Goal: Task Accomplishment & Management: Manage account settings

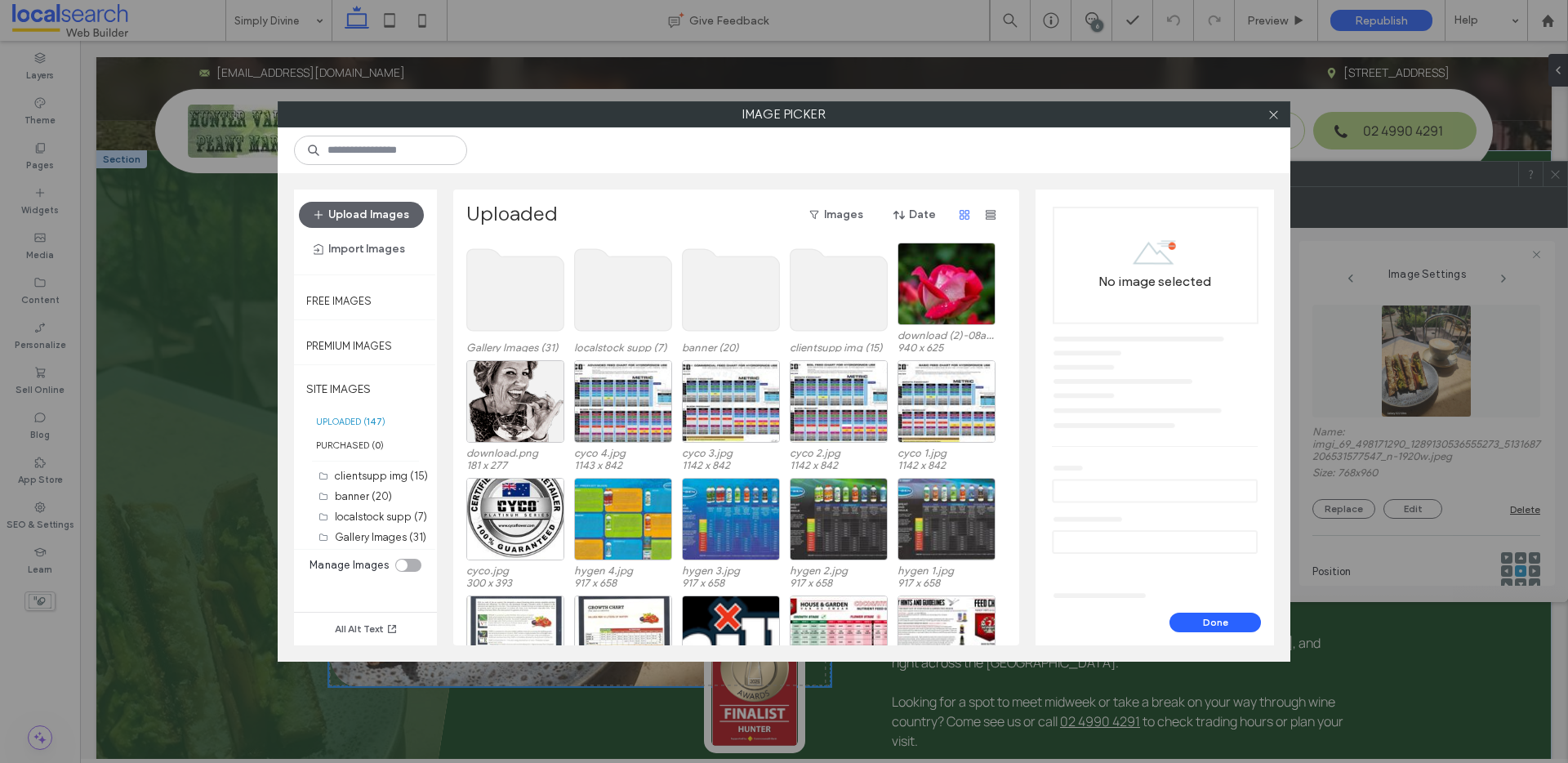
click at [828, 275] on use at bounding box center [839, 290] width 97 height 82
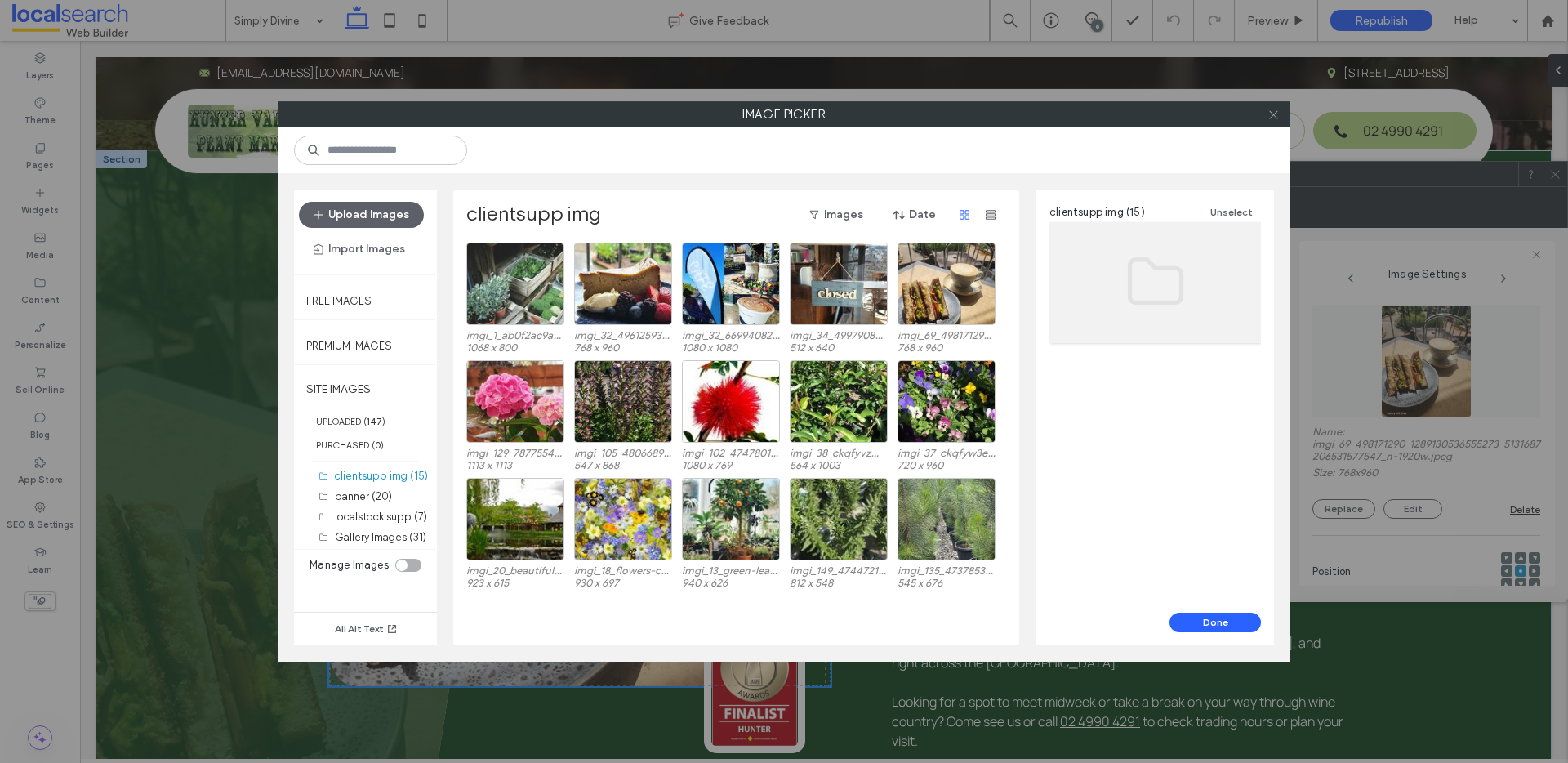
click at [1276, 118] on icon at bounding box center [1273, 114] width 12 height 12
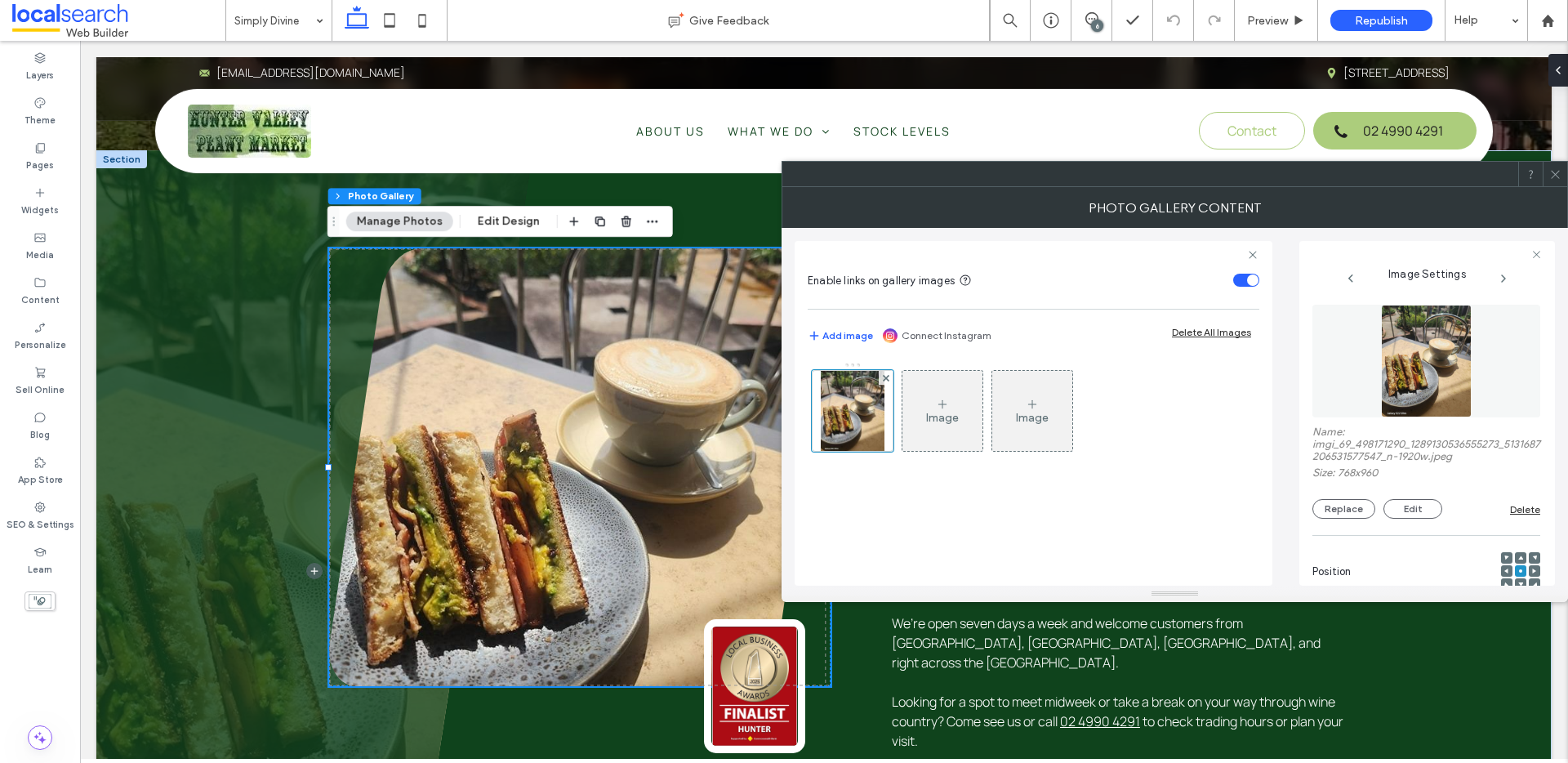
click at [1549, 169] on icon at bounding box center [1555, 174] width 12 height 12
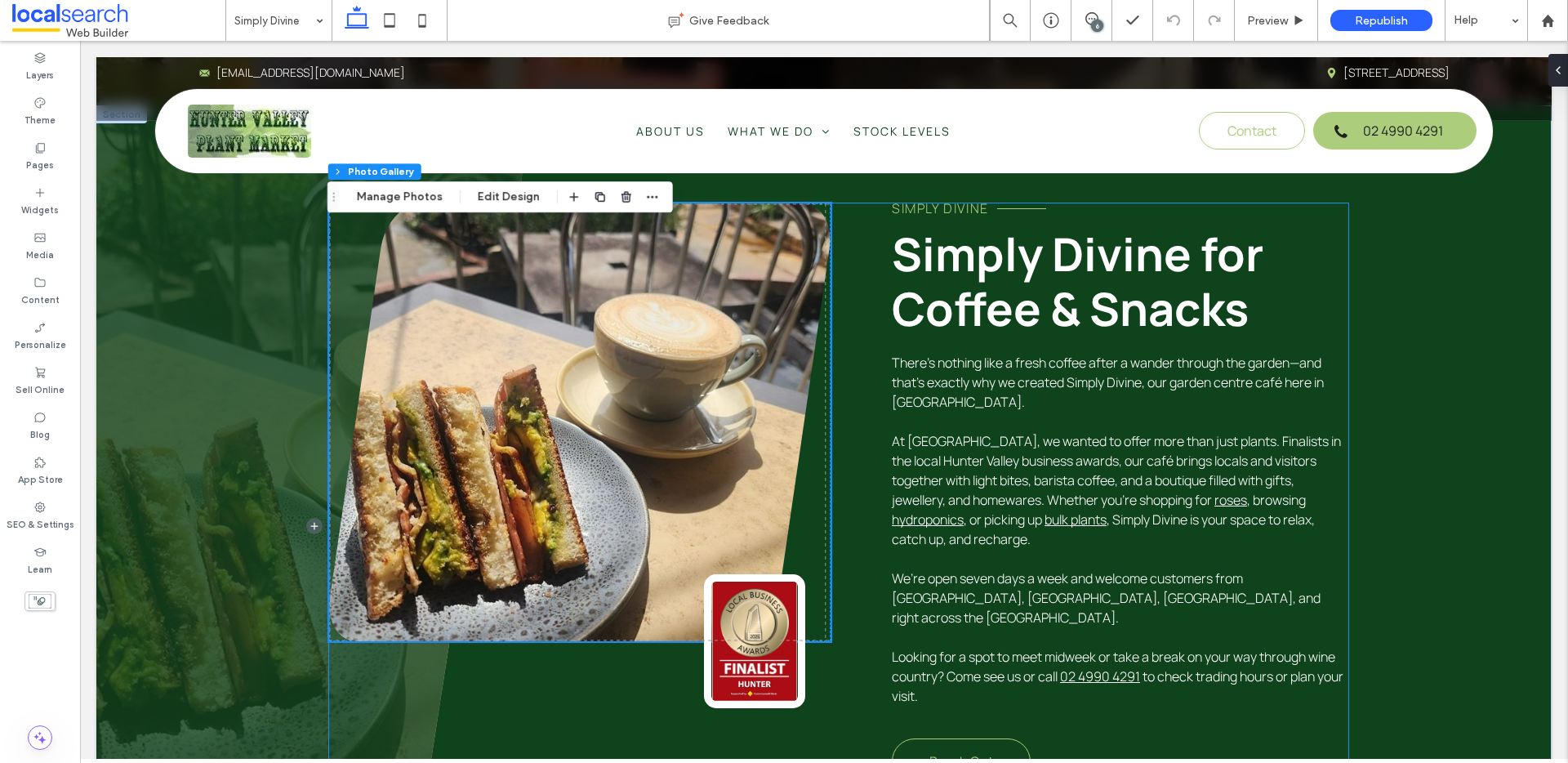
scroll to position [794, 0]
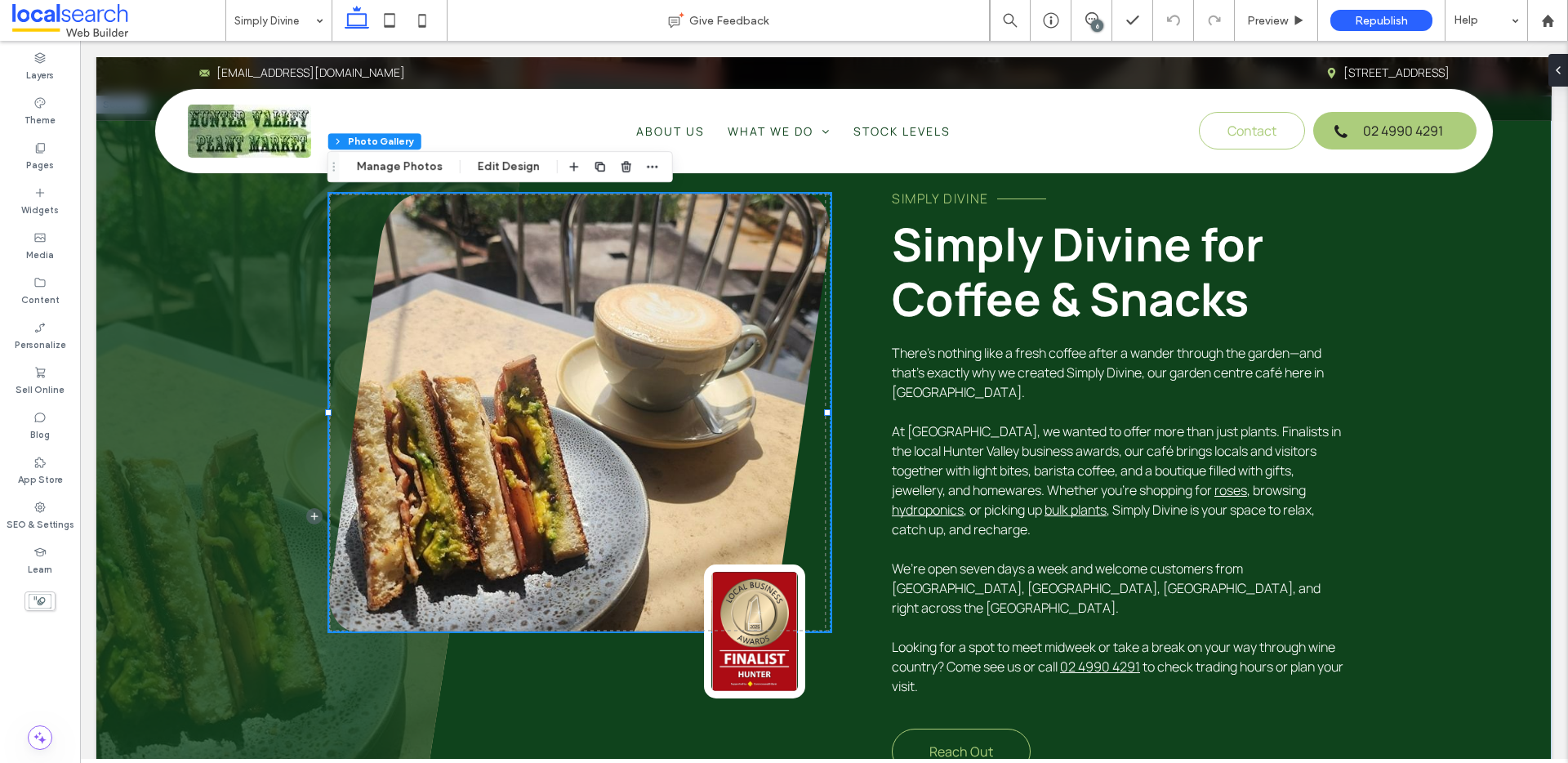
click at [530, 346] on link at bounding box center [579, 413] width 501 height 438
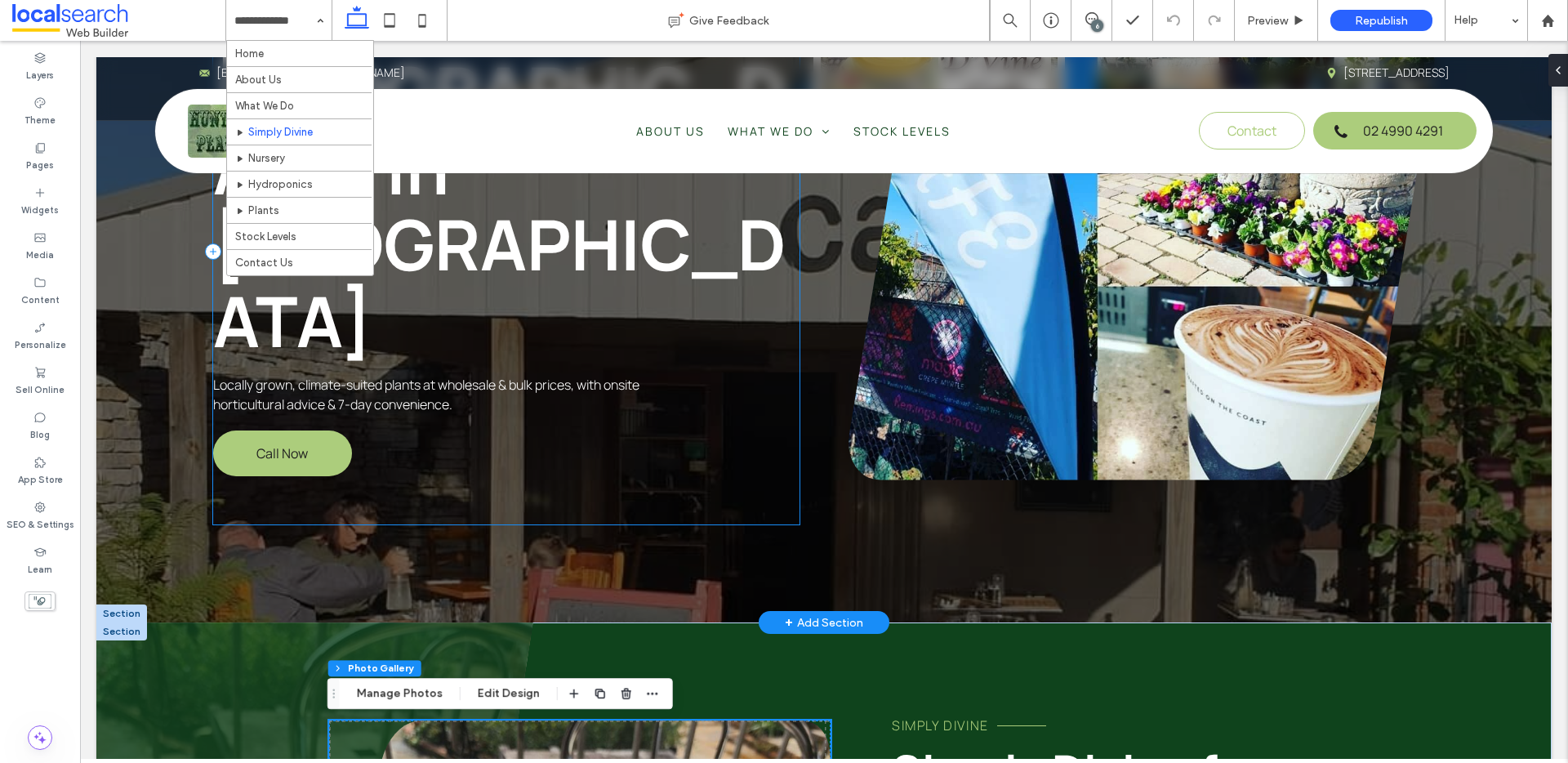
scroll to position [825, 0]
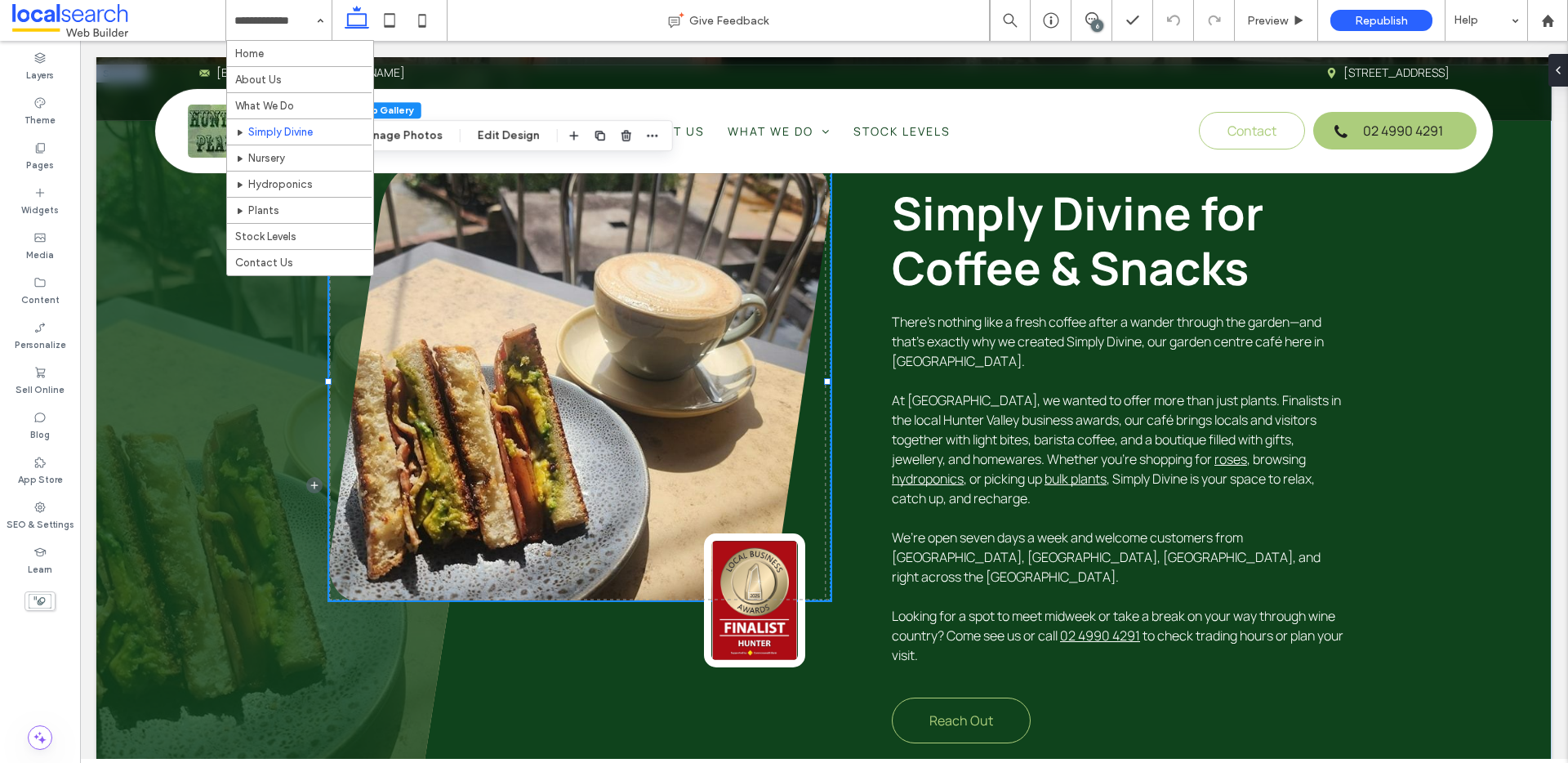
click at [592, 460] on link at bounding box center [579, 382] width 501 height 438
click at [592, 459] on link at bounding box center [579, 382] width 501 height 438
click at [610, 384] on link at bounding box center [579, 382] width 501 height 438
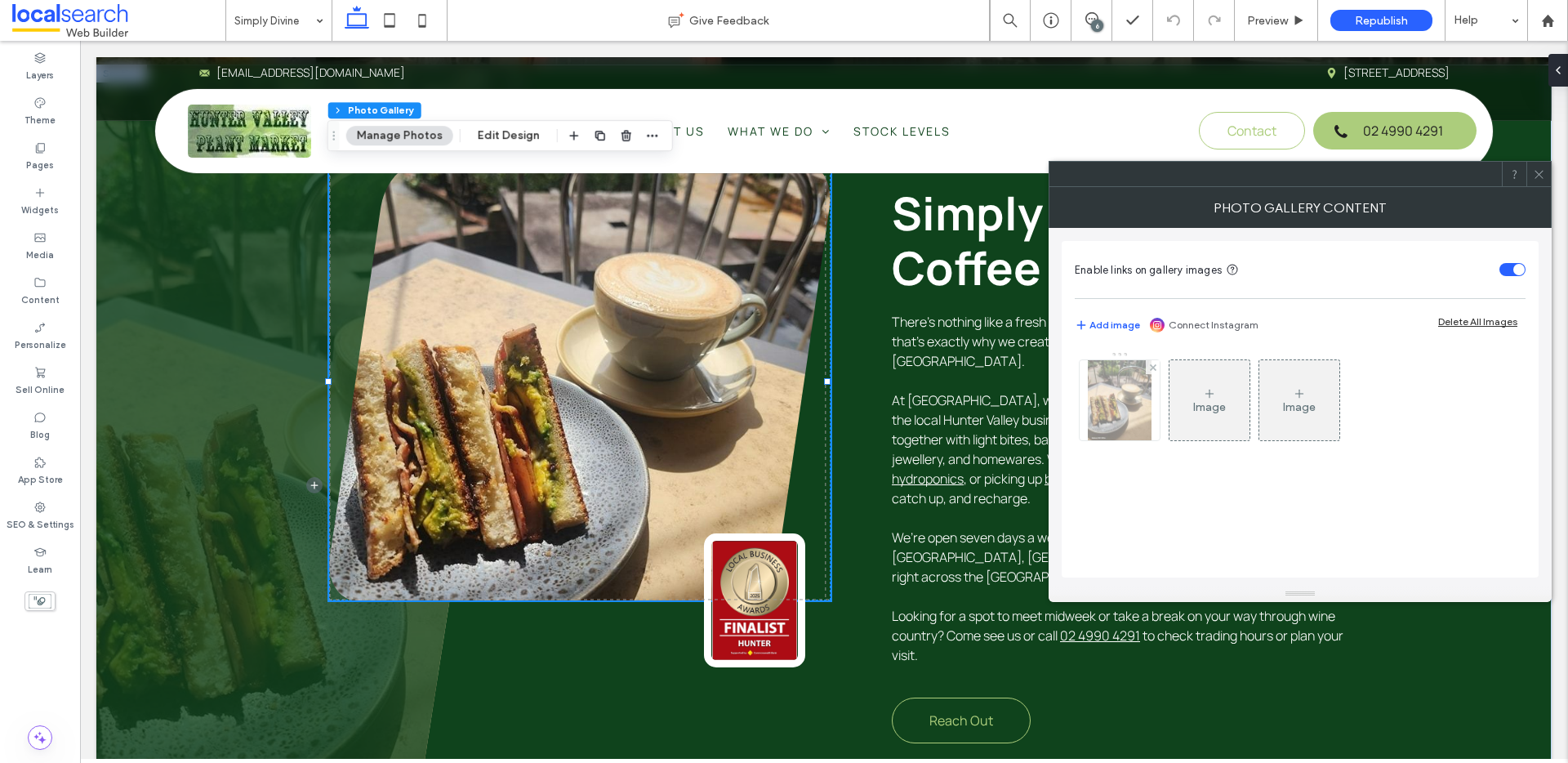
click at [1126, 416] on img at bounding box center [1119, 401] width 64 height 80
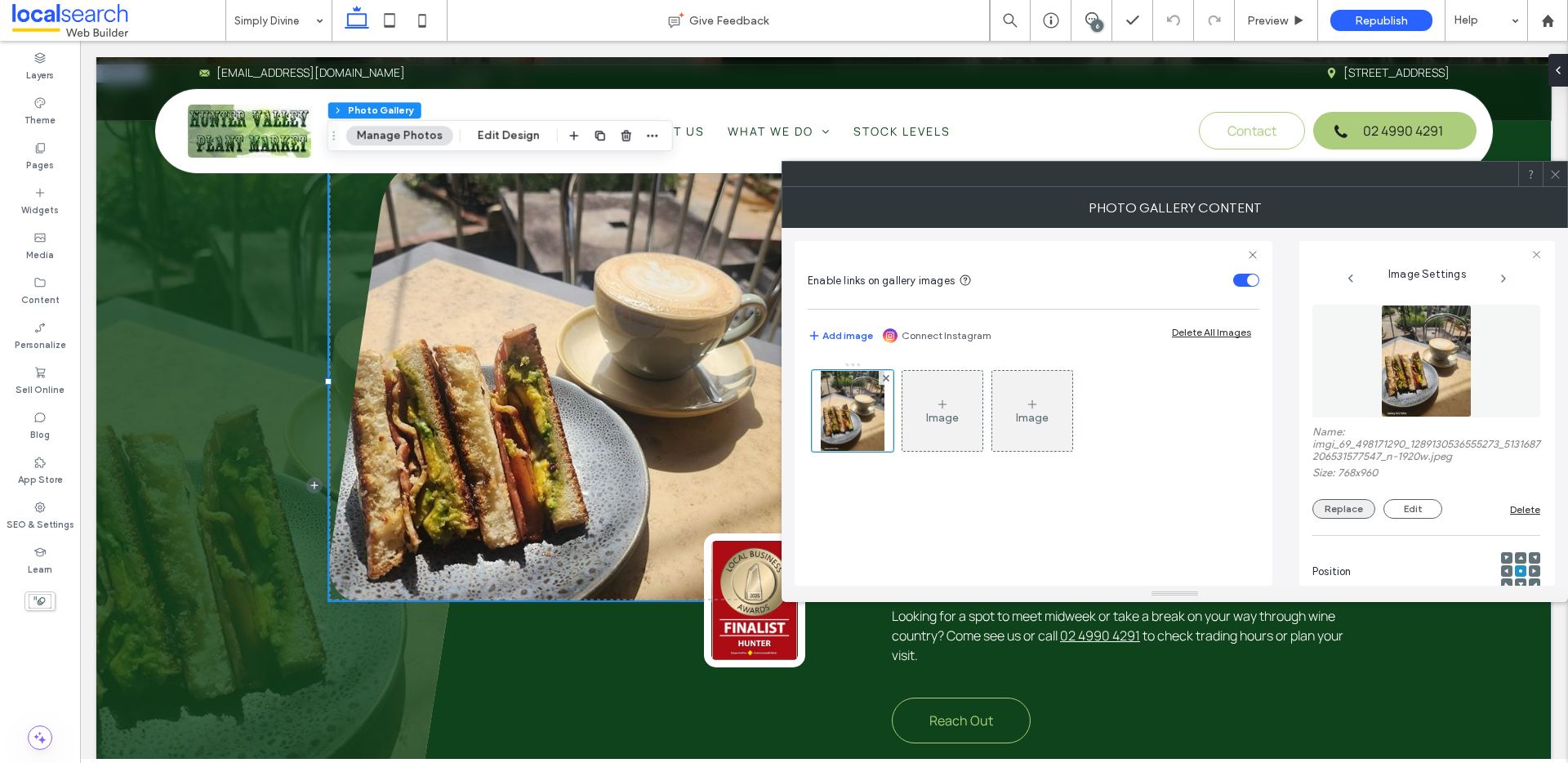
click at [1343, 508] on button "Replace" at bounding box center [1344, 509] width 63 height 20
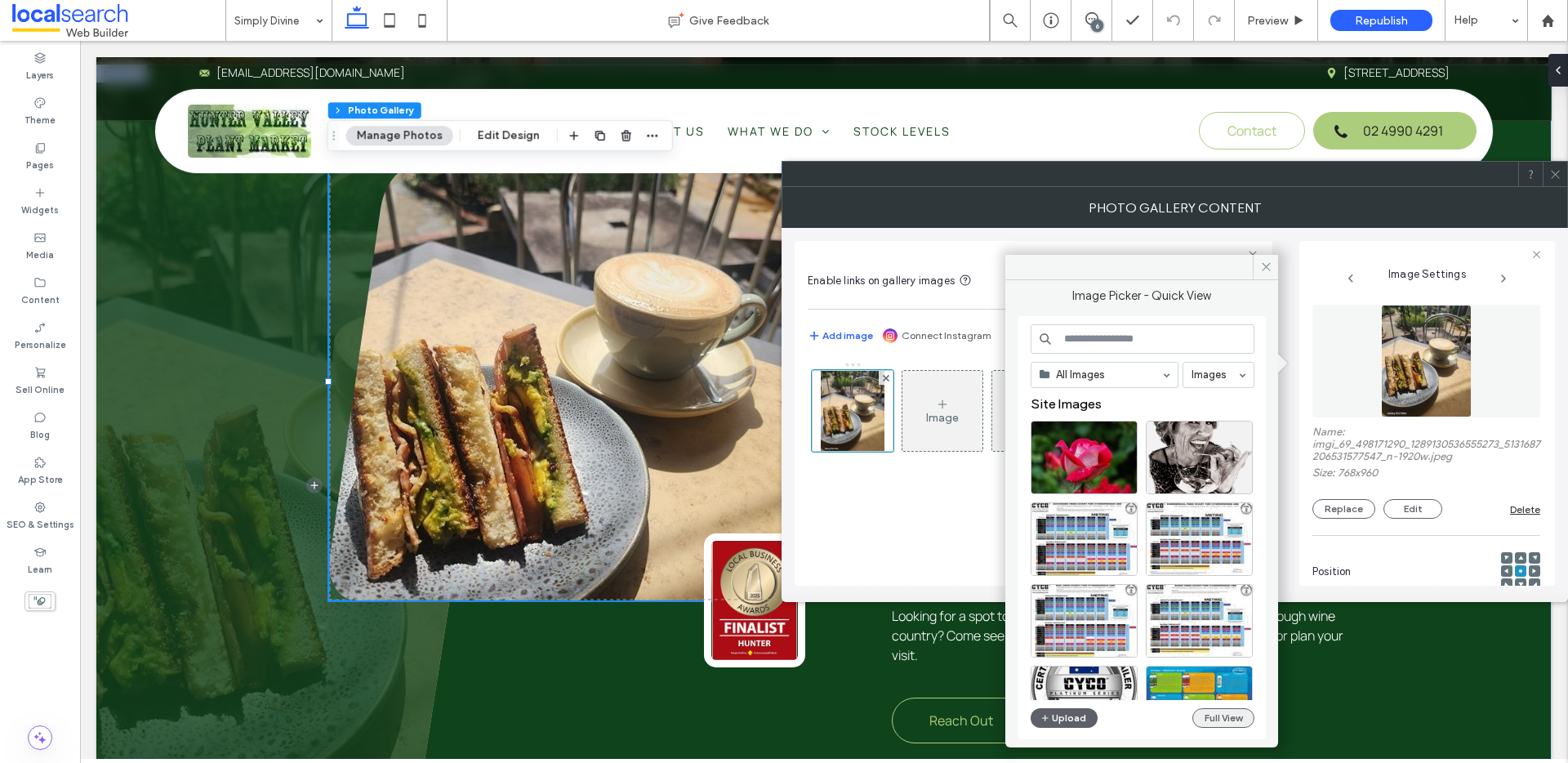
click at [1236, 718] on button "Full View" at bounding box center [1223, 718] width 62 height 20
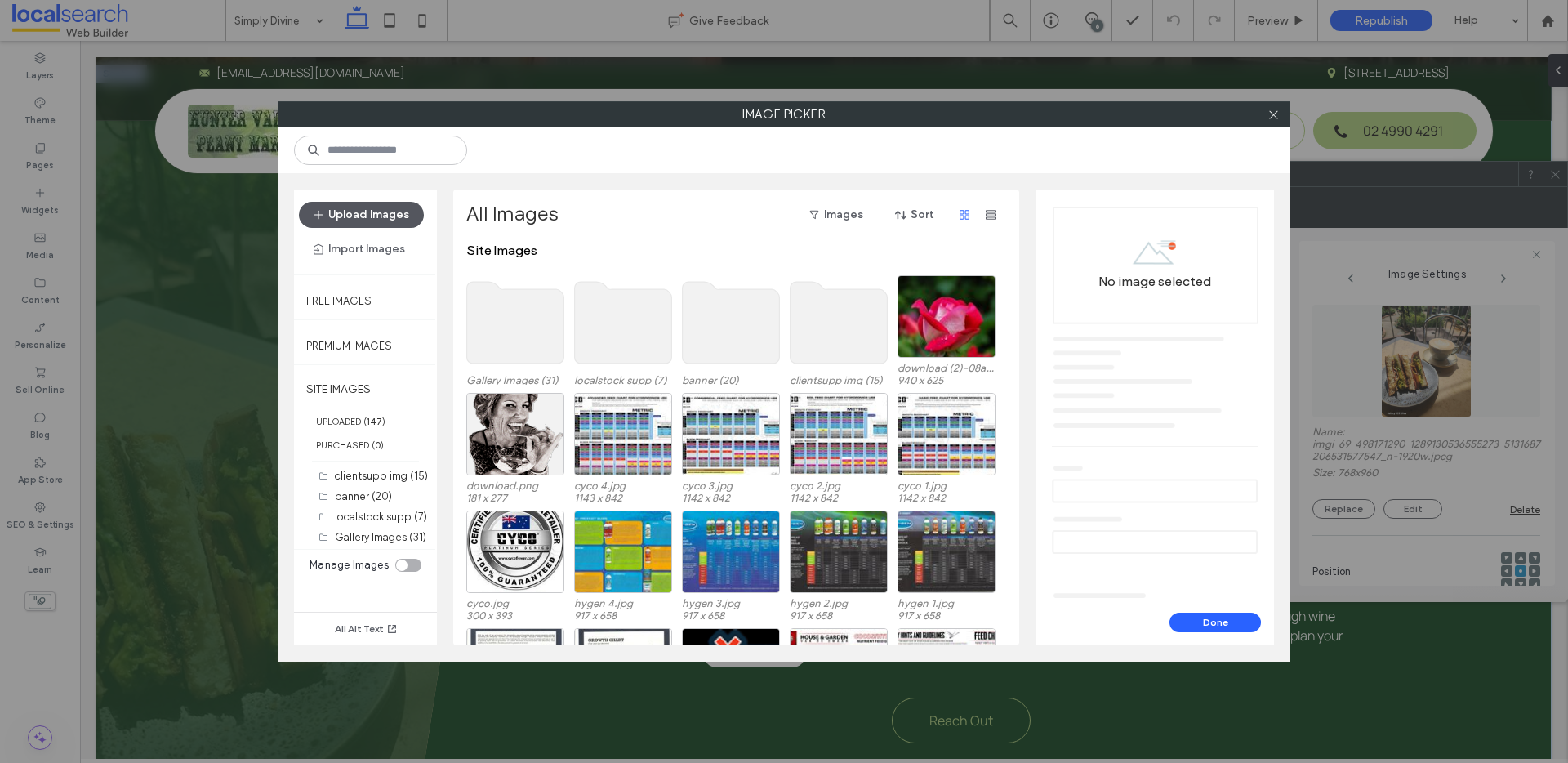
click at [327, 207] on span "button" at bounding box center [319, 215] width 16 height 25
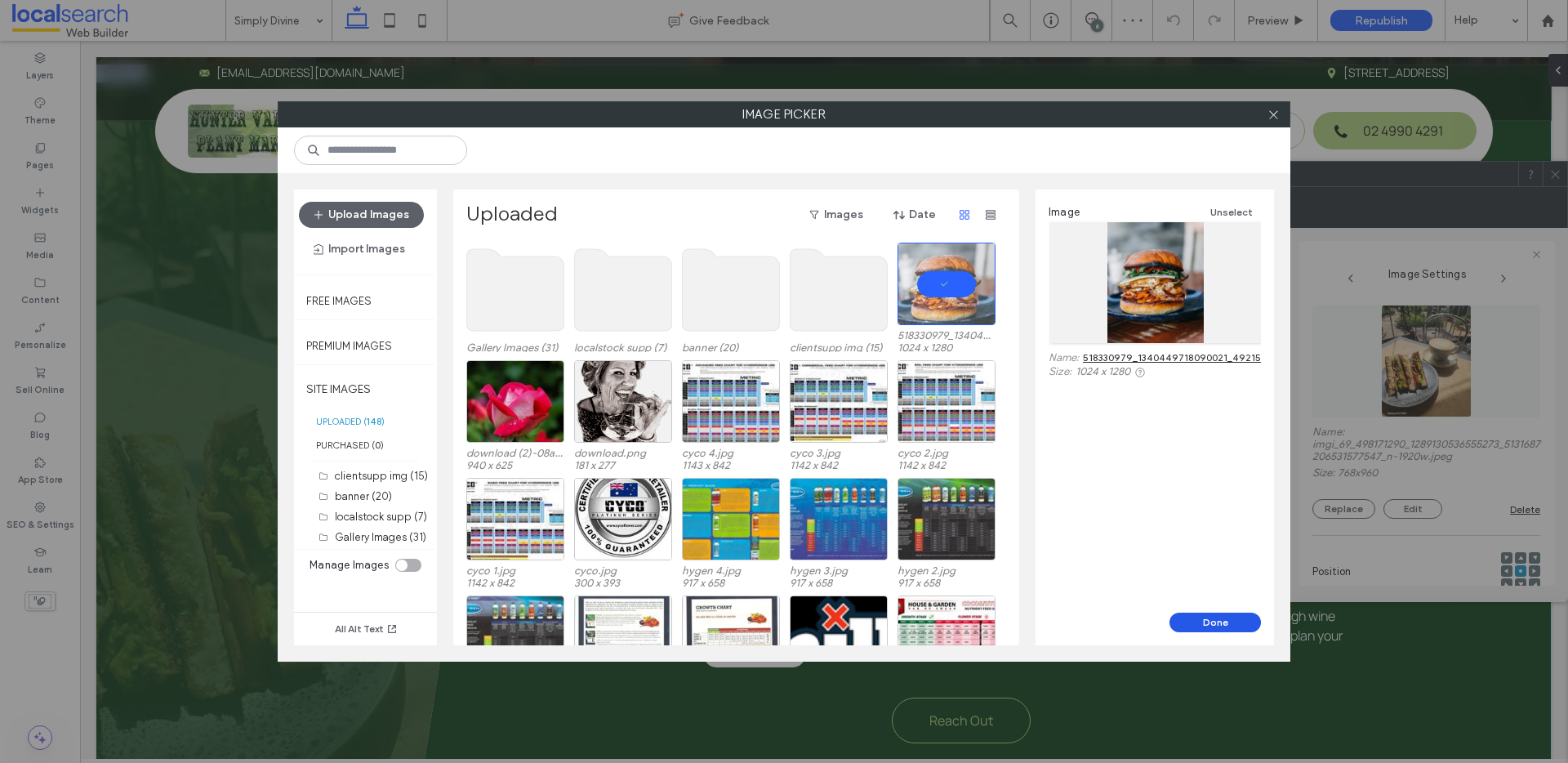
click at [1216, 622] on button "Done" at bounding box center [1215, 622] width 91 height 20
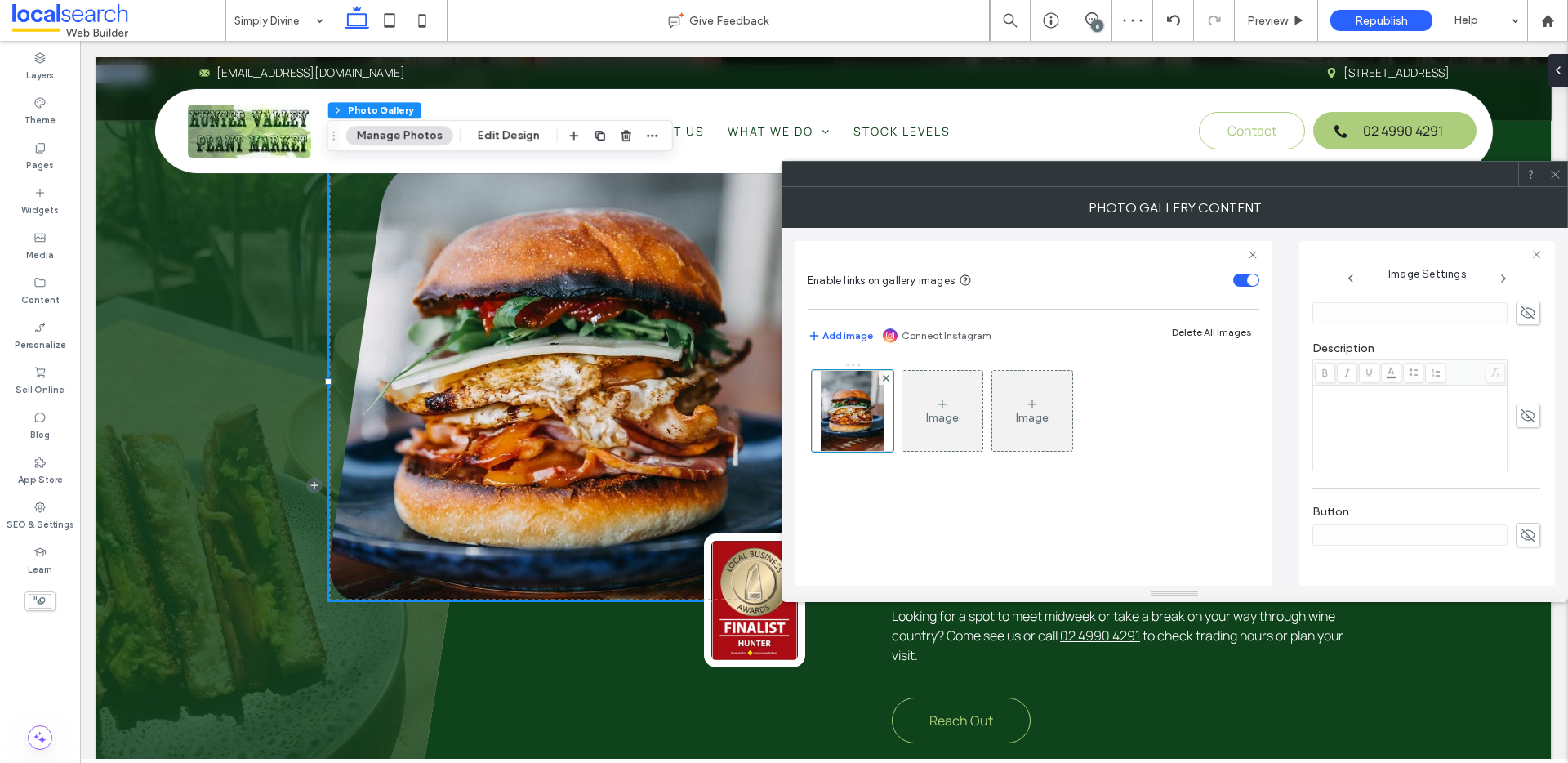
scroll to position [507, 0]
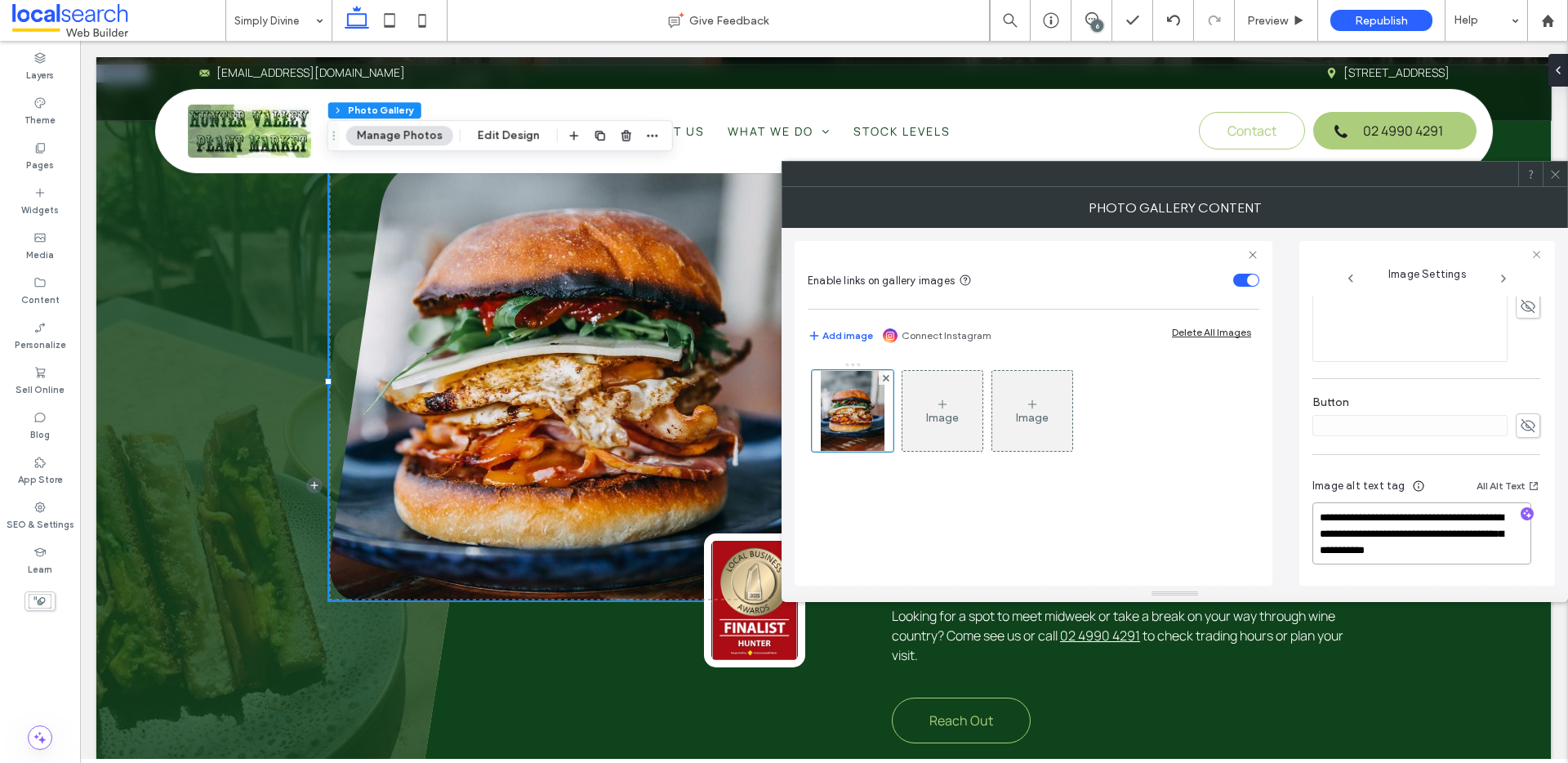
click at [1427, 513] on textarea "**********" at bounding box center [1422, 533] width 219 height 62
drag, startPoint x: 1444, startPoint y: 535, endPoint x: 1331, endPoint y: 517, distance: 114.4
click at [1331, 517] on textarea "**********" at bounding box center [1422, 533] width 219 height 62
type textarea "**********"
click at [1559, 180] on icon at bounding box center [1555, 174] width 12 height 12
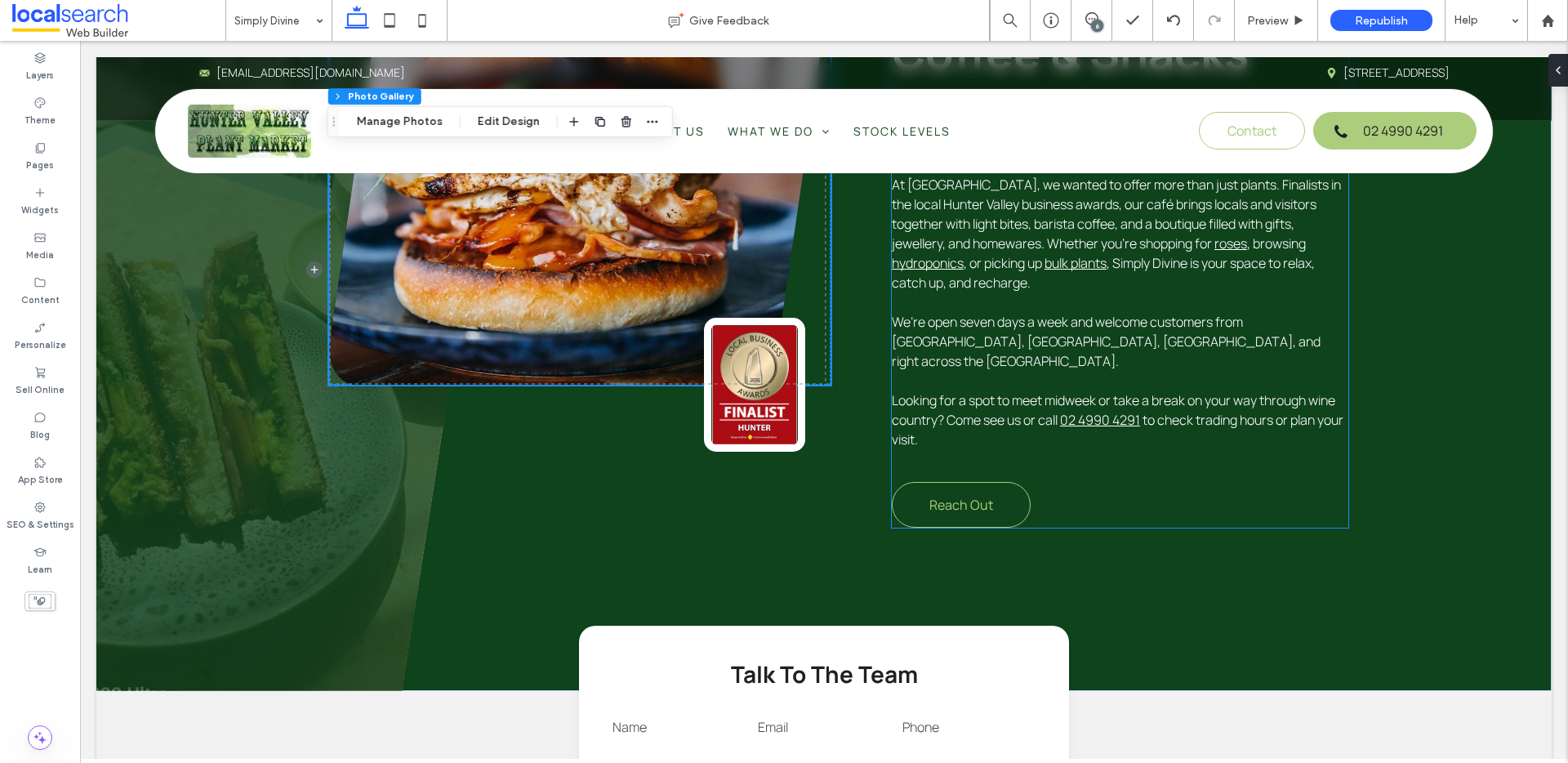
scroll to position [889, 0]
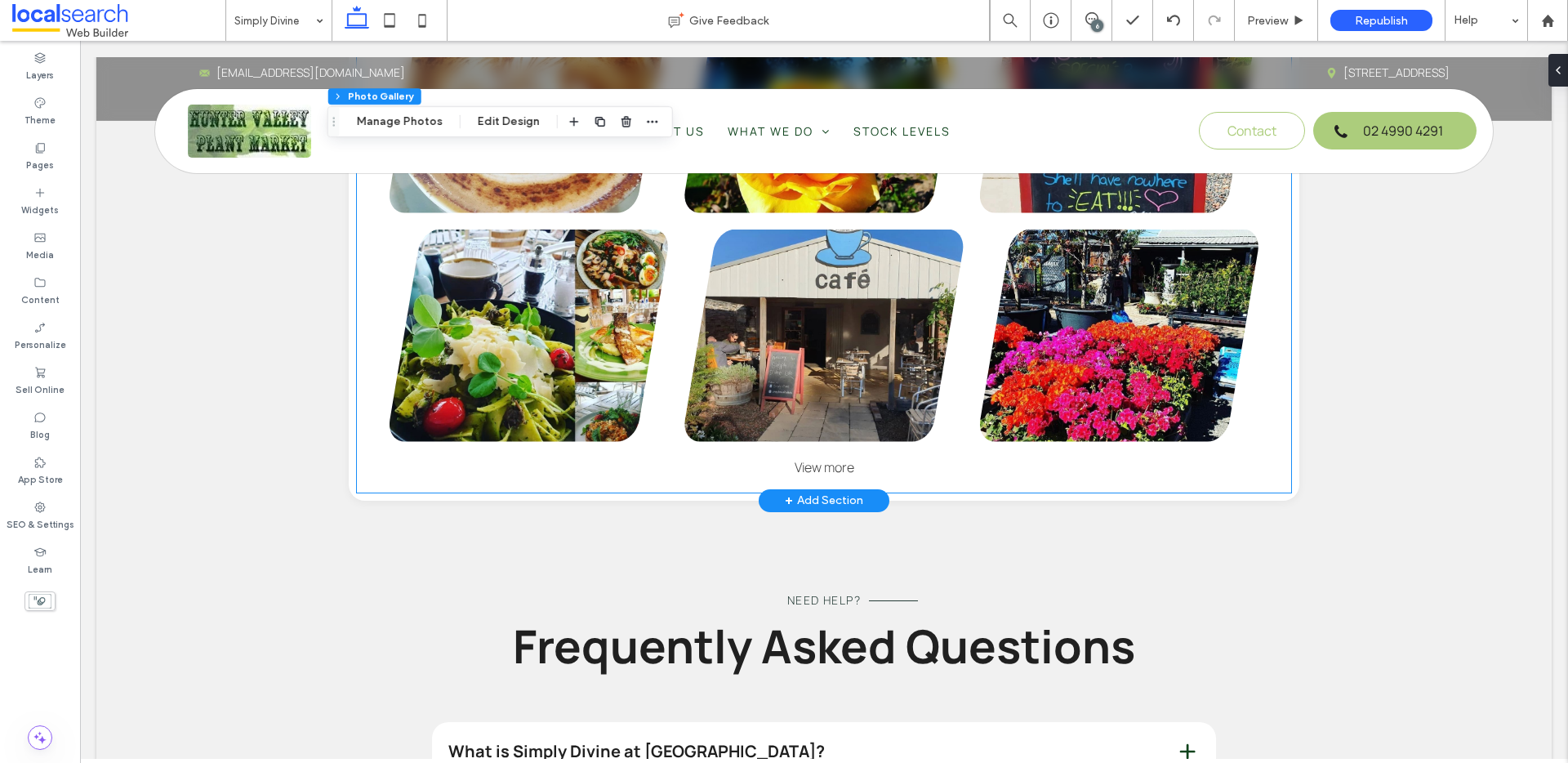
click at [830, 459] on div "View more" at bounding box center [824, 467] width 901 height 18
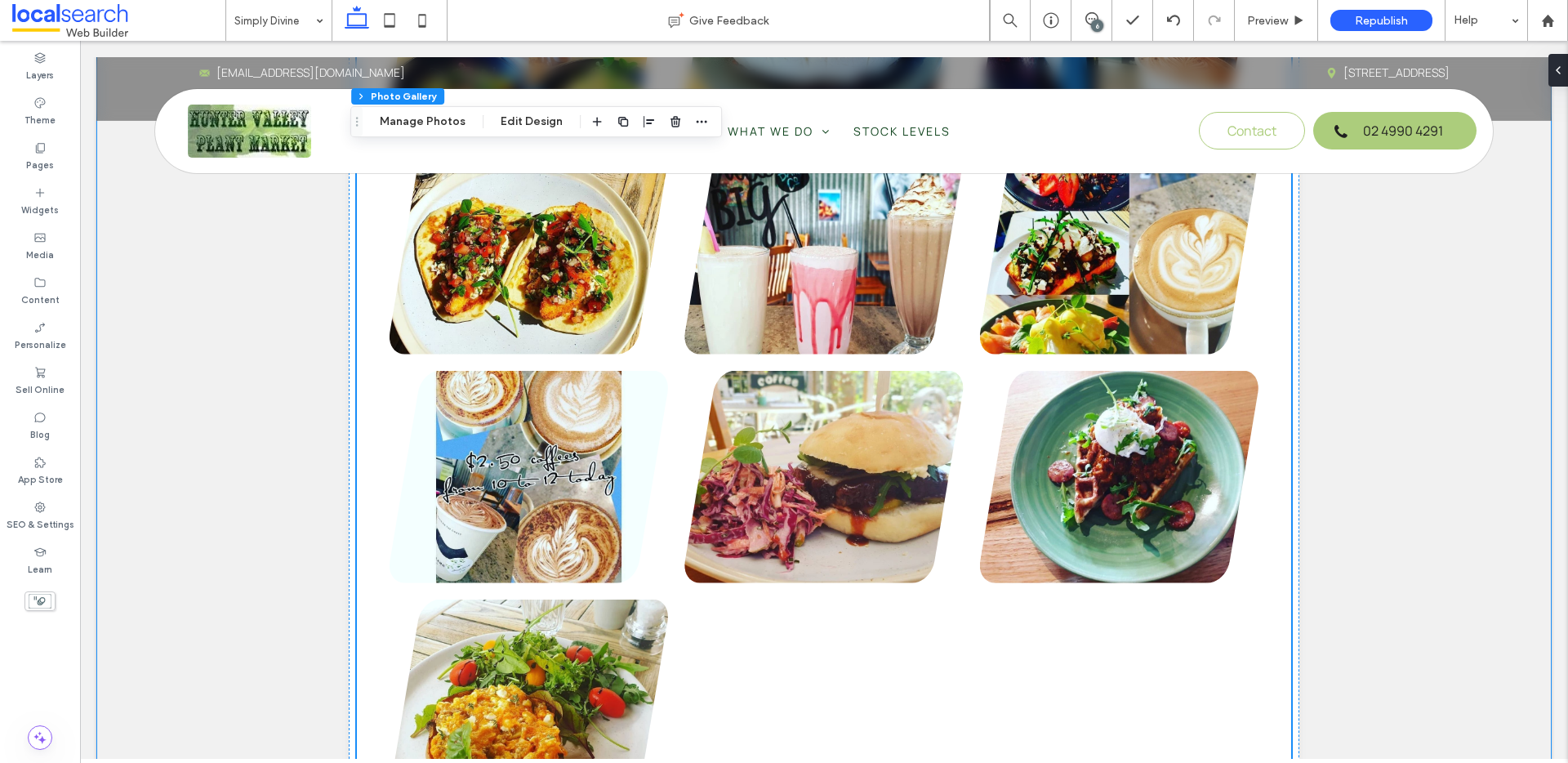
scroll to position [3843, 0]
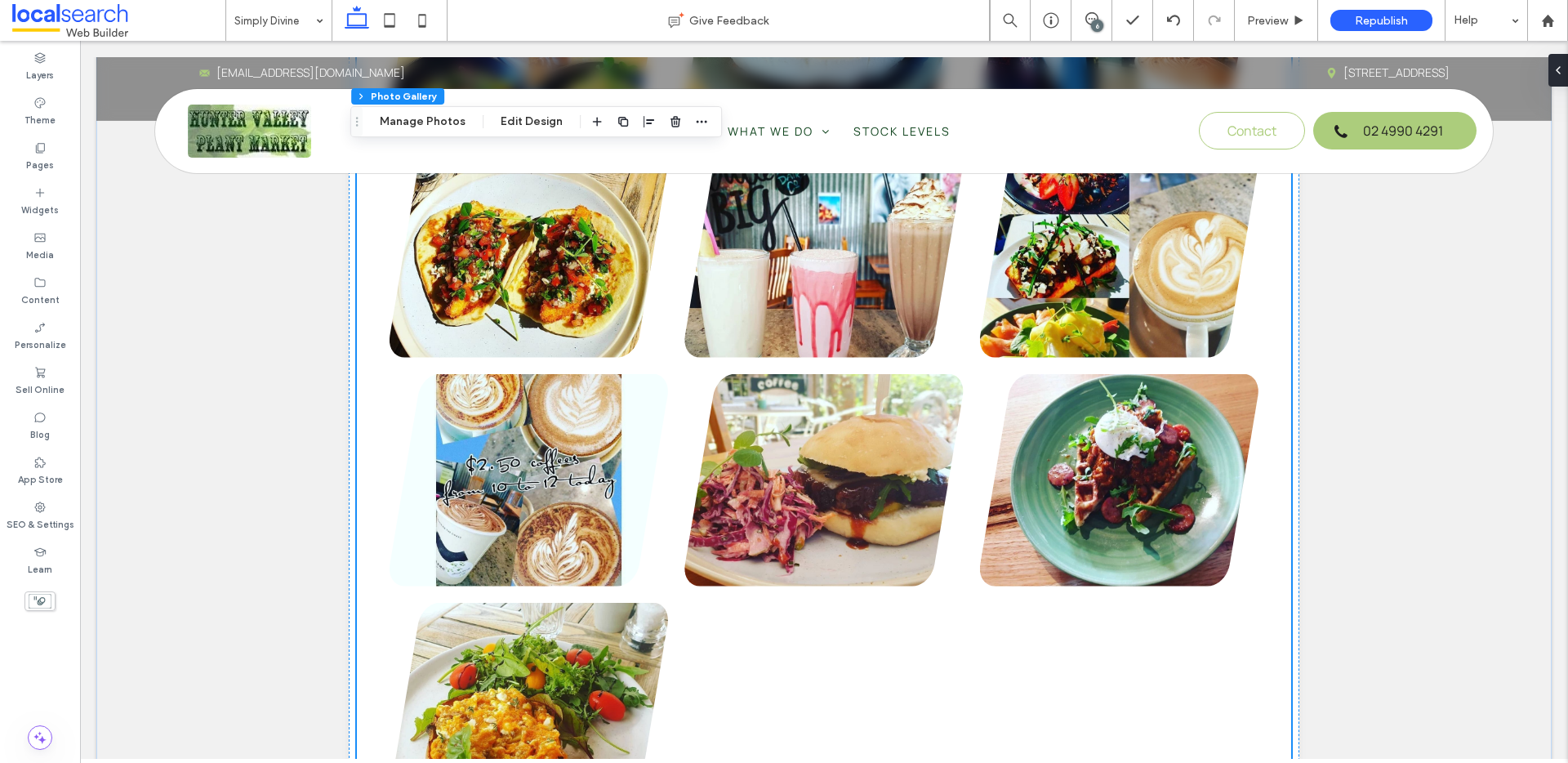
click at [477, 462] on link at bounding box center [529, 479] width 279 height 212
click at [530, 452] on link at bounding box center [529, 479] width 279 height 212
click at [537, 469] on link at bounding box center [529, 479] width 279 height 212
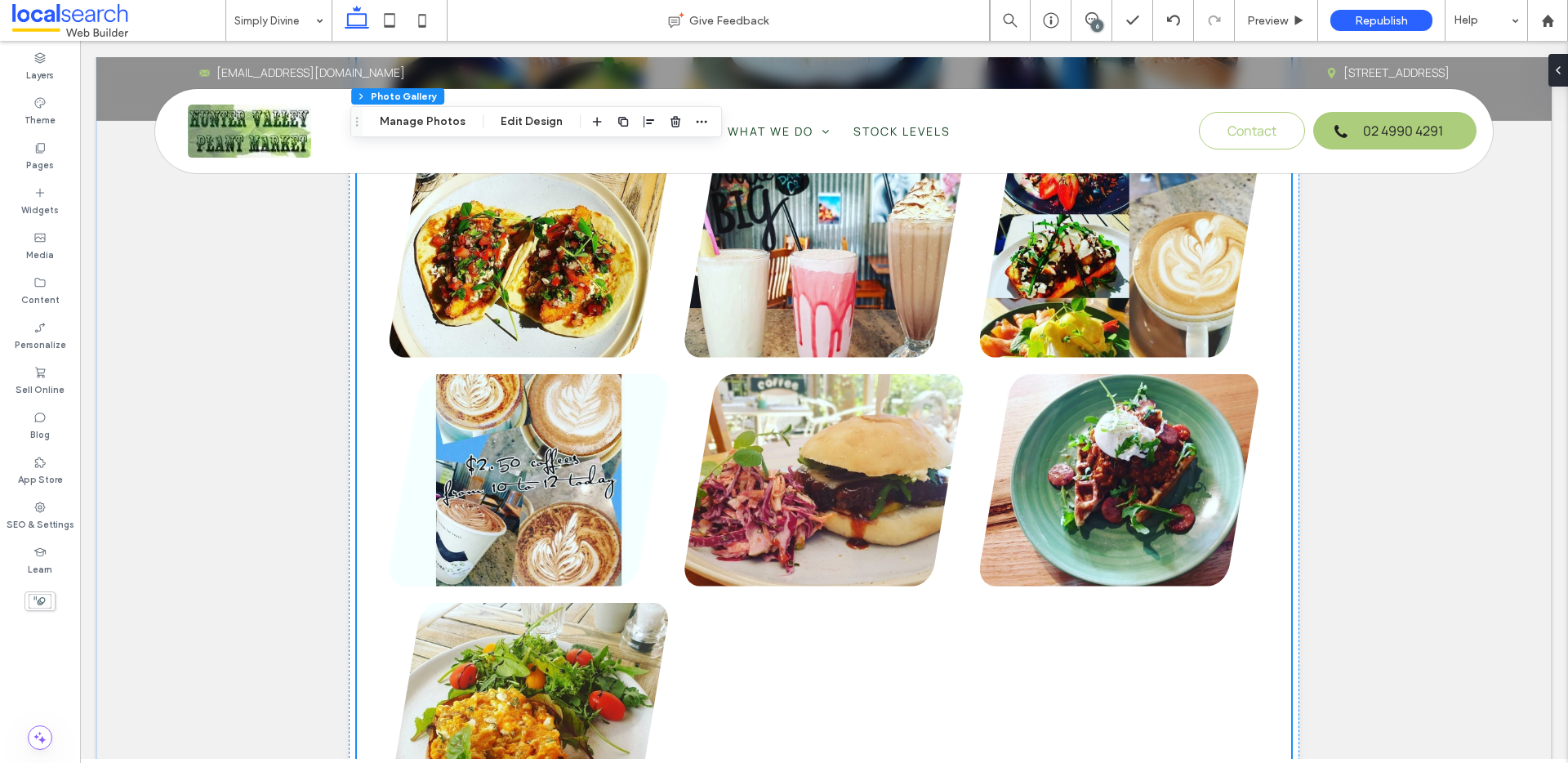
click at [538, 468] on link at bounding box center [529, 479] width 279 height 212
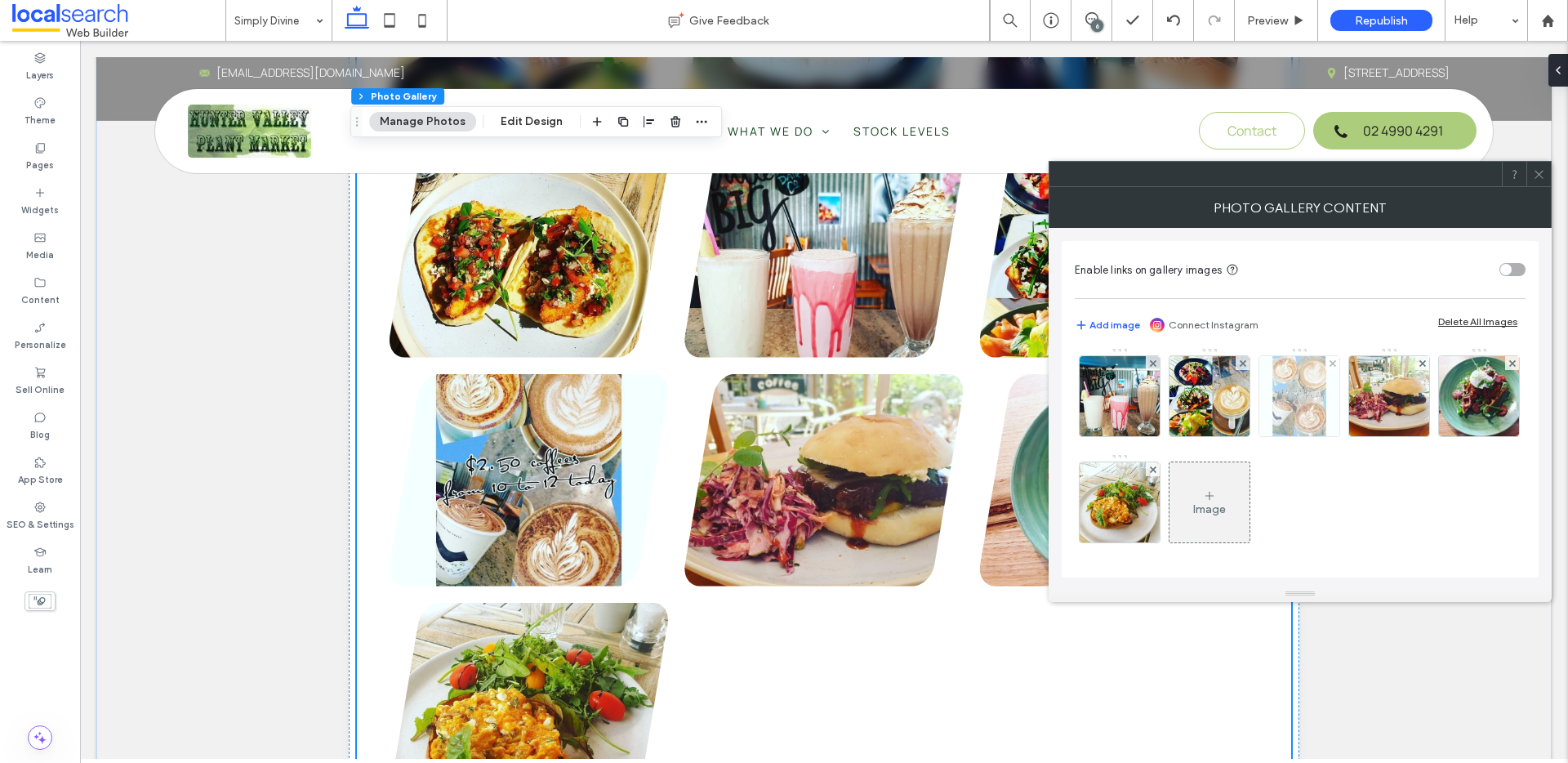
scroll to position [616, 0]
click at [1336, 367] on icon at bounding box center [1332, 363] width 7 height 7
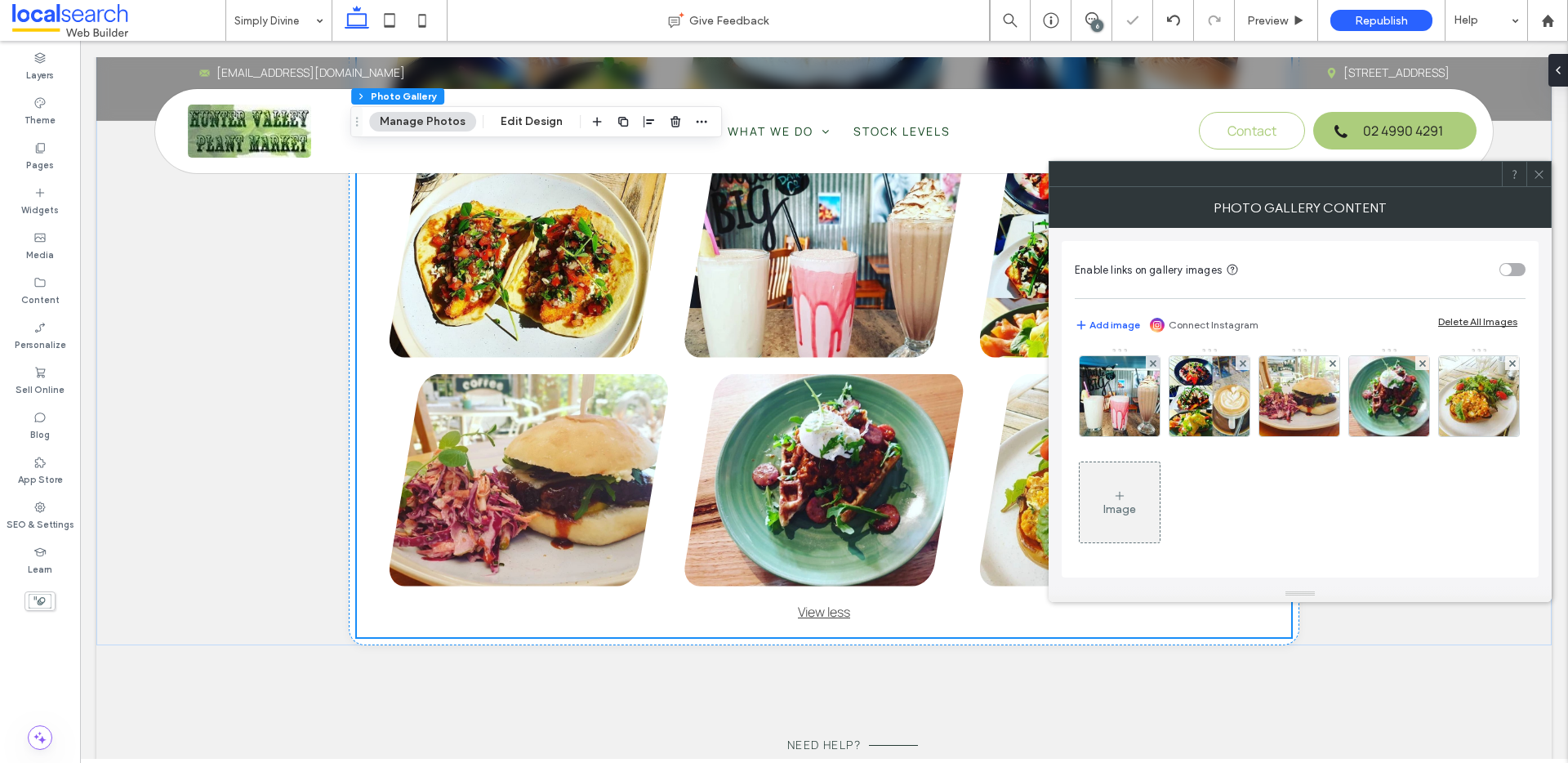
drag, startPoint x: 1534, startPoint y: 171, endPoint x: 1493, endPoint y: 222, distance: 65.4
click at [1534, 171] on icon at bounding box center [1539, 174] width 12 height 12
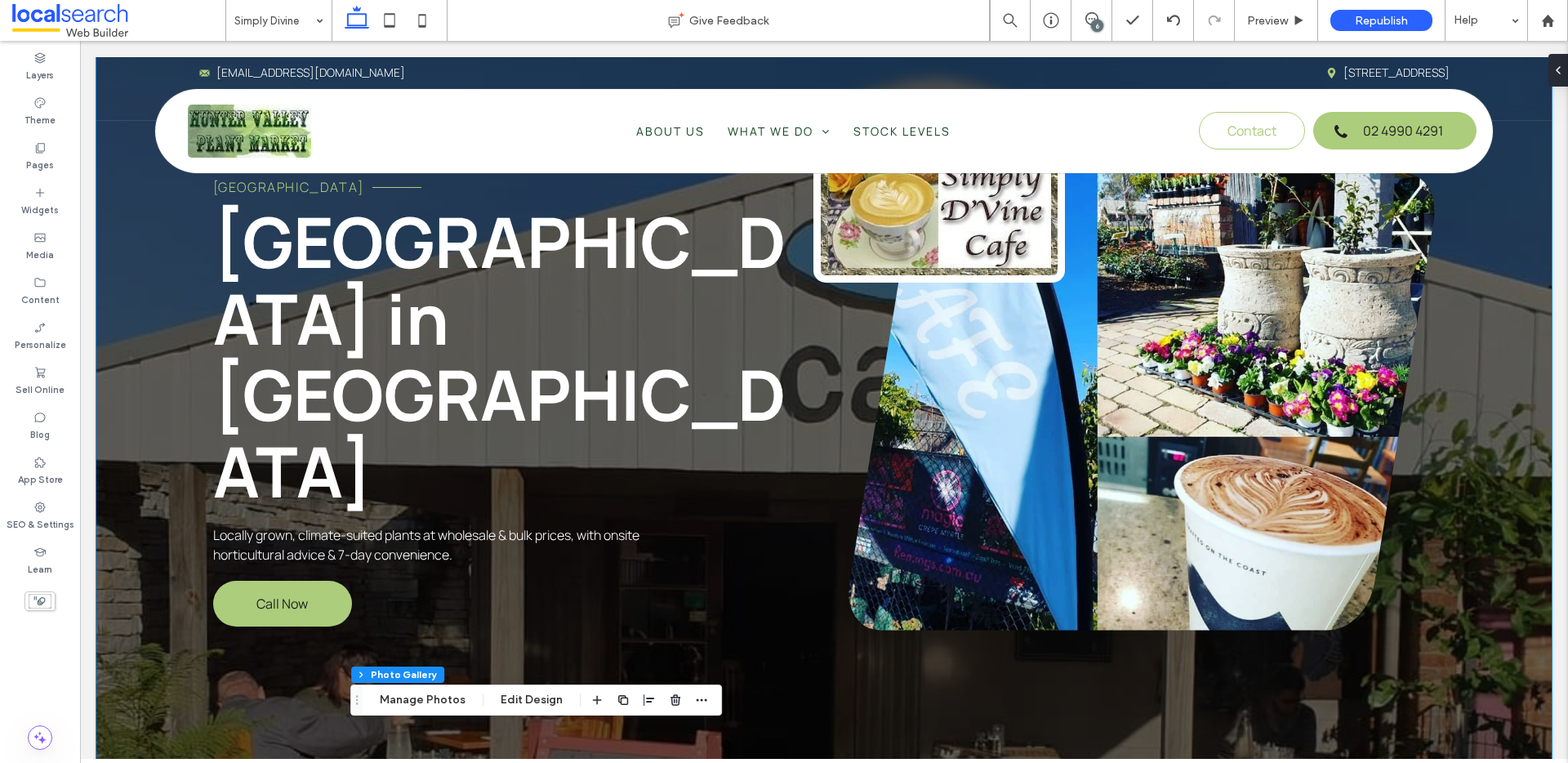
scroll to position [0, 0]
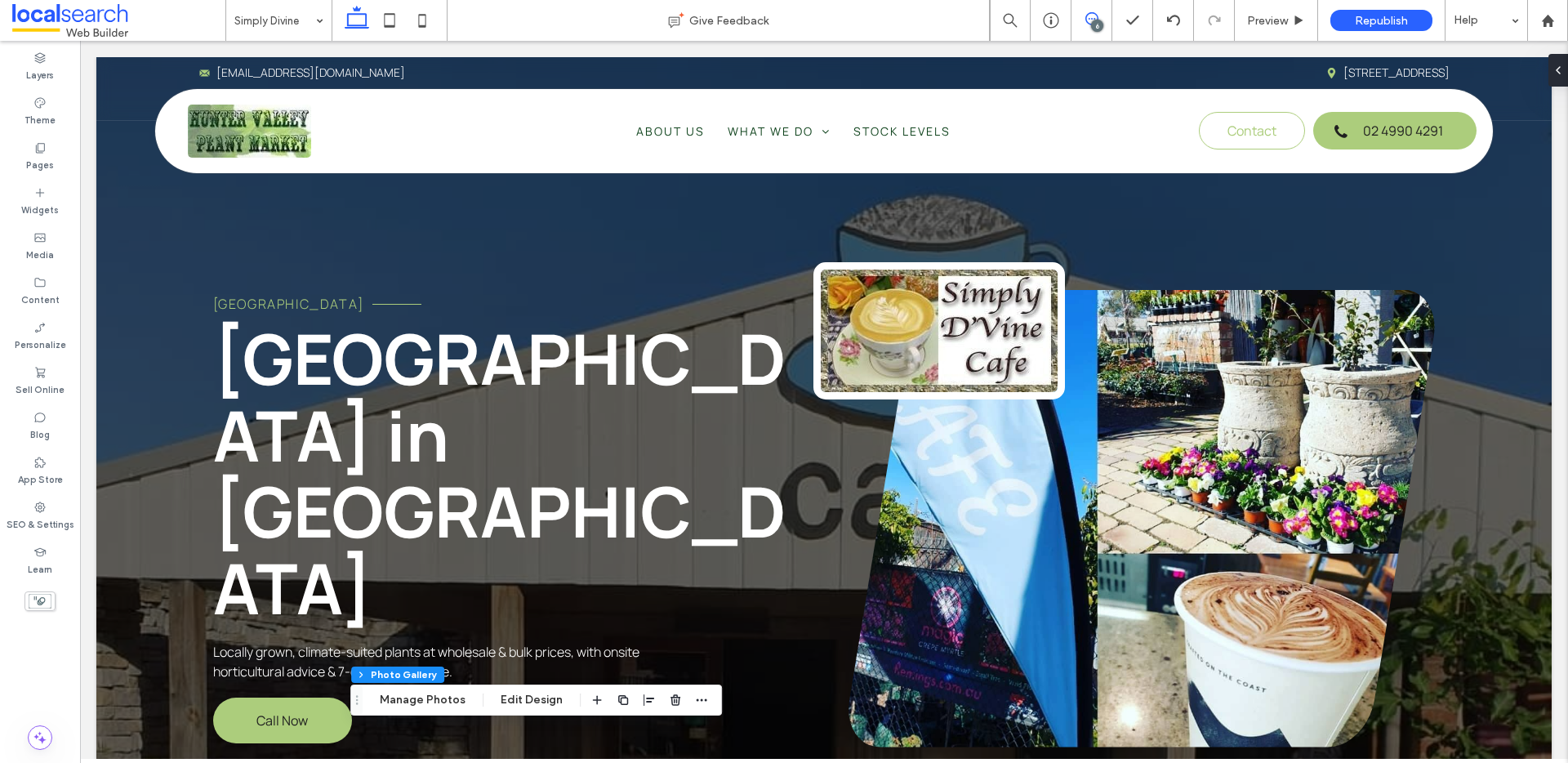
click at [1093, 14] on icon at bounding box center [1092, 19] width 13 height 13
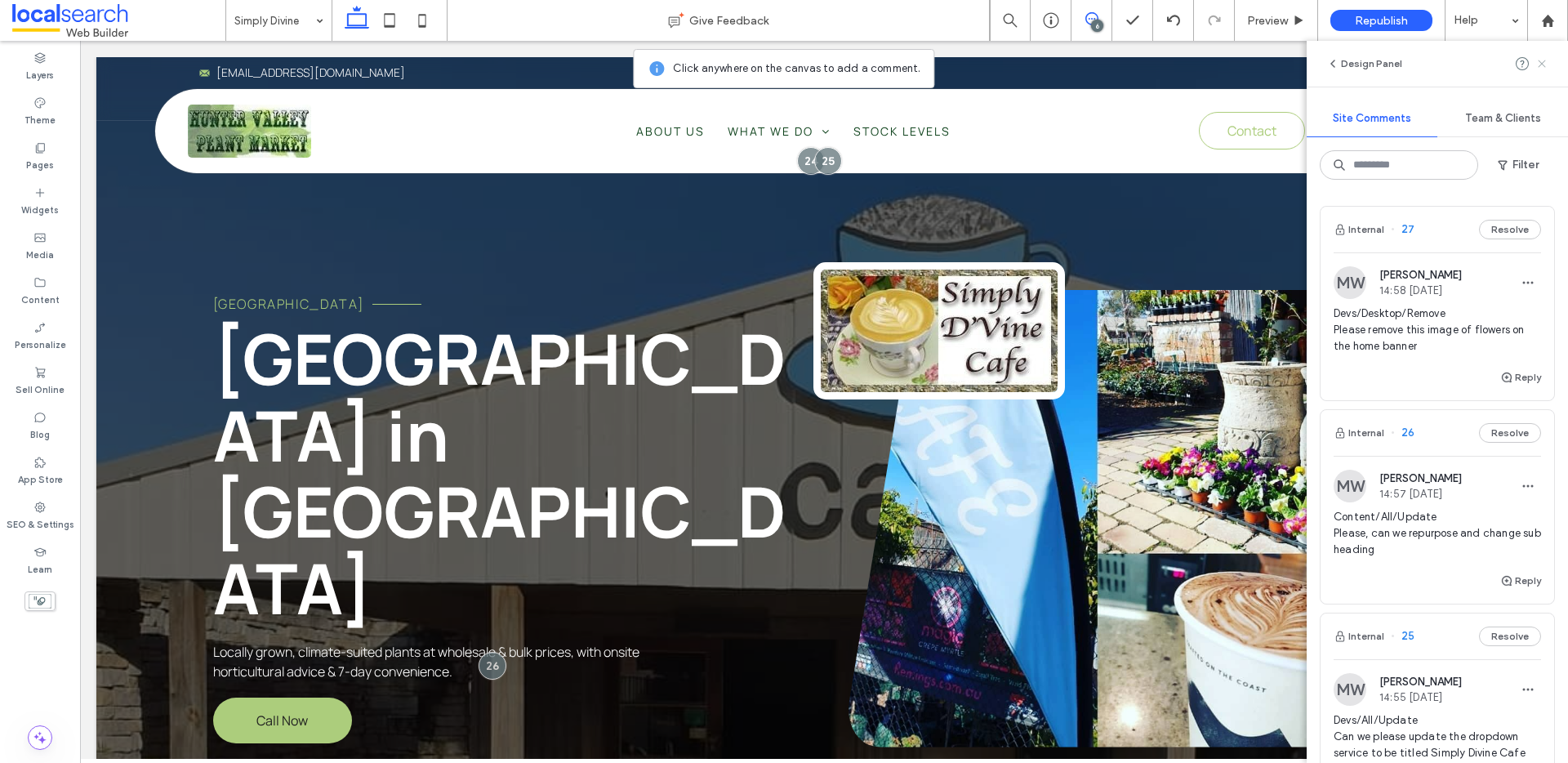
click at [1541, 67] on icon at bounding box center [1542, 64] width 13 height 13
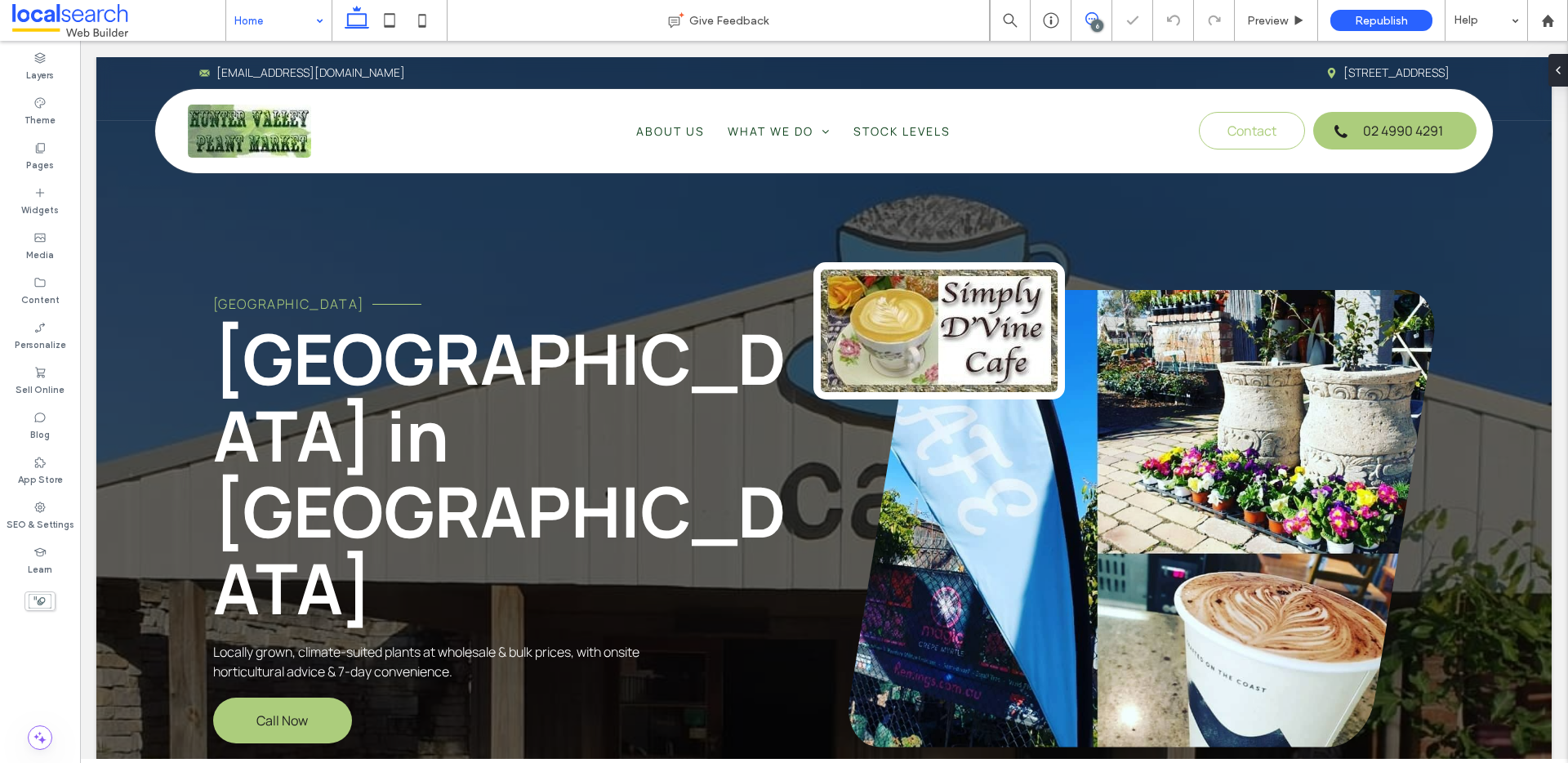
click at [1090, 15] on icon at bounding box center [1092, 19] width 13 height 13
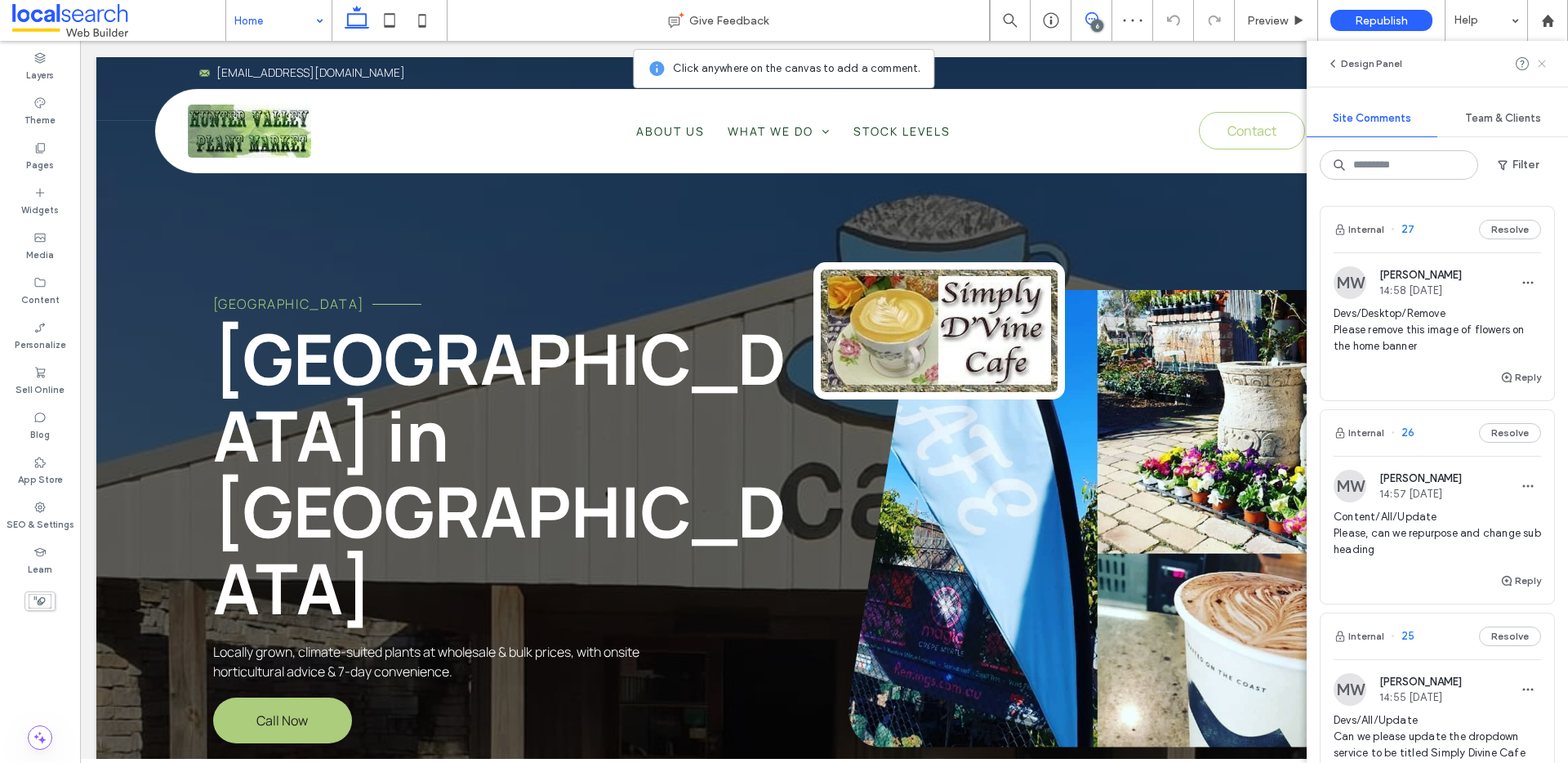
click at [1542, 67] on icon at bounding box center [1542, 64] width 13 height 13
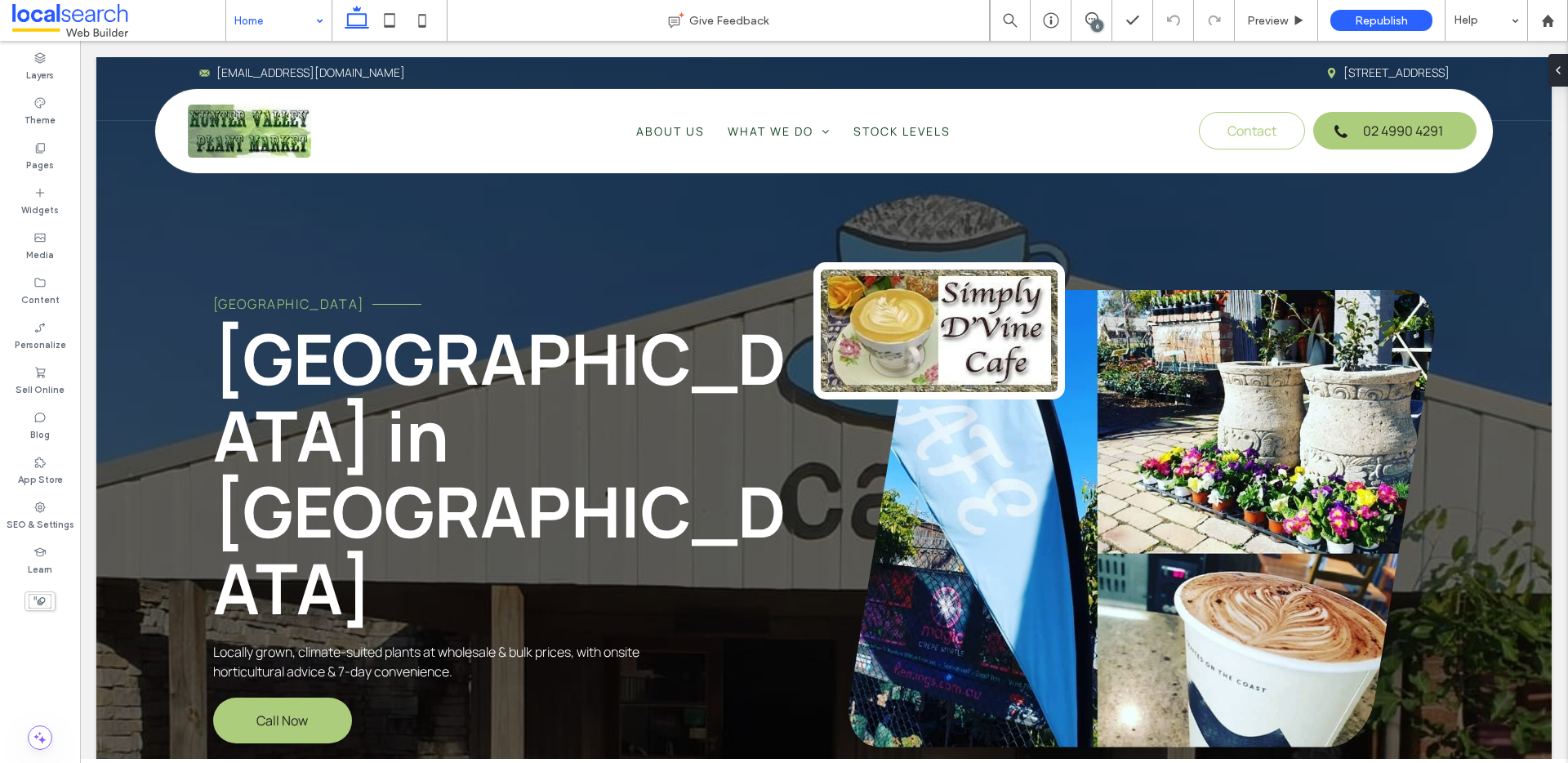
click at [1096, 20] on div "6" at bounding box center [1096, 26] width 12 height 12
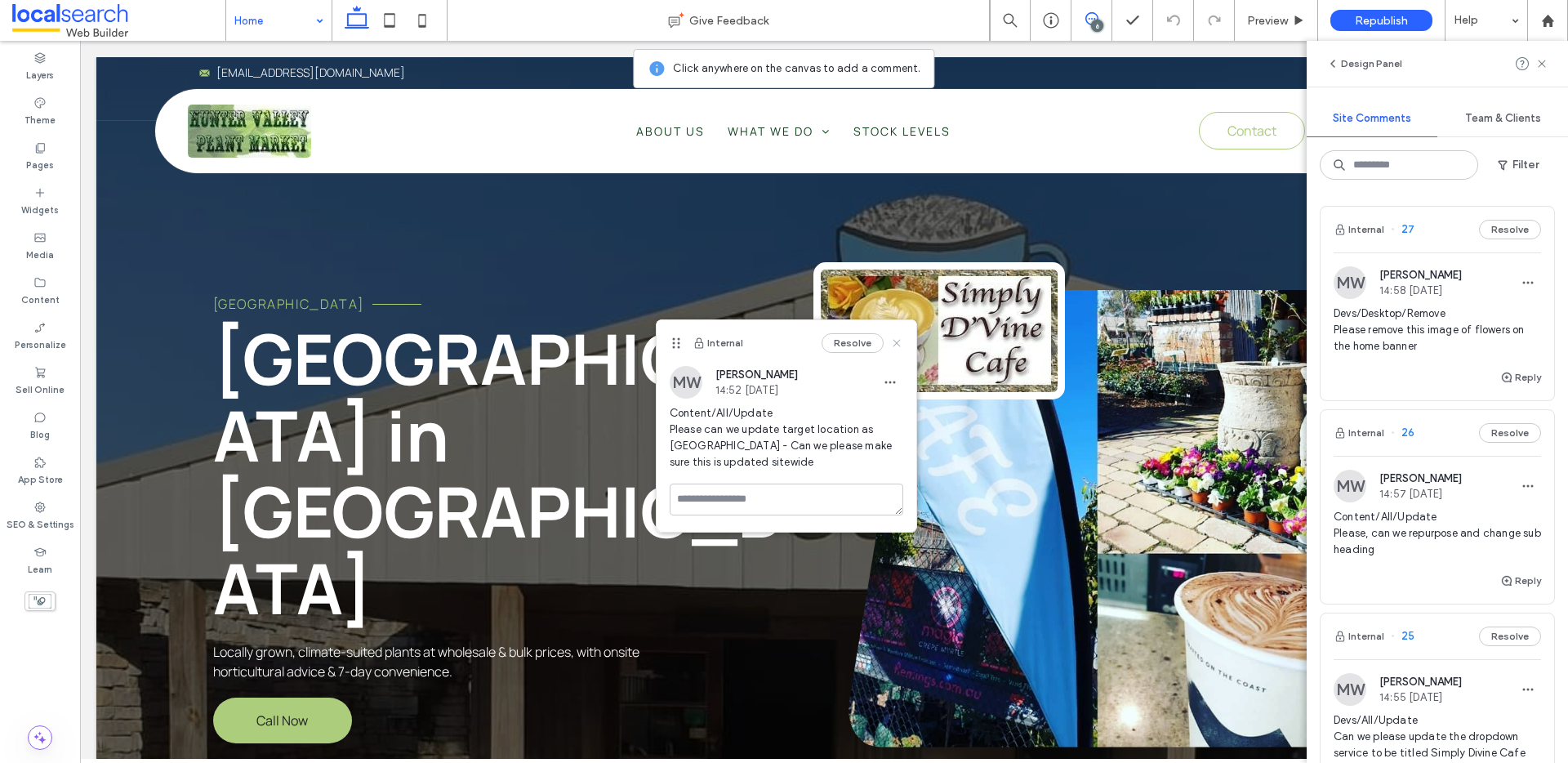
click at [897, 345] on icon at bounding box center [897, 343] width 13 height 13
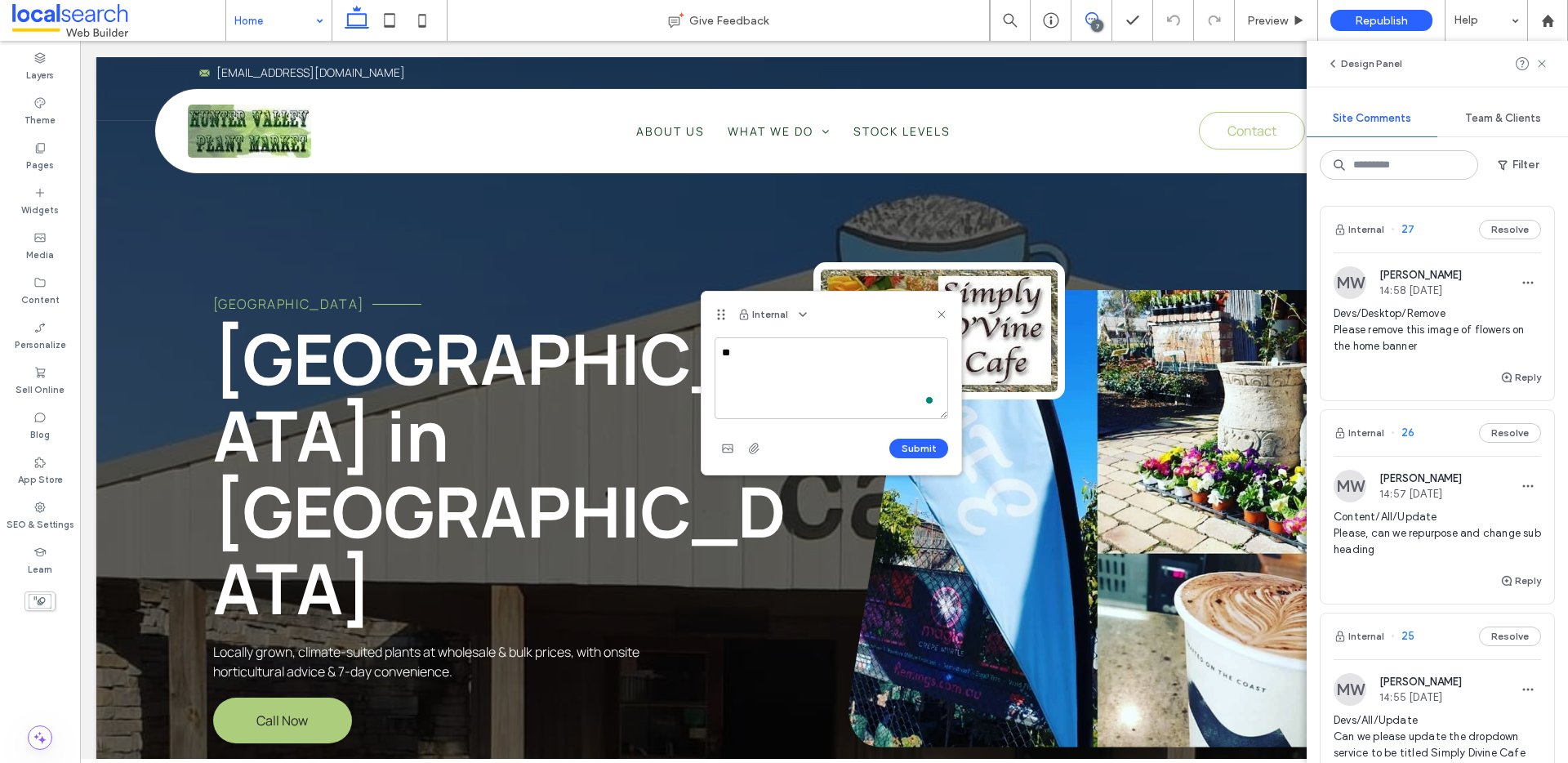
type textarea "*"
click at [940, 317] on icon at bounding box center [941, 315] width 13 height 13
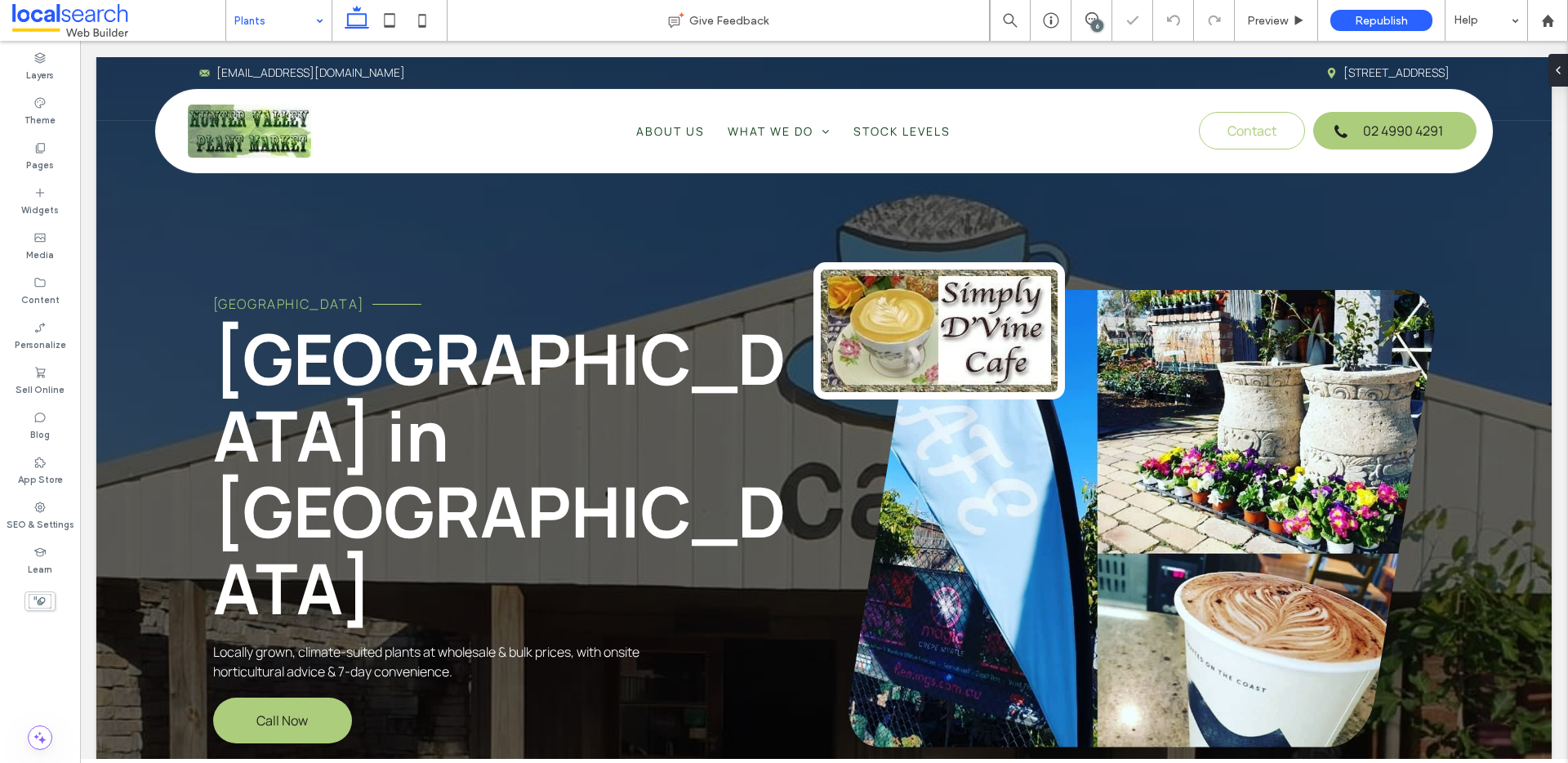
click at [280, 25] on input at bounding box center [275, 20] width 81 height 41
click at [281, 23] on input at bounding box center [275, 20] width 81 height 41
click at [1096, 22] on div "6" at bounding box center [1096, 26] width 12 height 12
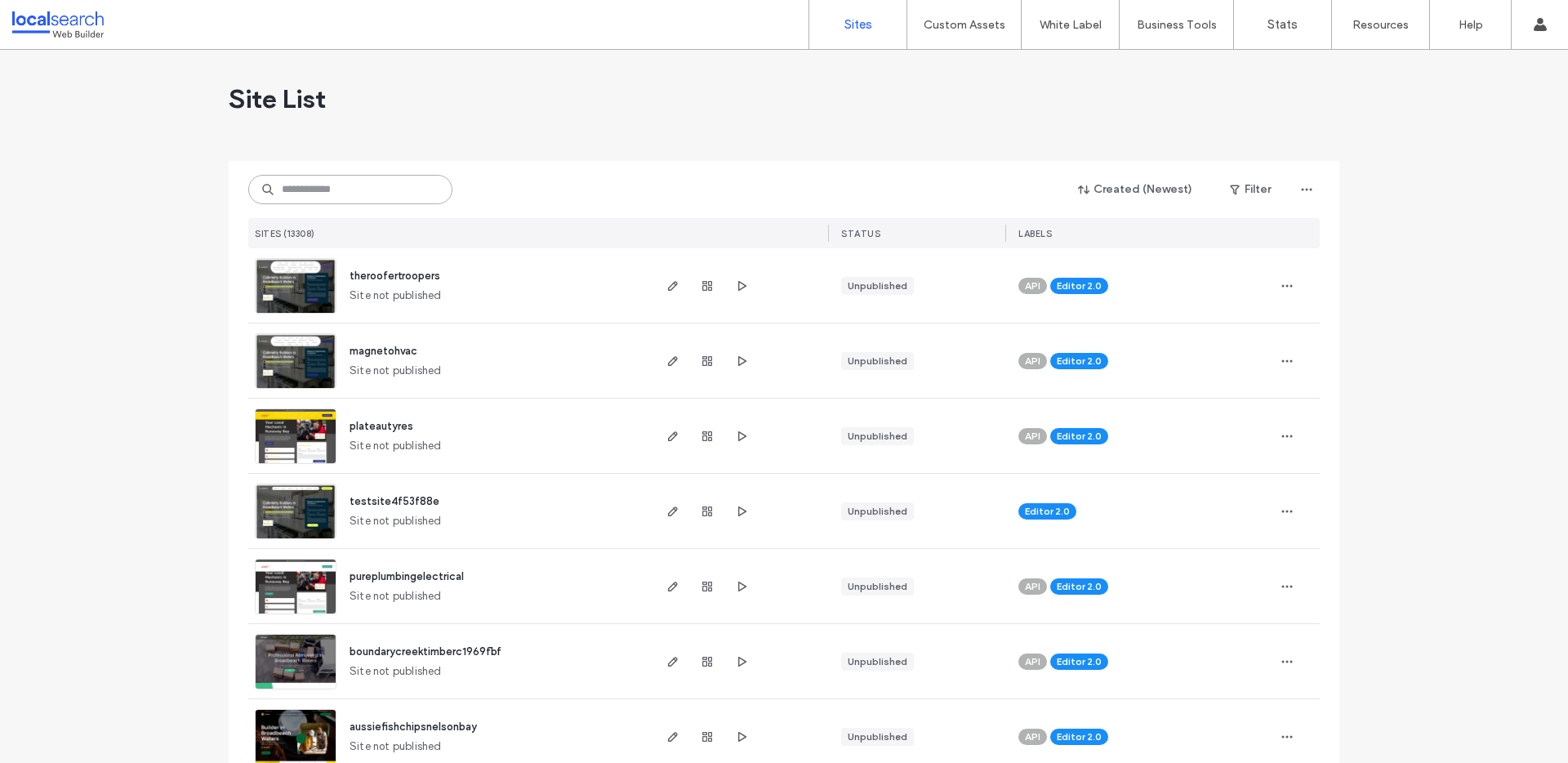
click at [382, 194] on input at bounding box center [350, 189] width 204 height 29
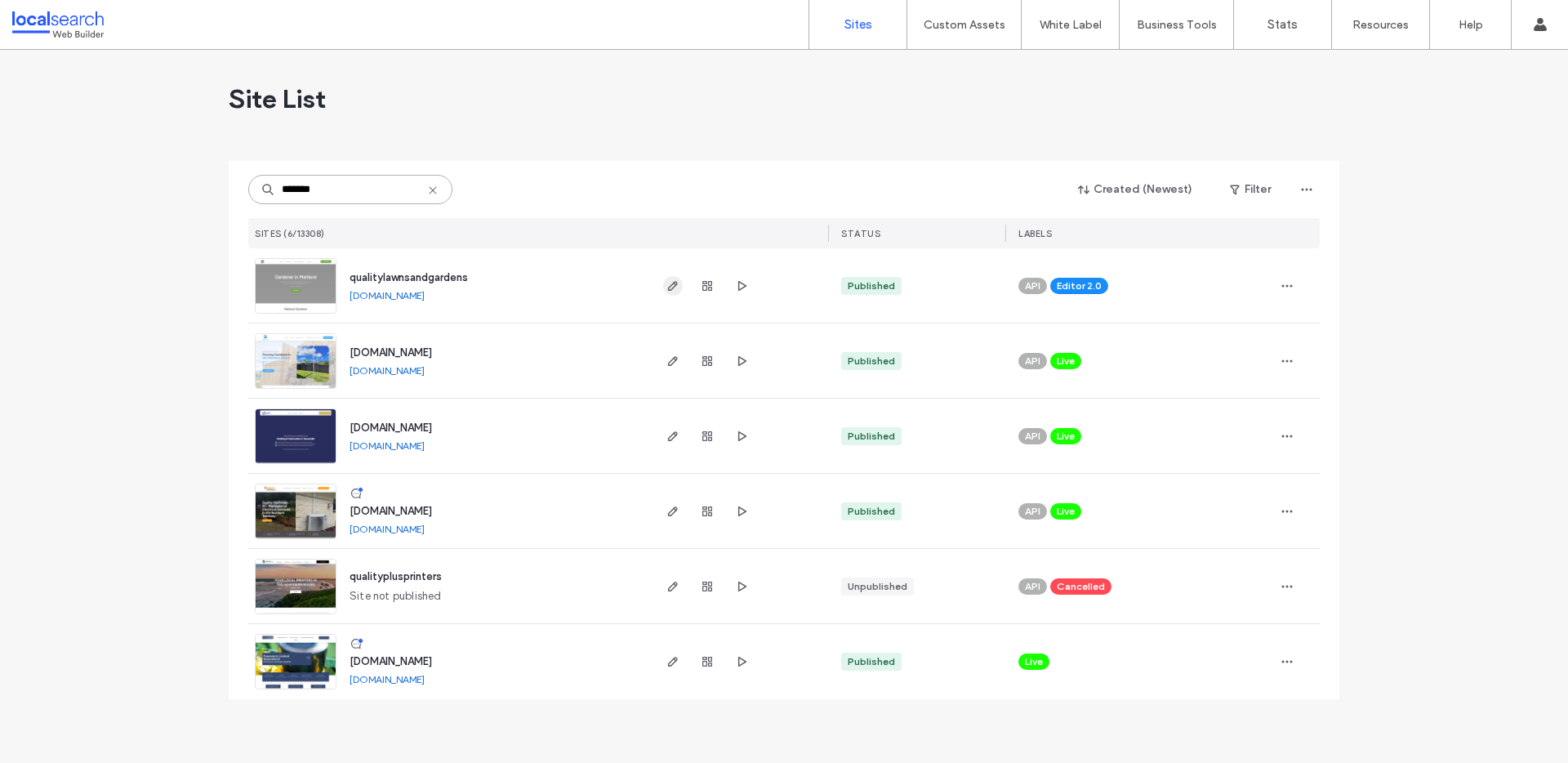
type input "*******"
click at [669, 288] on icon "button" at bounding box center [673, 286] width 13 height 13
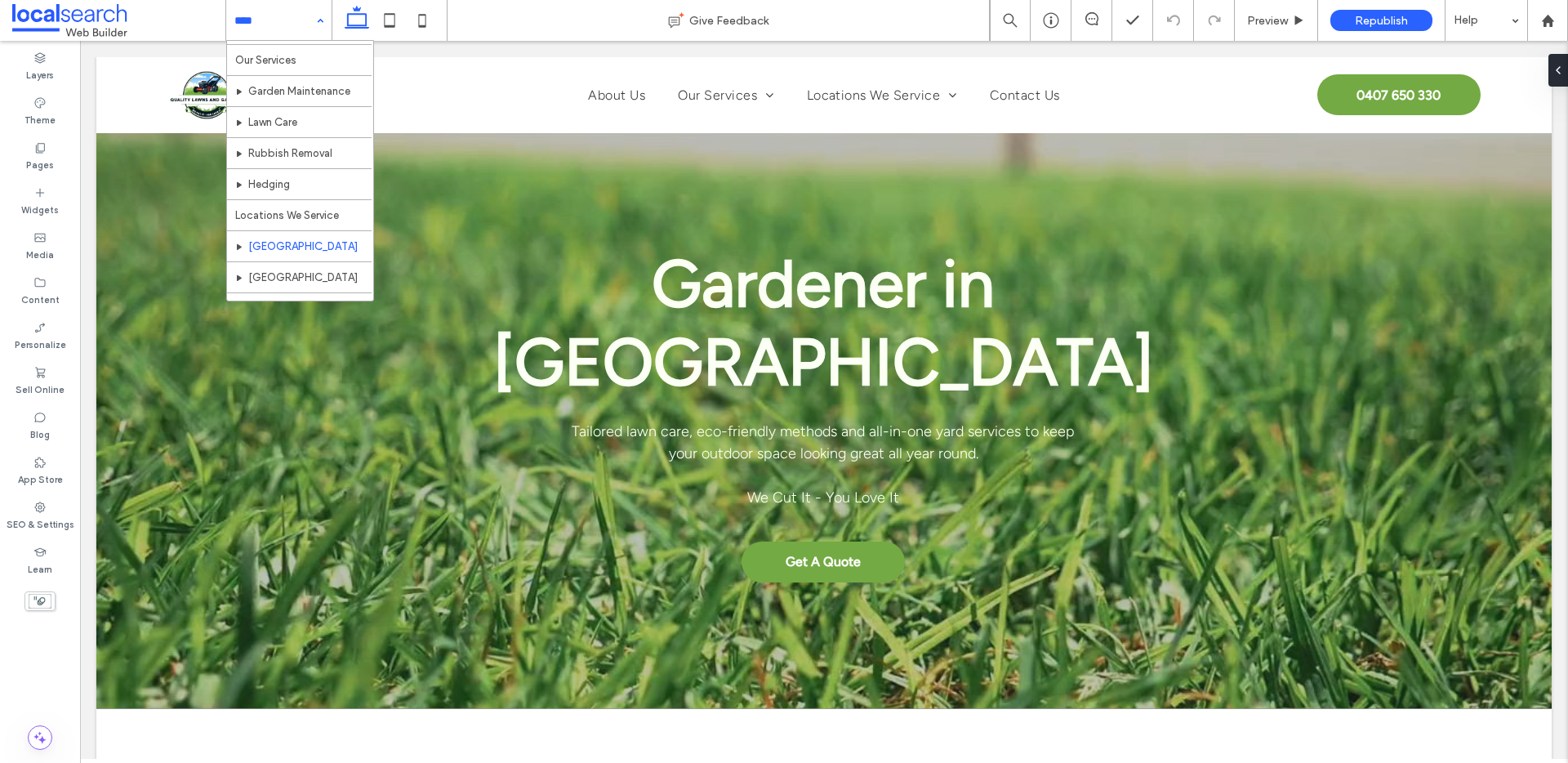
scroll to position [110, 0]
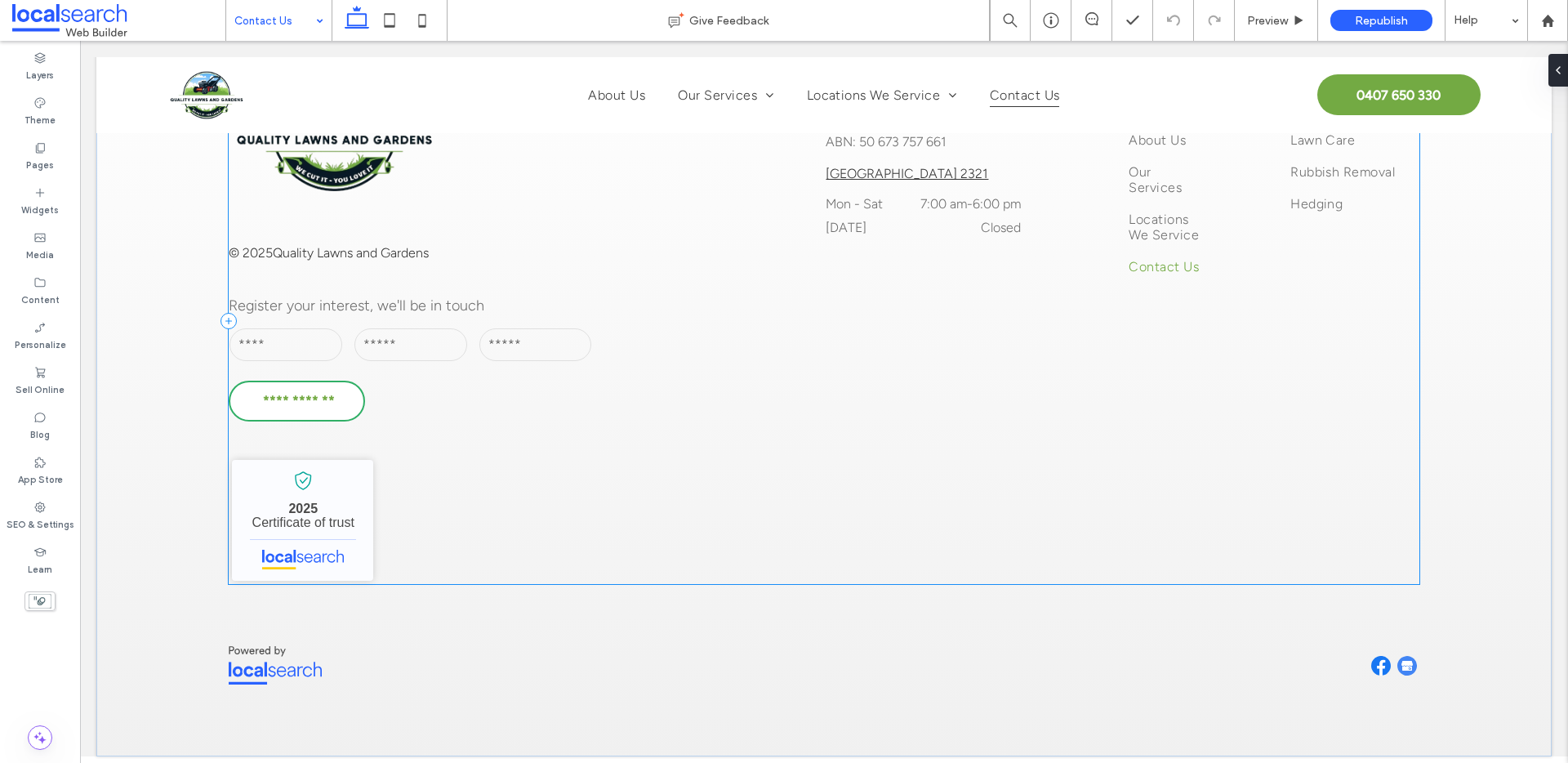
scroll to position [1716, 0]
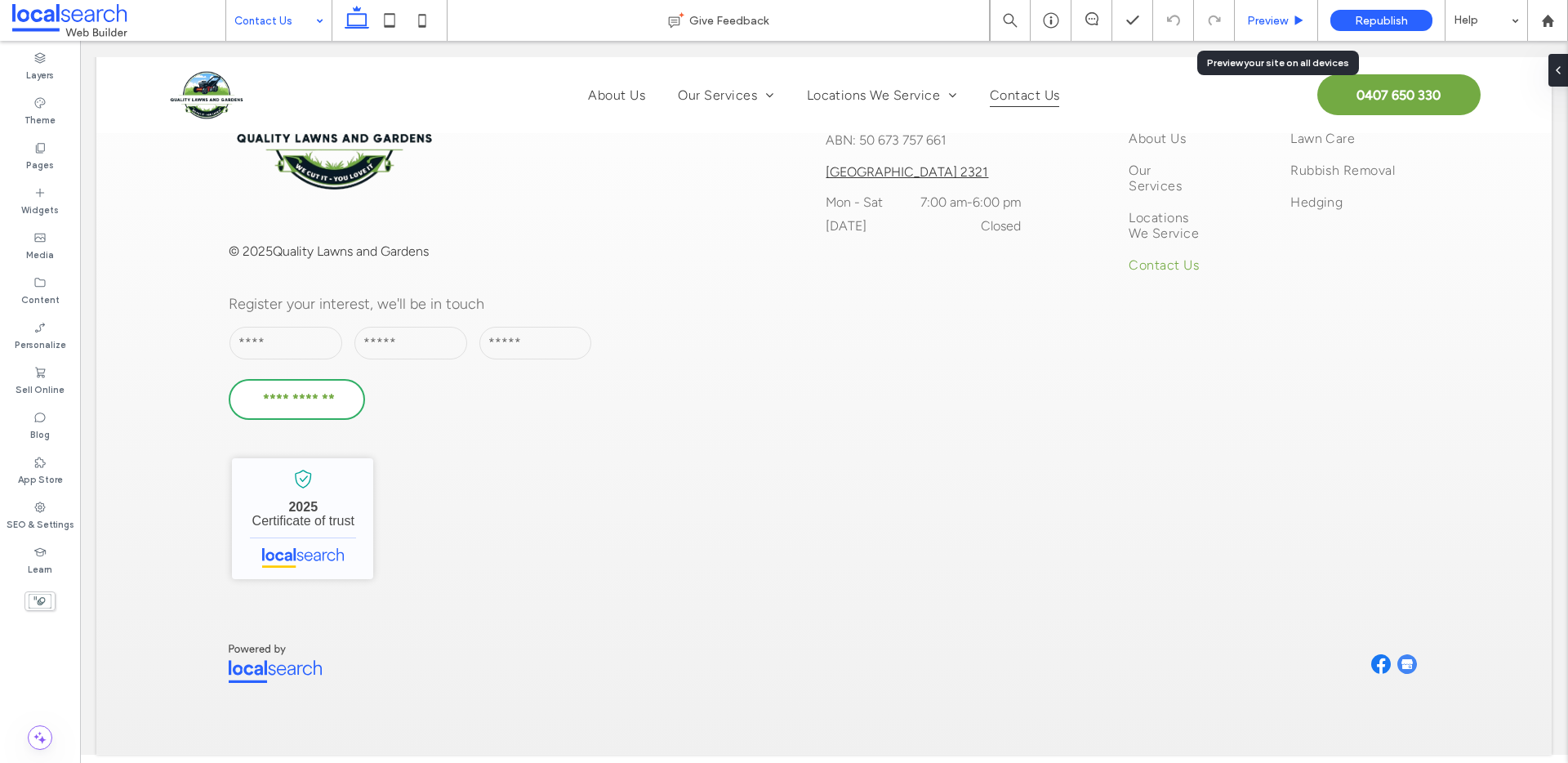
click at [1278, 26] on span "Preview" at bounding box center [1268, 21] width 41 height 14
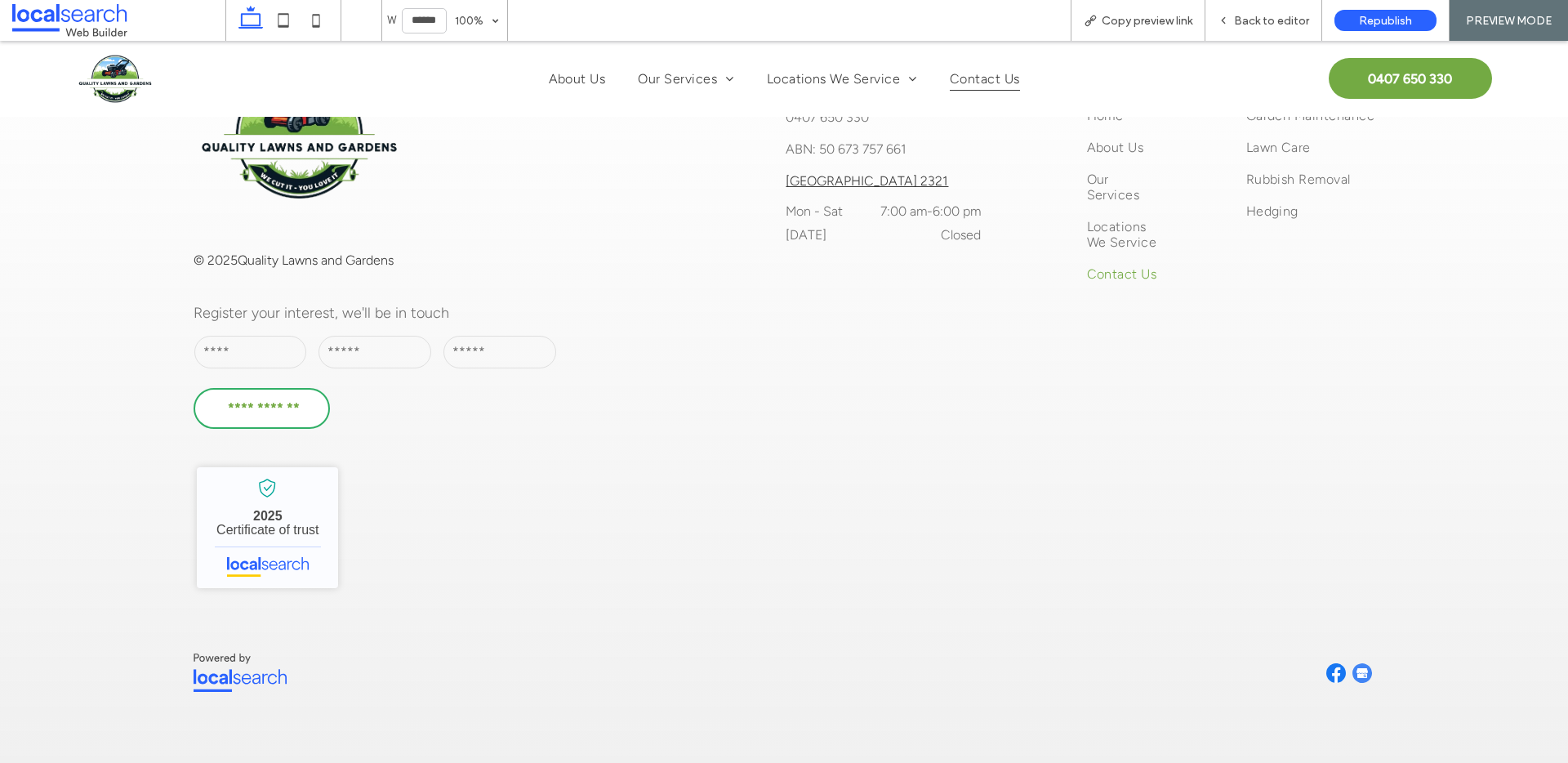
scroll to position [1717, 0]
click at [1335, 671] on img at bounding box center [1336, 673] width 20 height 20
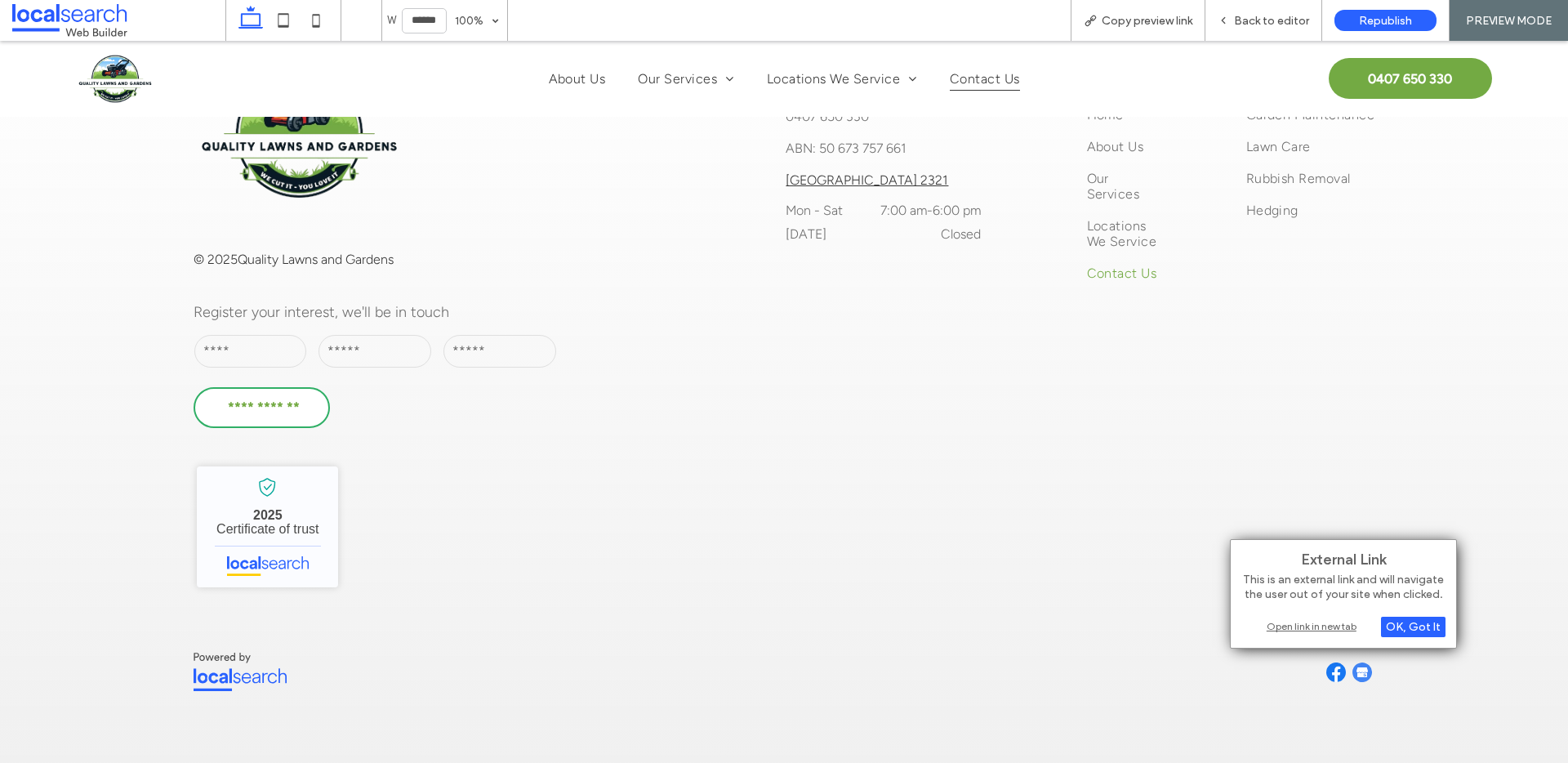
click at [1304, 621] on div "Open link in new tab" at bounding box center [1344, 626] width 204 height 17
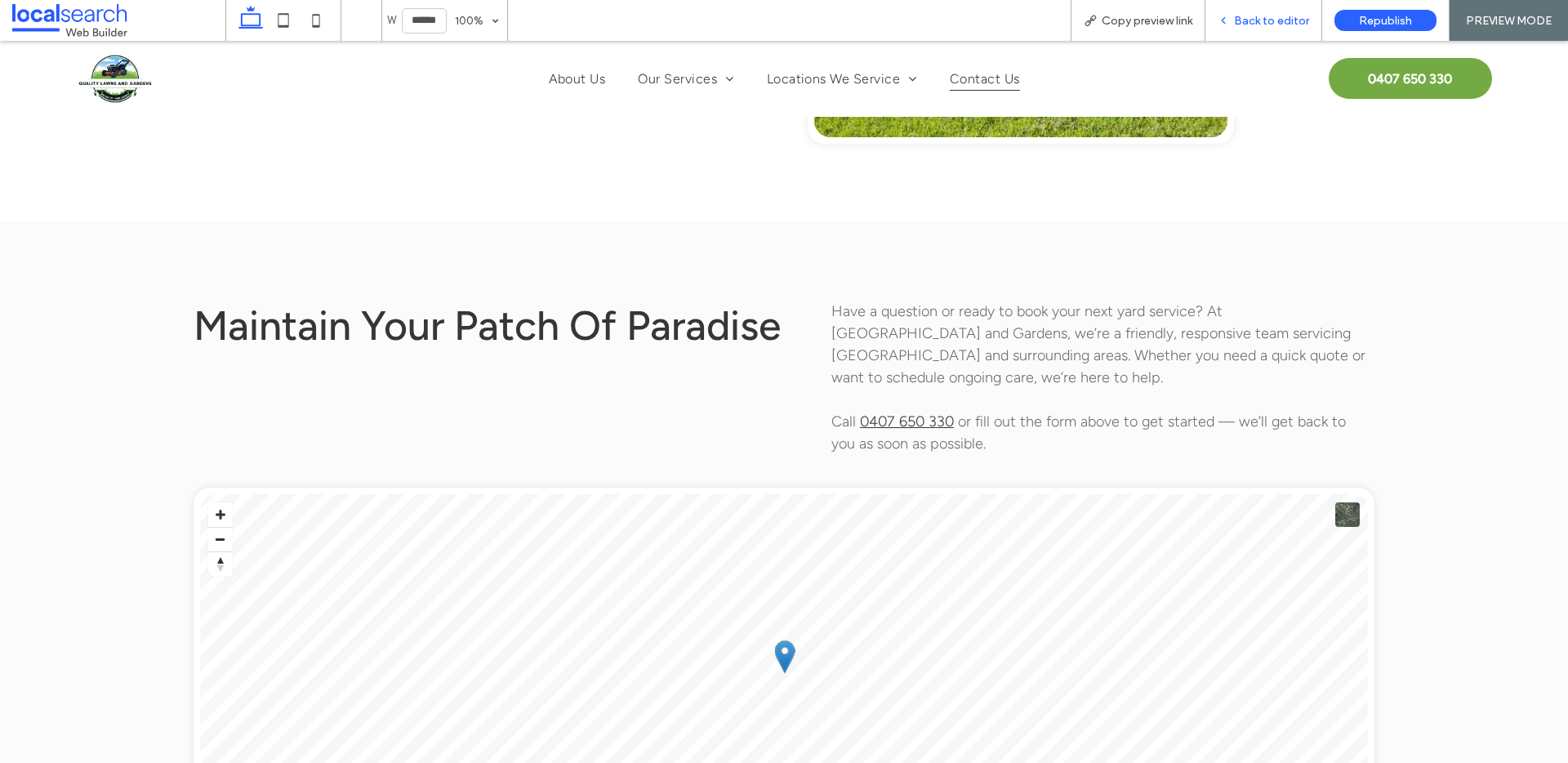
click at [1263, 19] on span "Back to editor" at bounding box center [1271, 21] width 75 height 14
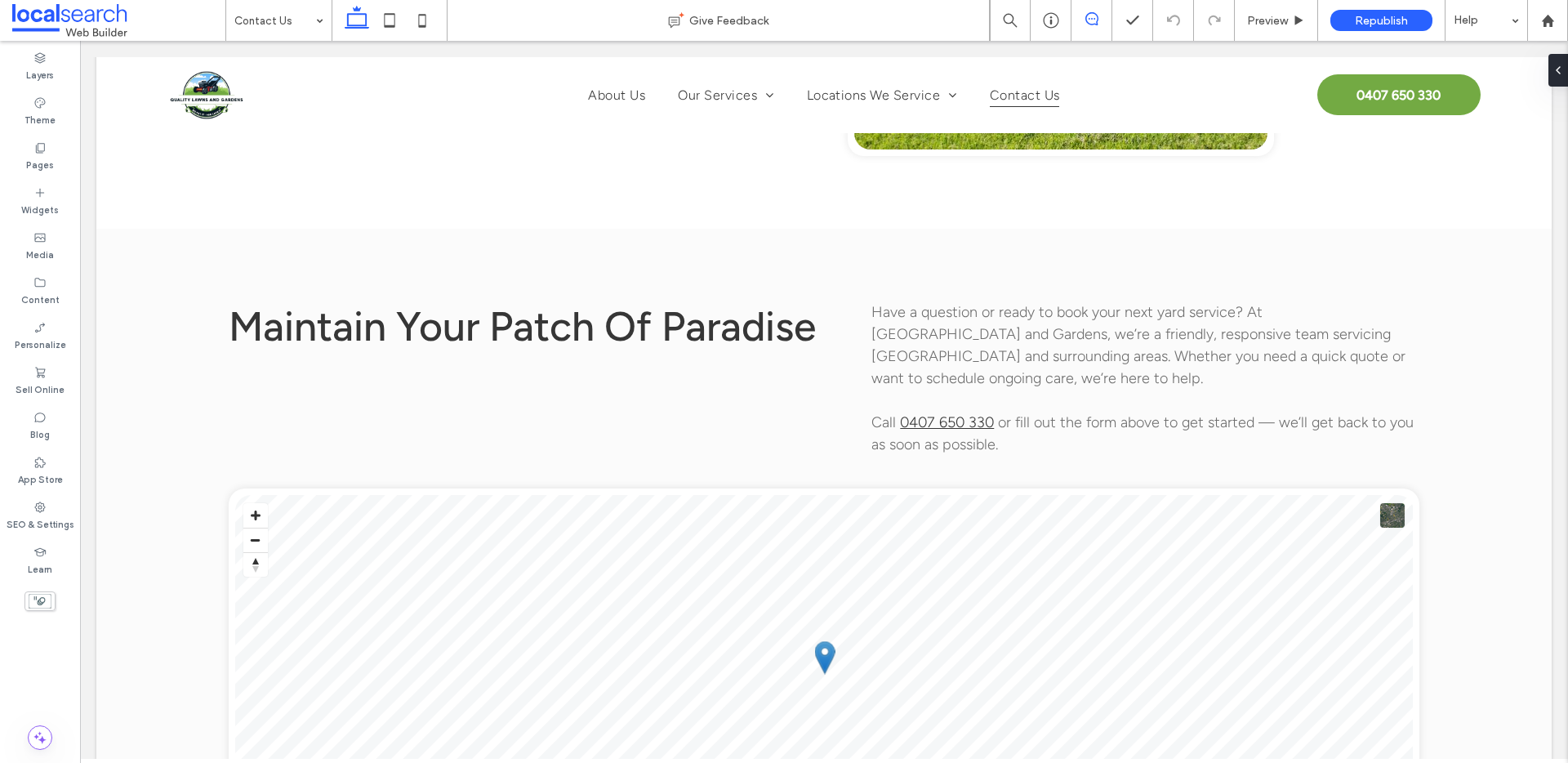
click at [1086, 19] on icon at bounding box center [1092, 19] width 13 height 13
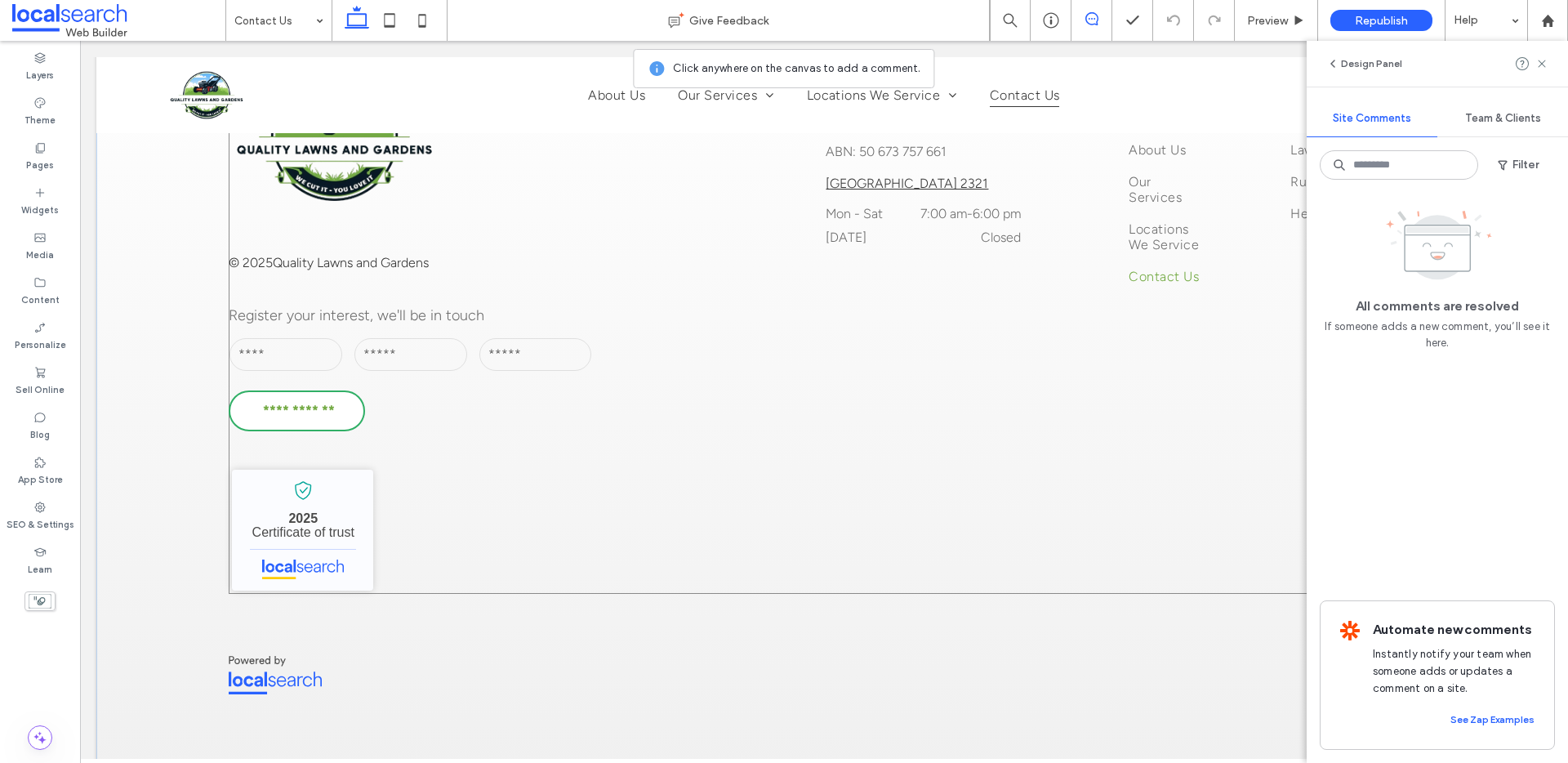
scroll to position [1716, 0]
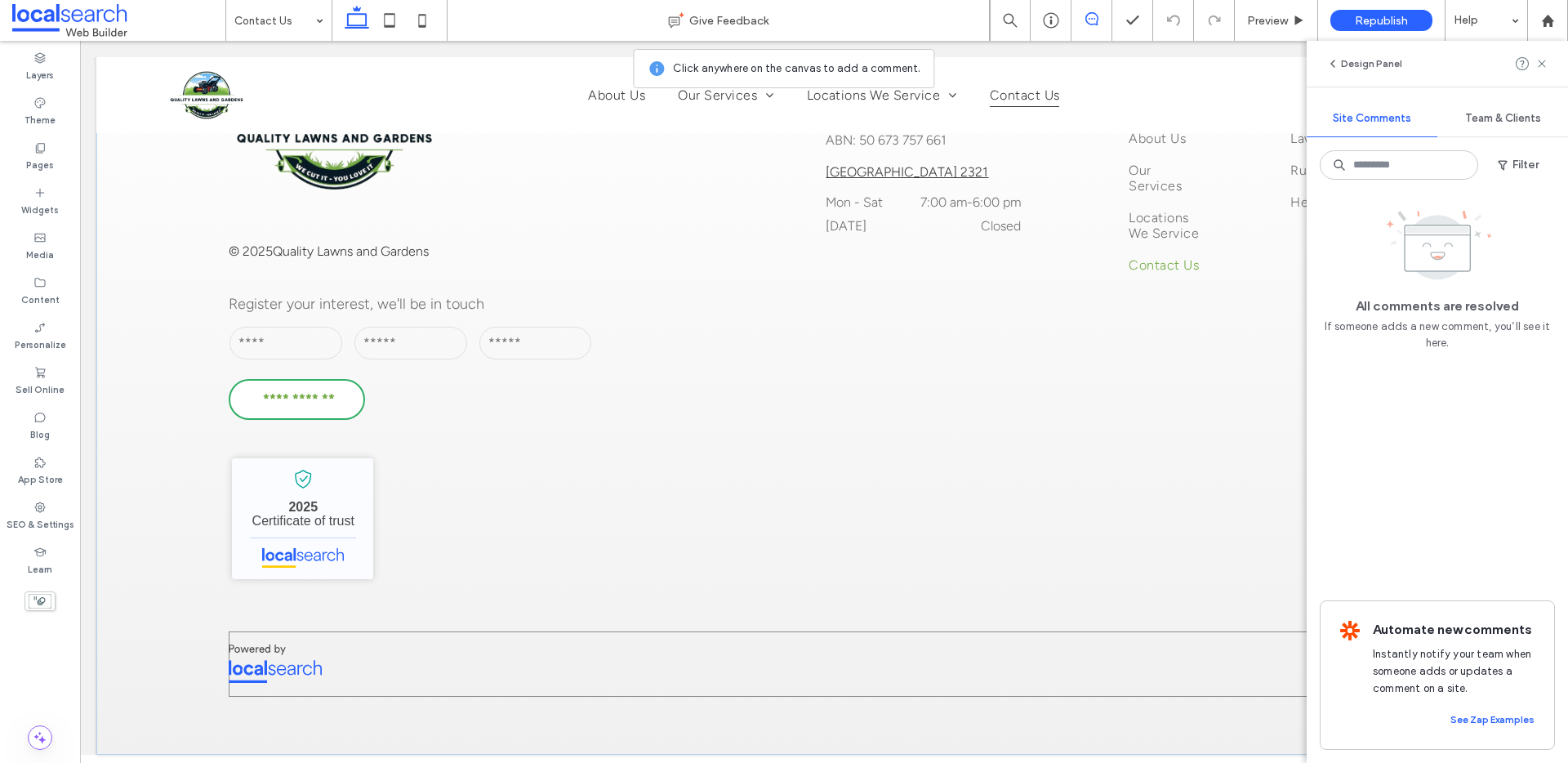
click at [1287, 671] on div at bounding box center [823, 664] width 1190 height 66
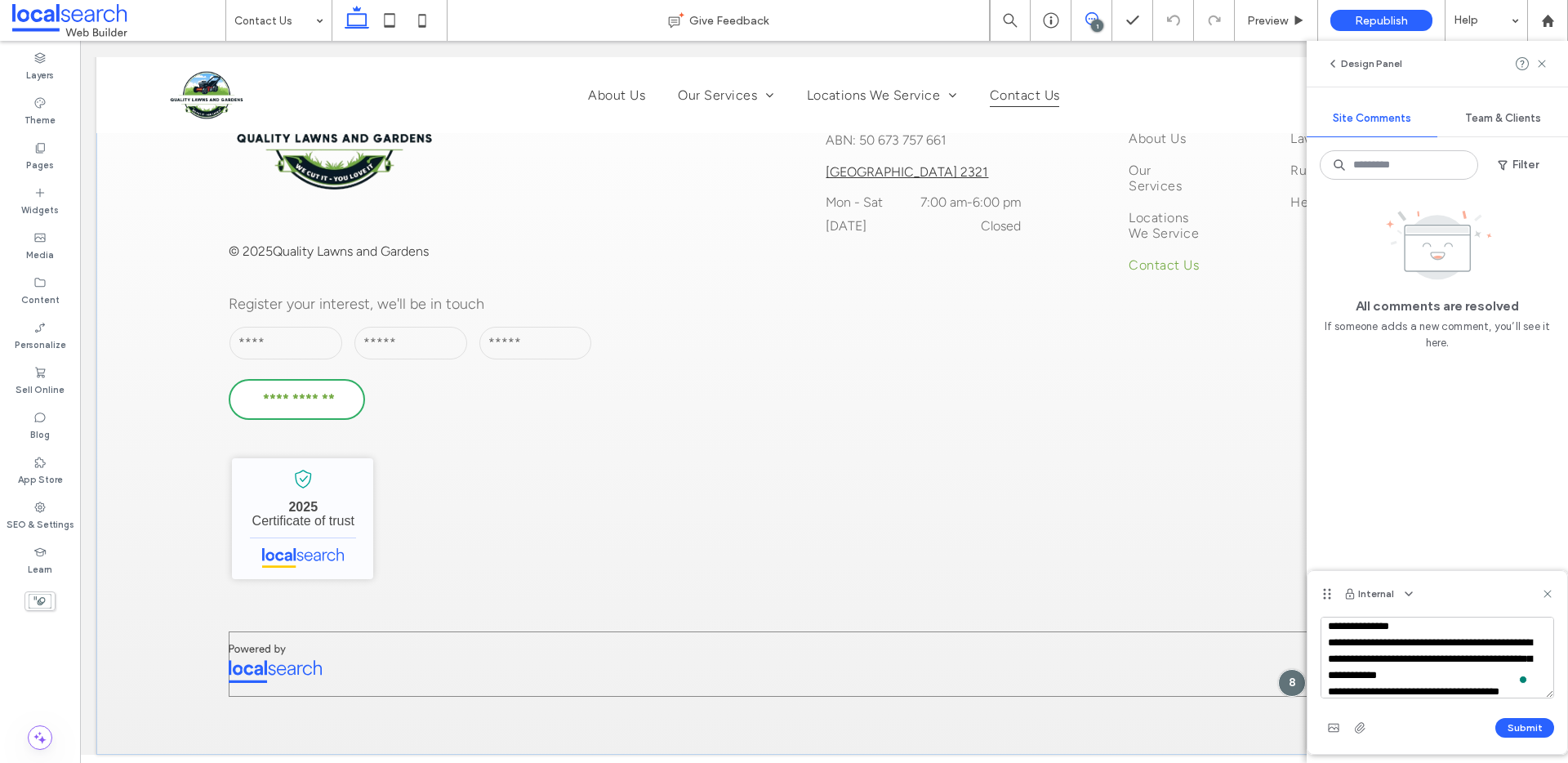
scroll to position [22, 0]
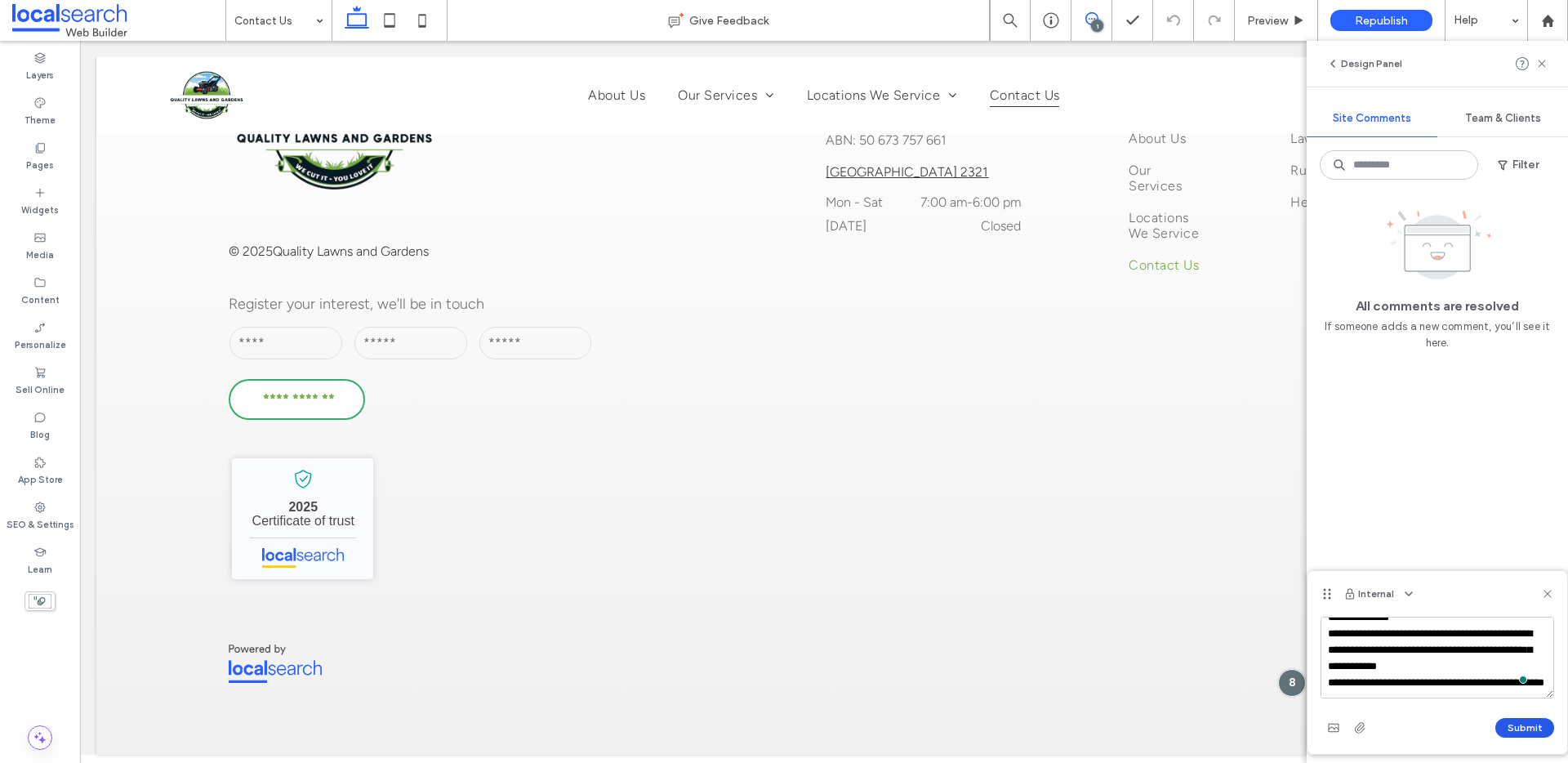
type textarea "**********"
click at [1528, 731] on button "Submit" at bounding box center [1525, 728] width 59 height 20
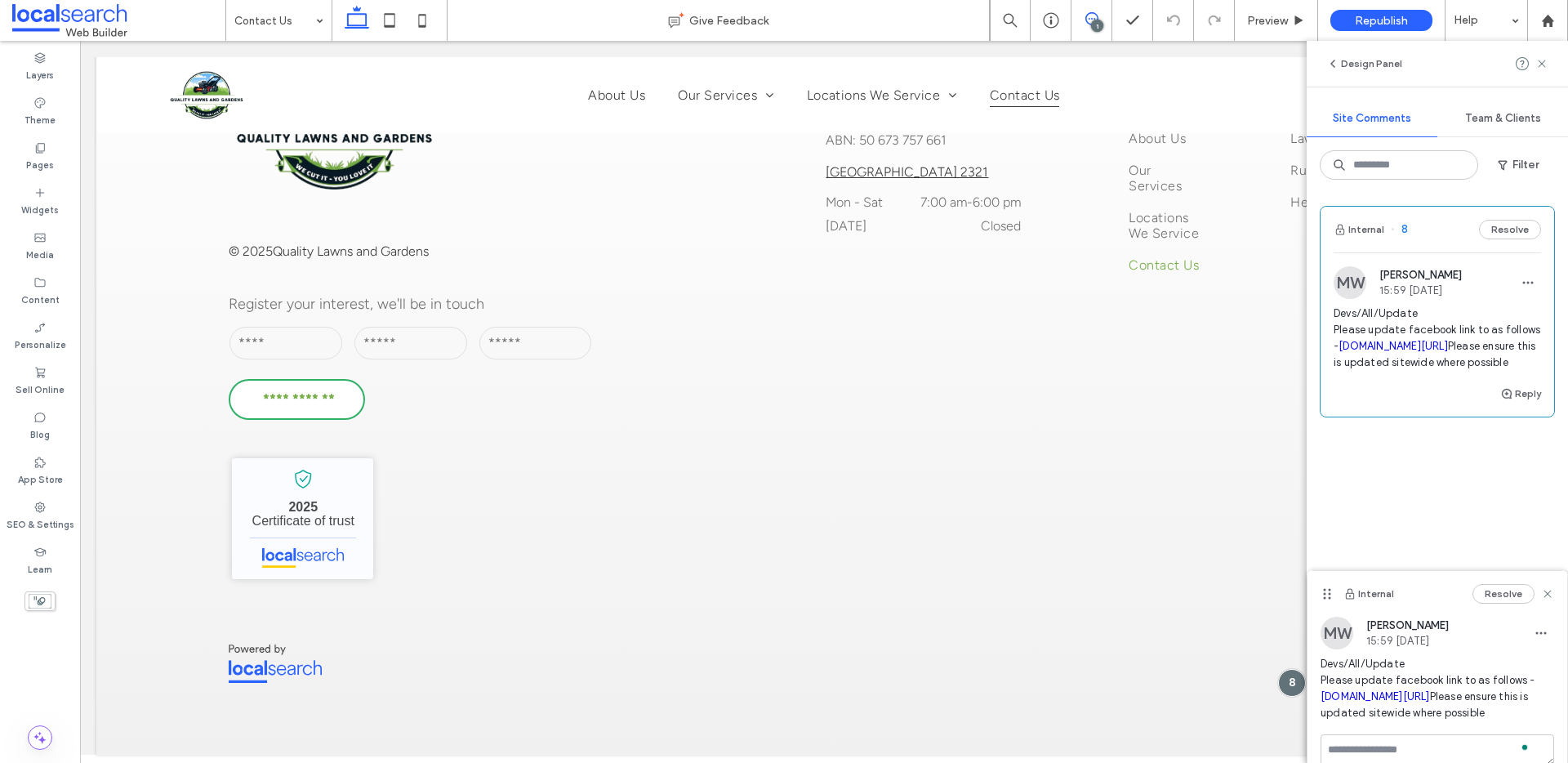
scroll to position [0, 0]
click at [1539, 63] on icon at bounding box center [1542, 64] width 13 height 13
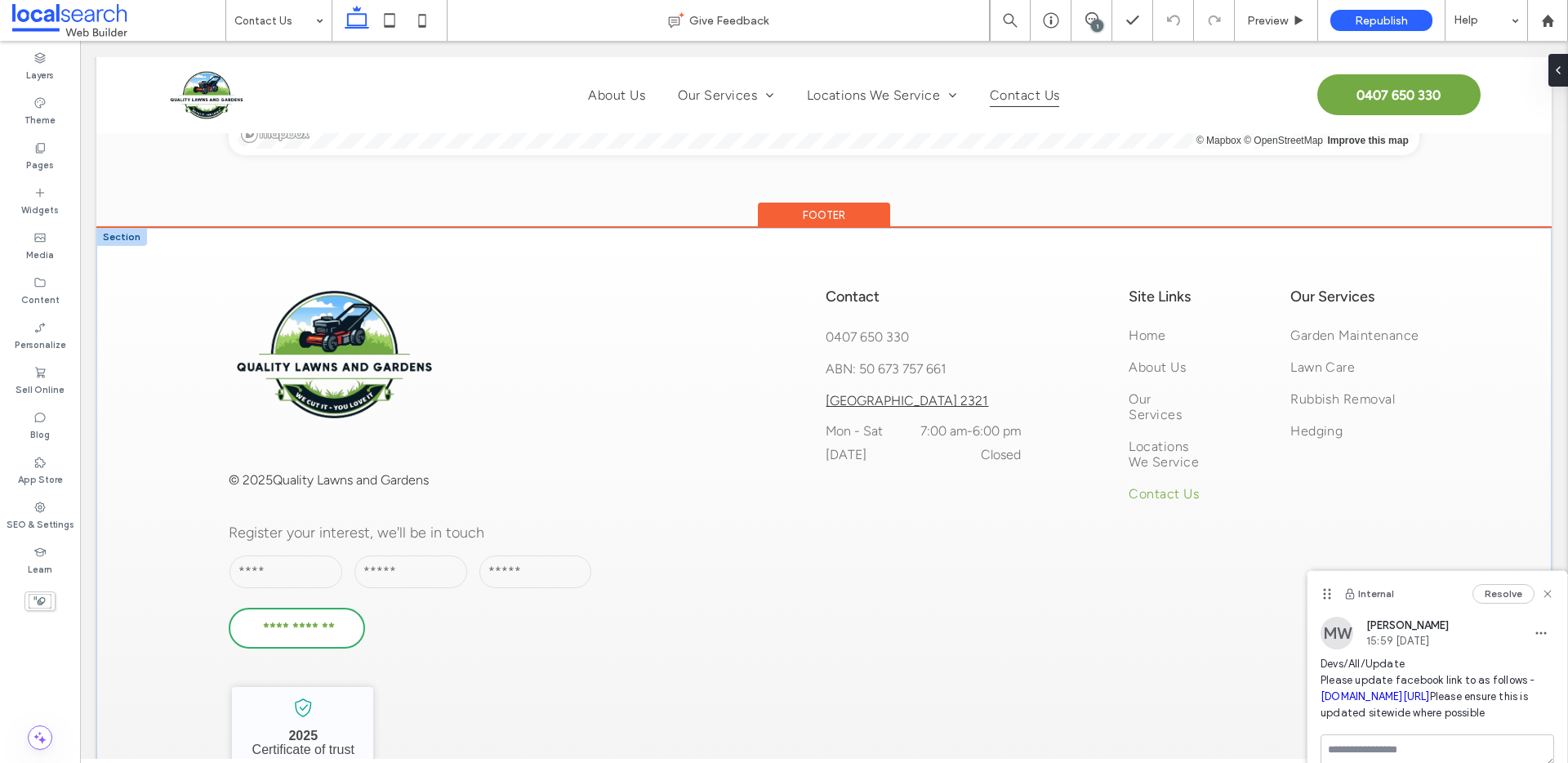
scroll to position [1410, 0]
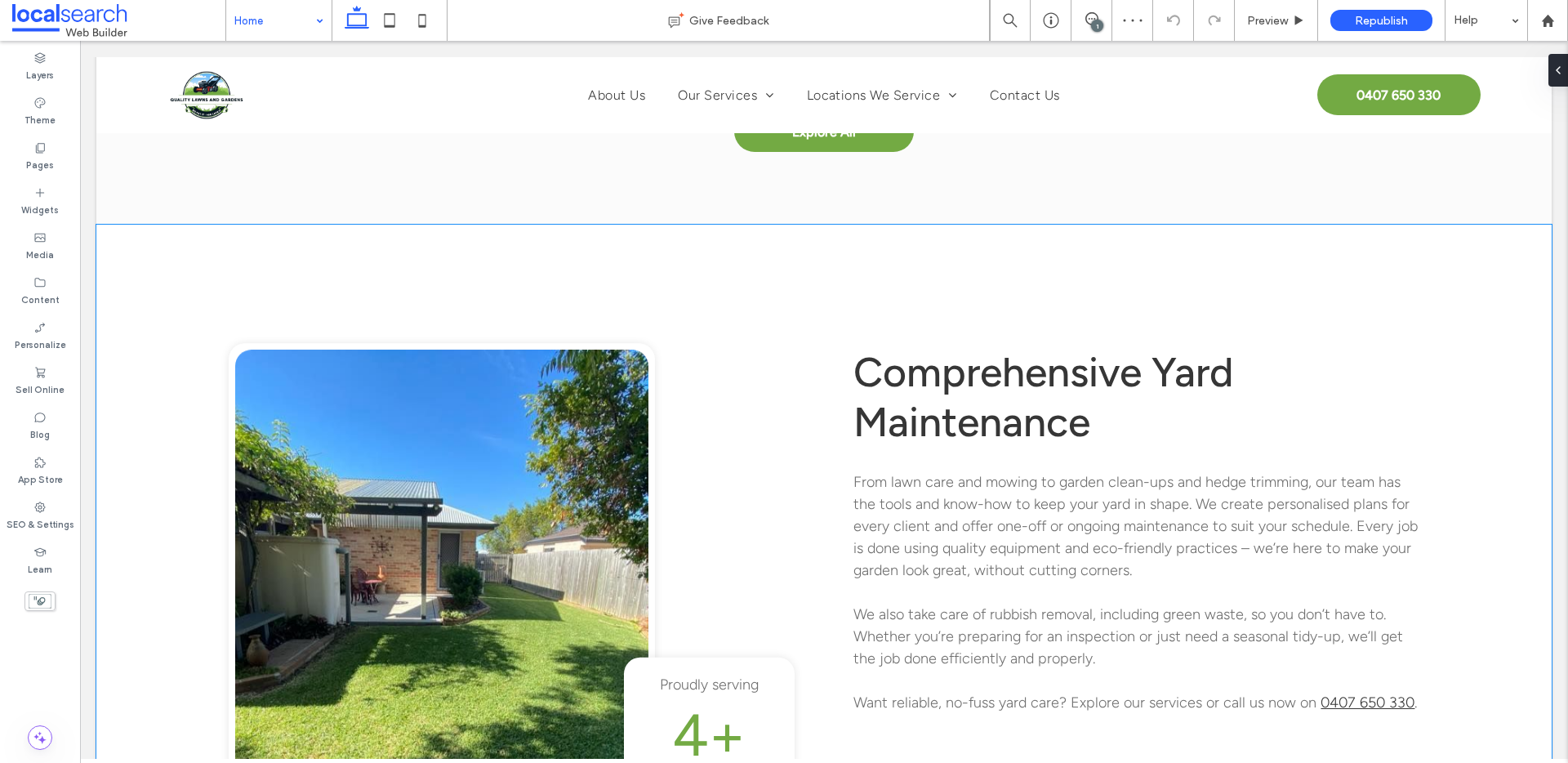
scroll to position [1838, 0]
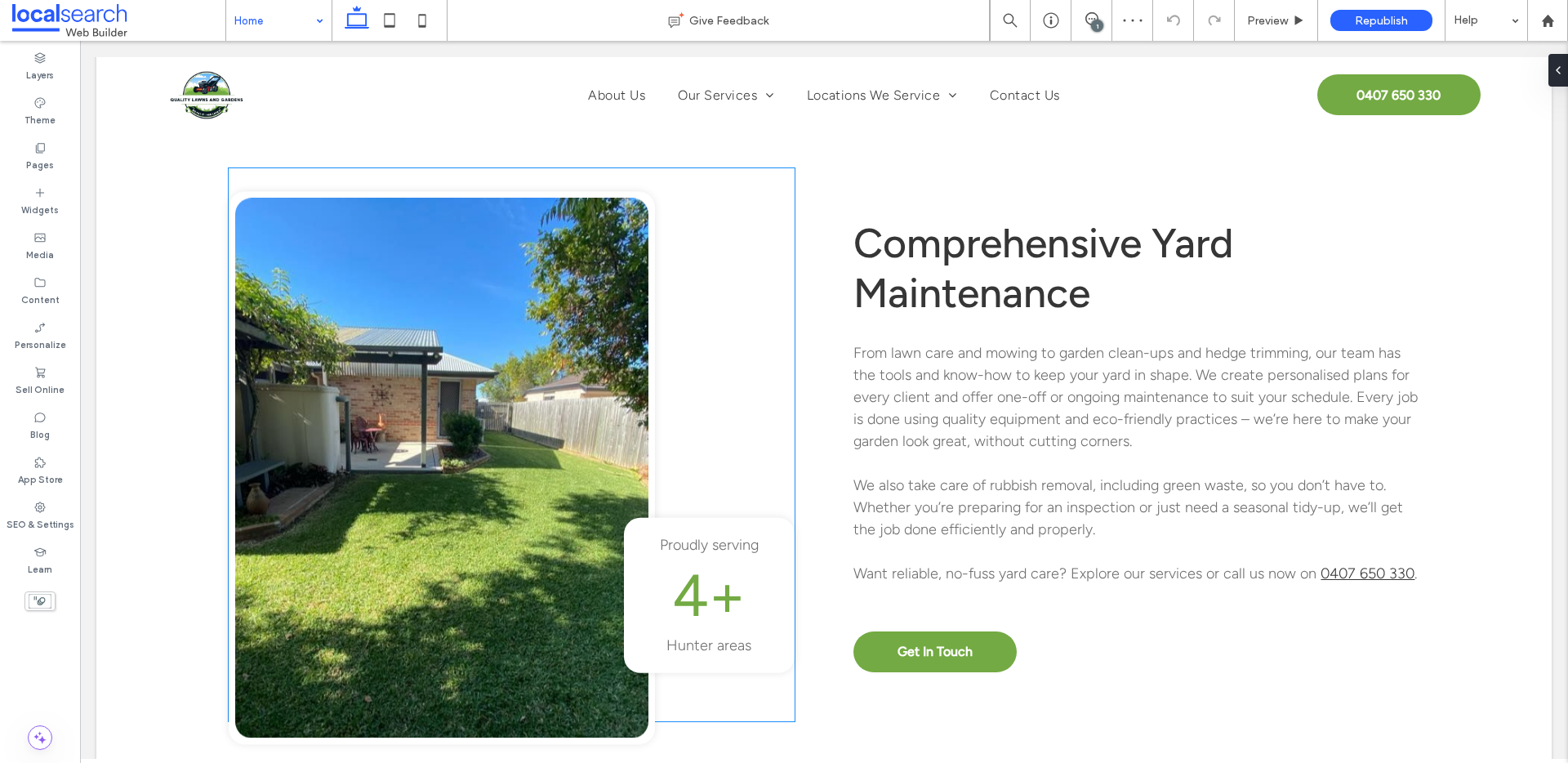
click at [410, 440] on link at bounding box center [441, 469] width 414 height 540
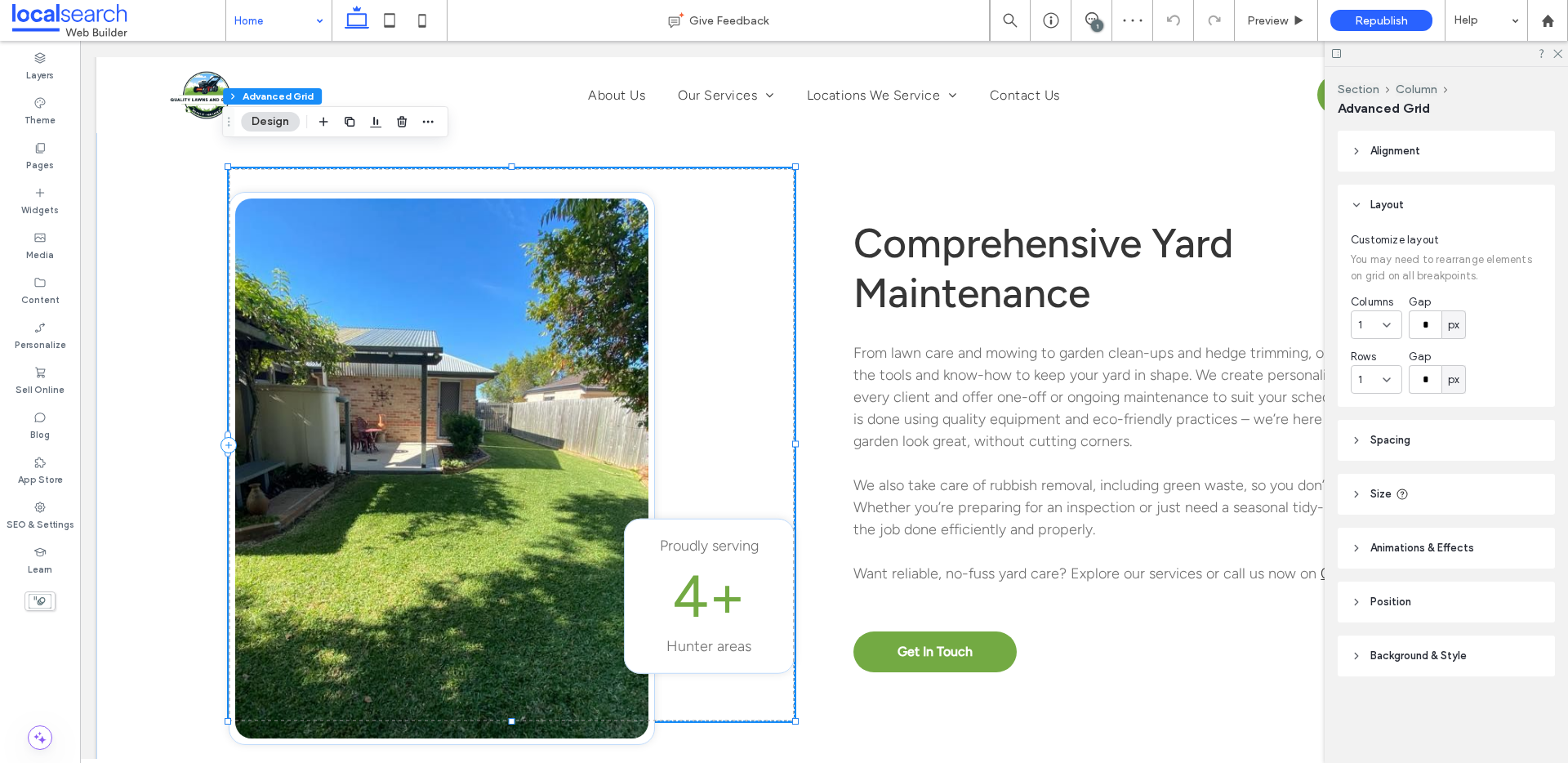
click at [489, 452] on link at bounding box center [441, 469] width 414 height 540
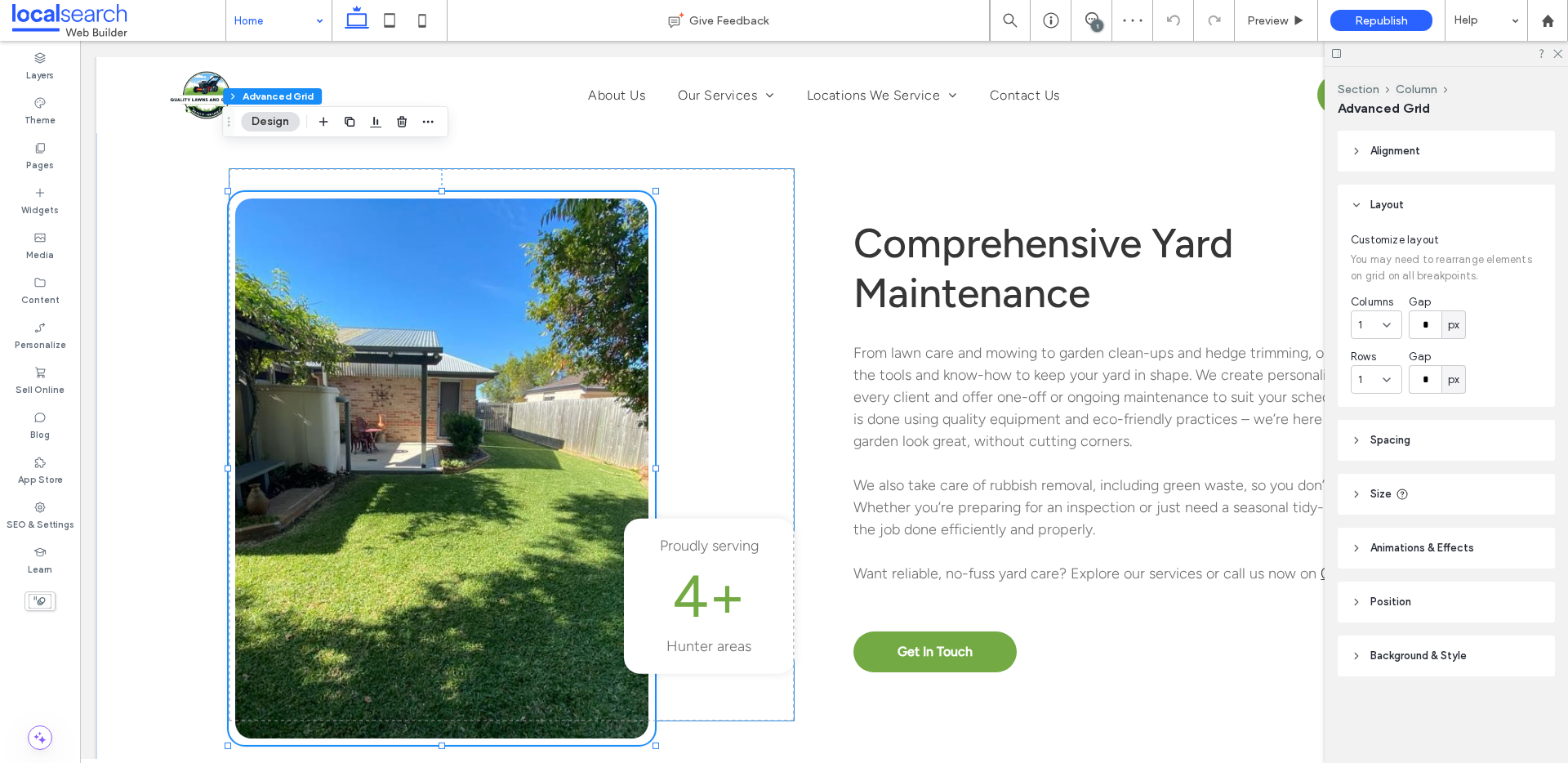
click at [489, 452] on link at bounding box center [441, 469] width 414 height 540
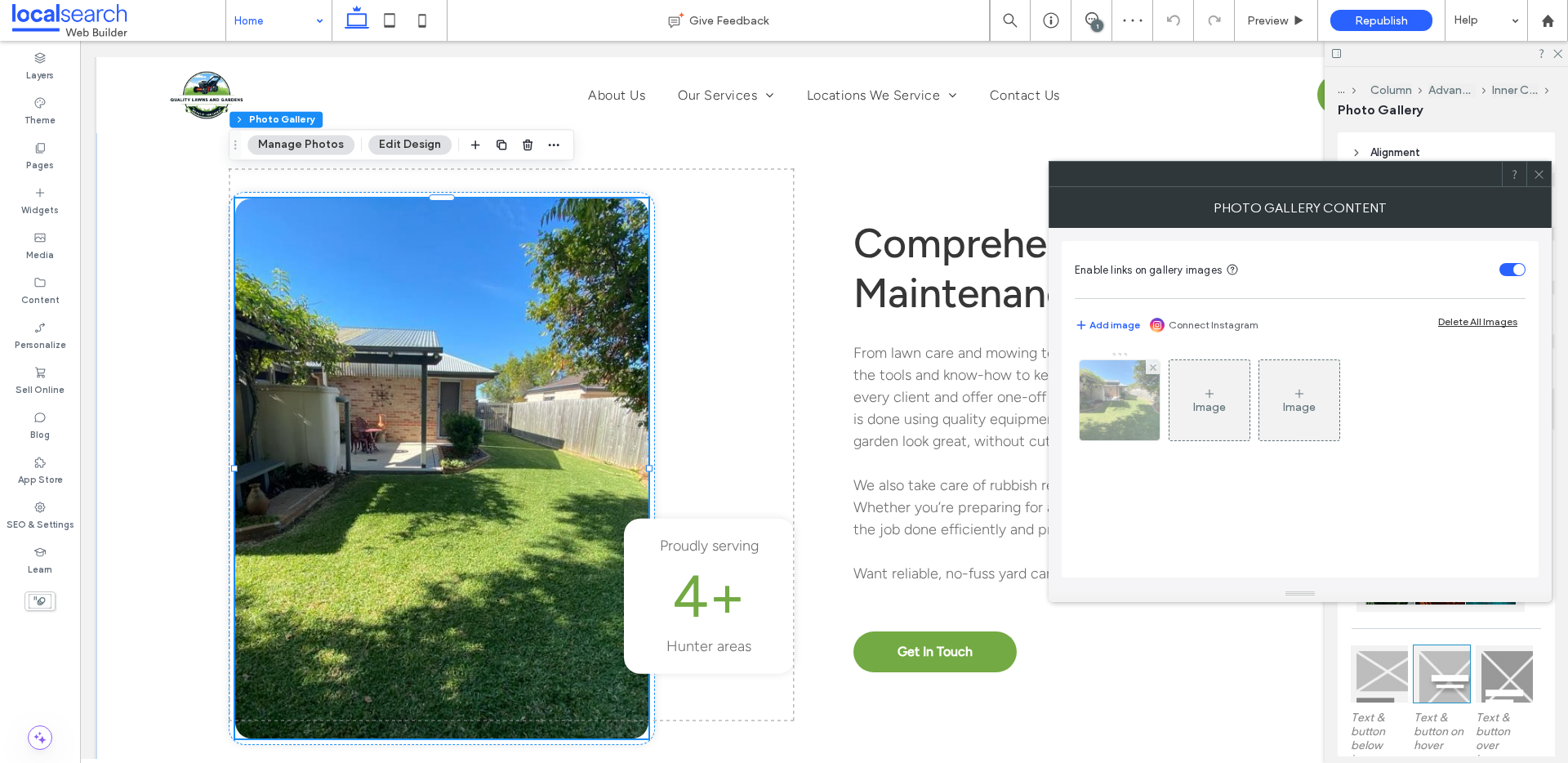
click at [1109, 405] on div at bounding box center [1119, 401] width 80 height 80
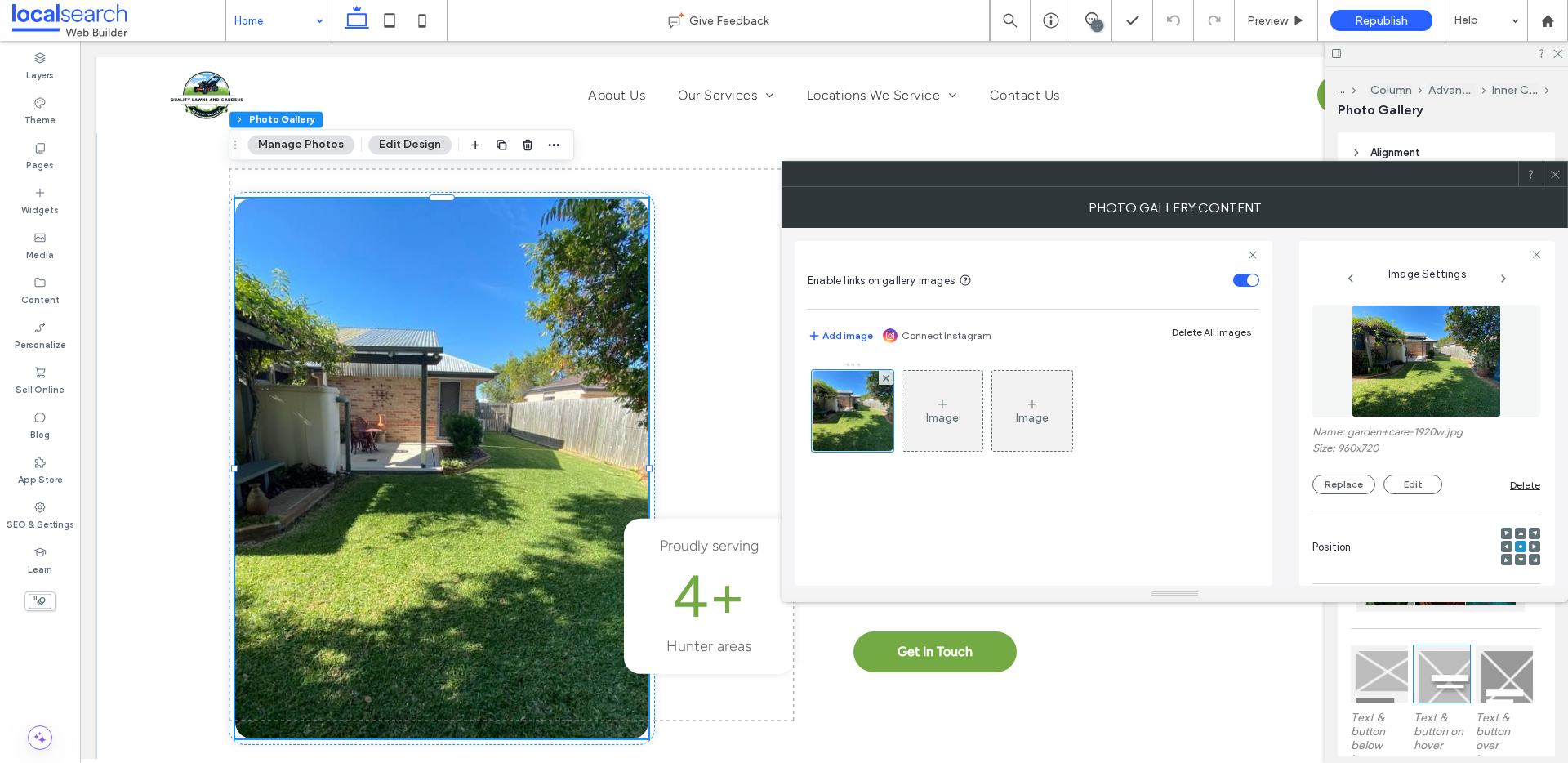
click at [1341, 497] on div "Name: garden+care-1920w.jpg Size: 960x720 Replace Edit Delete" at bounding box center [1426, 400] width 228 height 205
click at [1345, 484] on button "Replace" at bounding box center [1344, 484] width 63 height 20
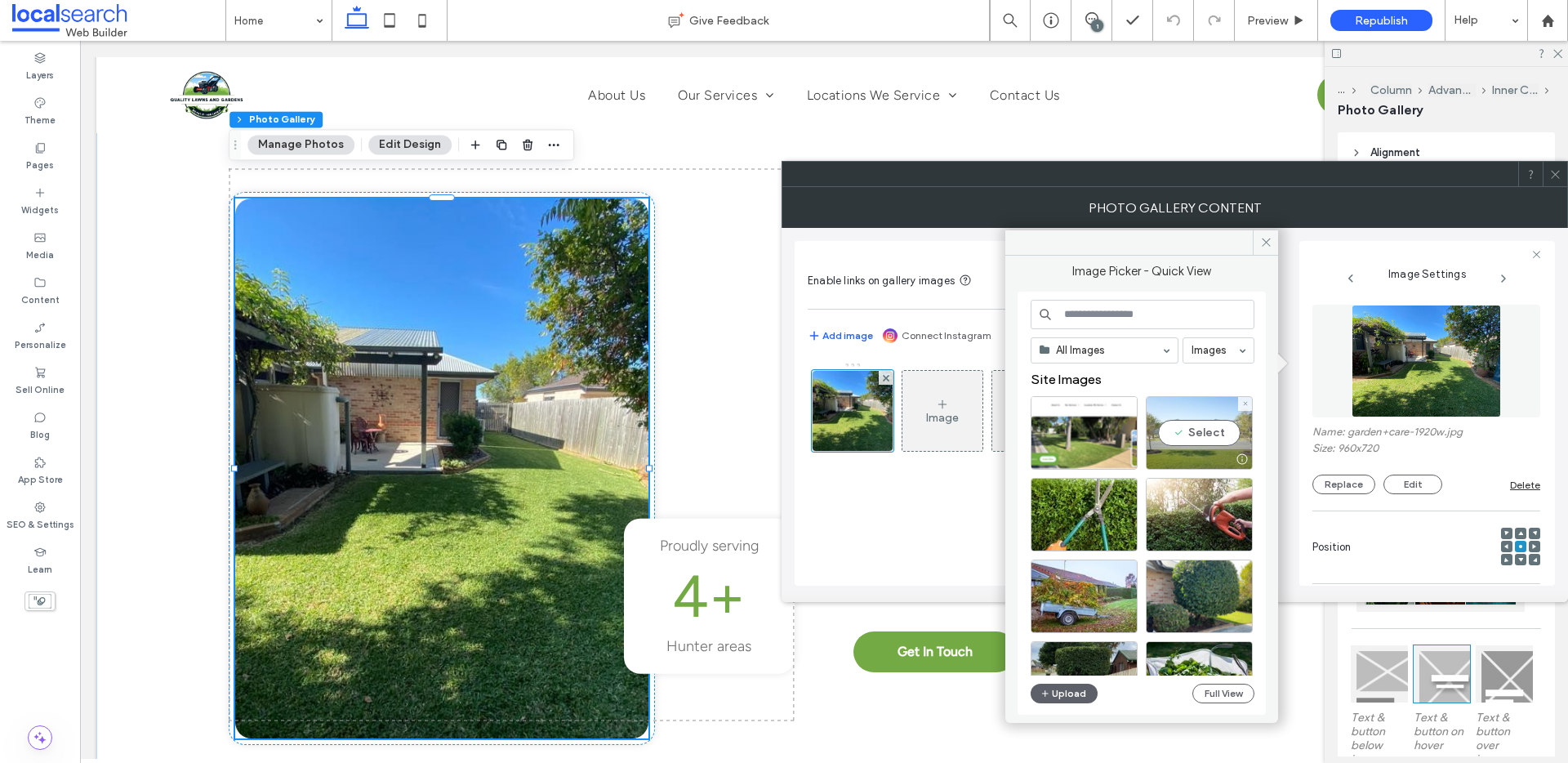
click at [1197, 413] on div "Select" at bounding box center [1199, 433] width 107 height 73
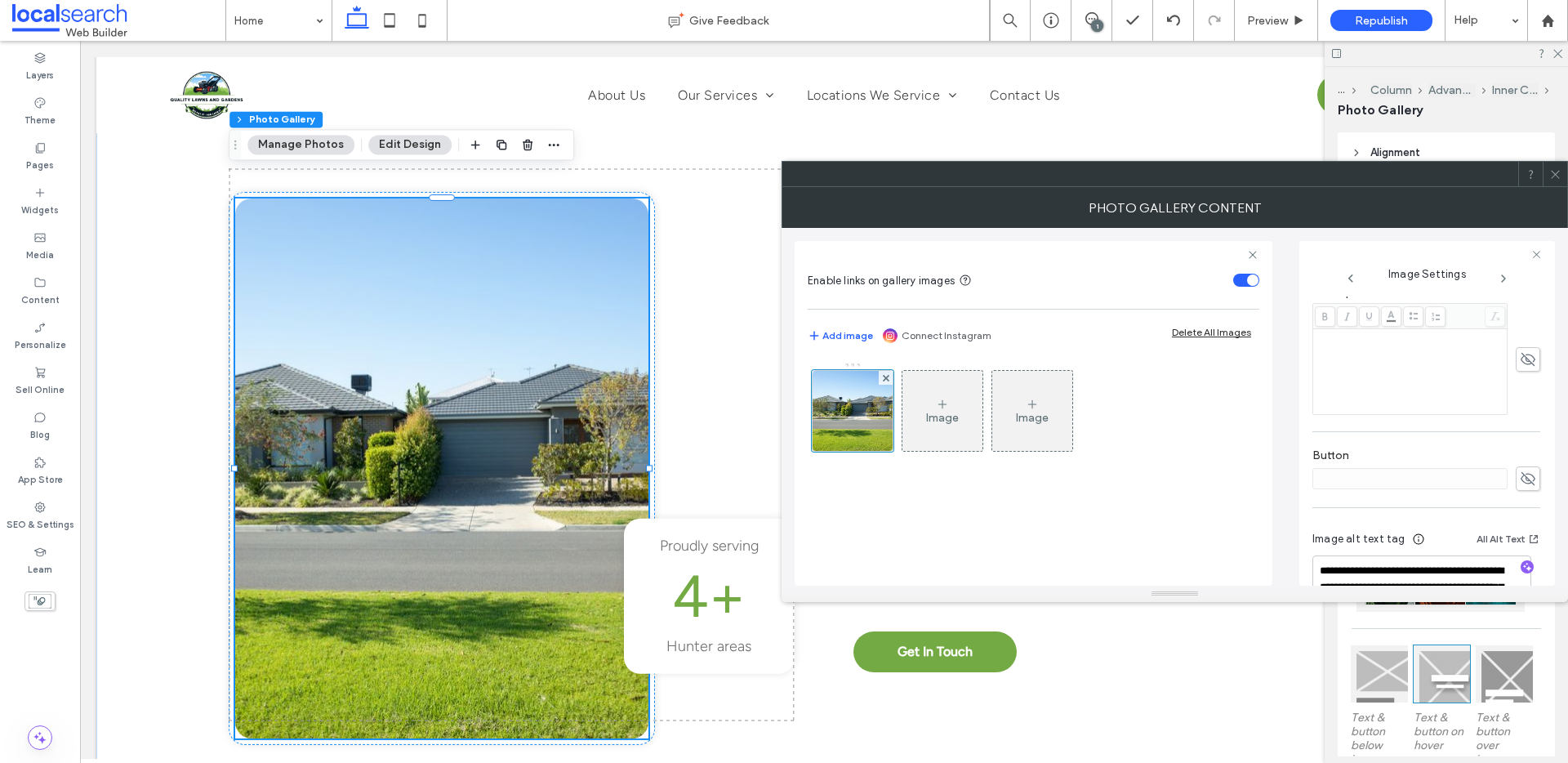
scroll to position [499, 0]
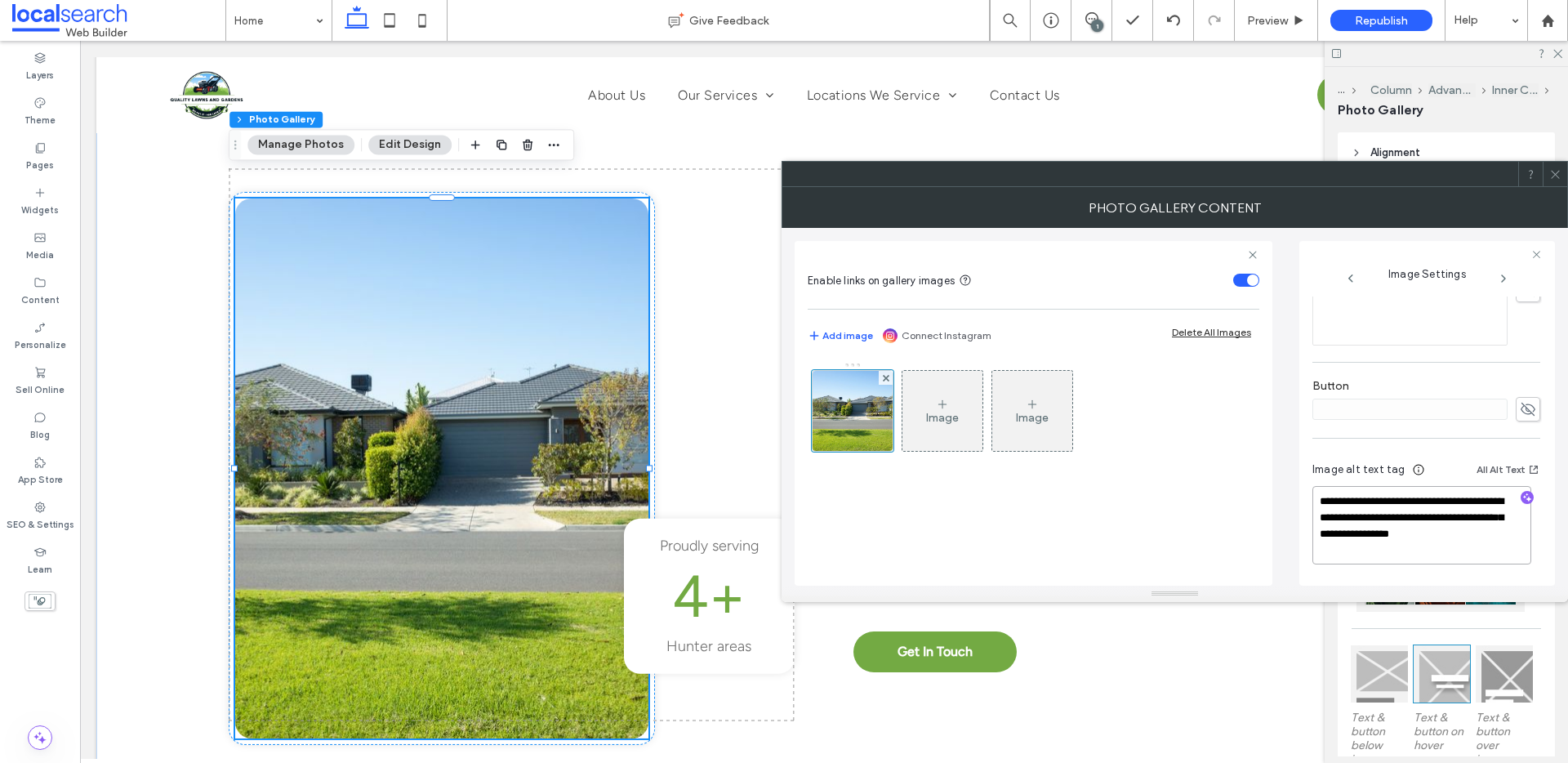
click at [1384, 538] on textarea "**********" at bounding box center [1422, 525] width 219 height 78
drag, startPoint x: 1472, startPoint y: 513, endPoint x: 1328, endPoint y: 502, distance: 144.4
click at [1328, 502] on textarea "**********" at bounding box center [1422, 525] width 219 height 78
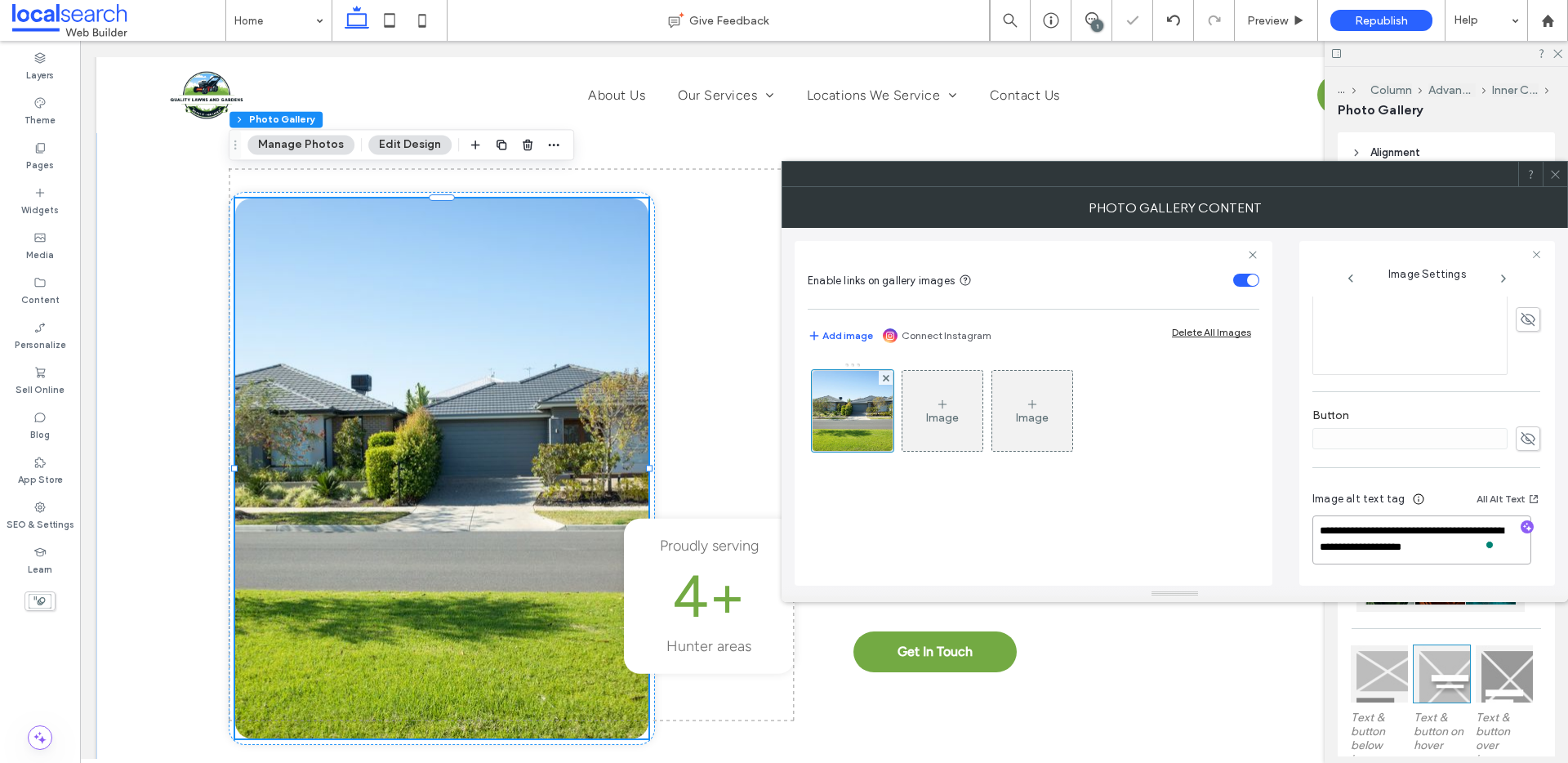
scroll to position [483, 0]
click at [1358, 514] on textarea "**********" at bounding box center [1422, 533] width 219 height 62
type textarea "**********"
drag, startPoint x: 1554, startPoint y: 174, endPoint x: 1532, endPoint y: 202, distance: 35.6
click at [1554, 174] on icon at bounding box center [1555, 174] width 12 height 12
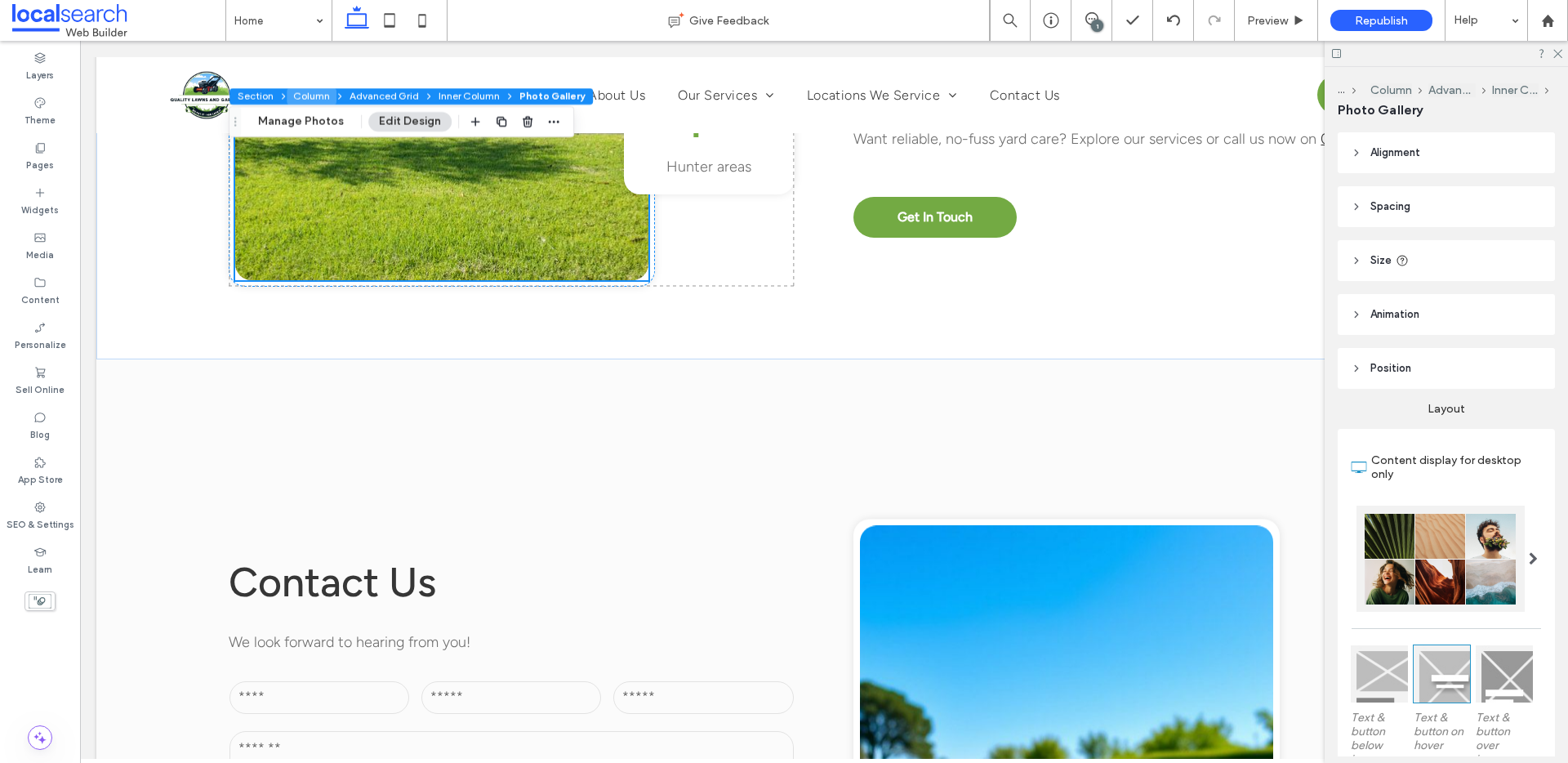
scroll to position [2267, 0]
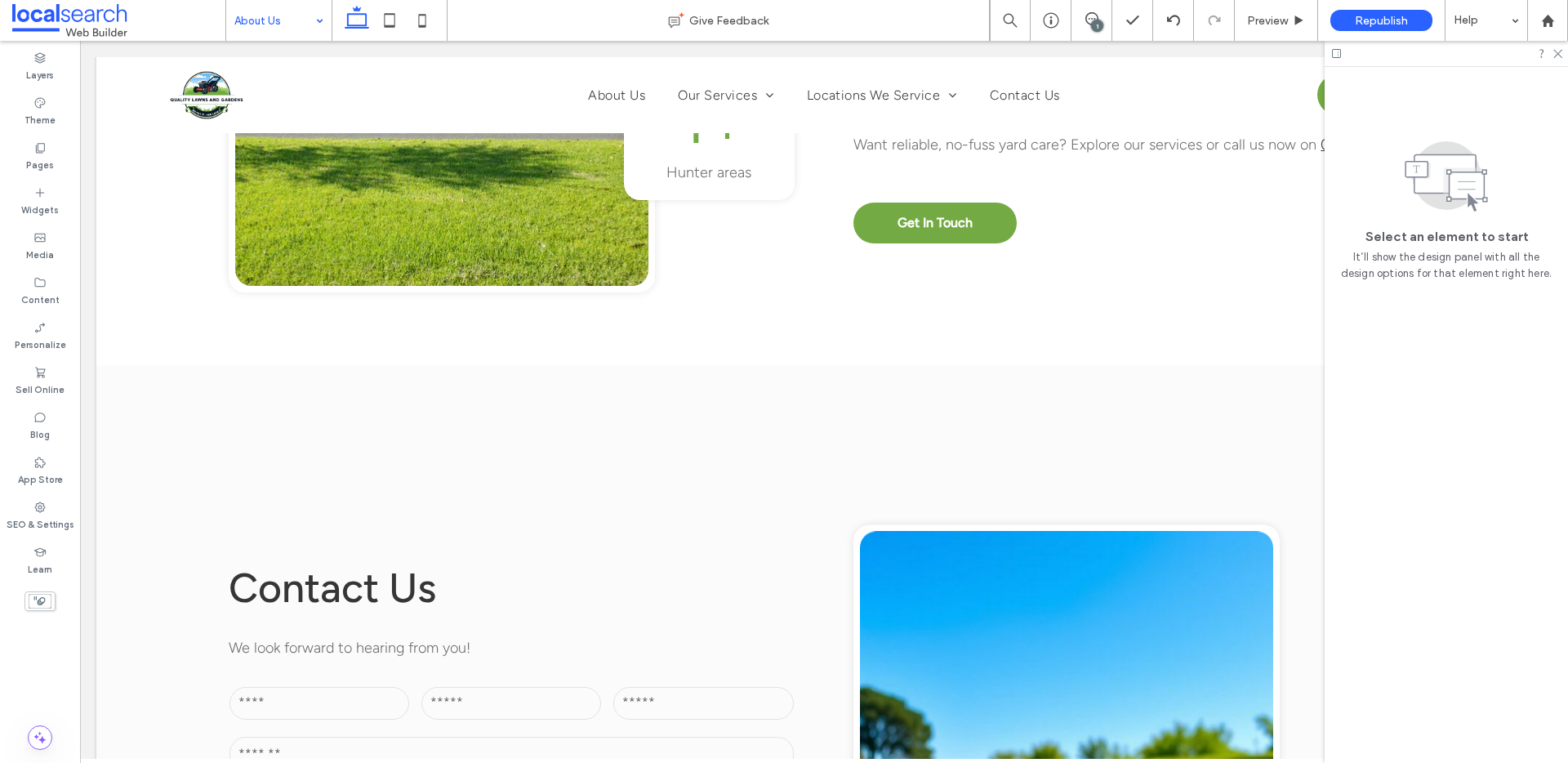
click at [1556, 51] on use at bounding box center [1558, 53] width 9 height 9
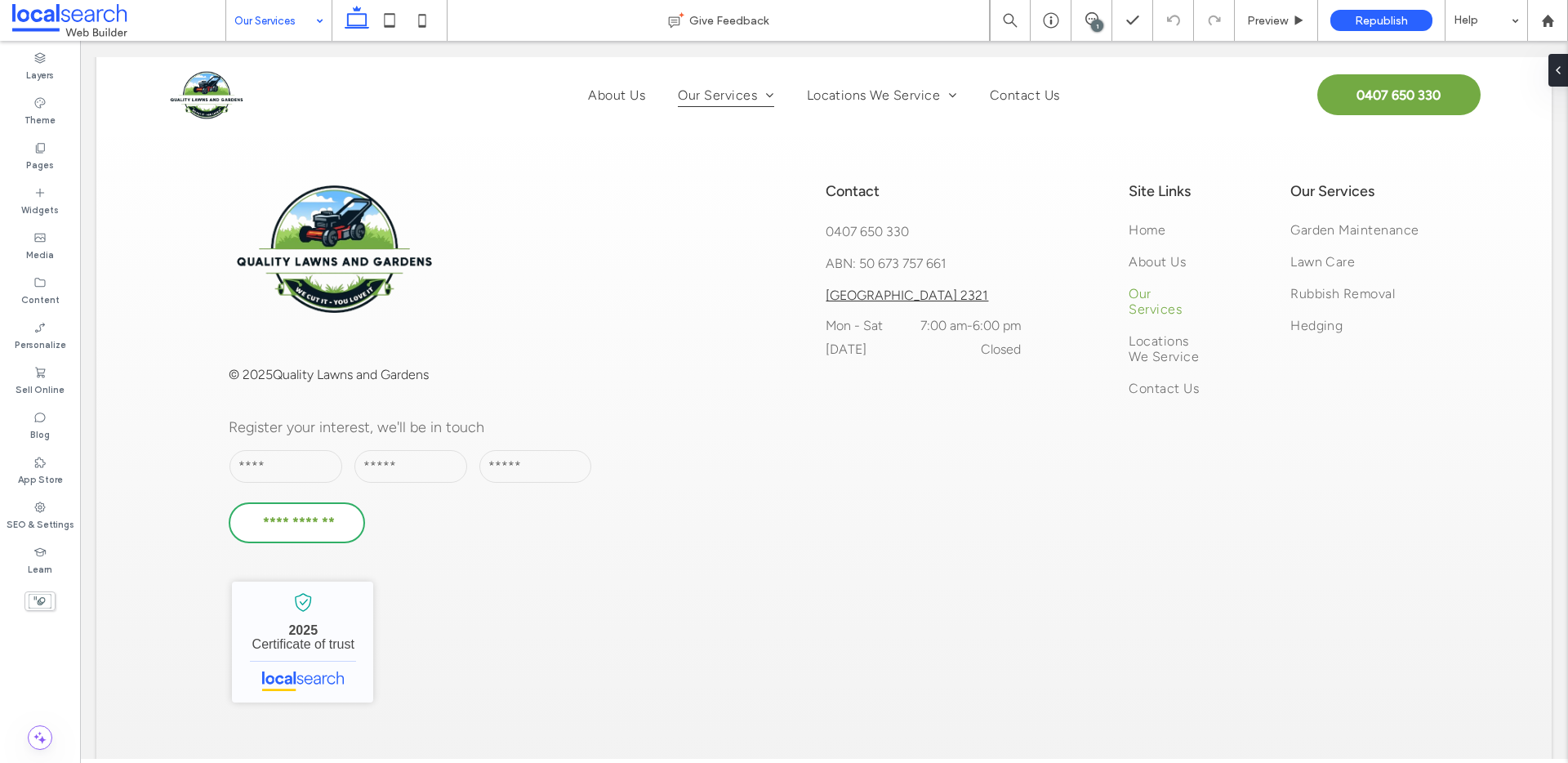
scroll to position [1812, 0]
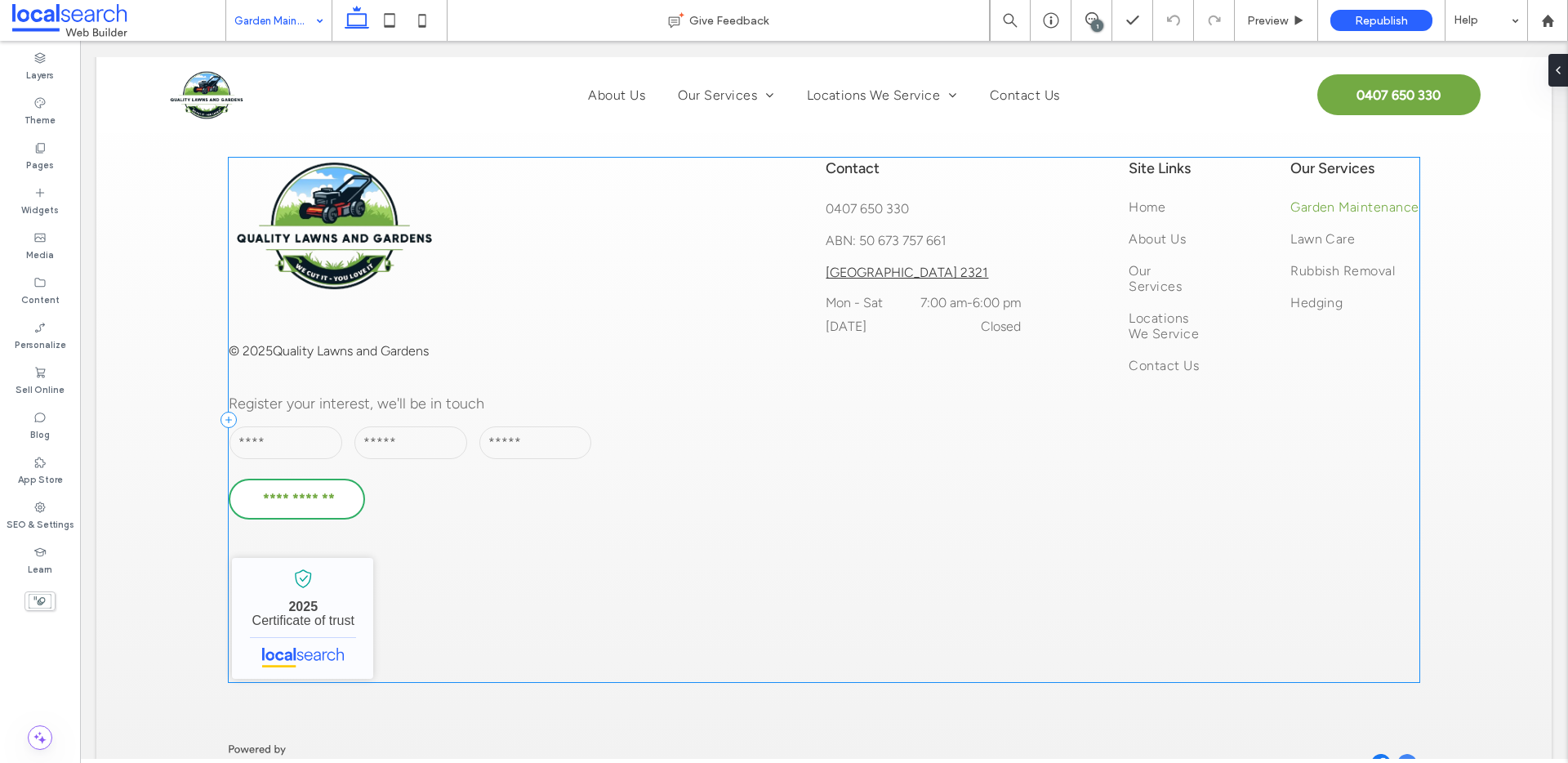
scroll to position [2903, 0]
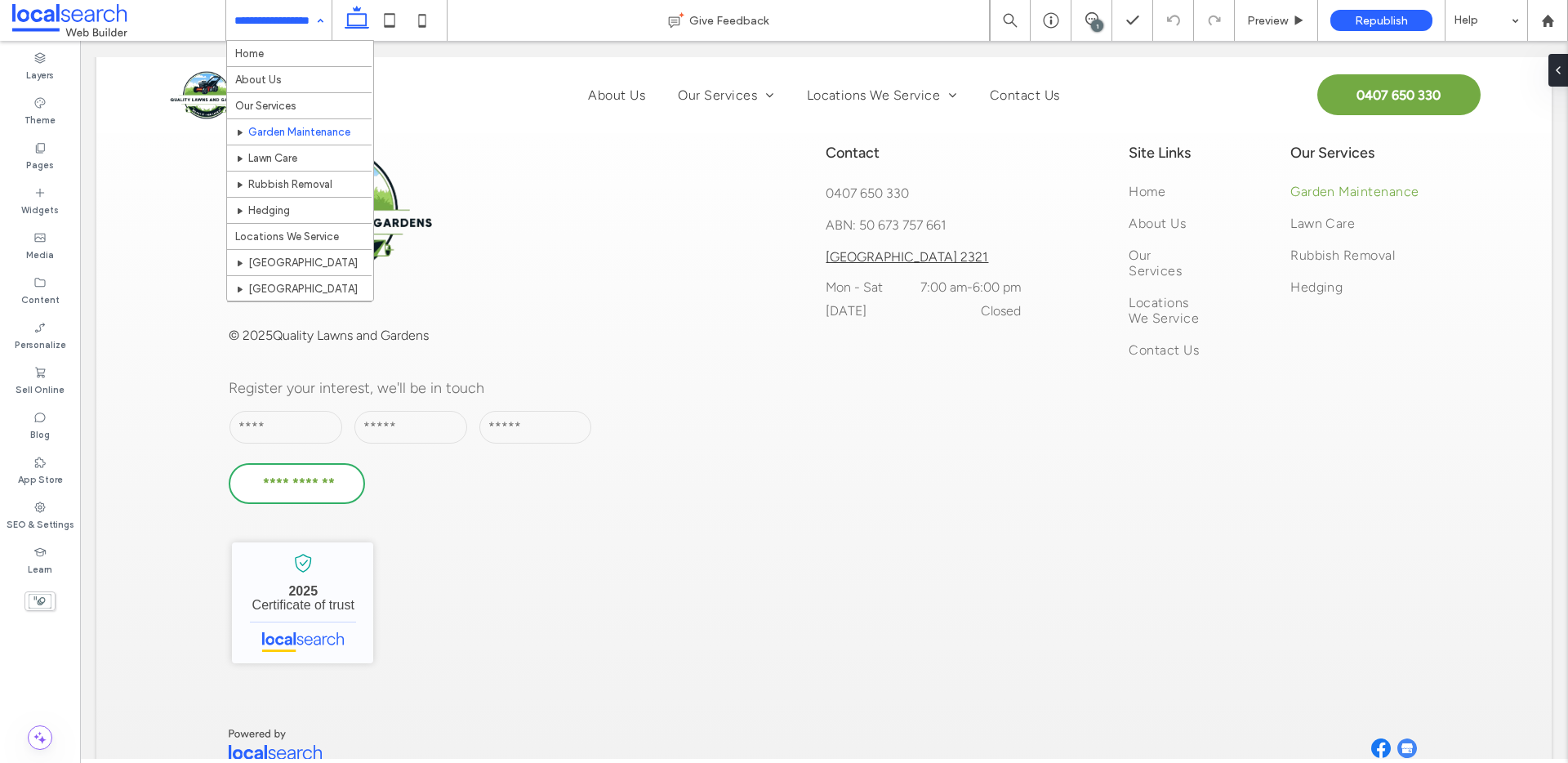
click at [277, 15] on input at bounding box center [275, 20] width 81 height 41
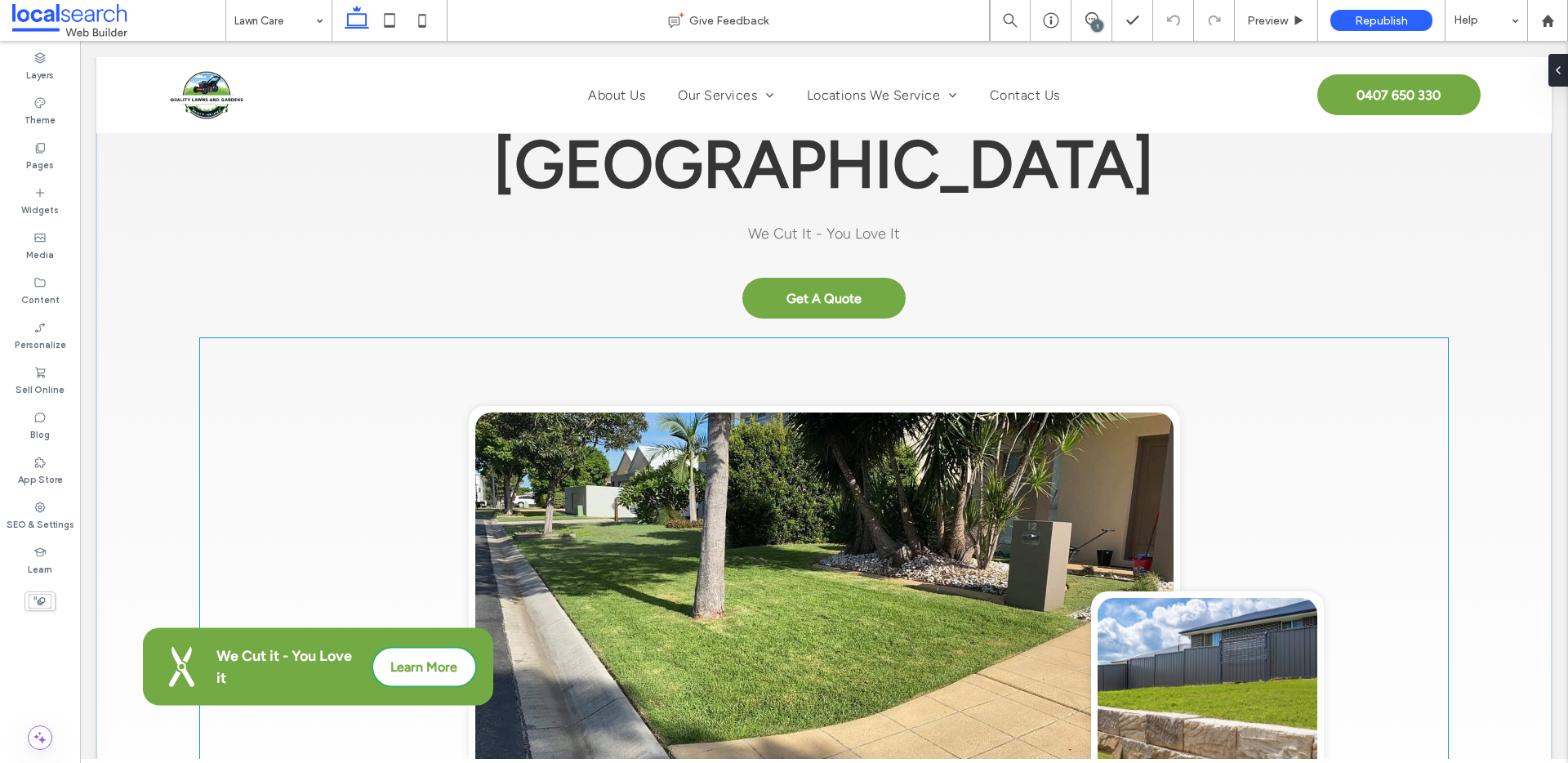
scroll to position [344, 0]
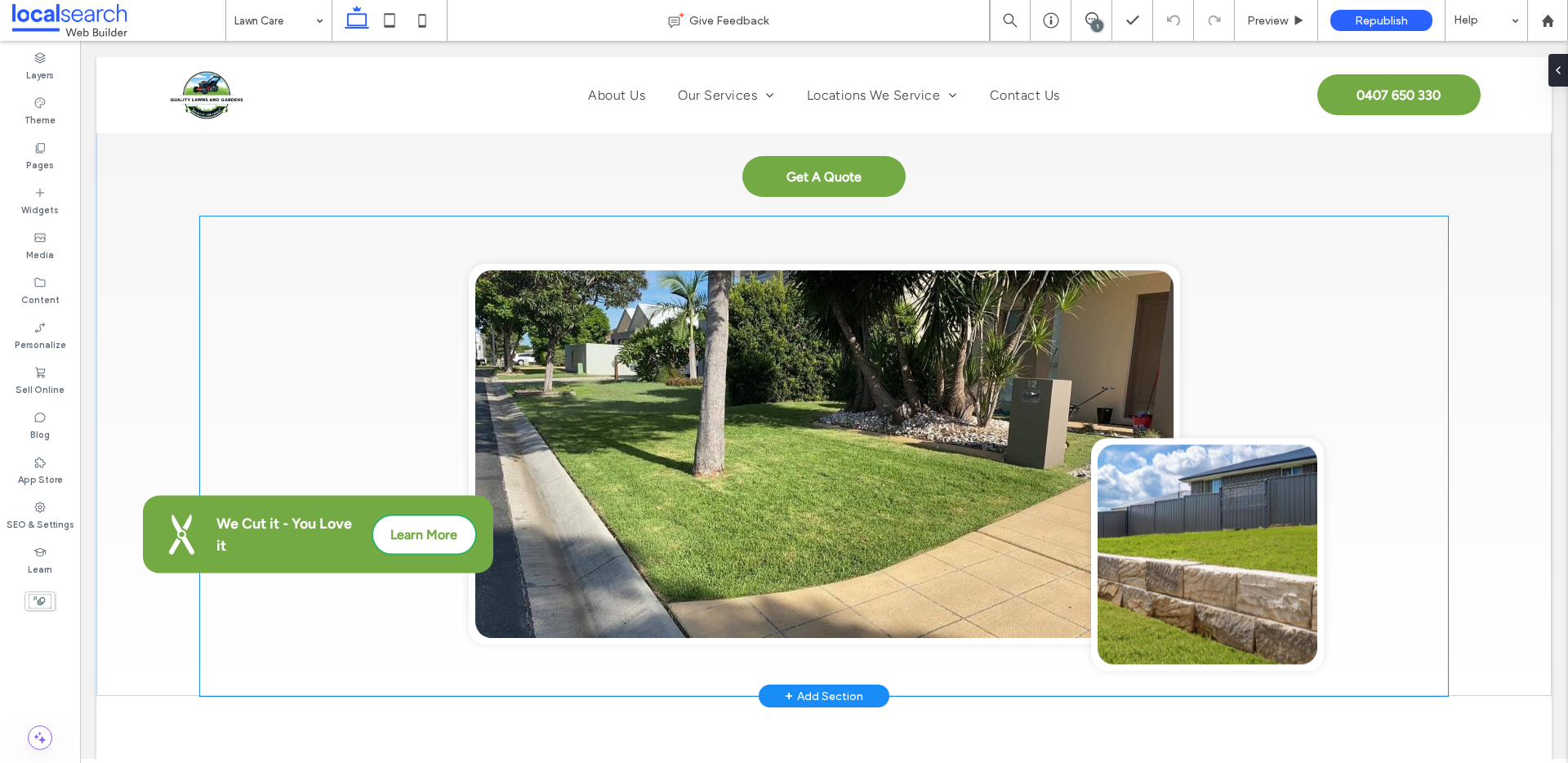
click at [803, 387] on link at bounding box center [824, 454] width 698 height 367
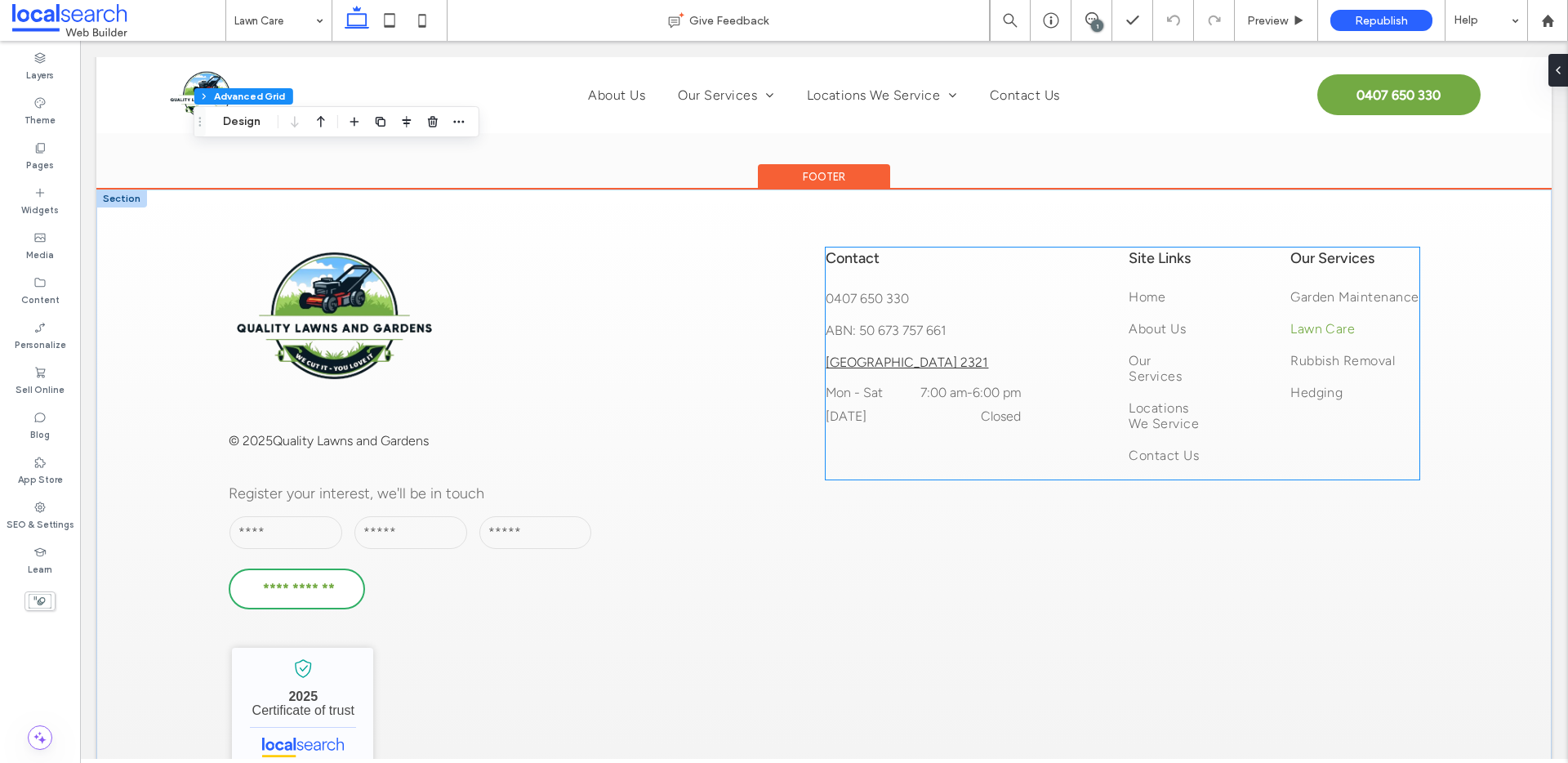
scroll to position [2903, 0]
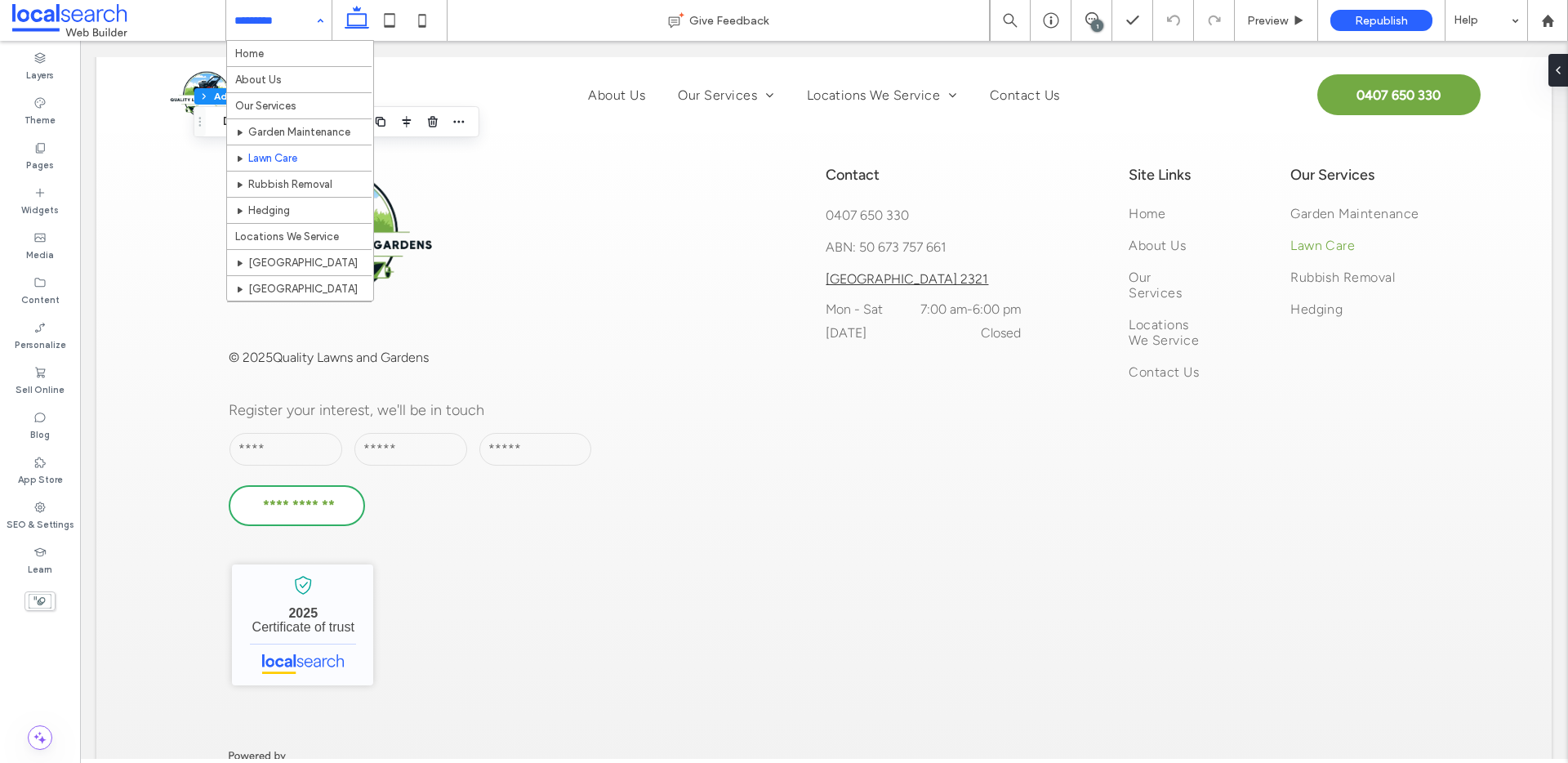
click at [279, 21] on input at bounding box center [275, 20] width 81 height 41
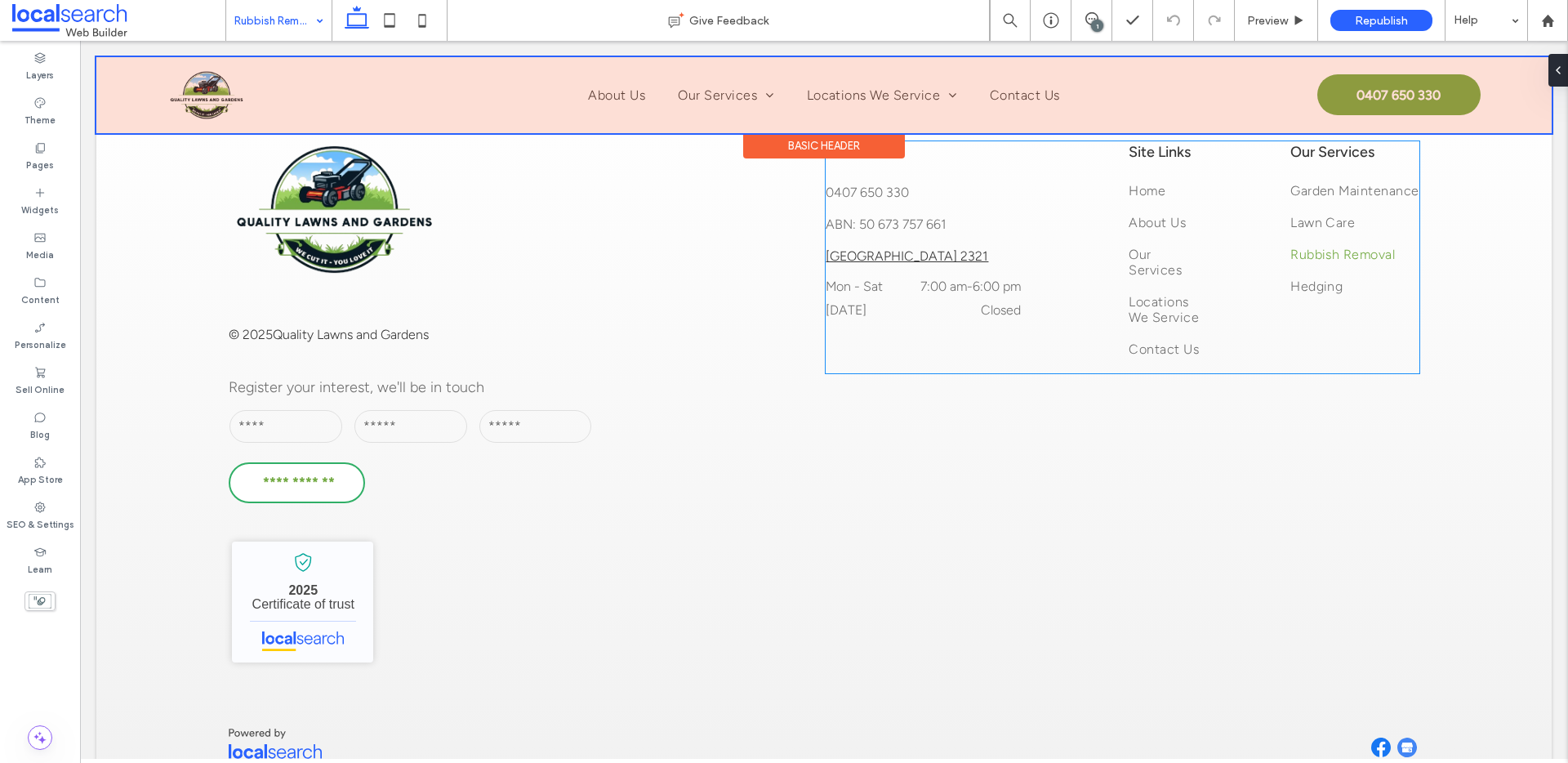
scroll to position [2903, 0]
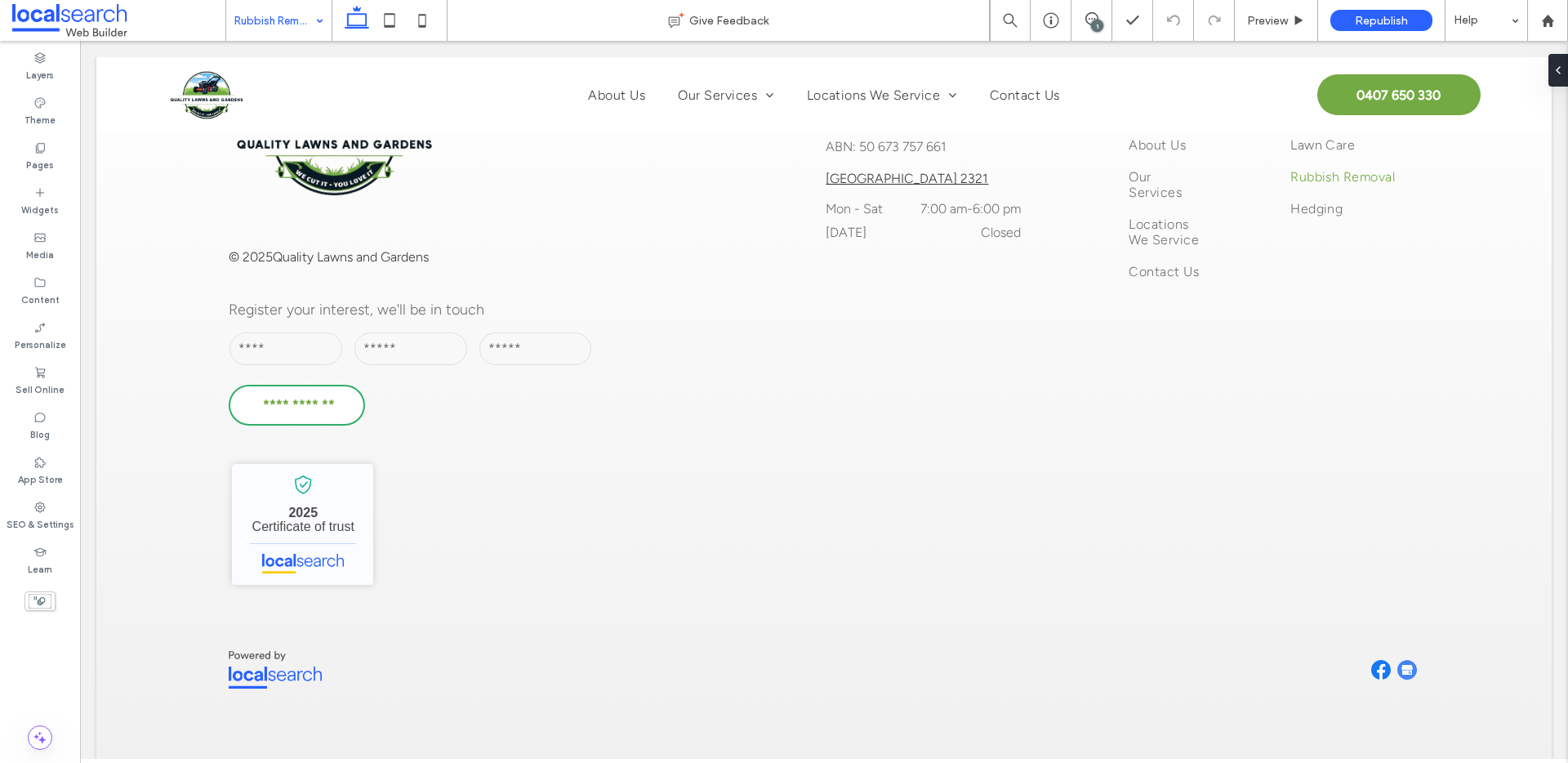
click at [276, 8] on input at bounding box center [275, 20] width 81 height 41
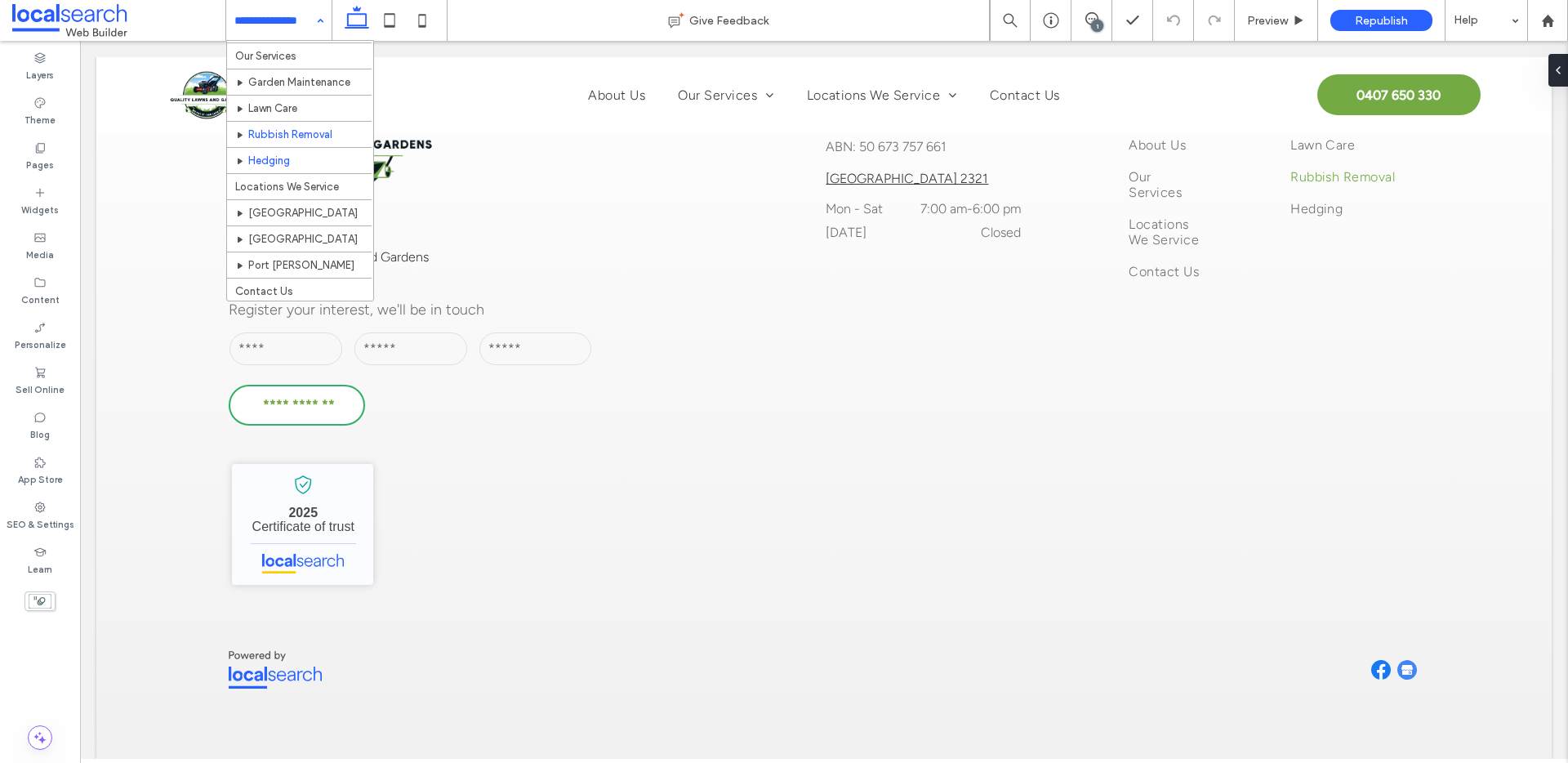
scroll to position [51, 0]
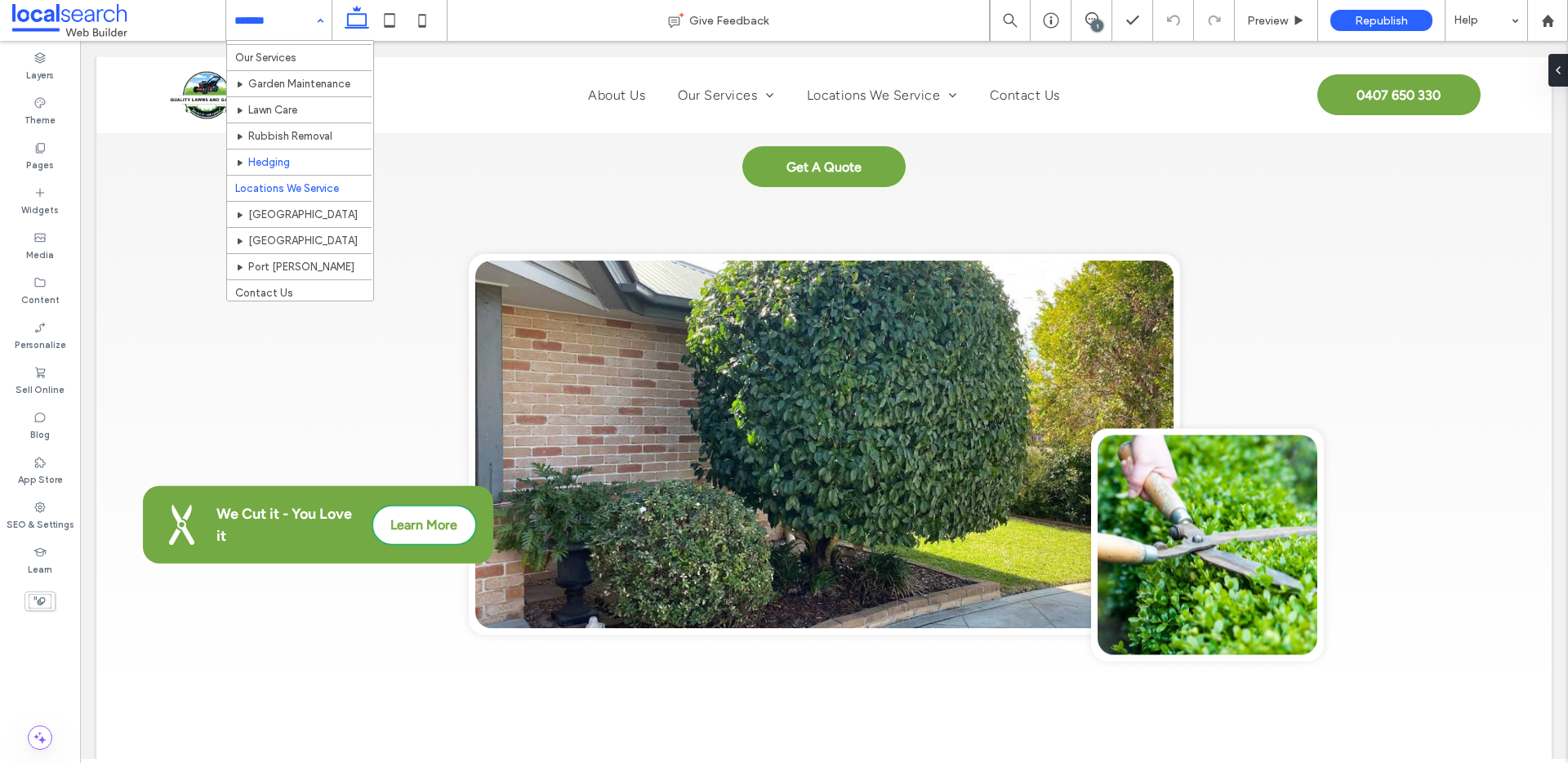
scroll to position [51, 0]
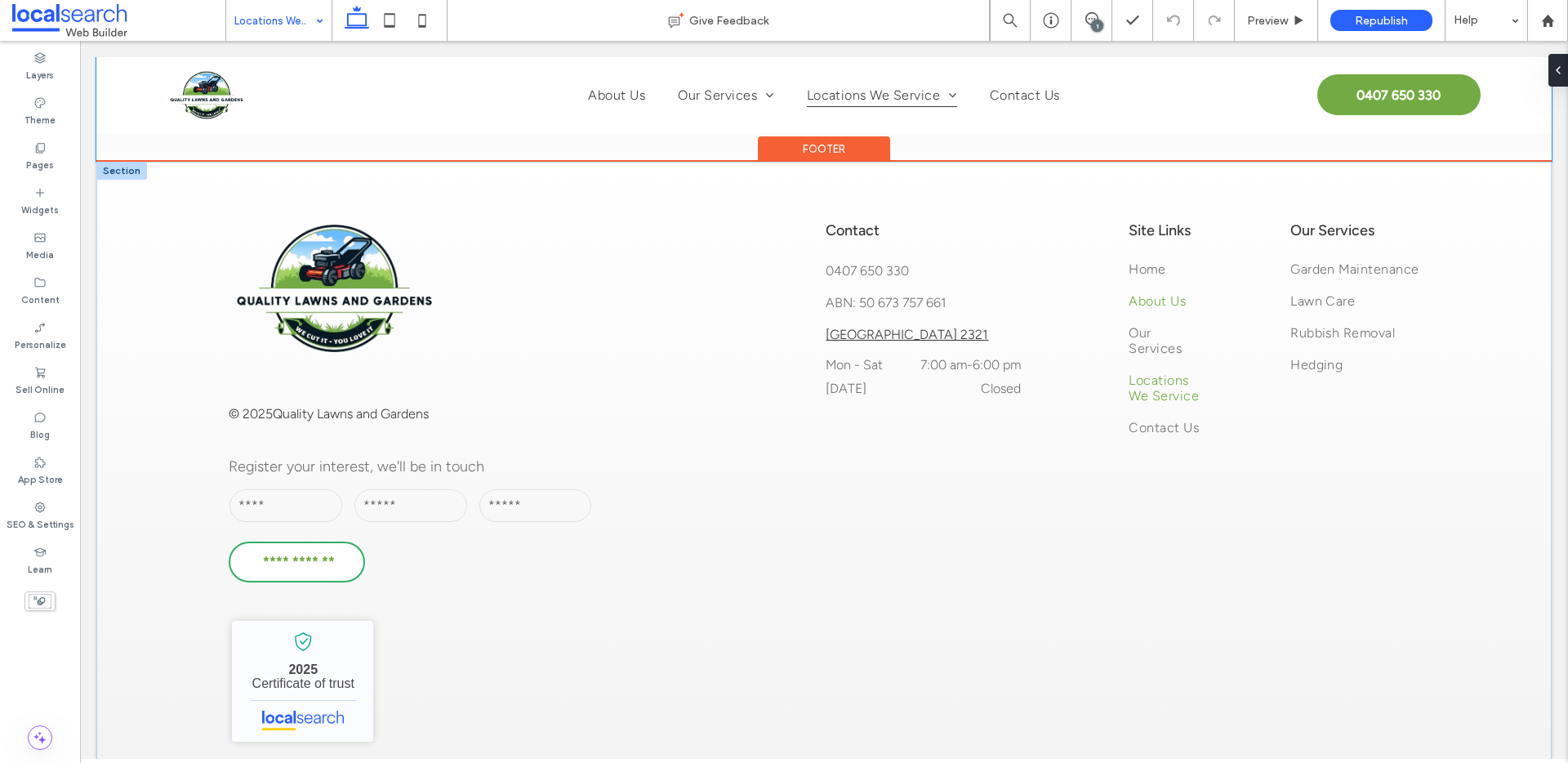
scroll to position [1771, 0]
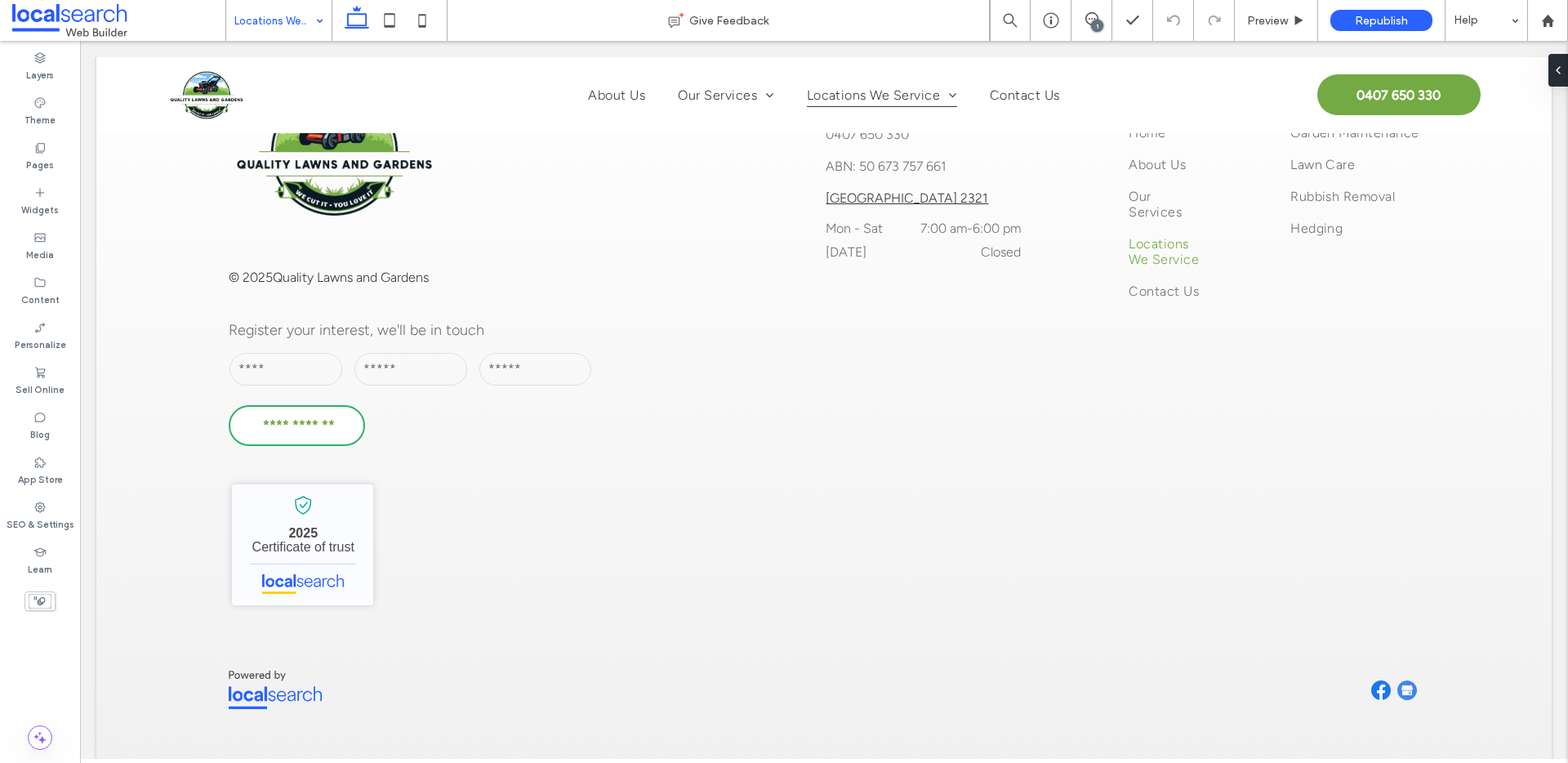
click at [268, 15] on input at bounding box center [275, 20] width 81 height 41
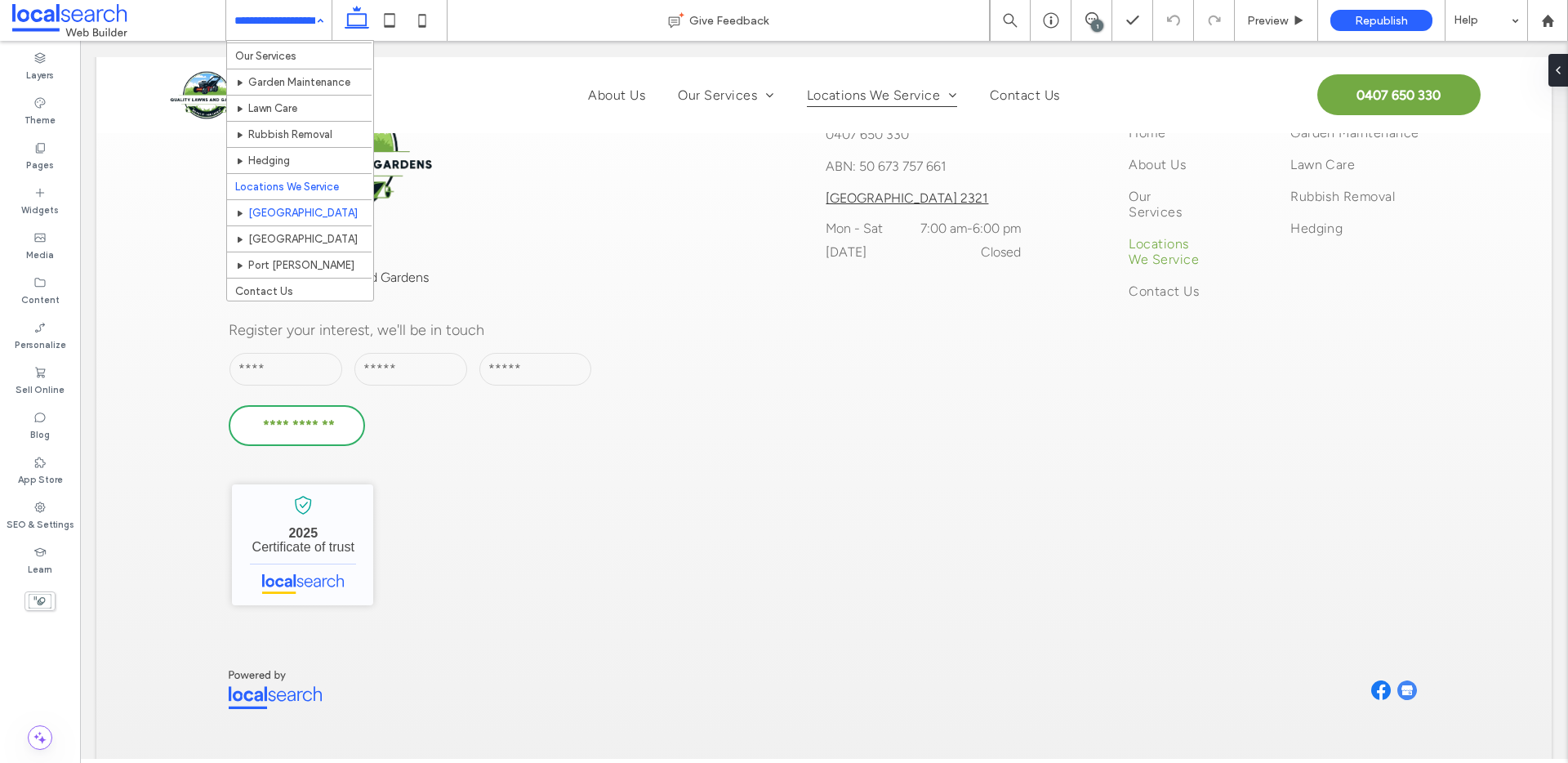
scroll to position [51, 0]
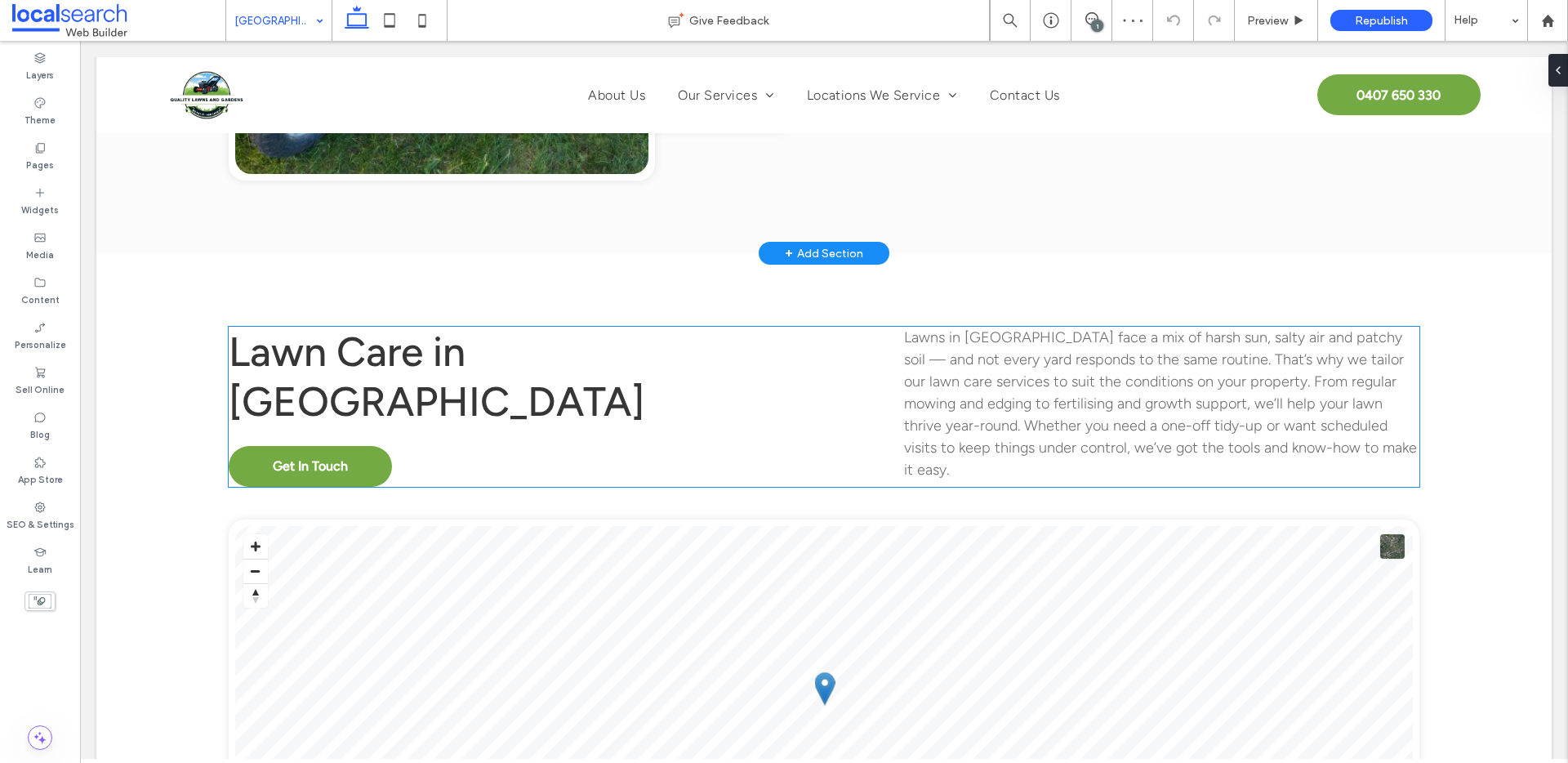
scroll to position [2568, 0]
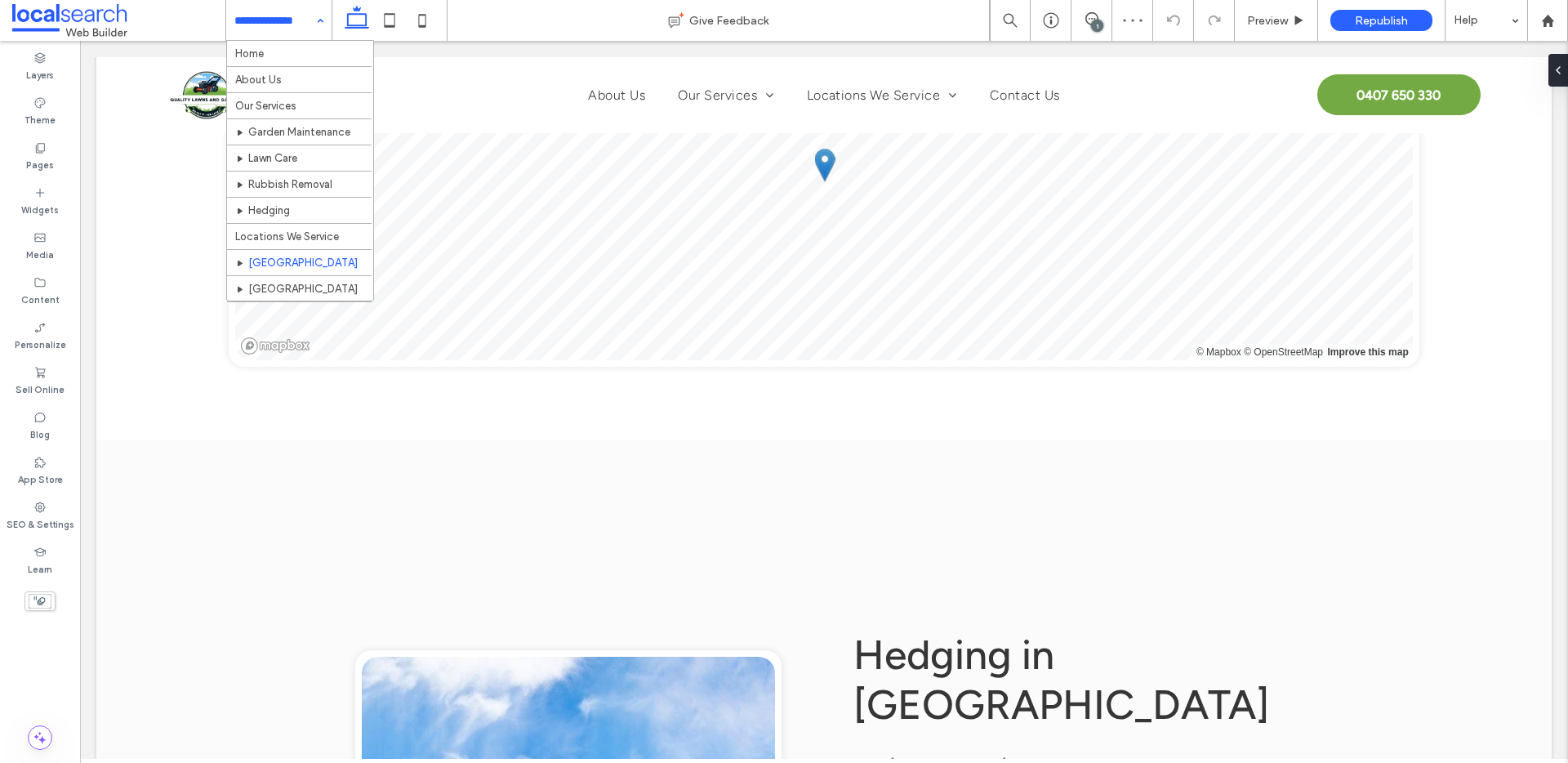
click at [276, 22] on input at bounding box center [275, 20] width 81 height 41
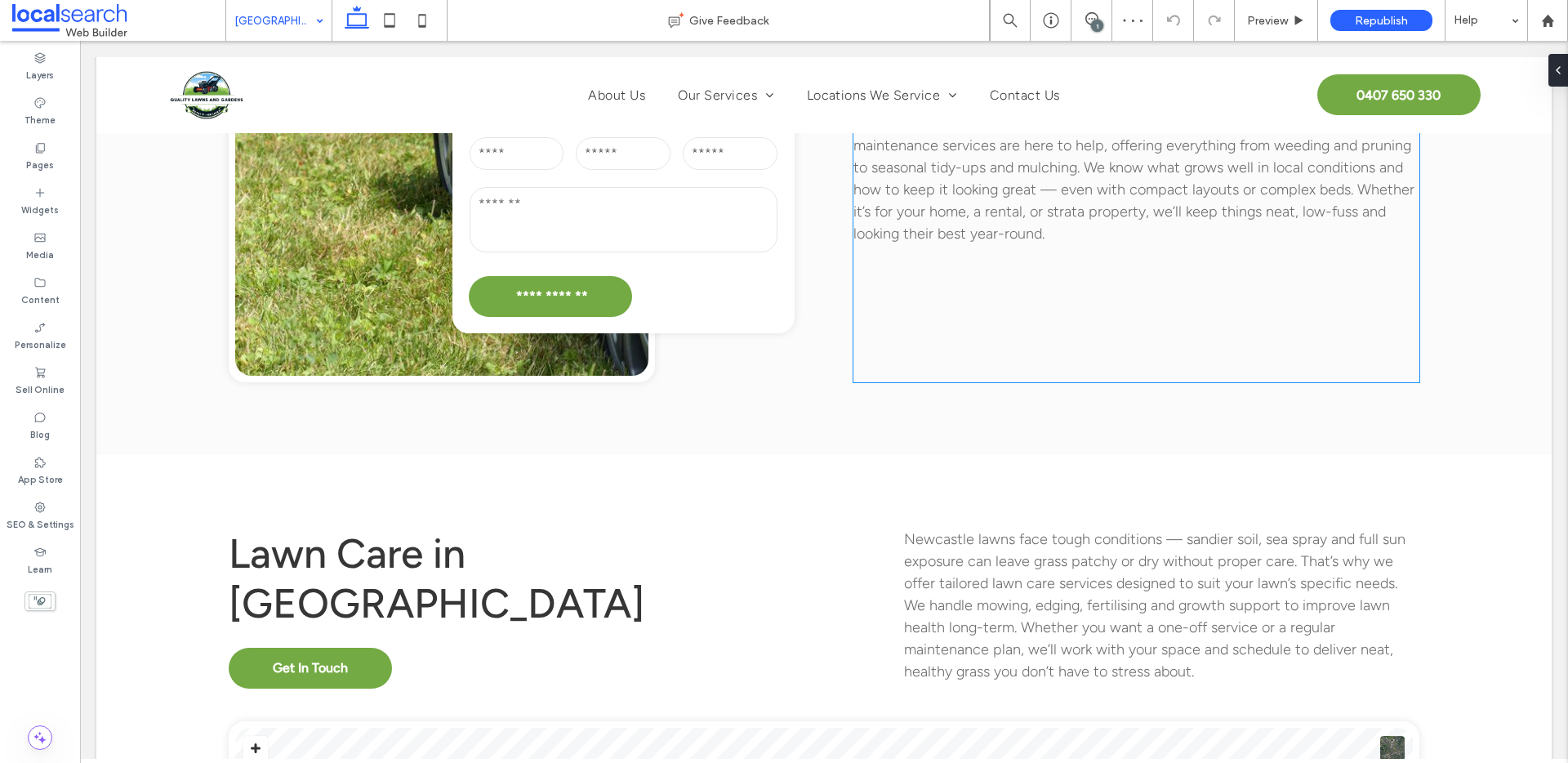
scroll to position [1312, 0]
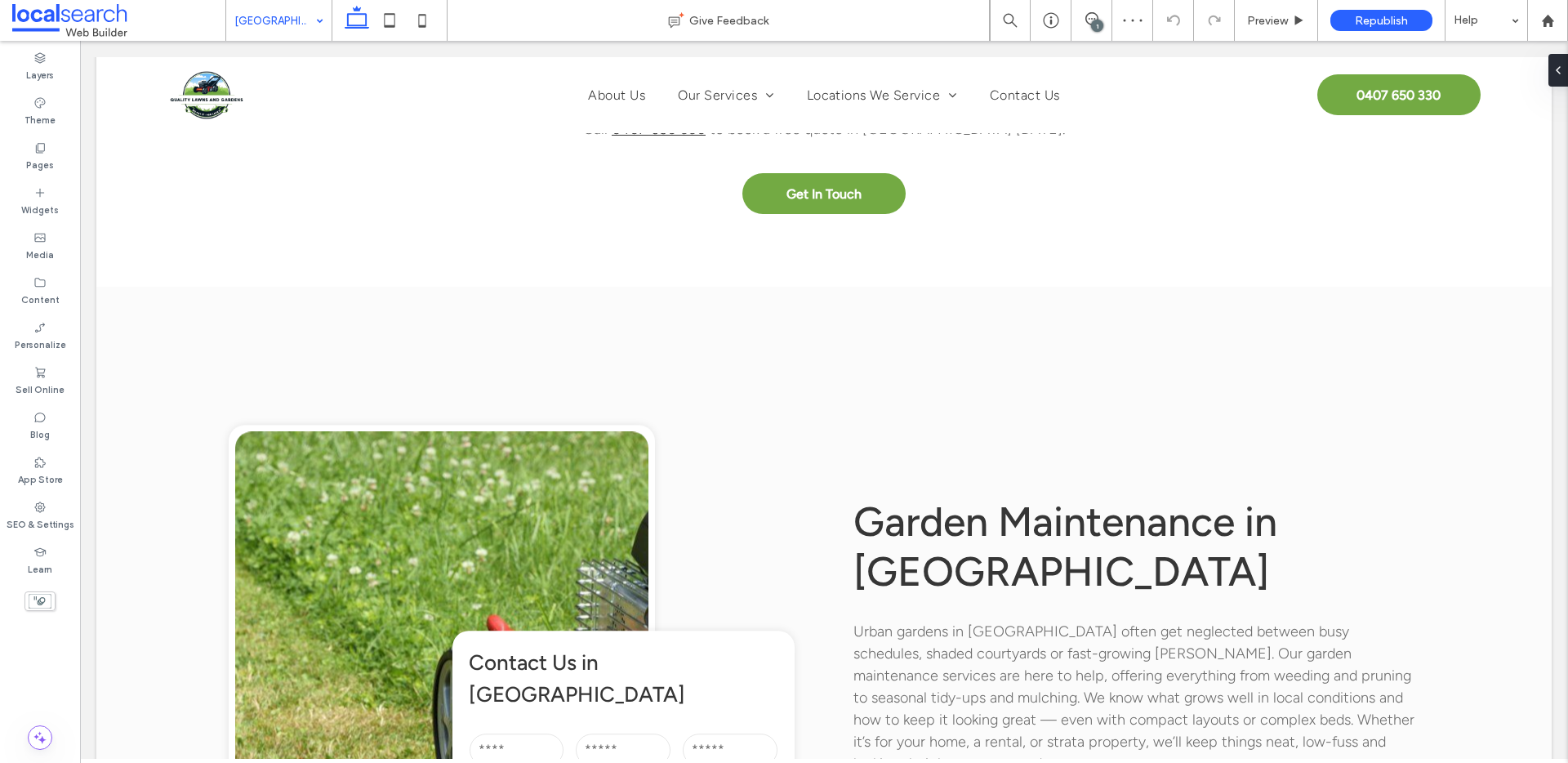
click at [305, 11] on input at bounding box center [275, 20] width 81 height 41
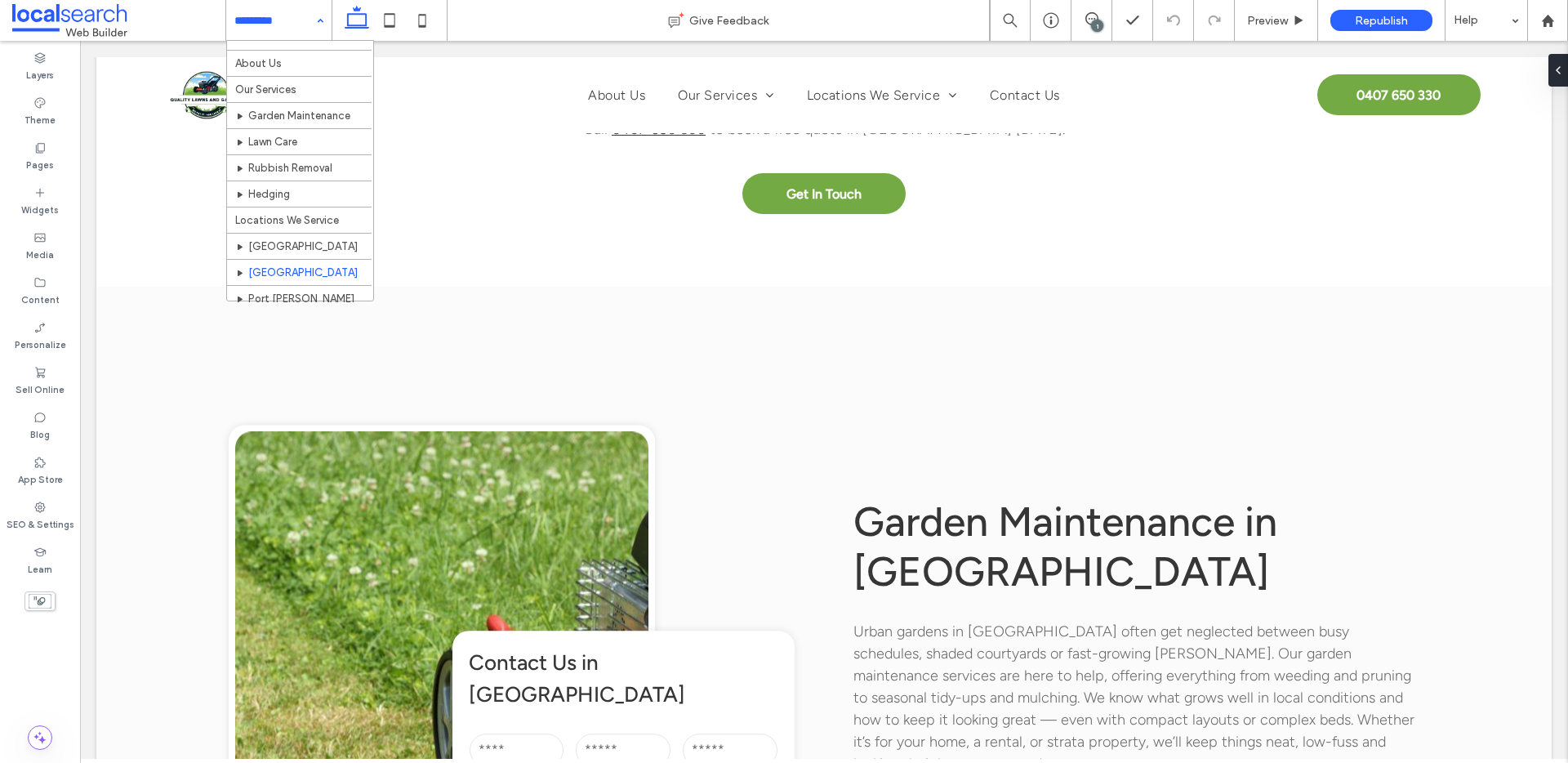
scroll to position [51, 0]
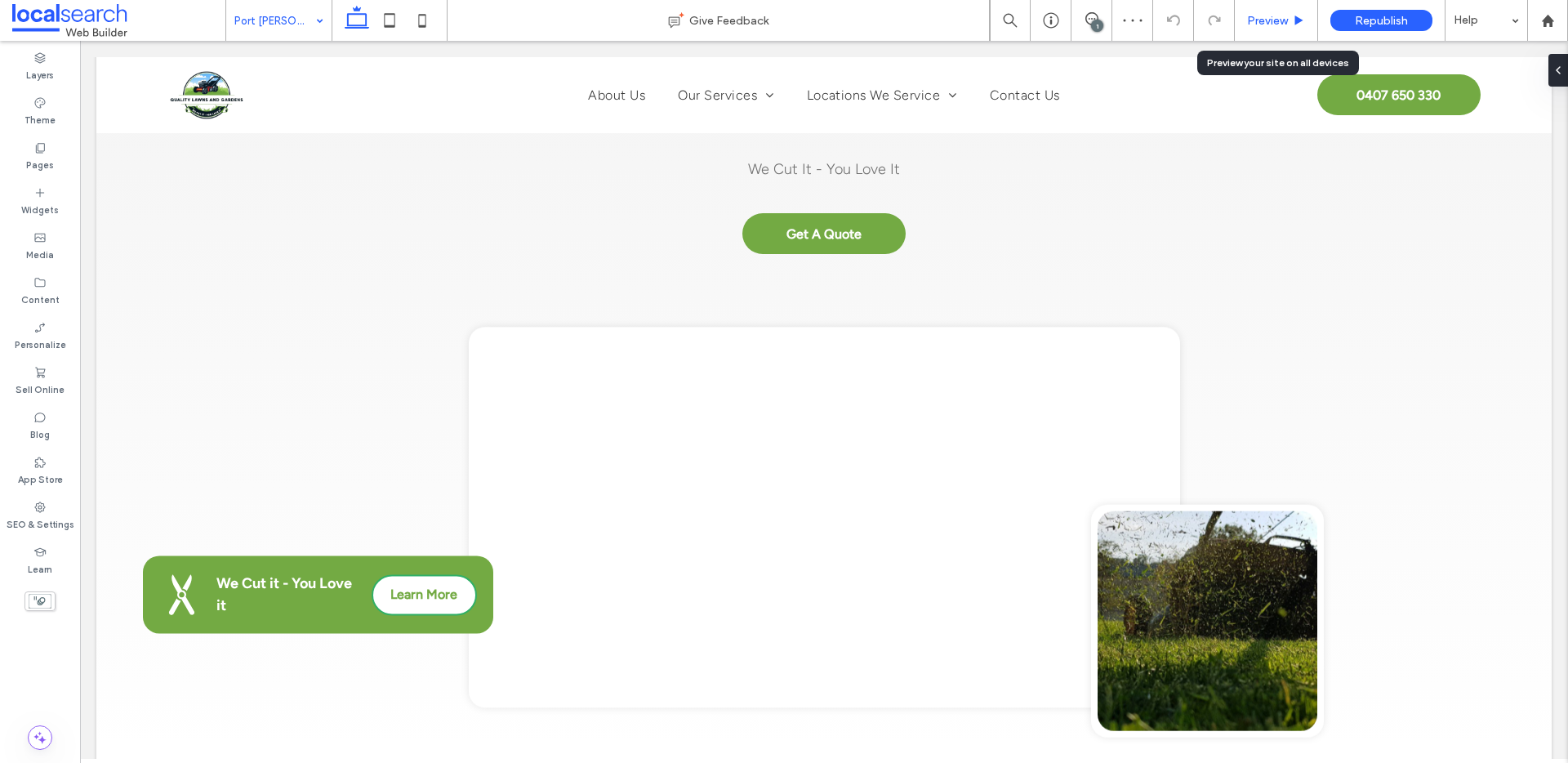
drag, startPoint x: 1287, startPoint y: 14, endPoint x: 1243, endPoint y: 178, distance: 169.8
click at [1287, 14] on span "Preview" at bounding box center [1268, 21] width 41 height 14
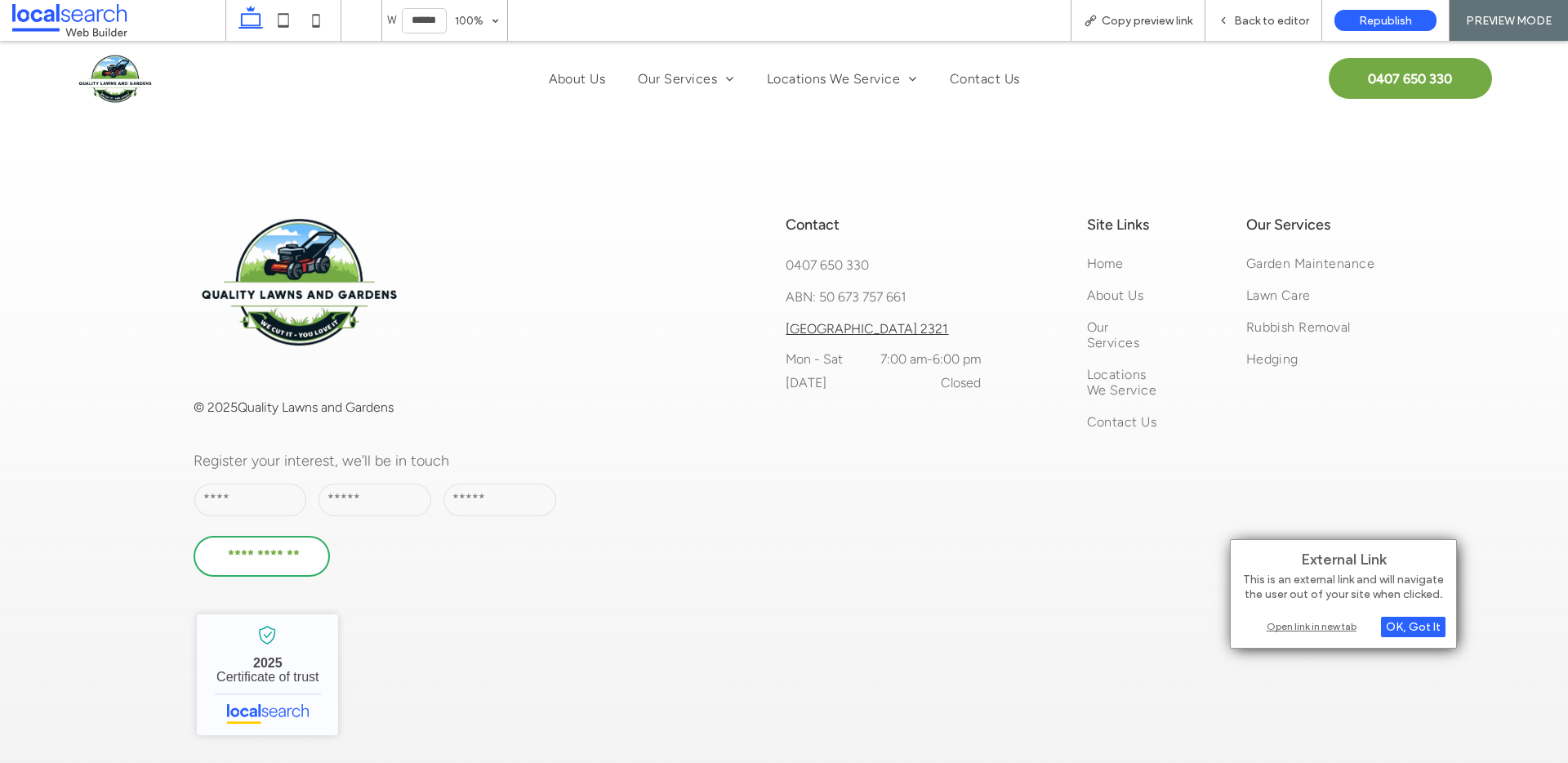
click at [1287, 619] on div "Open link in new tab" at bounding box center [1344, 626] width 204 height 17
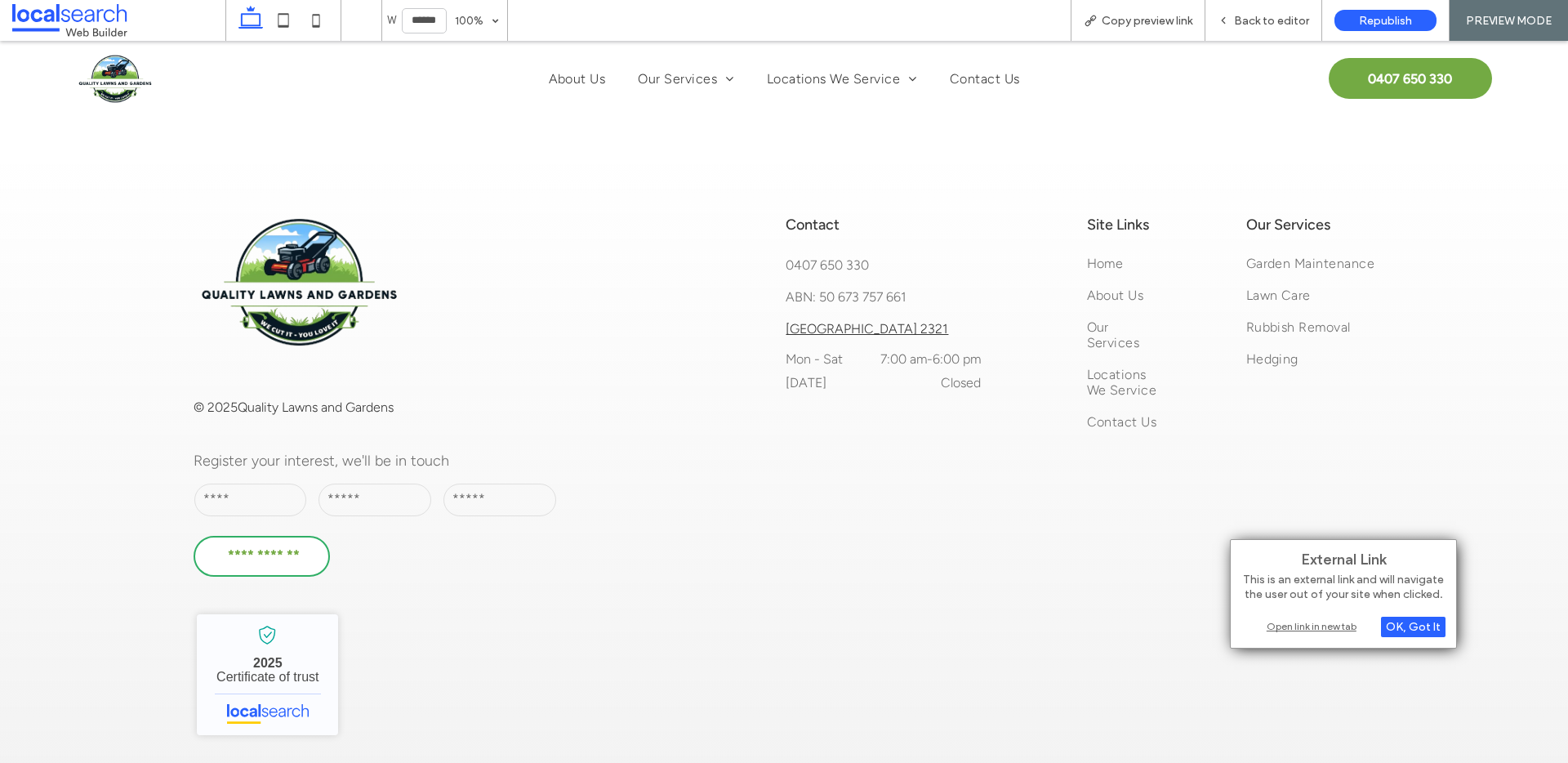
click at [1323, 622] on div "Open link in new tab" at bounding box center [1344, 626] width 204 height 17
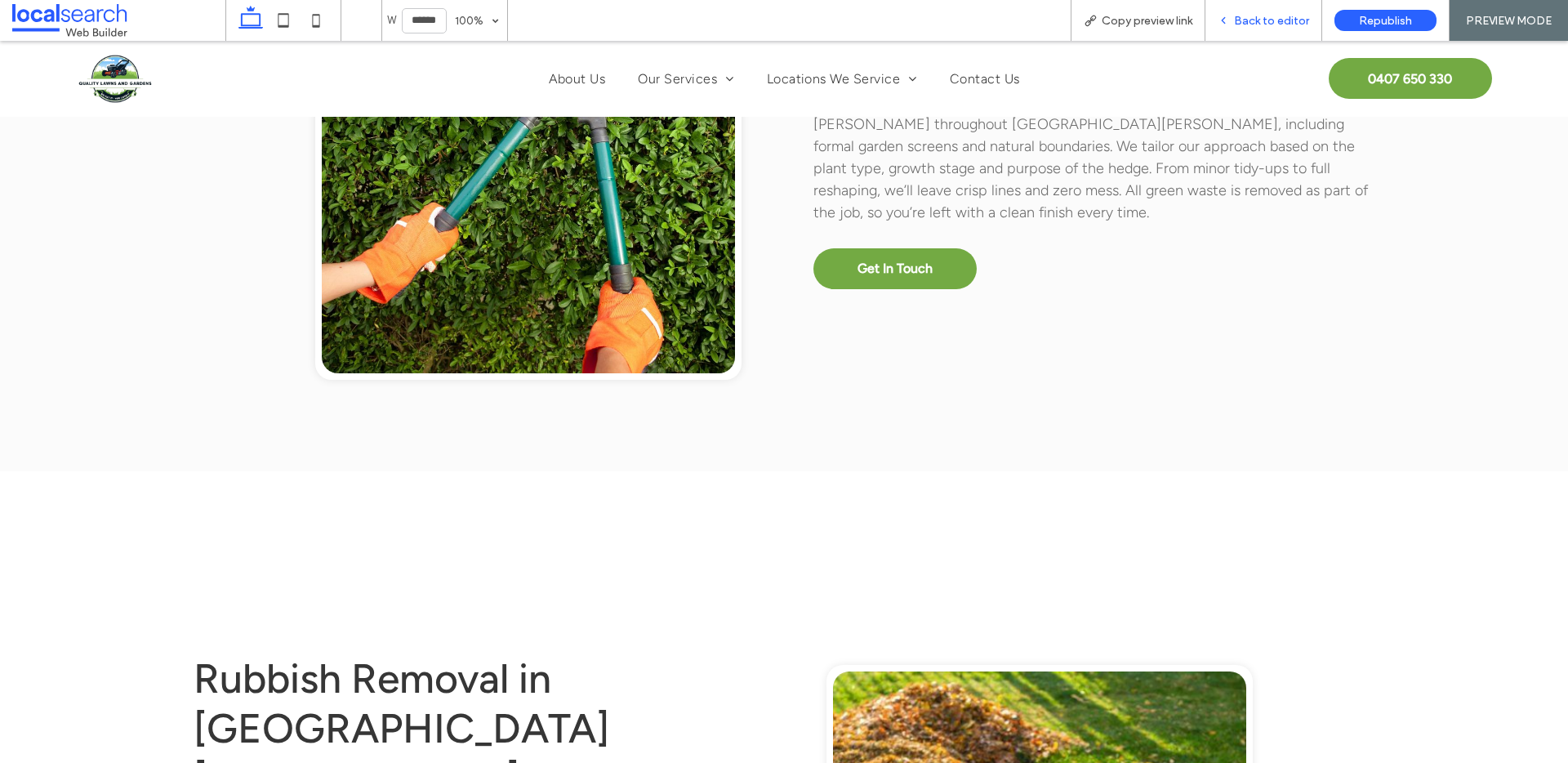
click at [1271, 24] on span "Back to editor" at bounding box center [1271, 21] width 75 height 14
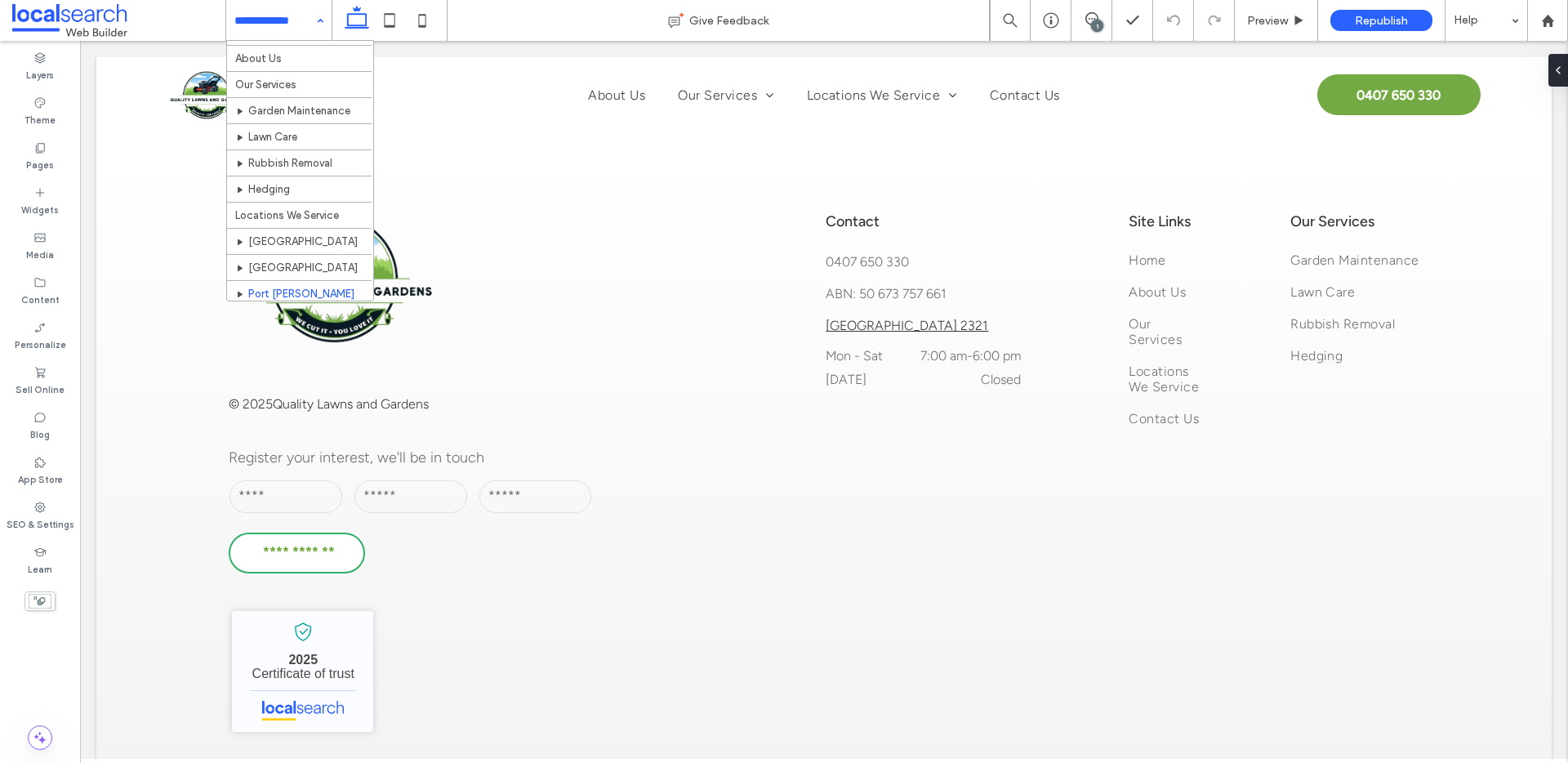
scroll to position [51, 0]
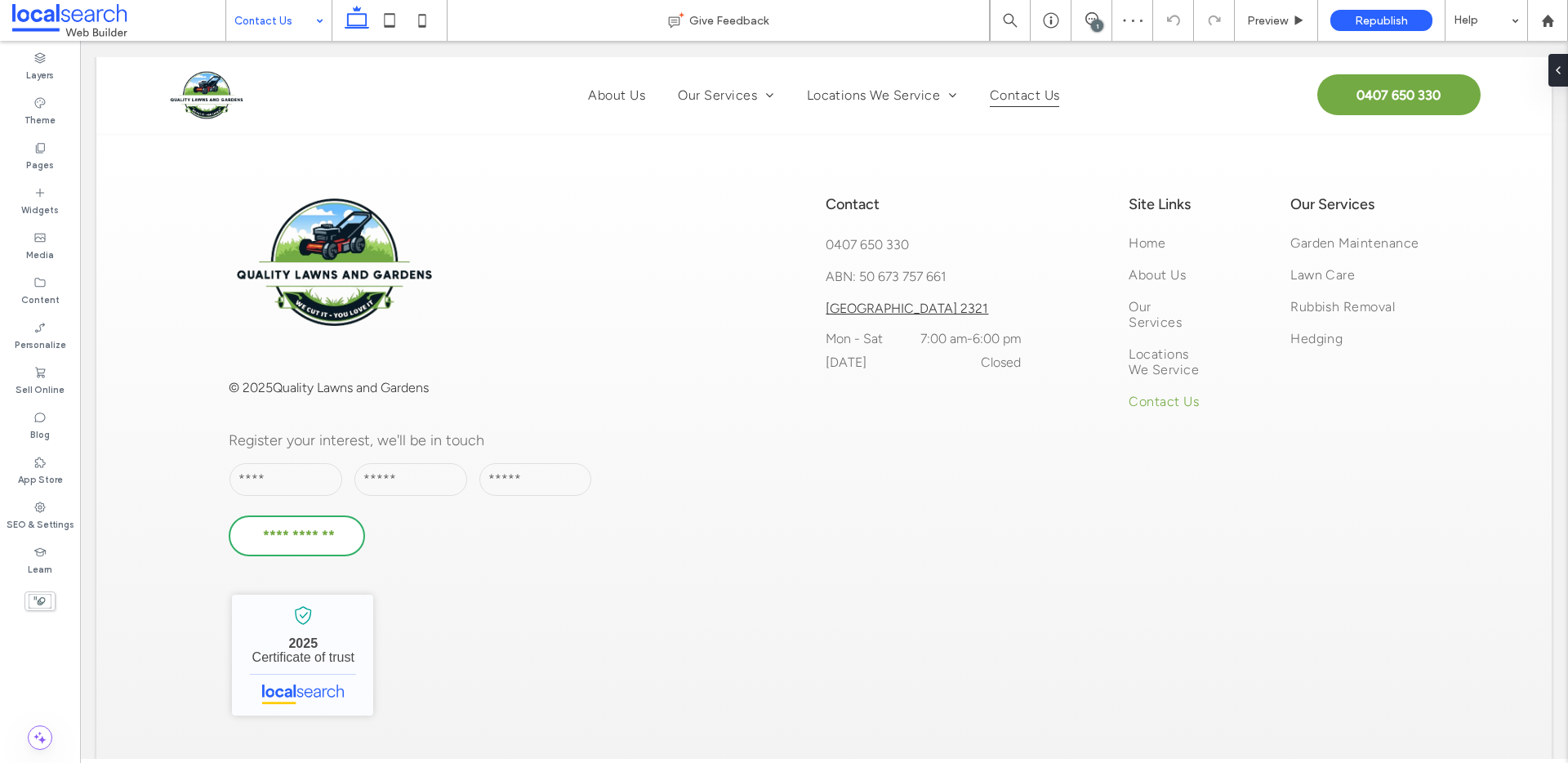
scroll to position [1716, 0]
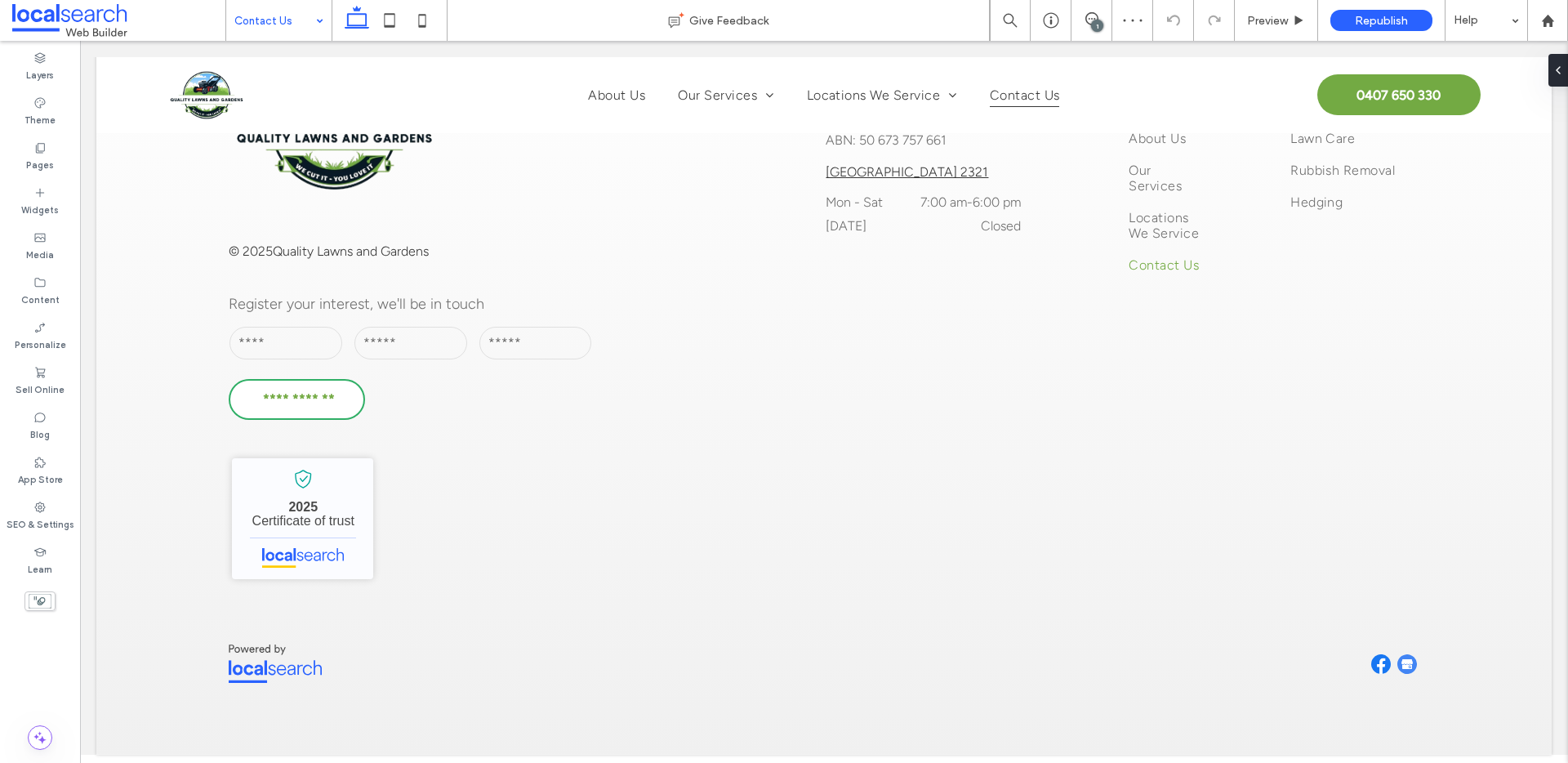
click at [293, 21] on input at bounding box center [275, 20] width 81 height 41
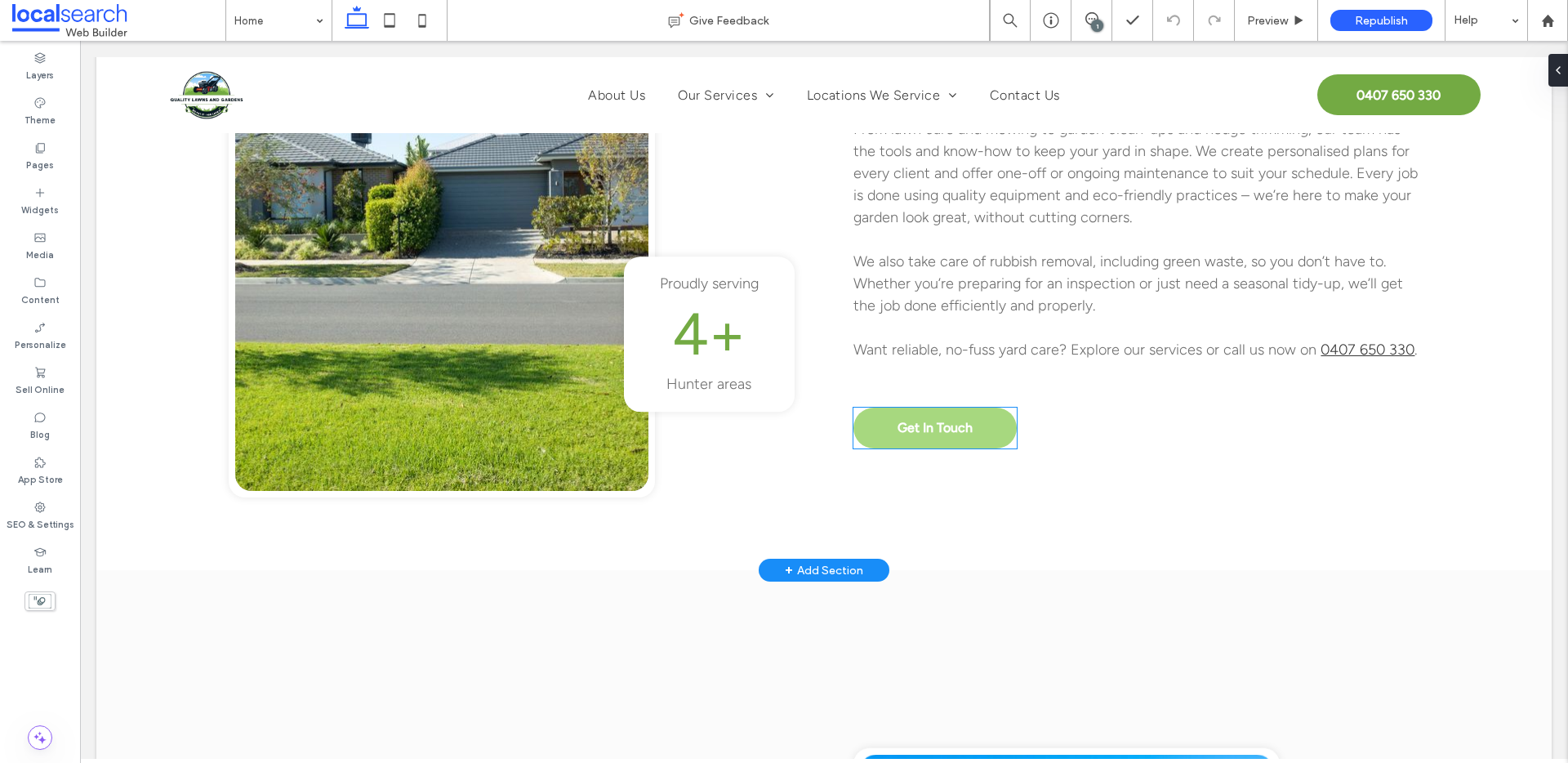
scroll to position [2201, 0]
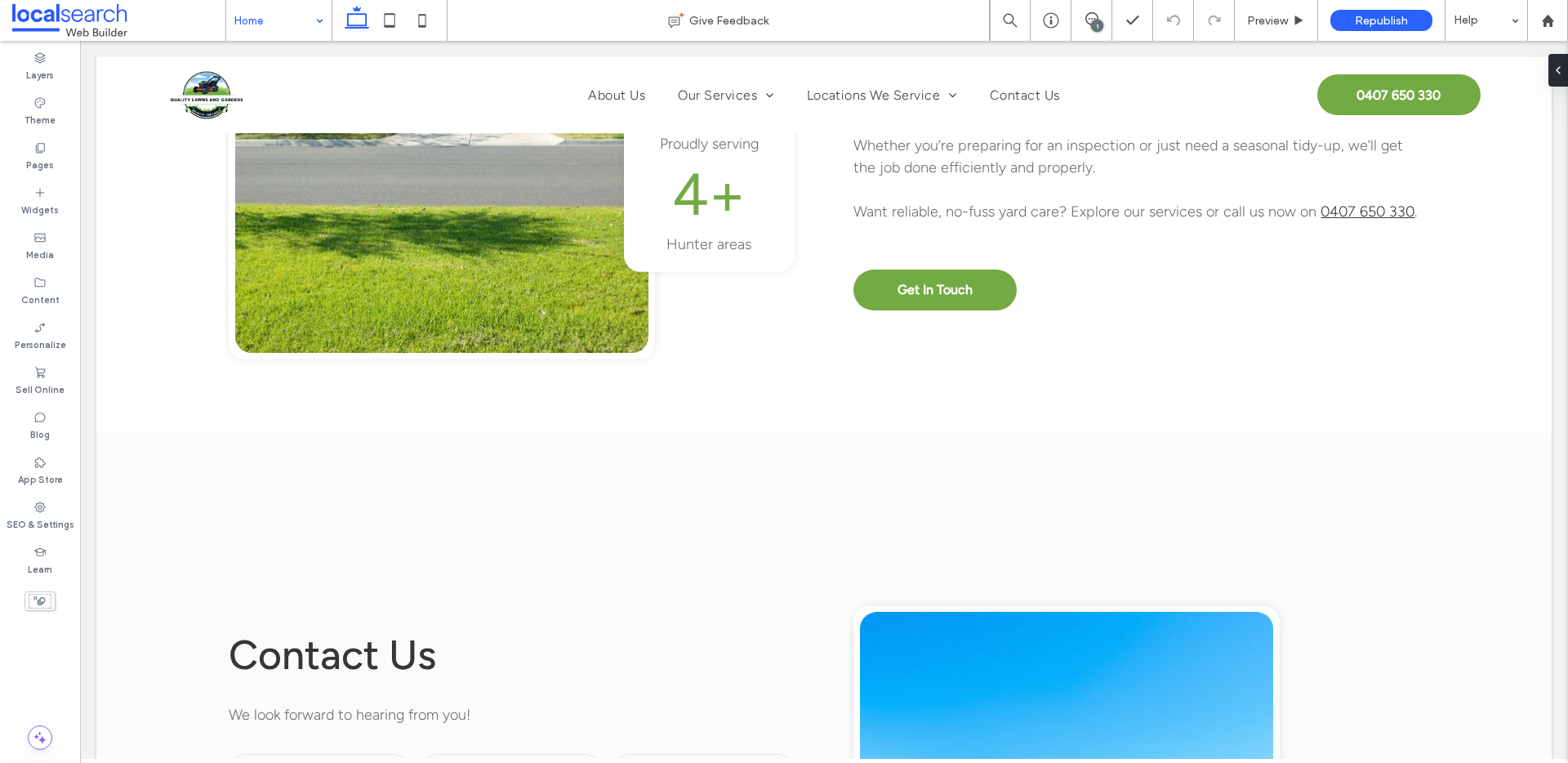
drag, startPoint x: 250, startPoint y: 26, endPoint x: 256, endPoint y: 35, distance: 10.8
click at [251, 26] on input at bounding box center [275, 20] width 81 height 41
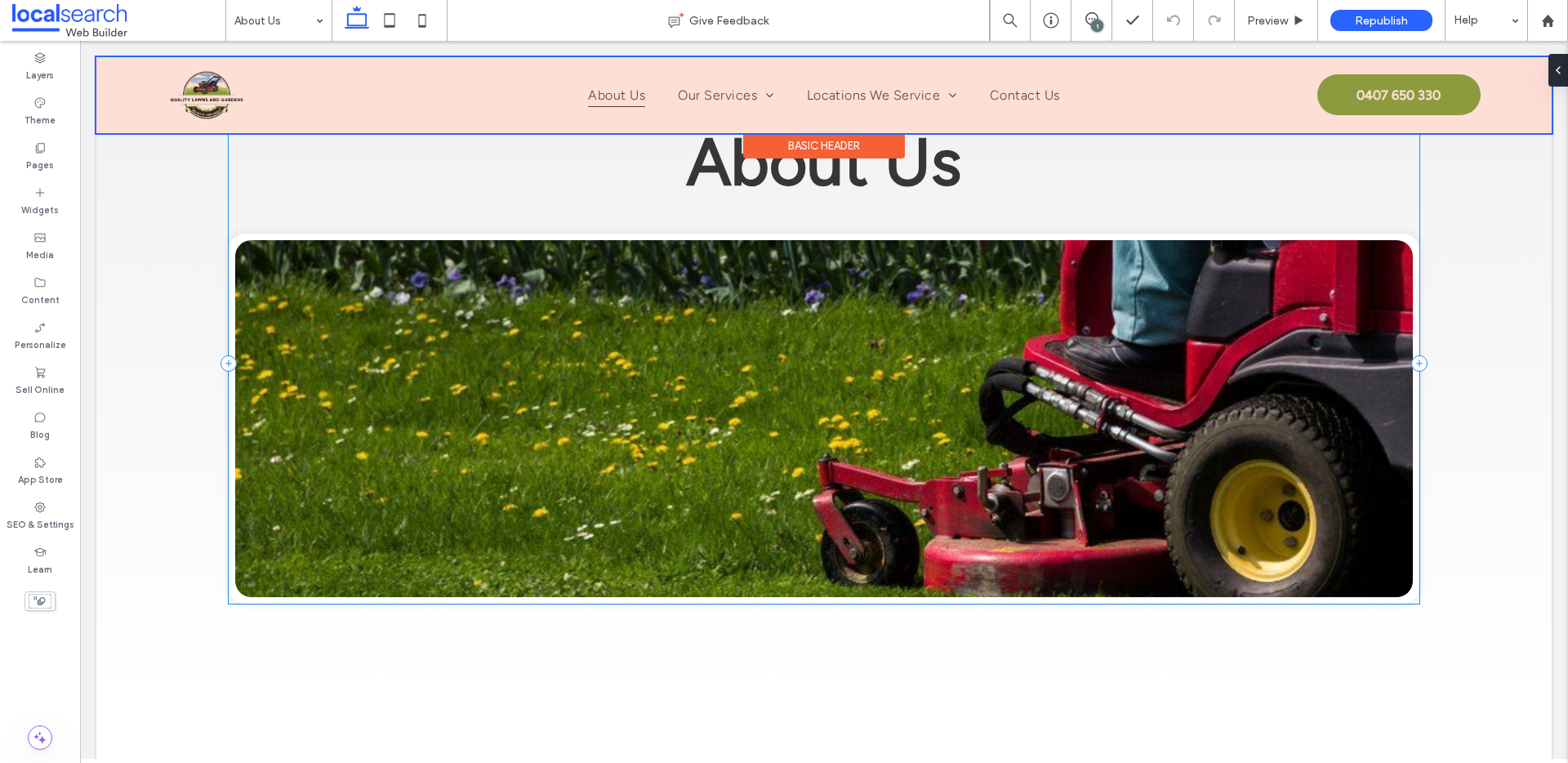
scroll to position [91, 0]
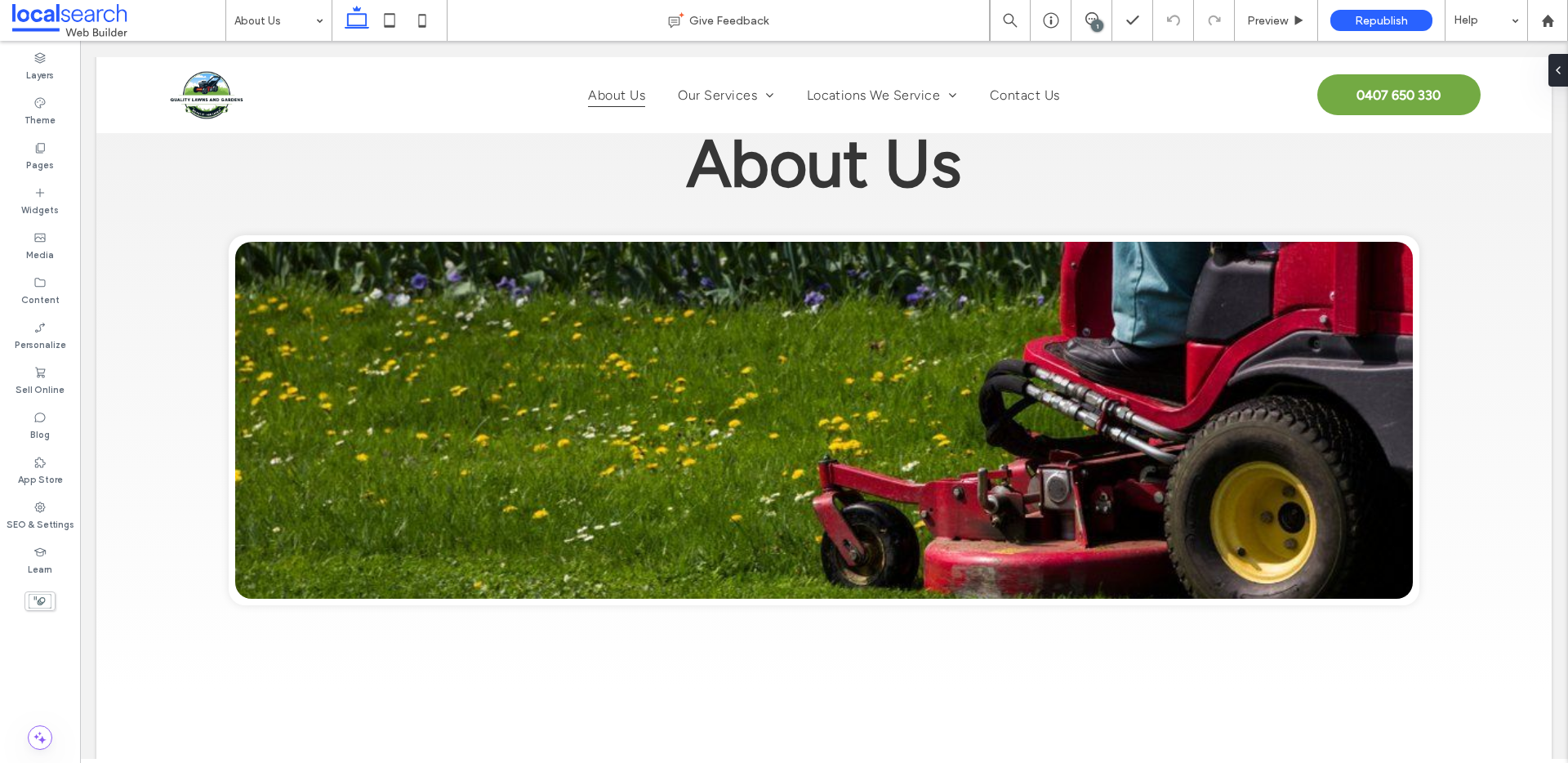
click at [1094, 21] on div "1" at bounding box center [1096, 26] width 12 height 12
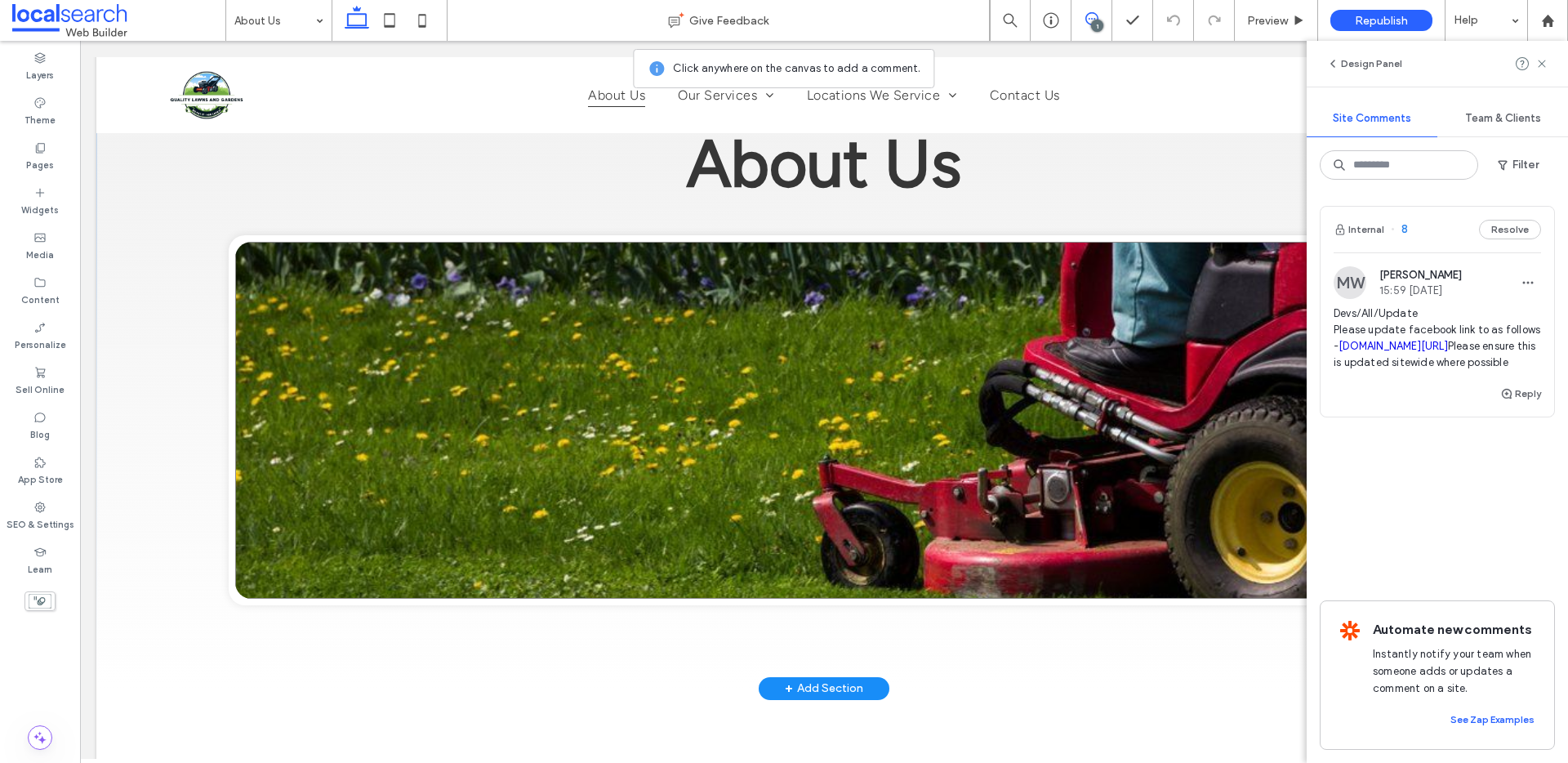
click at [836, 369] on link at bounding box center [823, 420] width 1177 height 357
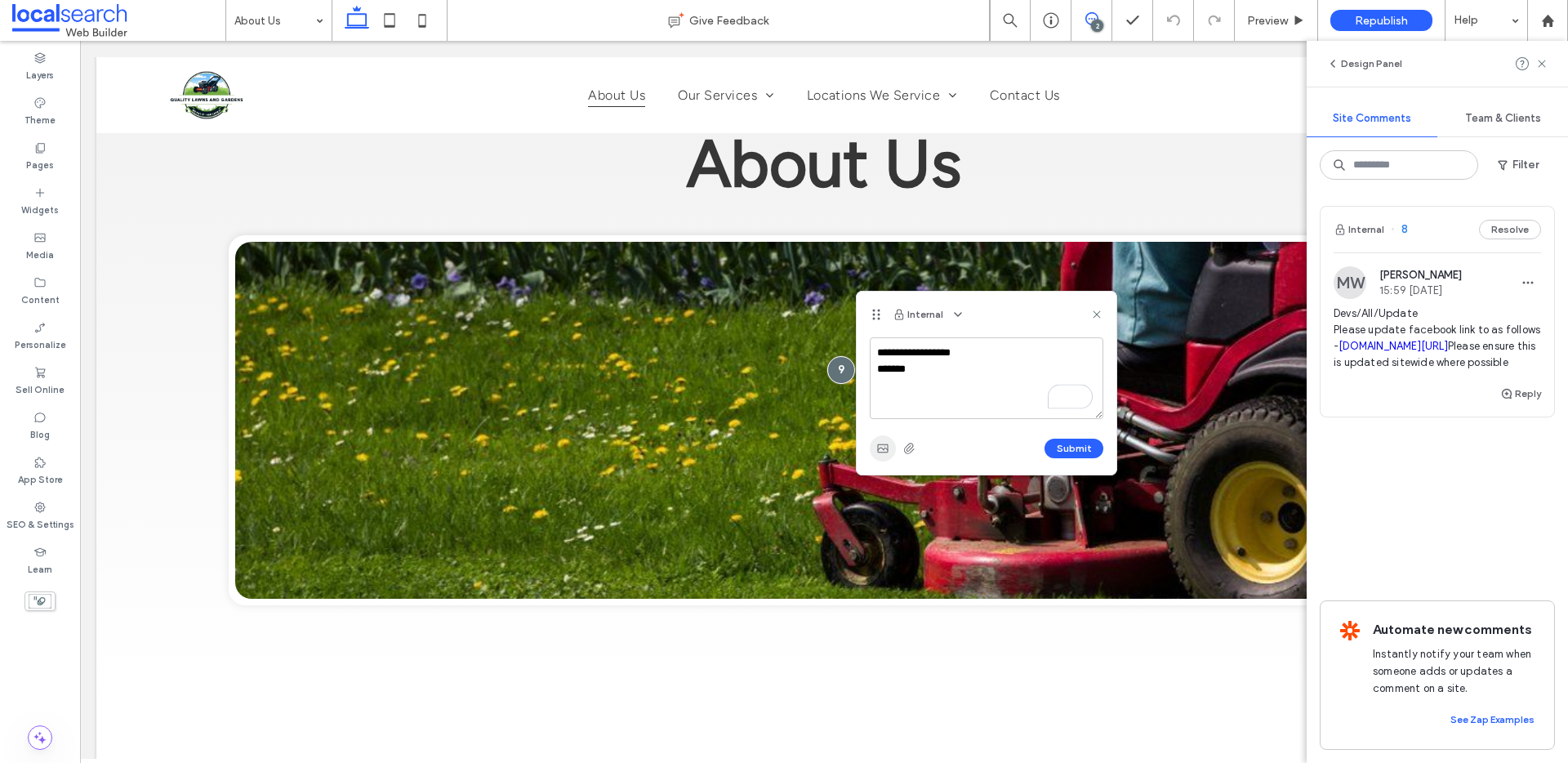
type textarea "**********"
click at [883, 447] on icon "button" at bounding box center [883, 449] width 13 height 13
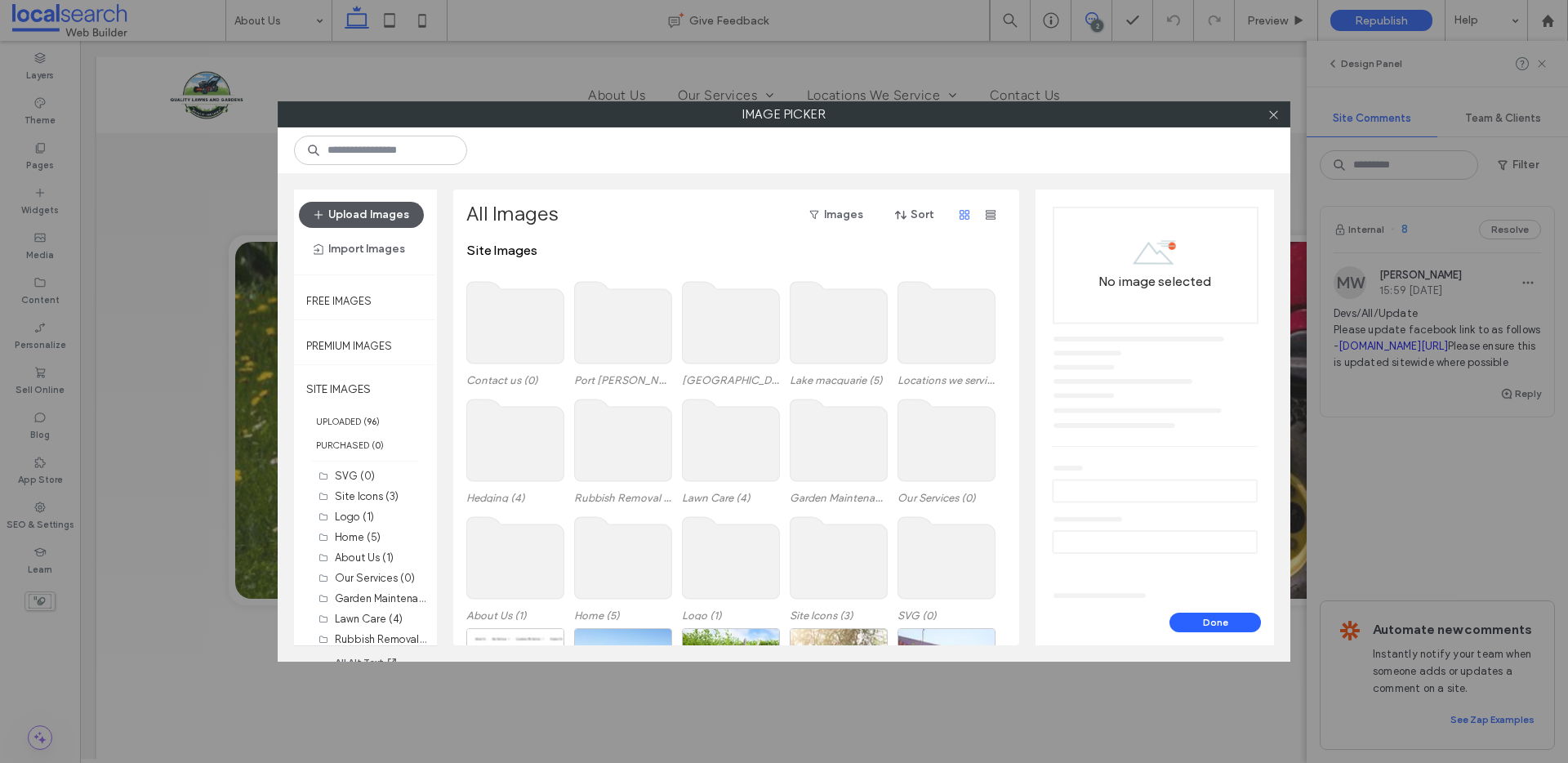
click at [340, 218] on button "Upload Images" at bounding box center [360, 214] width 125 height 26
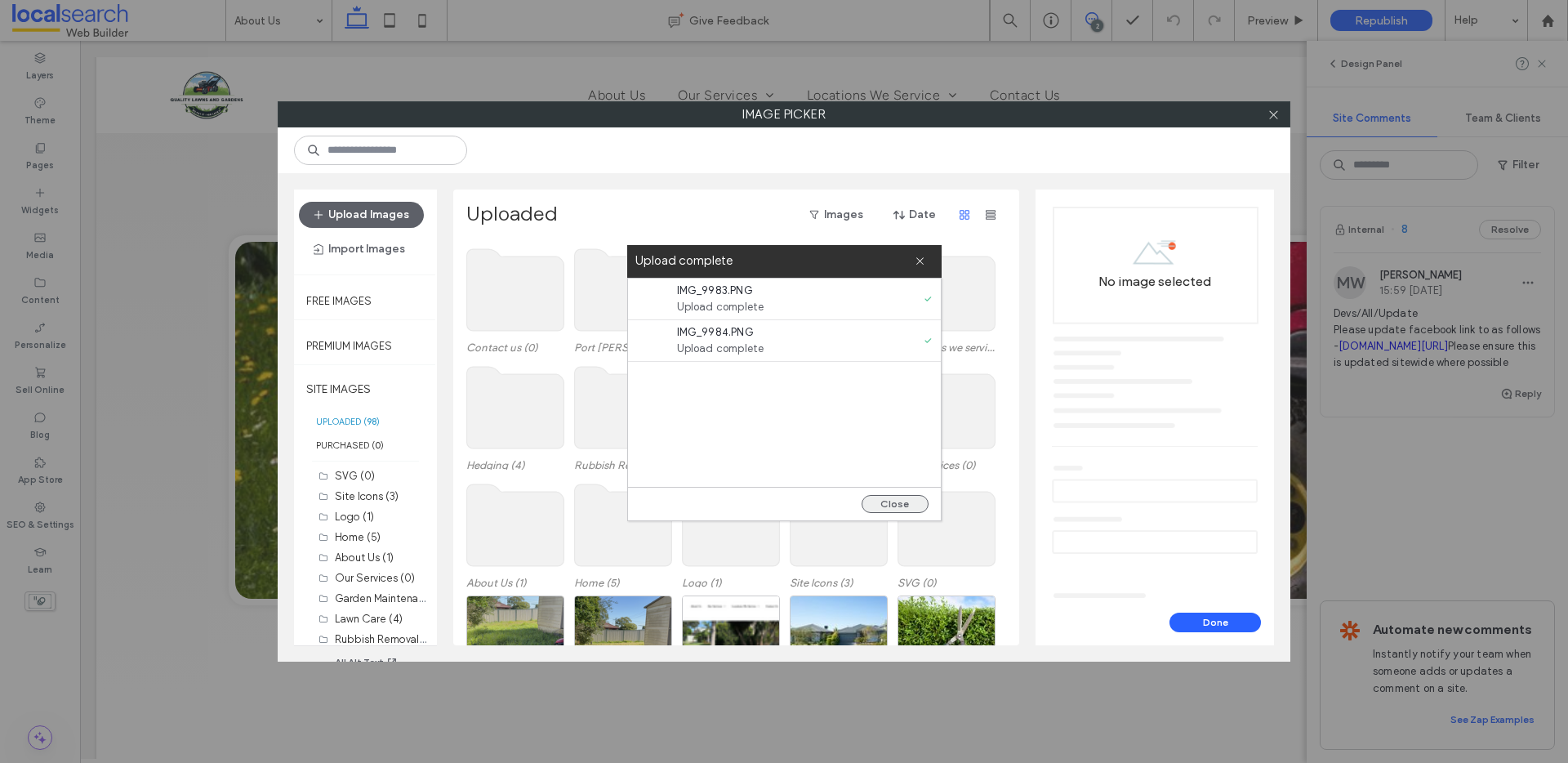
click at [918, 506] on button "Close" at bounding box center [895, 503] width 67 height 18
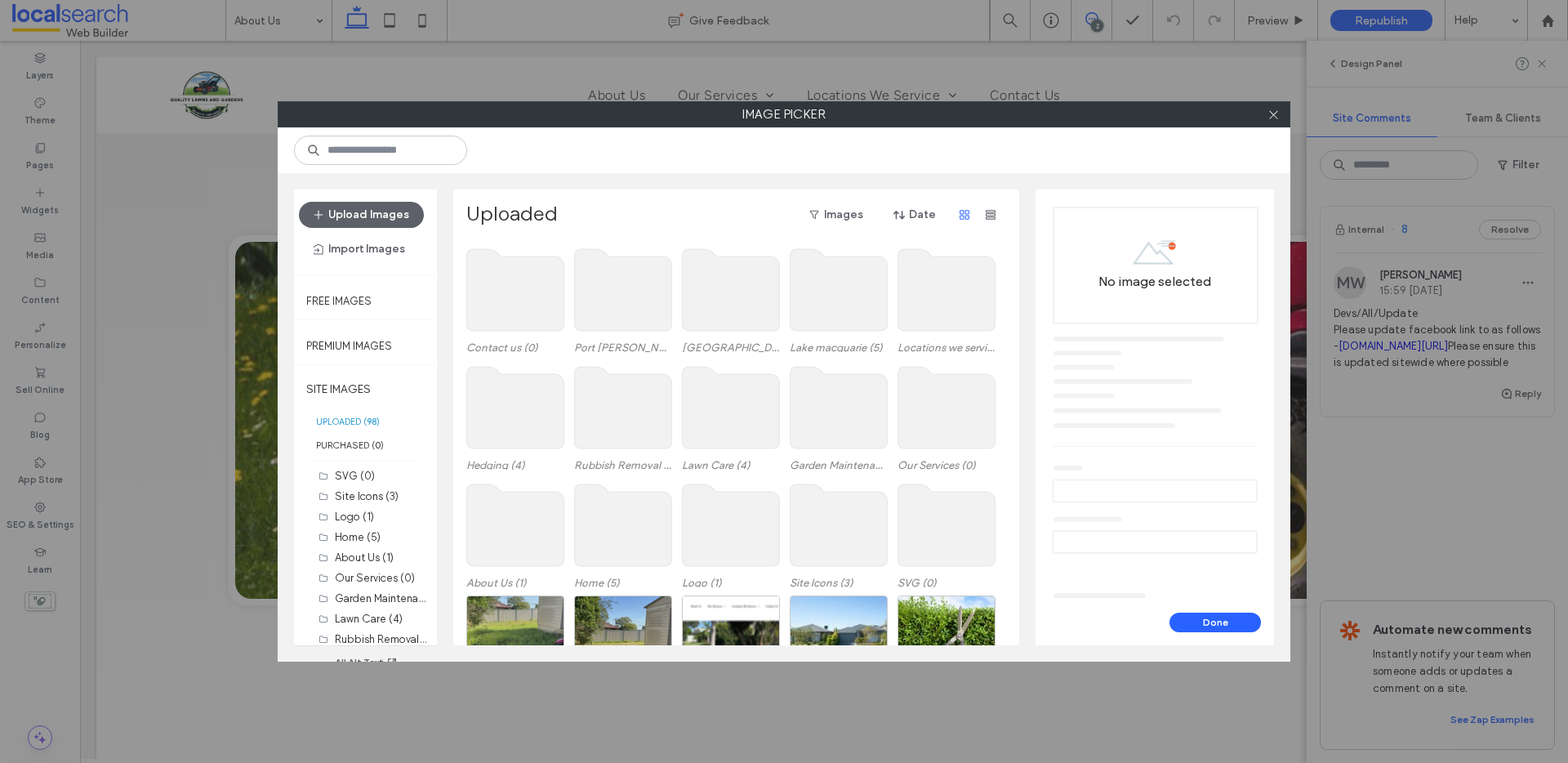
scroll to position [68, 0]
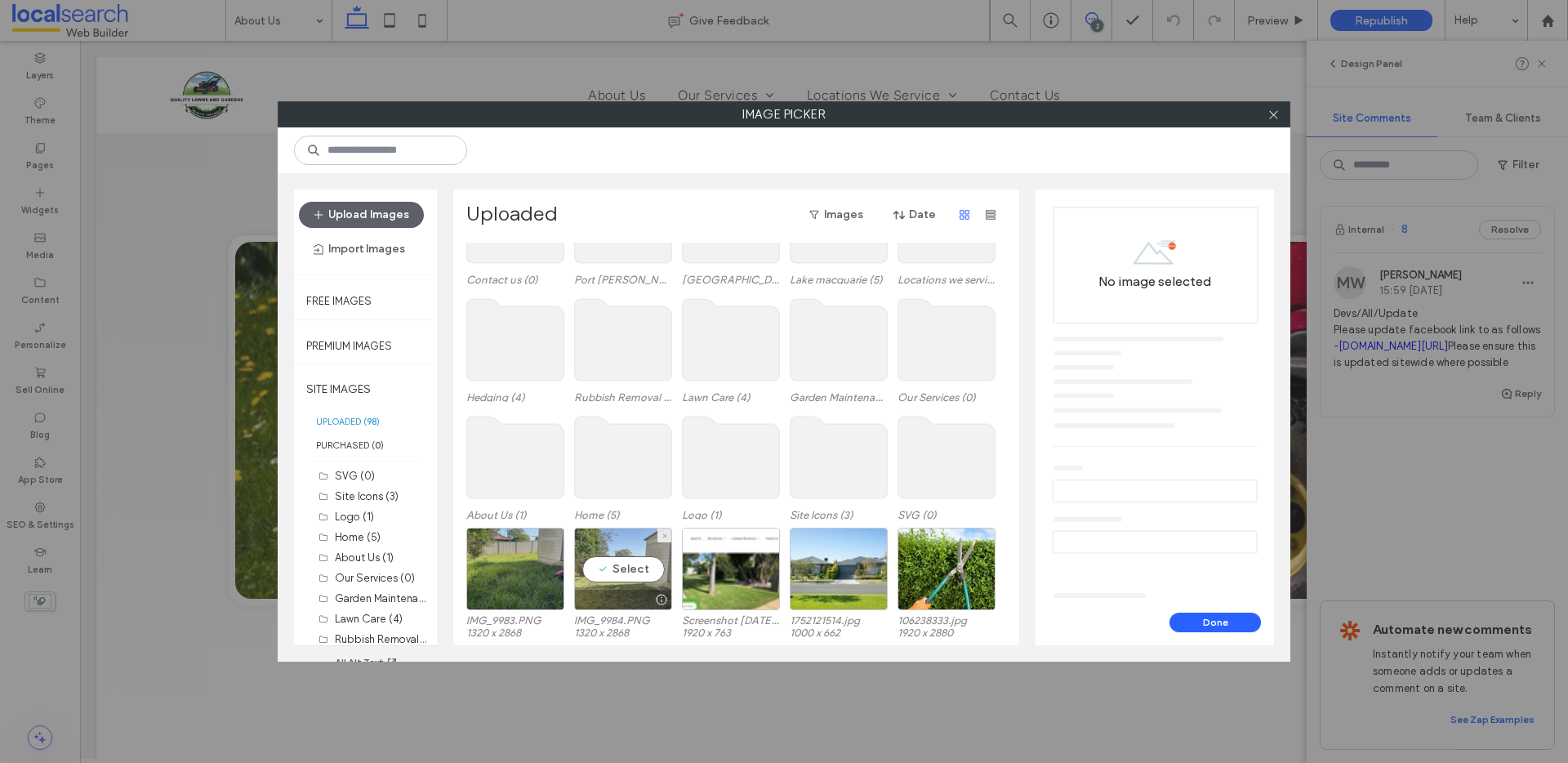
click at [607, 560] on div "Select" at bounding box center [623, 569] width 98 height 83
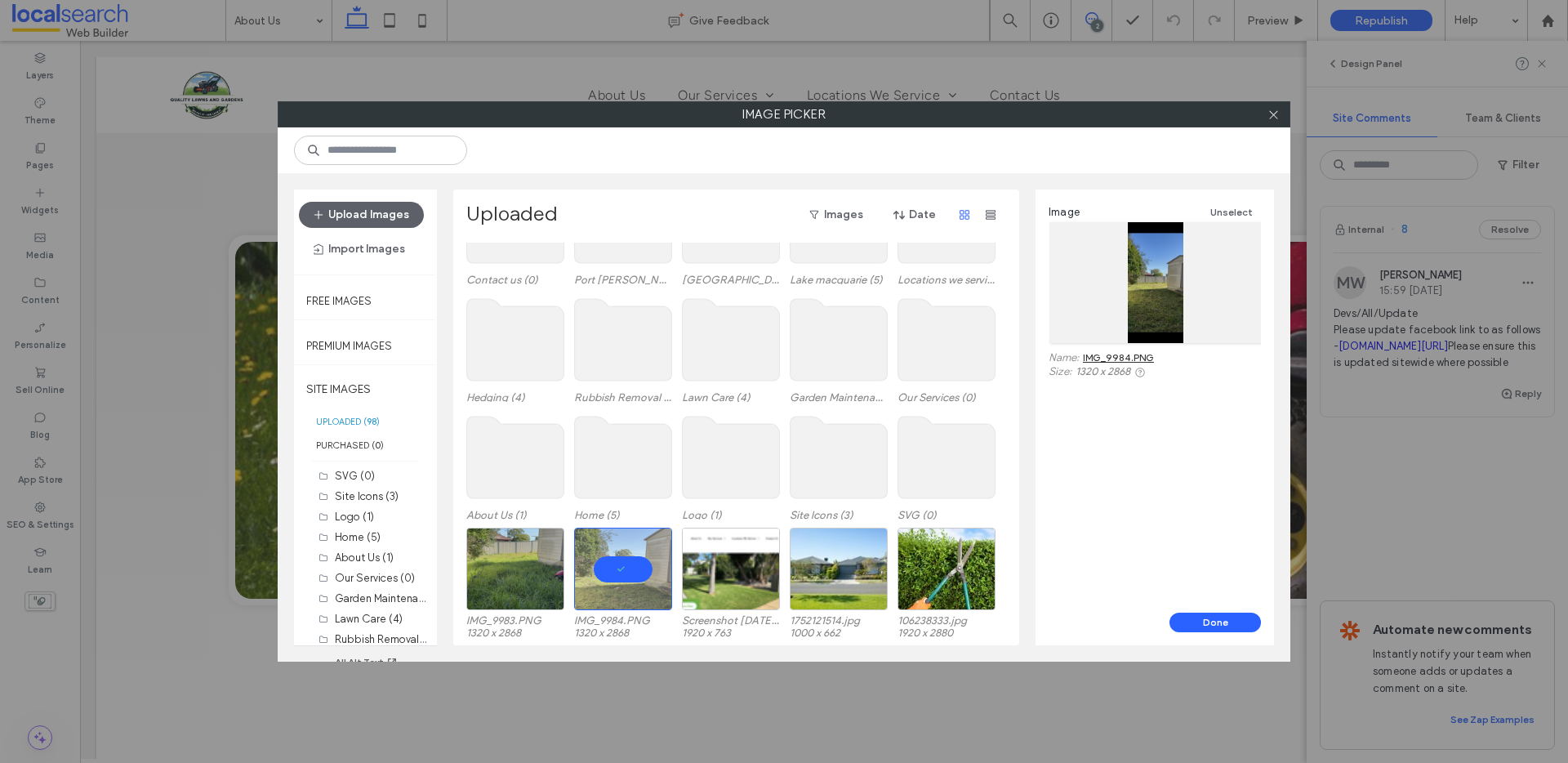
click at [1112, 358] on link "IMG_9984.PNG" at bounding box center [1118, 357] width 71 height 12
click at [1241, 628] on button "Done" at bounding box center [1215, 622] width 91 height 20
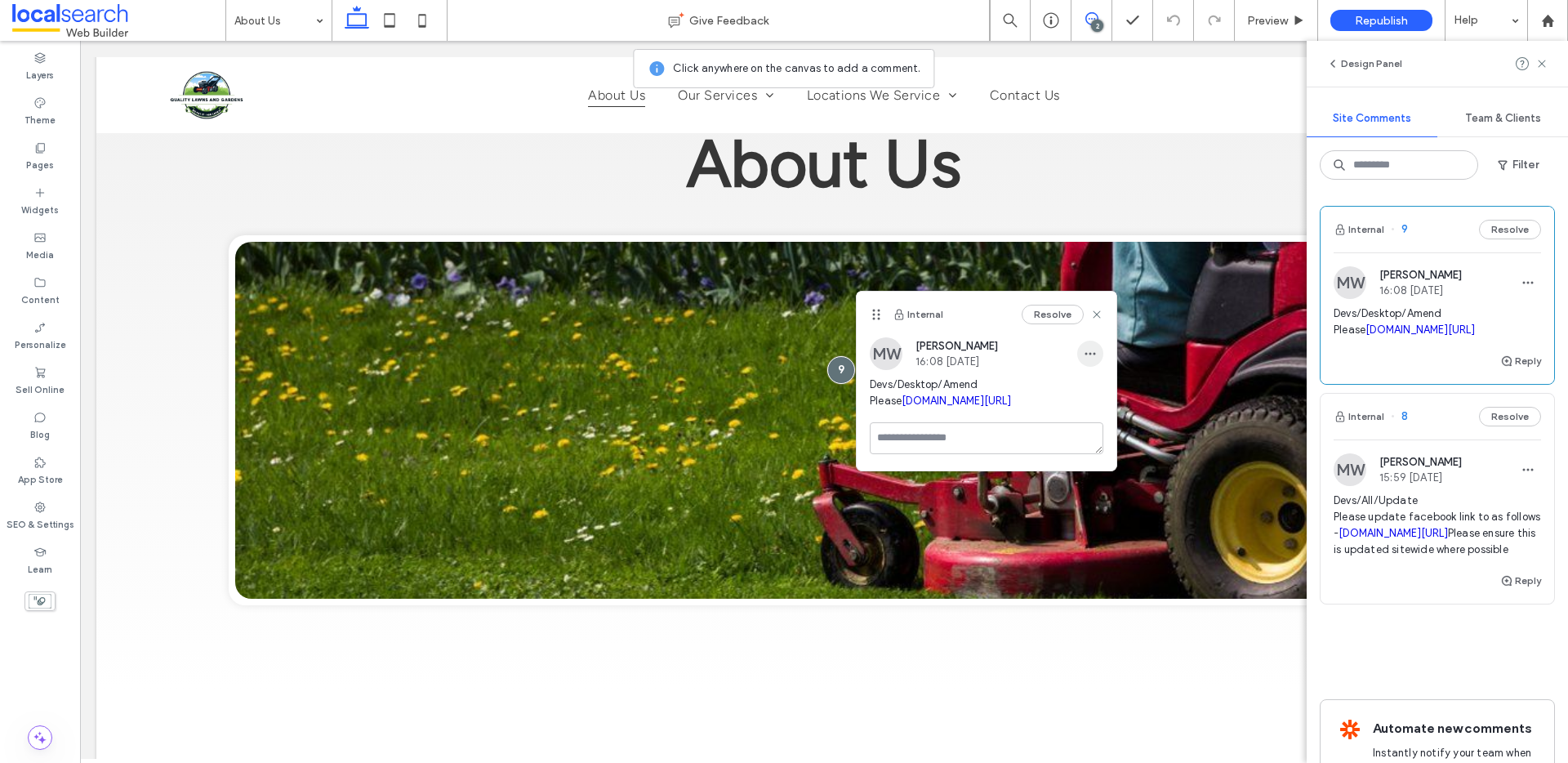
click at [1089, 356] on icon "button" at bounding box center [1091, 354] width 13 height 13
click at [1097, 391] on span "Edit" at bounding box center [1101, 396] width 21 height 16
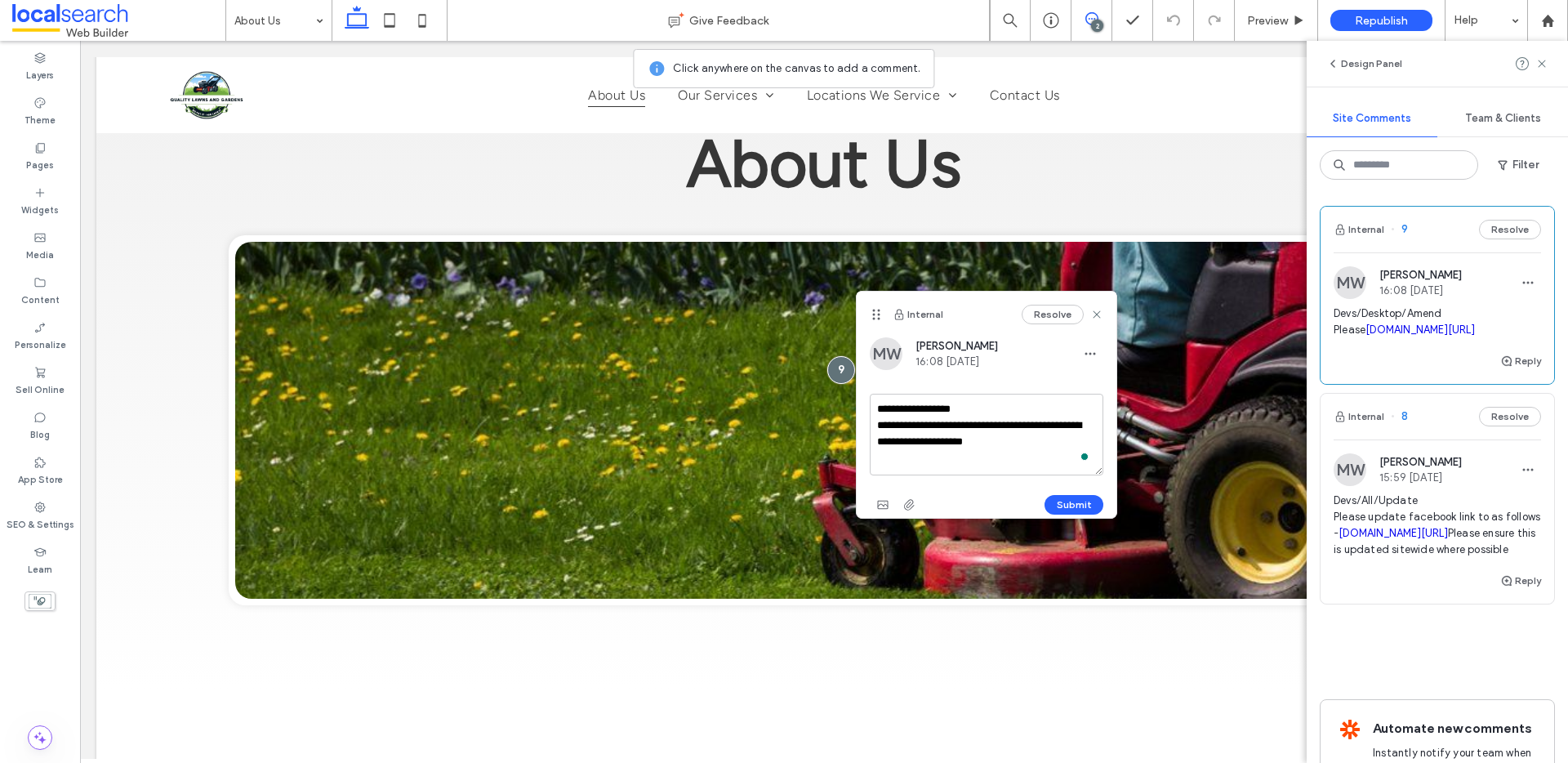
click at [913, 425] on textarea "**********" at bounding box center [987, 435] width 234 height 82
type textarea "**********"
click at [882, 510] on icon "button" at bounding box center [883, 505] width 13 height 13
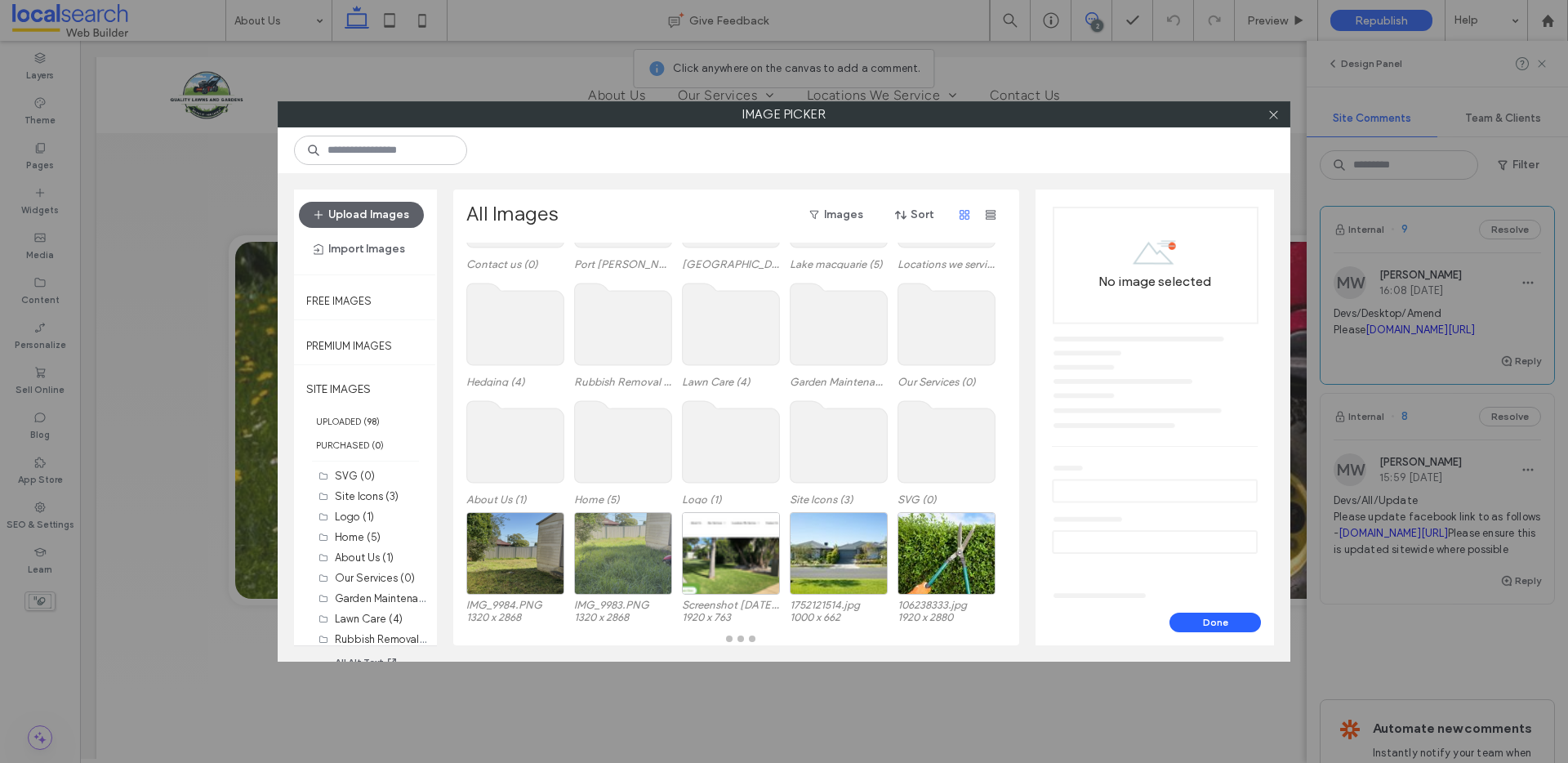
scroll to position [116, 0]
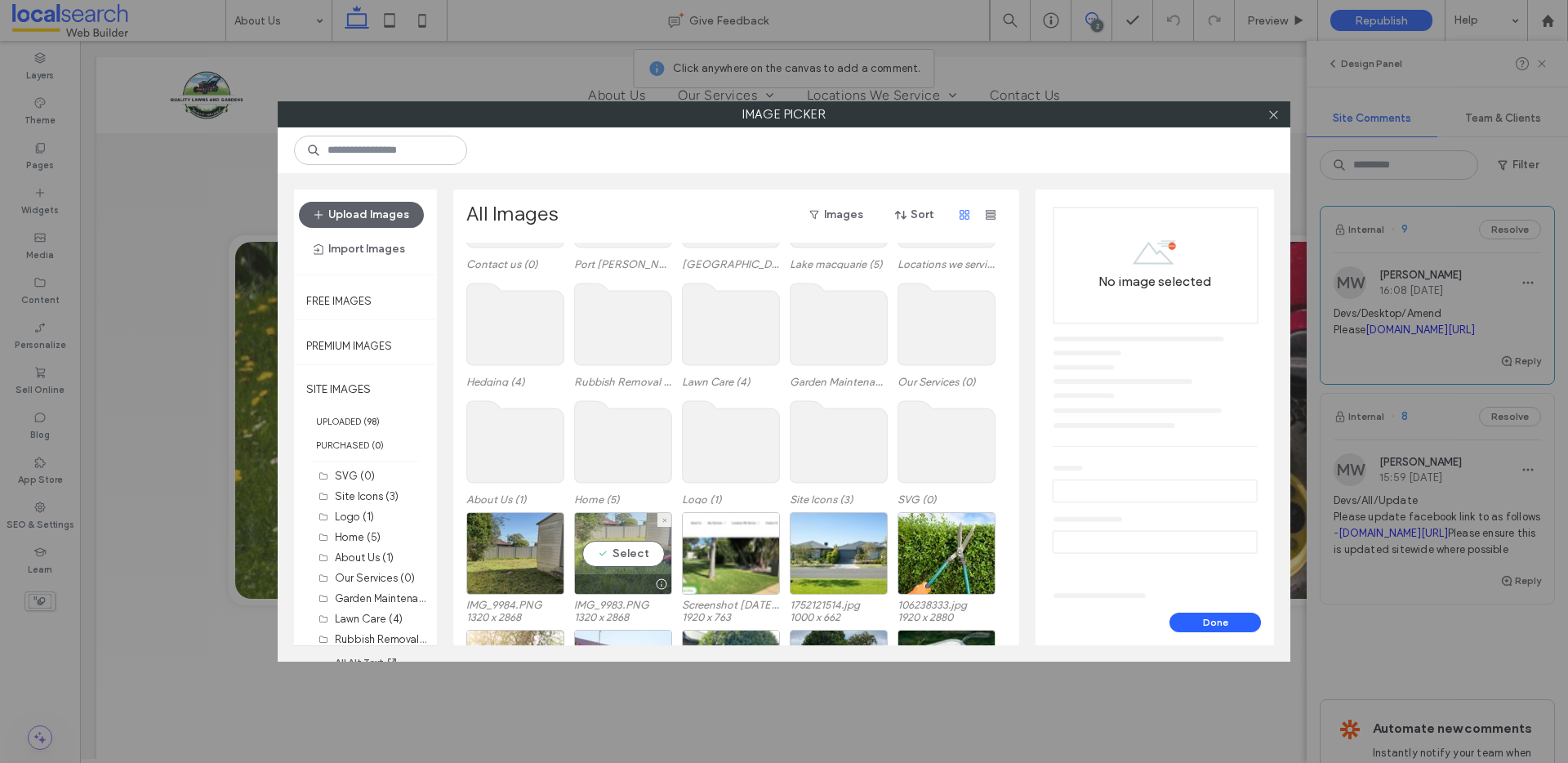
click at [648, 522] on div "Select" at bounding box center [623, 554] width 98 height 83
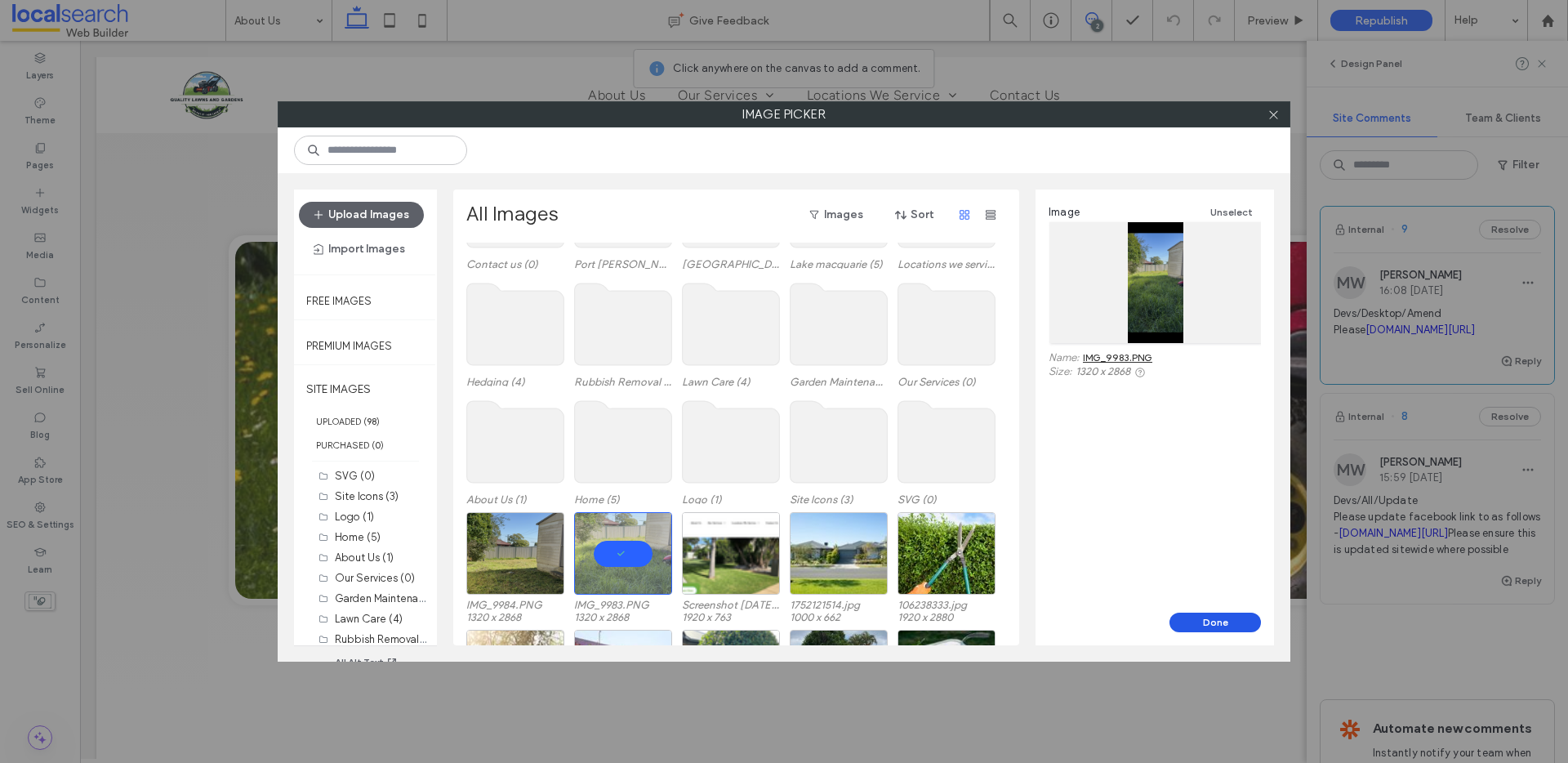
click at [1228, 625] on button "Done" at bounding box center [1215, 622] width 91 height 20
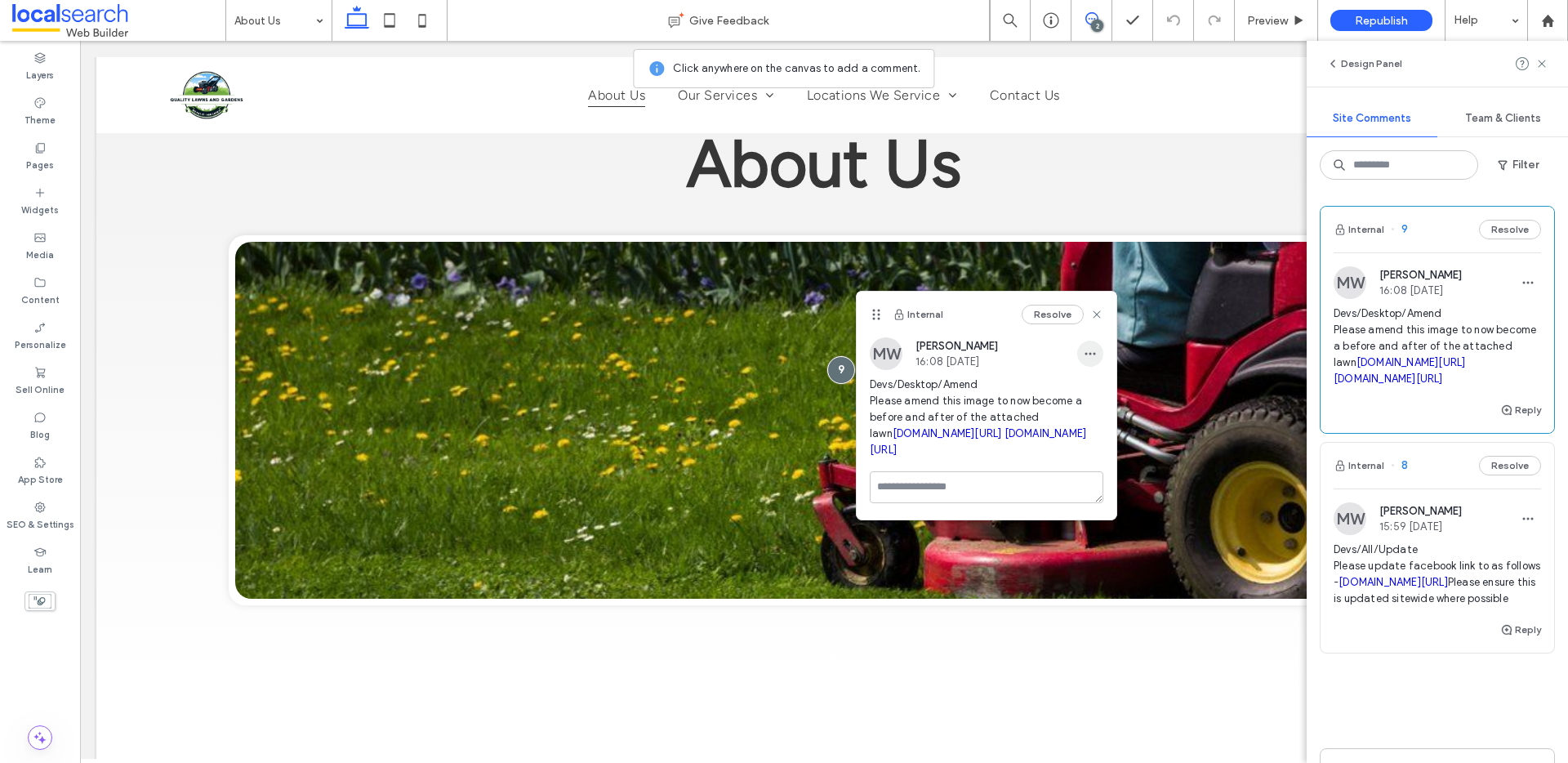
click at [1087, 357] on icon "button" at bounding box center [1091, 354] width 13 height 13
click at [1046, 361] on div "MW [PERSON_NAME] 16:08 [DATE]" at bounding box center [987, 354] width 234 height 32
click at [1096, 308] on icon at bounding box center [1097, 315] width 13 height 13
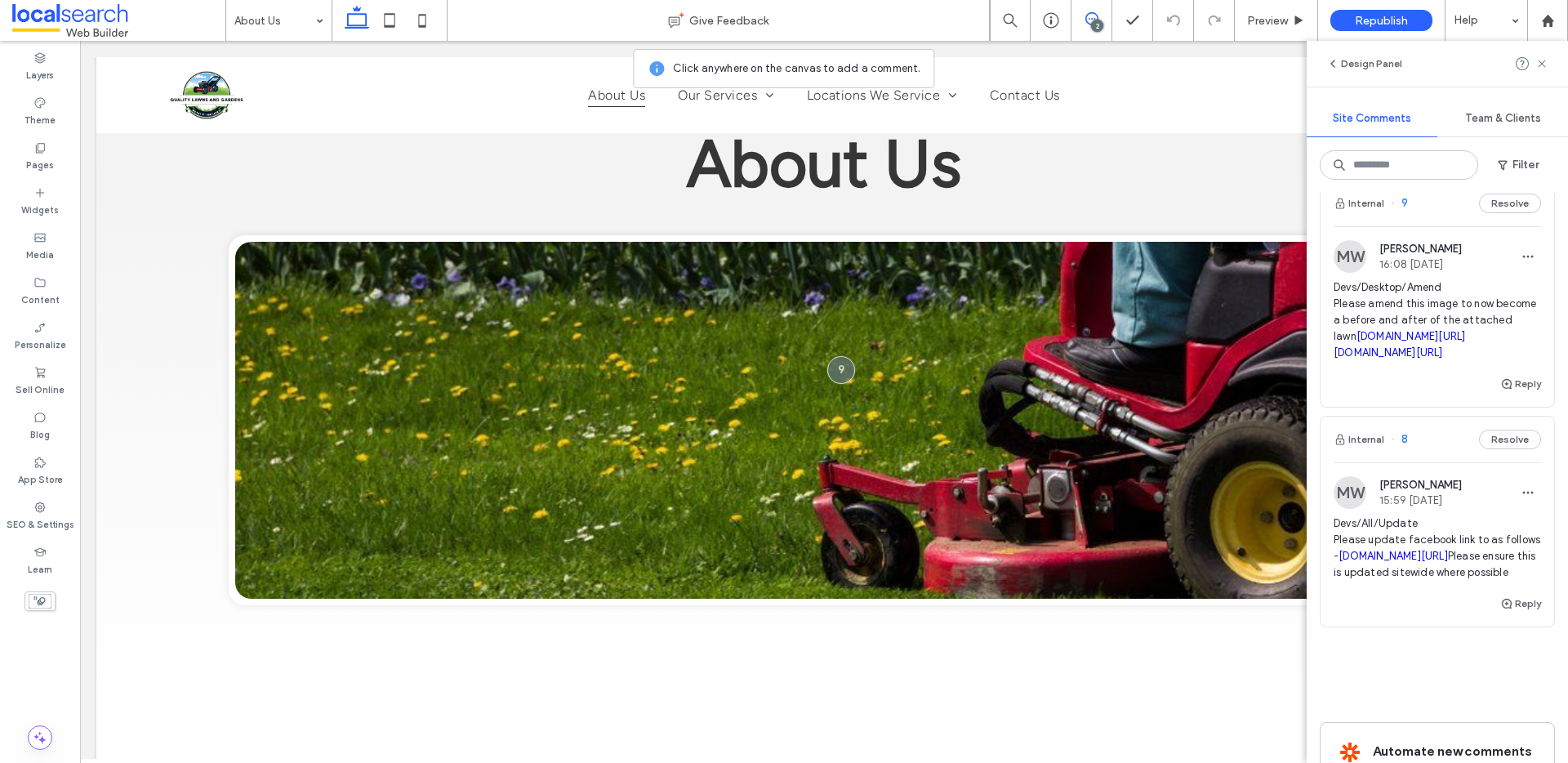
scroll to position [0, 0]
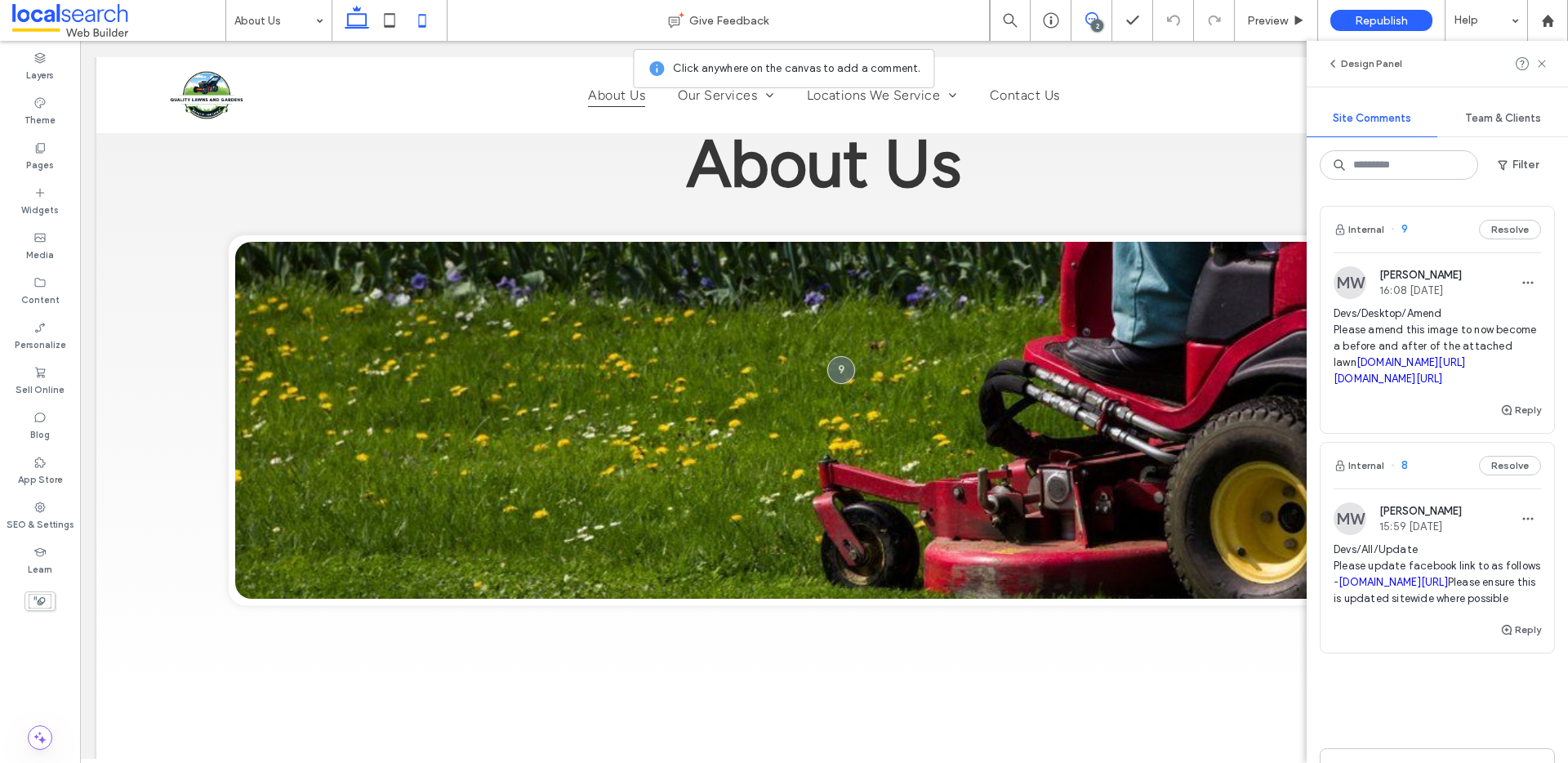
click at [422, 17] on icon at bounding box center [422, 20] width 32 height 32
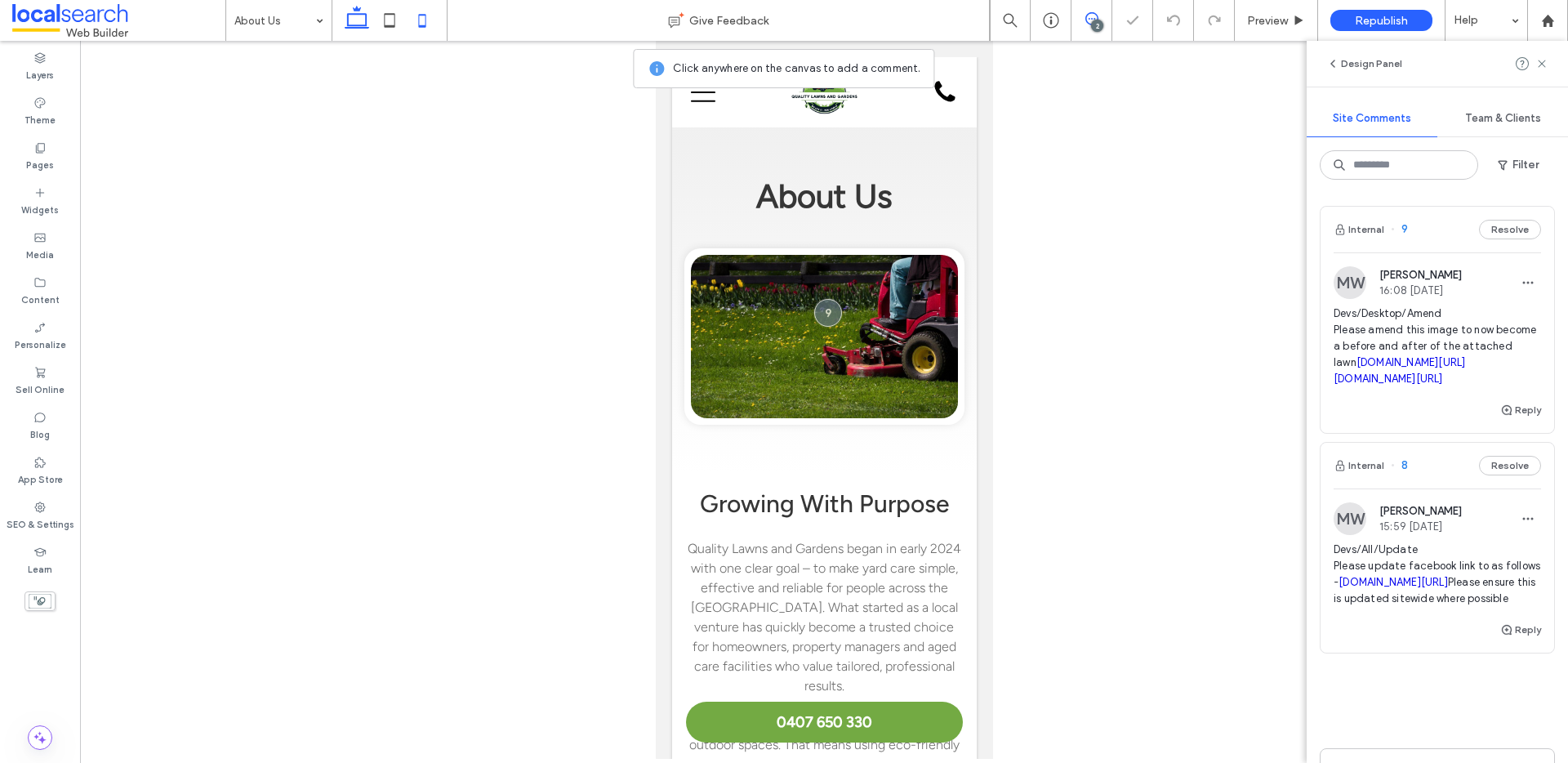
click at [346, 26] on icon at bounding box center [357, 20] width 32 height 32
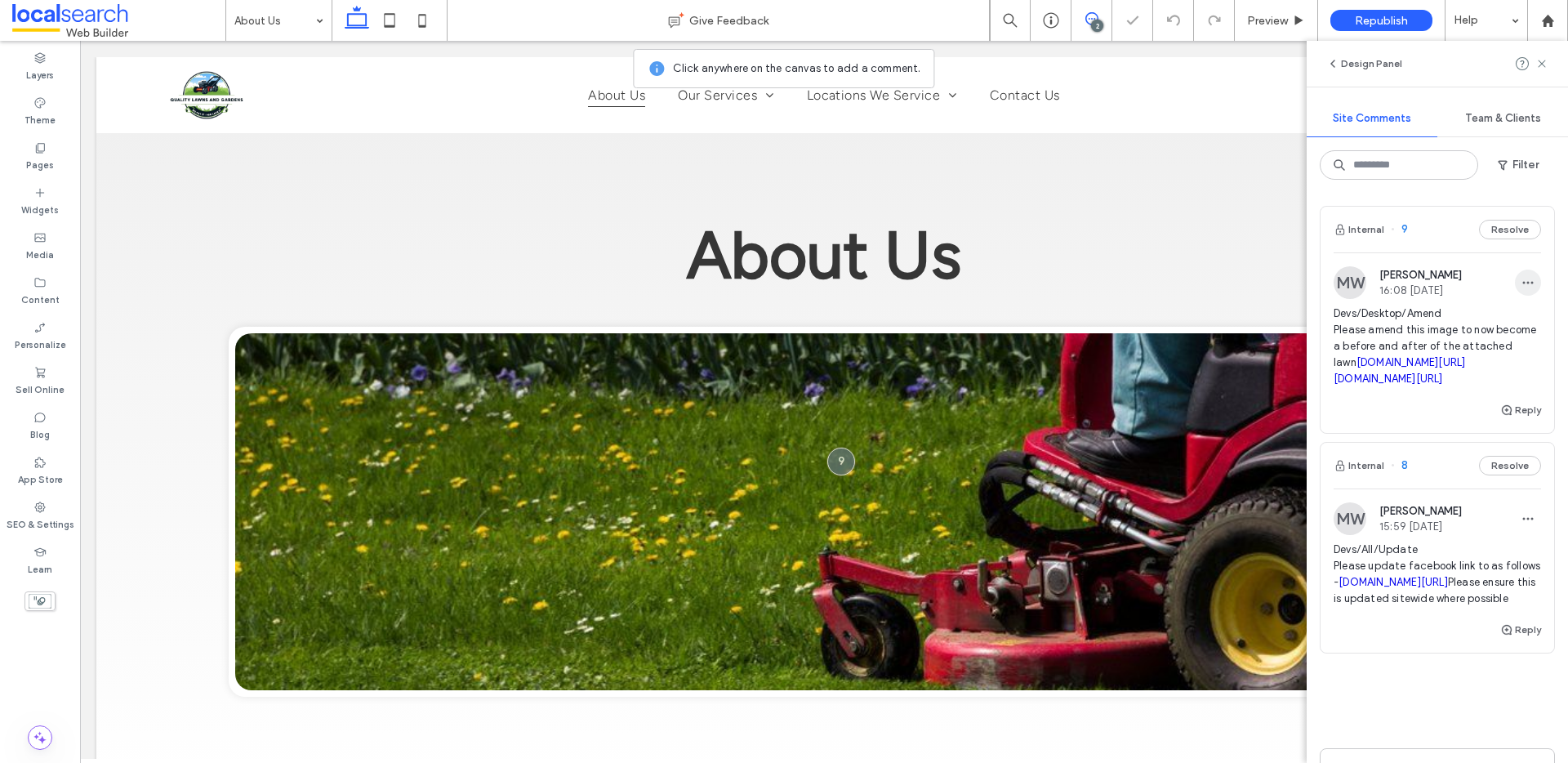
click at [1521, 278] on icon "button" at bounding box center [1528, 283] width 13 height 13
drag, startPoint x: 1467, startPoint y: 320, endPoint x: 1457, endPoint y: 320, distance: 10.0
click at [1467, 320] on div "Edit" at bounding box center [1455, 325] width 145 height 31
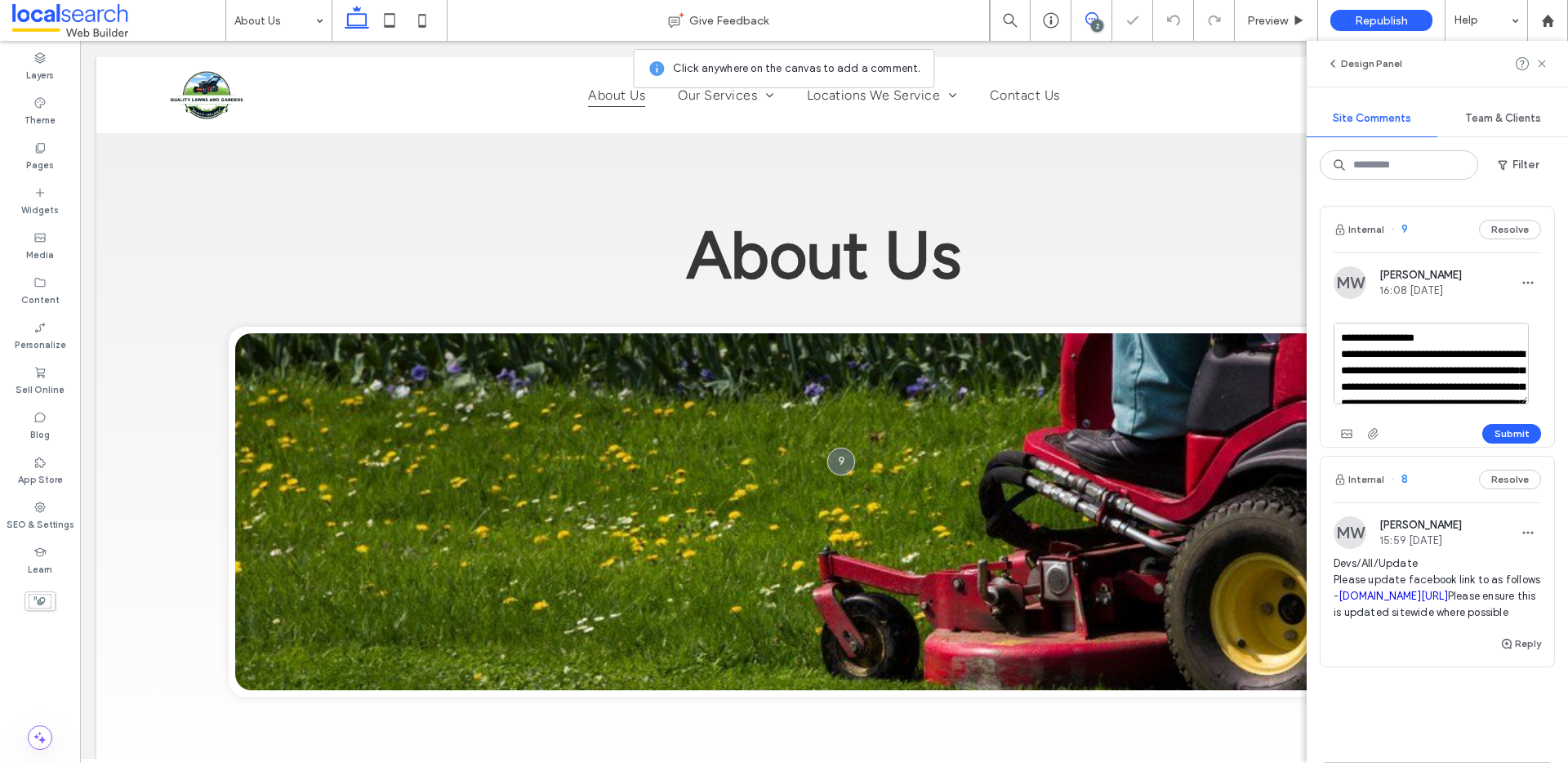
click at [1389, 335] on textarea "**********" at bounding box center [1431, 363] width 195 height 82
type textarea "**********"
click at [1505, 431] on button "Submit" at bounding box center [1512, 434] width 59 height 20
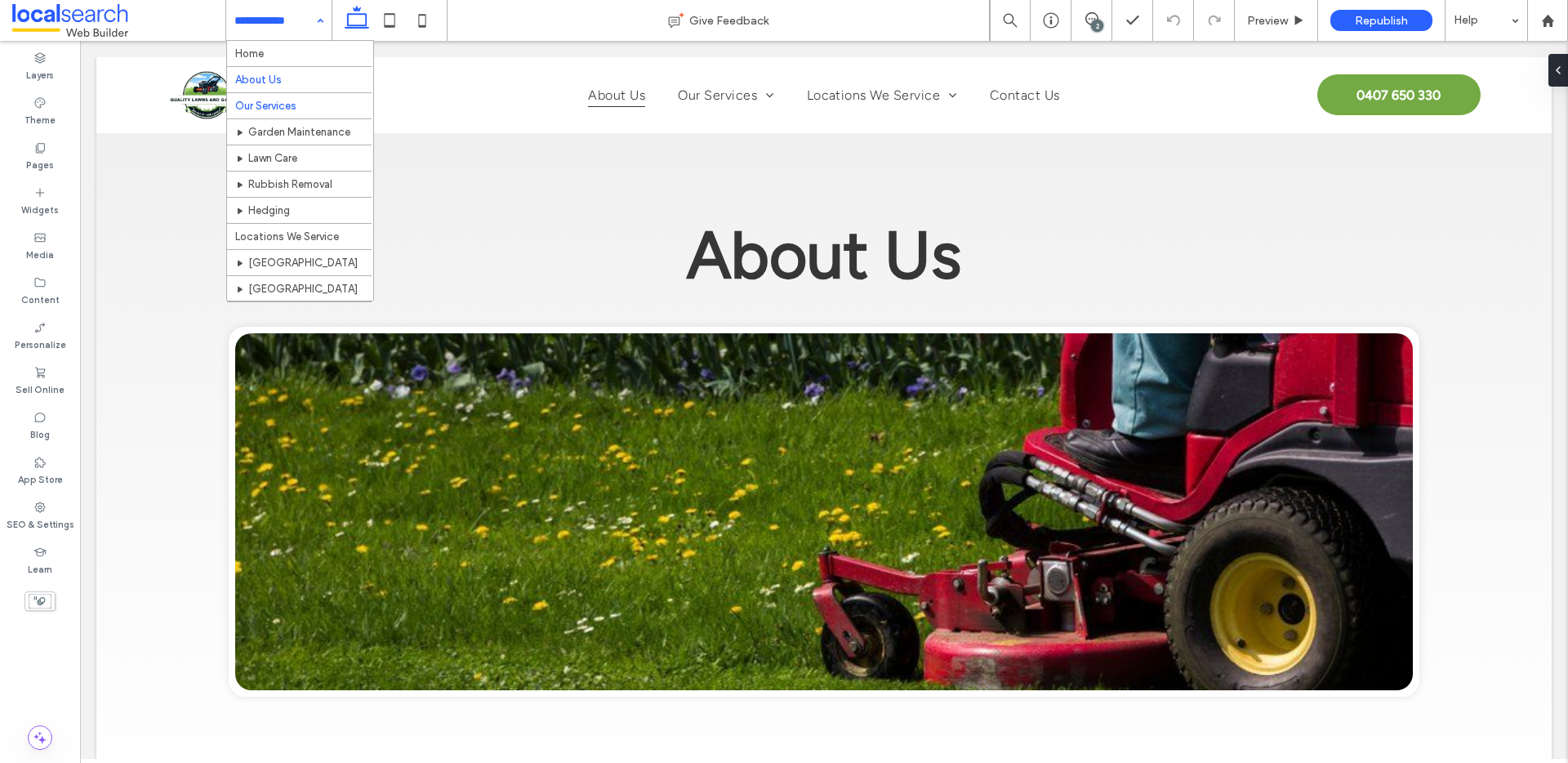
drag, startPoint x: 310, startPoint y: 30, endPoint x: 302, endPoint y: 67, distance: 37.9
click at [310, 30] on div "Home About Us Our Services Garden Maintenance Lawn Care Rubbish Removal Hedging…" at bounding box center [279, 20] width 106 height 41
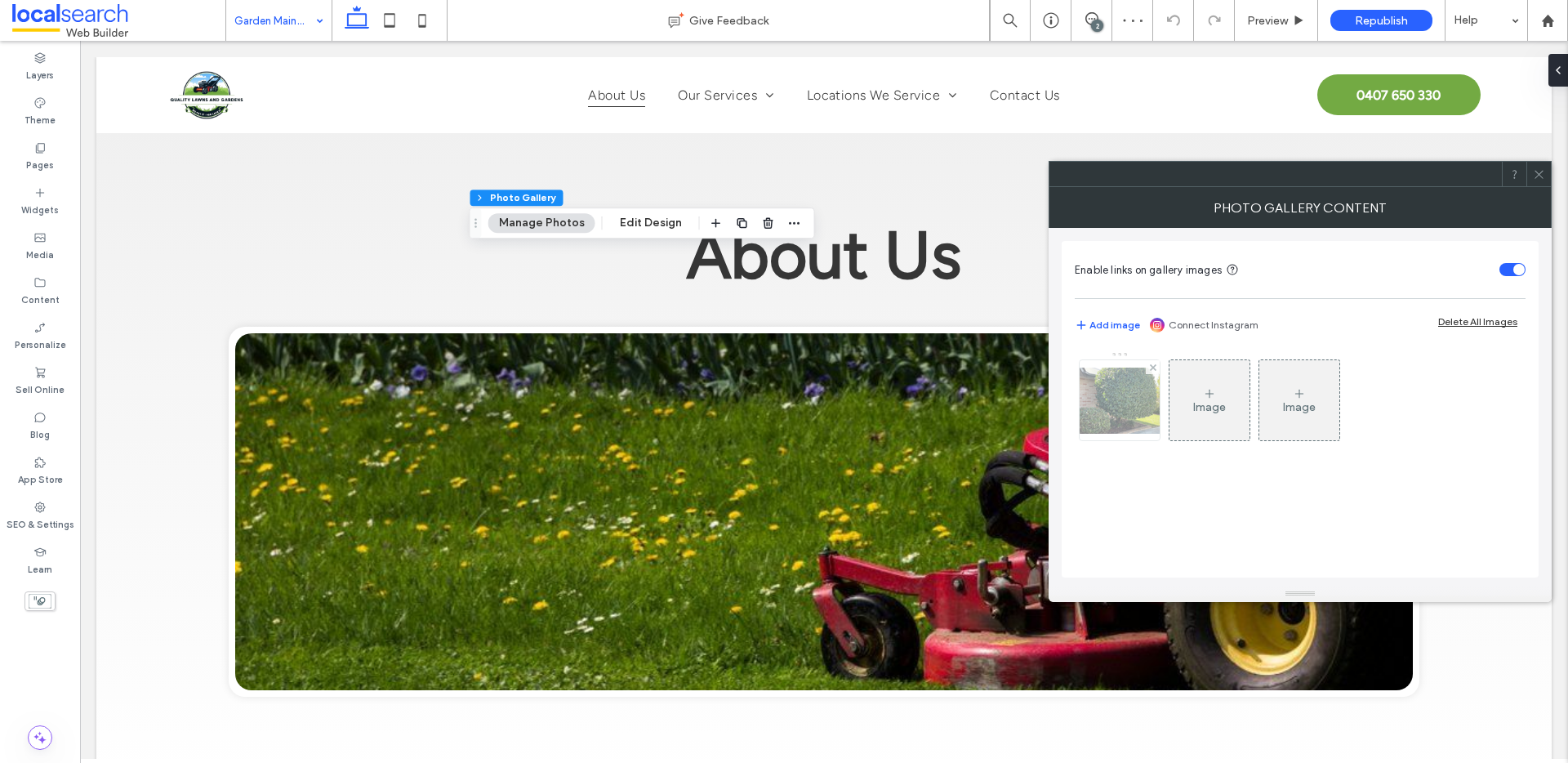
click at [1083, 403] on img at bounding box center [1119, 401] width 130 height 67
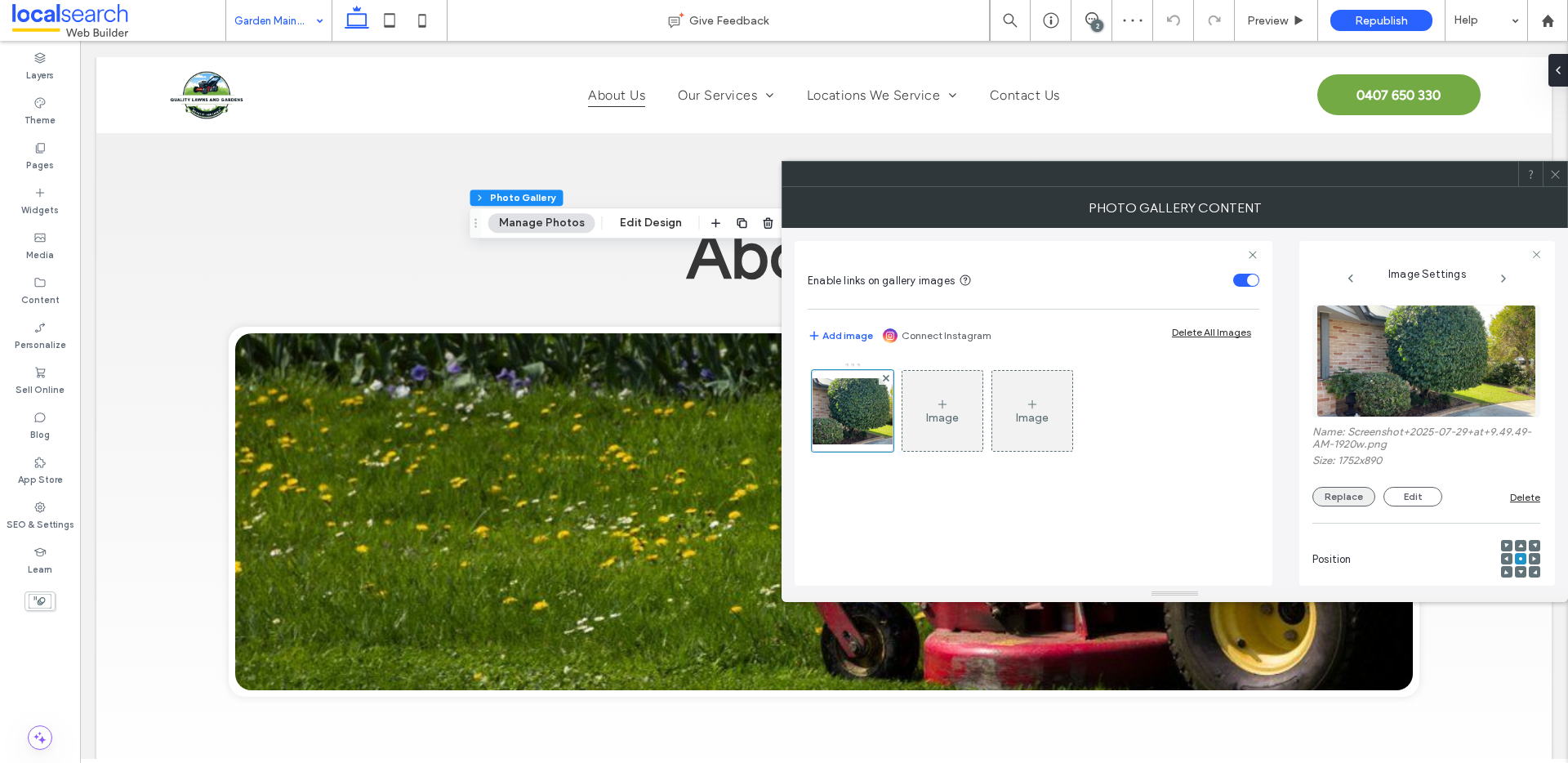
click at [1363, 495] on button "Replace" at bounding box center [1344, 497] width 63 height 20
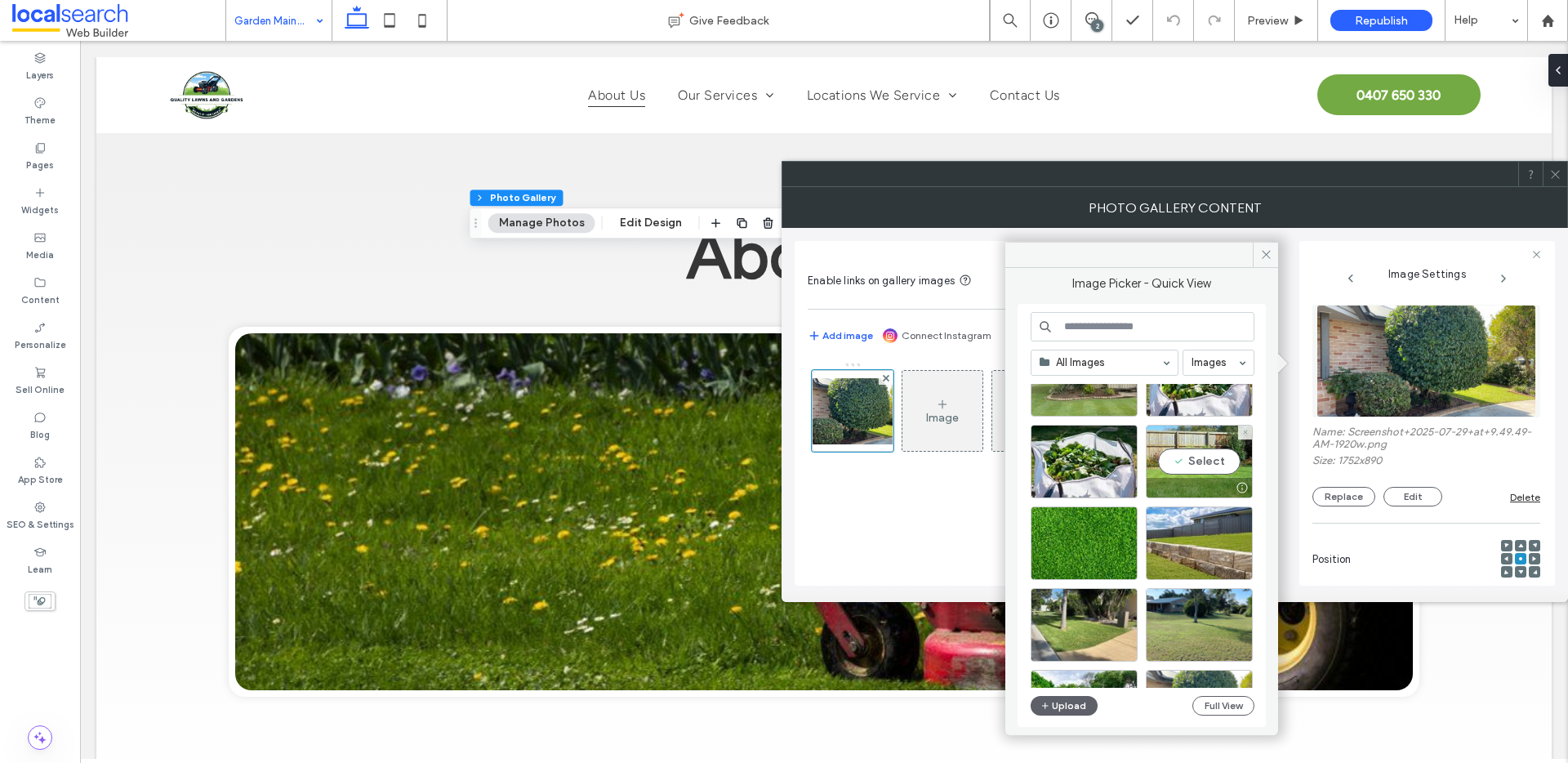
scroll to position [396, 0]
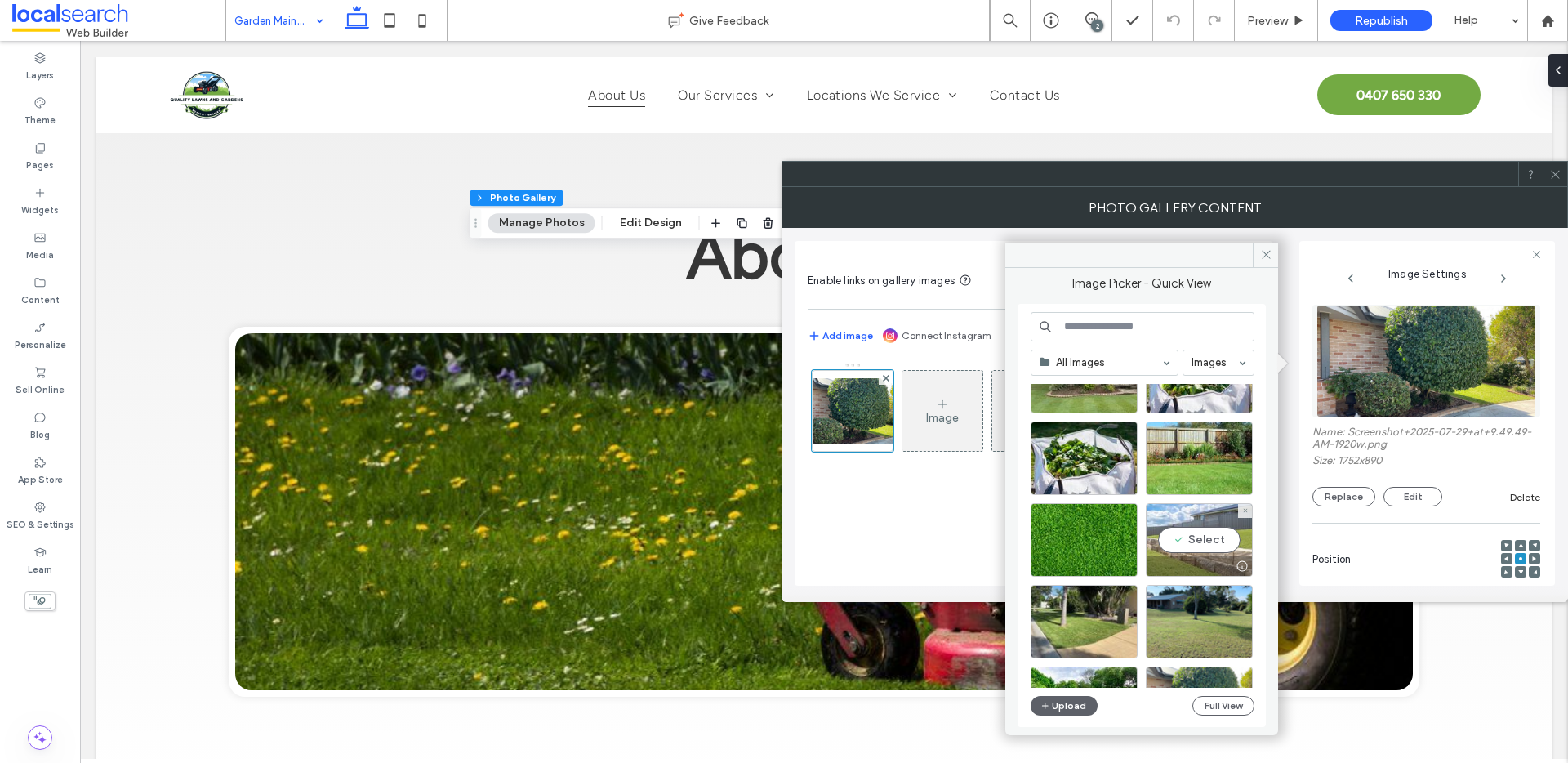
click at [1174, 511] on div "Select" at bounding box center [1199, 539] width 107 height 73
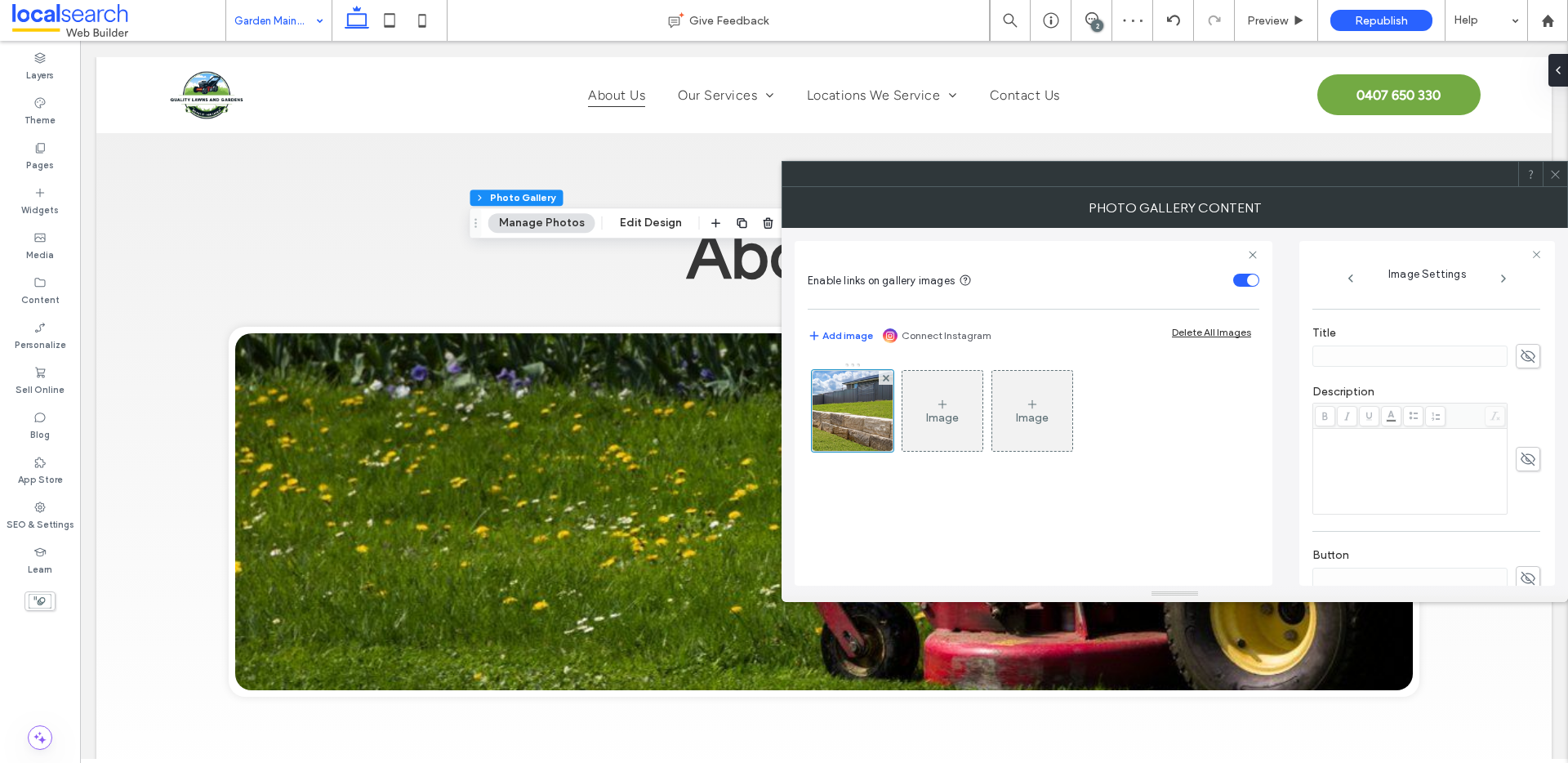
scroll to position [483, 0]
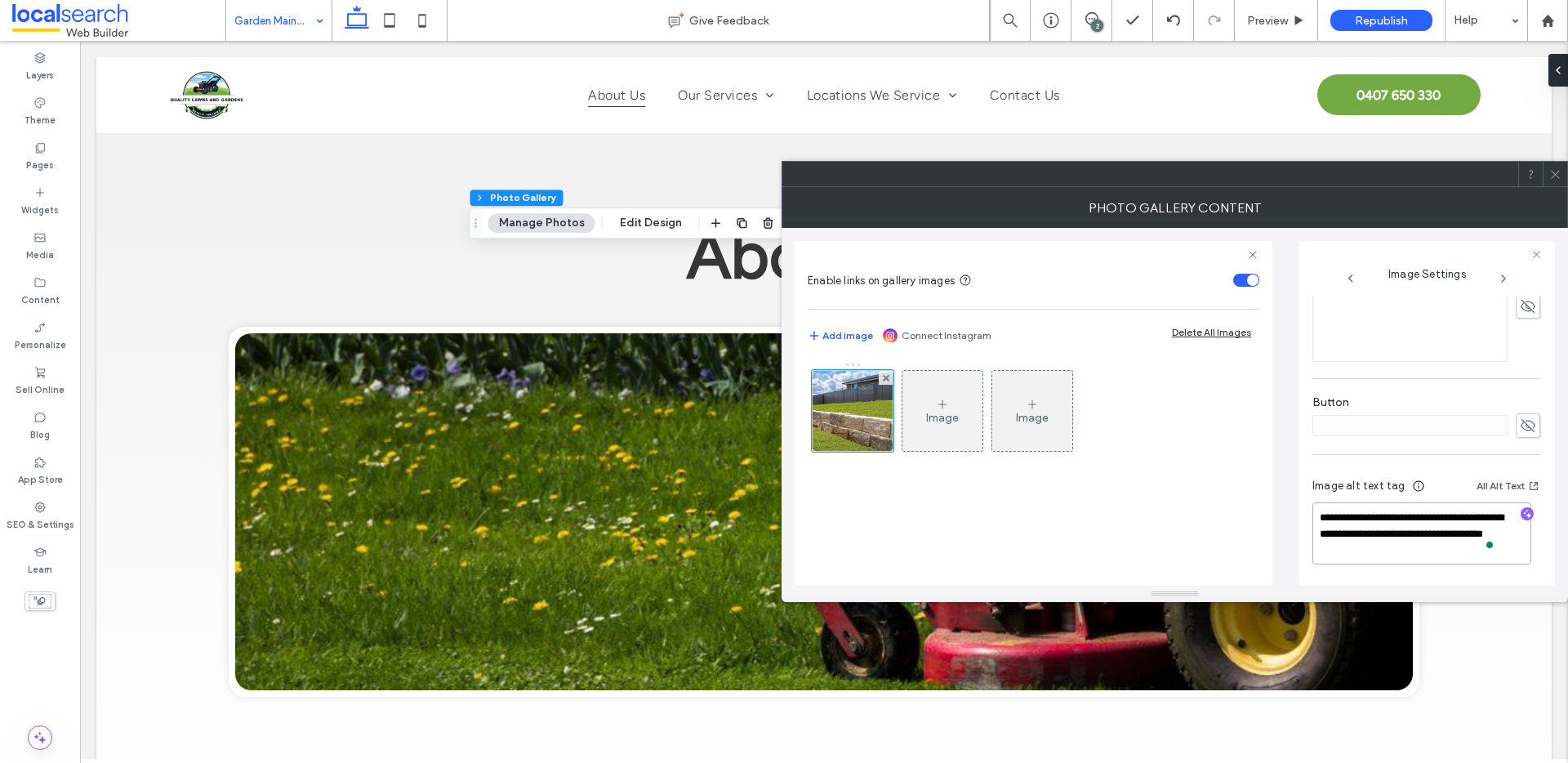
drag, startPoint x: 1329, startPoint y: 517, endPoint x: 1350, endPoint y: 532, distance: 25.8
click at [1350, 532] on textarea "**********" at bounding box center [1422, 533] width 219 height 62
click at [1345, 527] on textarea "**********" at bounding box center [1422, 533] width 219 height 62
click at [1445, 518] on textarea "**********" at bounding box center [1422, 533] width 219 height 62
type textarea "**********"
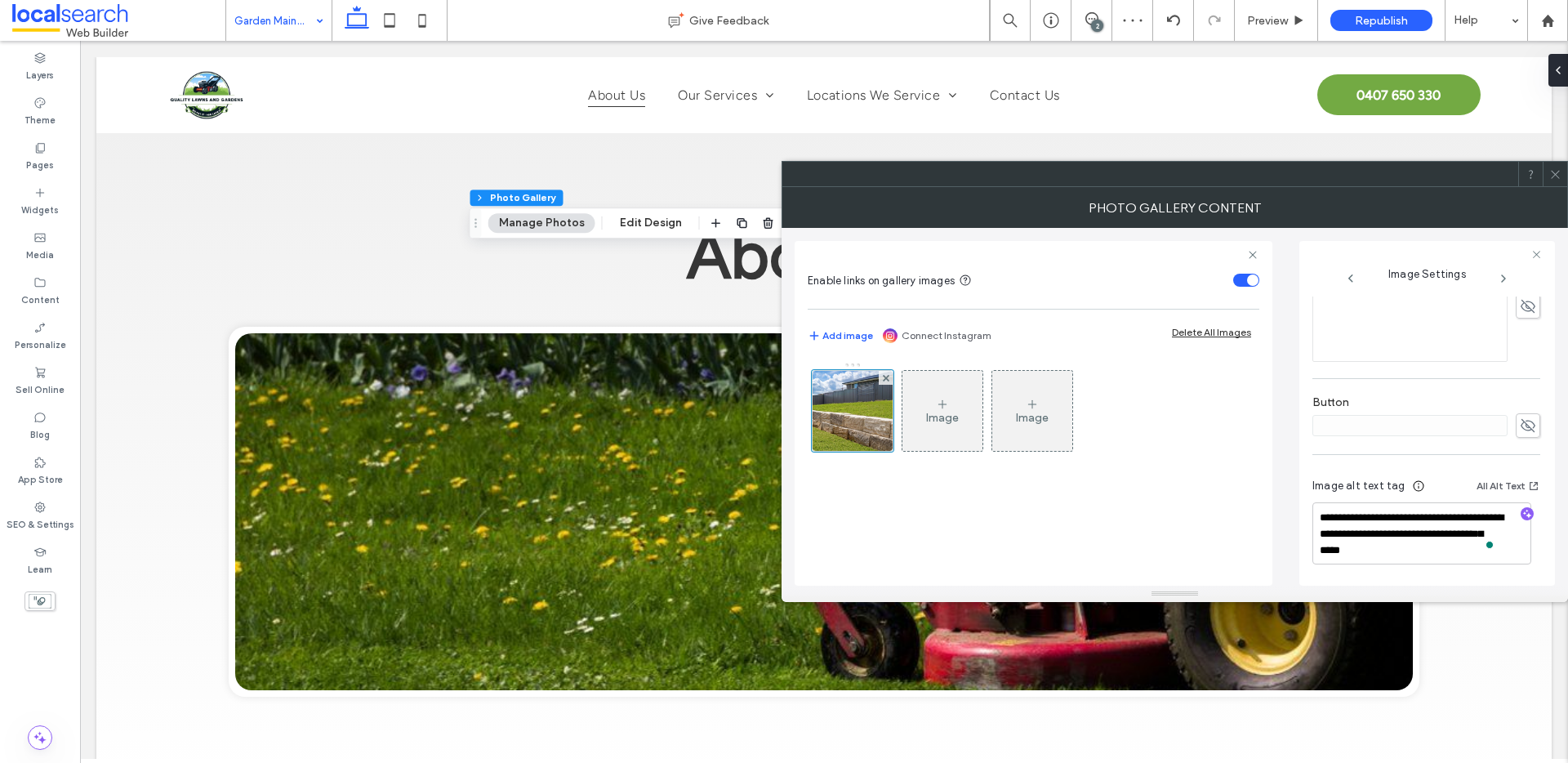
click at [1553, 174] on icon at bounding box center [1555, 174] width 12 height 12
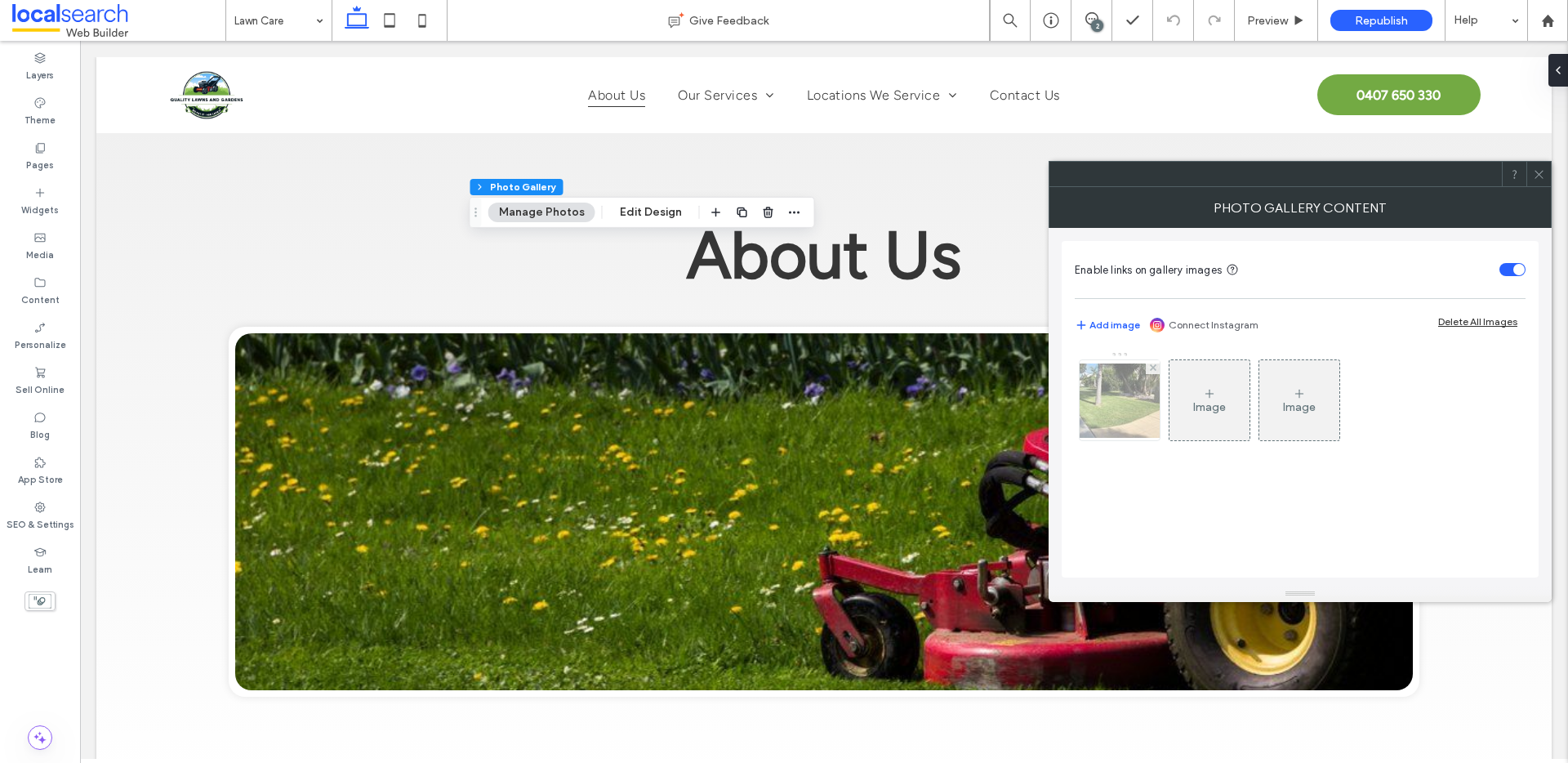
click at [1086, 413] on img at bounding box center [1119, 401] width 130 height 74
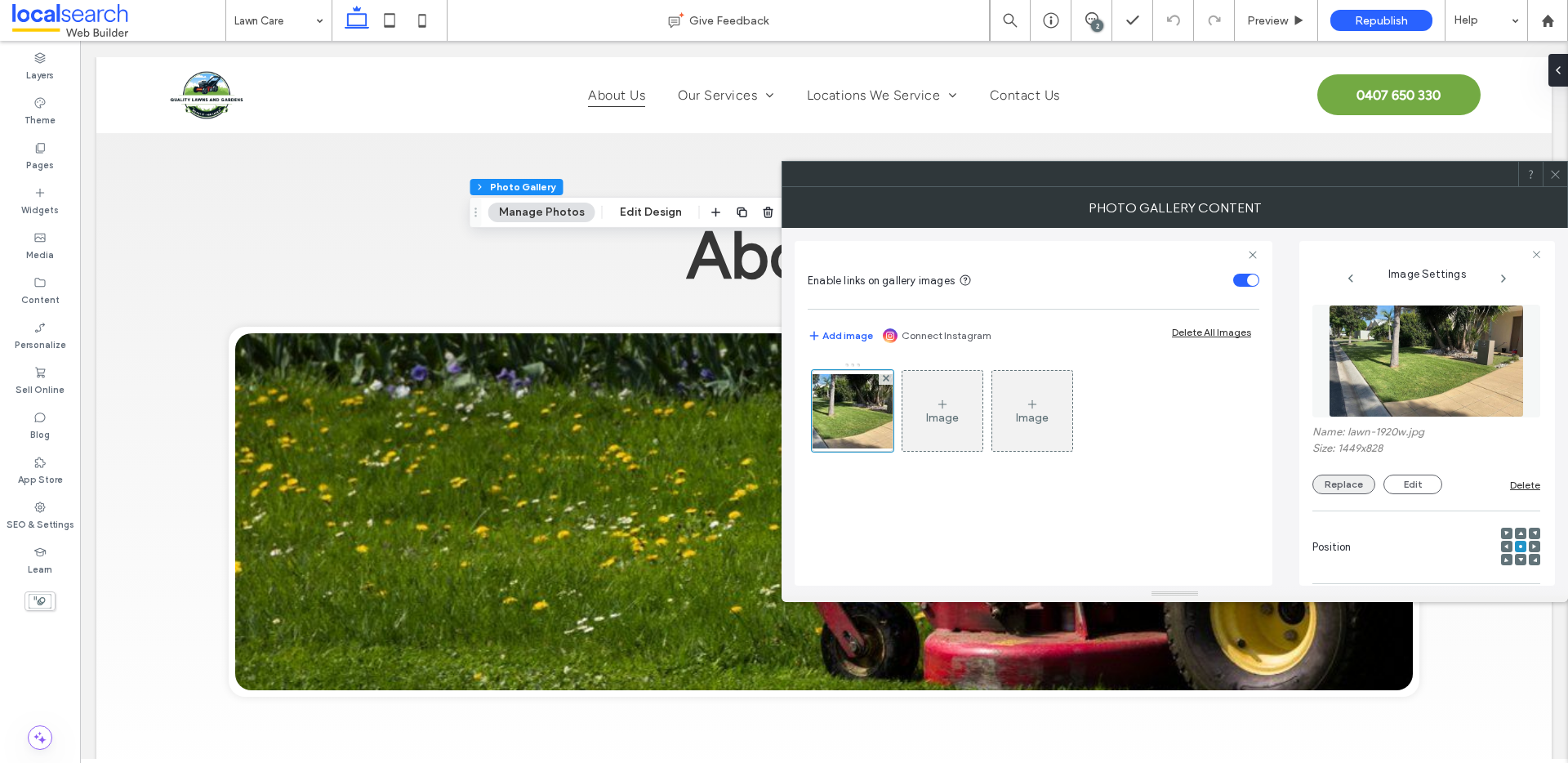
click at [1323, 482] on button "Replace" at bounding box center [1344, 484] width 63 height 20
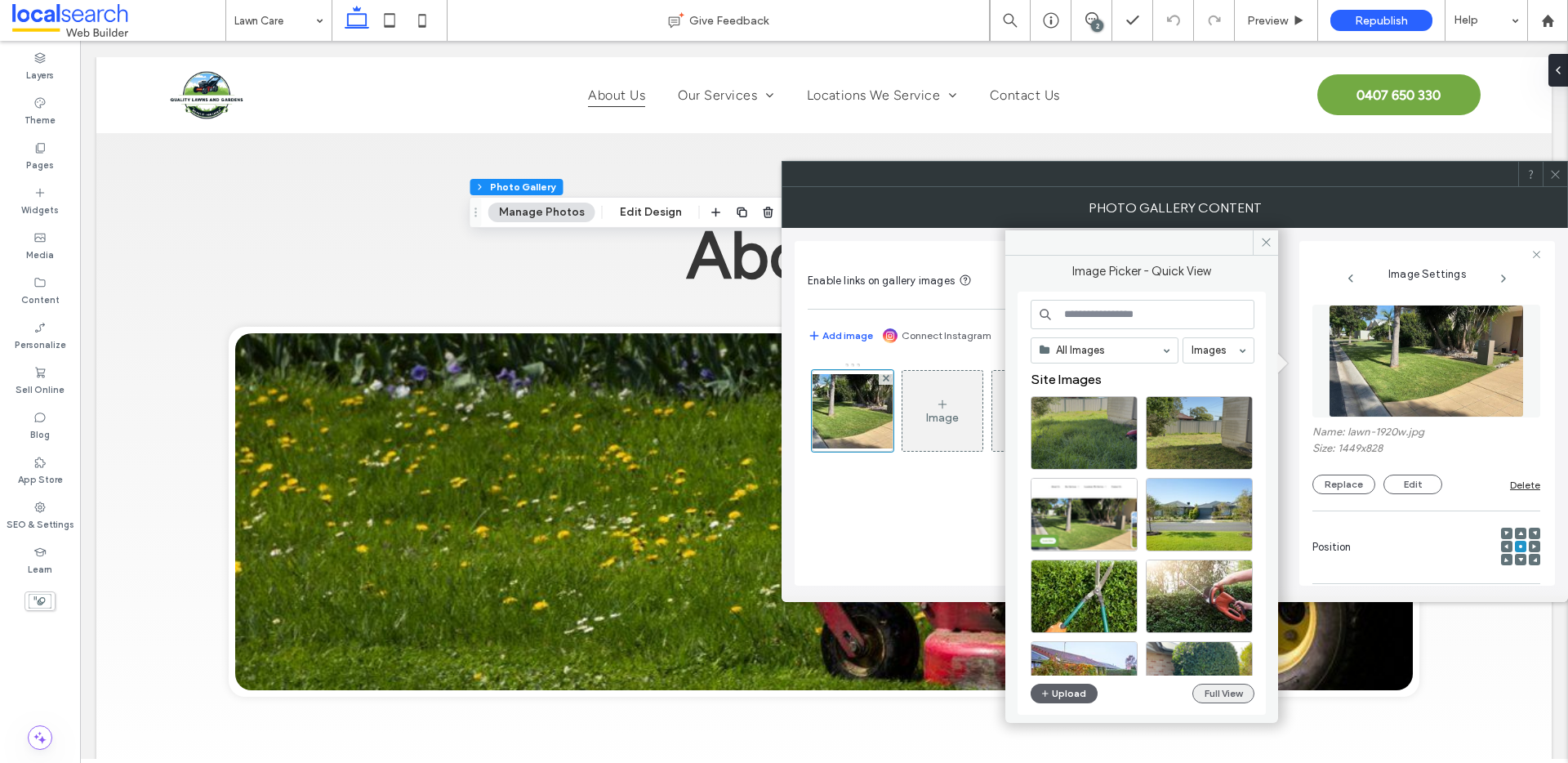
click at [1216, 694] on button "Full View" at bounding box center [1223, 694] width 62 height 20
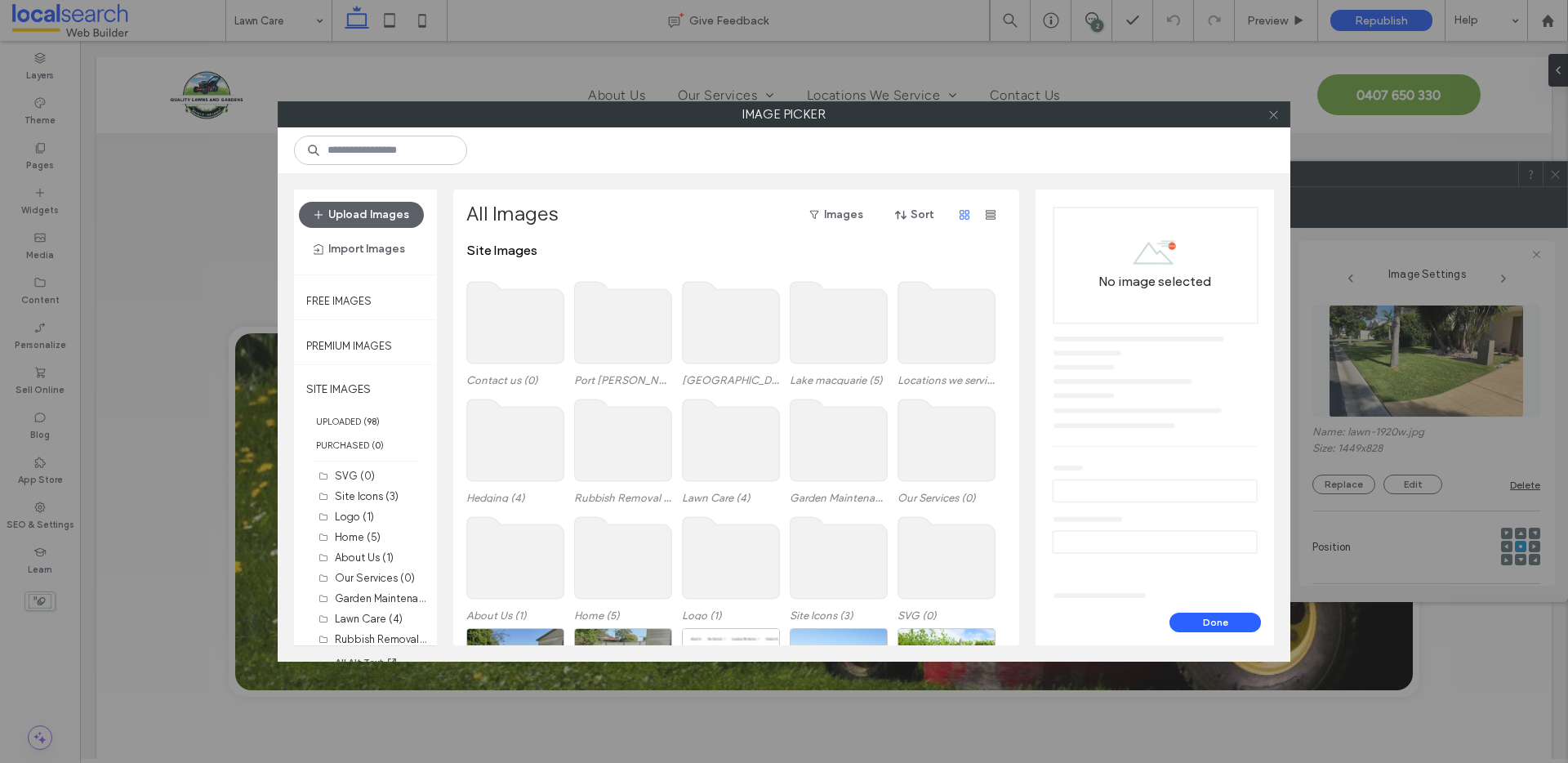
click at [1278, 119] on icon at bounding box center [1273, 114] width 12 height 12
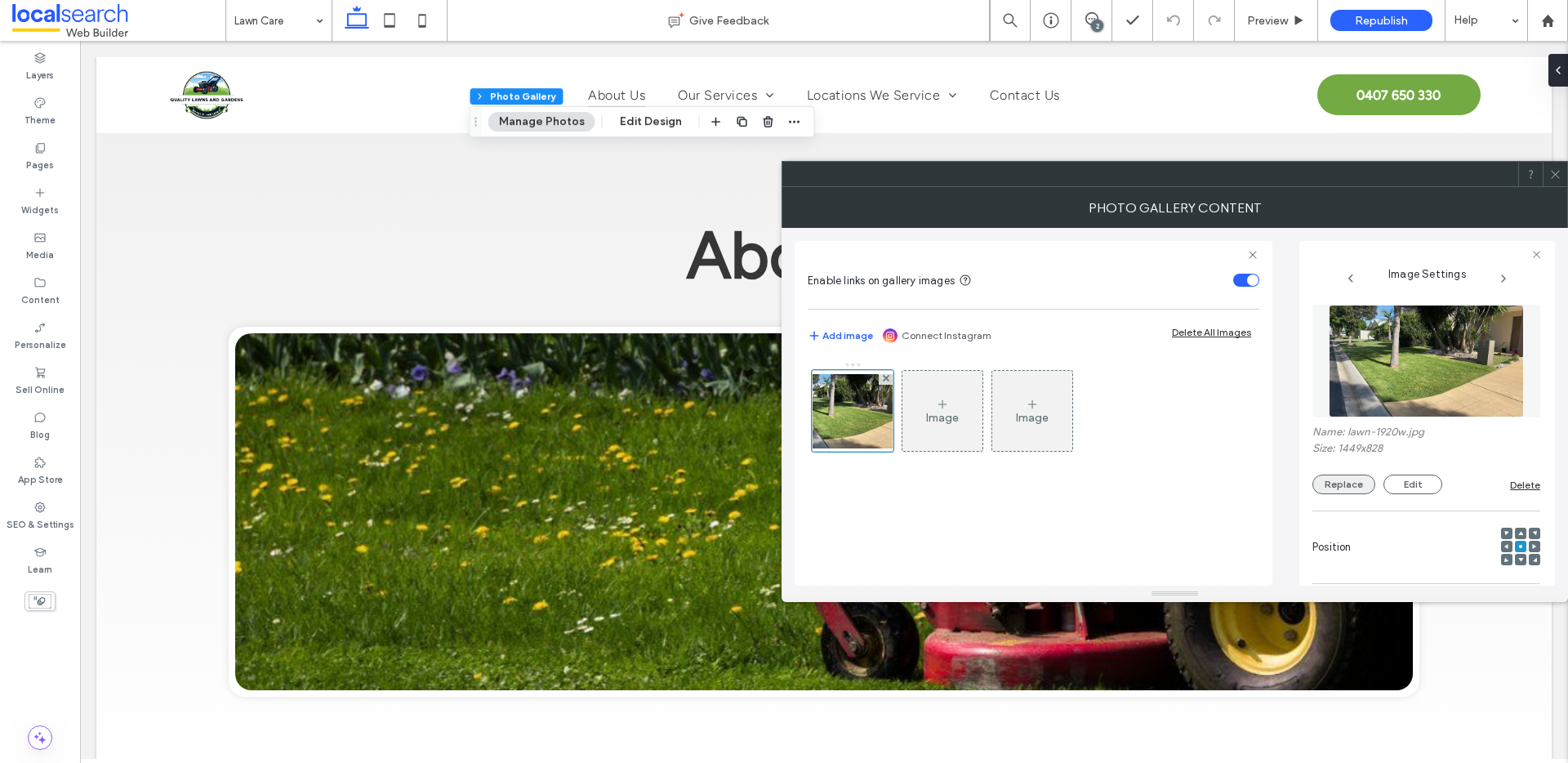
click at [1340, 484] on button "Replace" at bounding box center [1344, 484] width 63 height 20
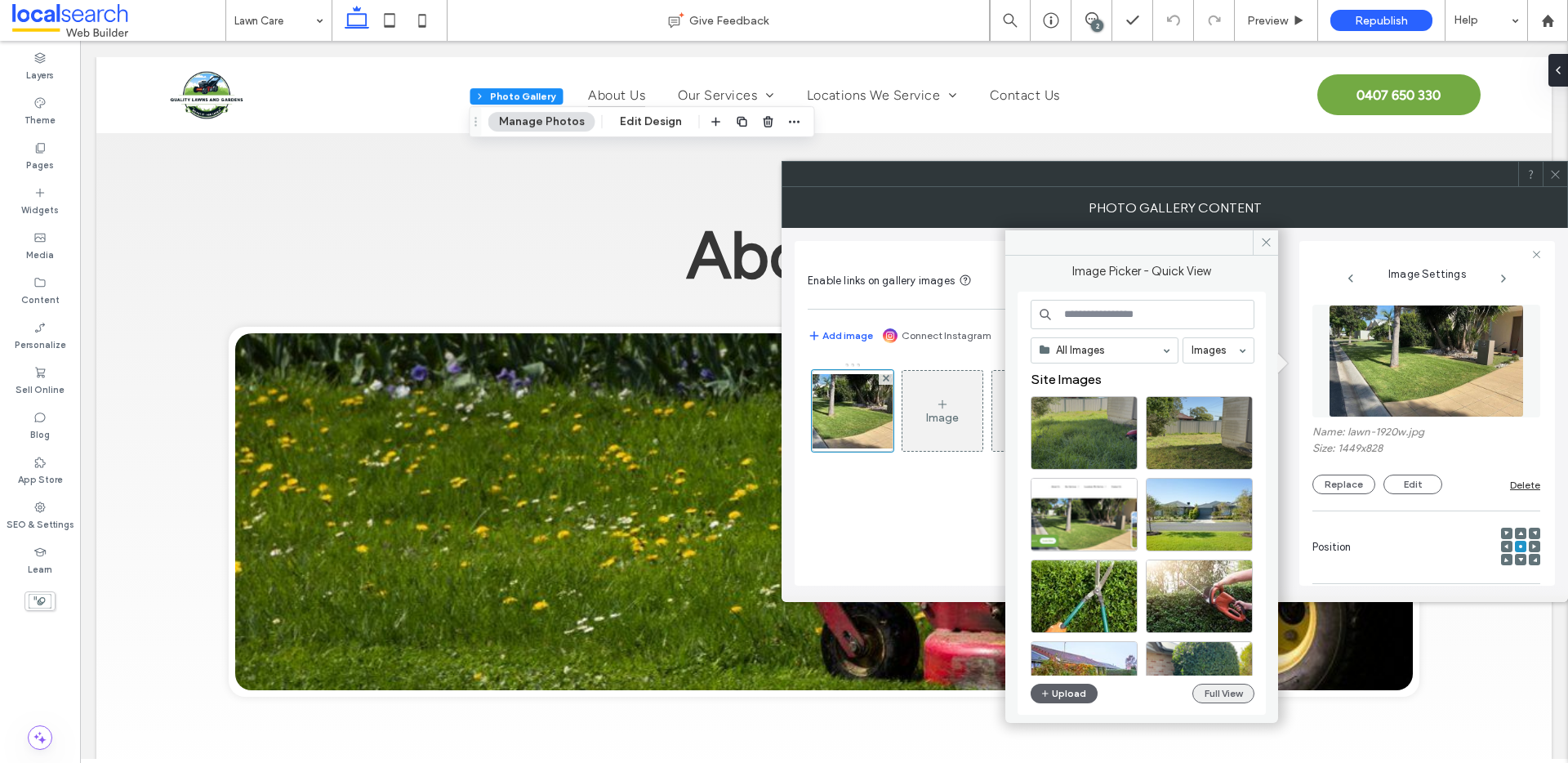
click at [1225, 690] on button "Full View" at bounding box center [1223, 694] width 62 height 20
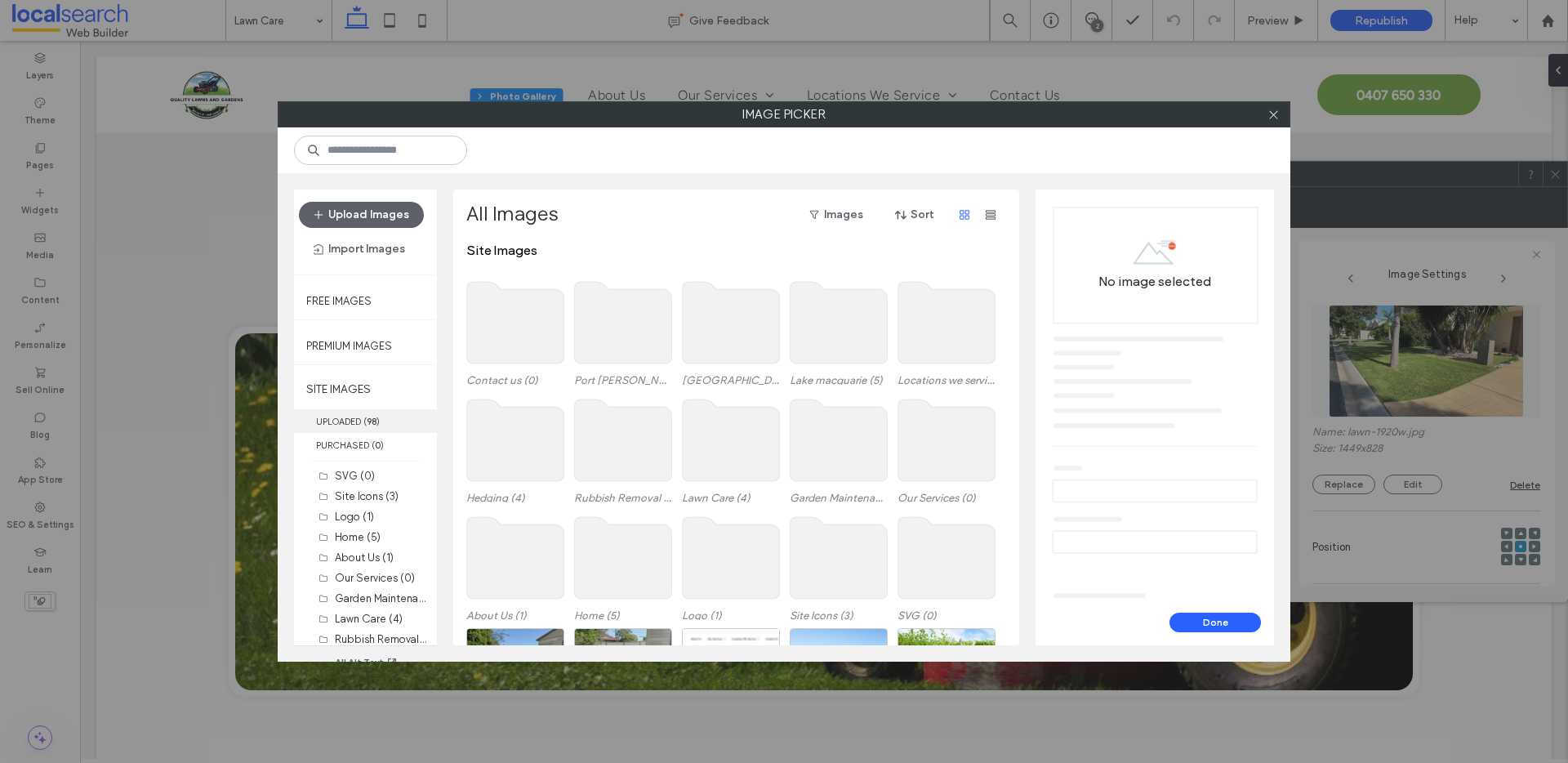
click at [356, 418] on label "UPLOADED ( 98 )" at bounding box center [365, 421] width 143 height 24
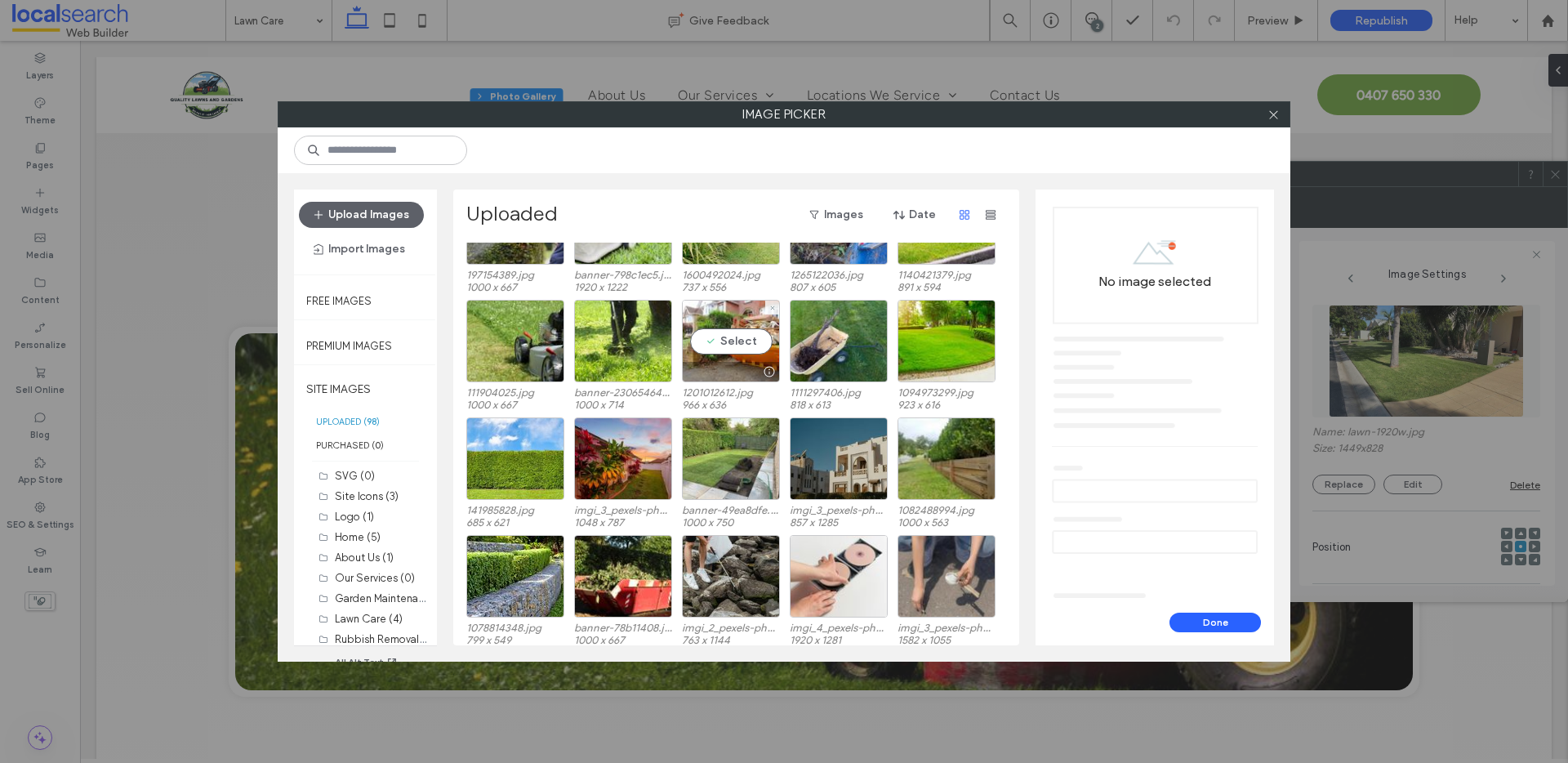
scroll to position [1150, 0]
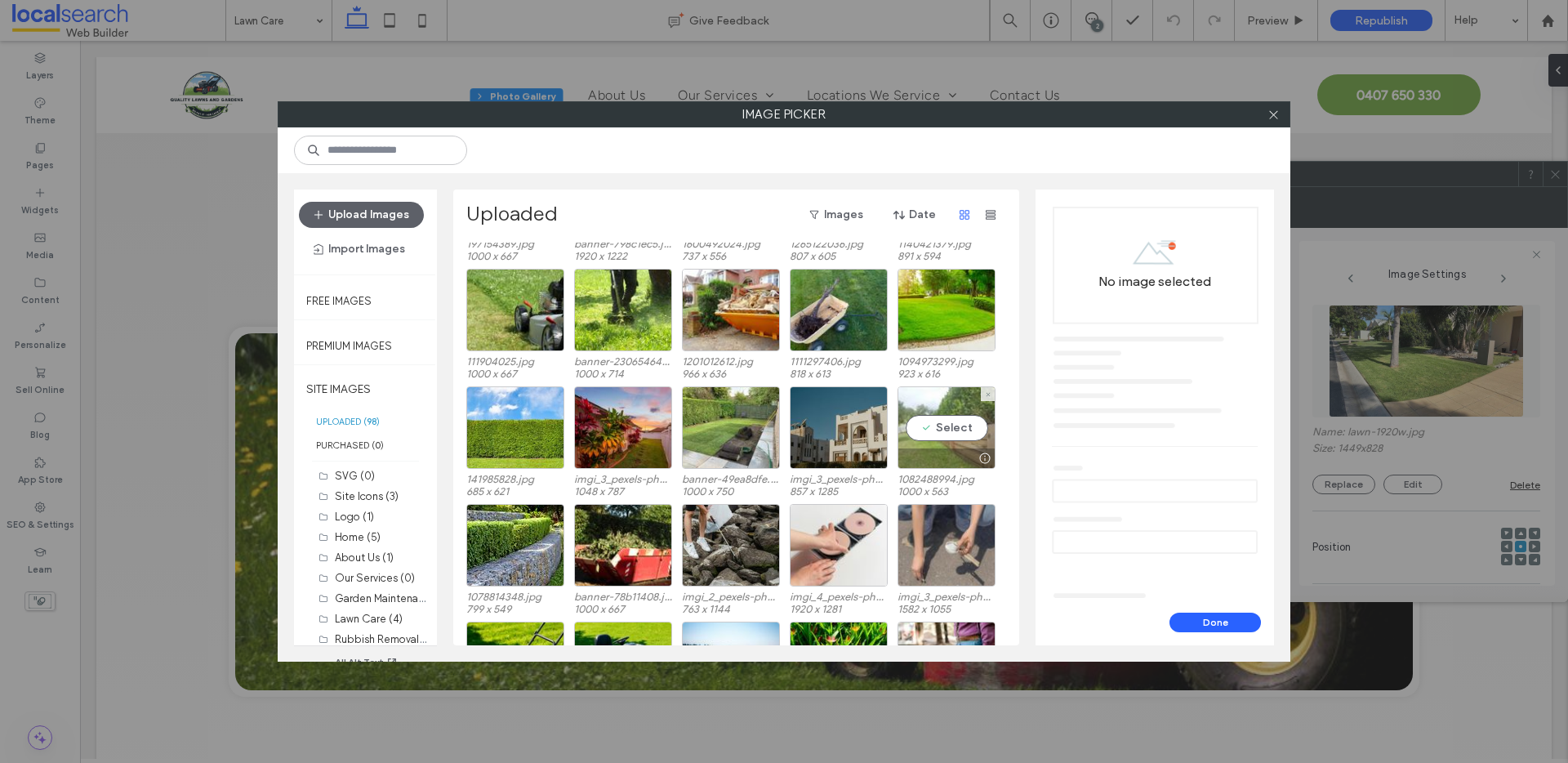
click at [909, 399] on div "Select" at bounding box center [946, 427] width 98 height 83
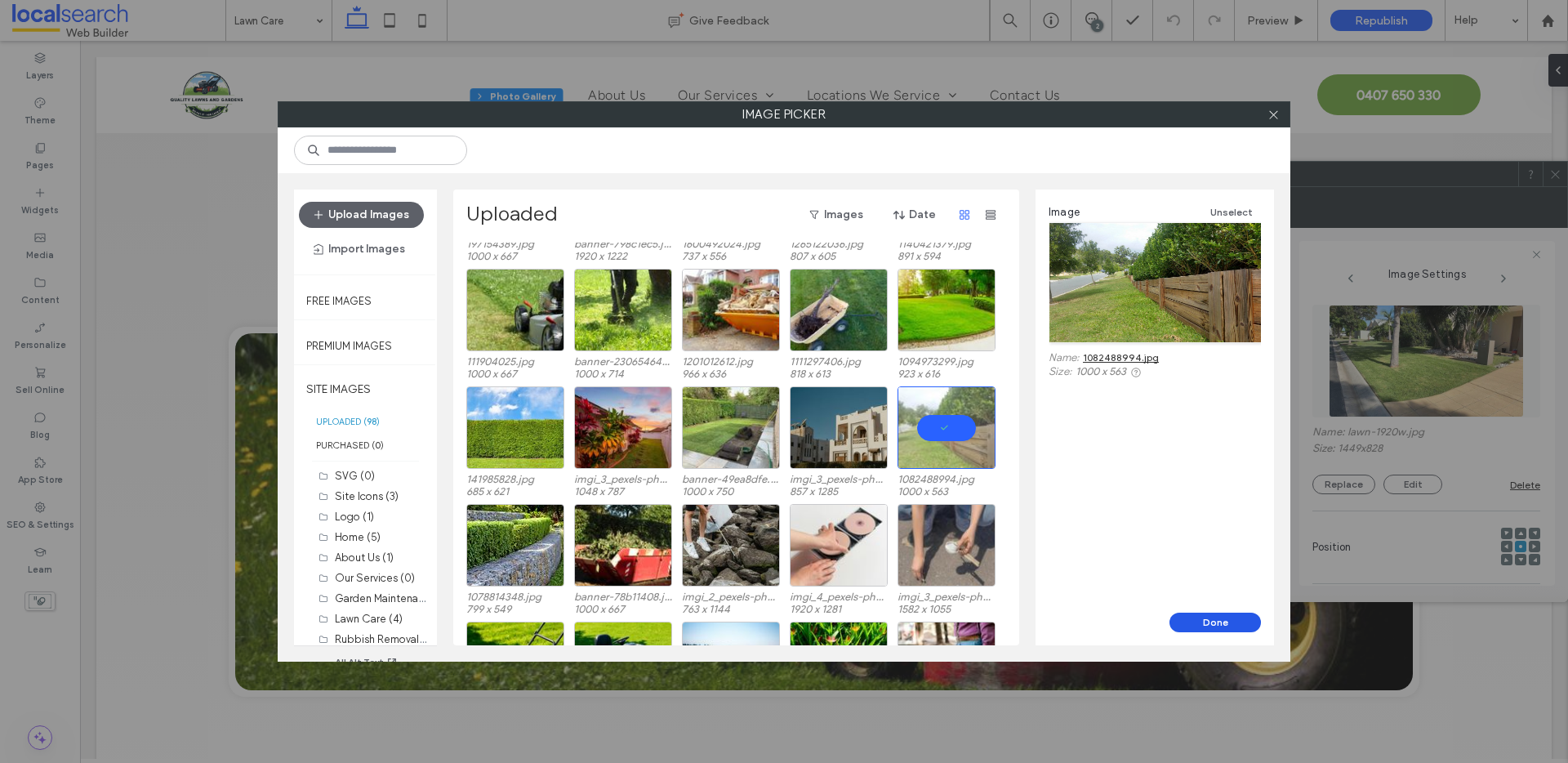
click at [1228, 616] on button "Done" at bounding box center [1215, 622] width 91 height 20
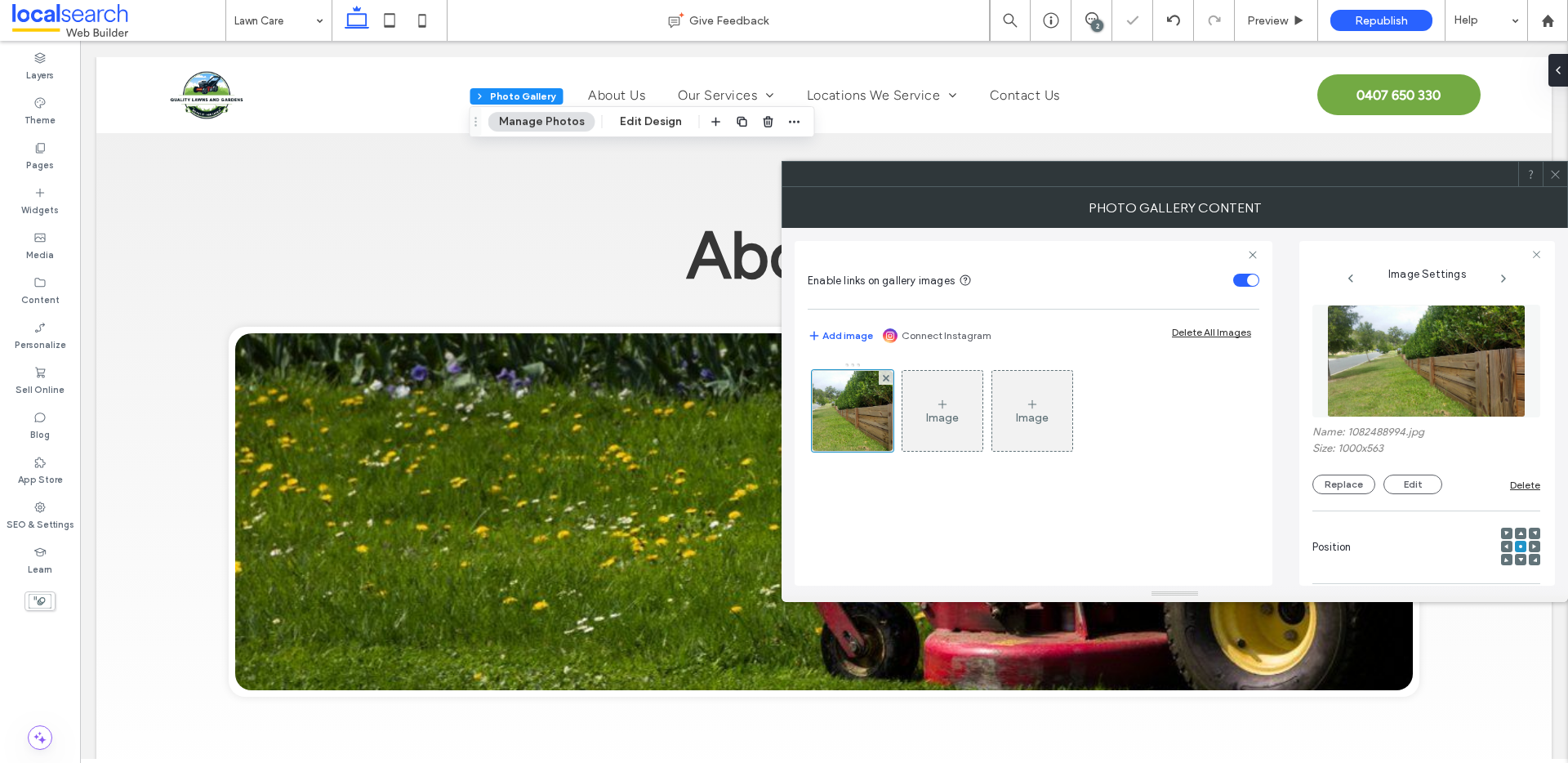
click at [1558, 172] on icon at bounding box center [1555, 174] width 12 height 12
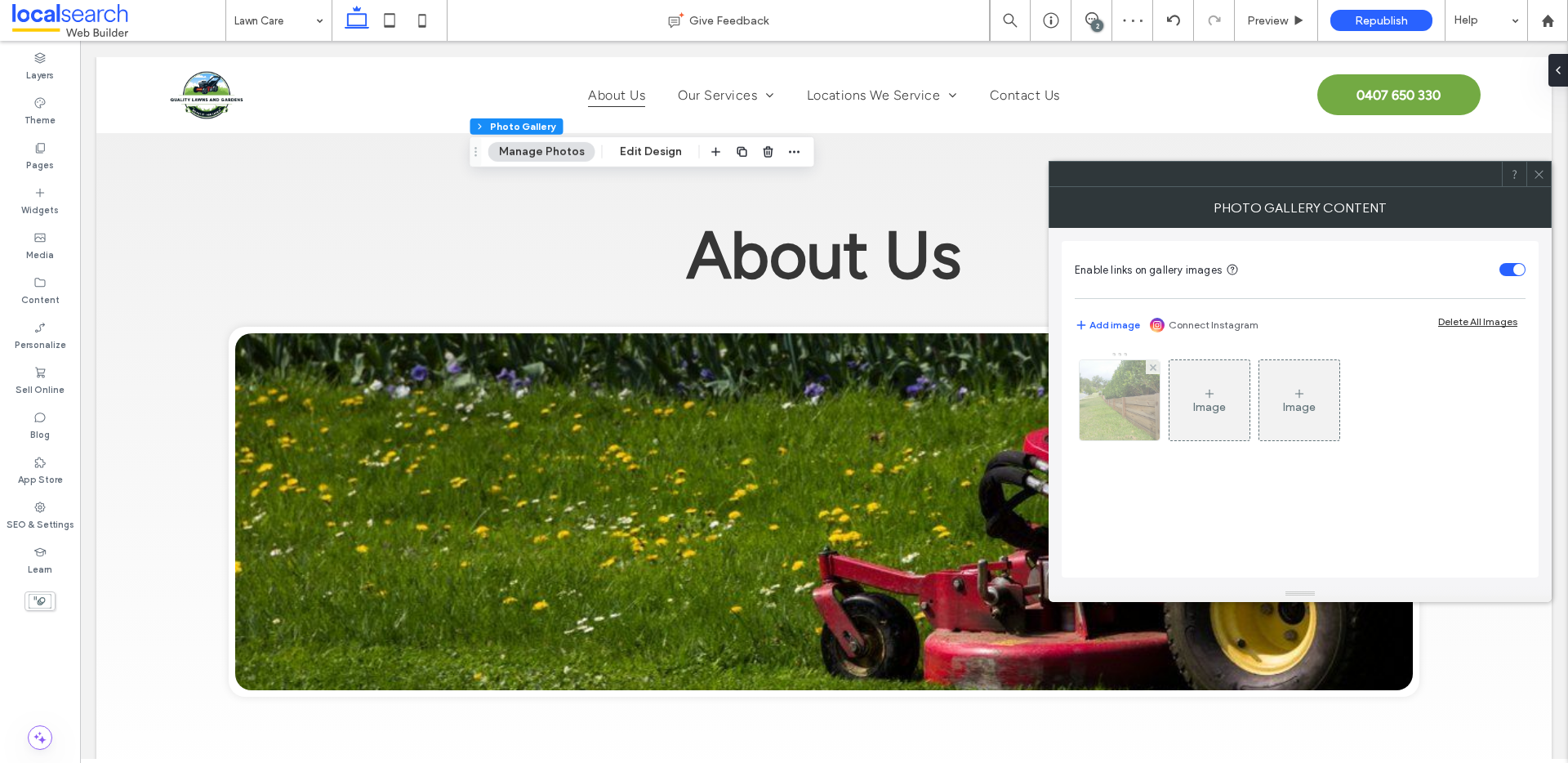
click at [1137, 389] on img at bounding box center [1119, 401] width 142 height 80
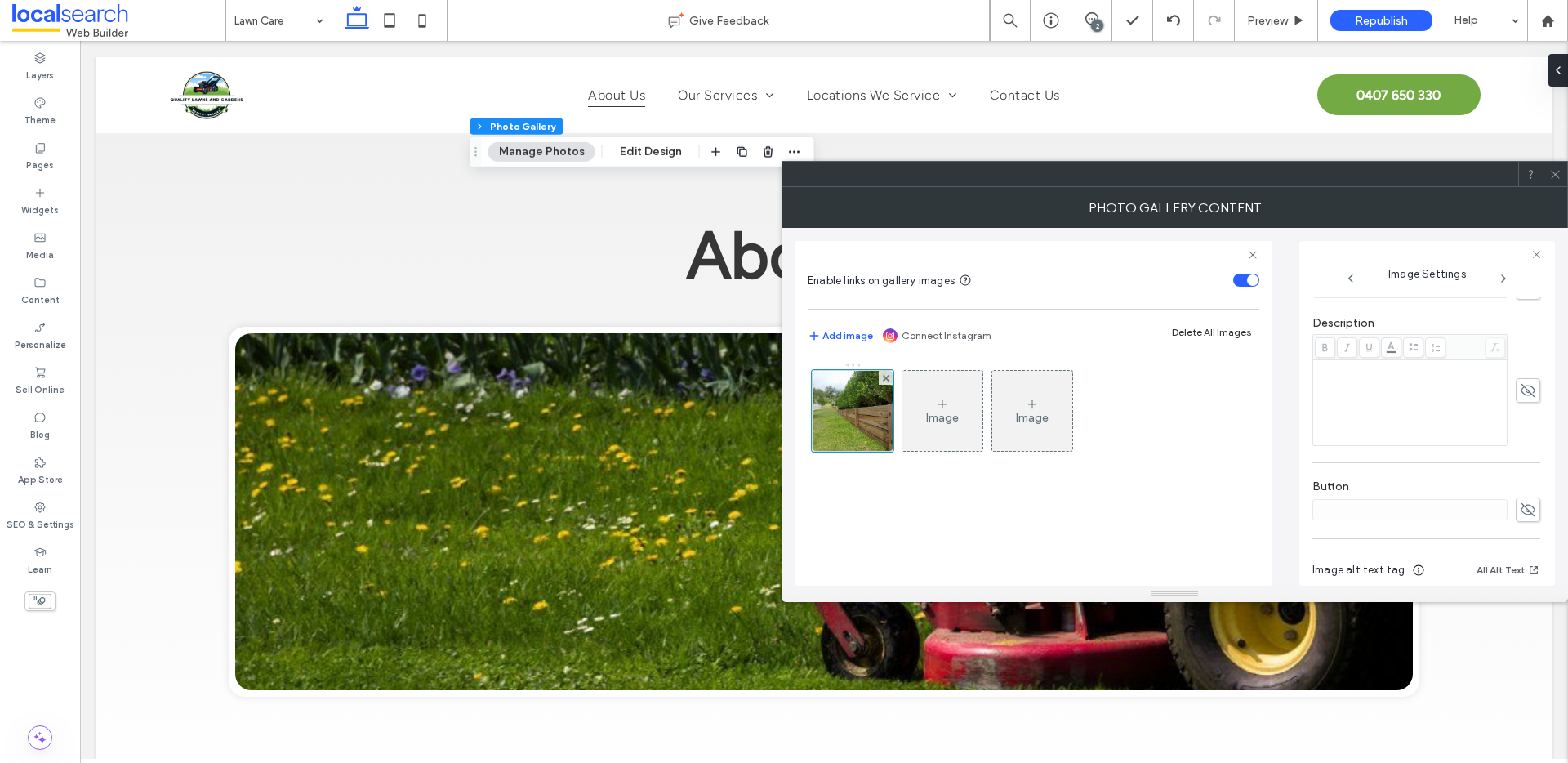
scroll to position [483, 0]
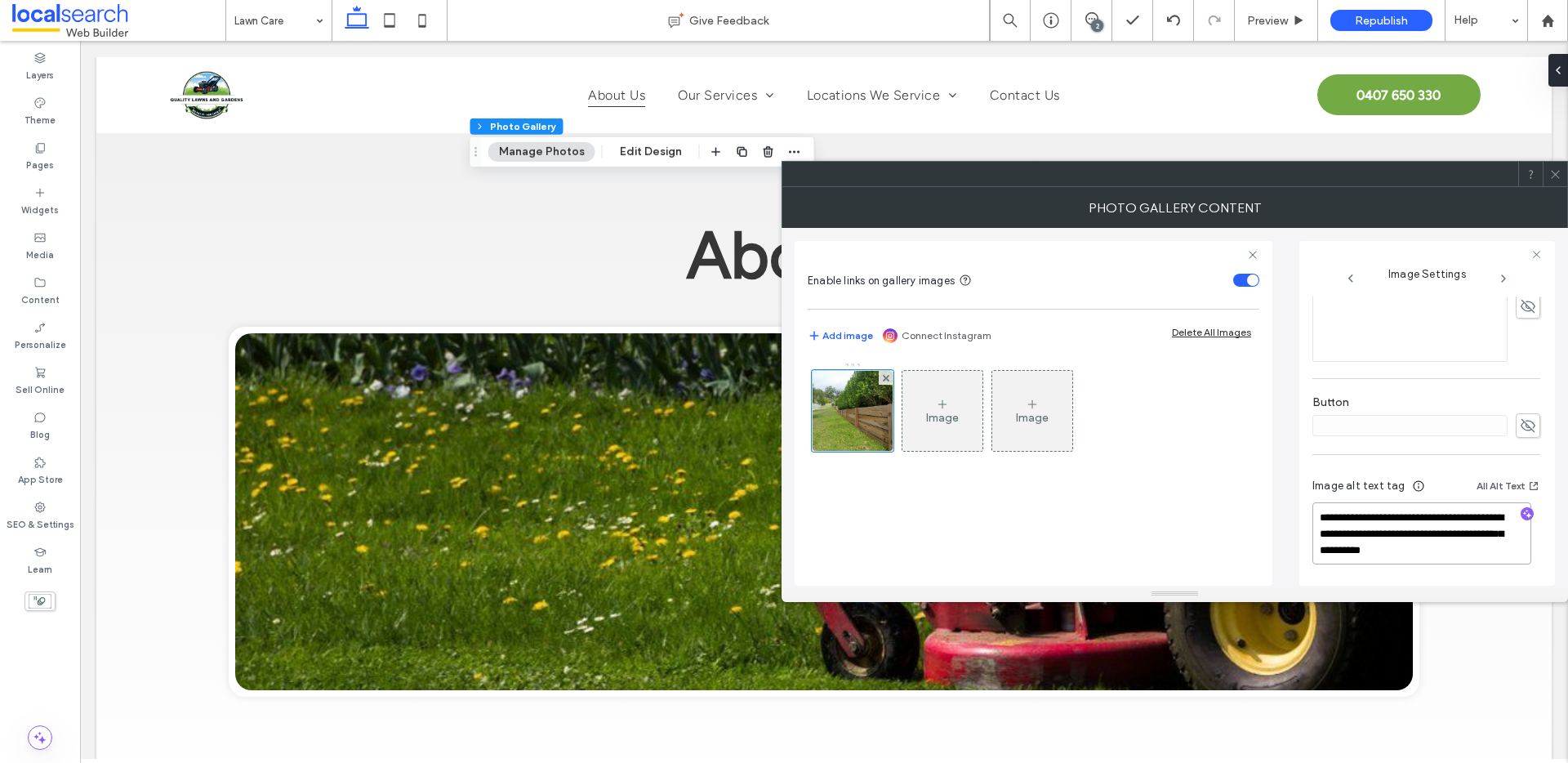
click at [1373, 537] on textarea "**********" at bounding box center [1422, 533] width 219 height 62
click at [1560, 170] on icon at bounding box center [1555, 174] width 12 height 12
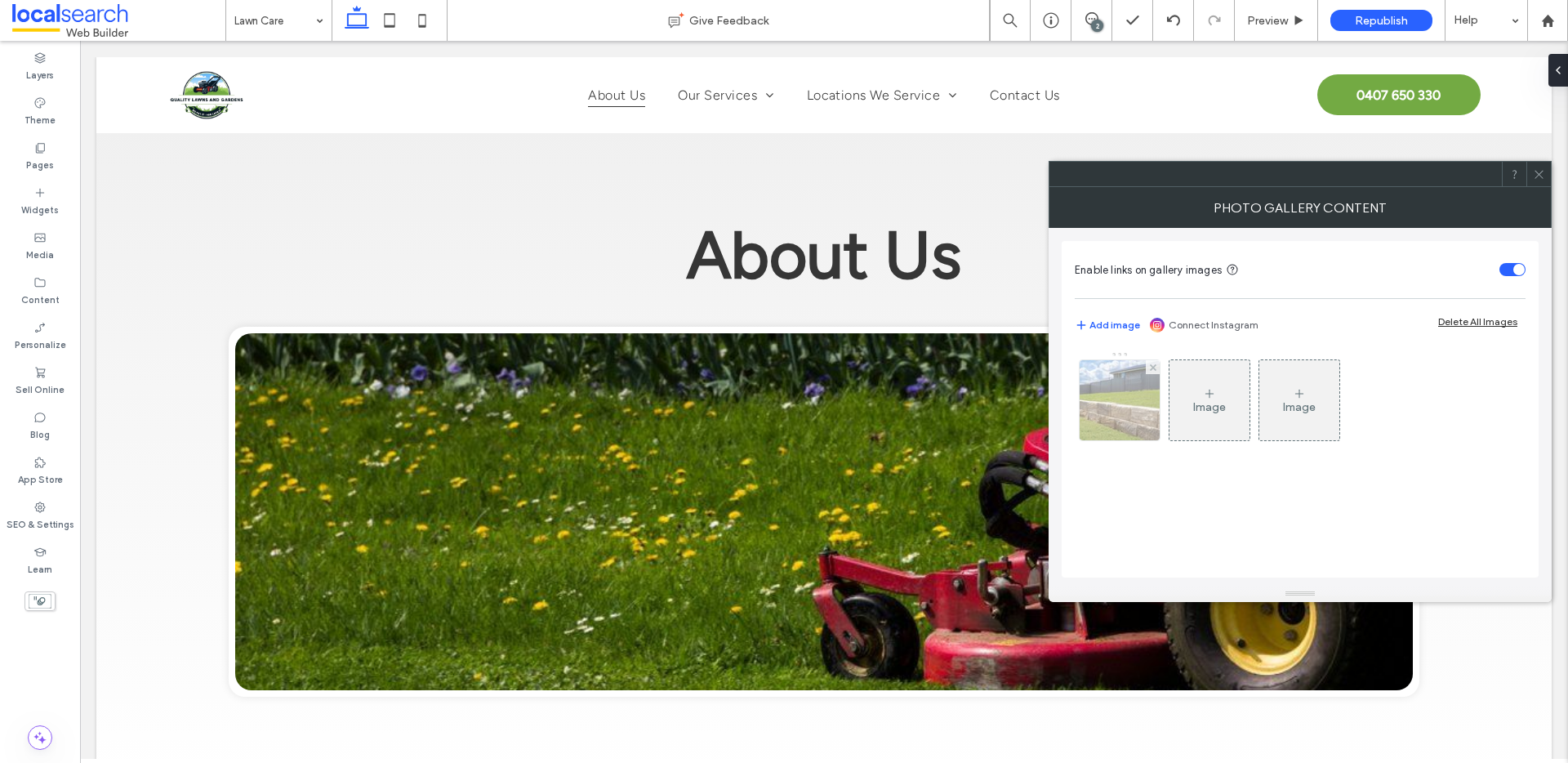
click at [1108, 387] on img at bounding box center [1119, 401] width 121 height 80
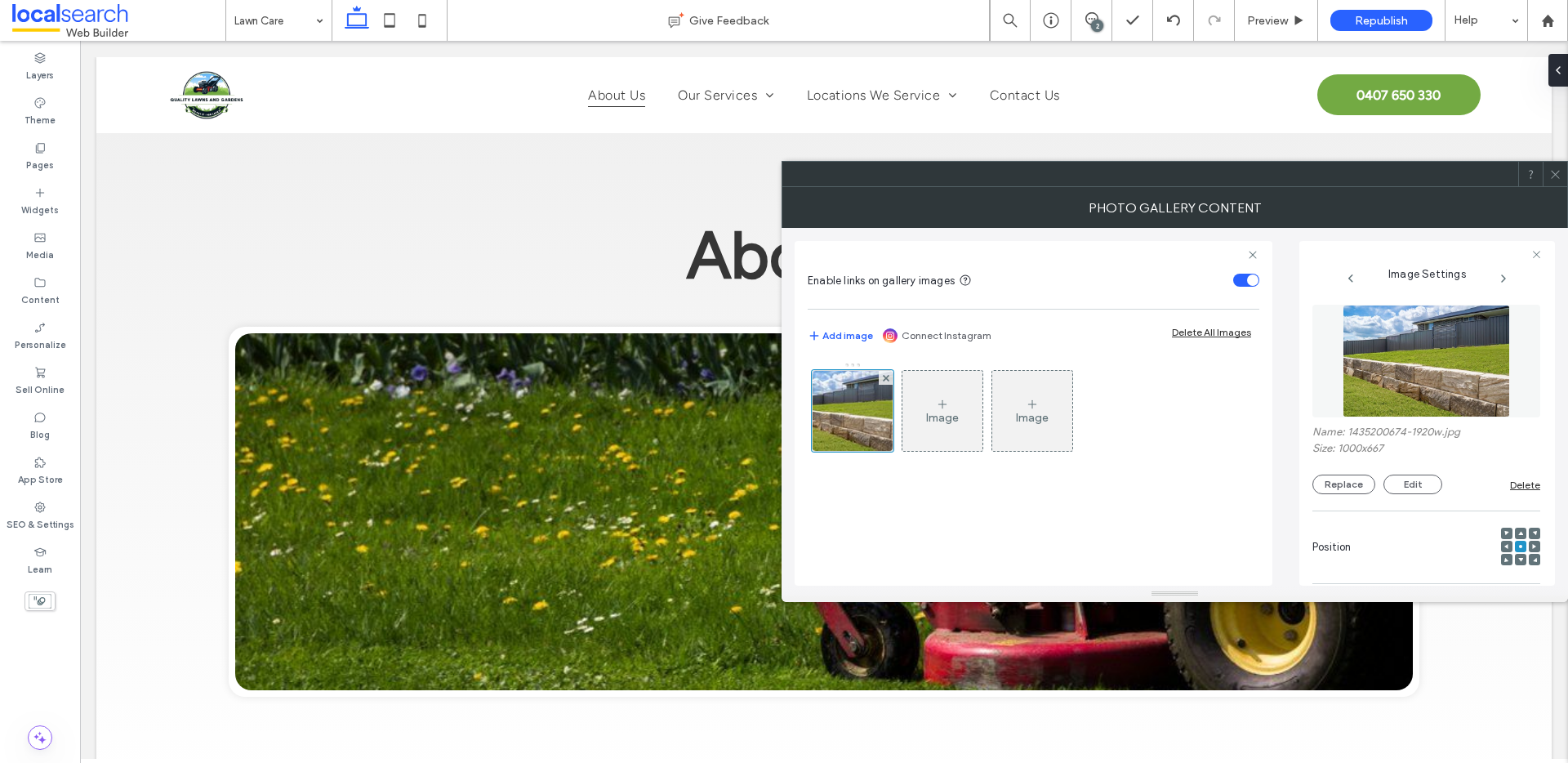
click at [1330, 466] on div "Name: 1435200674-1920w.jpg Size: 1000x667 Replace Edit Delete" at bounding box center [1426, 460] width 228 height 68
click at [1348, 488] on button "Replace" at bounding box center [1344, 484] width 63 height 20
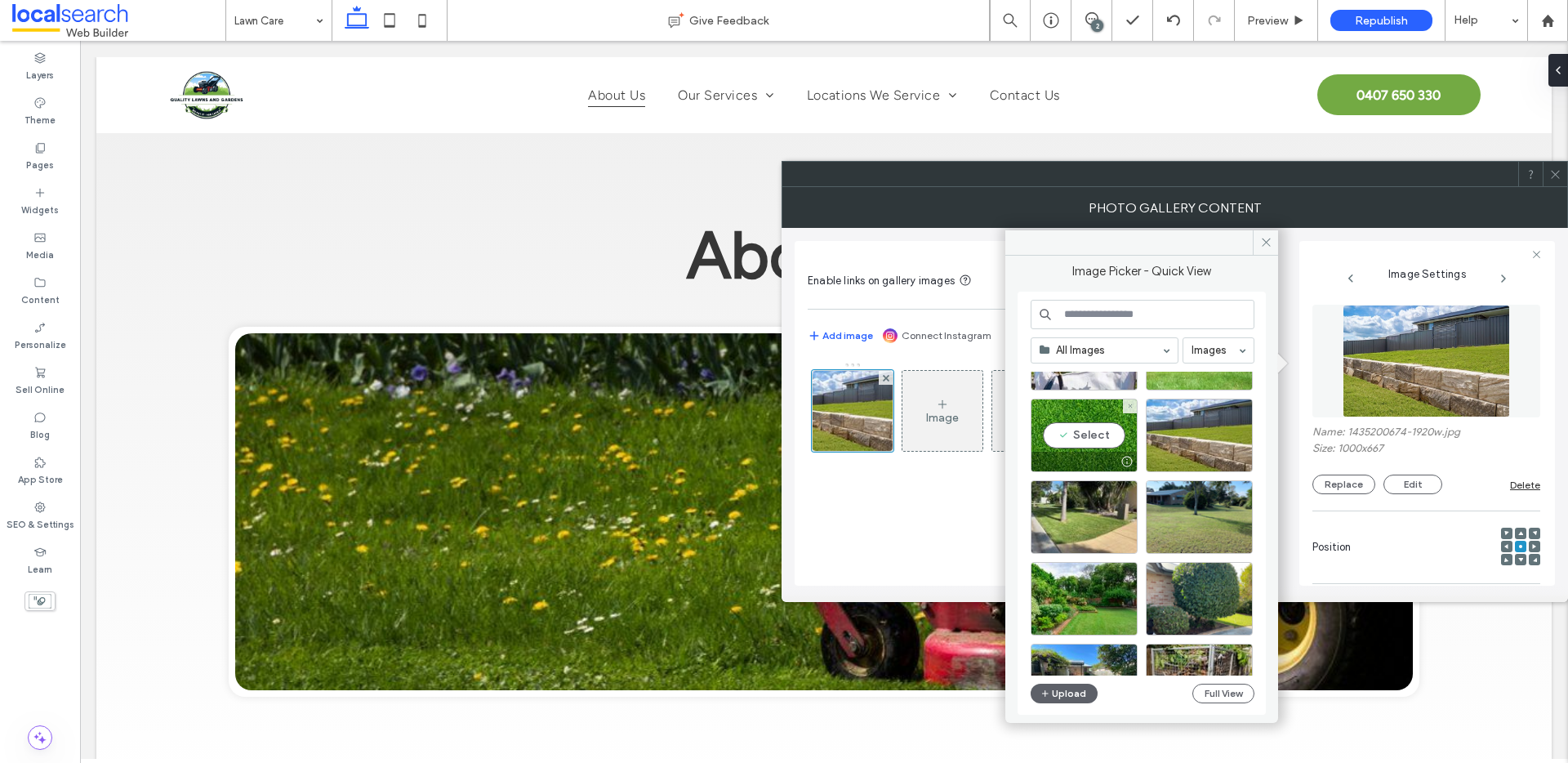
scroll to position [466, 0]
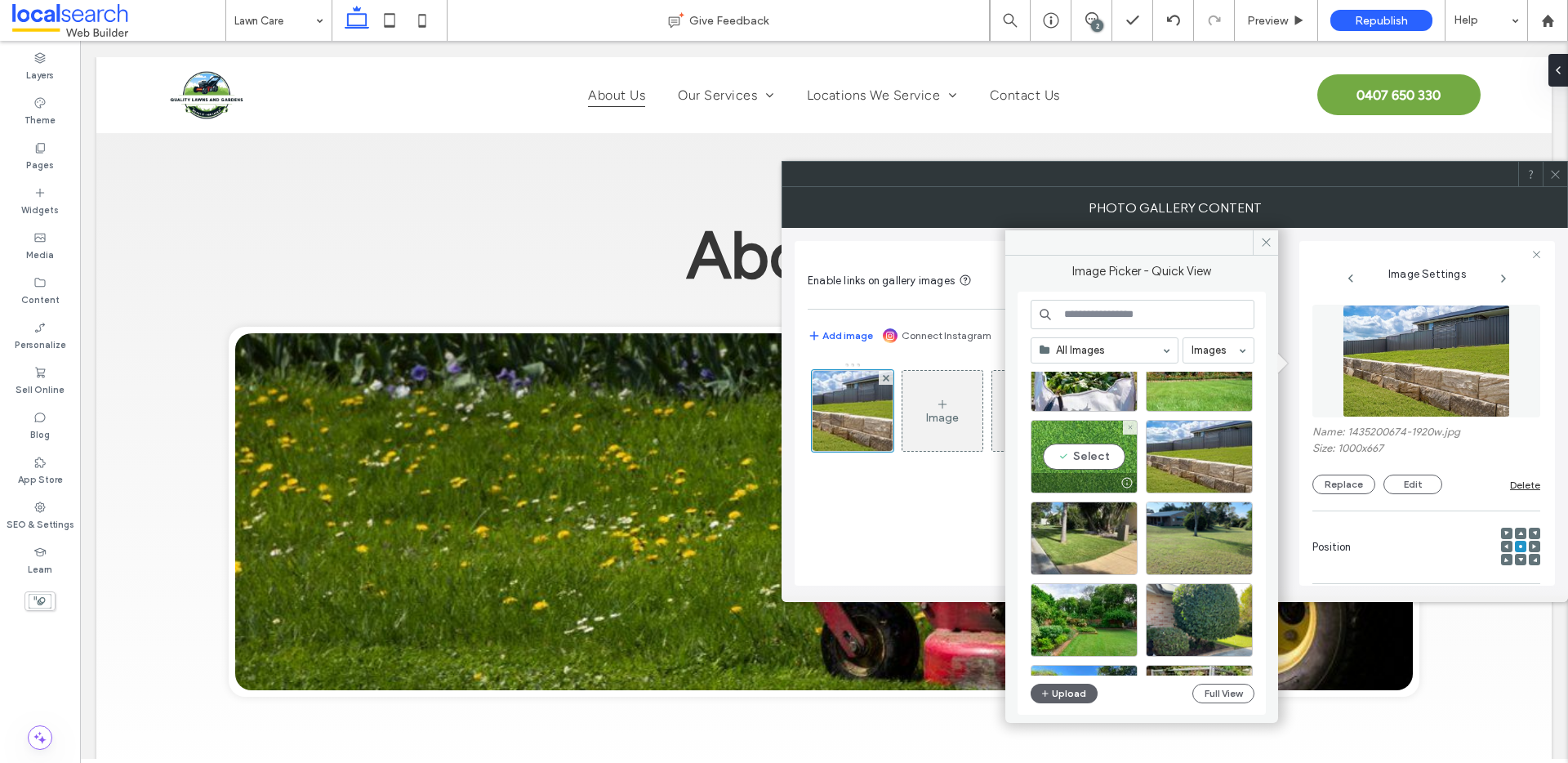
click at [1072, 439] on div "Select" at bounding box center [1084, 456] width 107 height 73
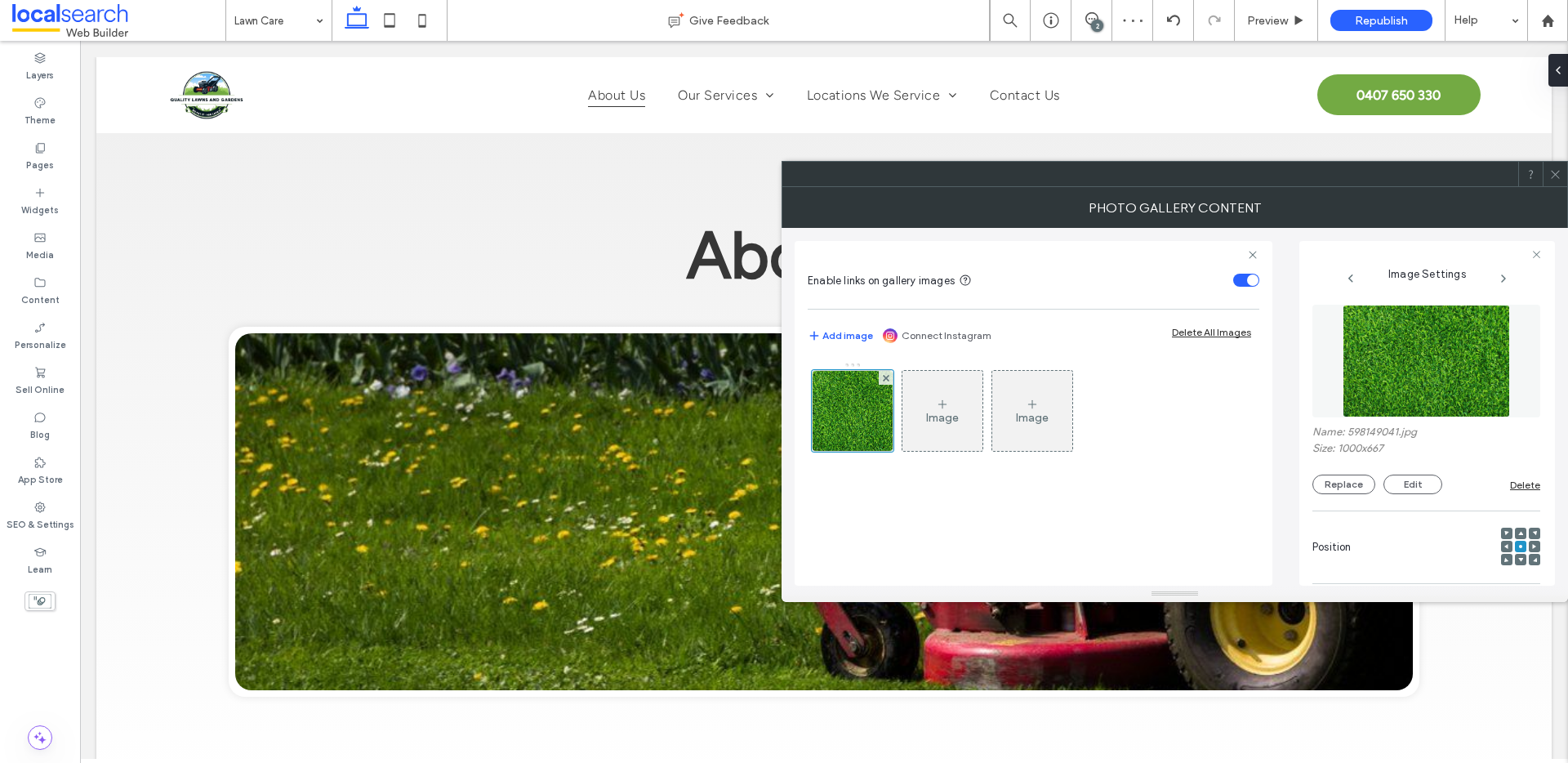
click at [1550, 168] on icon at bounding box center [1555, 174] width 12 height 12
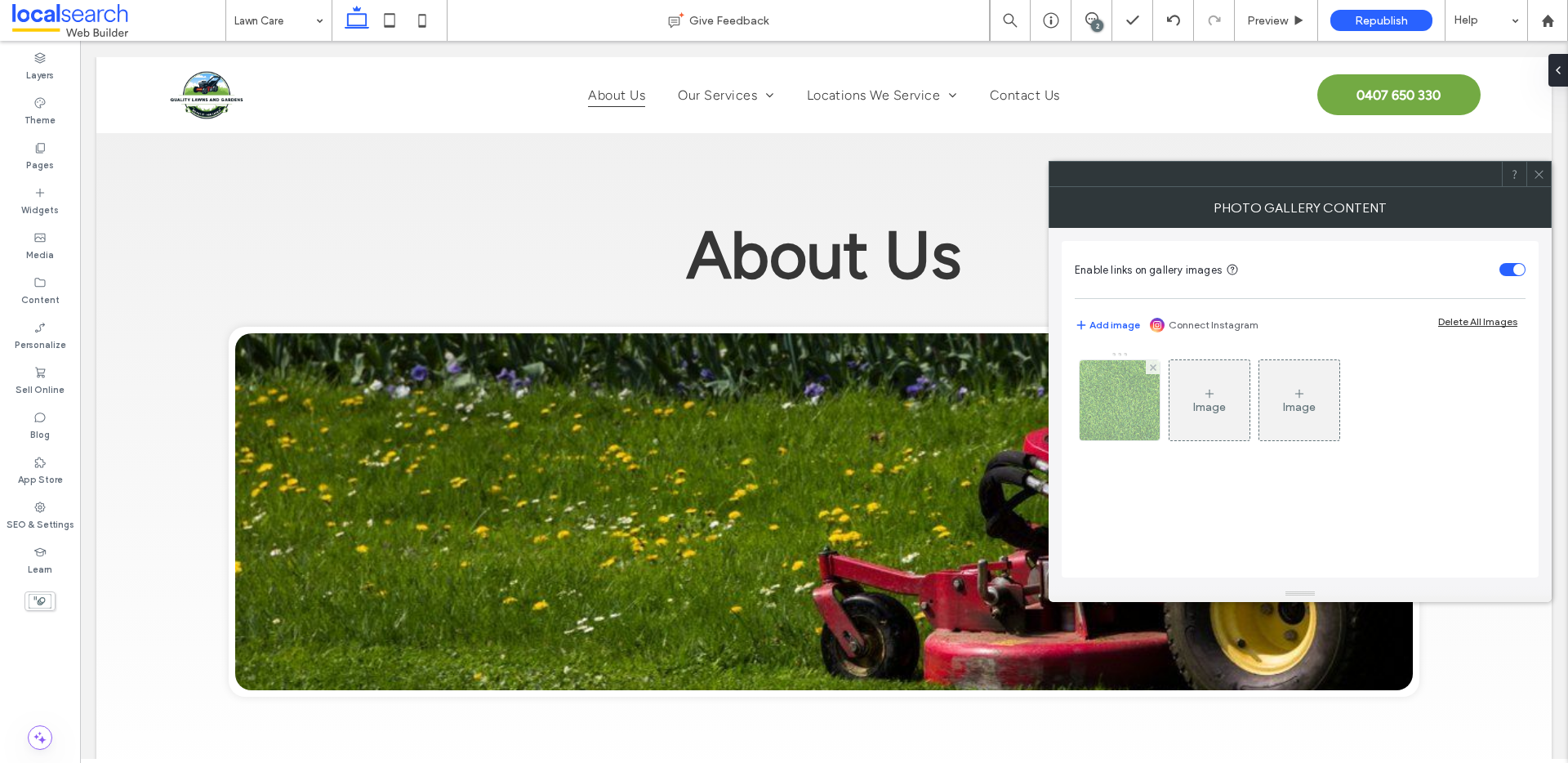
click at [1115, 421] on img at bounding box center [1120, 401] width 120 height 80
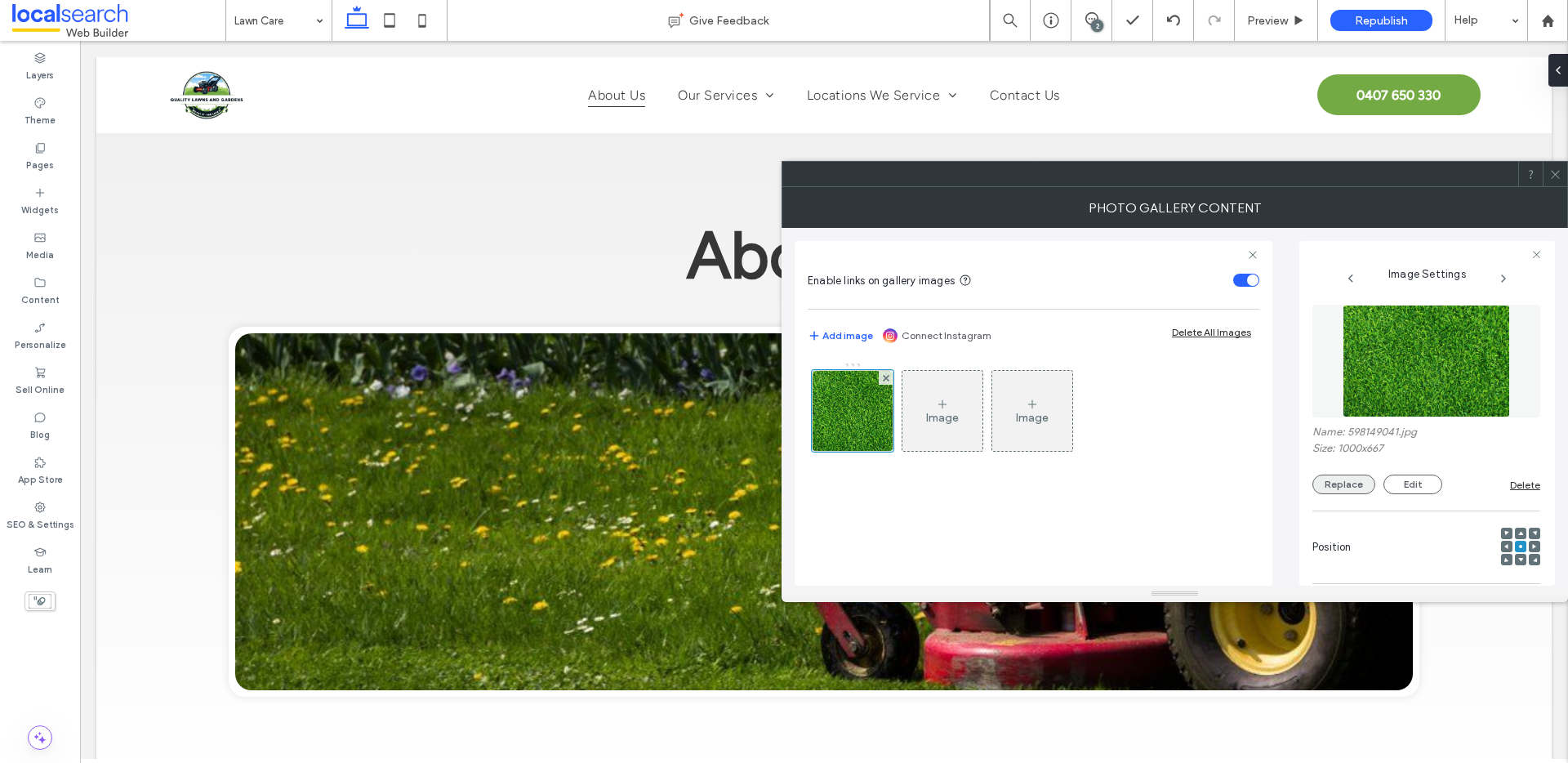
click at [1351, 487] on button "Replace" at bounding box center [1344, 484] width 63 height 20
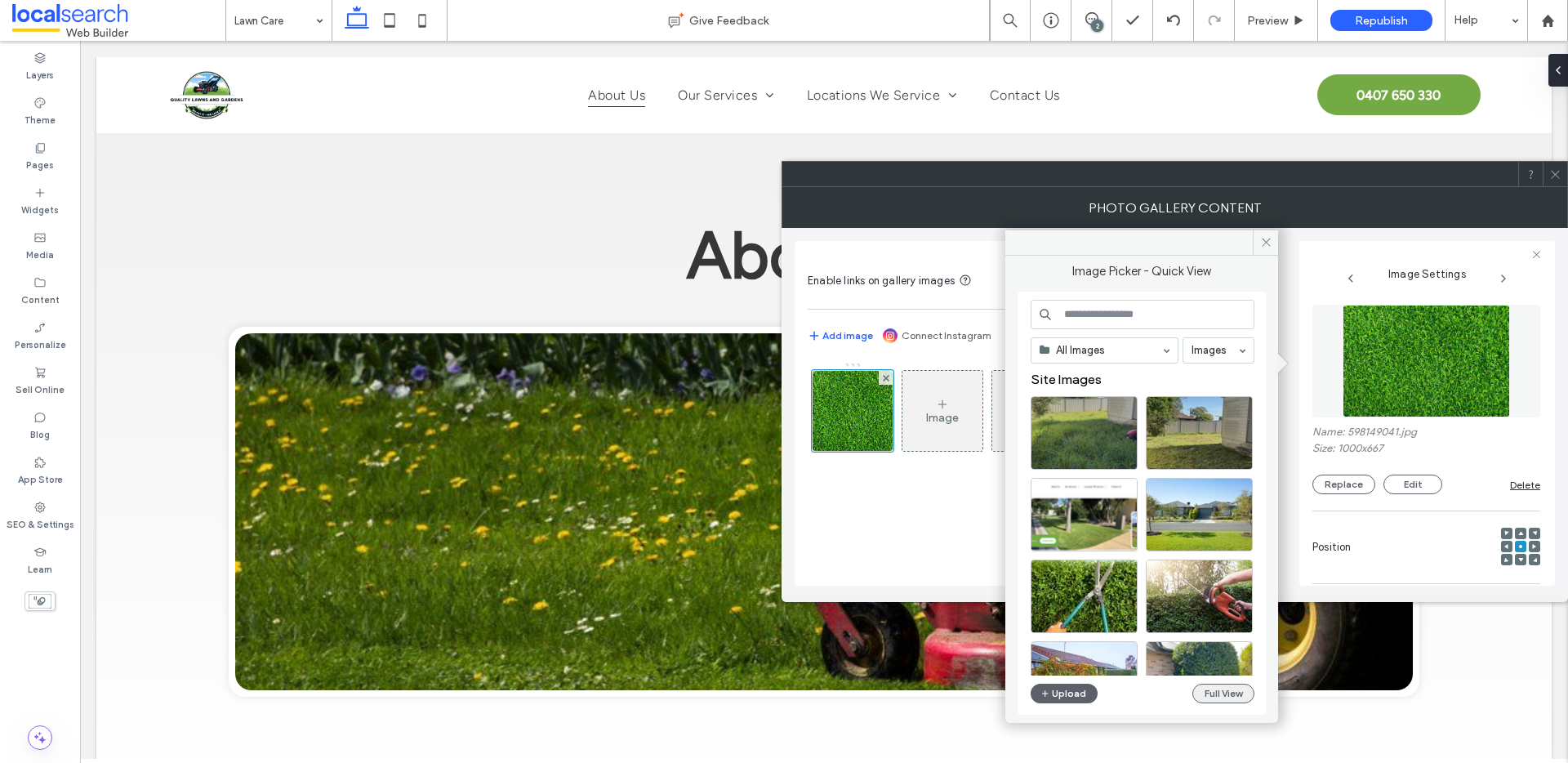
click at [1240, 695] on button "Full View" at bounding box center [1223, 694] width 62 height 20
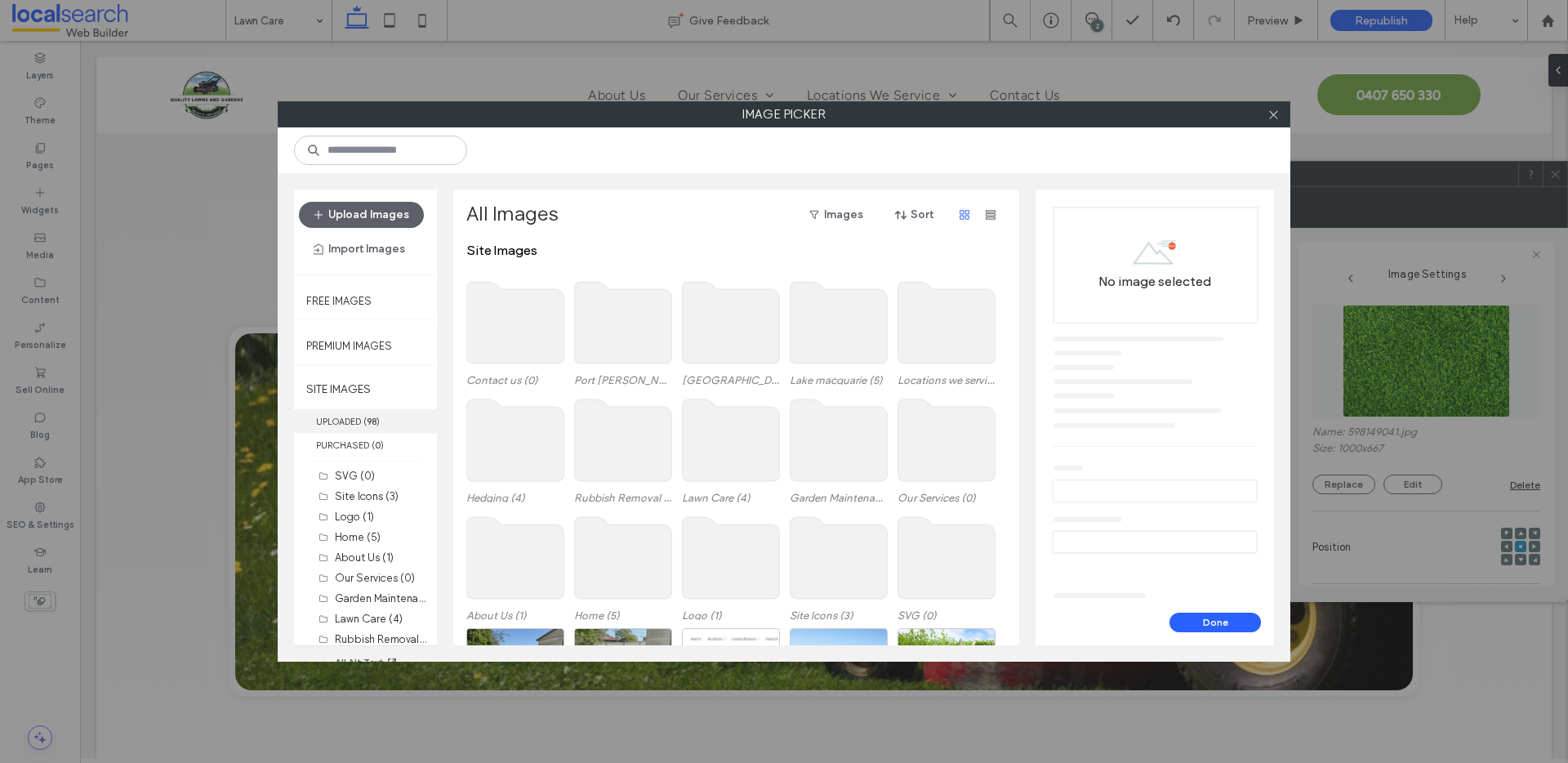
click at [397, 425] on label "UPLOADED ( 98 )" at bounding box center [365, 421] width 143 height 24
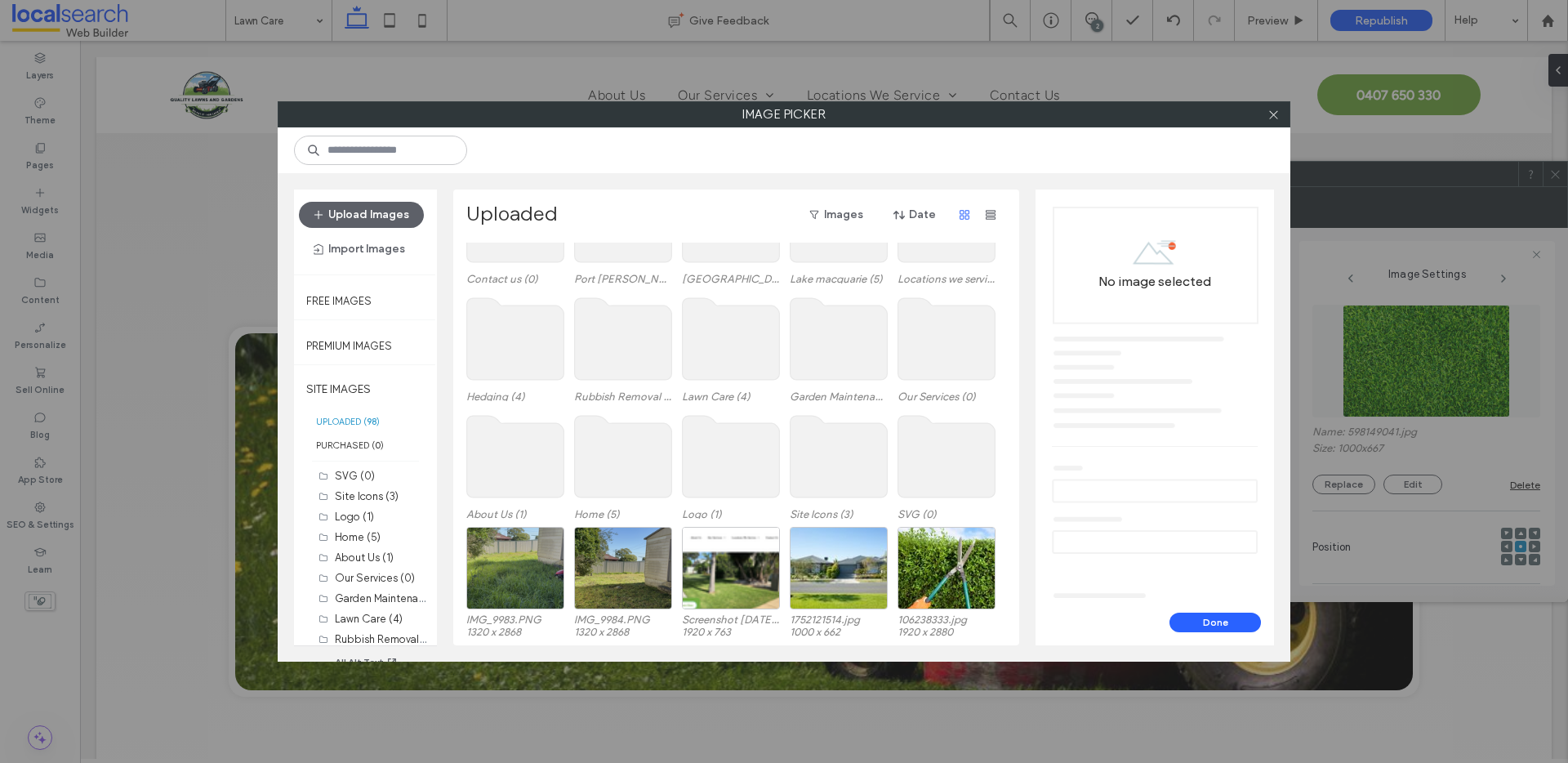
scroll to position [84, 0]
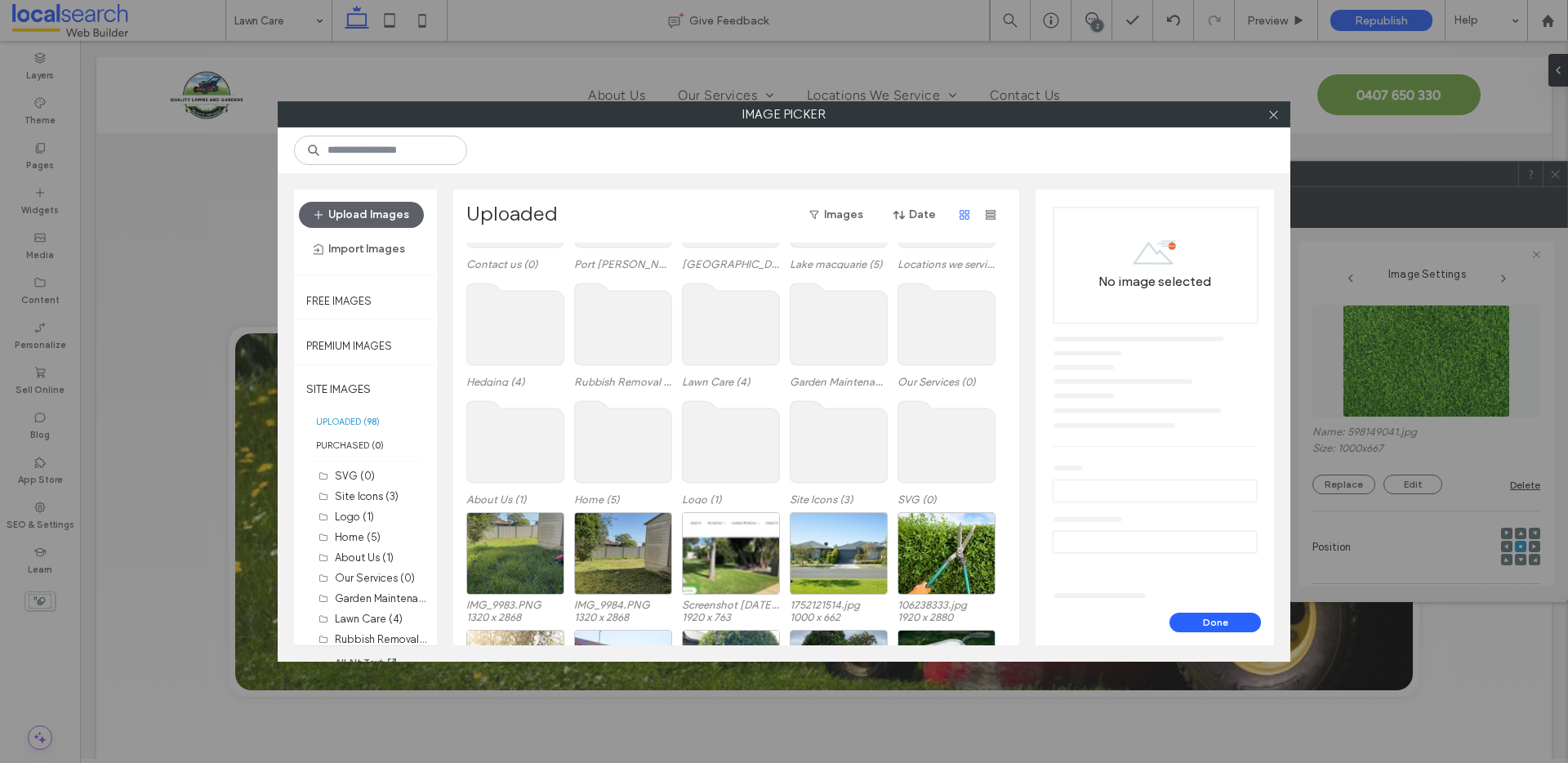
click at [721, 333] on use at bounding box center [731, 324] width 97 height 82
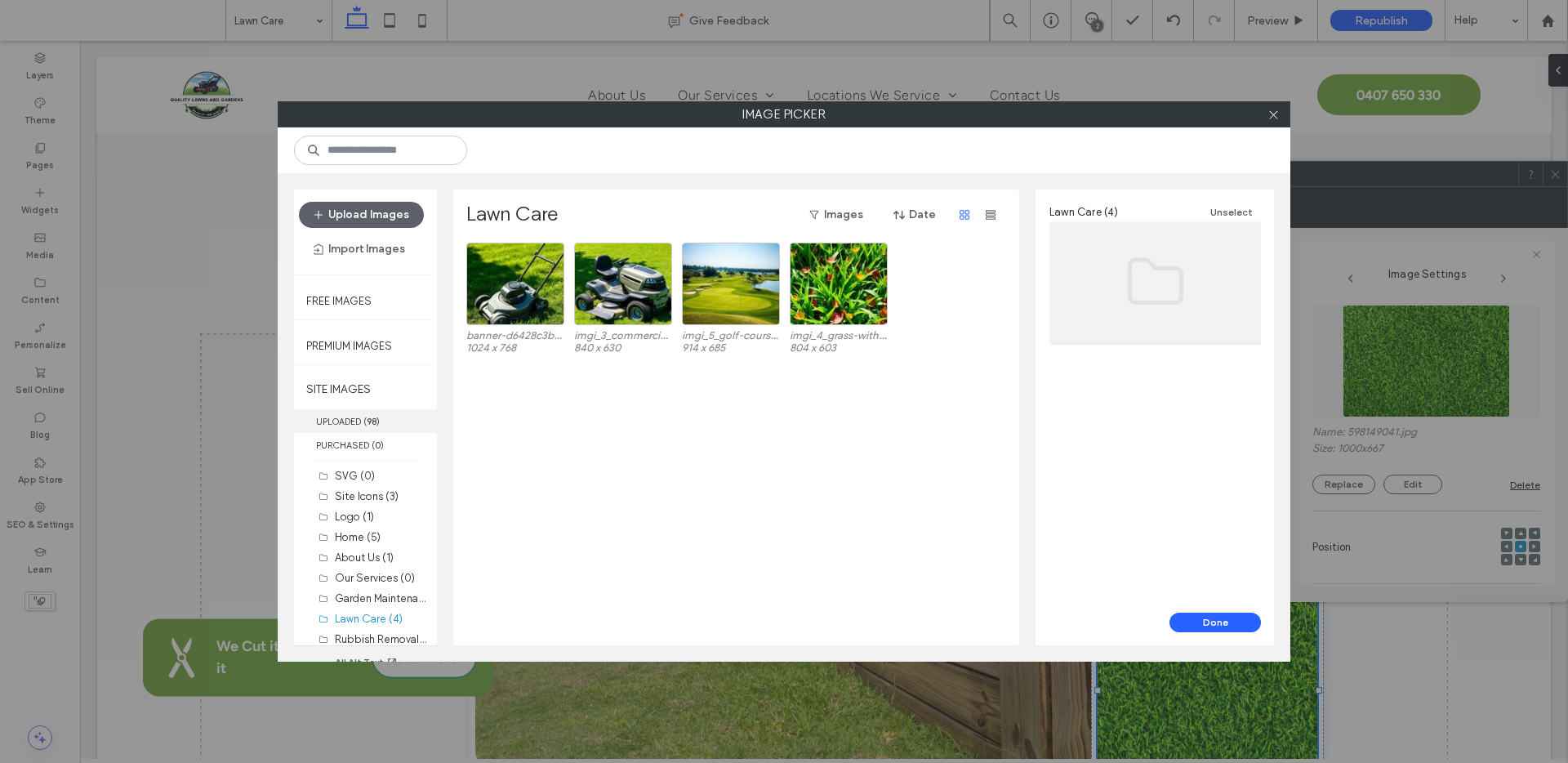
click at [360, 417] on label "UPLOADED ( 98 )" at bounding box center [365, 421] width 143 height 24
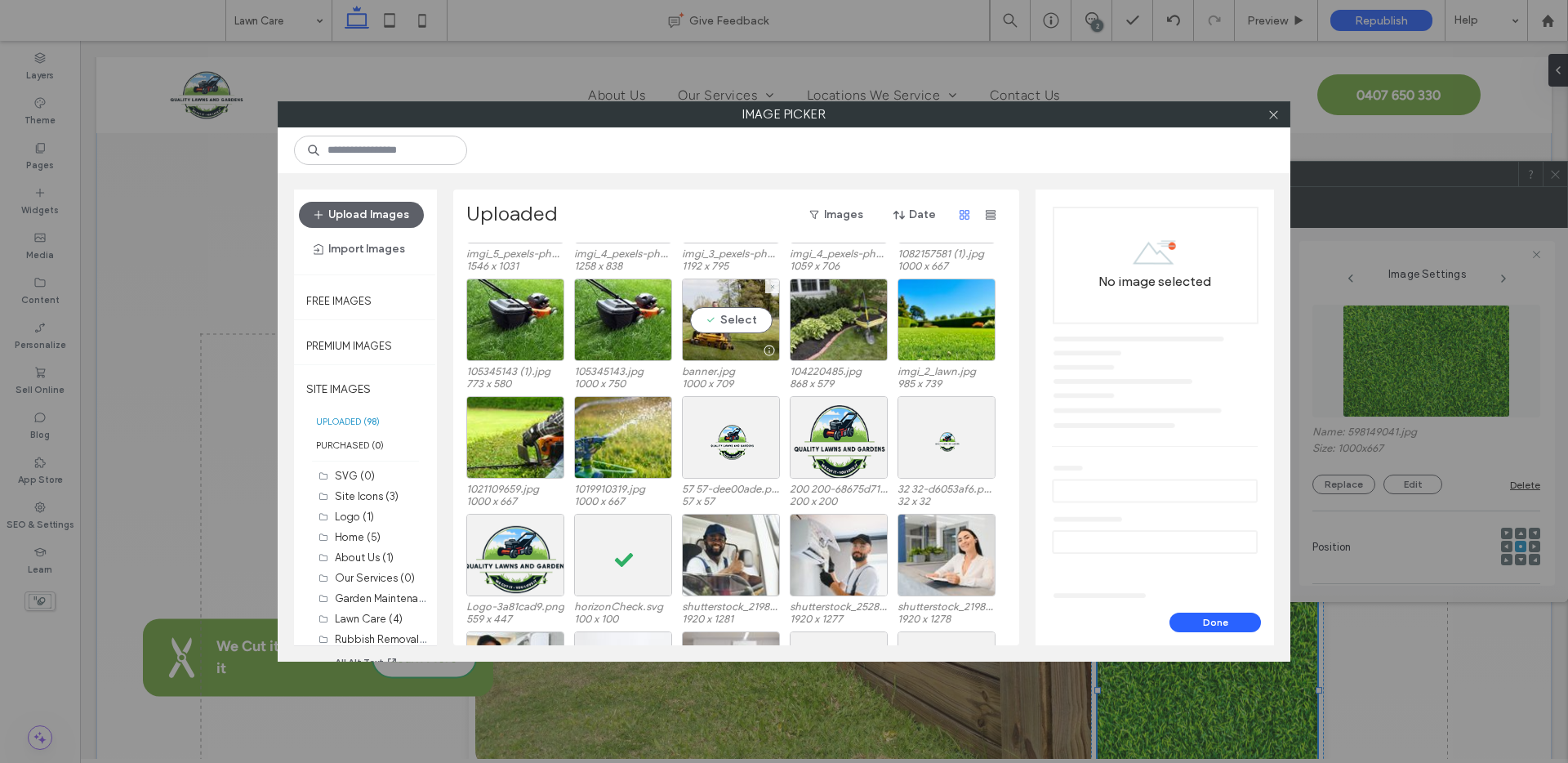
scroll to position [1736, 0]
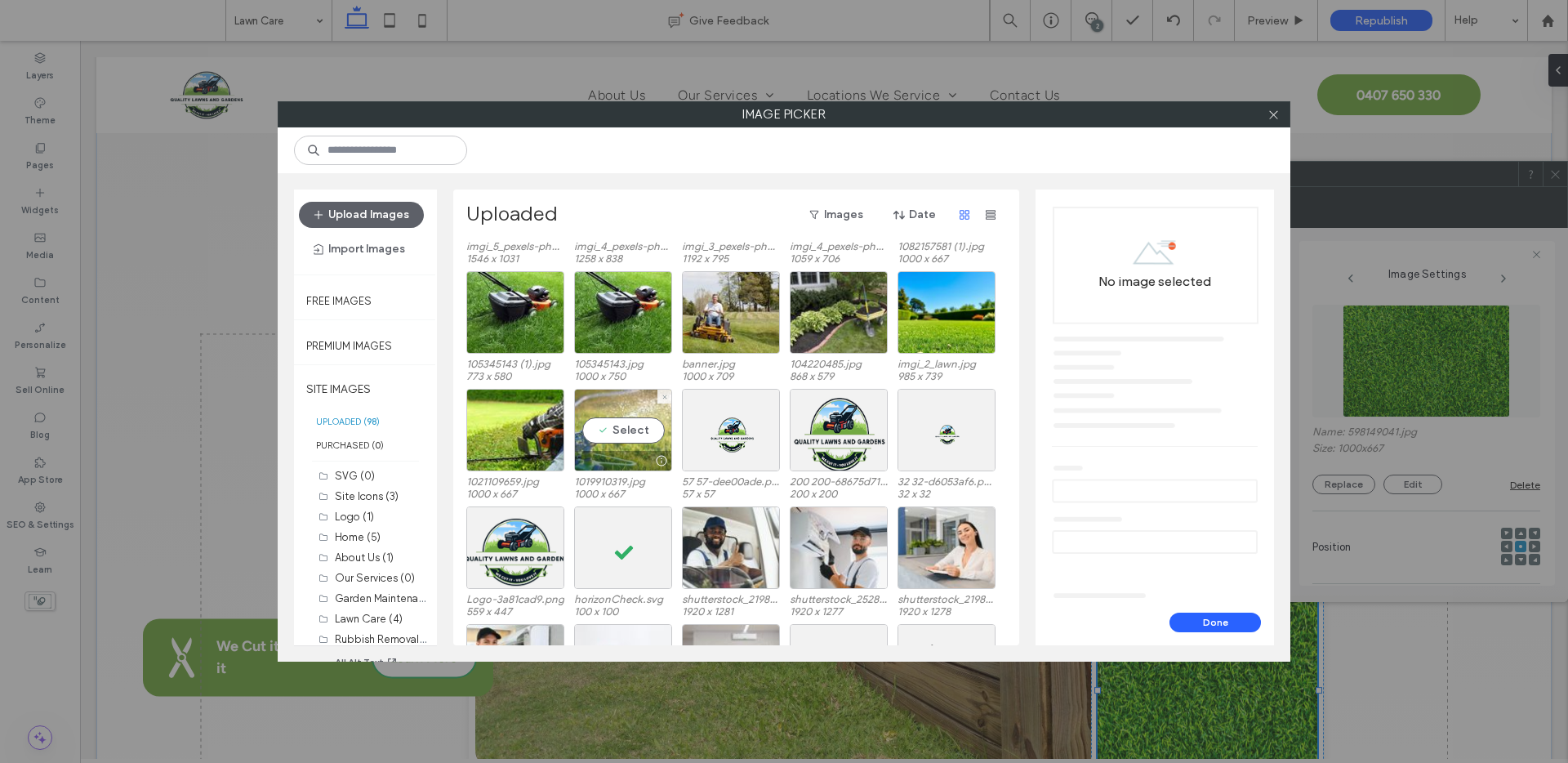
click at [601, 393] on div "Select" at bounding box center [623, 430] width 98 height 83
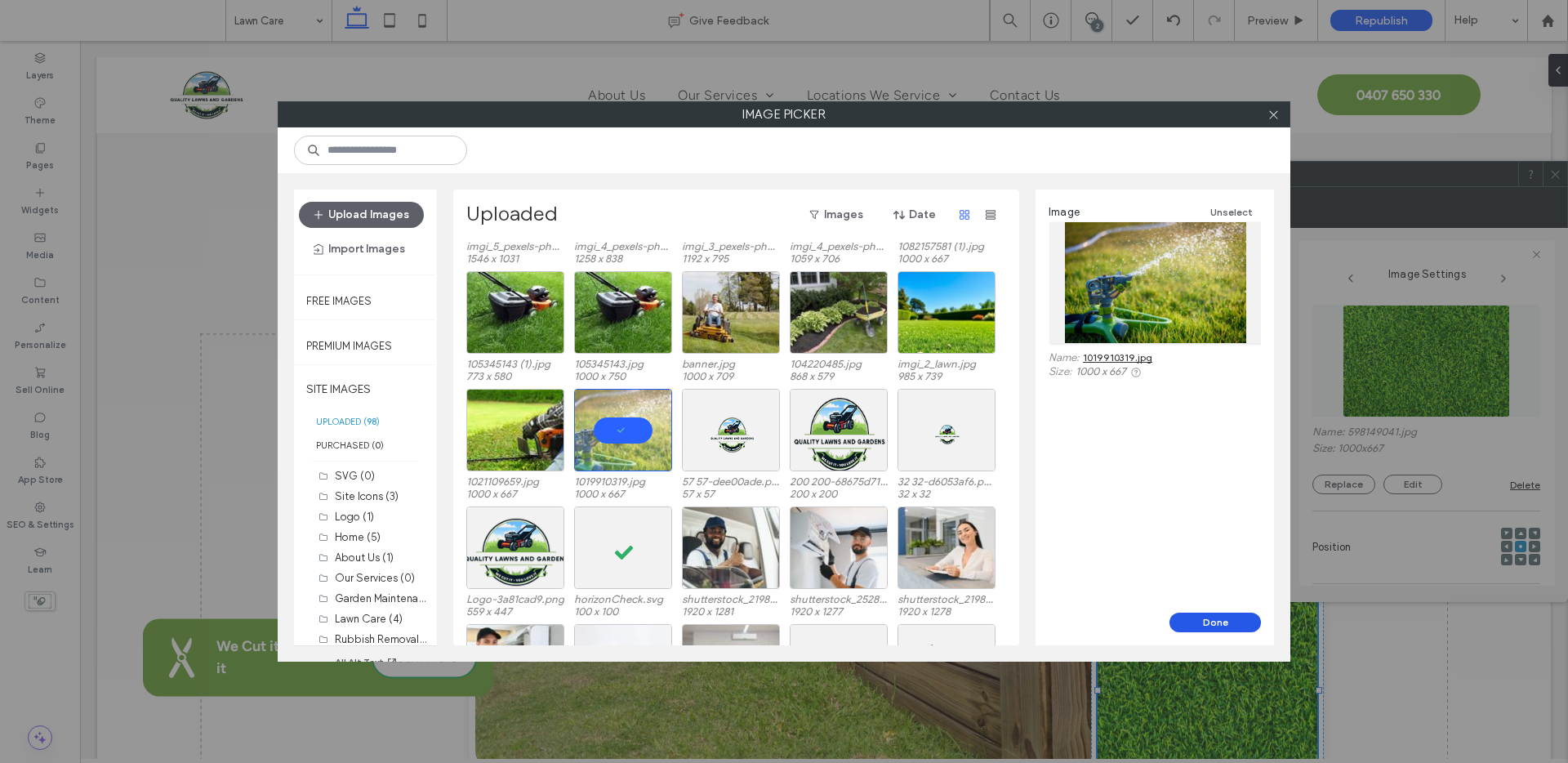
click at [1199, 618] on button "Done" at bounding box center [1215, 622] width 91 height 20
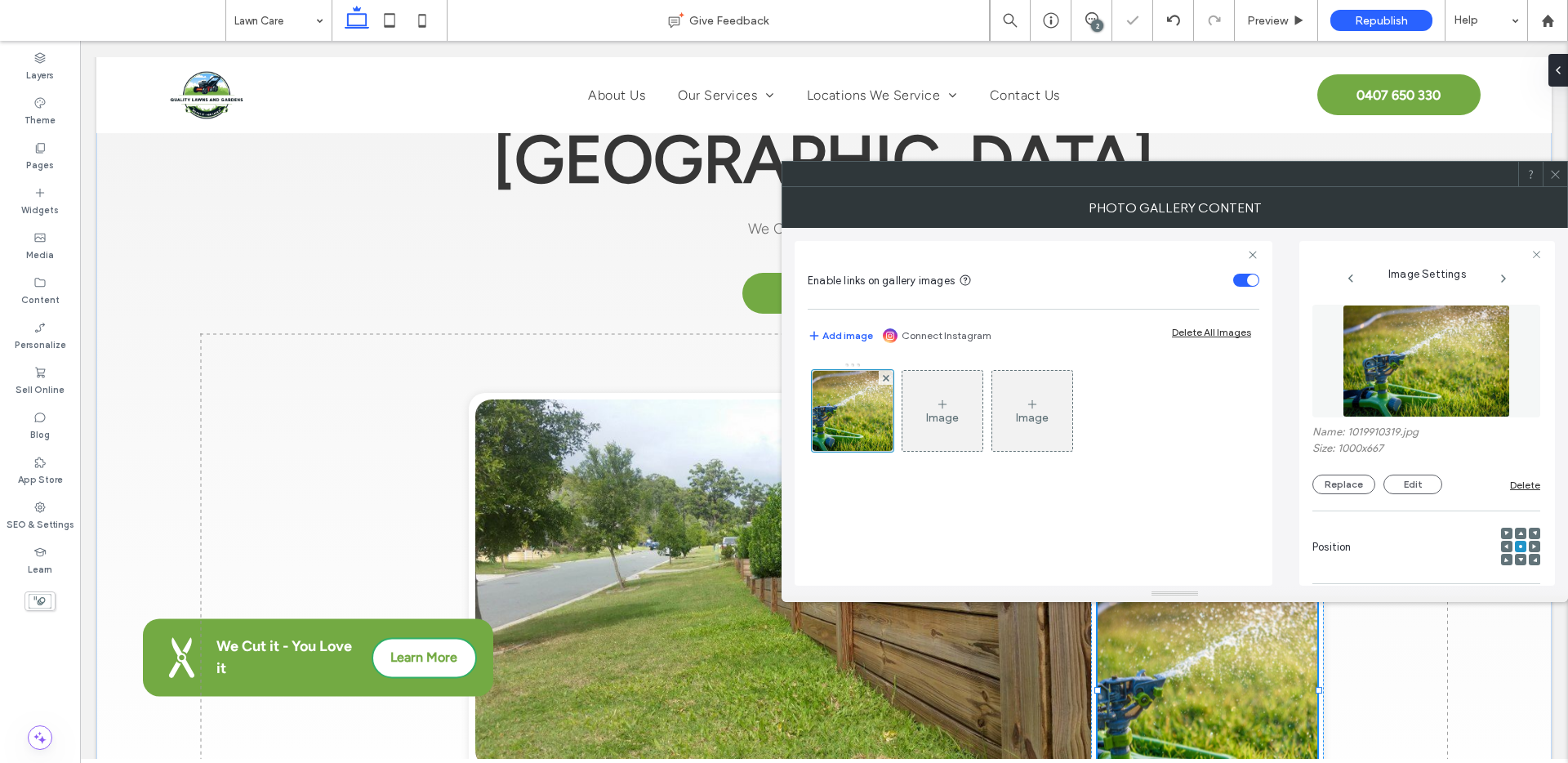
click at [1554, 181] on span at bounding box center [1555, 174] width 12 height 25
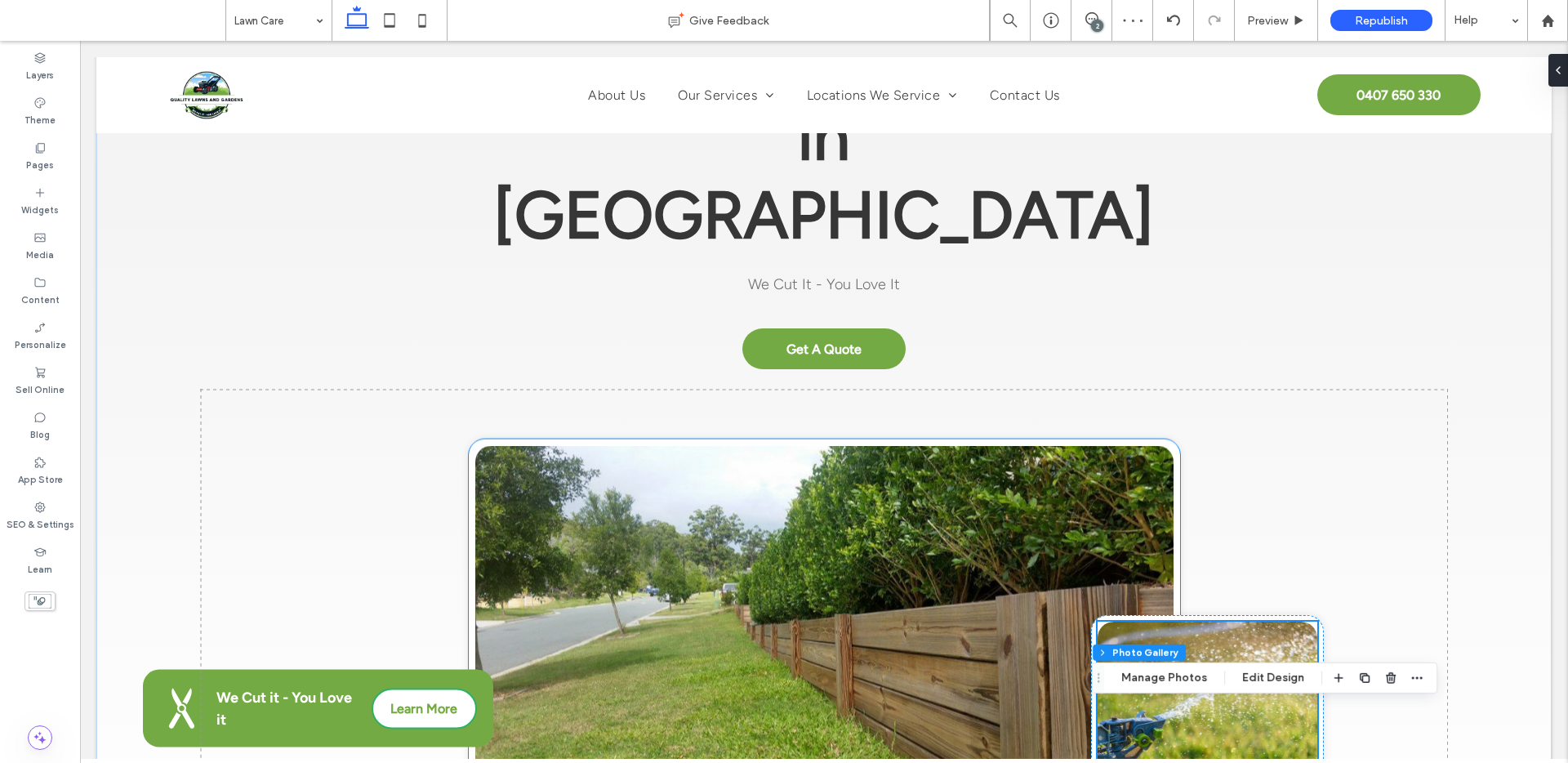
scroll to position [323, 0]
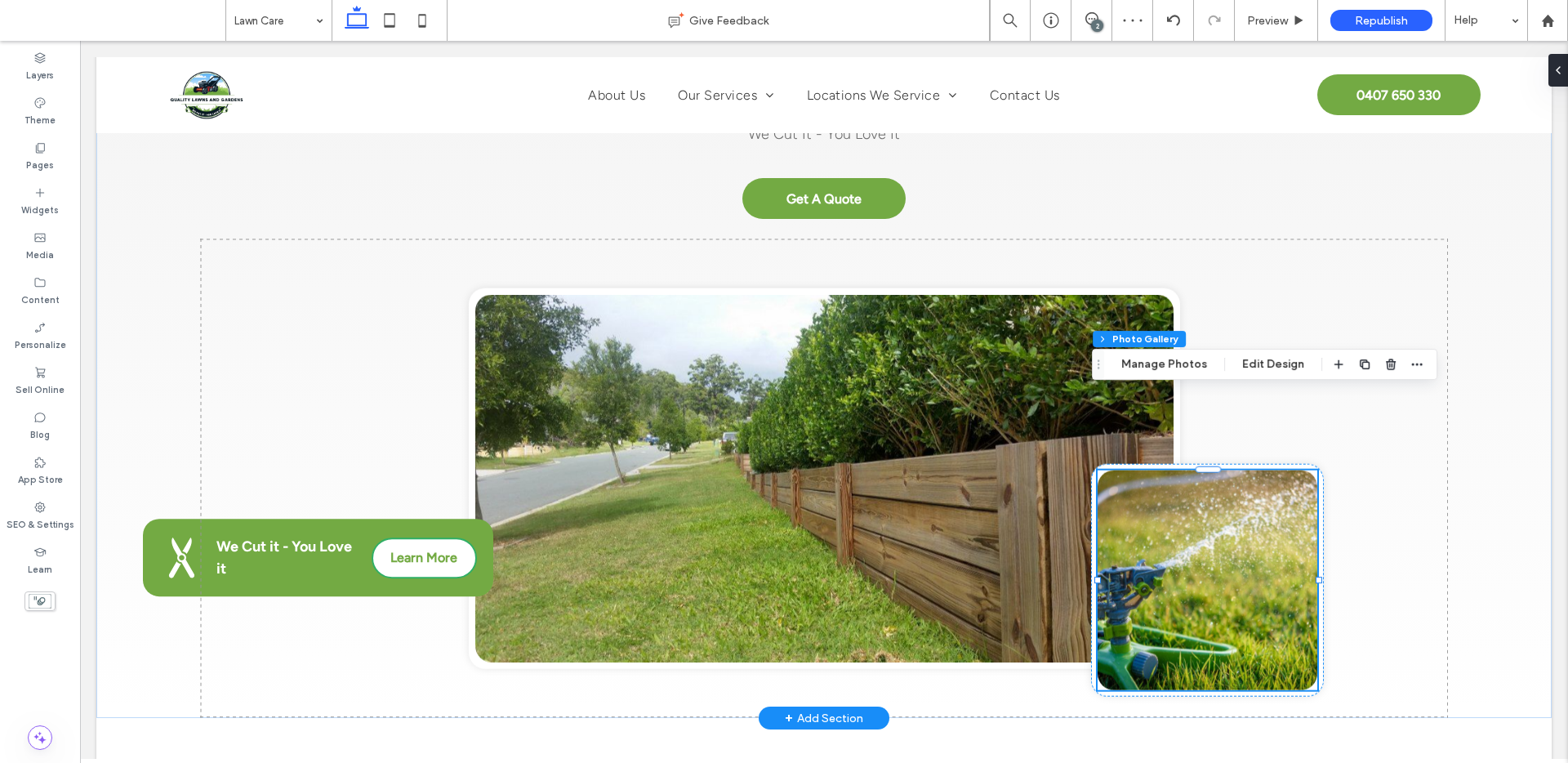
click at [1195, 514] on link at bounding box center [1207, 580] width 220 height 220
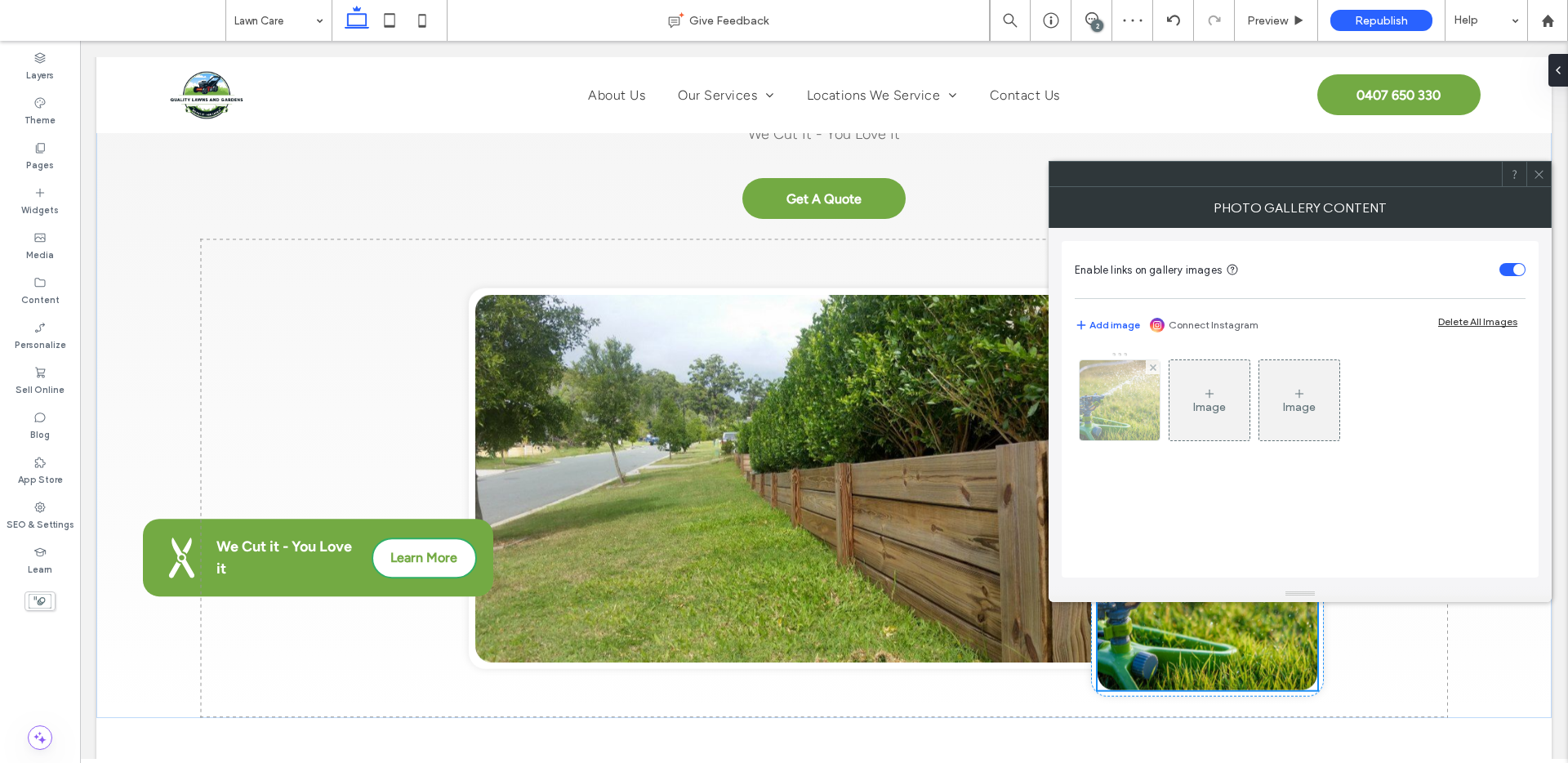
click at [1104, 406] on img at bounding box center [1120, 401] width 120 height 80
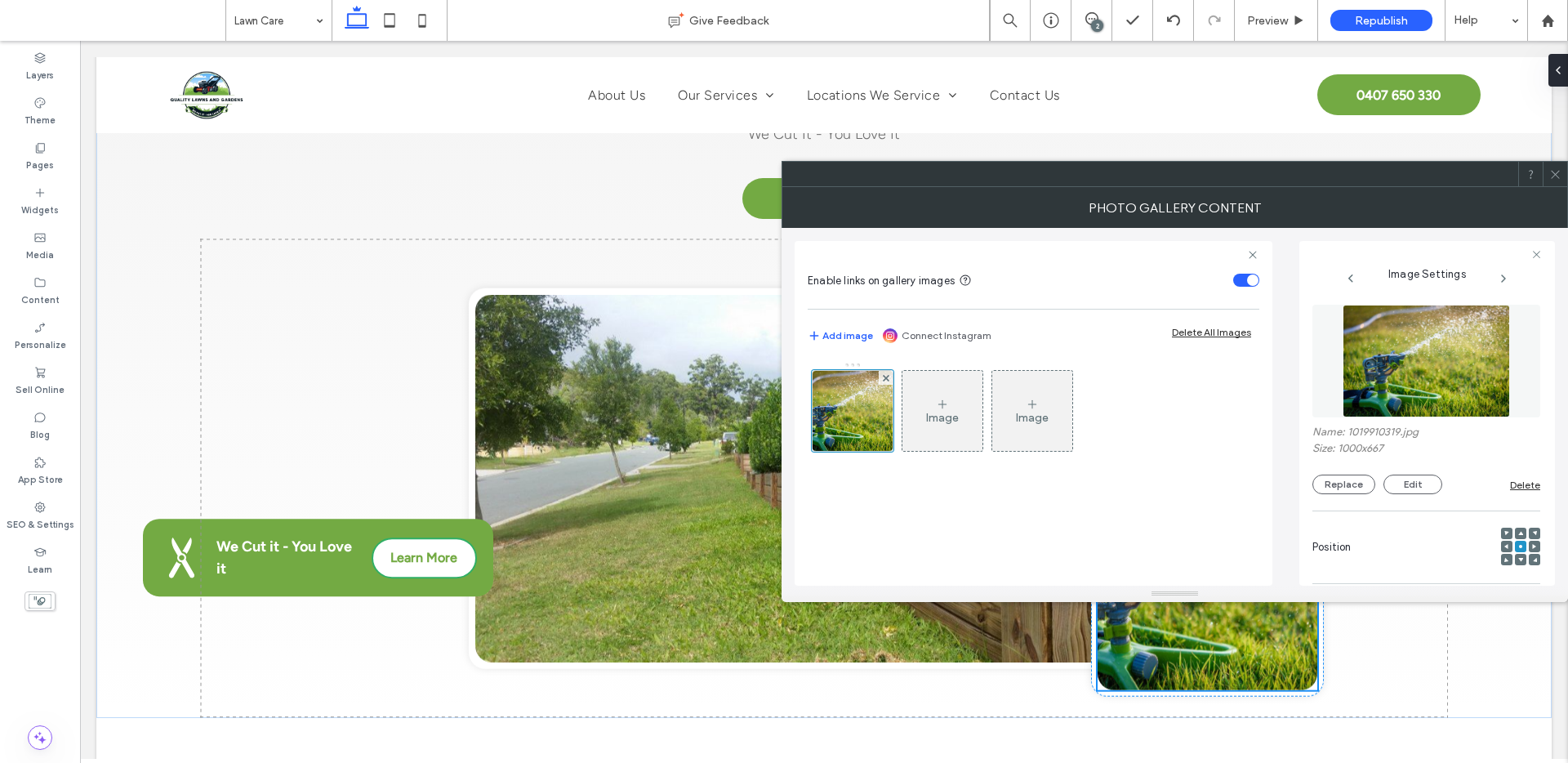
click at [1532, 542] on span at bounding box center [1534, 547] width 5 height 11
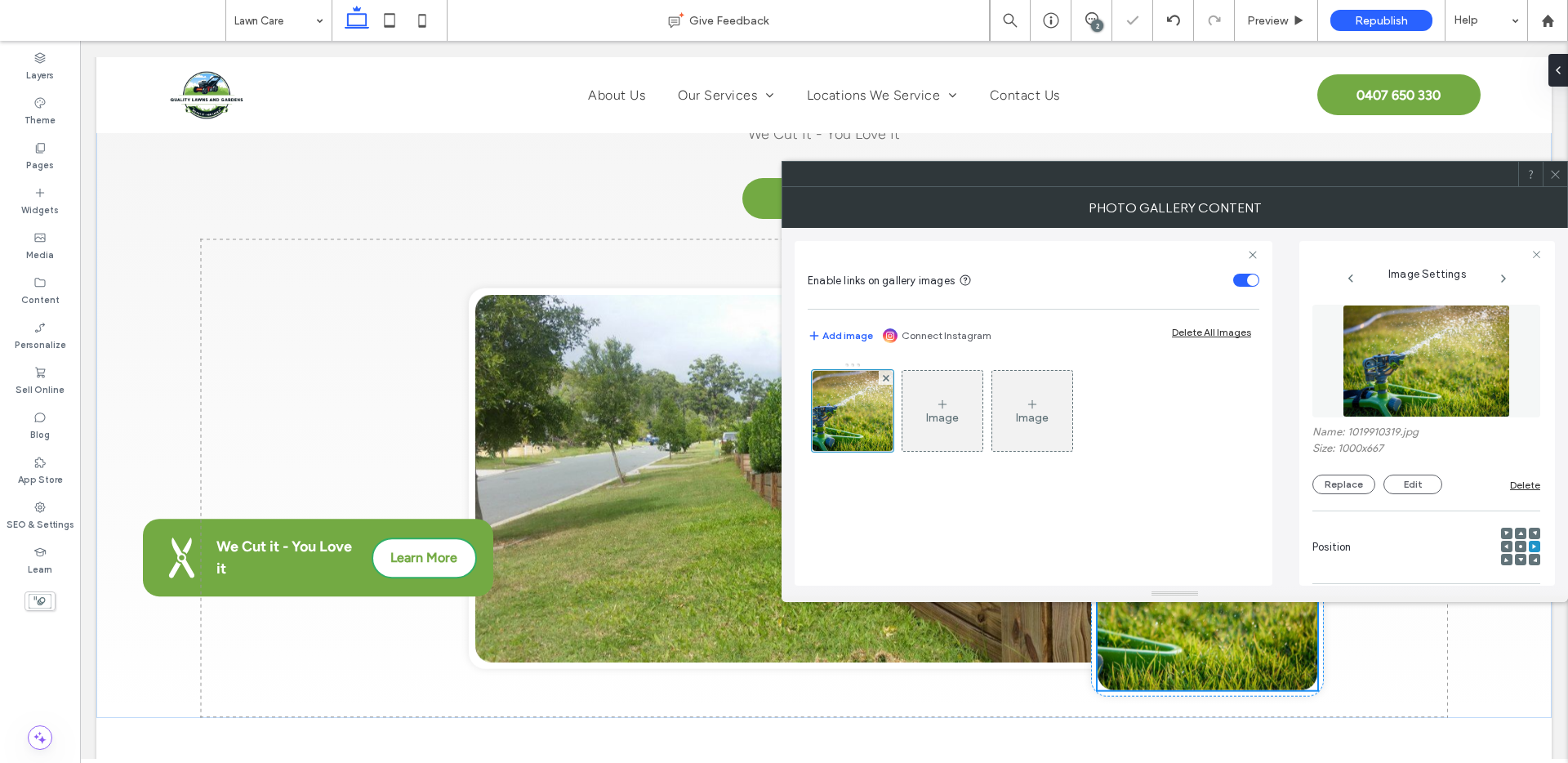
click at [1549, 175] on icon at bounding box center [1555, 174] width 12 height 12
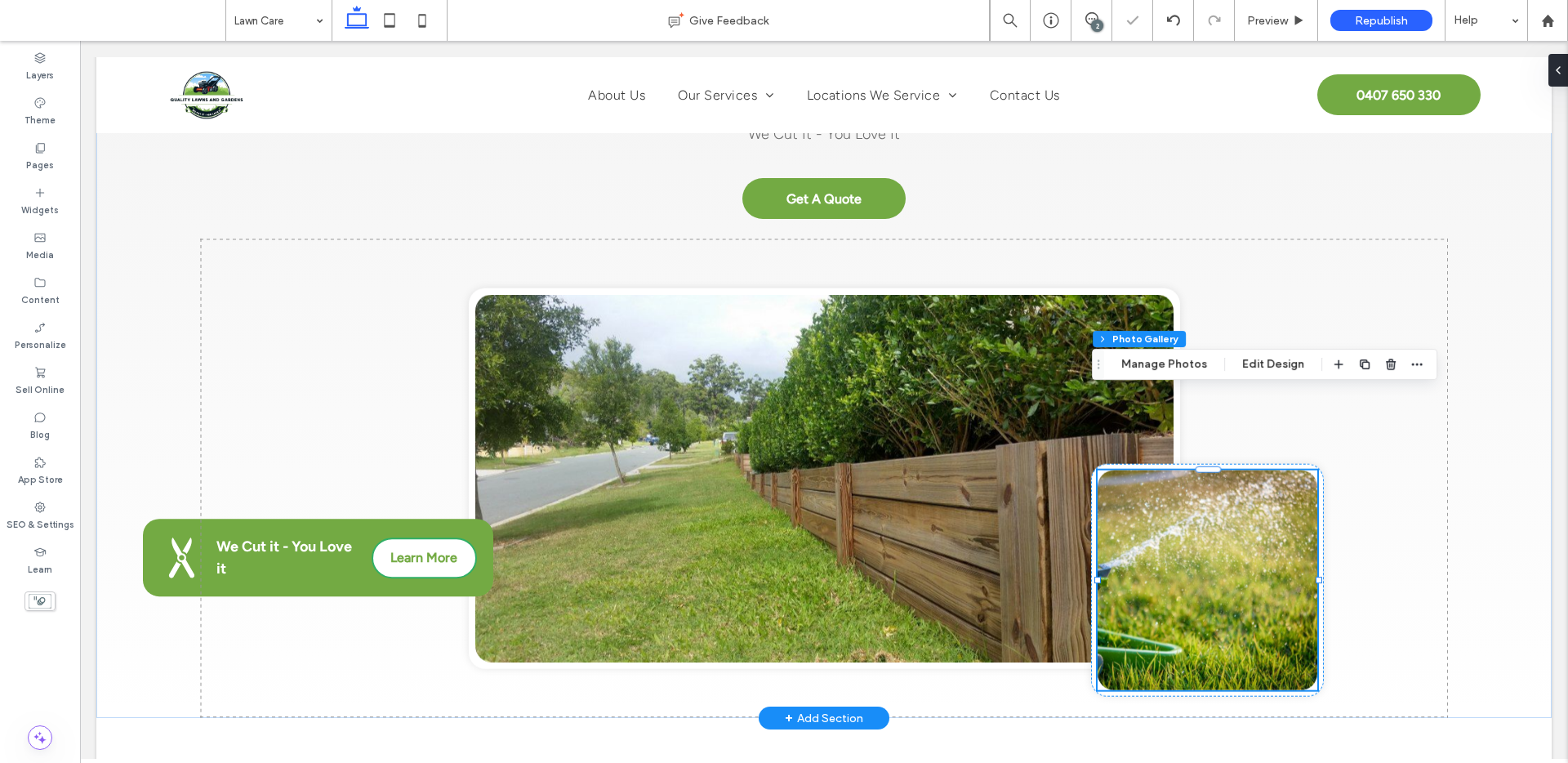
click at [1175, 527] on link at bounding box center [1207, 580] width 220 height 220
click at [1176, 519] on link at bounding box center [1207, 580] width 220 height 220
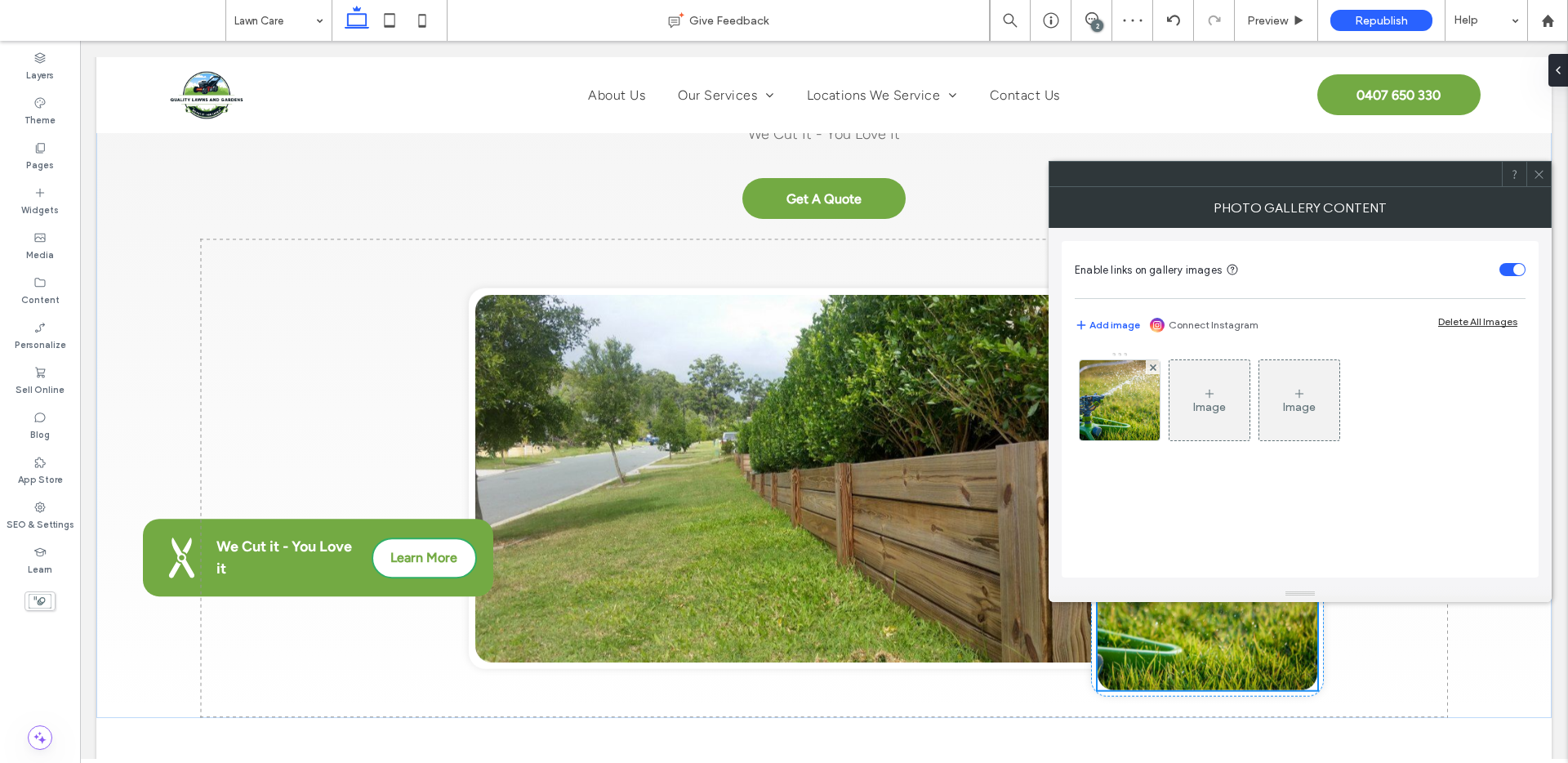
drag, startPoint x: 1115, startPoint y: 408, endPoint x: 1372, endPoint y: 473, distance: 265.1
click at [1115, 408] on img at bounding box center [1120, 401] width 120 height 80
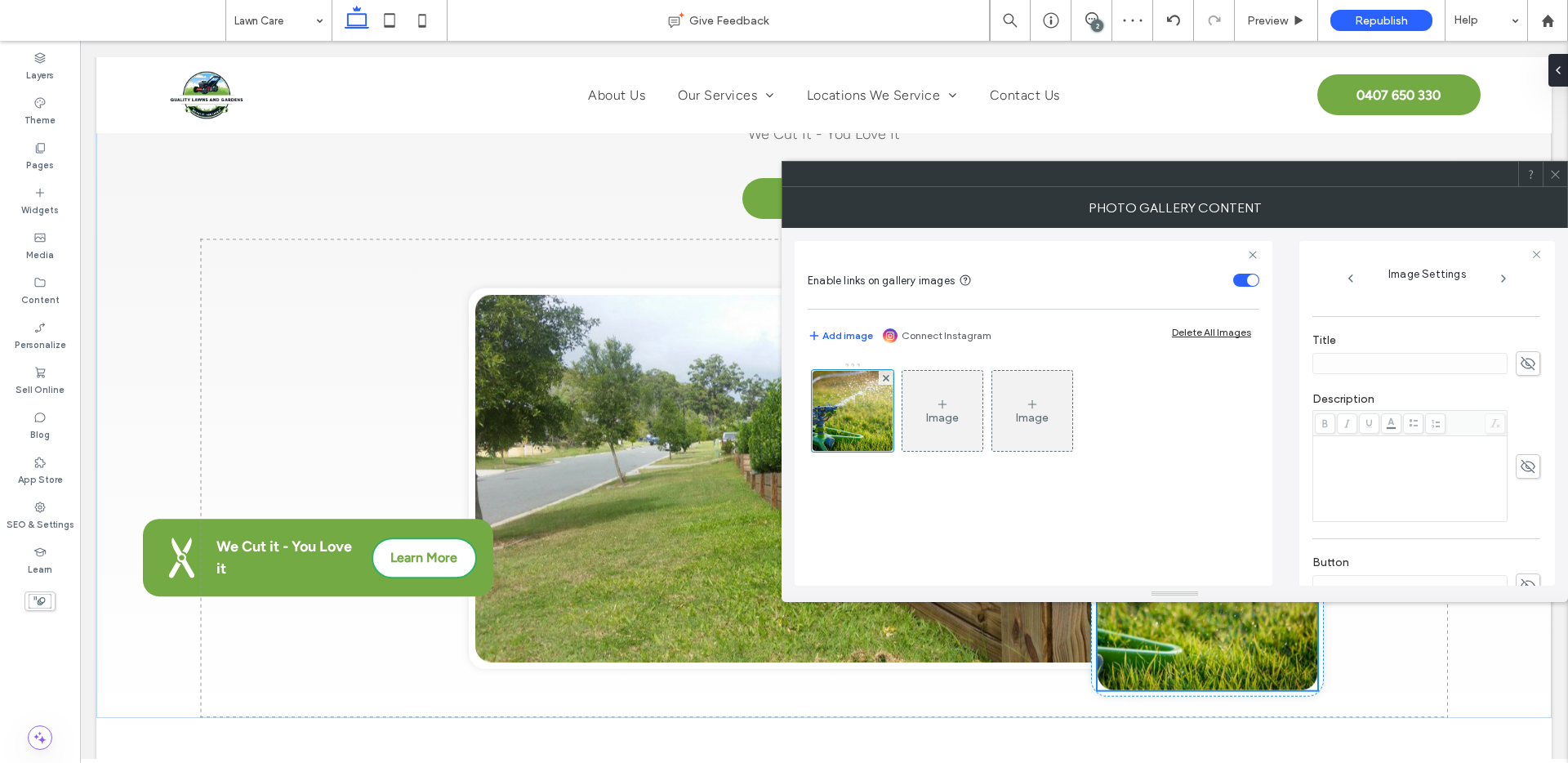
scroll to position [499, 0]
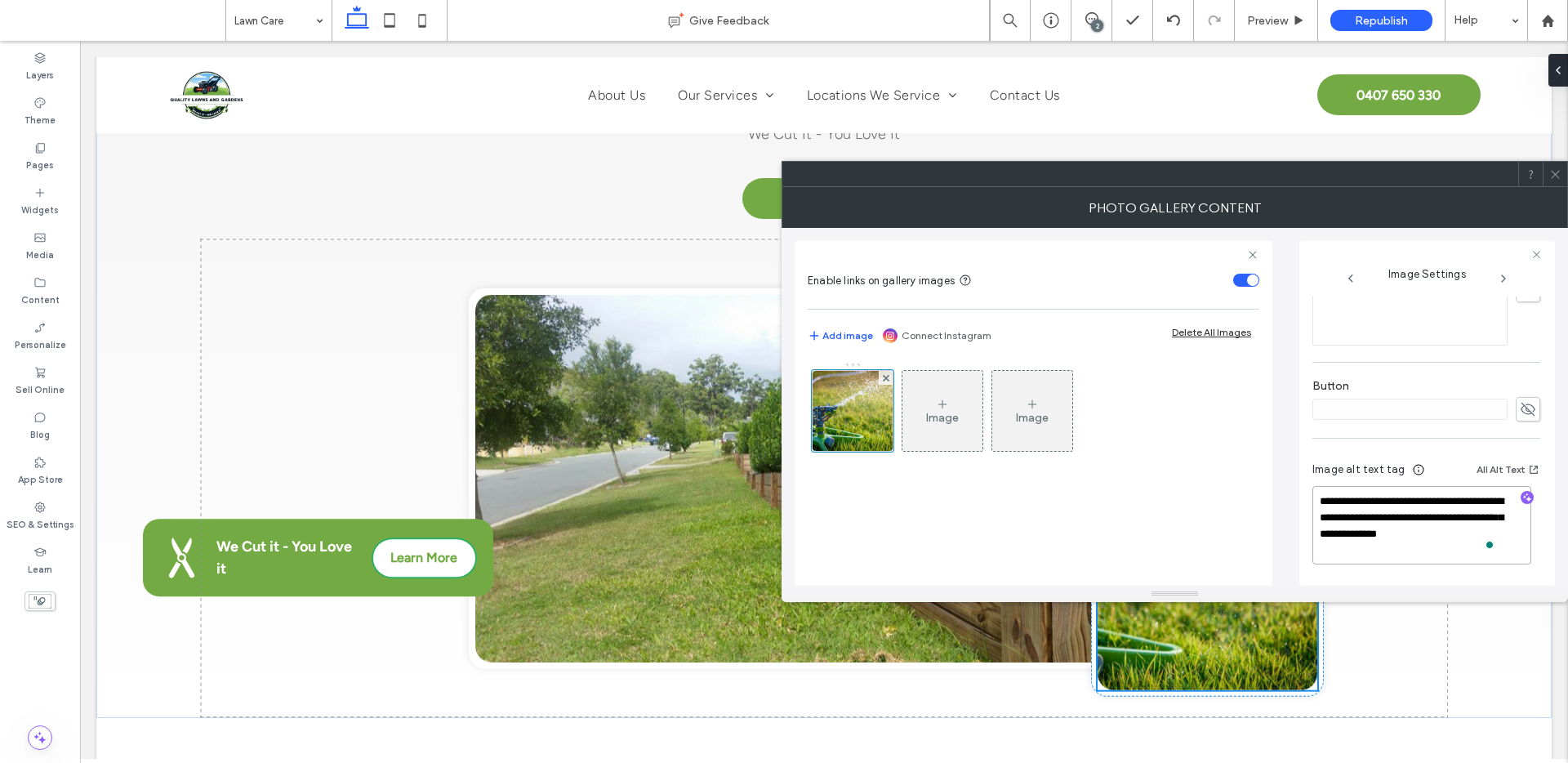
drag, startPoint x: 1433, startPoint y: 518, endPoint x: 1332, endPoint y: 502, distance: 102.3
click at [1332, 502] on textarea "**********" at bounding box center [1422, 525] width 219 height 78
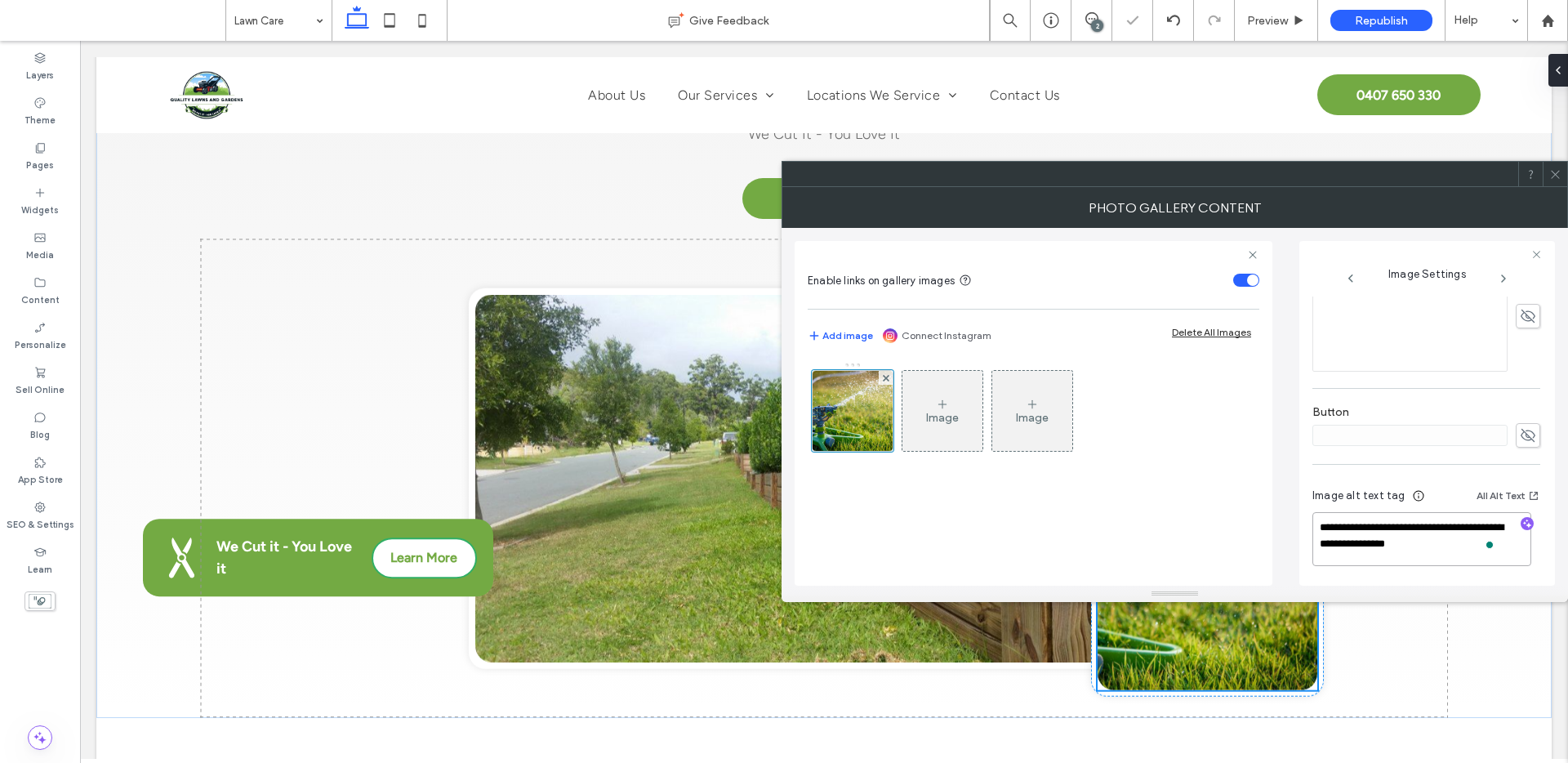
scroll to position [0, 0]
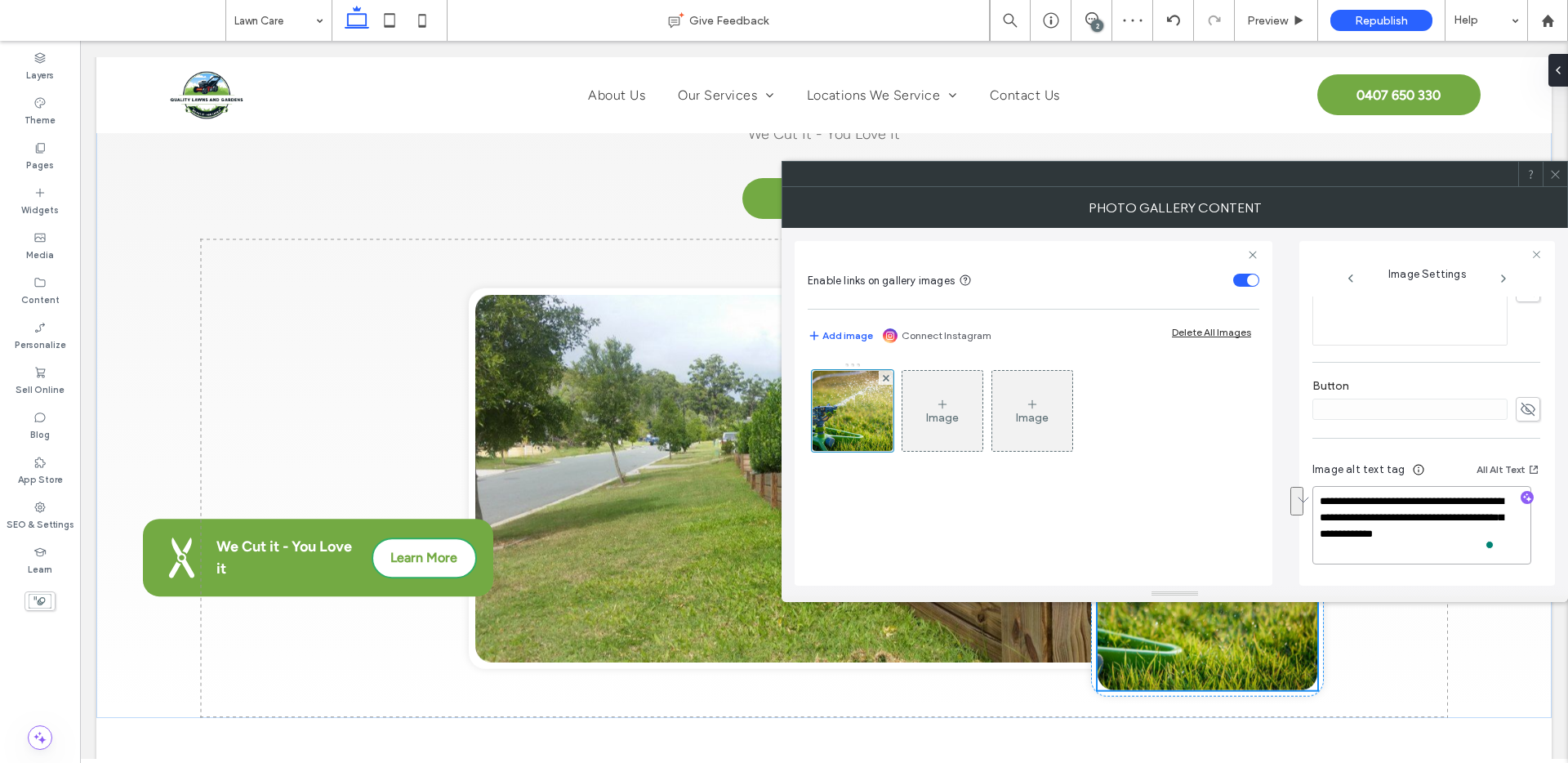
drag, startPoint x: 1447, startPoint y: 499, endPoint x: 1456, endPoint y: 515, distance: 18.4
click at [1456, 515] on textarea "**********" at bounding box center [1422, 525] width 219 height 78
click at [1405, 516] on textarea "**********" at bounding box center [1422, 533] width 219 height 62
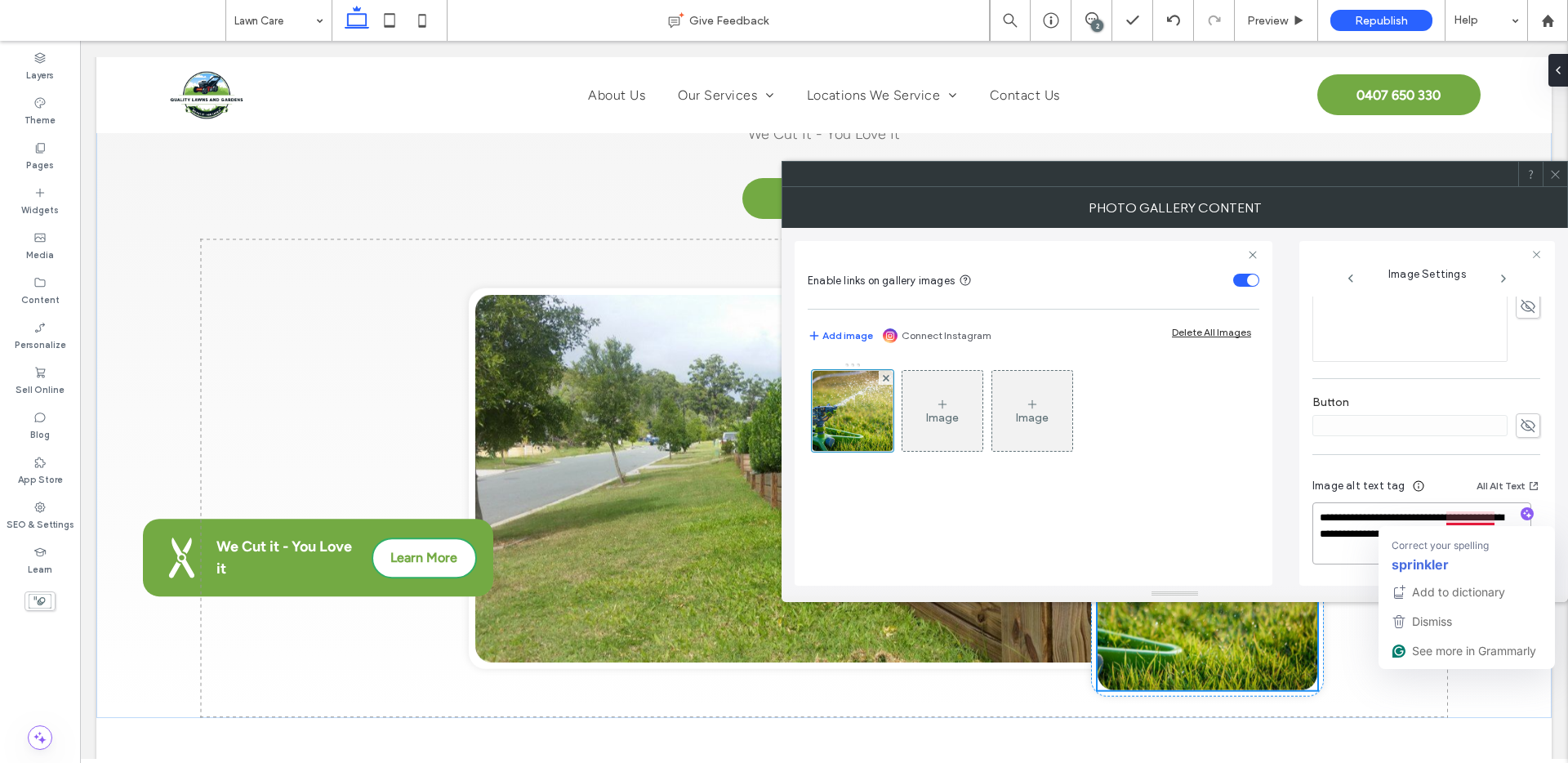
click at [1449, 518] on textarea "**********" at bounding box center [1422, 533] width 219 height 62
click at [1445, 518] on textarea "**********" at bounding box center [1422, 533] width 219 height 62
click at [1463, 521] on textarea "**********" at bounding box center [1422, 533] width 219 height 62
click at [1447, 511] on textarea "**********" at bounding box center [1422, 533] width 219 height 62
type textarea "**********"
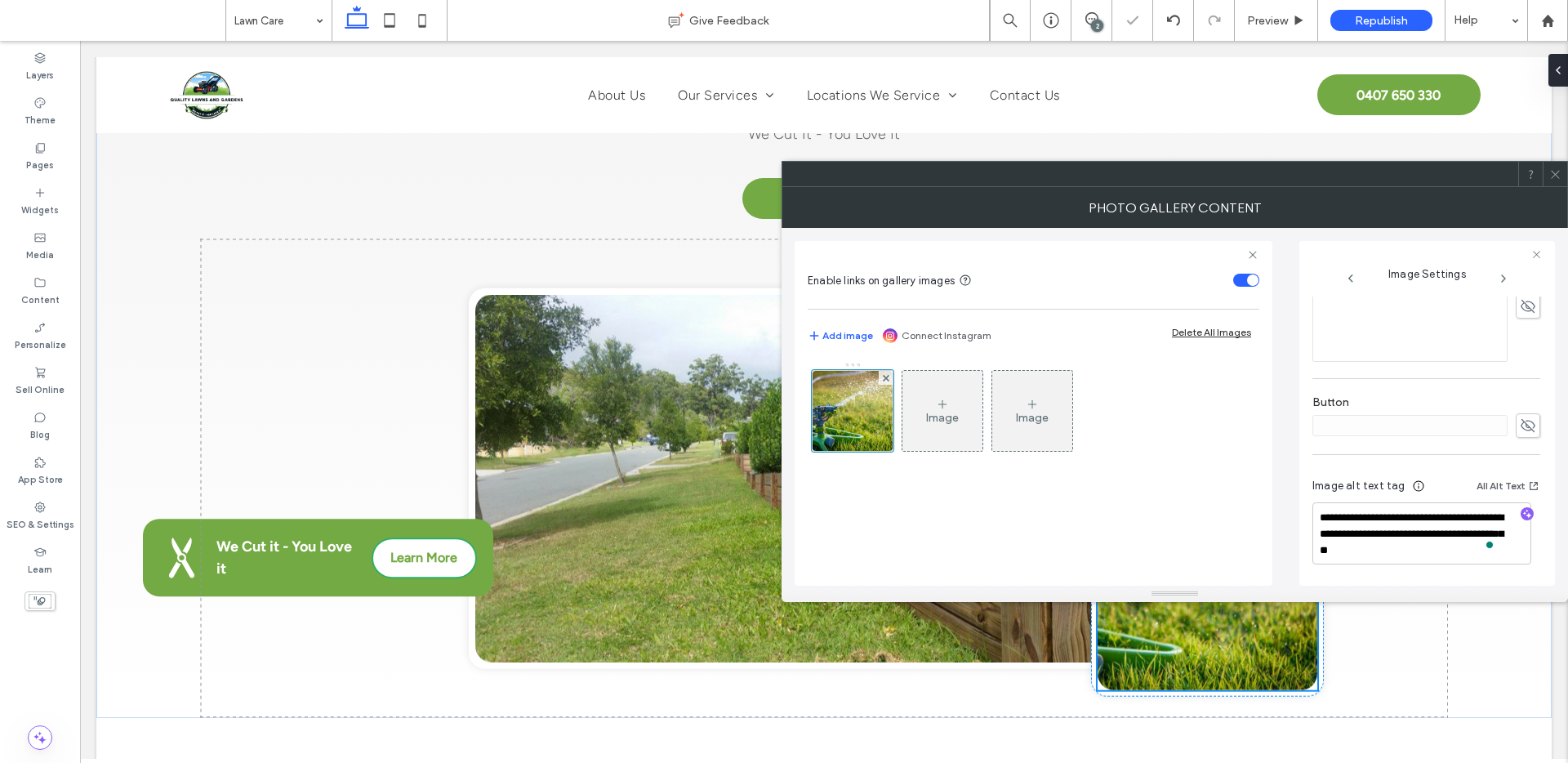
click at [1554, 172] on icon at bounding box center [1555, 174] width 12 height 12
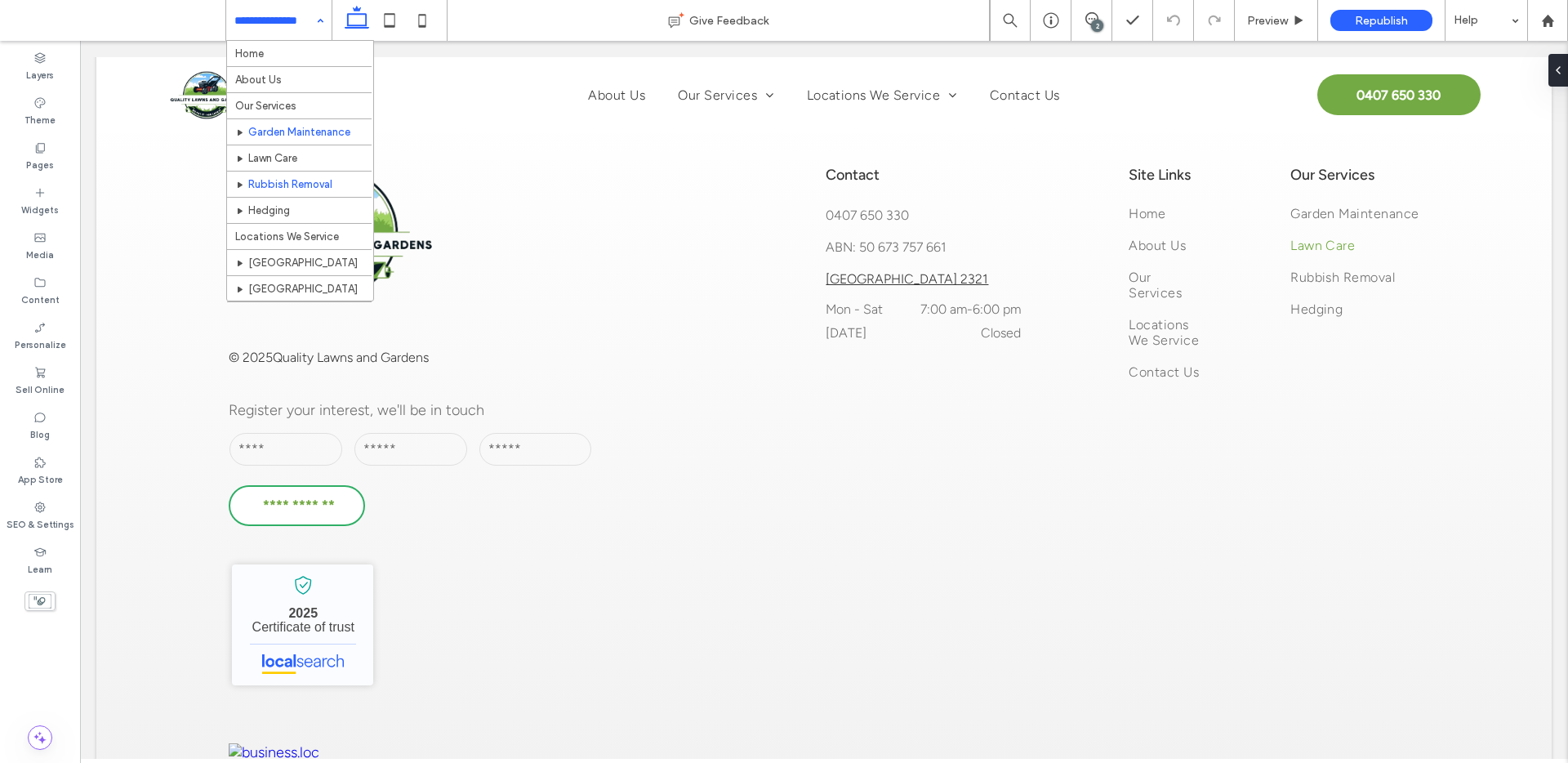
drag, startPoint x: 270, startPoint y: 21, endPoint x: 310, endPoint y: 136, distance: 121.8
click at [270, 21] on input at bounding box center [275, 20] width 81 height 41
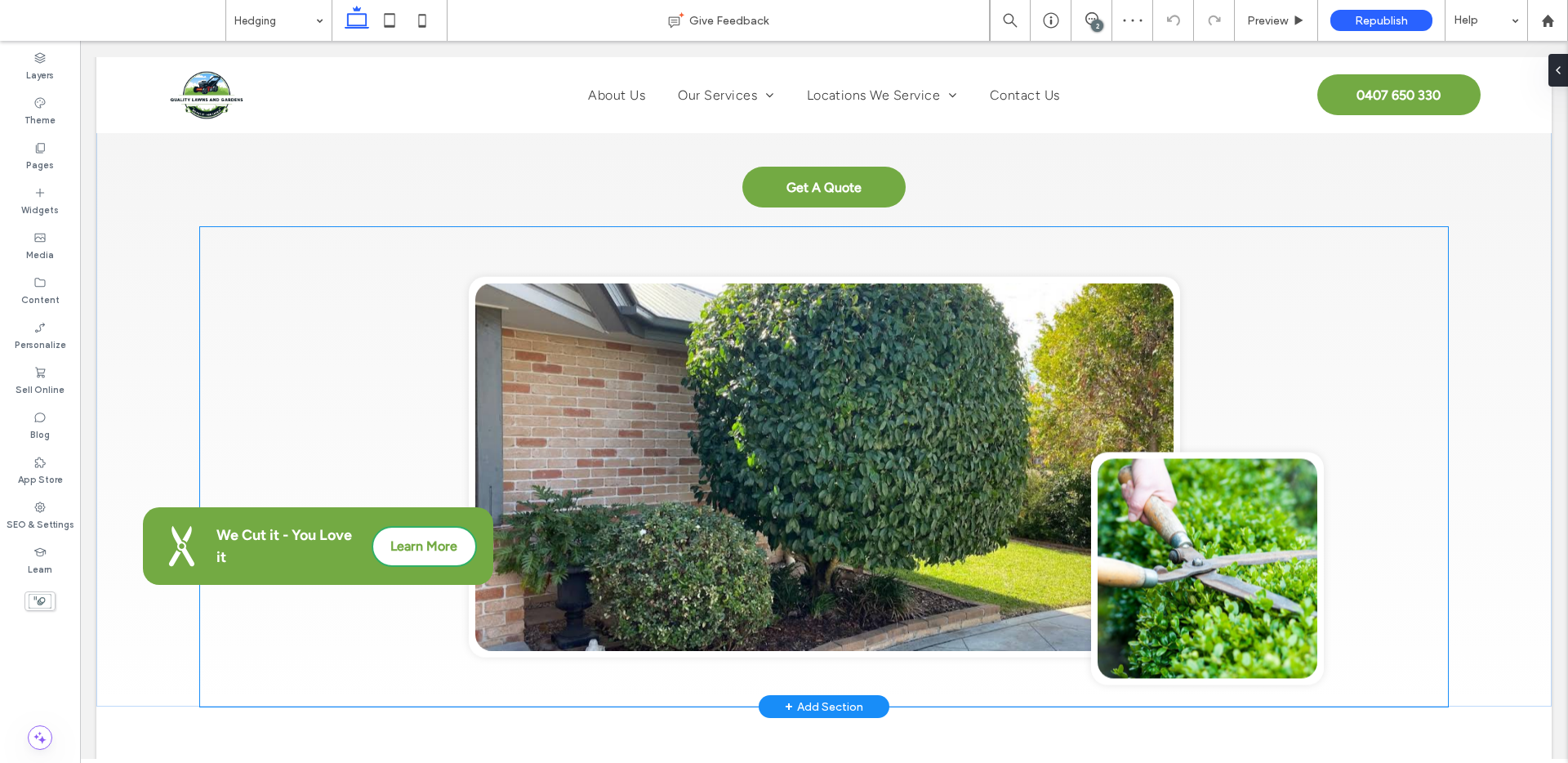
click at [824, 371] on link at bounding box center [824, 467] width 698 height 367
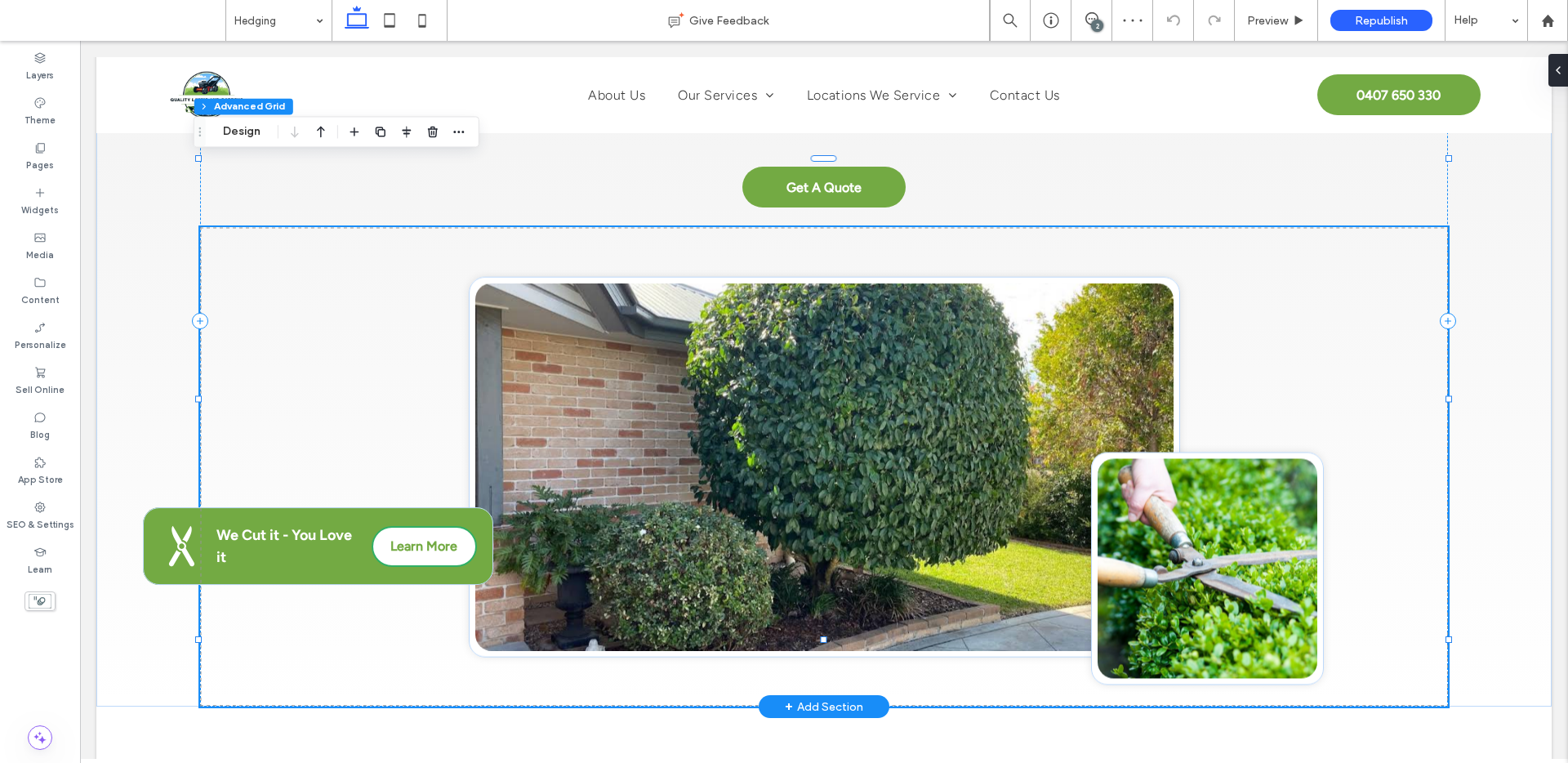
click at [824, 371] on link at bounding box center [824, 467] width 698 height 367
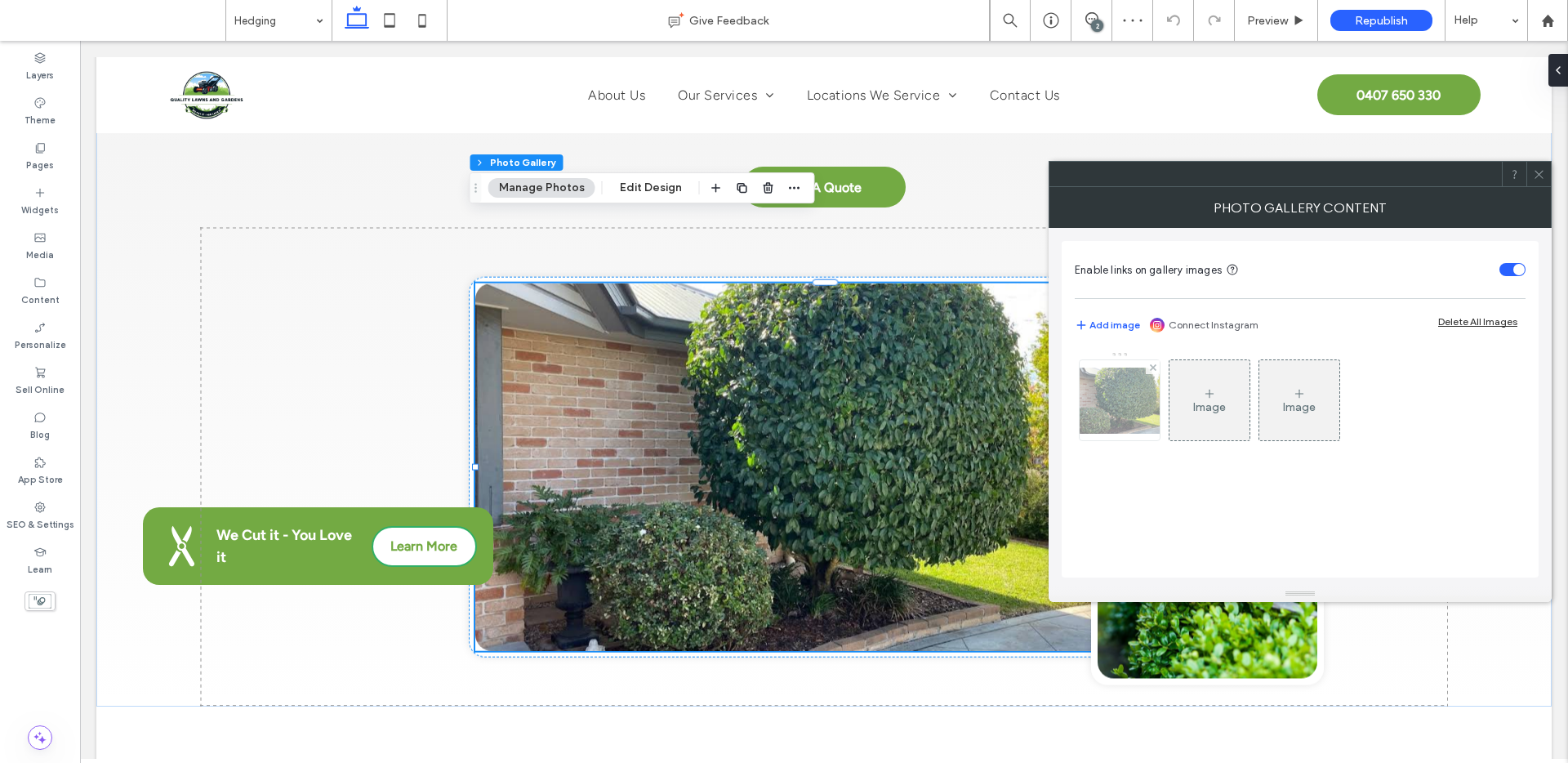
click at [1141, 404] on img at bounding box center [1119, 401] width 130 height 67
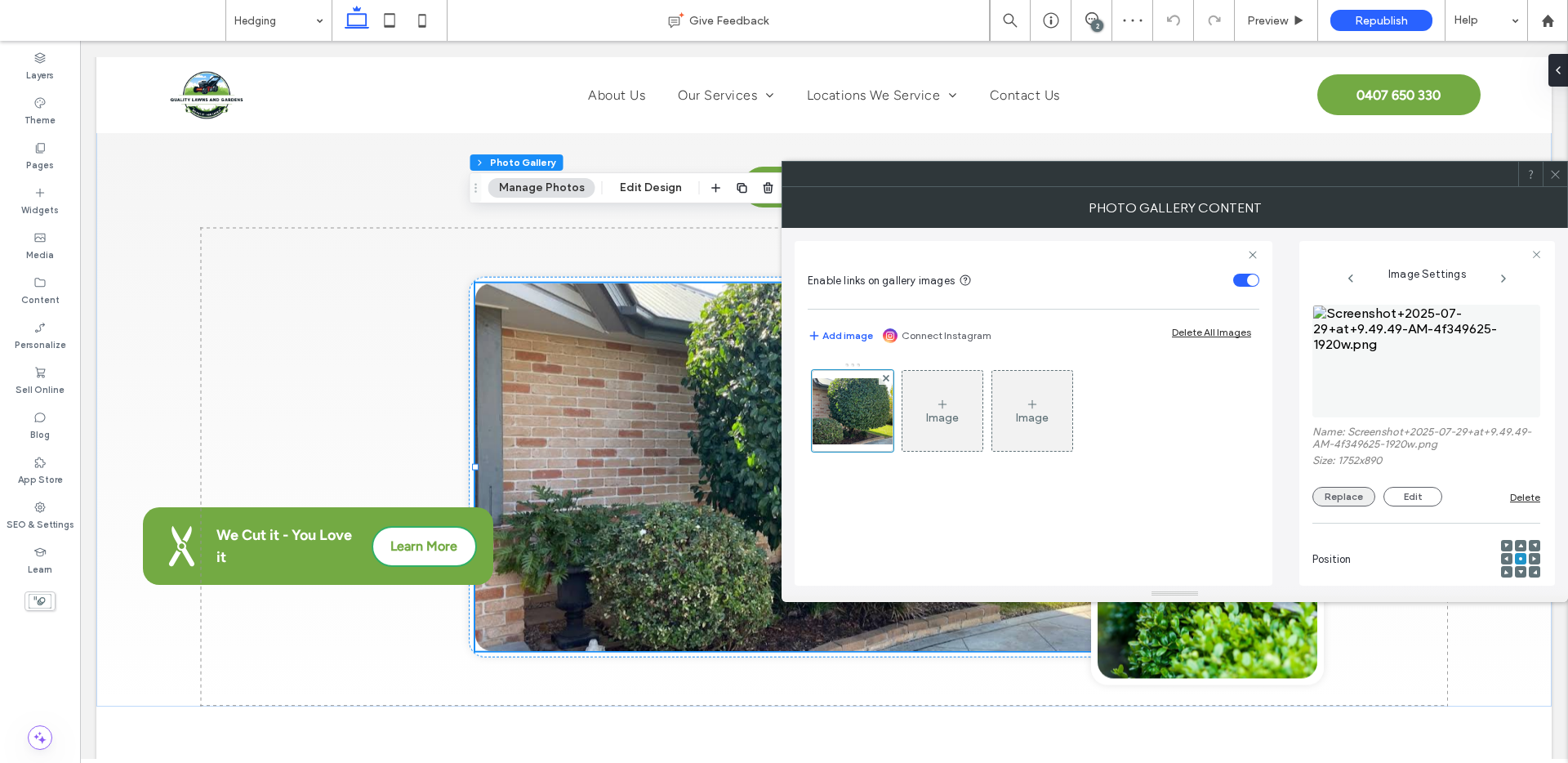
click at [1351, 497] on button "Replace" at bounding box center [1344, 497] width 63 height 20
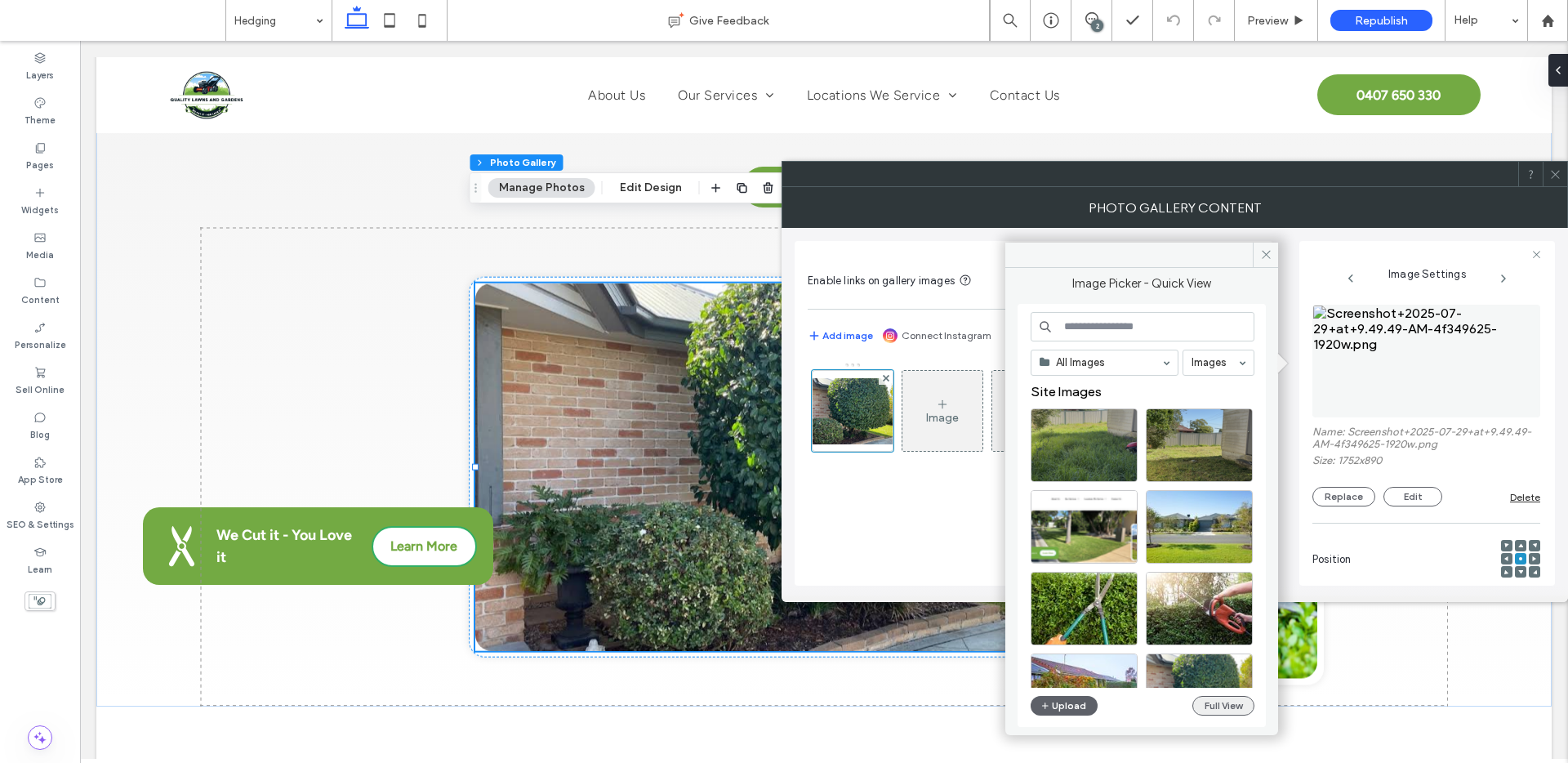
click at [1230, 697] on button "Full View" at bounding box center [1223, 706] width 62 height 20
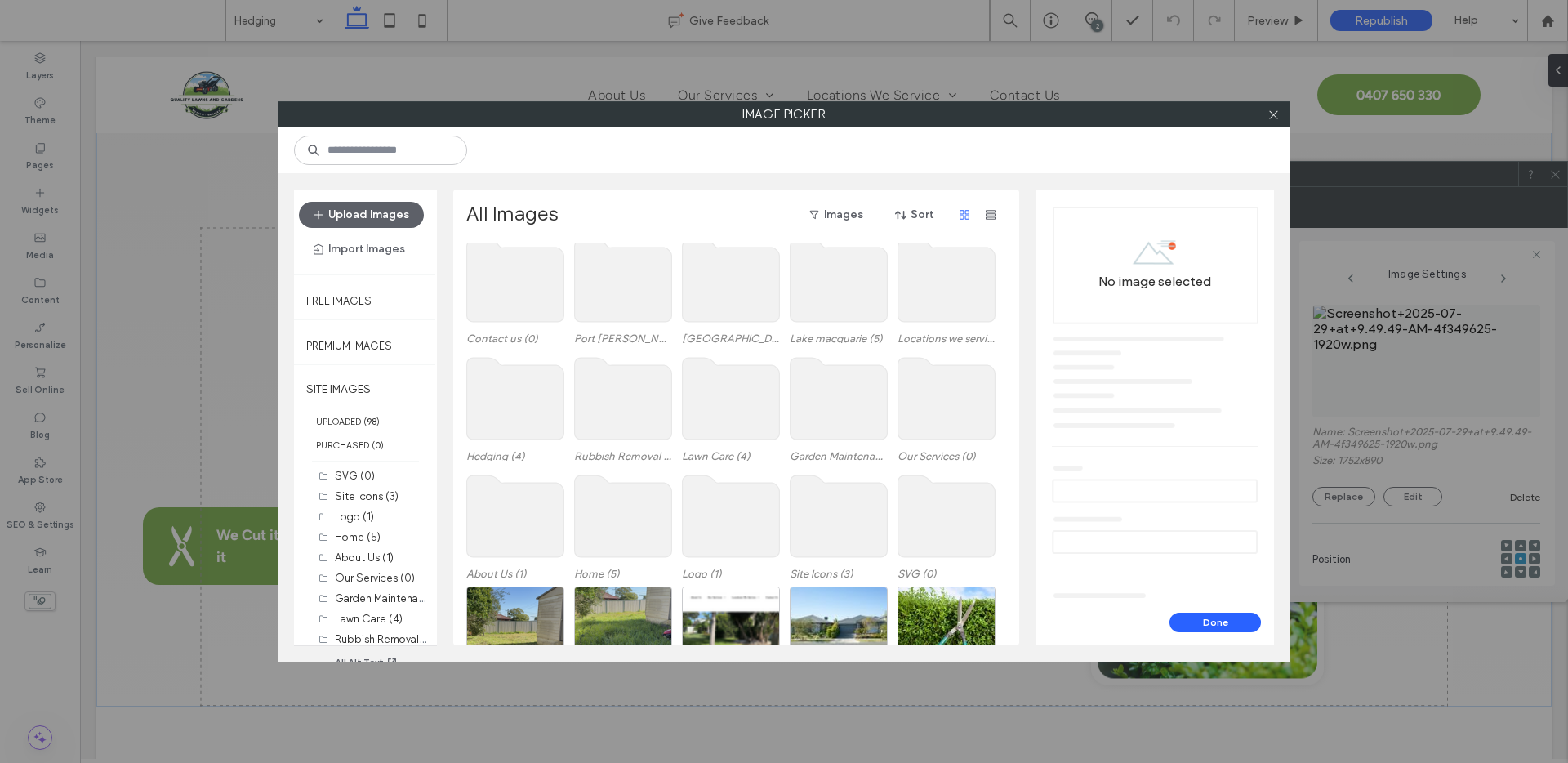
scroll to position [101, 0]
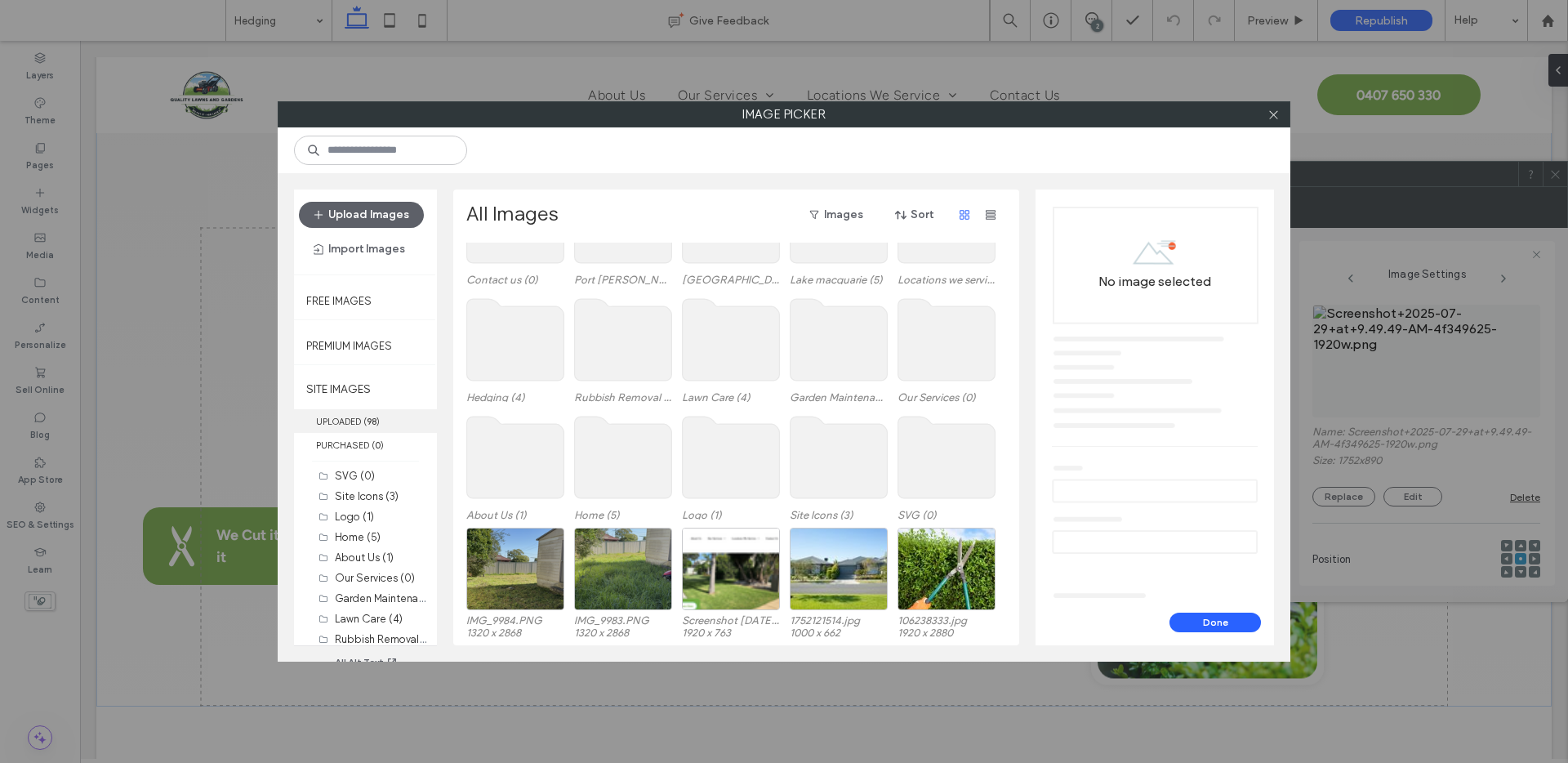
click at [344, 414] on label "UPLOADED ( 98 )" at bounding box center [365, 421] width 143 height 24
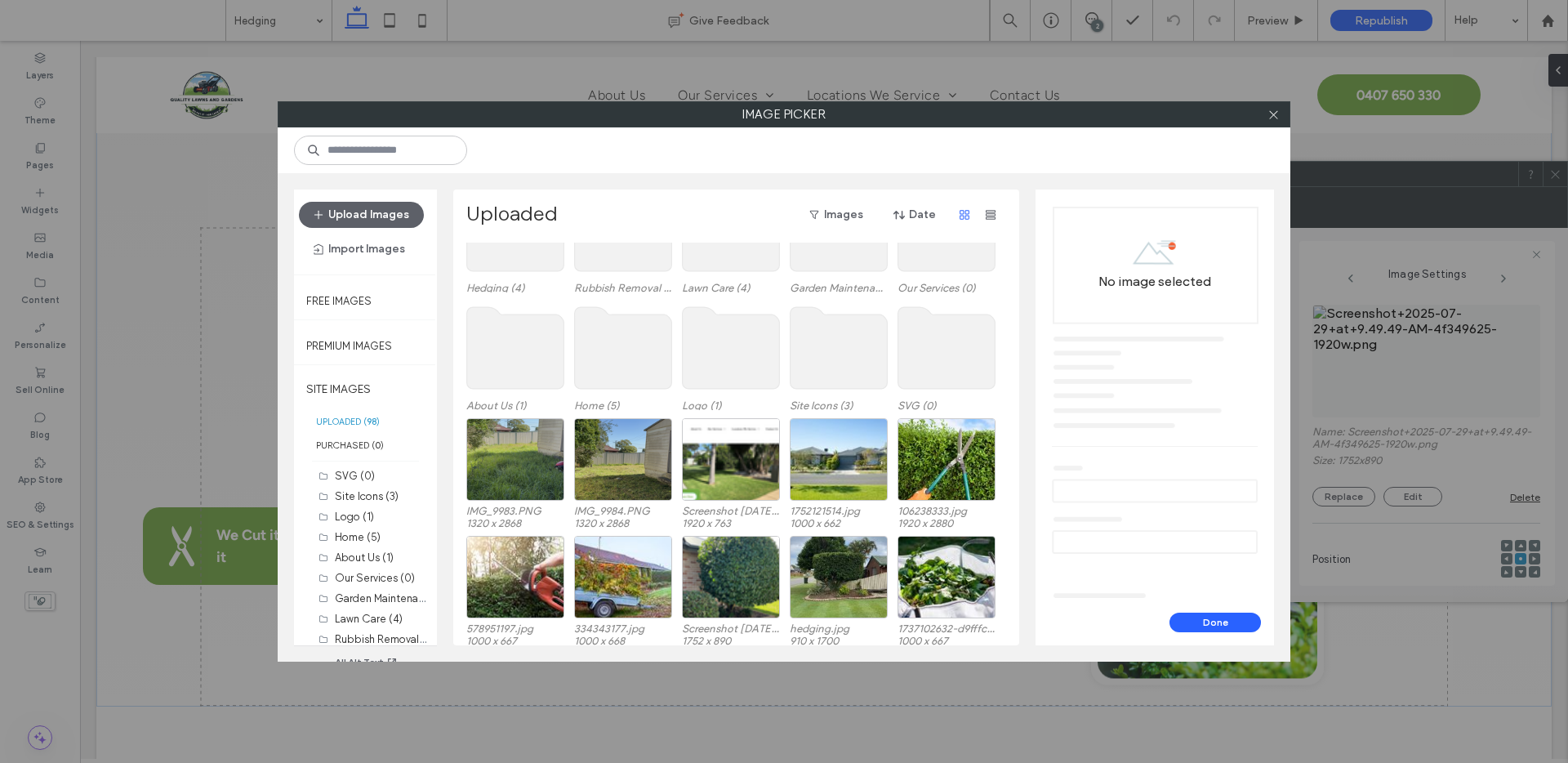
scroll to position [195, 0]
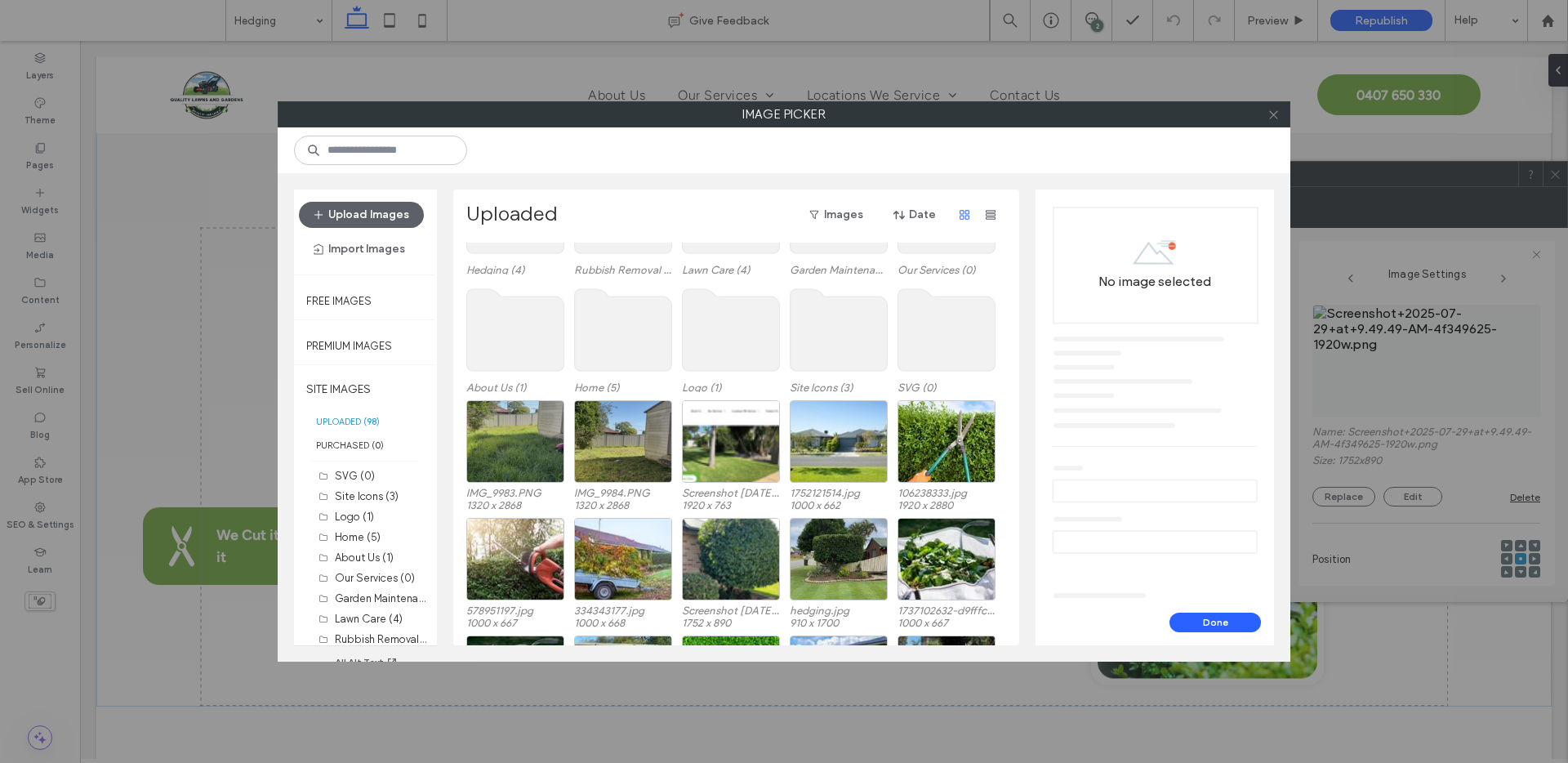
click at [1270, 112] on icon at bounding box center [1273, 114] width 12 height 12
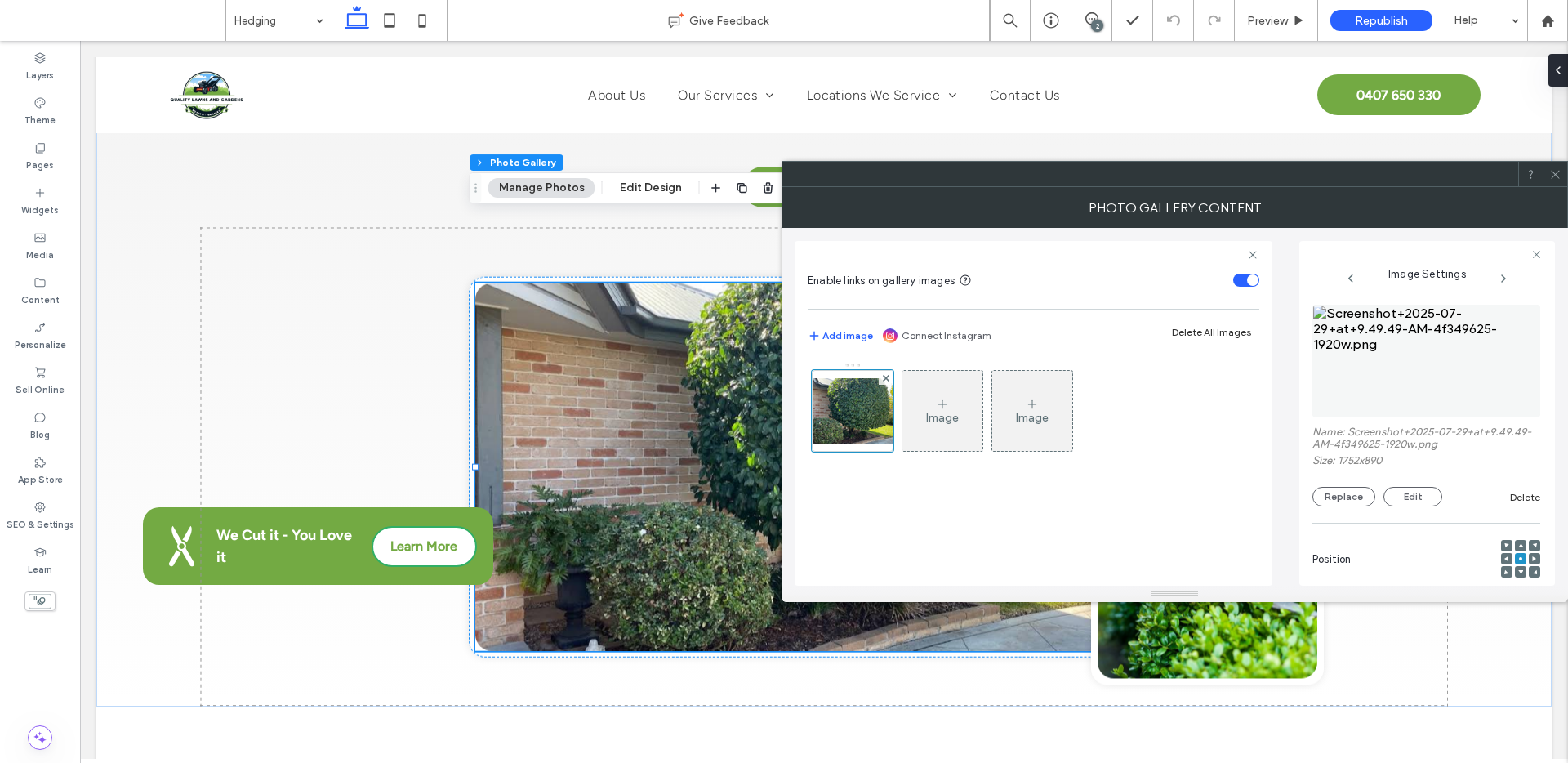
click at [1553, 174] on icon at bounding box center [1555, 174] width 12 height 12
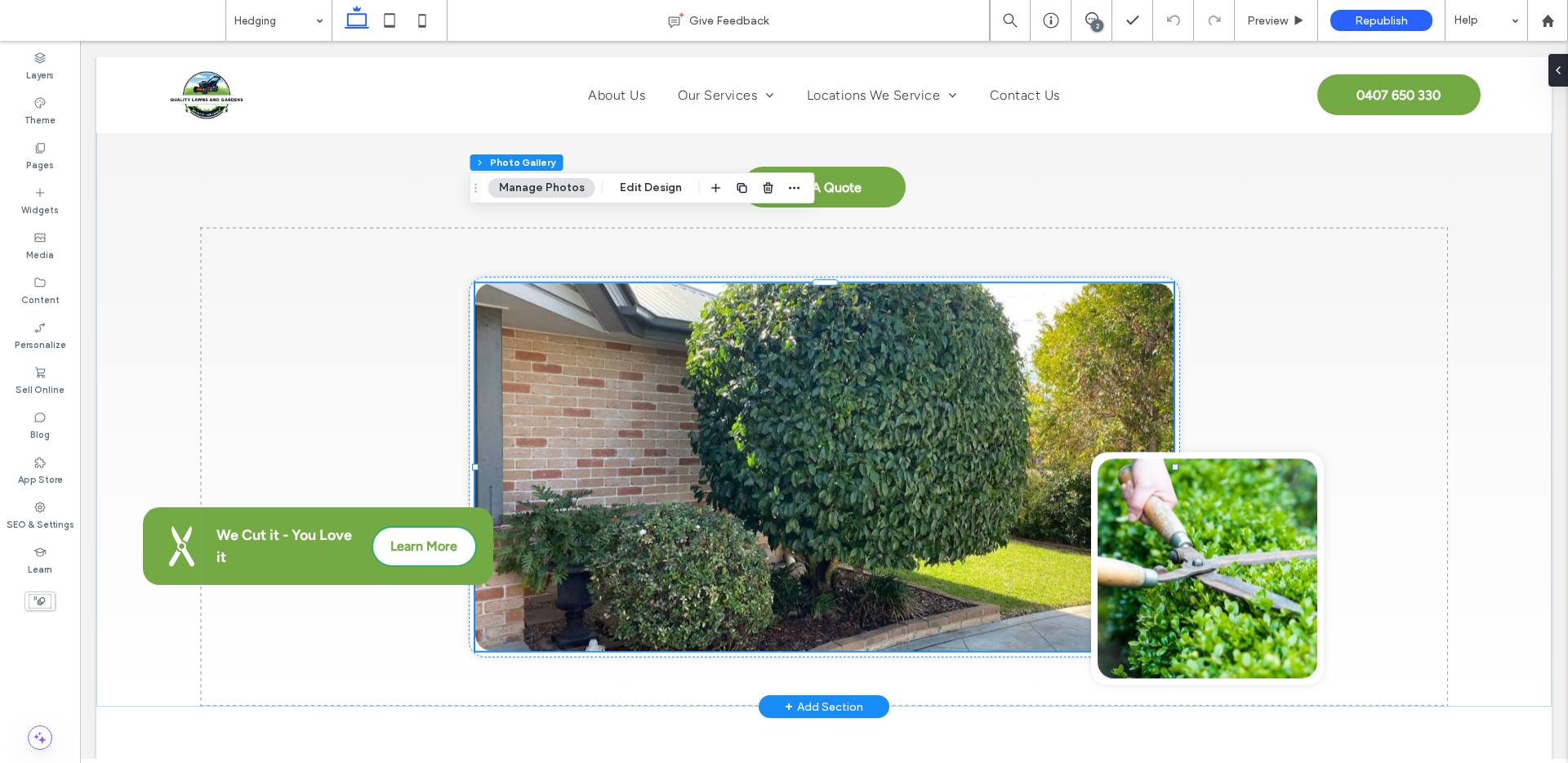
scroll to position [252, 0]
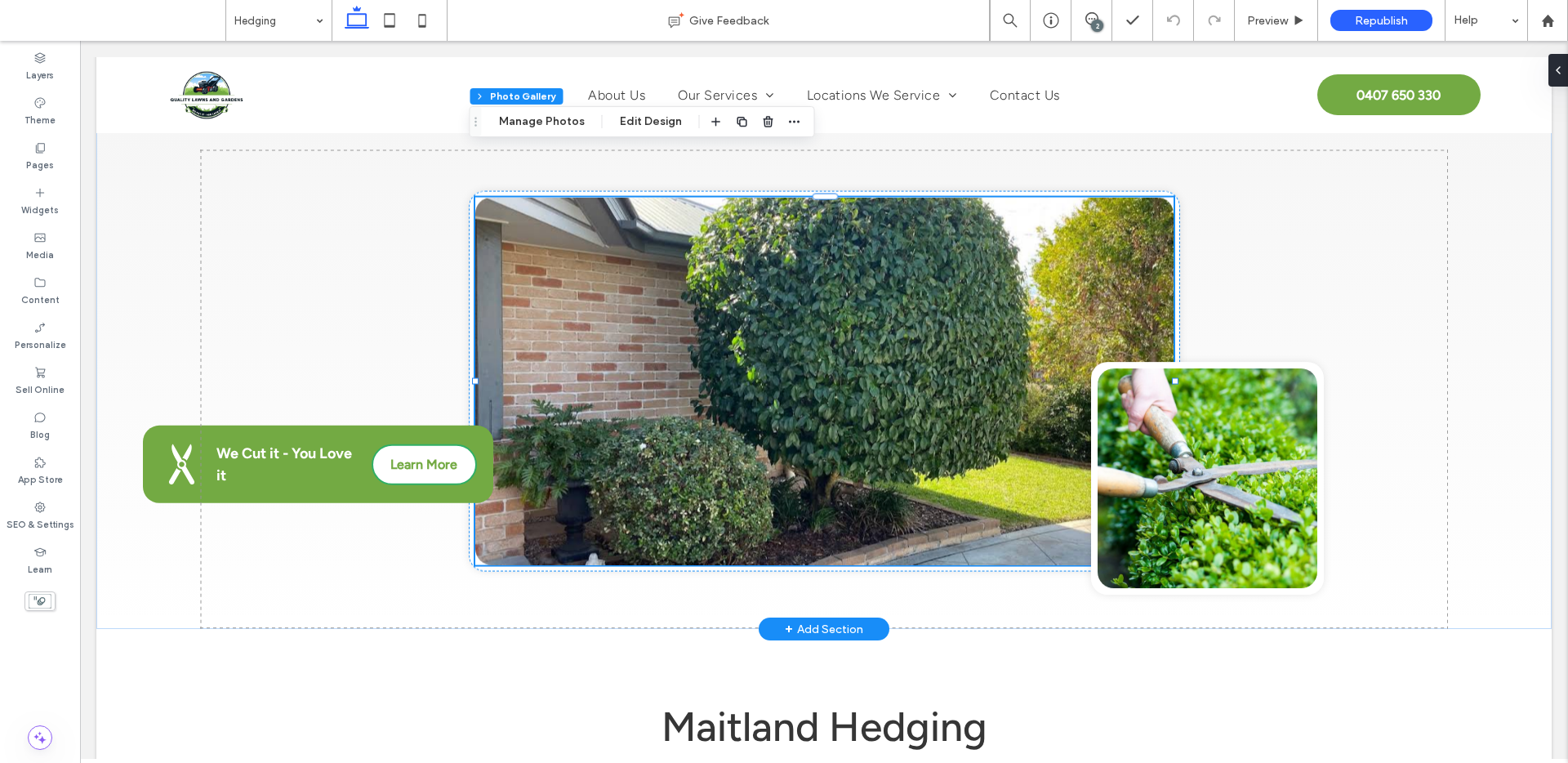
click at [770, 365] on link at bounding box center [824, 382] width 698 height 367
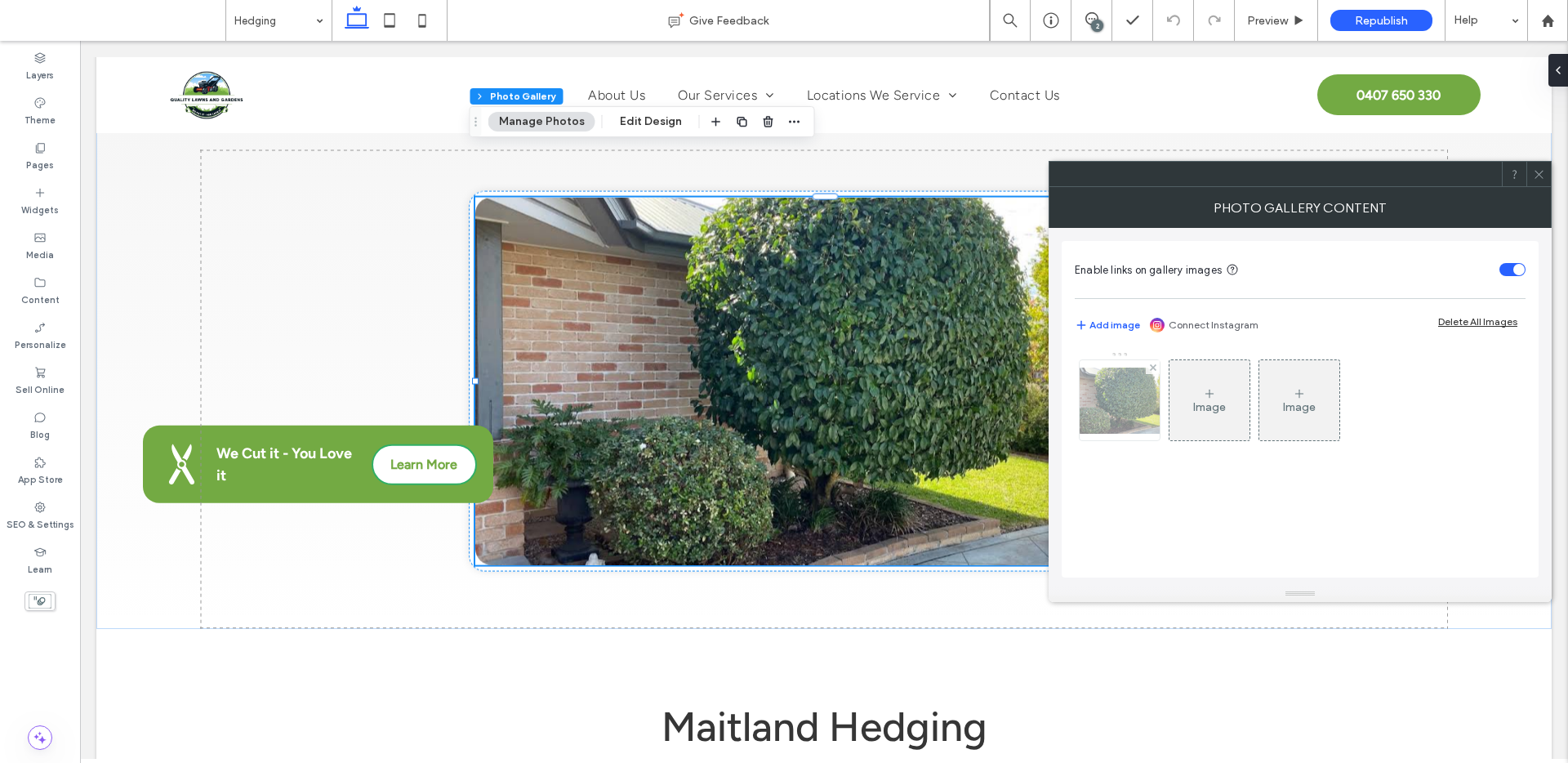
click at [1103, 421] on img at bounding box center [1119, 401] width 130 height 67
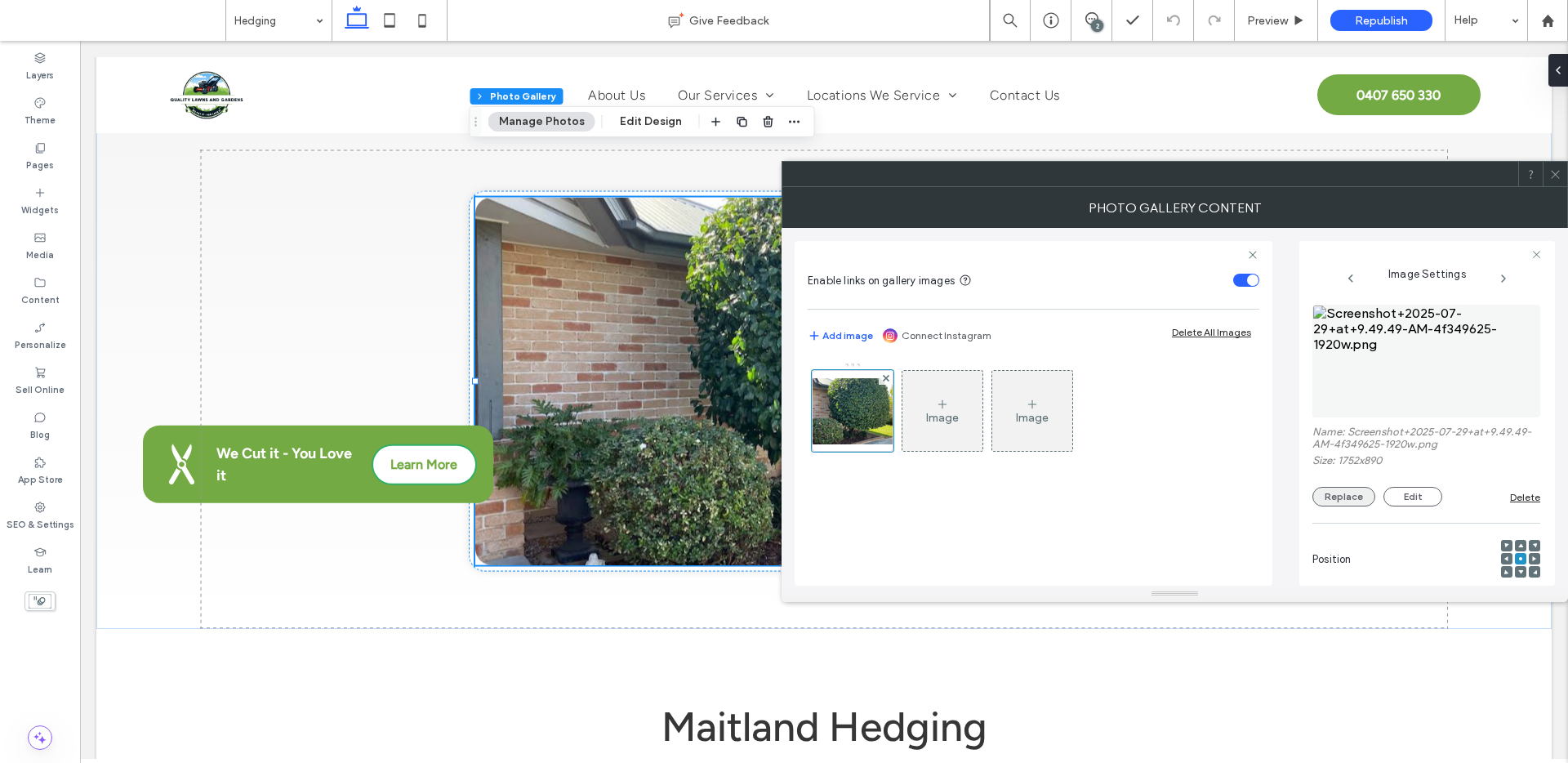
click at [1334, 499] on button "Replace" at bounding box center [1344, 497] width 63 height 20
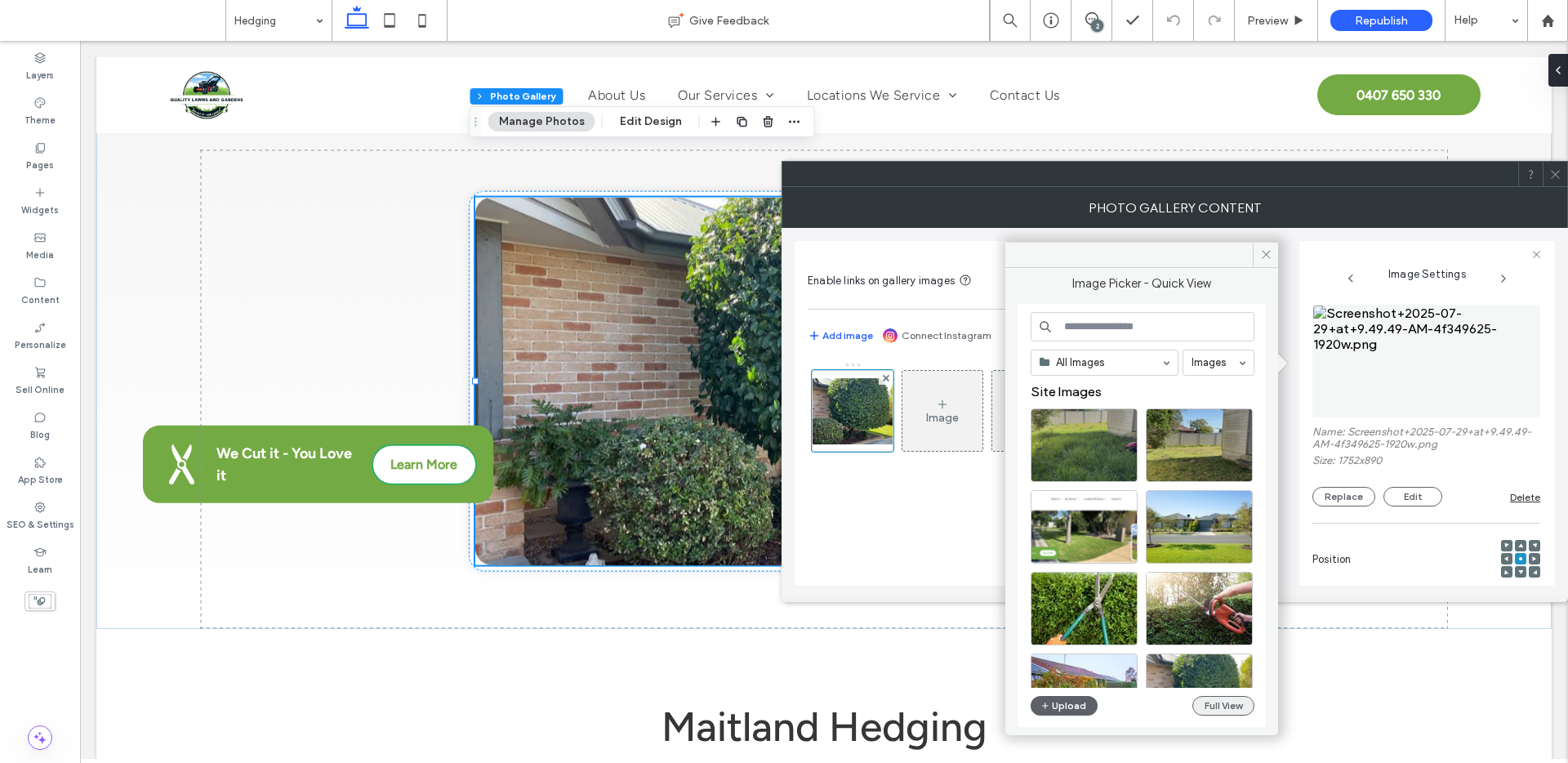
click at [1231, 697] on button "Full View" at bounding box center [1223, 706] width 62 height 20
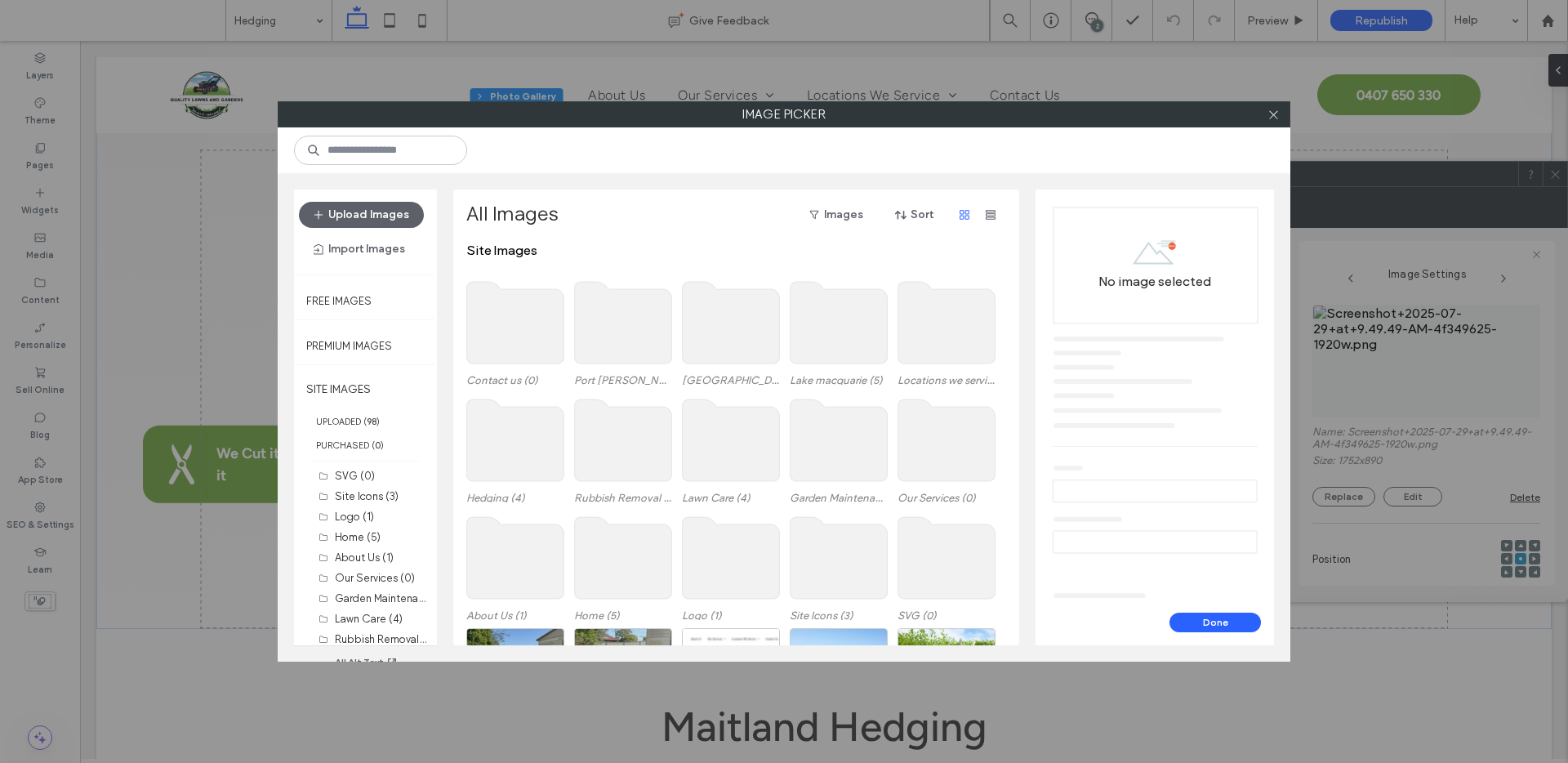
click at [507, 441] on use at bounding box center [515, 440] width 97 height 82
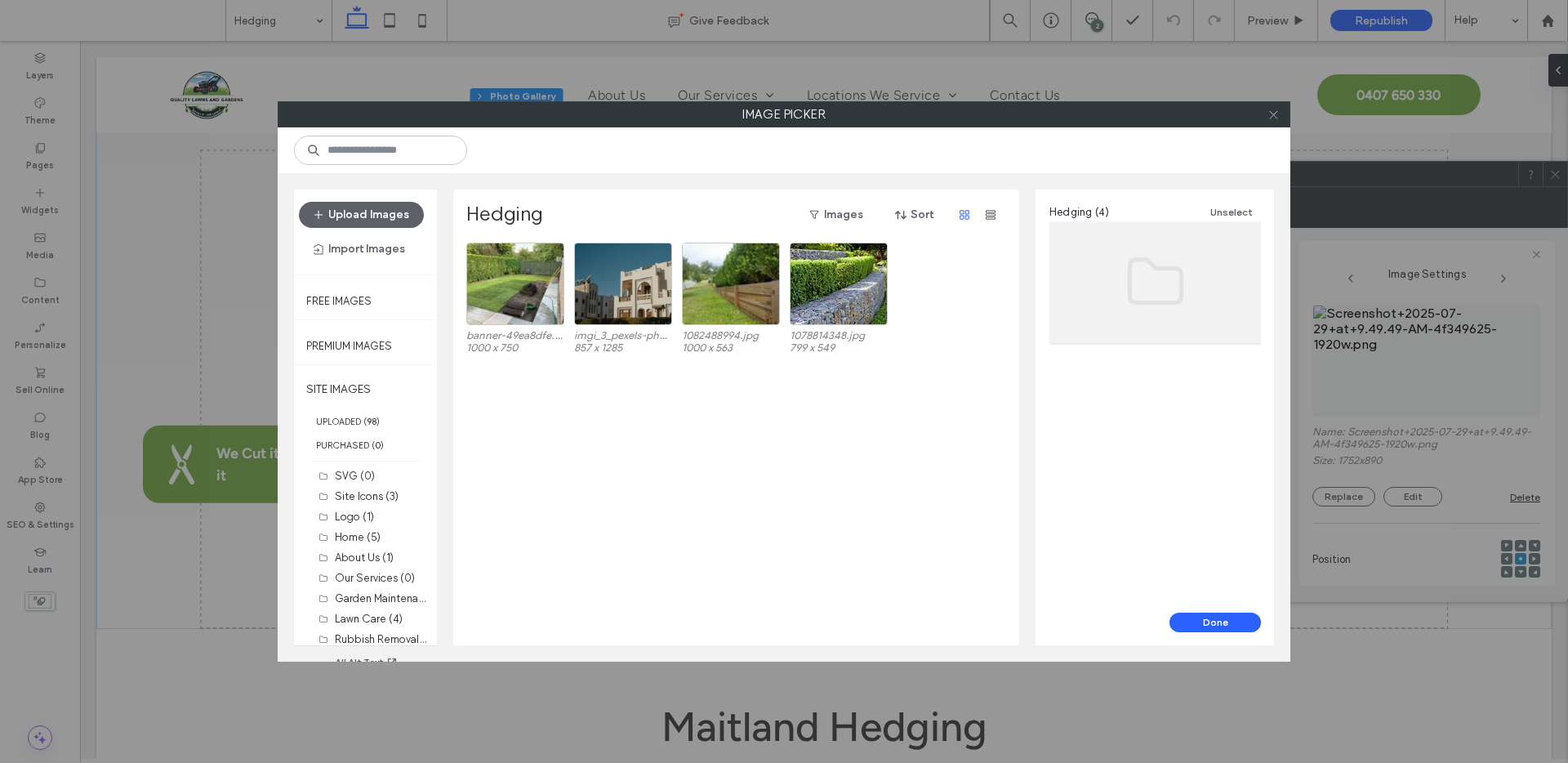
click at [1276, 114] on icon at bounding box center [1273, 114] width 12 height 12
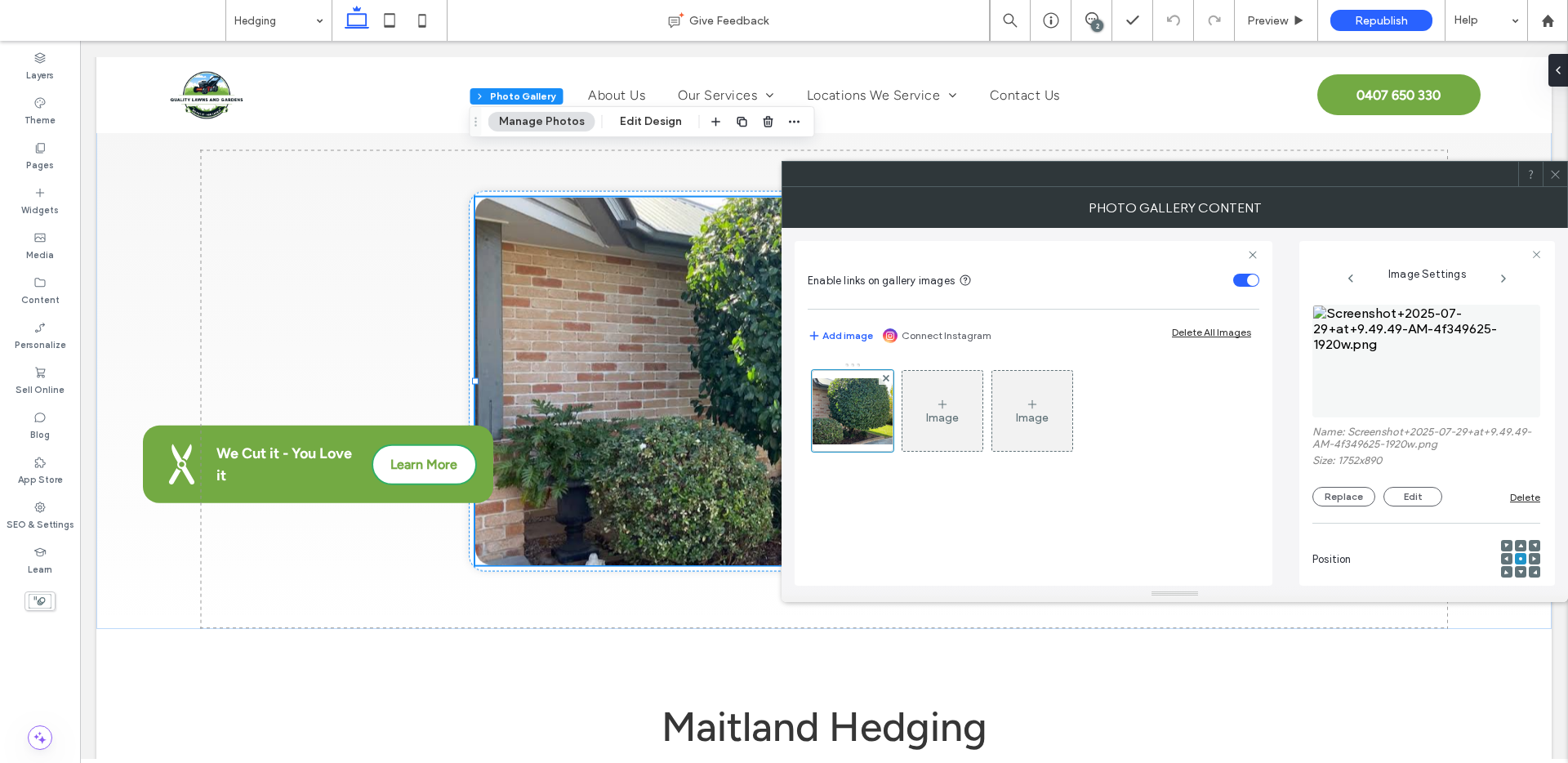
click at [1546, 172] on div at bounding box center [1555, 174] width 25 height 25
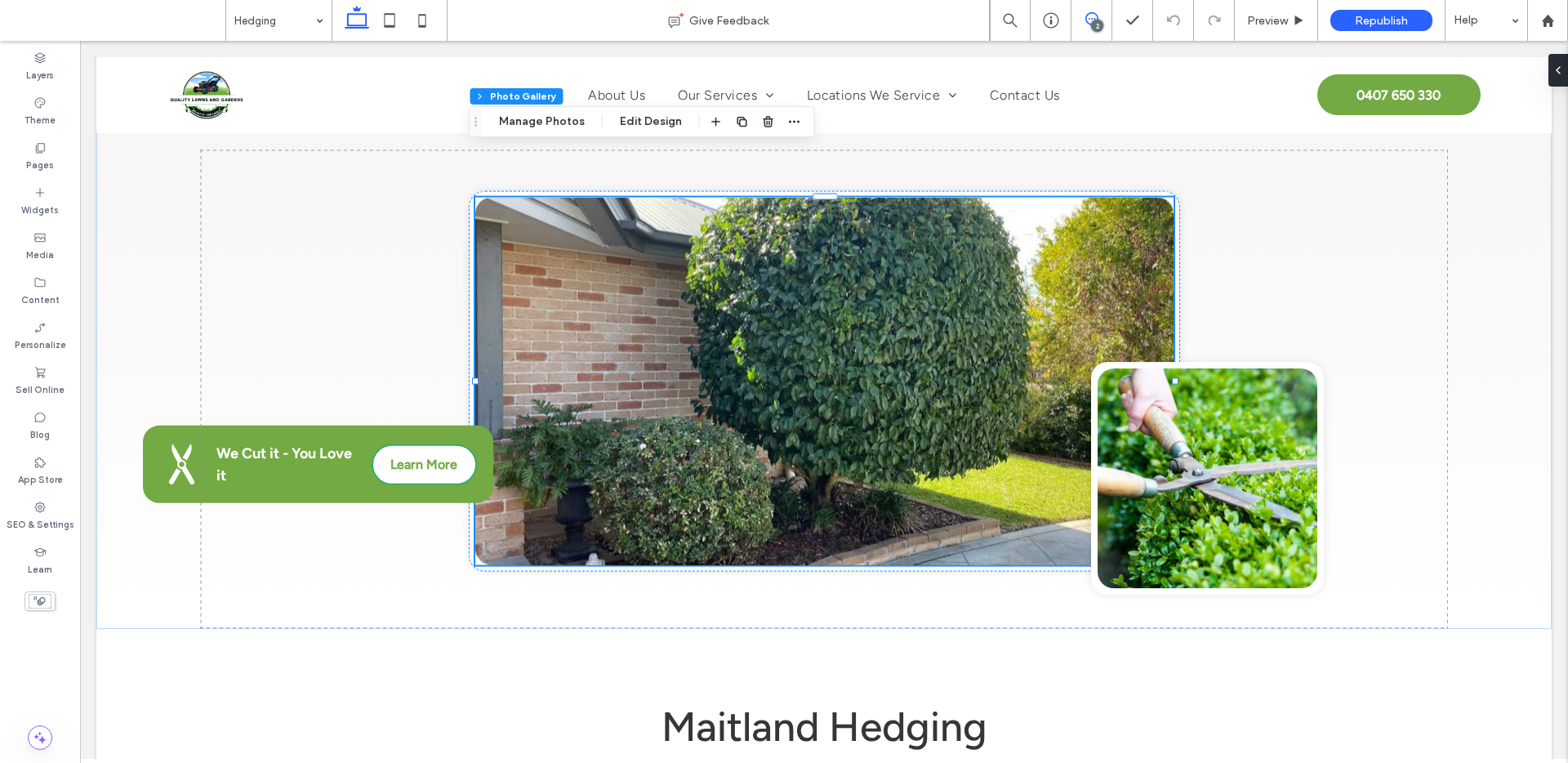
click at [1094, 15] on icon at bounding box center [1092, 19] width 13 height 13
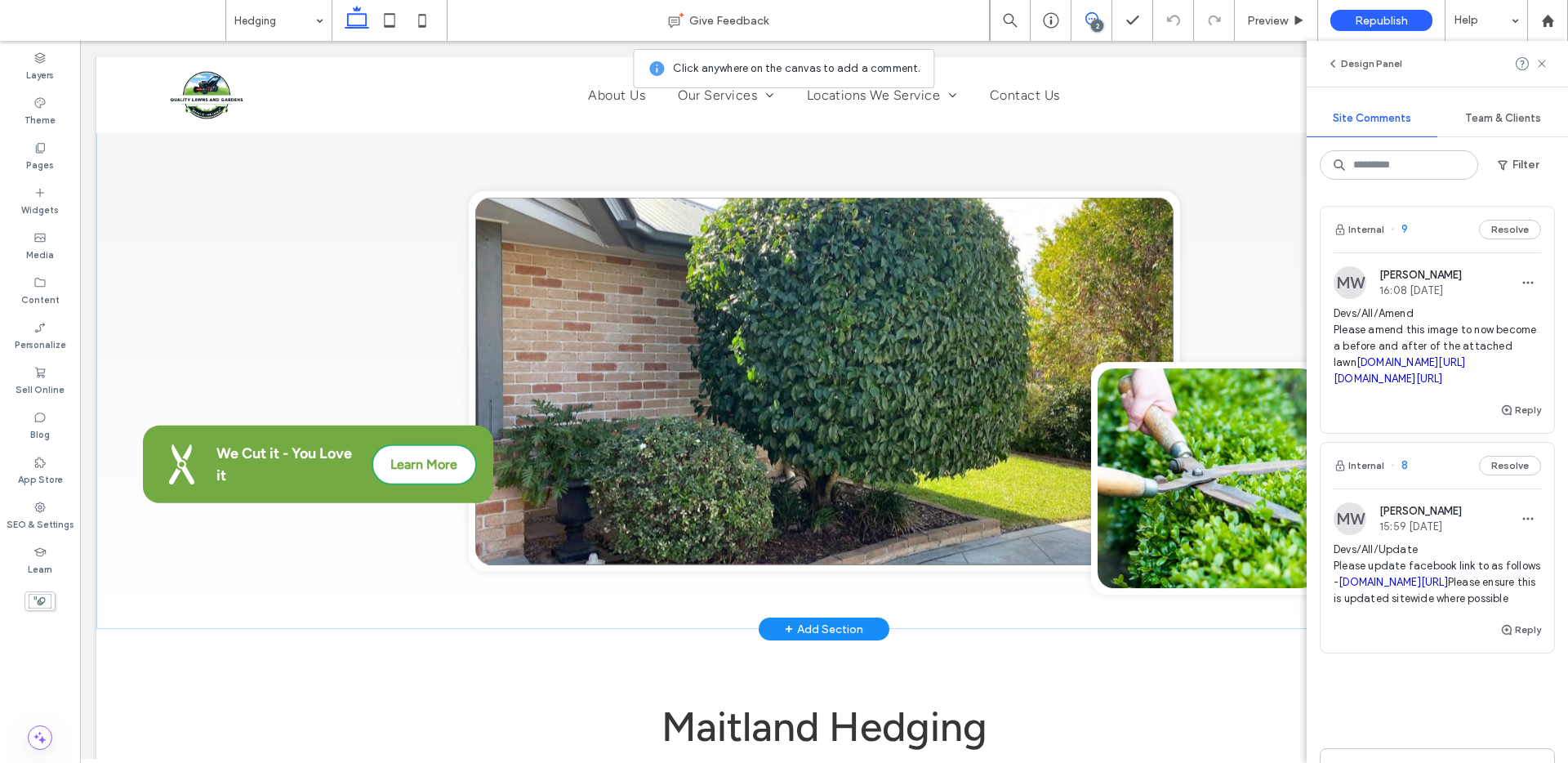
click at [881, 243] on link at bounding box center [824, 382] width 698 height 367
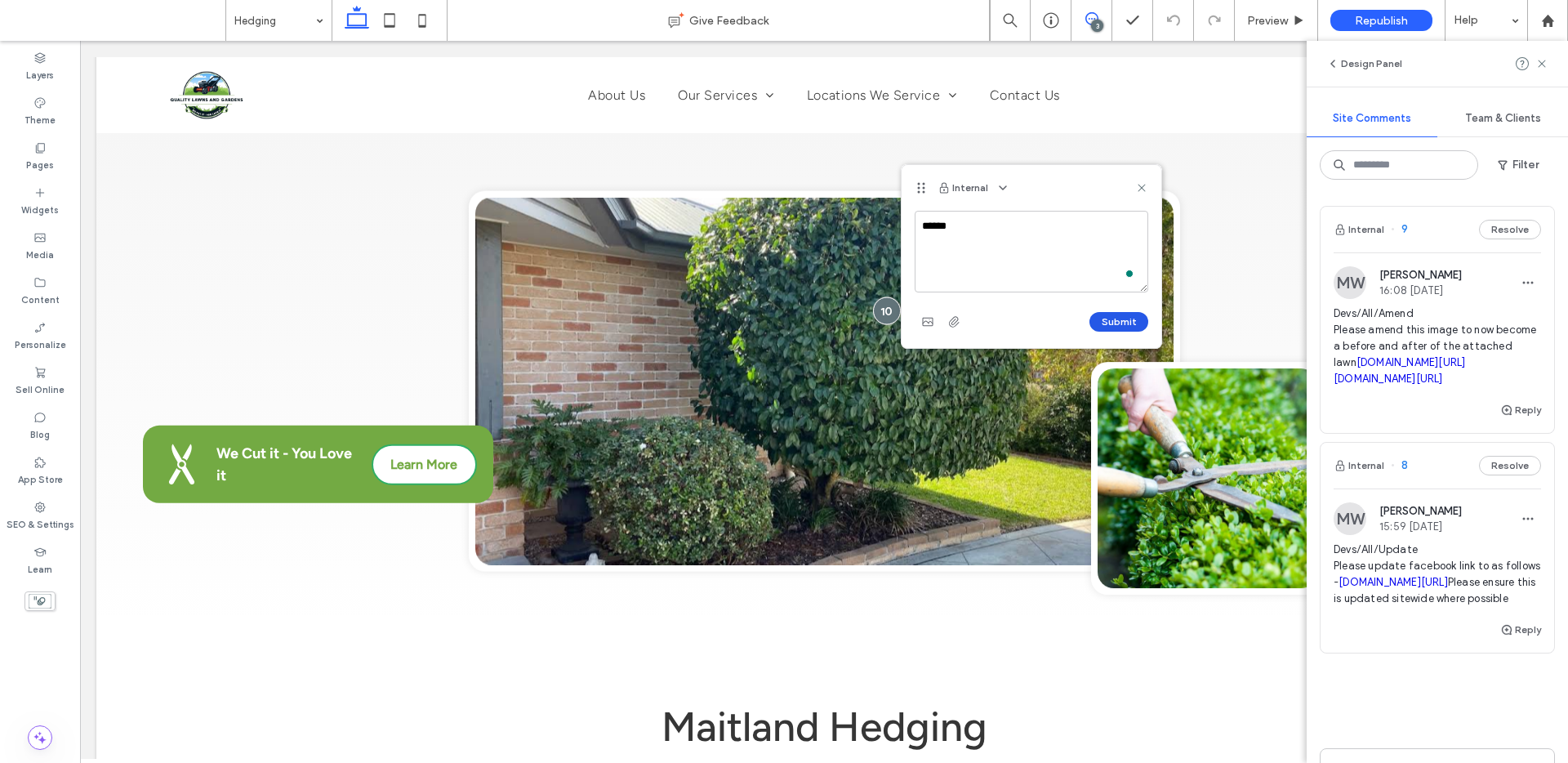
type textarea "******"
click at [1105, 323] on button "Submit" at bounding box center [1119, 322] width 59 height 20
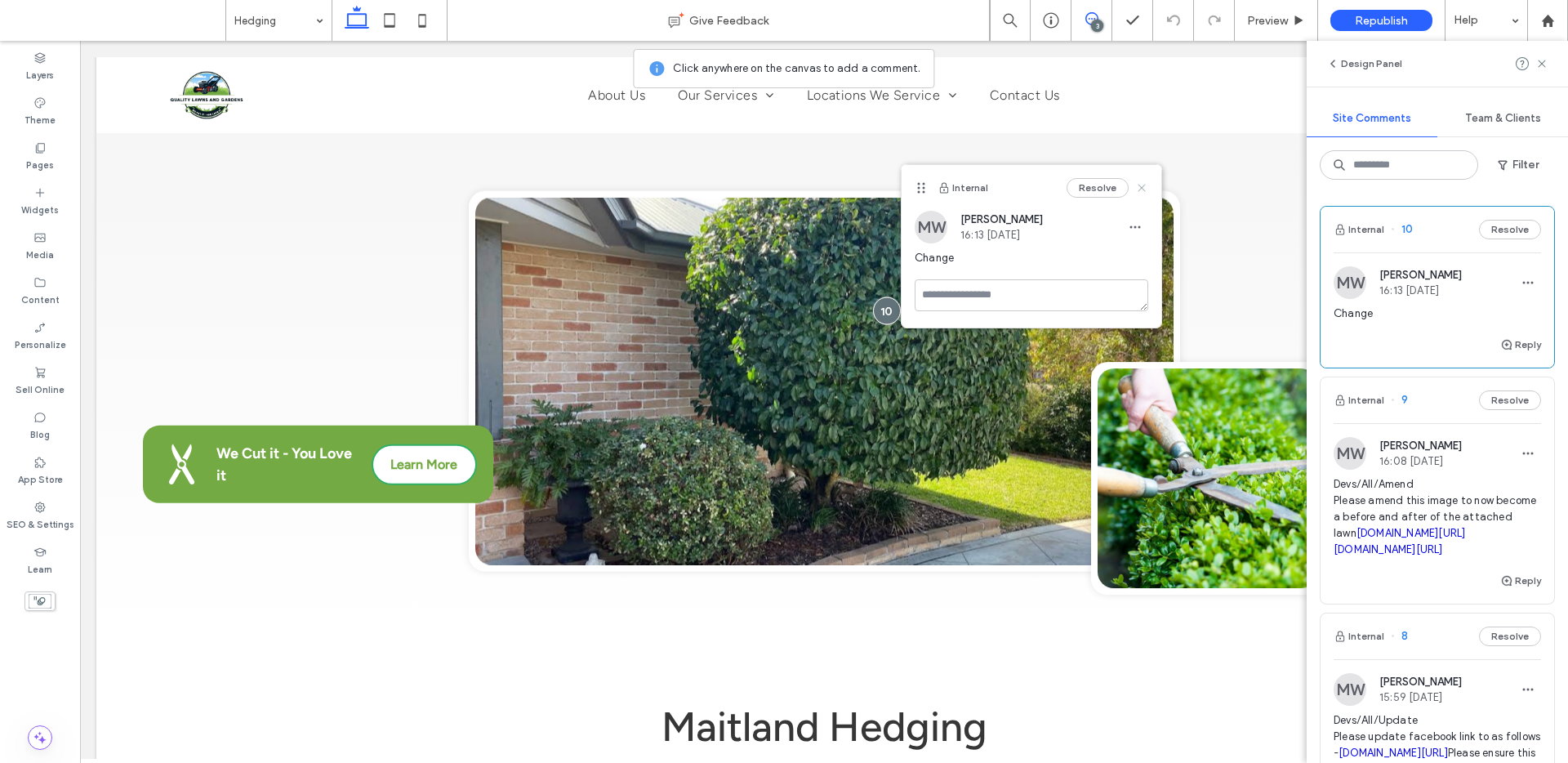
drag, startPoint x: 1142, startPoint y: 186, endPoint x: 970, endPoint y: 217, distance: 174.8
click at [1142, 186] on use at bounding box center [1141, 187] width 8 height 8
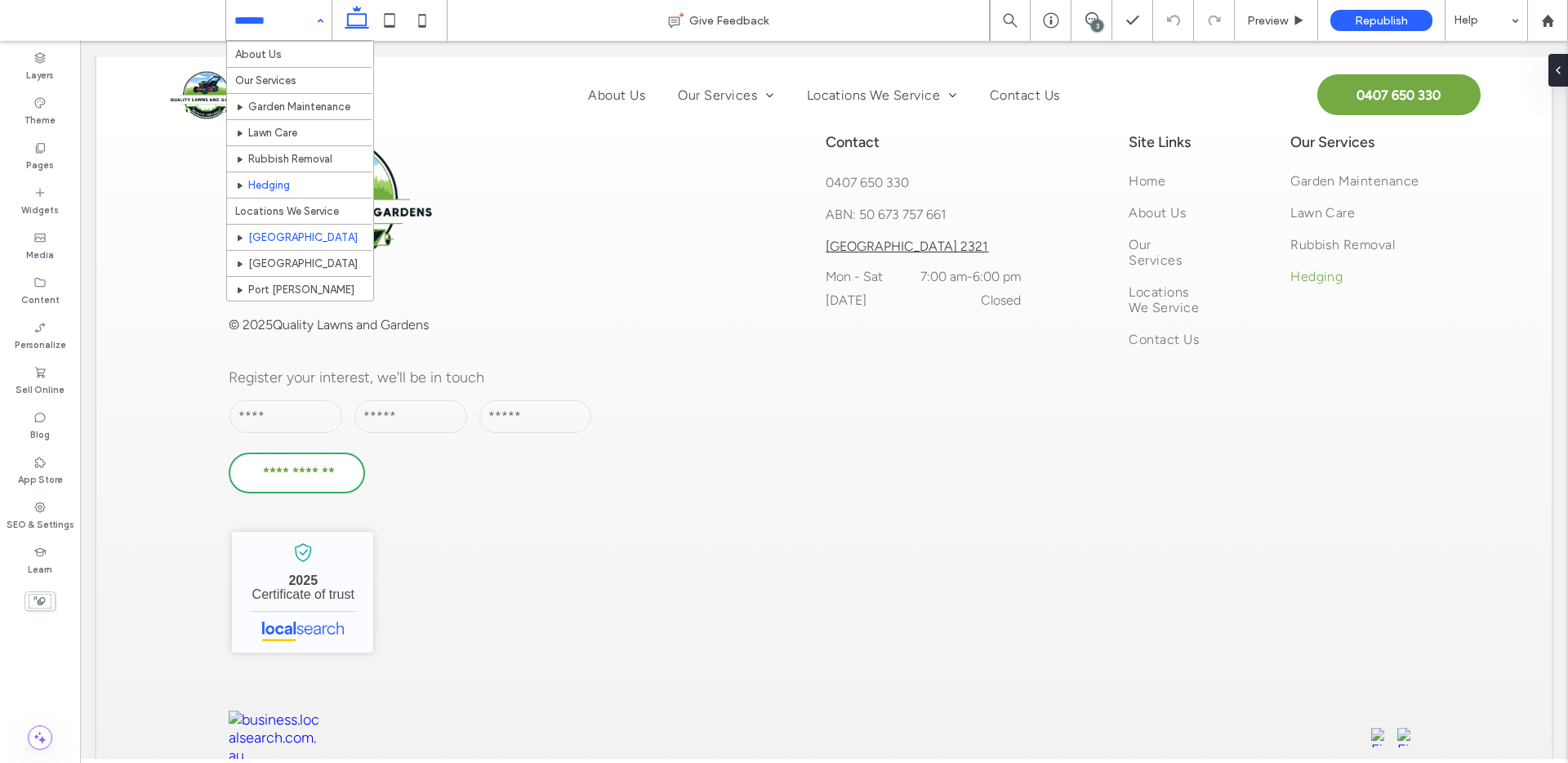
scroll to position [51, 0]
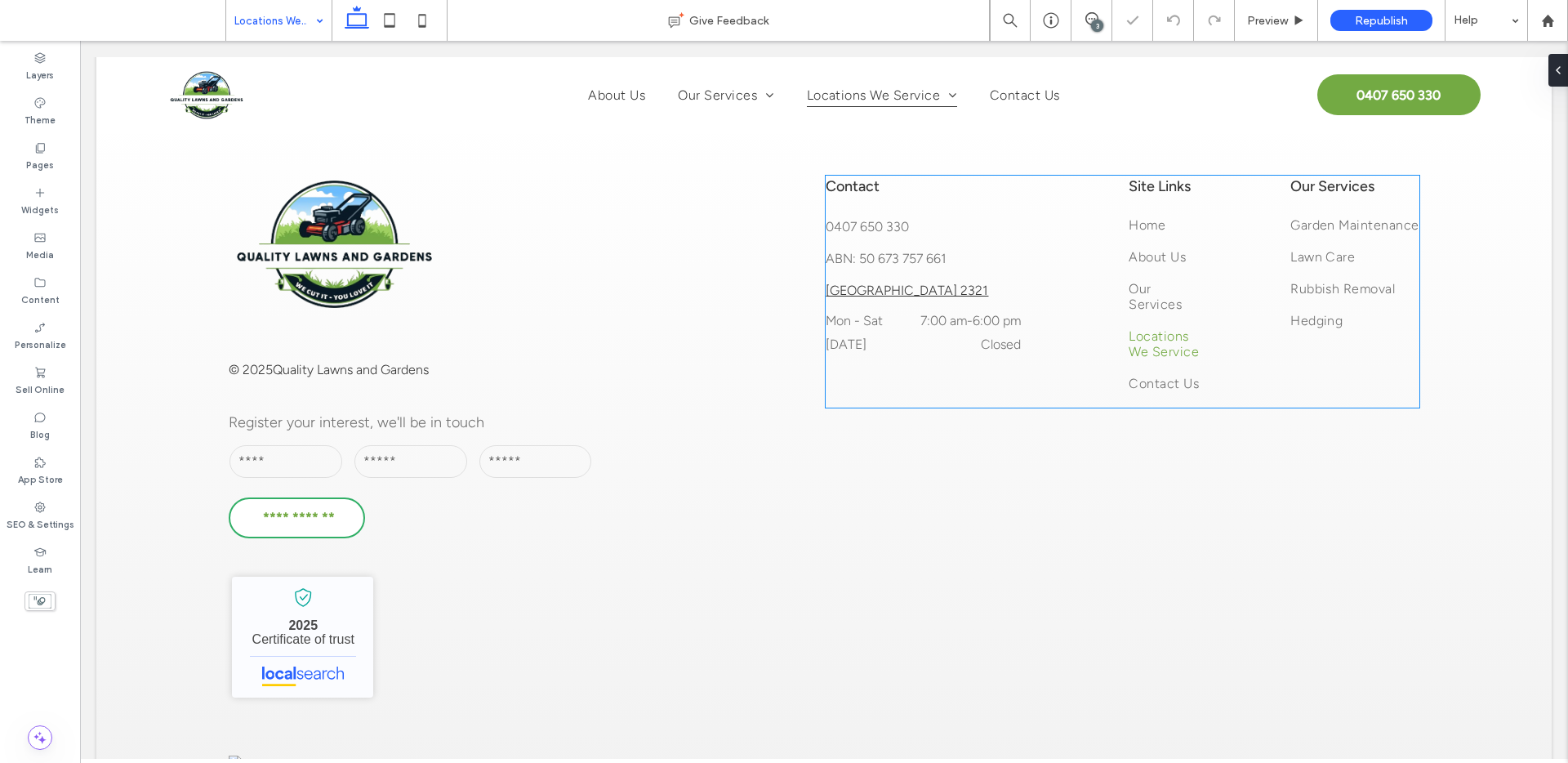
scroll to position [1771, 0]
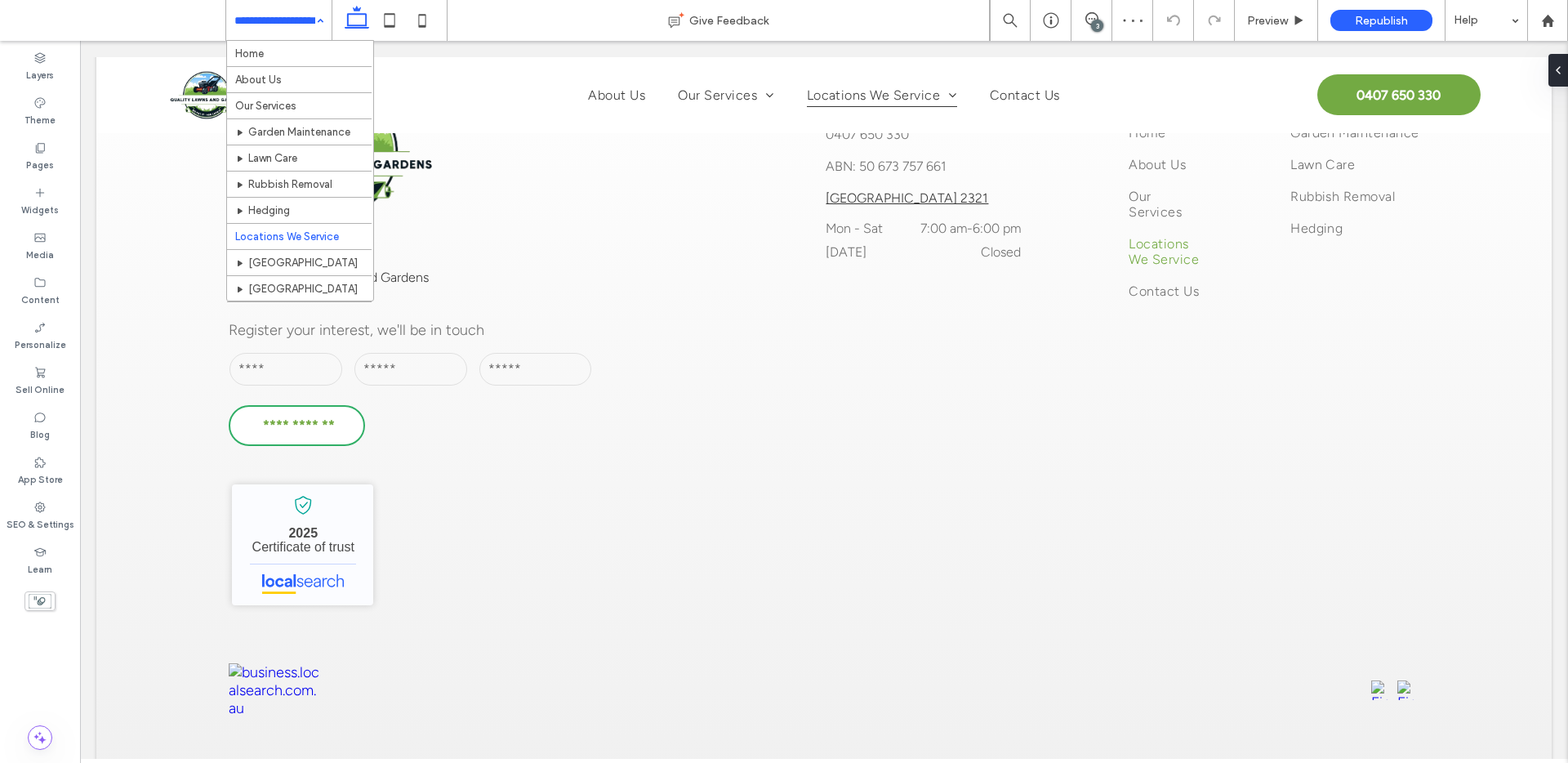
click at [292, 28] on input at bounding box center [275, 20] width 81 height 41
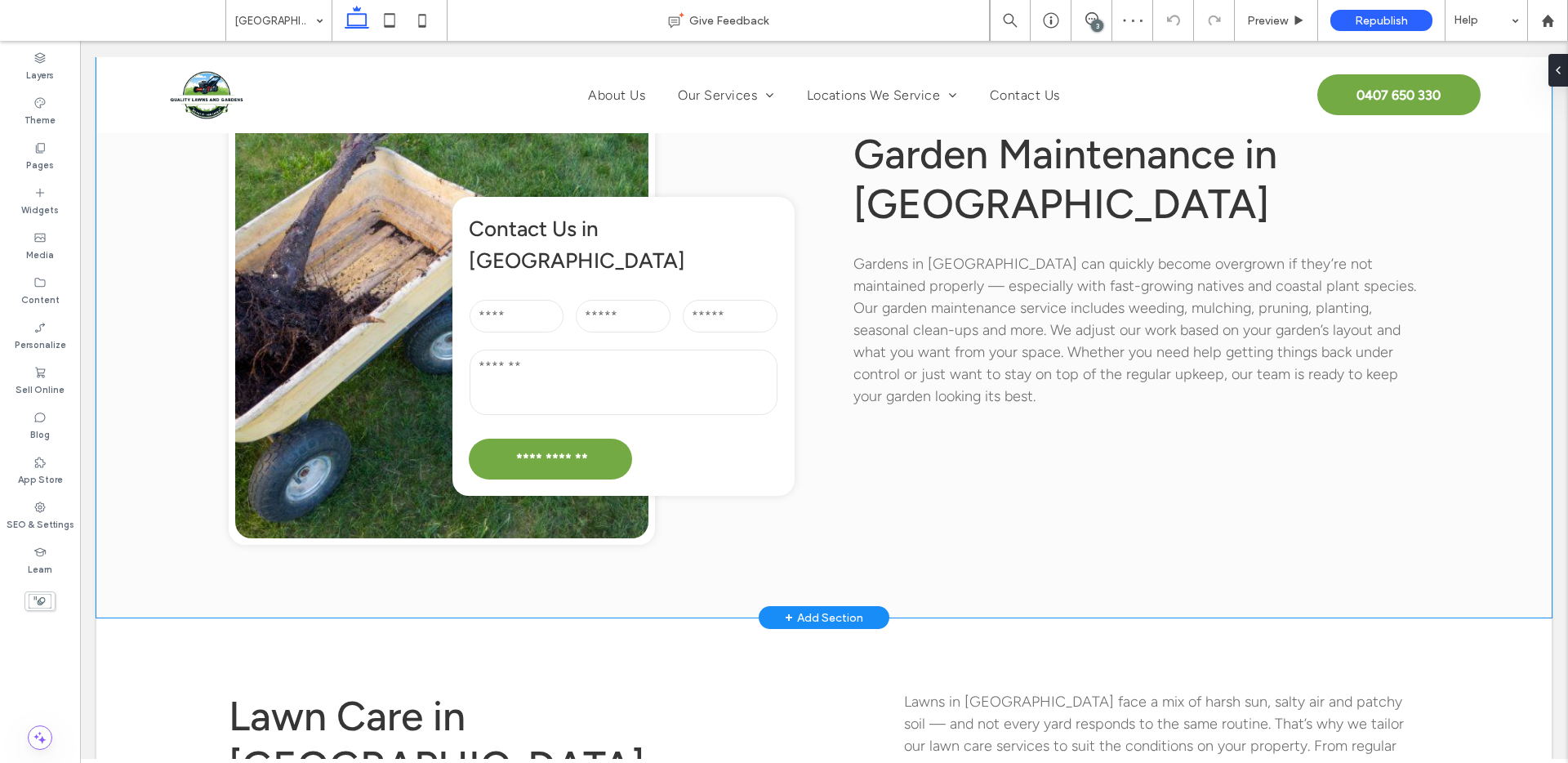
scroll to position [1990, 0]
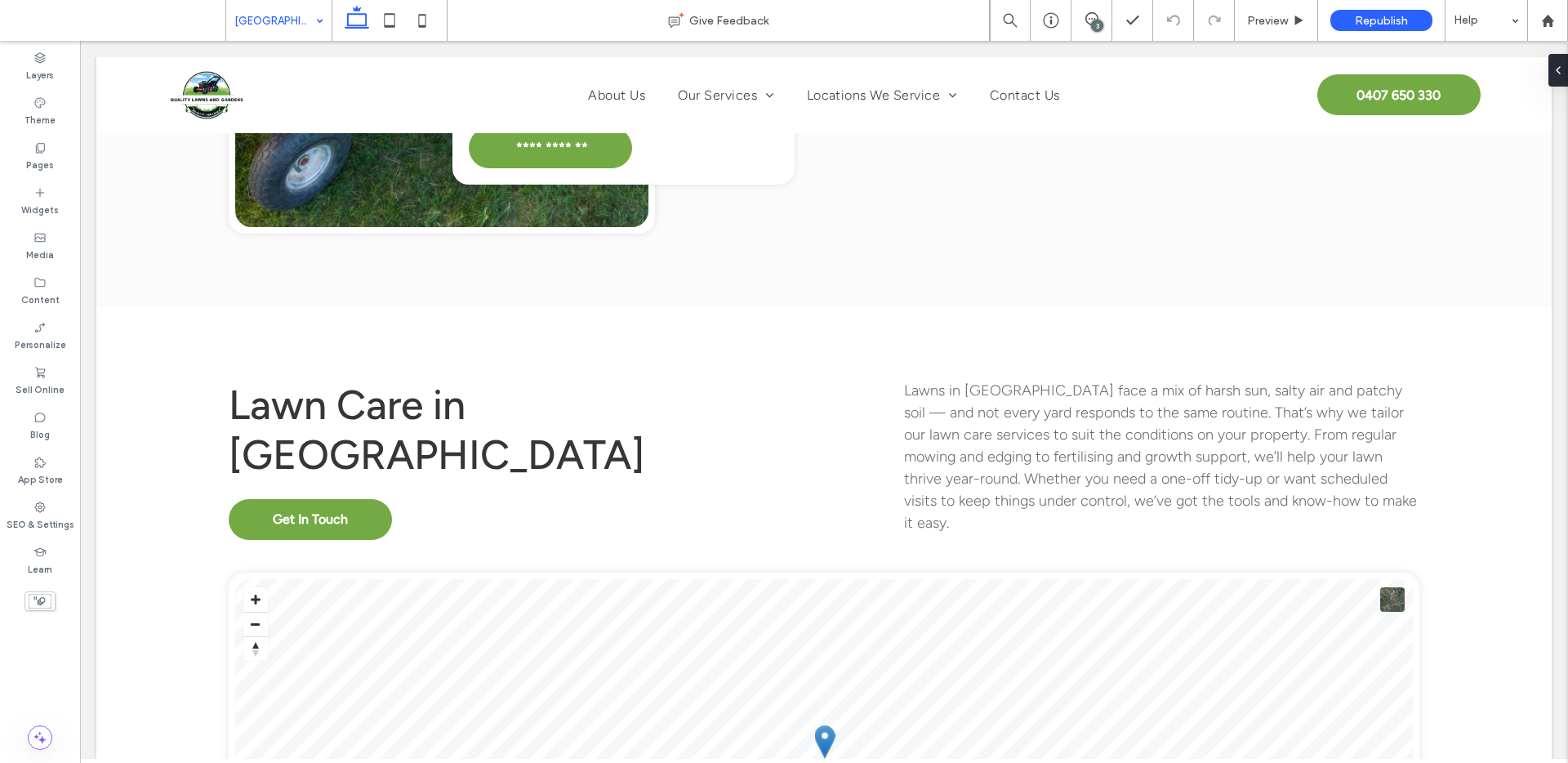
click at [261, 14] on input at bounding box center [275, 20] width 81 height 41
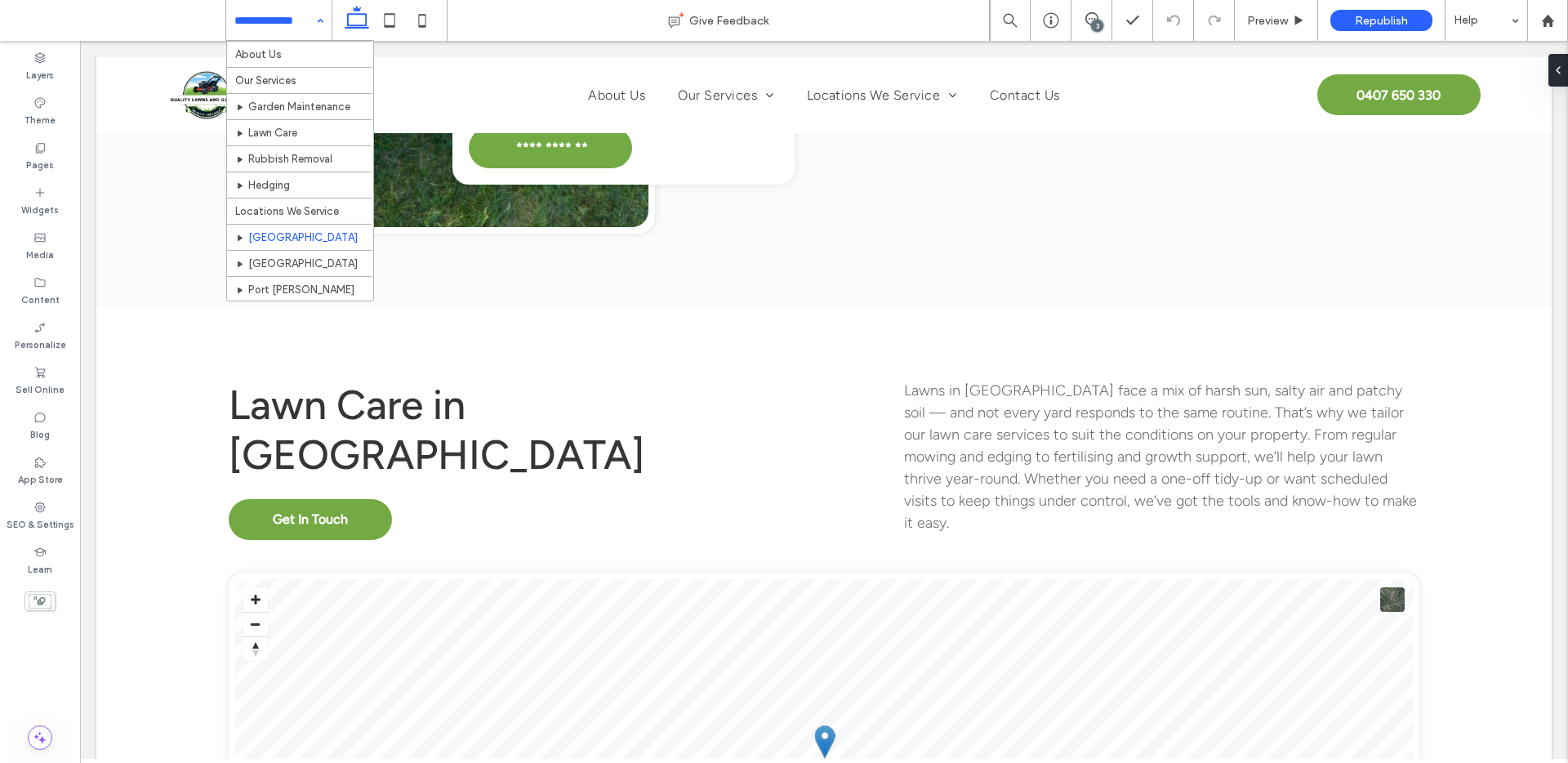
scroll to position [51, 0]
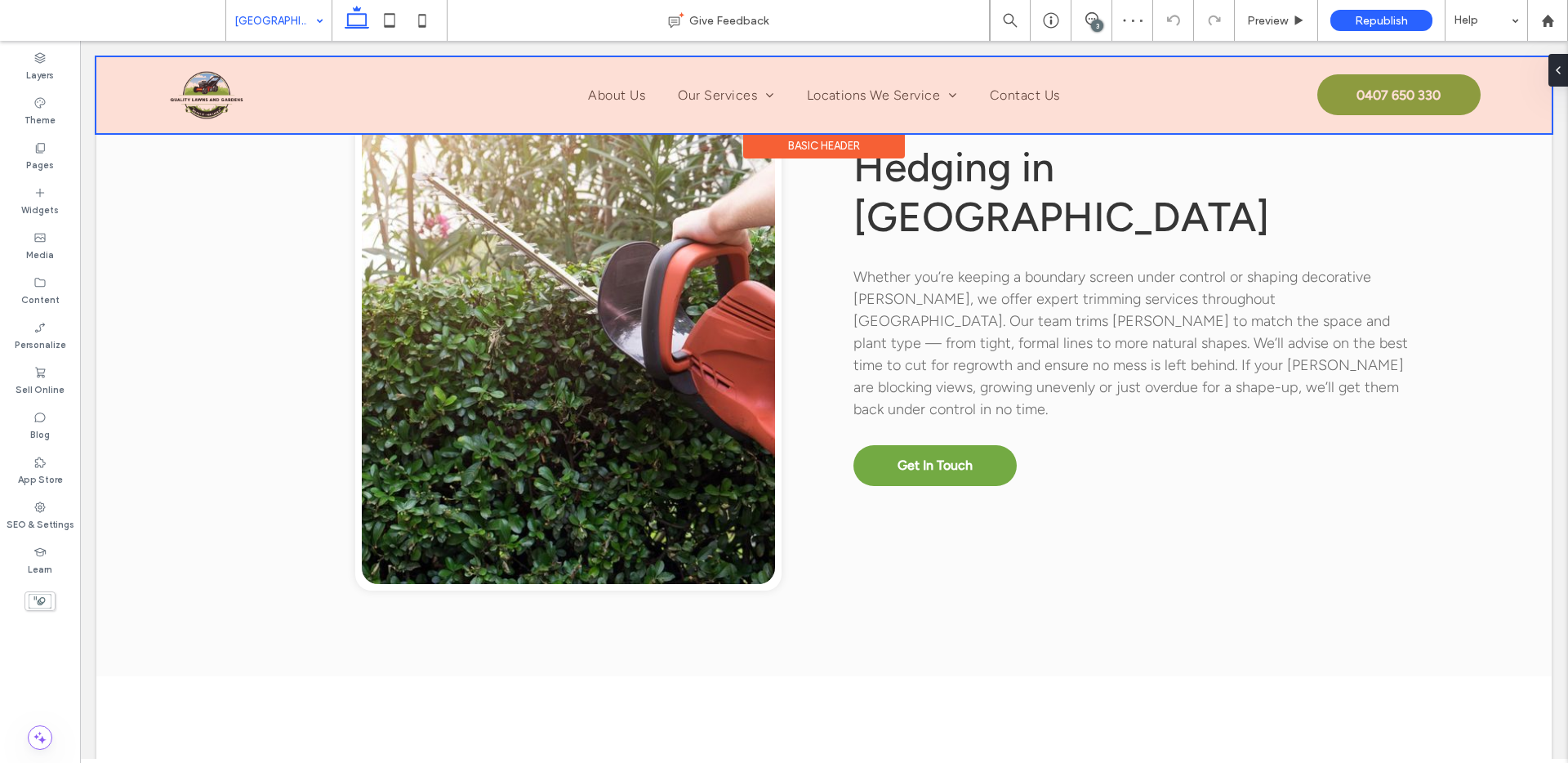
scroll to position [3159, 0]
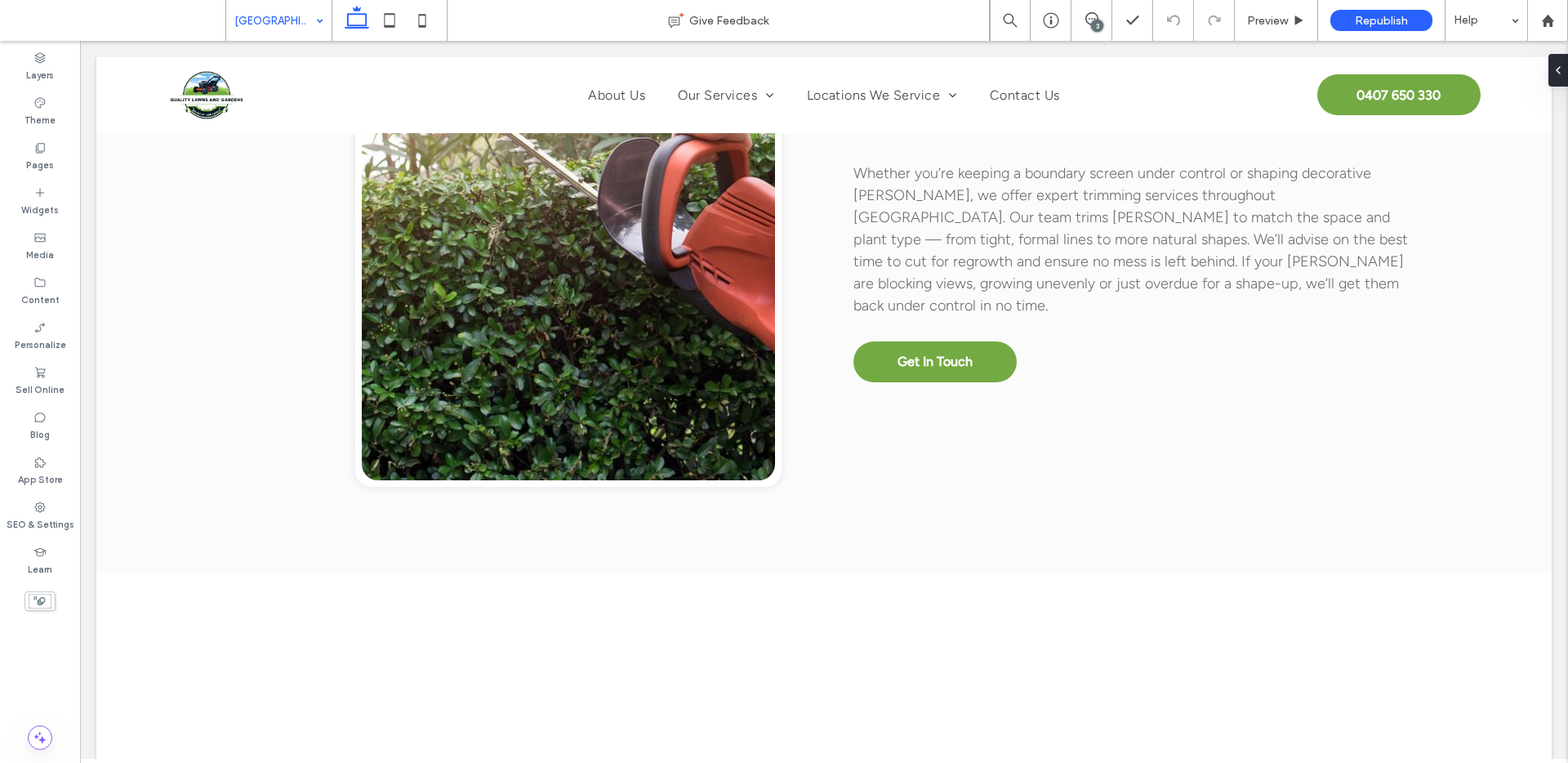
click at [311, 22] on div "[GEOGRAPHIC_DATA]" at bounding box center [279, 20] width 106 height 41
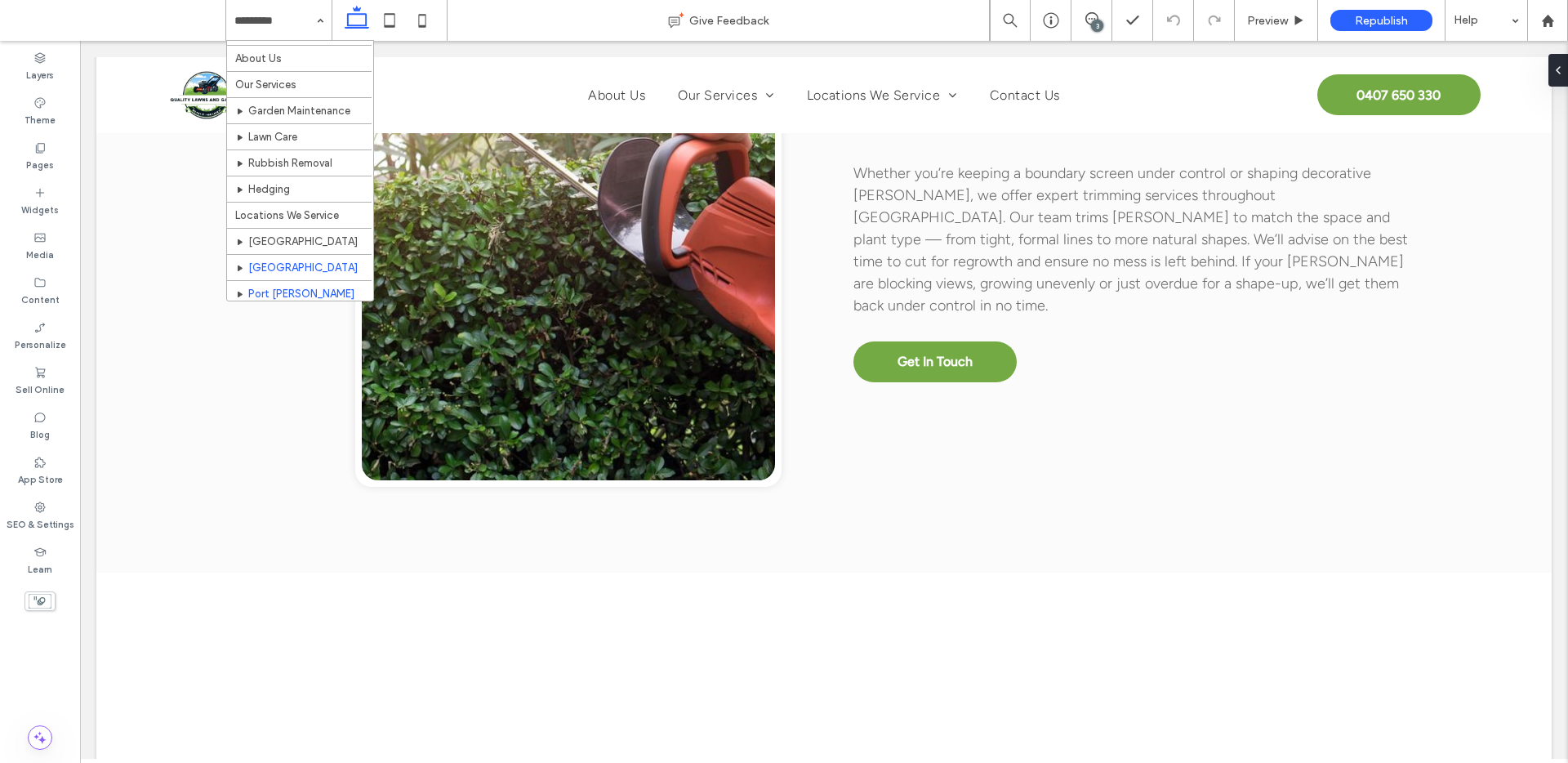
scroll to position [51, 0]
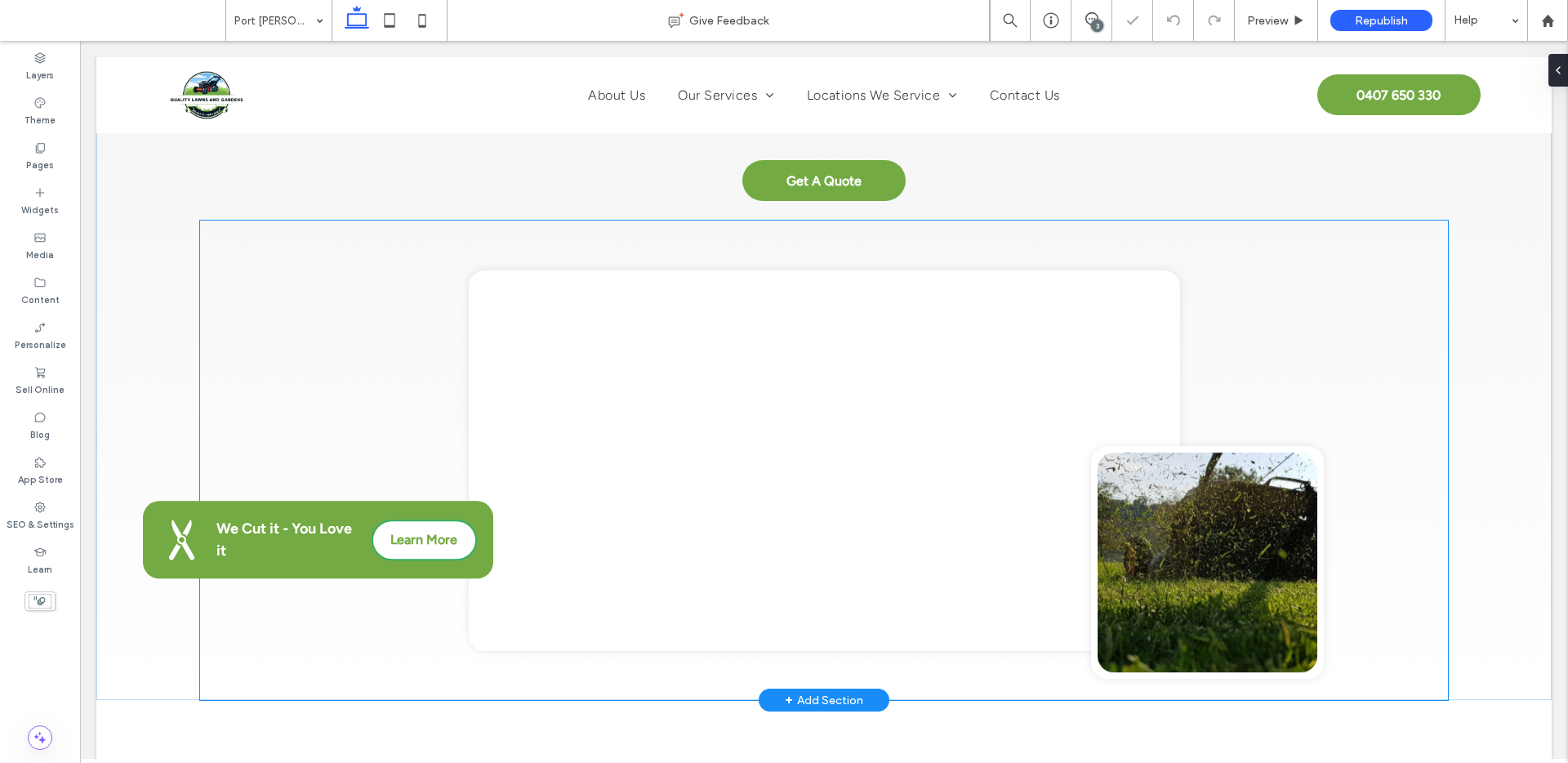
scroll to position [386, 0]
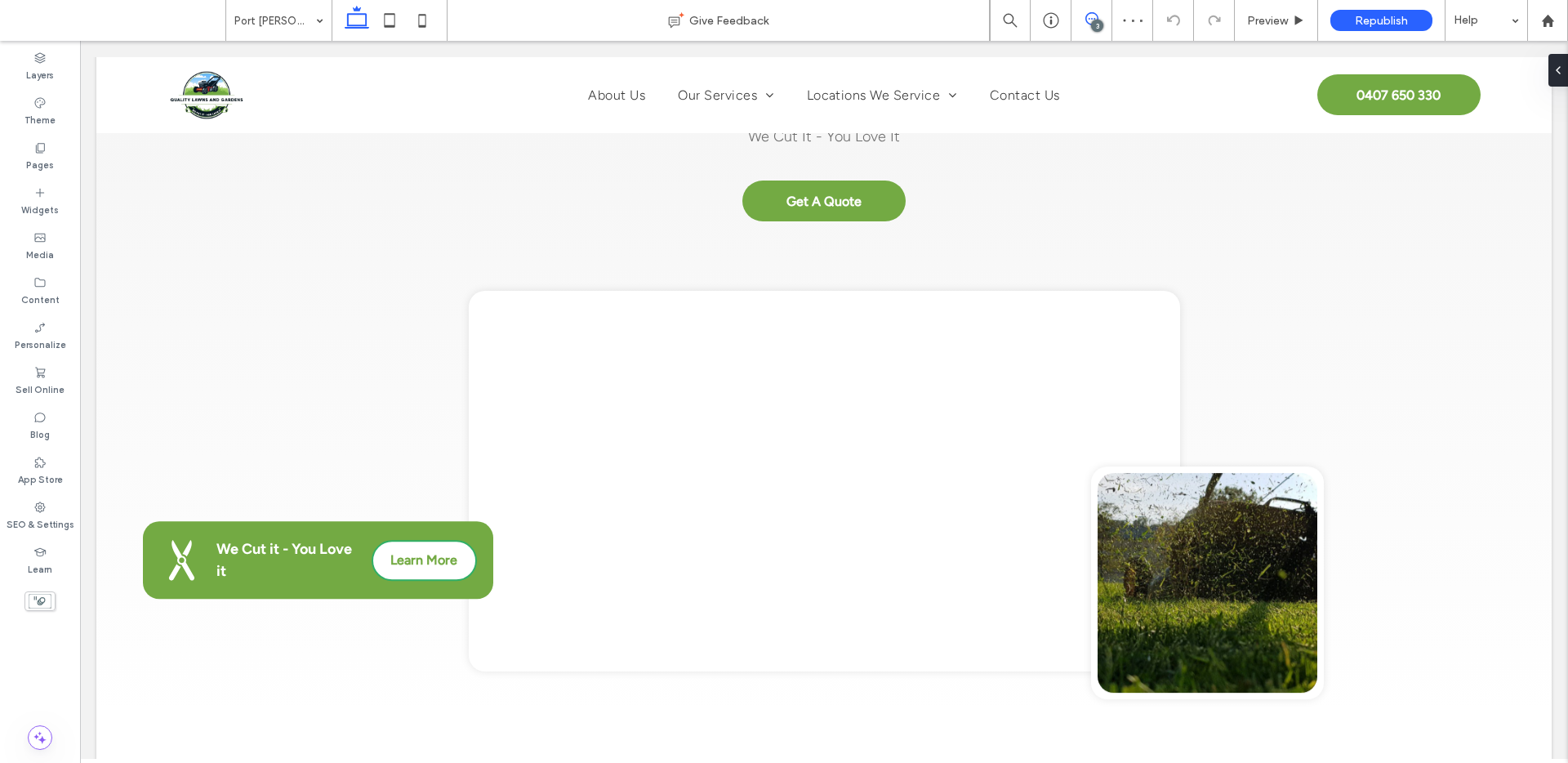
click at [1093, 18] on icon at bounding box center [1092, 19] width 13 height 13
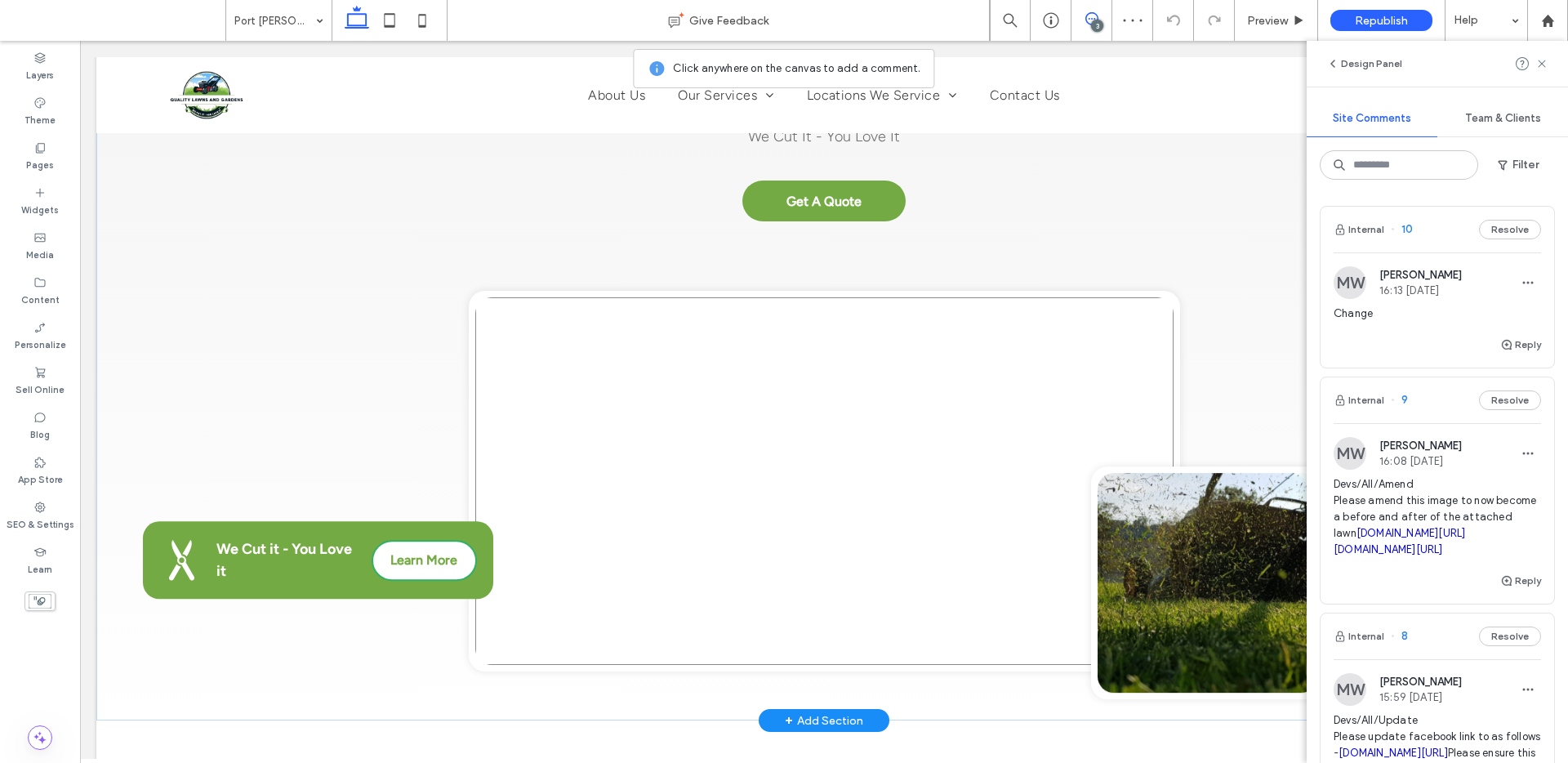
click at [829, 409] on link at bounding box center [824, 481] width 698 height 367
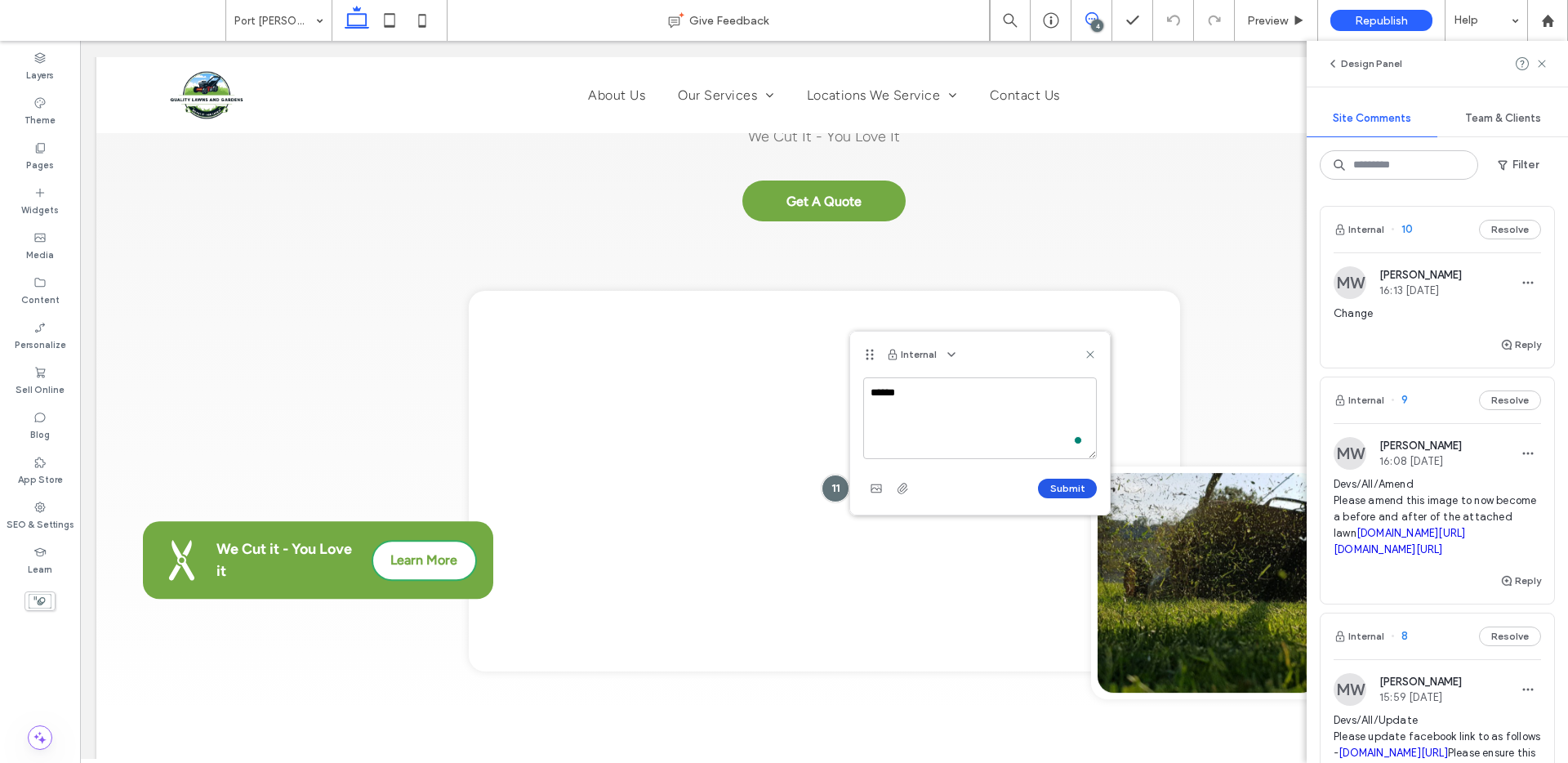
type textarea "******"
click at [1051, 479] on button "Submit" at bounding box center [1068, 488] width 59 height 20
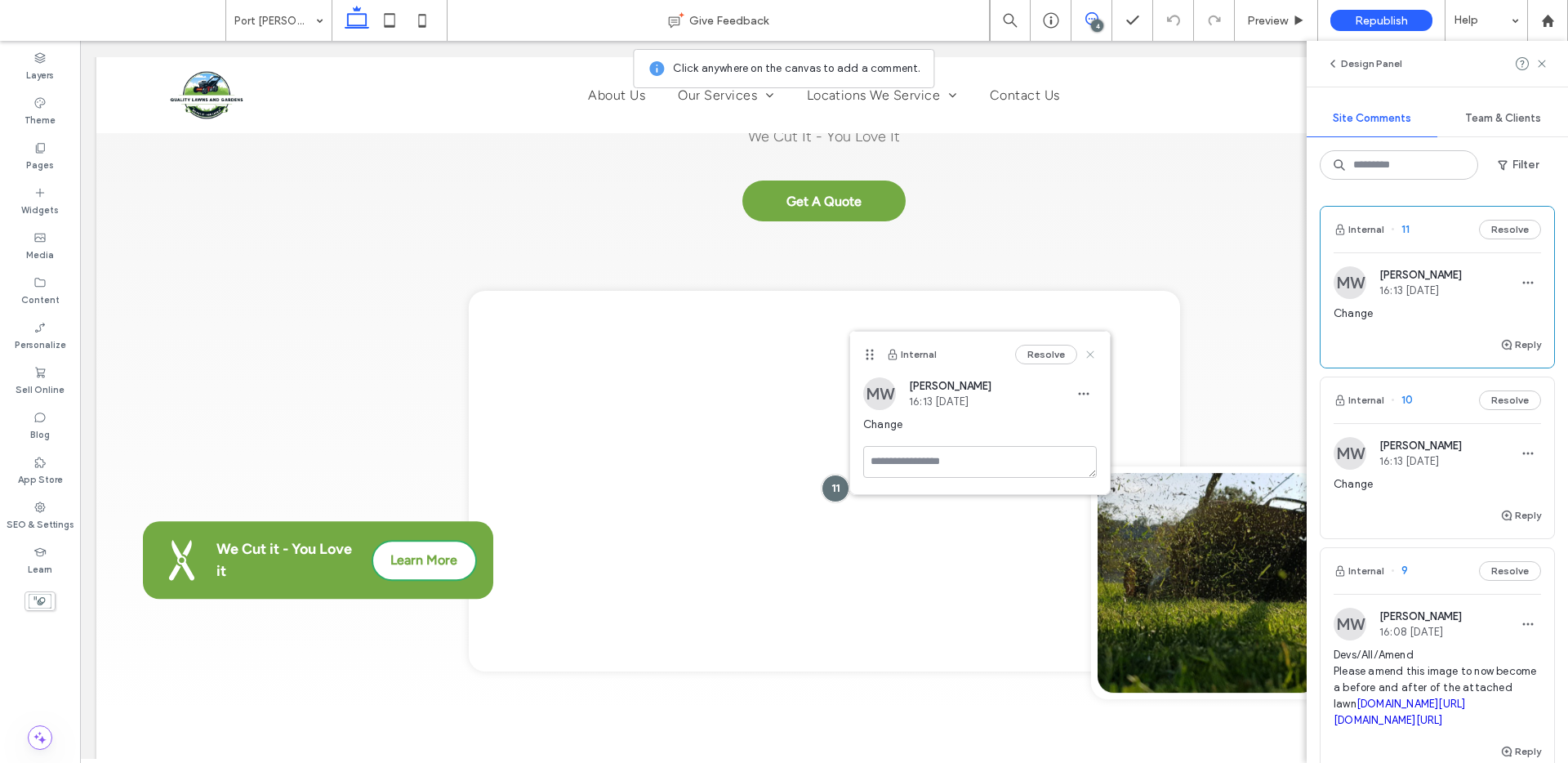
drag, startPoint x: 1094, startPoint y: 354, endPoint x: 1009, endPoint y: 316, distance: 93.1
click at [1094, 354] on icon at bounding box center [1091, 355] width 13 height 13
click at [1540, 59] on icon at bounding box center [1542, 64] width 13 height 13
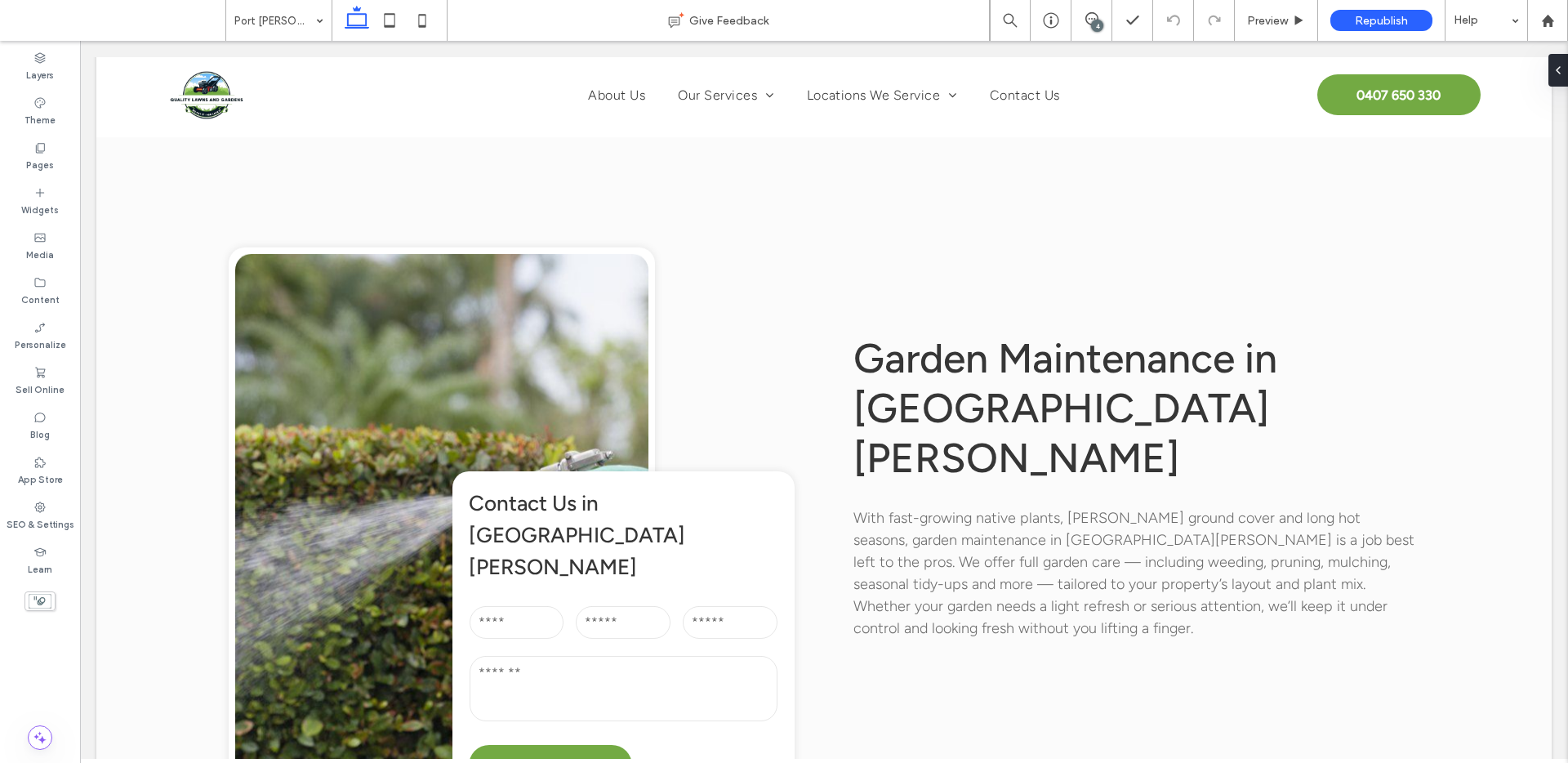
scroll to position [1492, 0]
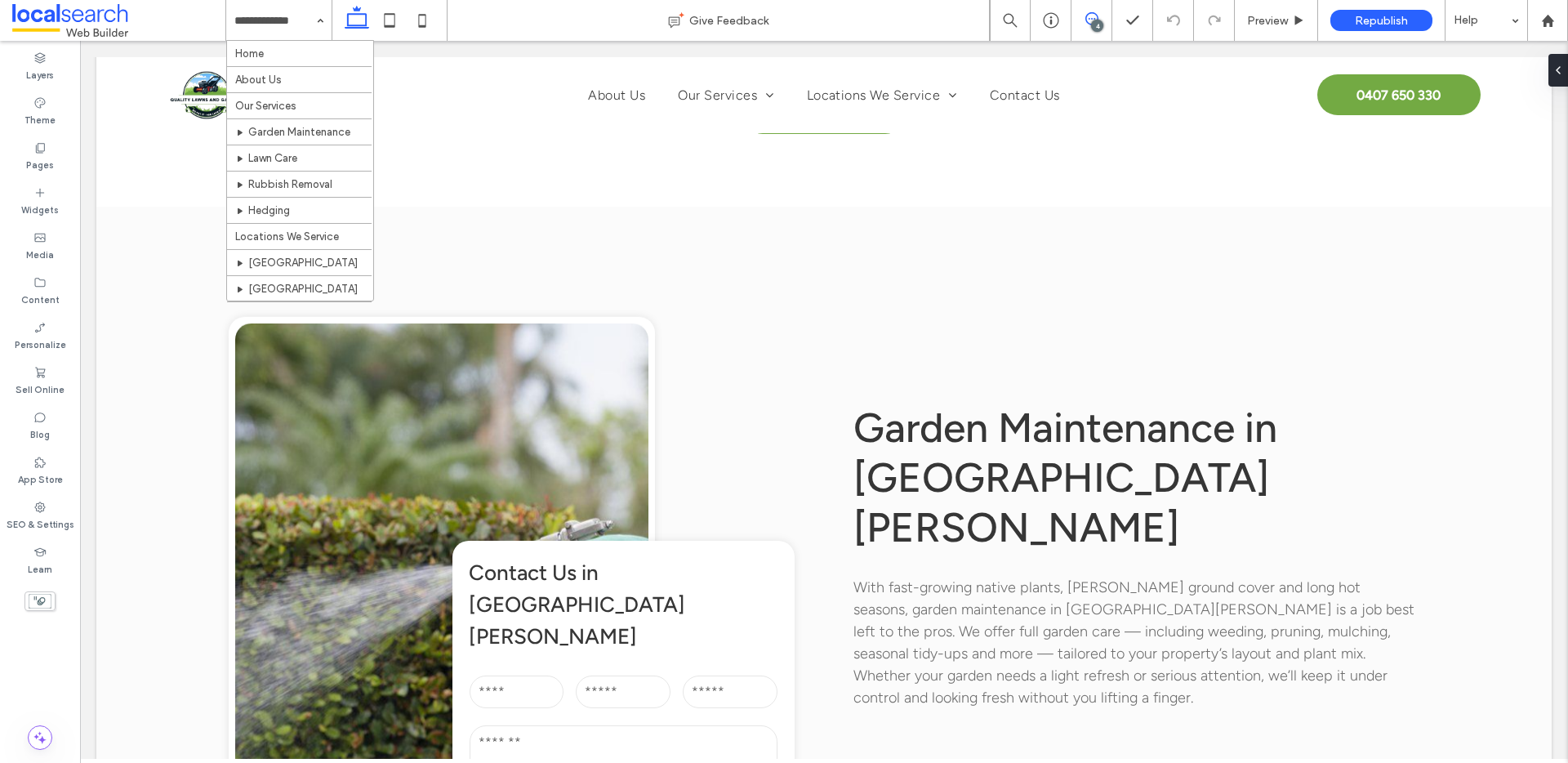
click at [1090, 20] on icon at bounding box center [1092, 19] width 13 height 13
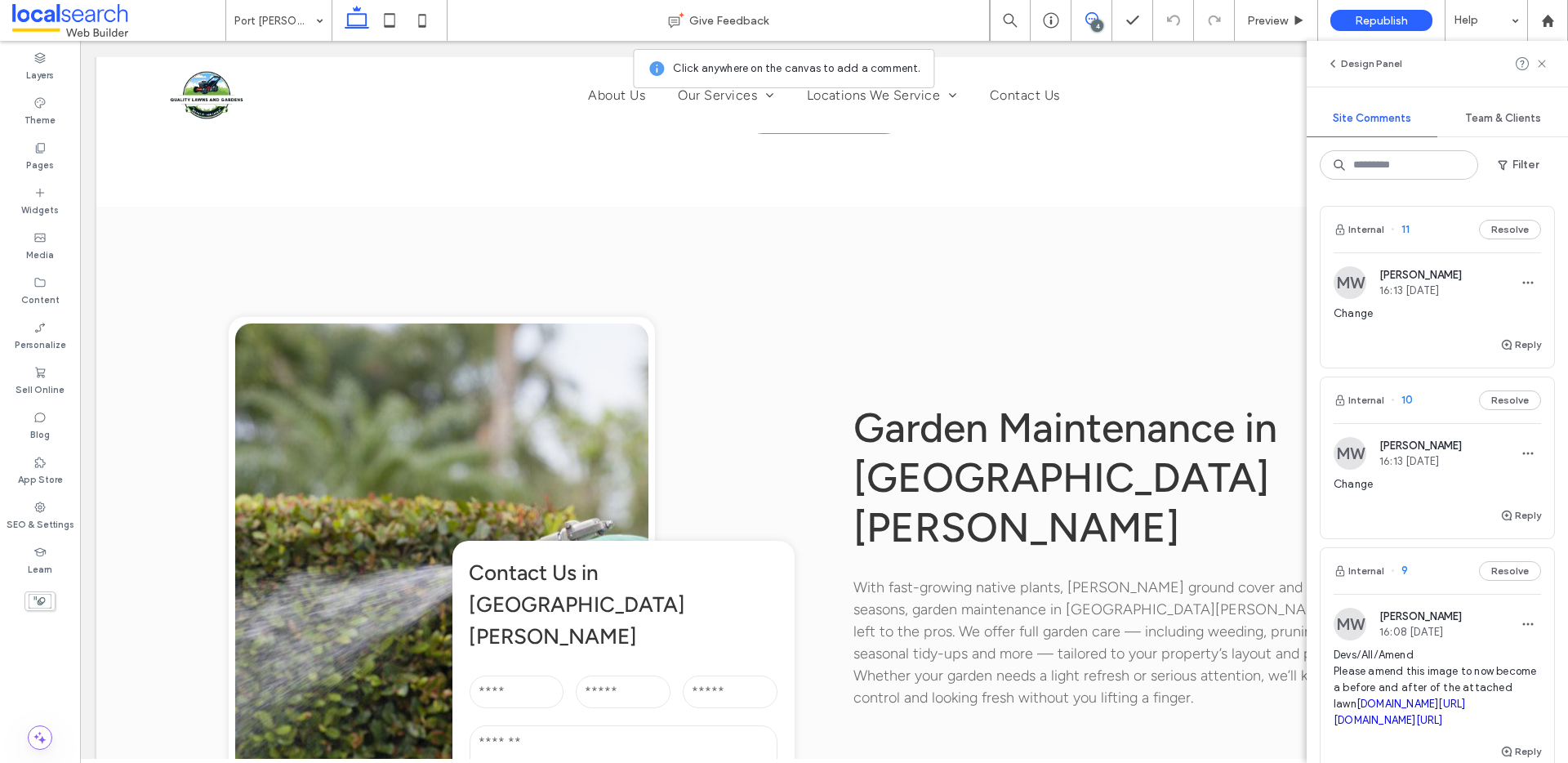
click at [1406, 226] on span "11" at bounding box center [1401, 229] width 19 height 16
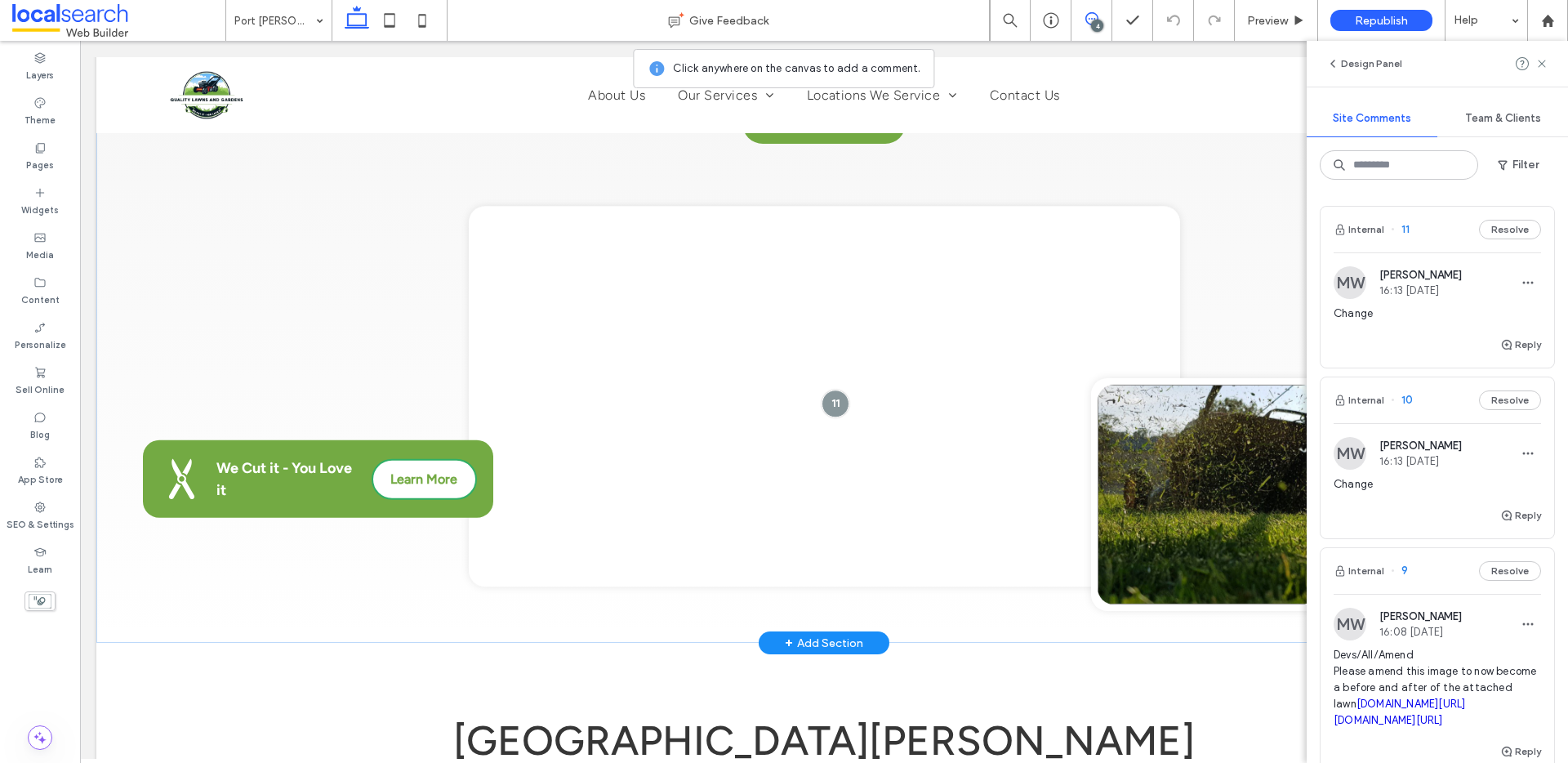
scroll to position [454, 0]
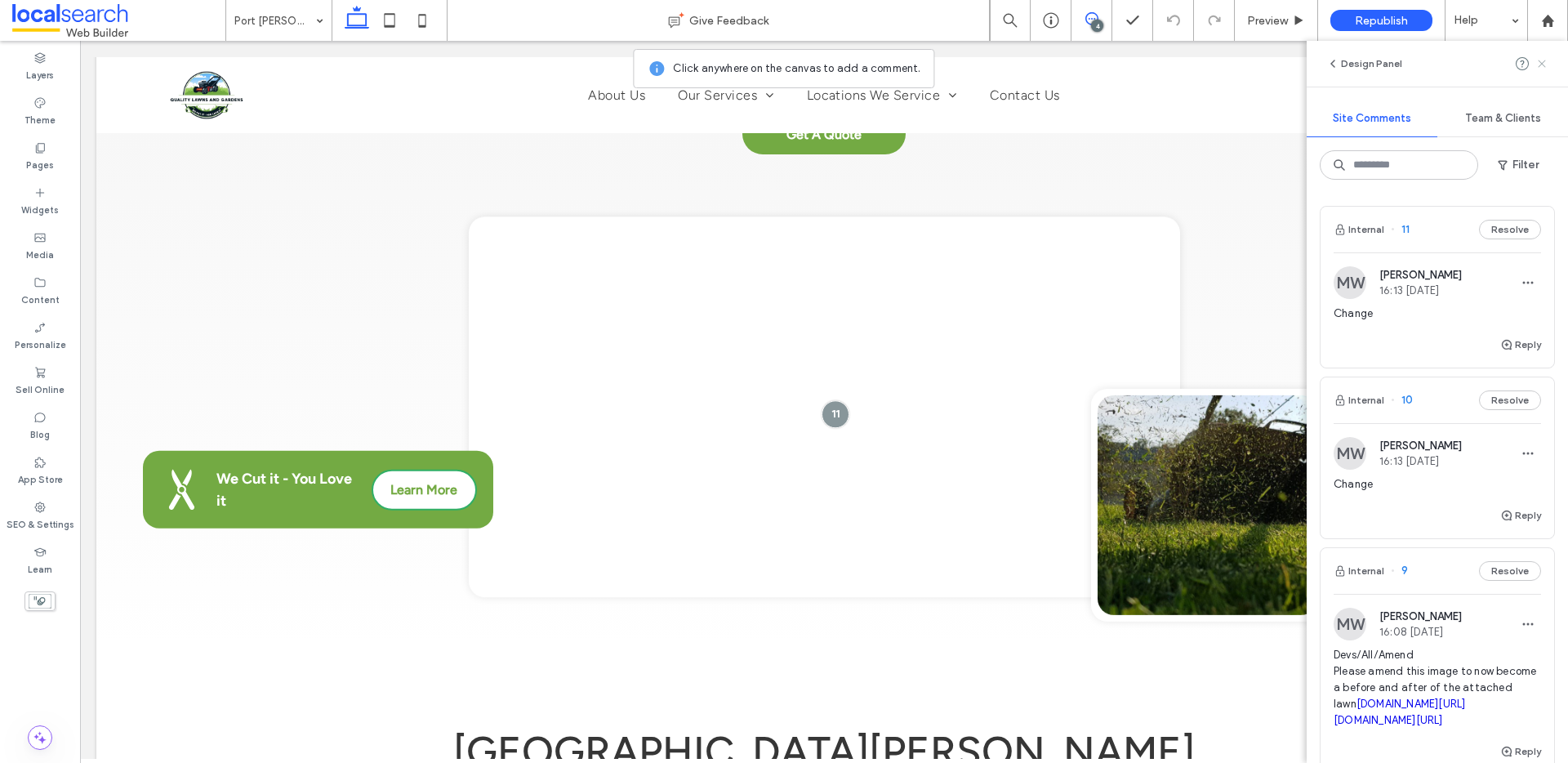
click at [1544, 61] on use at bounding box center [1541, 64] width 8 height 8
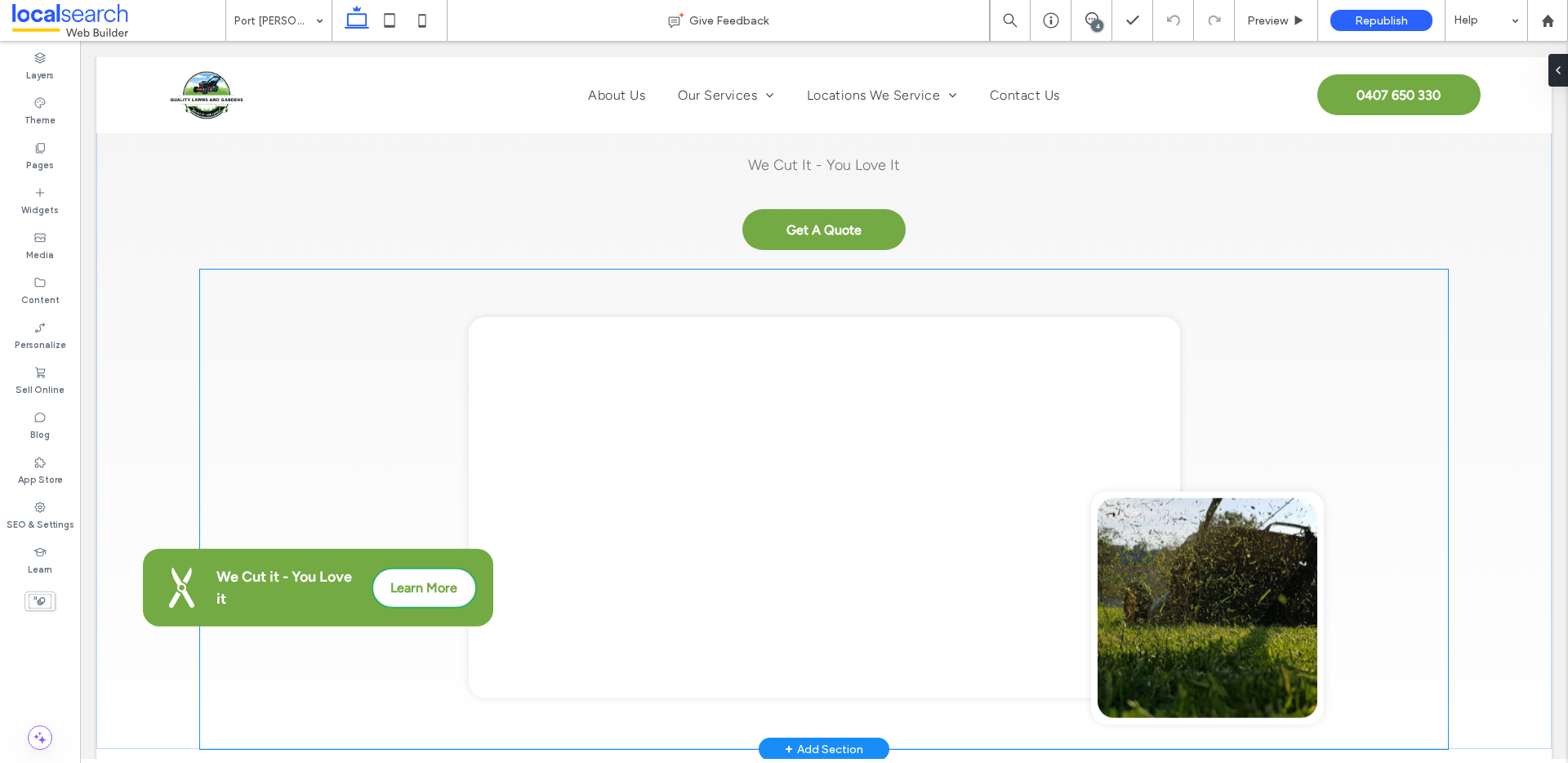
scroll to position [269, 0]
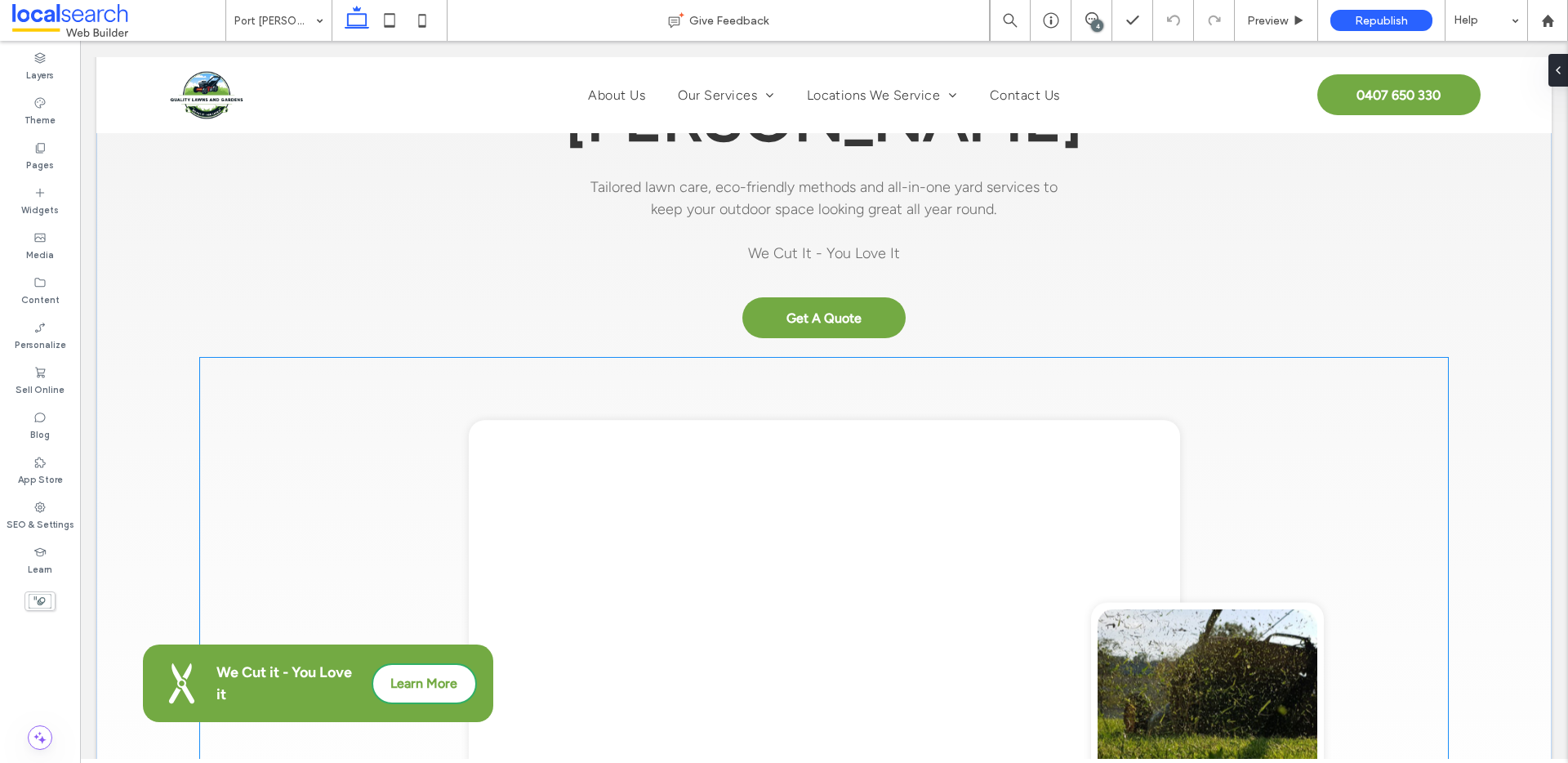
click at [800, 491] on link at bounding box center [824, 610] width 698 height 367
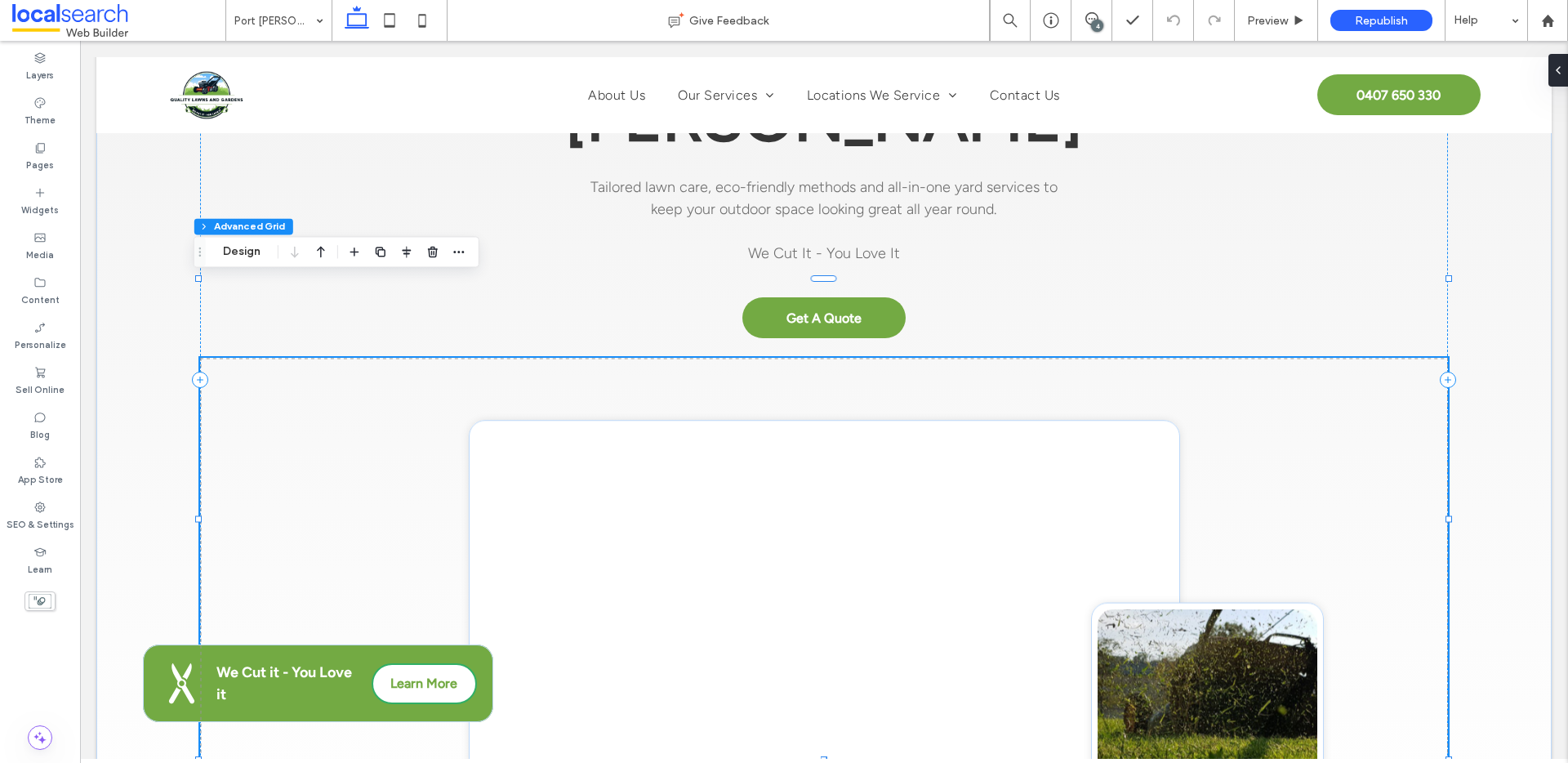
click at [811, 482] on link at bounding box center [824, 610] width 698 height 367
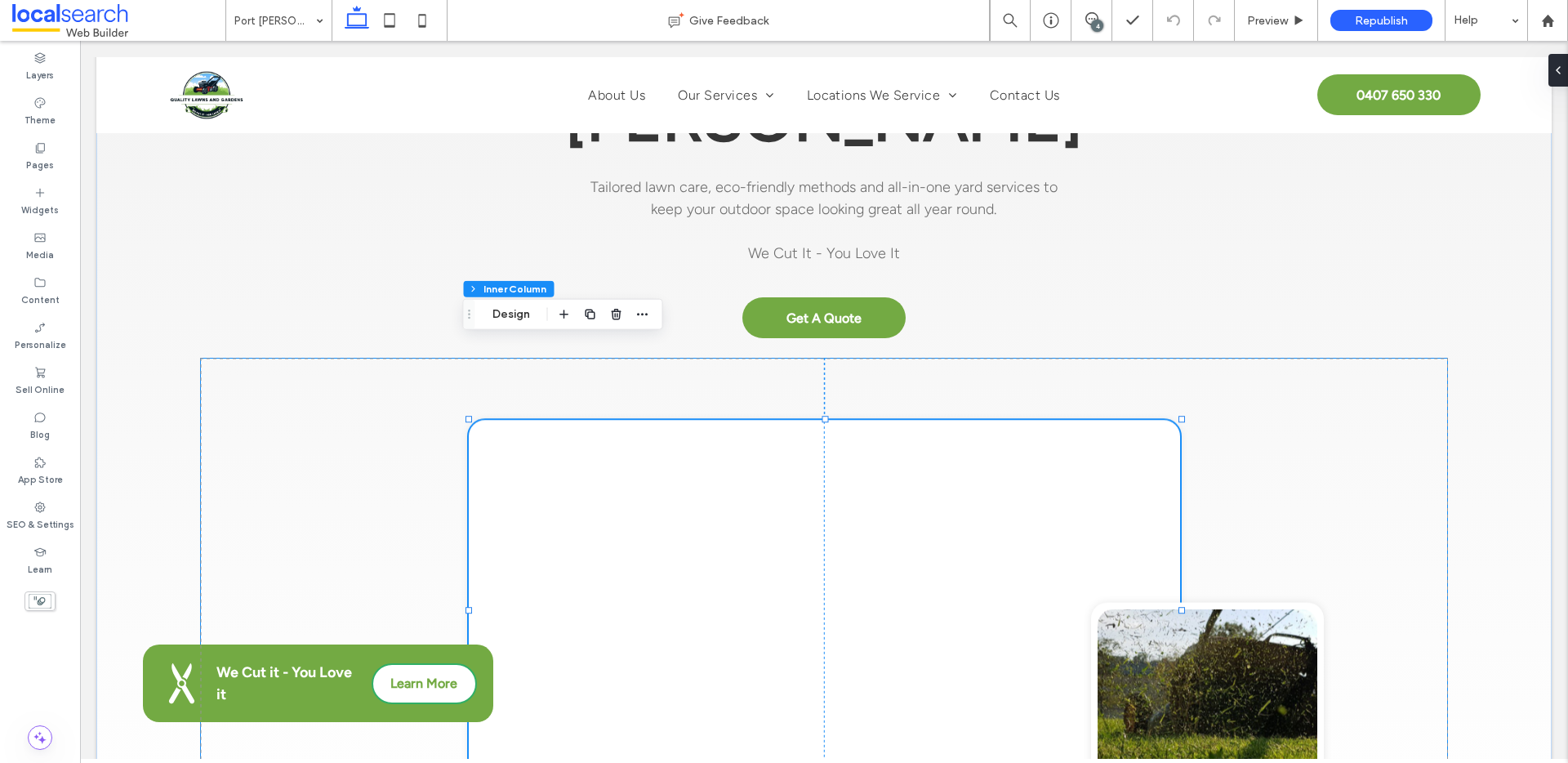
click at [811, 482] on link at bounding box center [824, 610] width 698 height 367
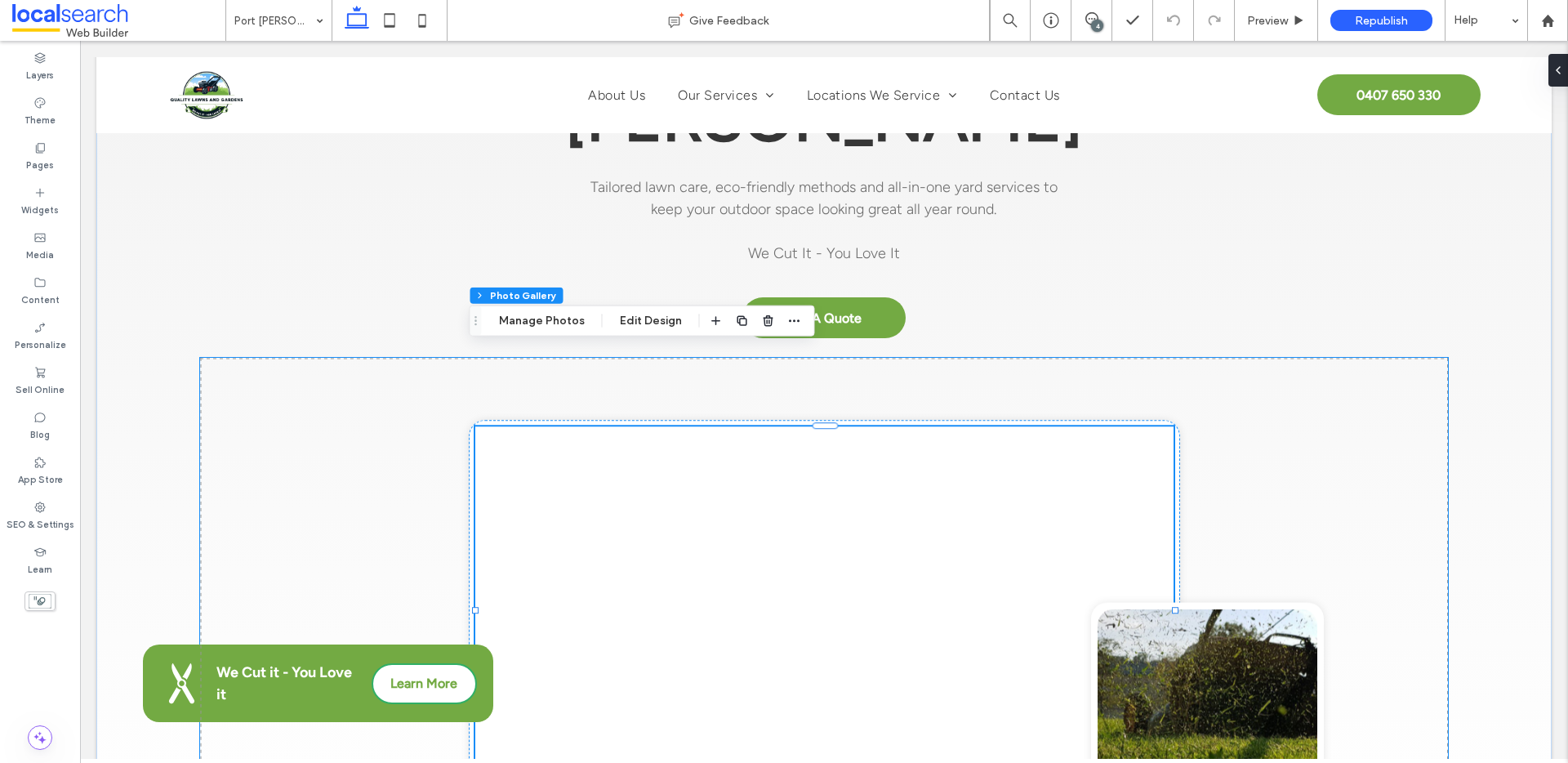
click at [888, 449] on link at bounding box center [824, 610] width 698 height 367
click at [836, 460] on link at bounding box center [824, 610] width 698 height 367
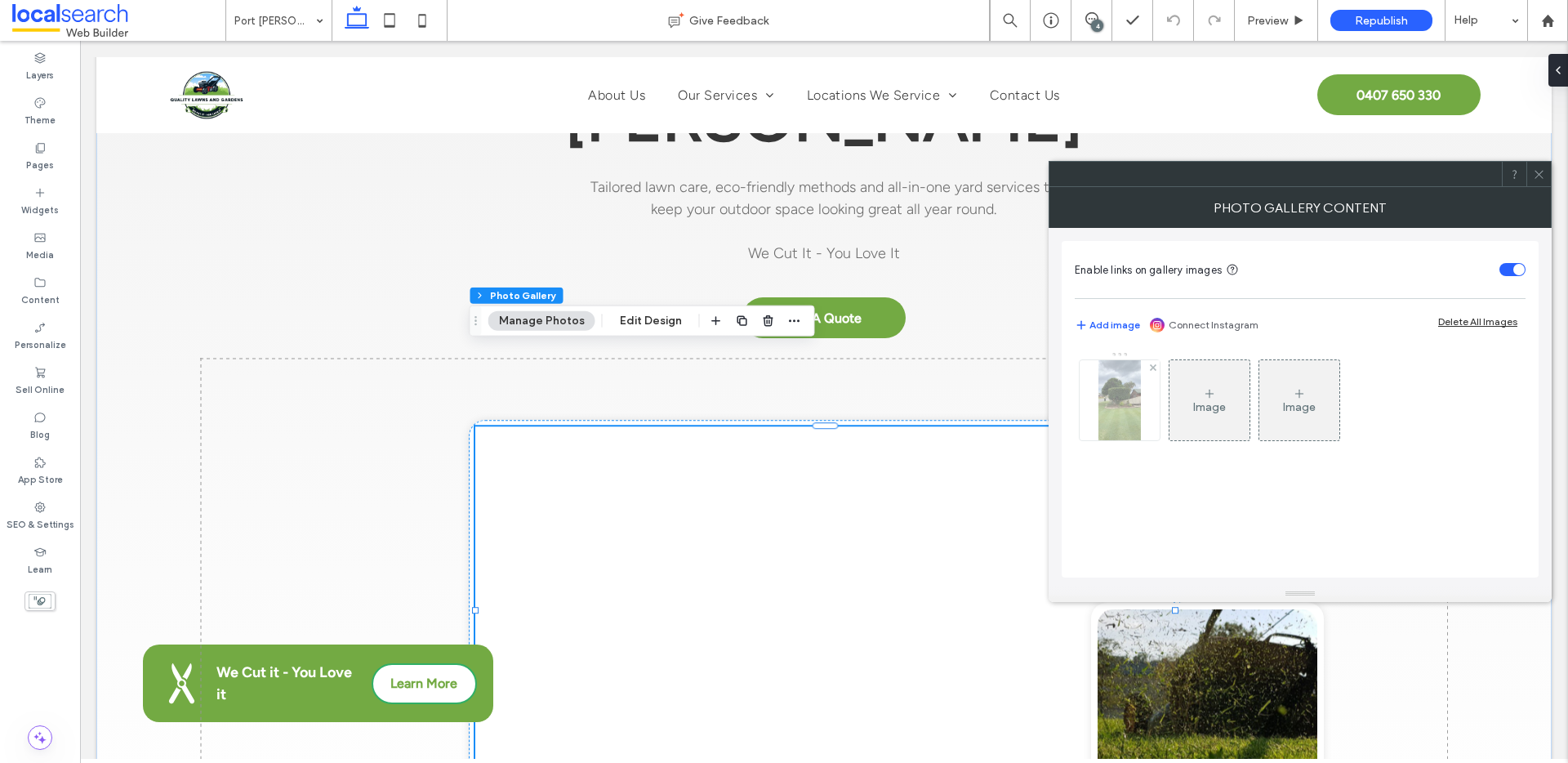
click at [1133, 391] on img at bounding box center [1119, 401] width 43 height 80
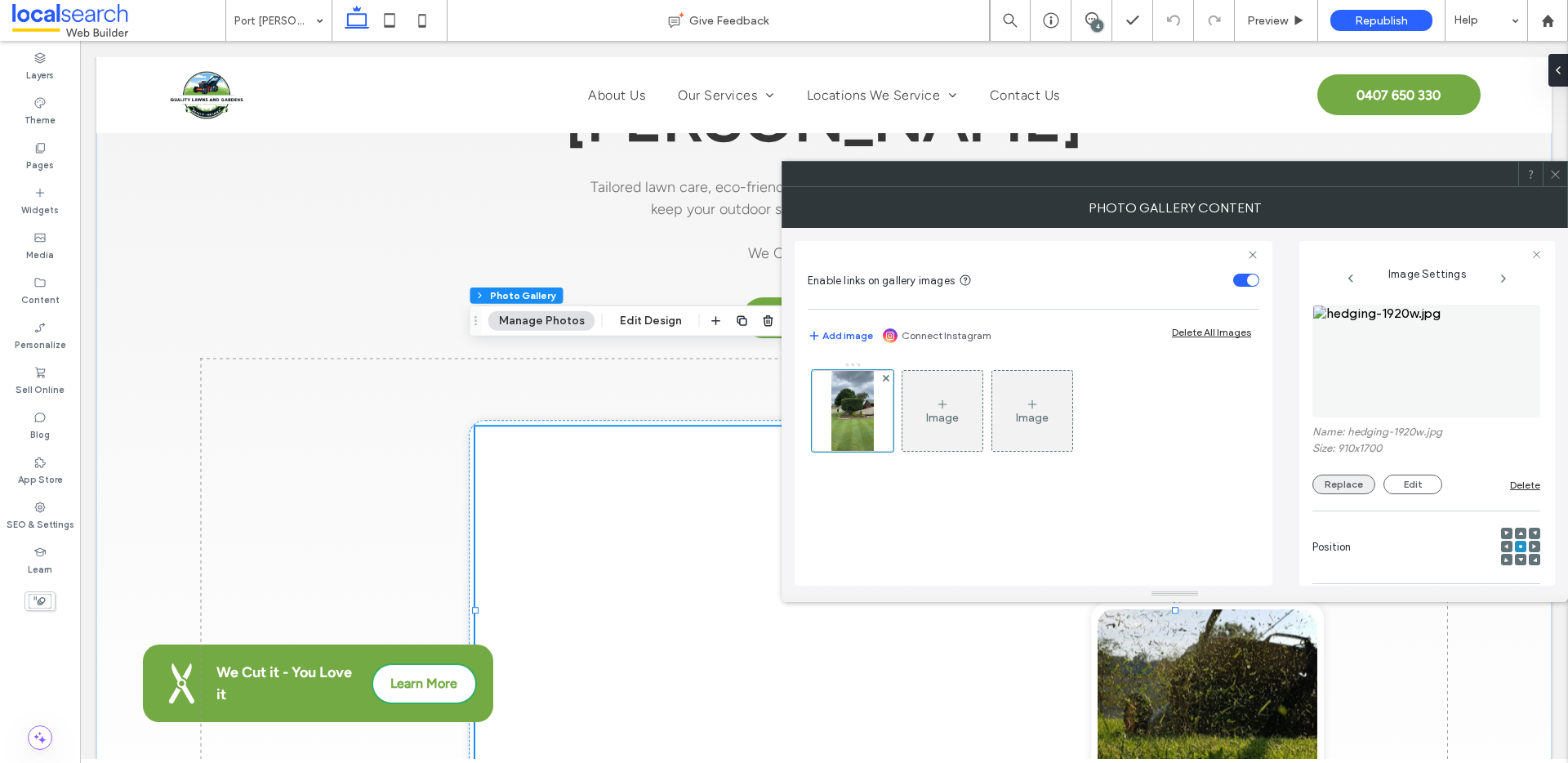
click at [1351, 489] on button "Replace" at bounding box center [1344, 484] width 63 height 20
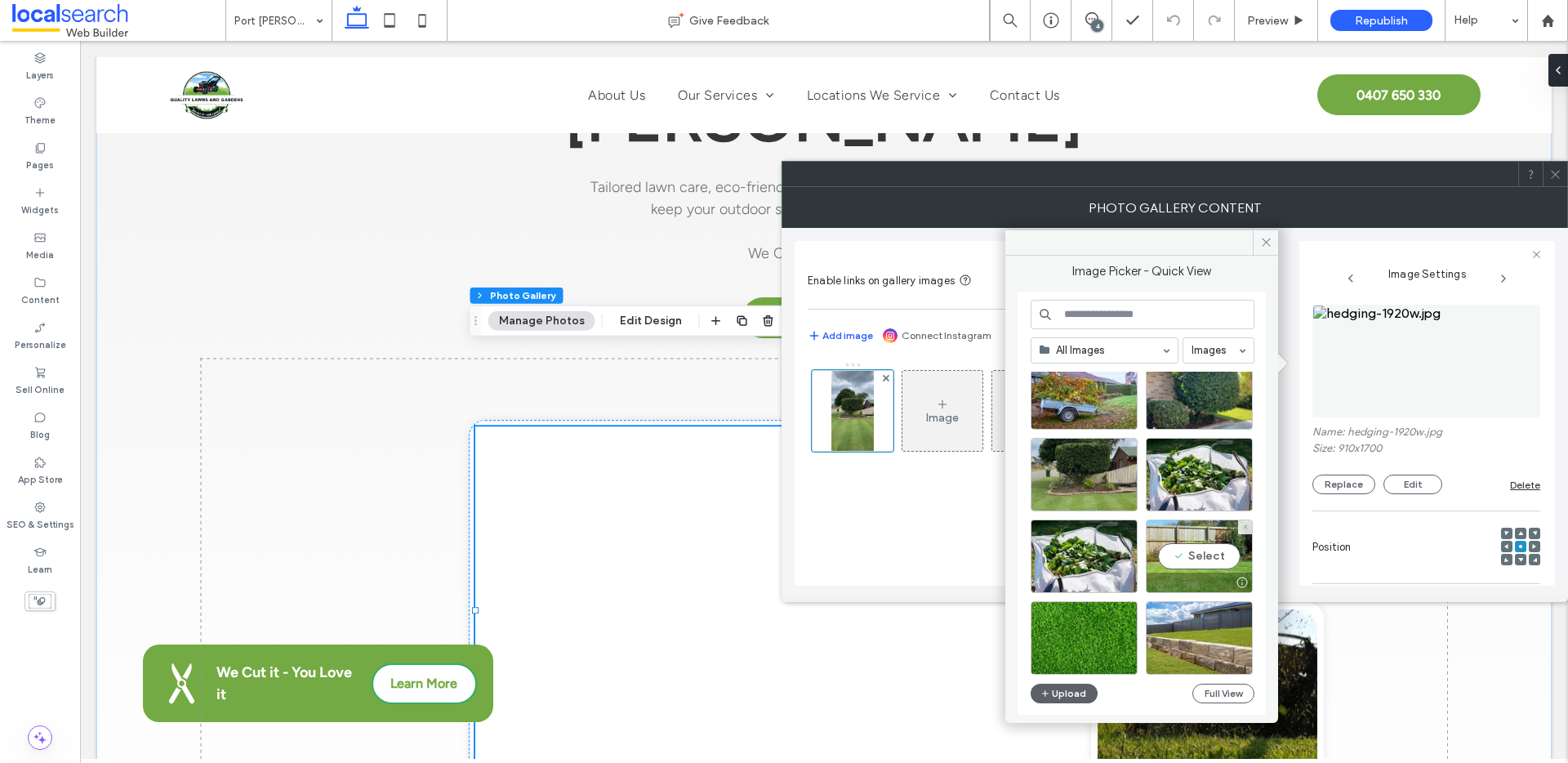
scroll to position [258, 0]
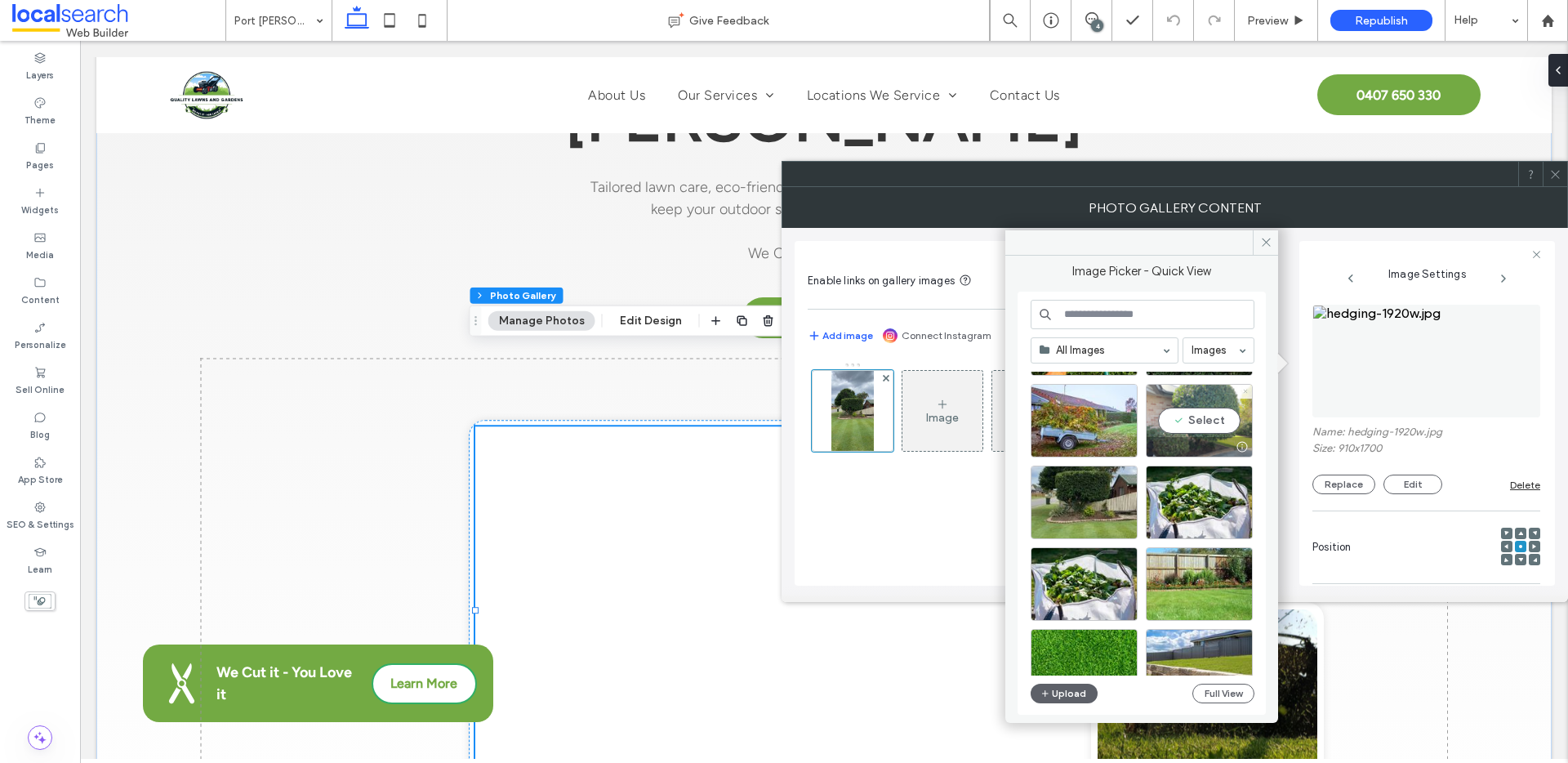
click at [1246, 391] on use at bounding box center [1245, 392] width 4 height 4
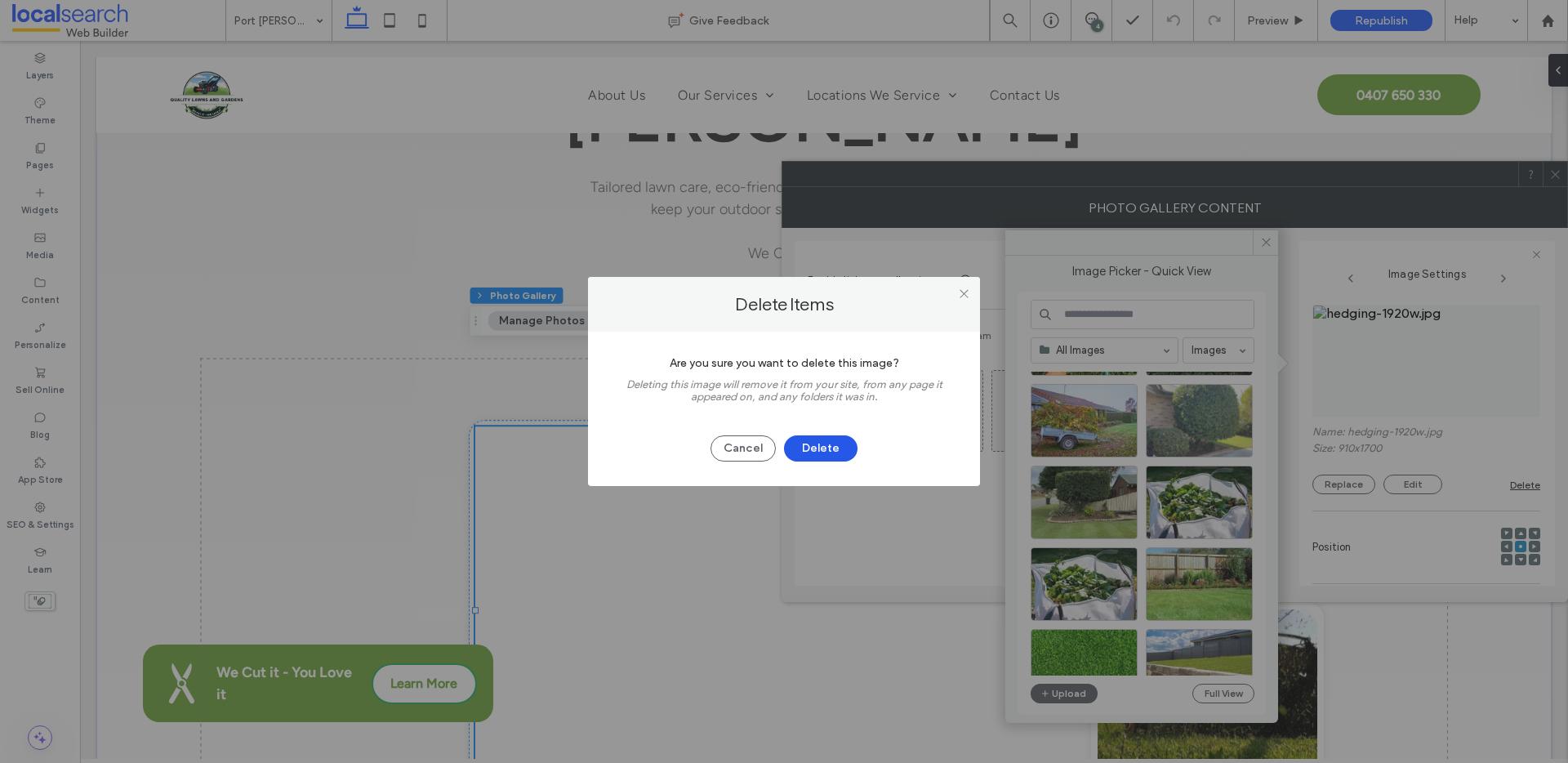
click at [829, 449] on button "Delete" at bounding box center [821, 448] width 73 height 26
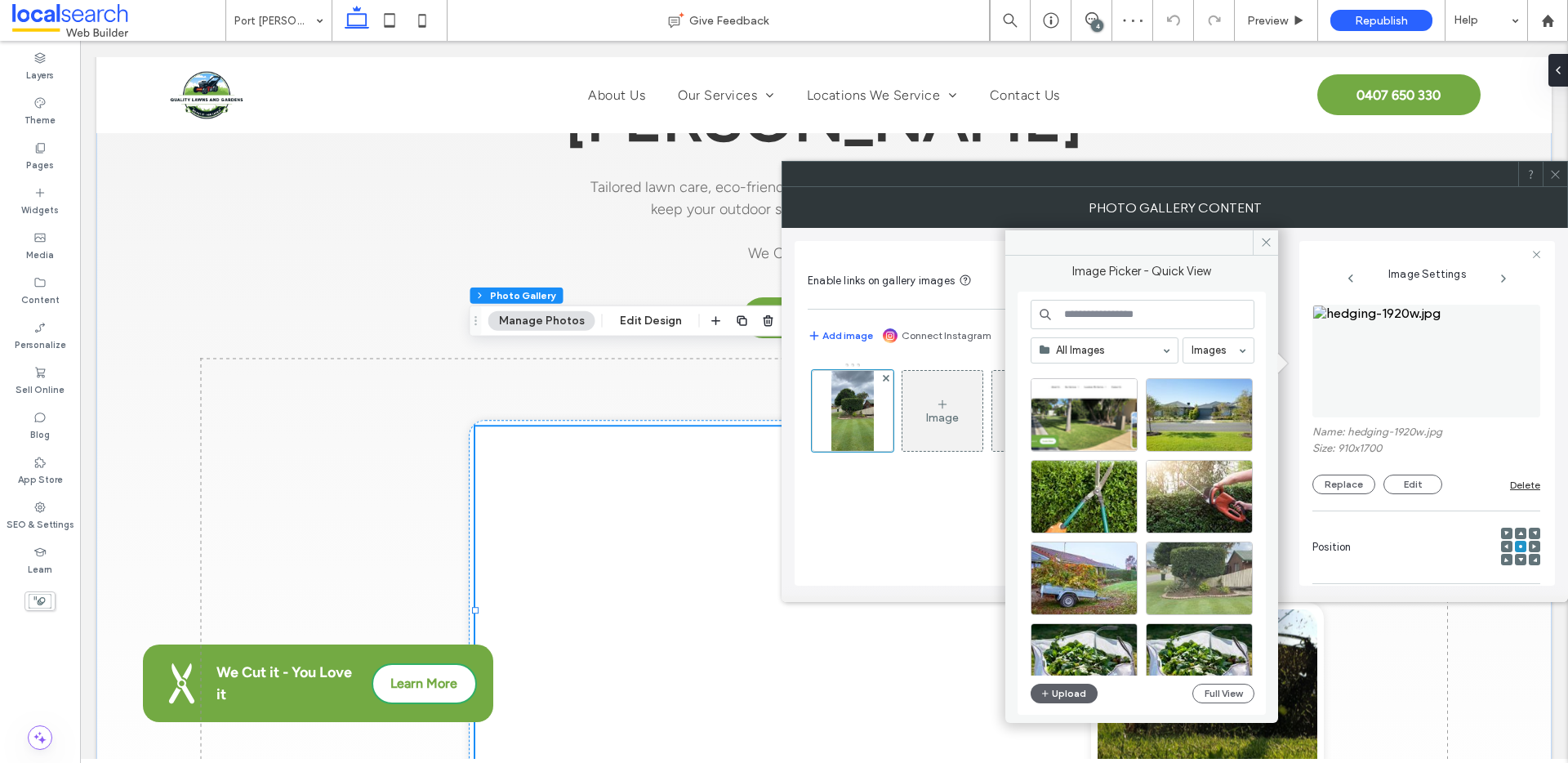
scroll to position [171, 0]
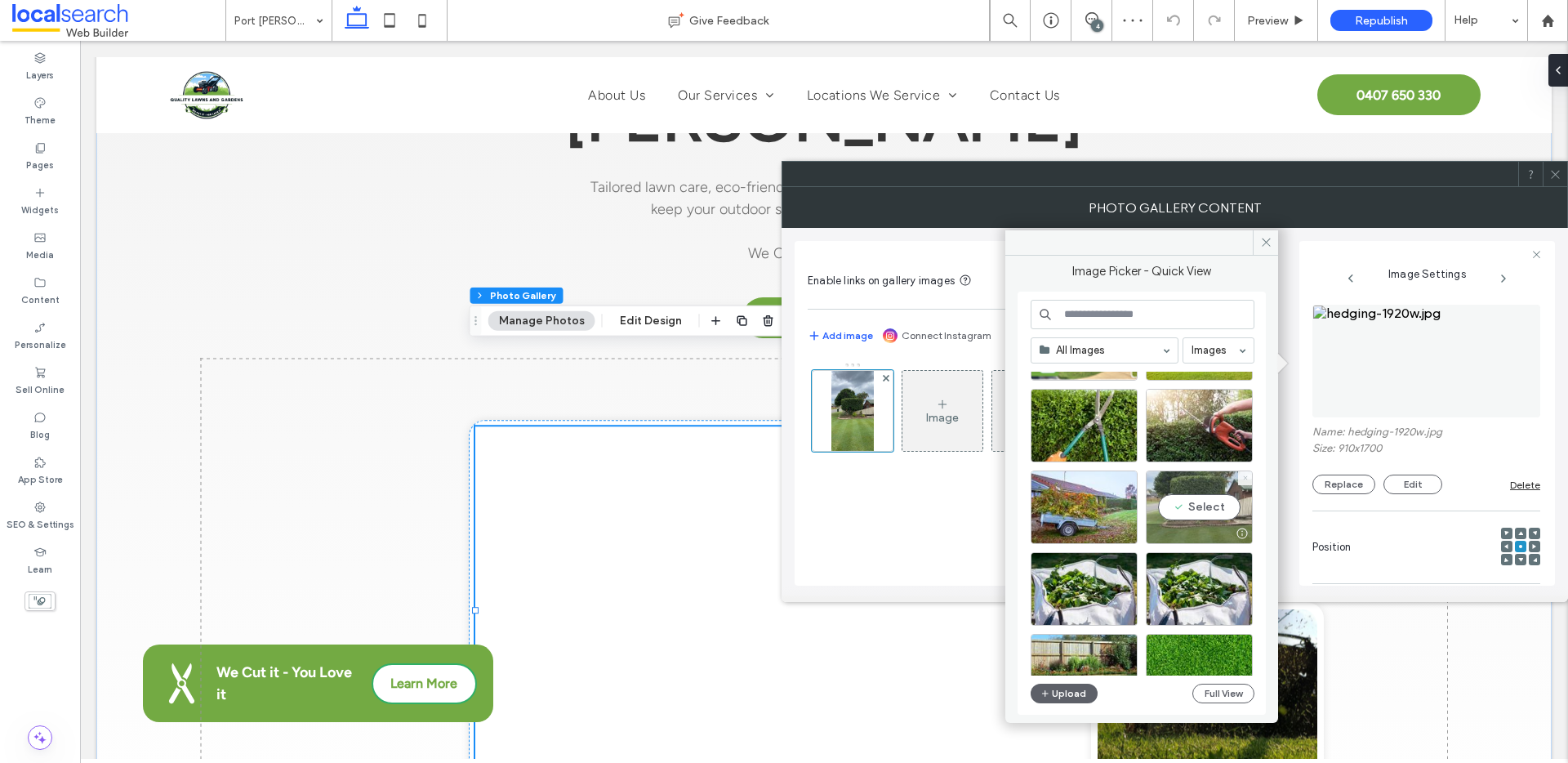
click at [1242, 478] on icon at bounding box center [1245, 478] width 7 height 7
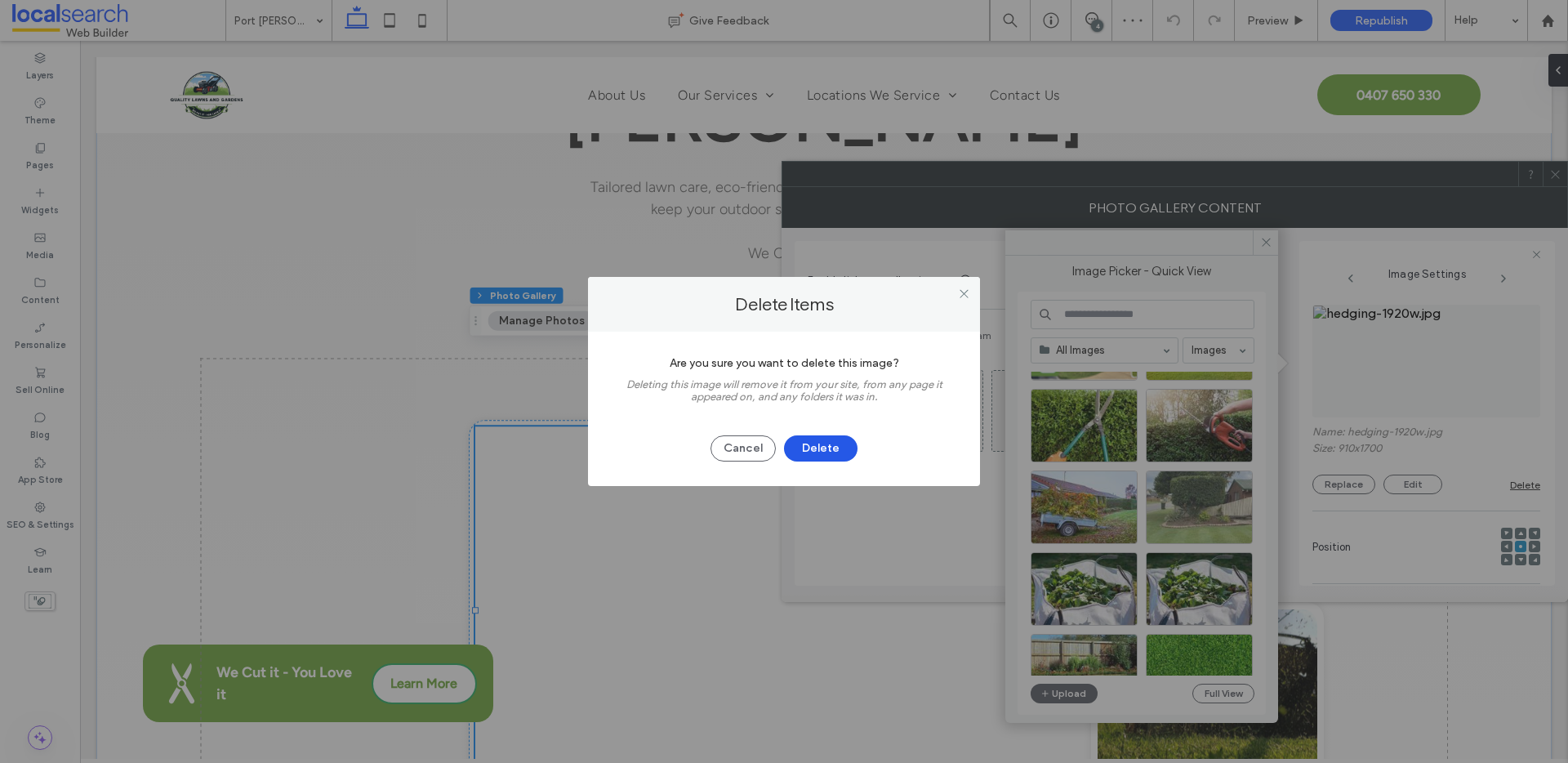
click at [824, 445] on button "Delete" at bounding box center [821, 448] width 73 height 26
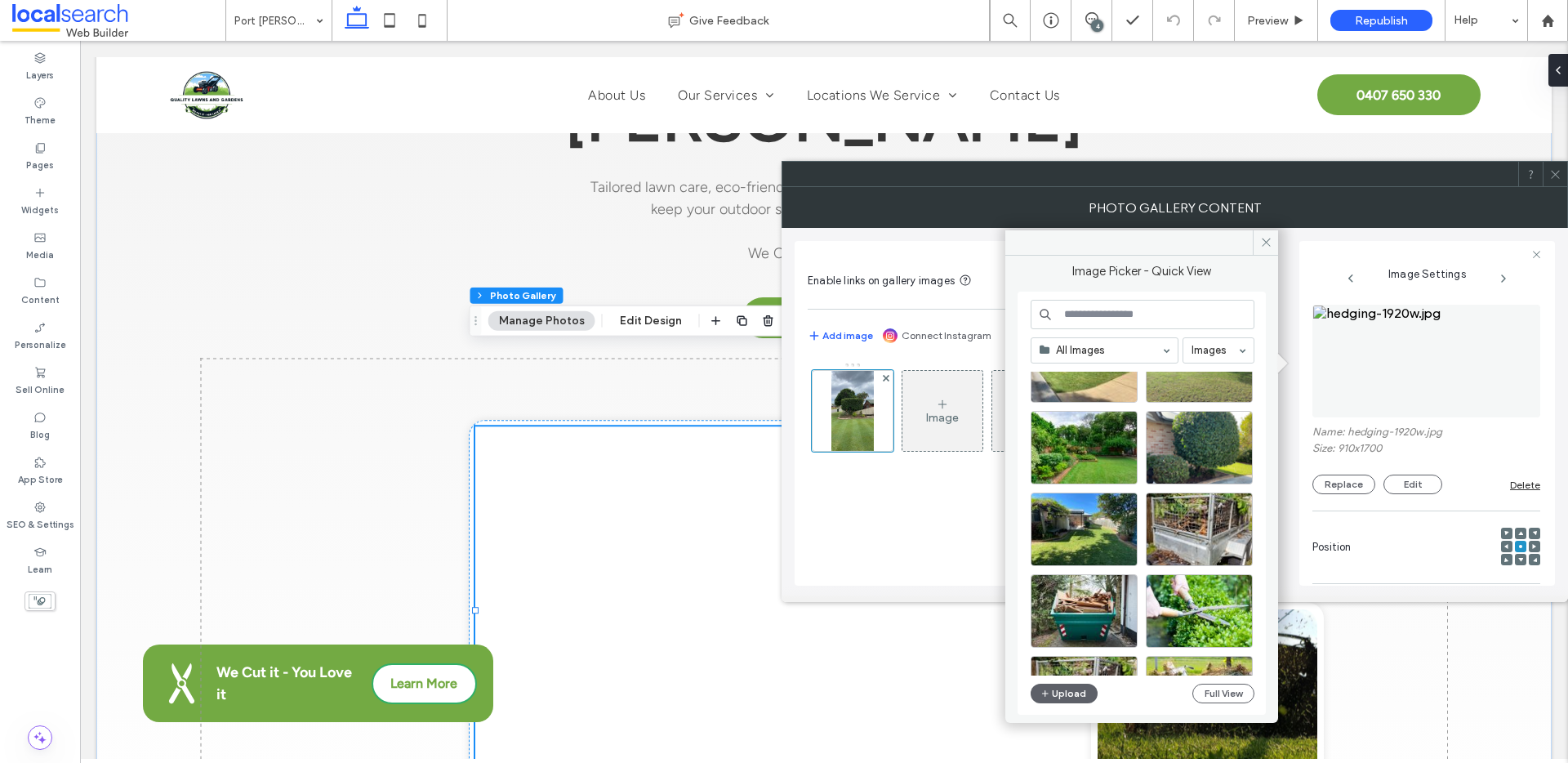
scroll to position [558, 0]
click at [1130, 500] on icon at bounding box center [1130, 499] width 7 height 7
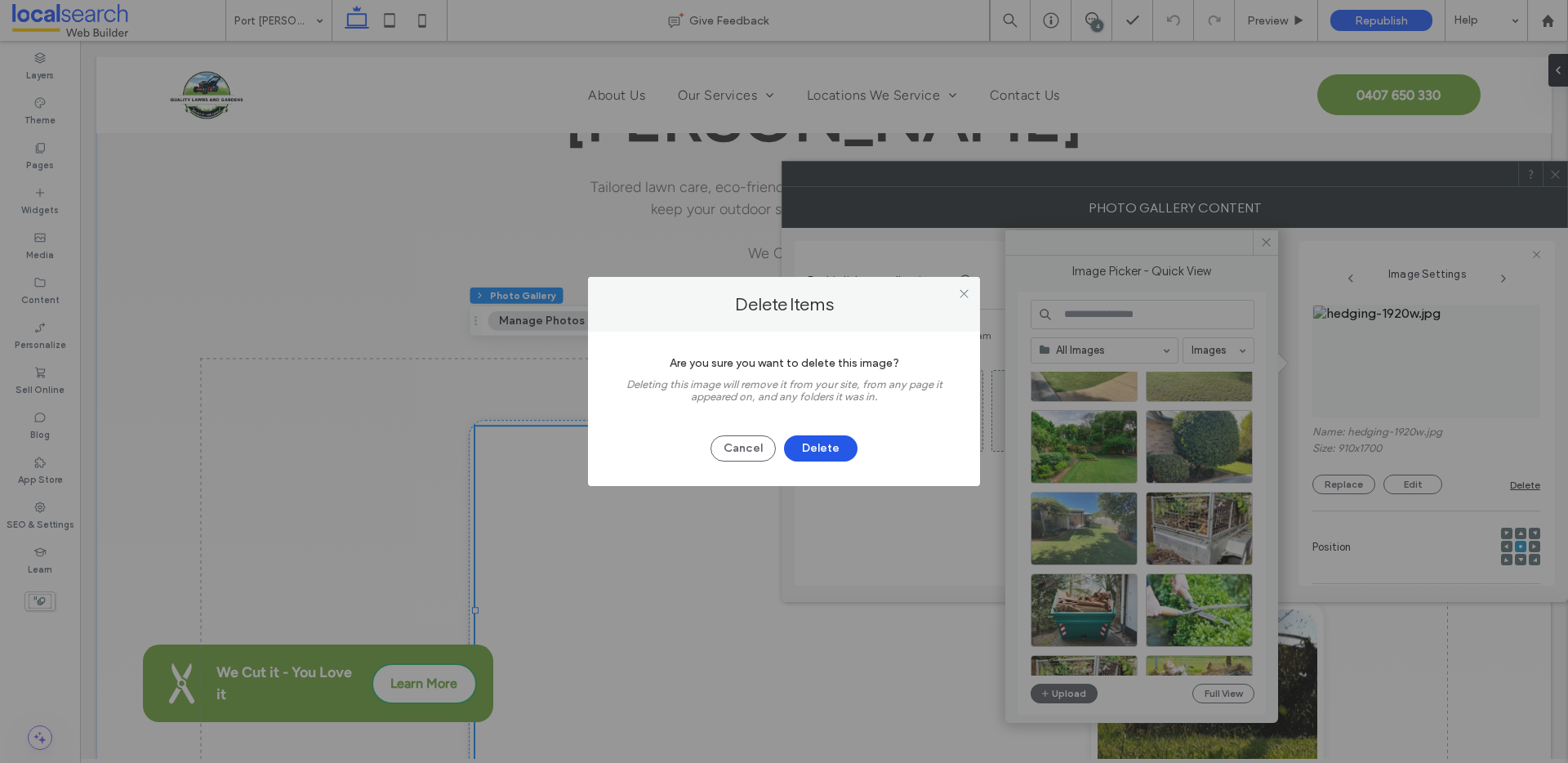
click at [811, 448] on button "Delete" at bounding box center [821, 448] width 73 height 26
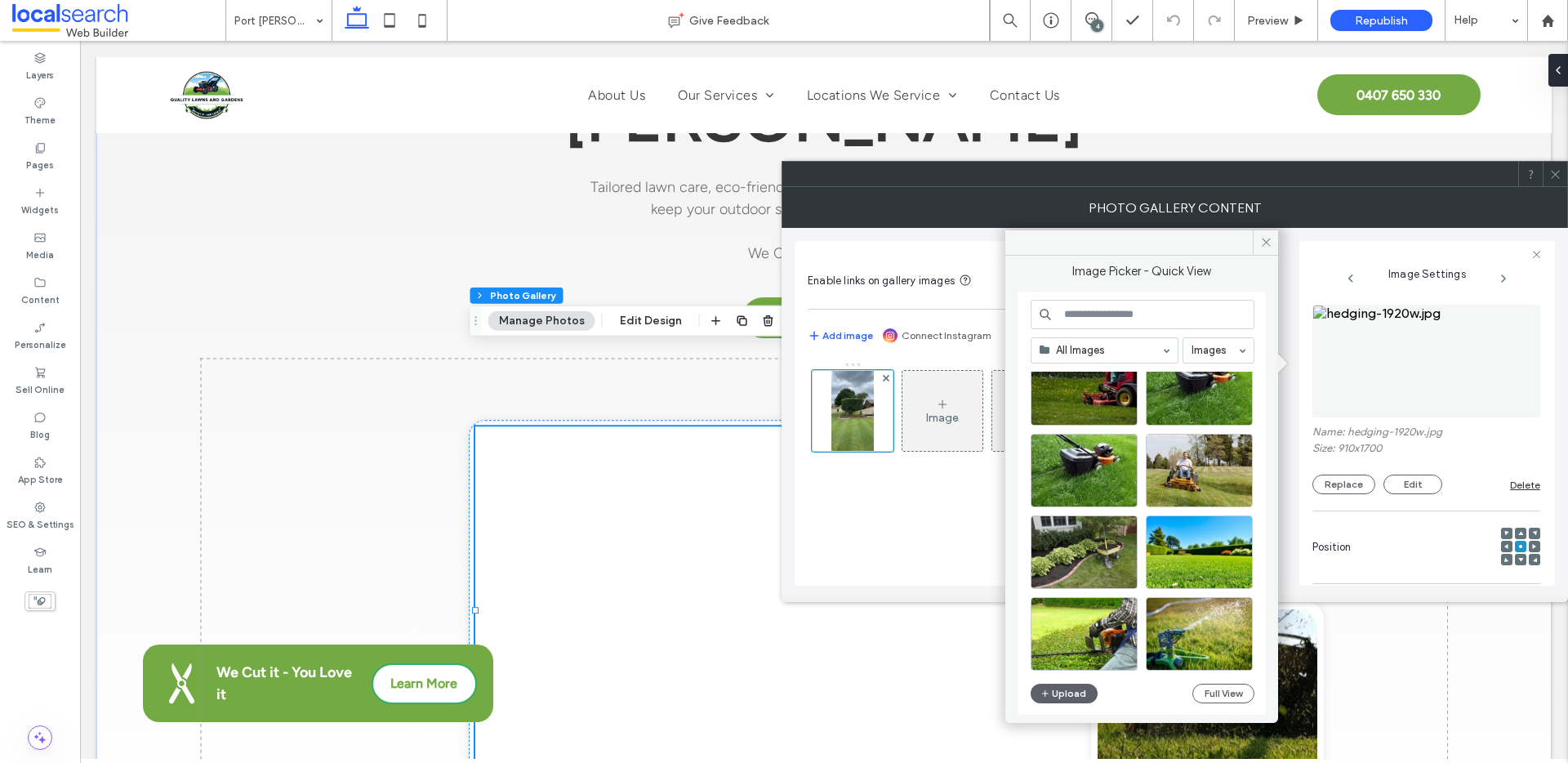
scroll to position [2395, 0]
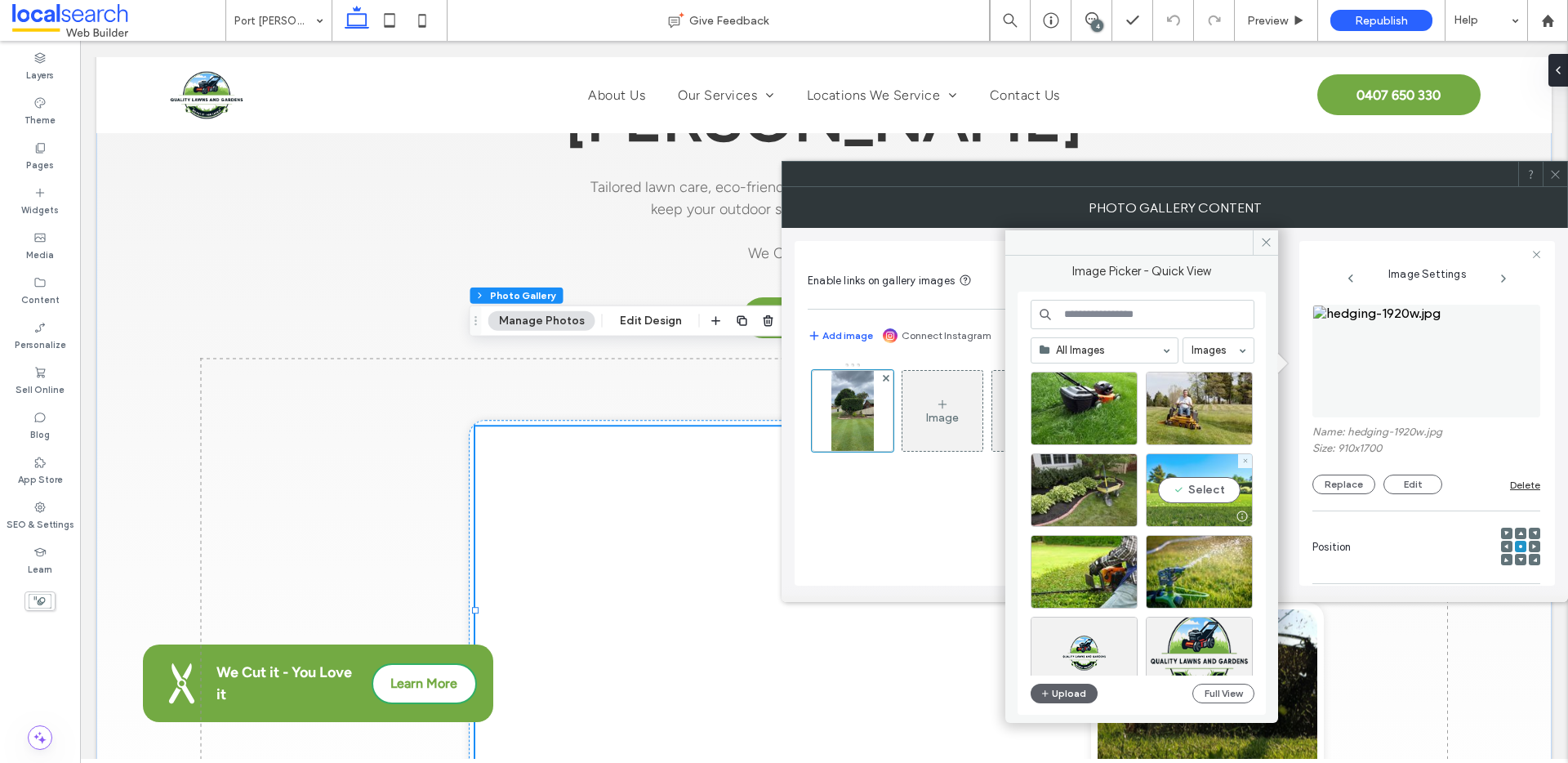
click at [1194, 469] on div "Select" at bounding box center [1199, 490] width 107 height 73
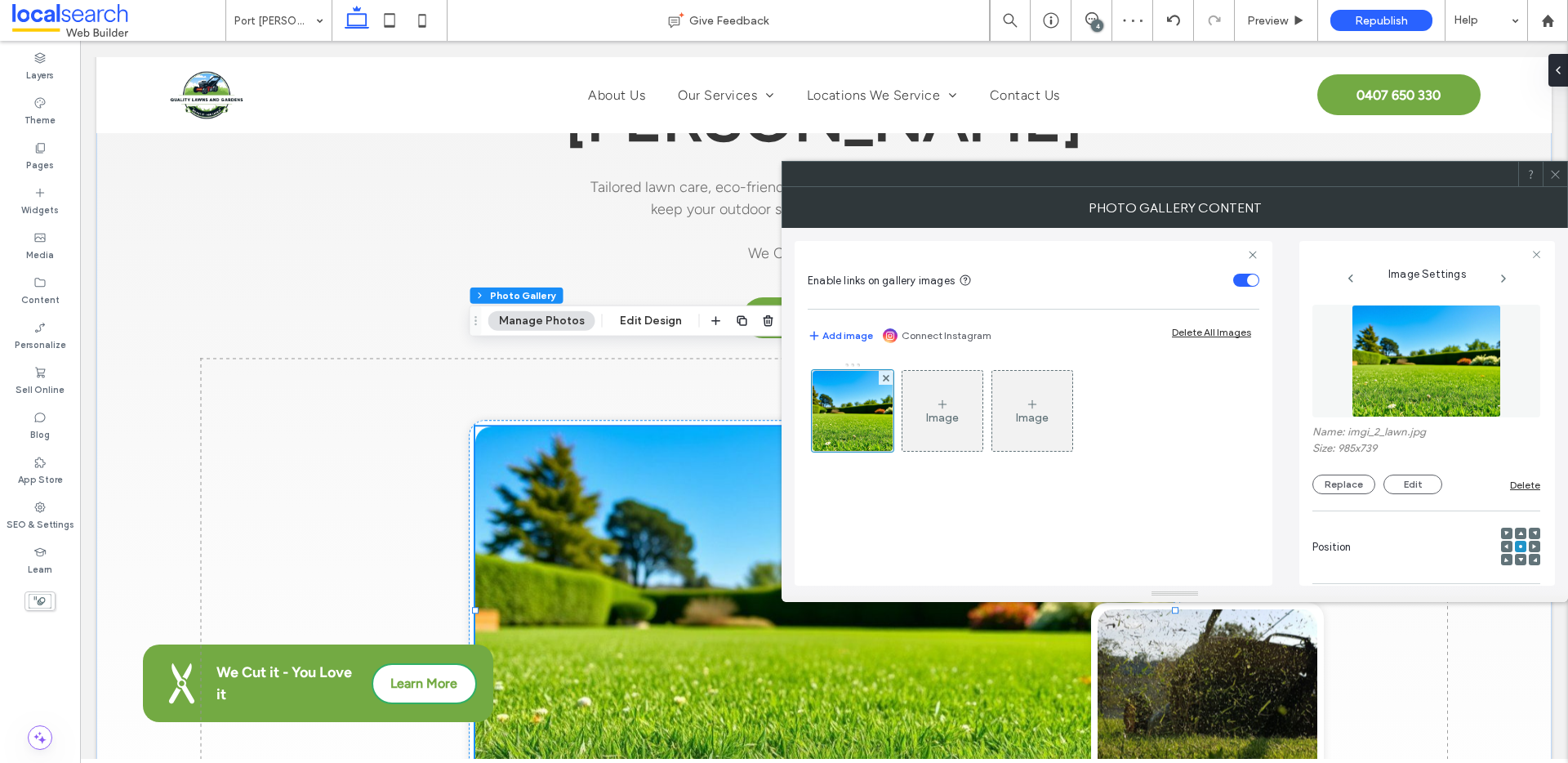
scroll to position [483, 0]
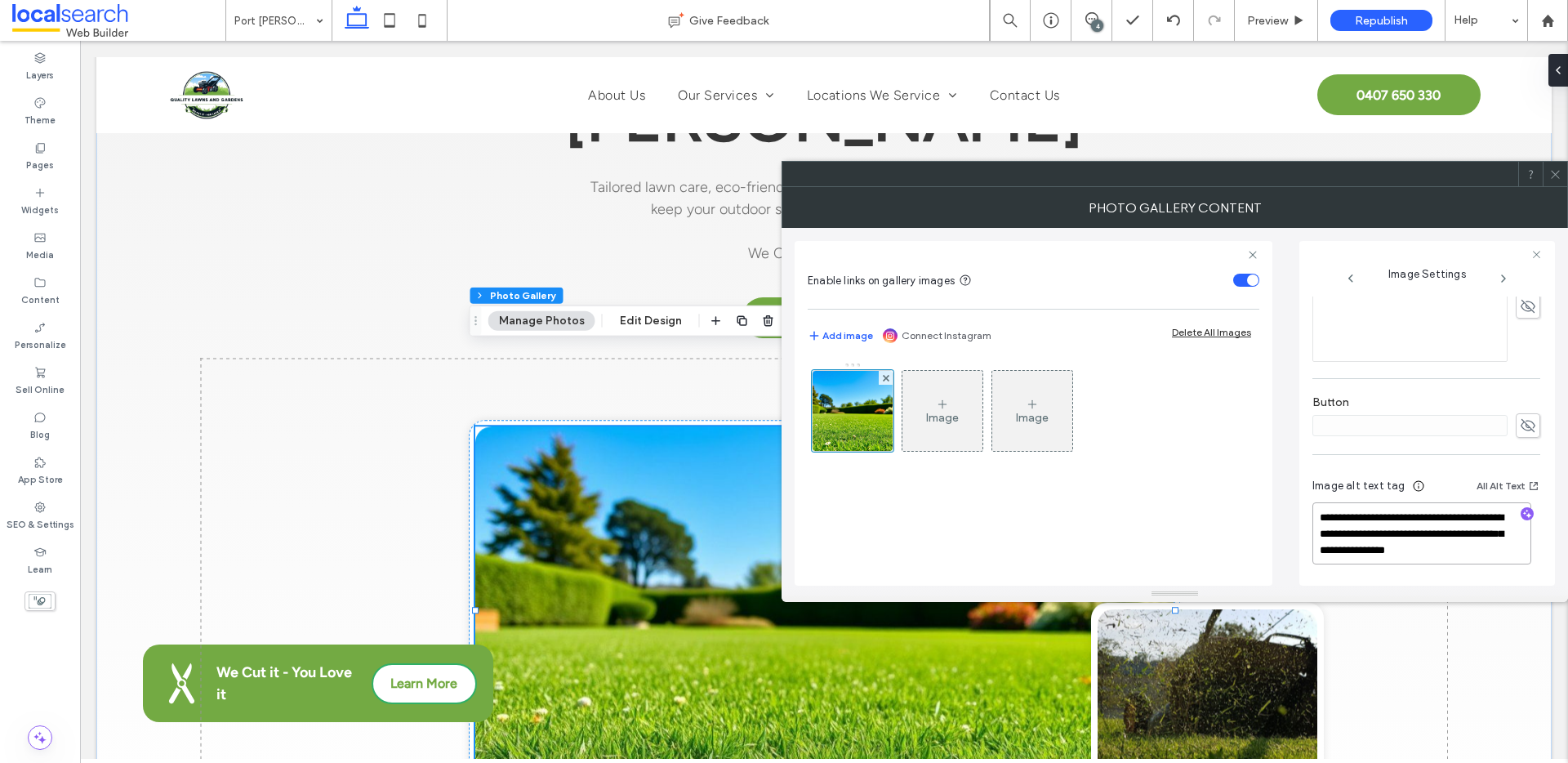
click at [1409, 535] on textarea "**********" at bounding box center [1422, 533] width 219 height 62
click at [1410, 519] on textarea "**********" at bounding box center [1422, 533] width 219 height 62
drag, startPoint x: 1407, startPoint y: 517, endPoint x: 1409, endPoint y: 533, distance: 16.1
click at [1409, 533] on textarea "**********" at bounding box center [1422, 533] width 219 height 62
type textarea "**********"
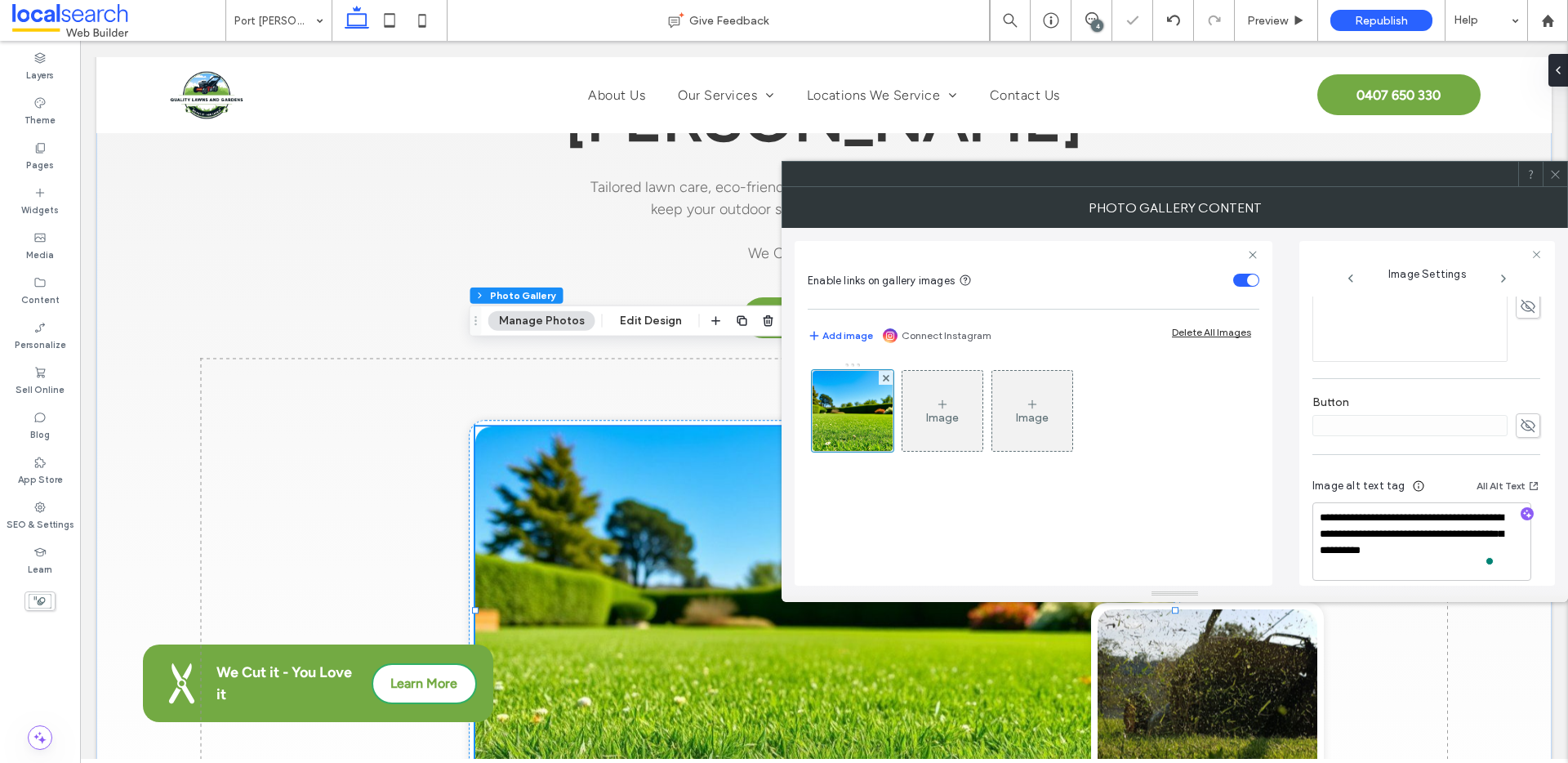
click at [1552, 172] on icon at bounding box center [1555, 174] width 12 height 12
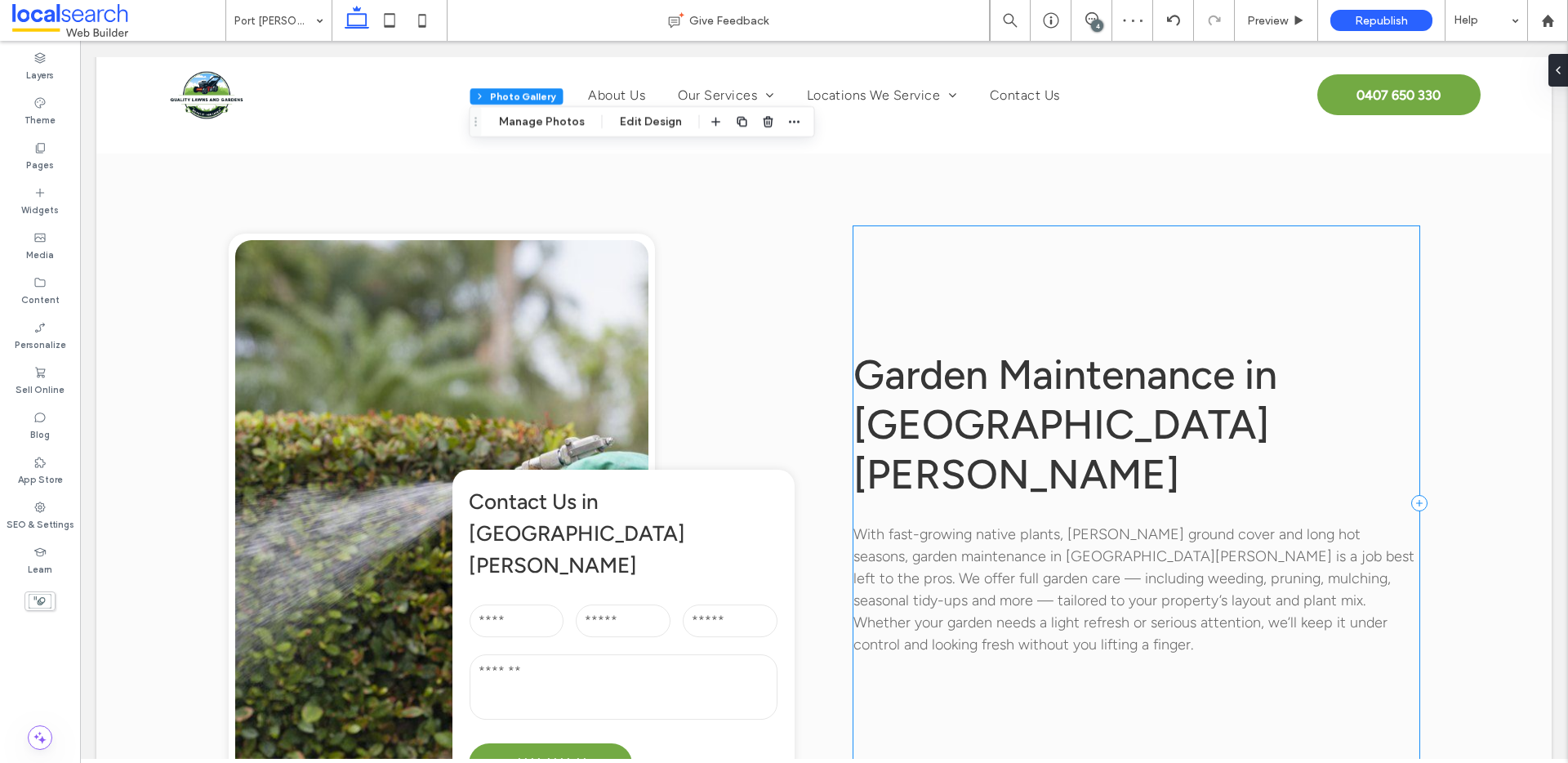
scroll to position [1614, 0]
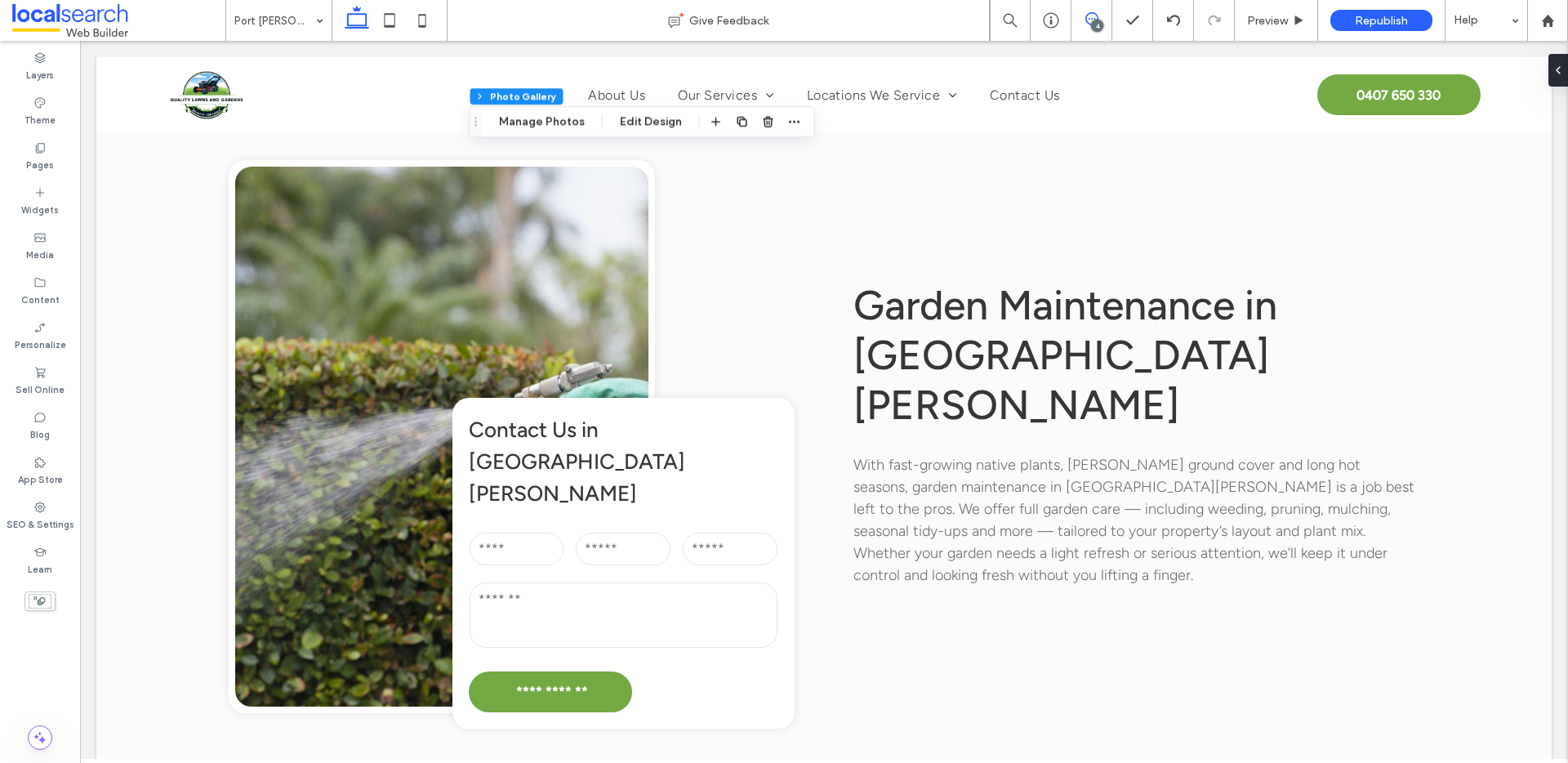
click at [1105, 20] on span at bounding box center [1092, 19] width 40 height 13
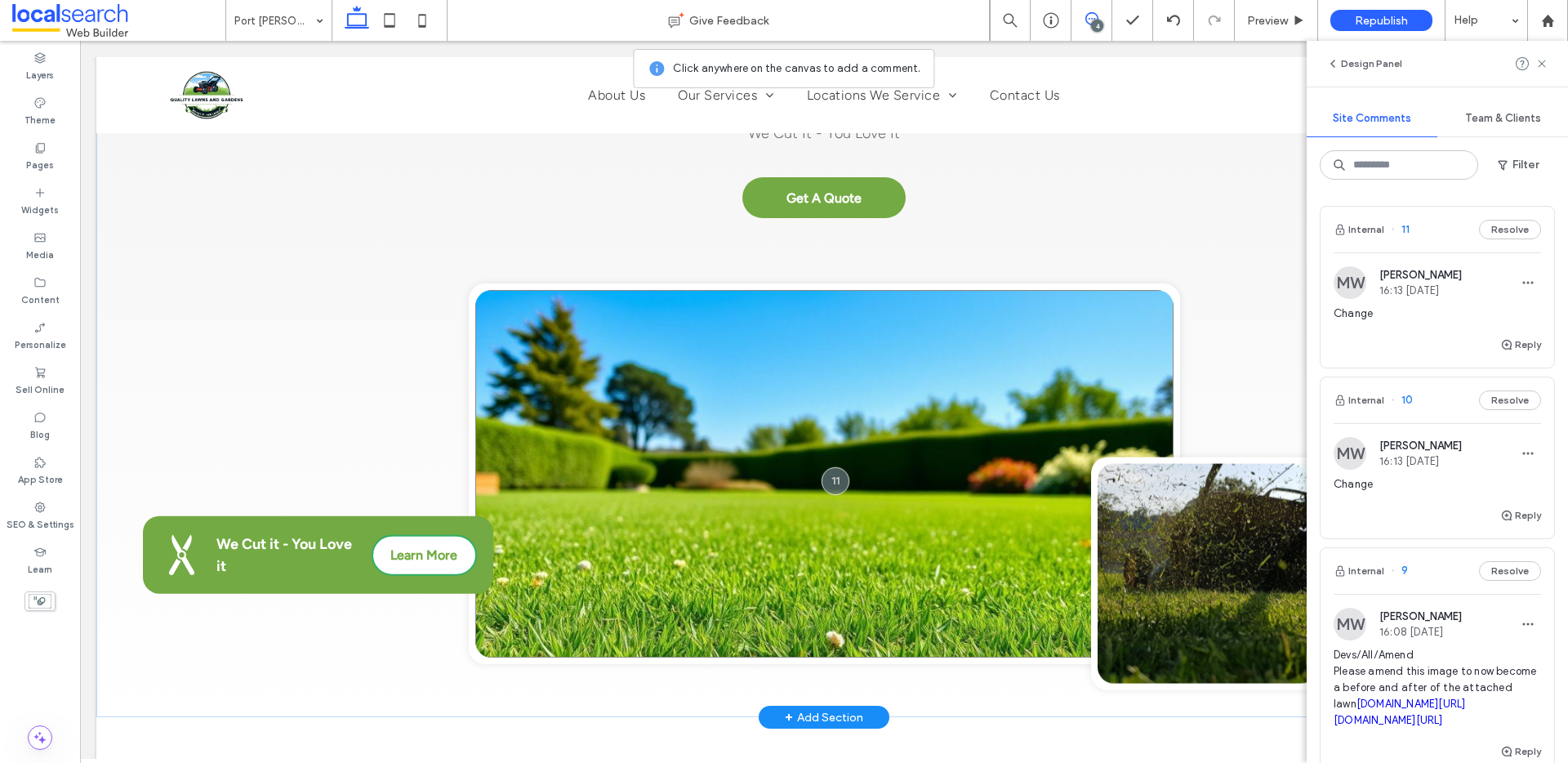
scroll to position [315, 0]
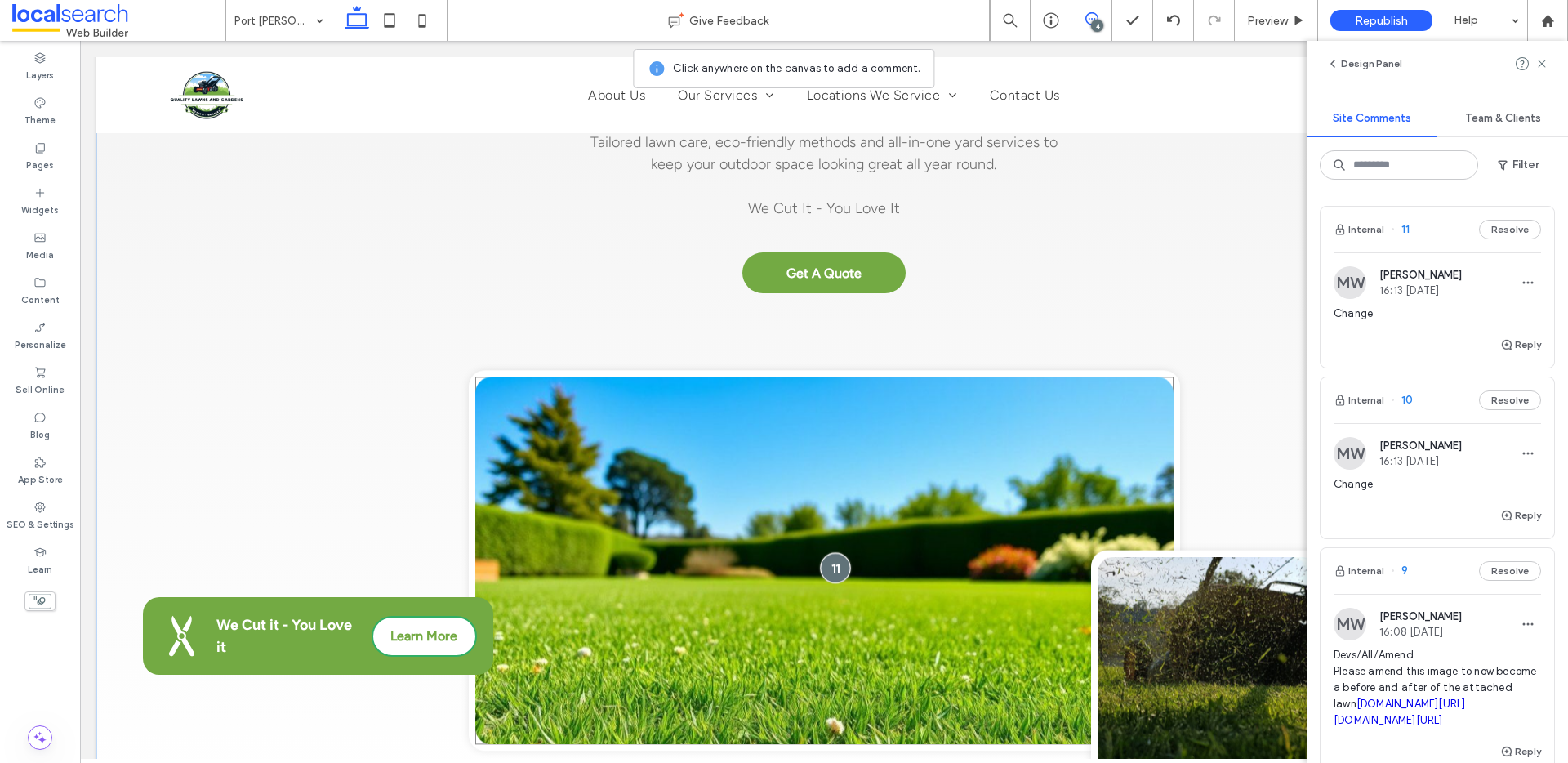
click at [830, 553] on div at bounding box center [835, 568] width 30 height 30
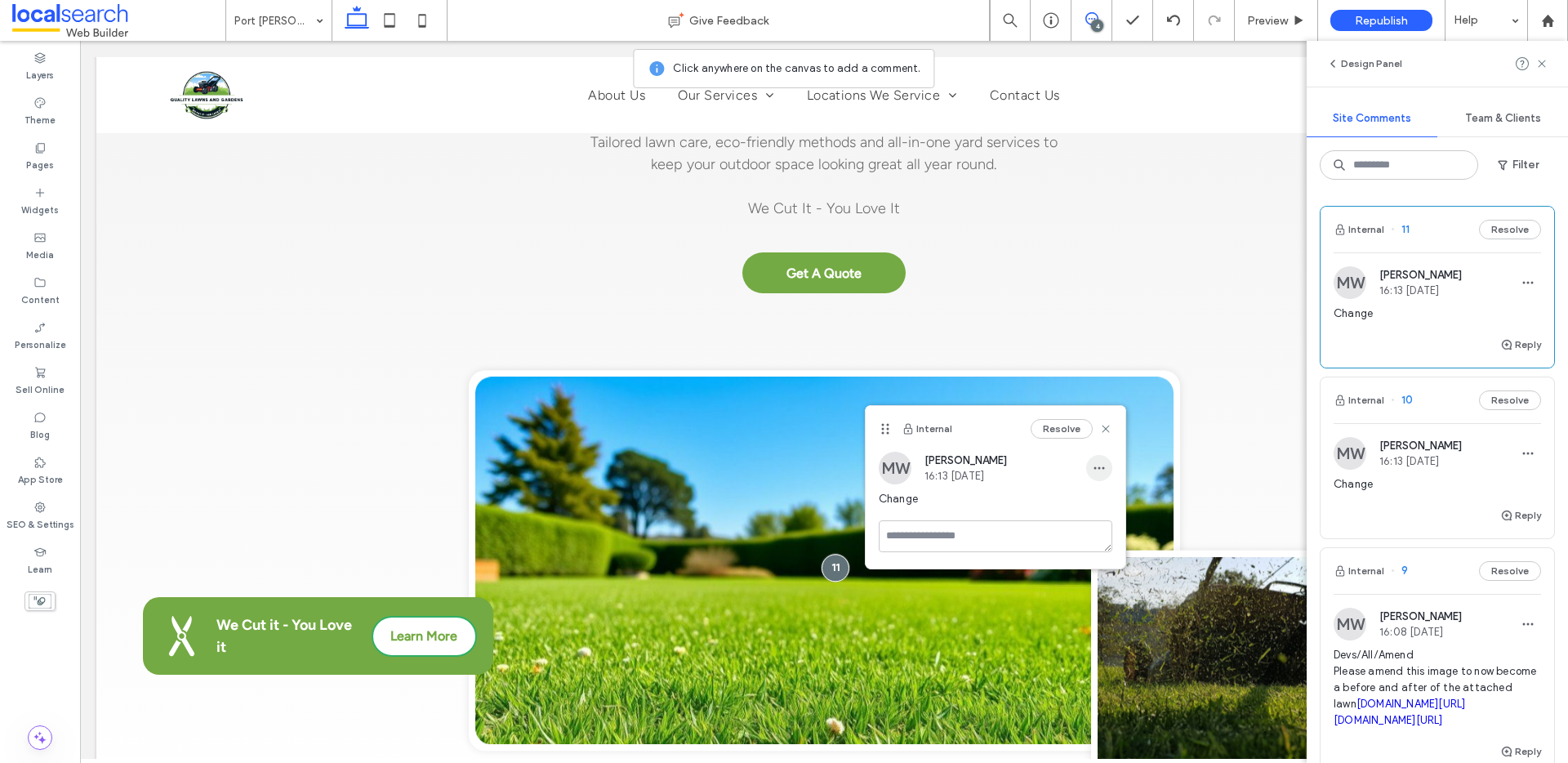
click at [1101, 474] on icon "button" at bounding box center [1099, 468] width 13 height 13
click at [1115, 542] on span "Delete" at bounding box center [1115, 541] width 31 height 16
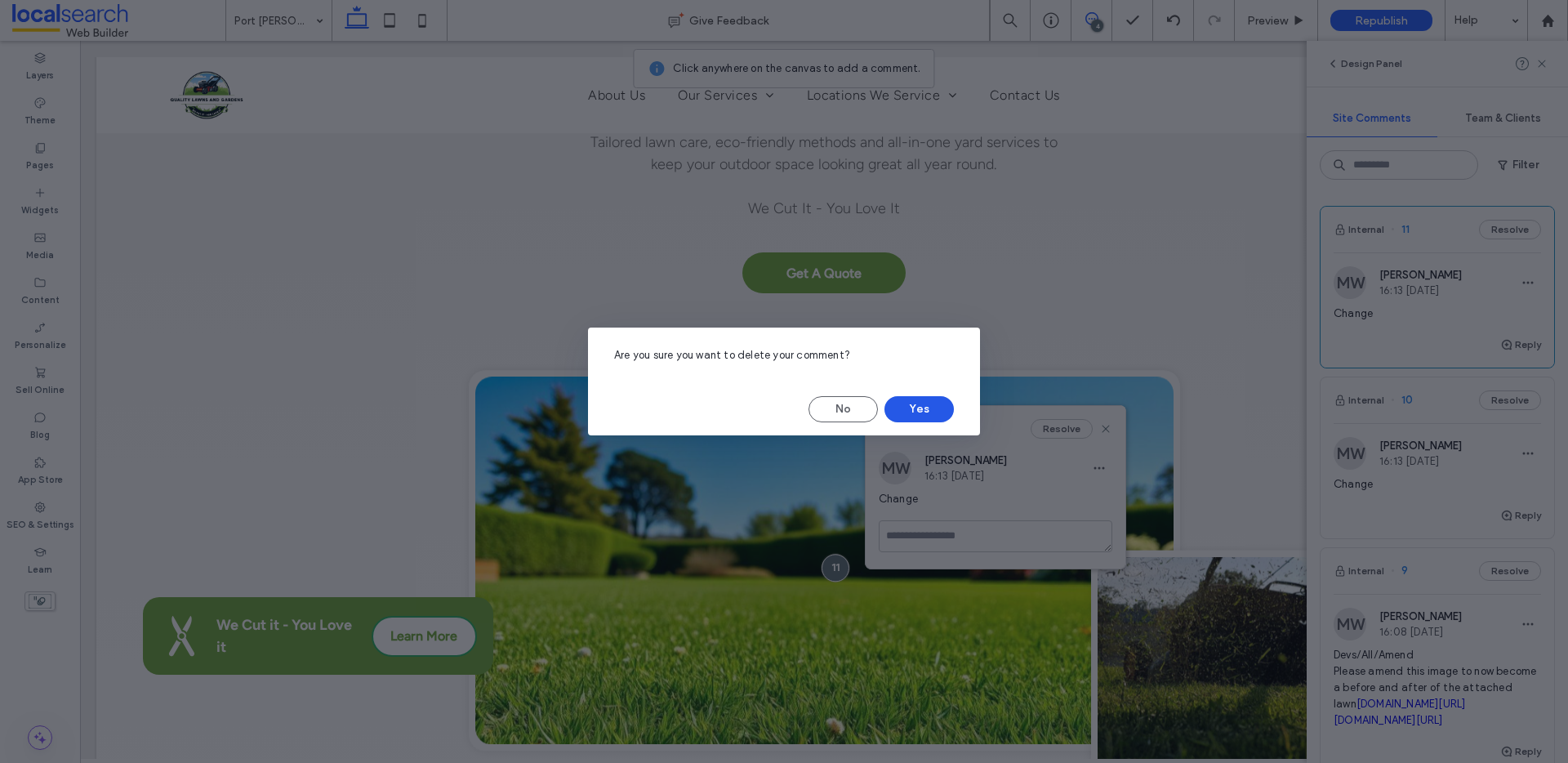
click at [945, 400] on button "Yes" at bounding box center [919, 409] width 69 height 26
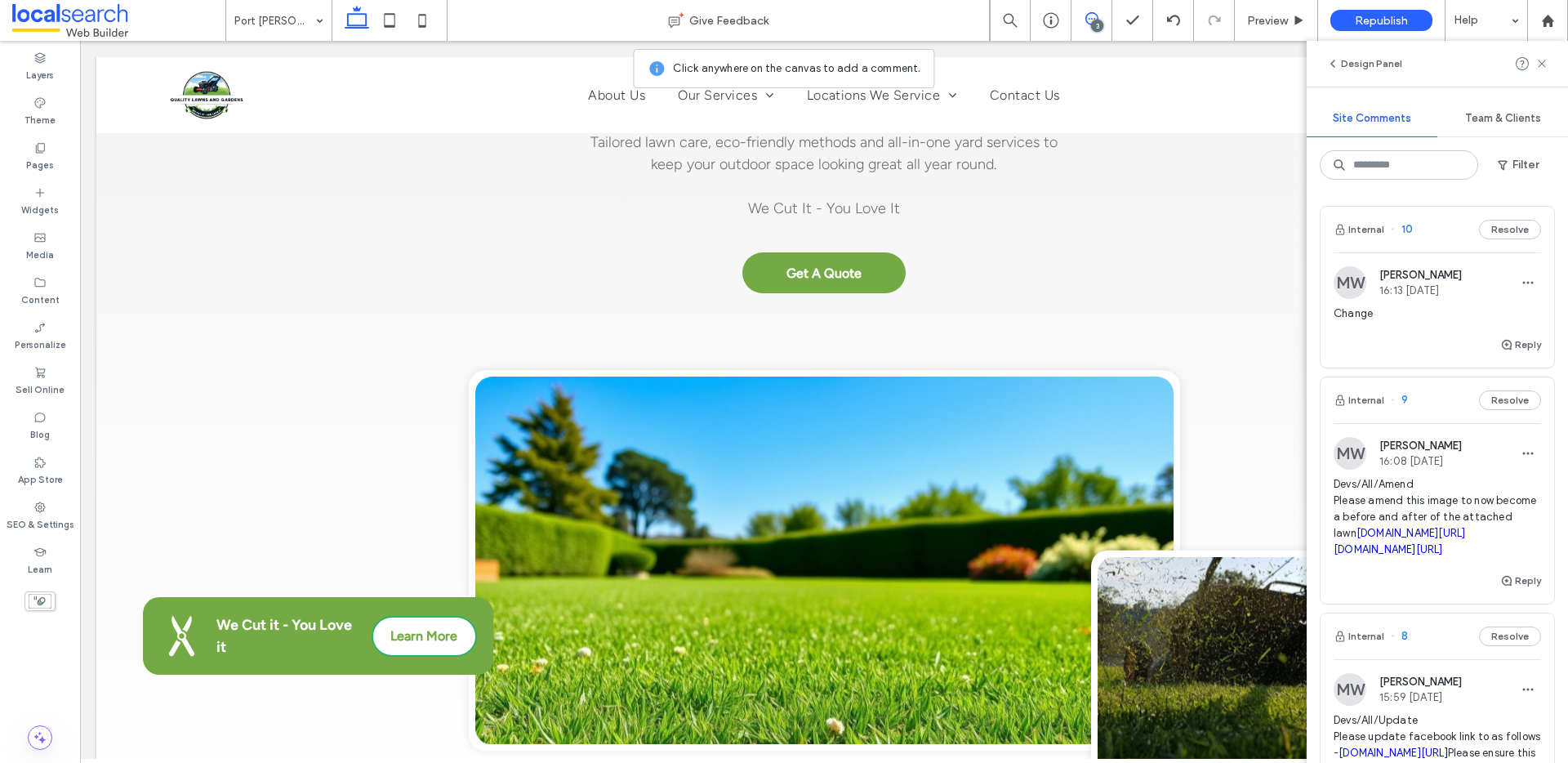
click at [1406, 227] on span "10" at bounding box center [1402, 229] width 22 height 16
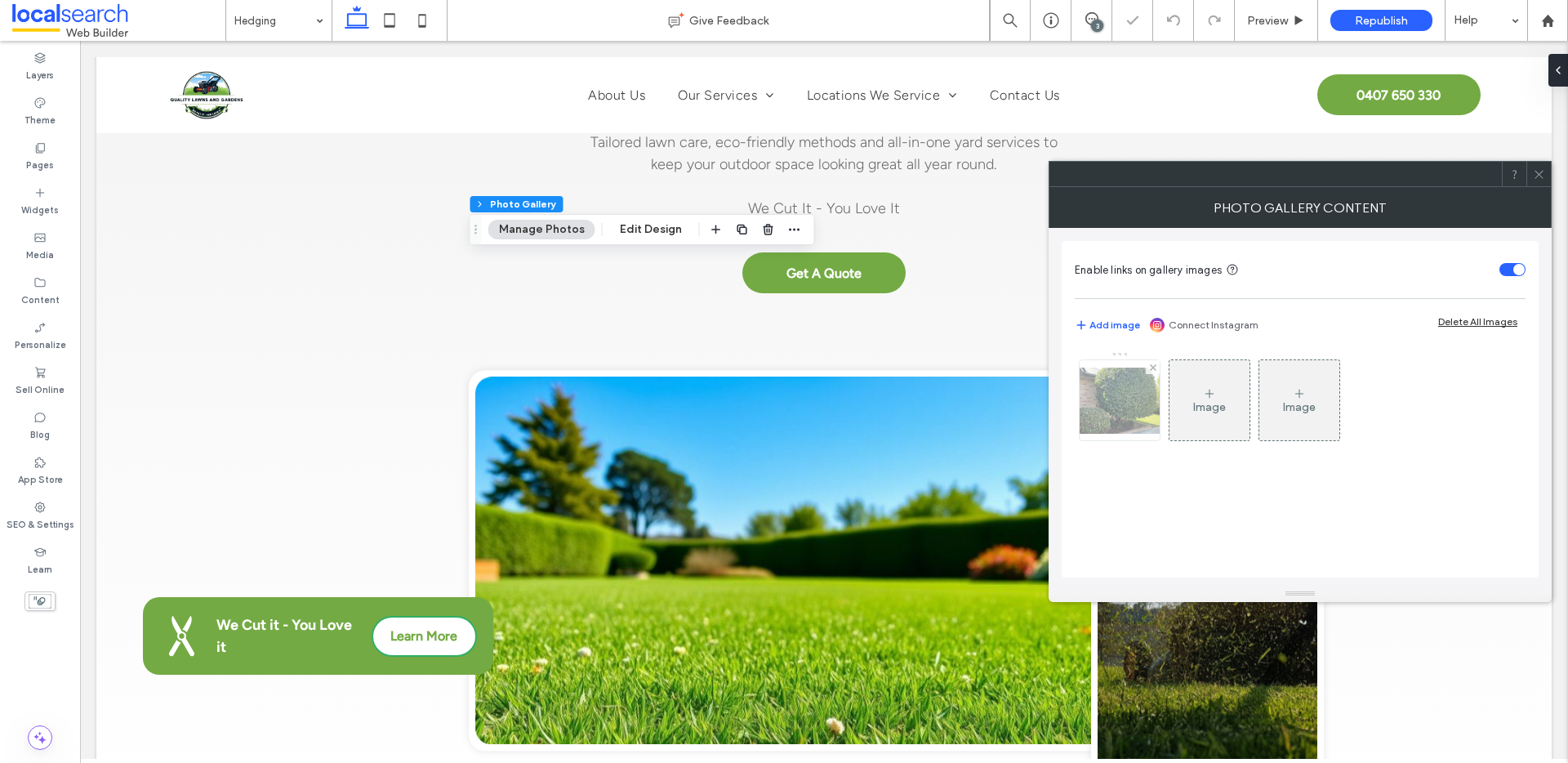
click at [1132, 414] on img at bounding box center [1119, 401] width 130 height 67
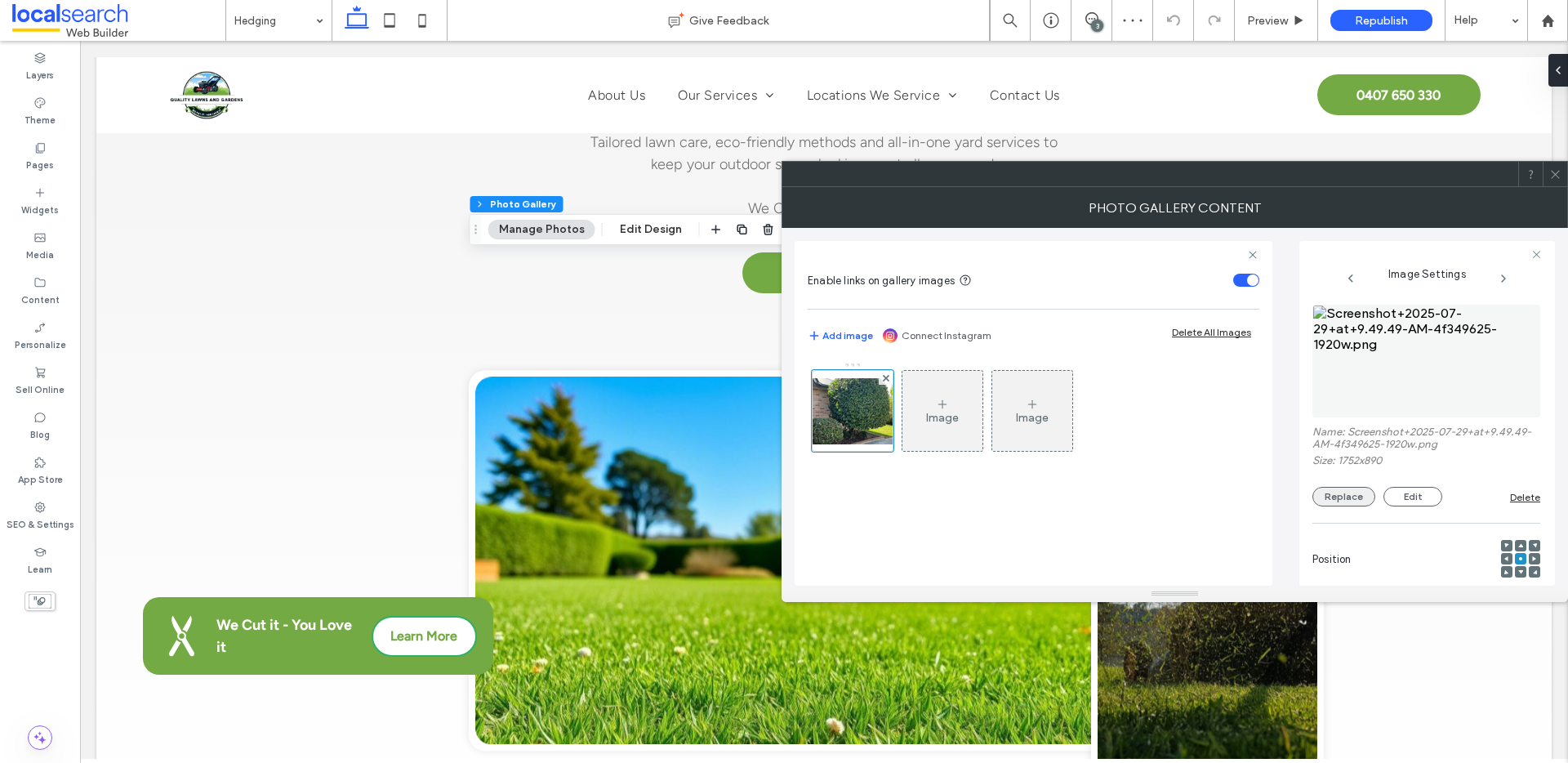
click at [1365, 498] on button "Replace" at bounding box center [1344, 497] width 63 height 20
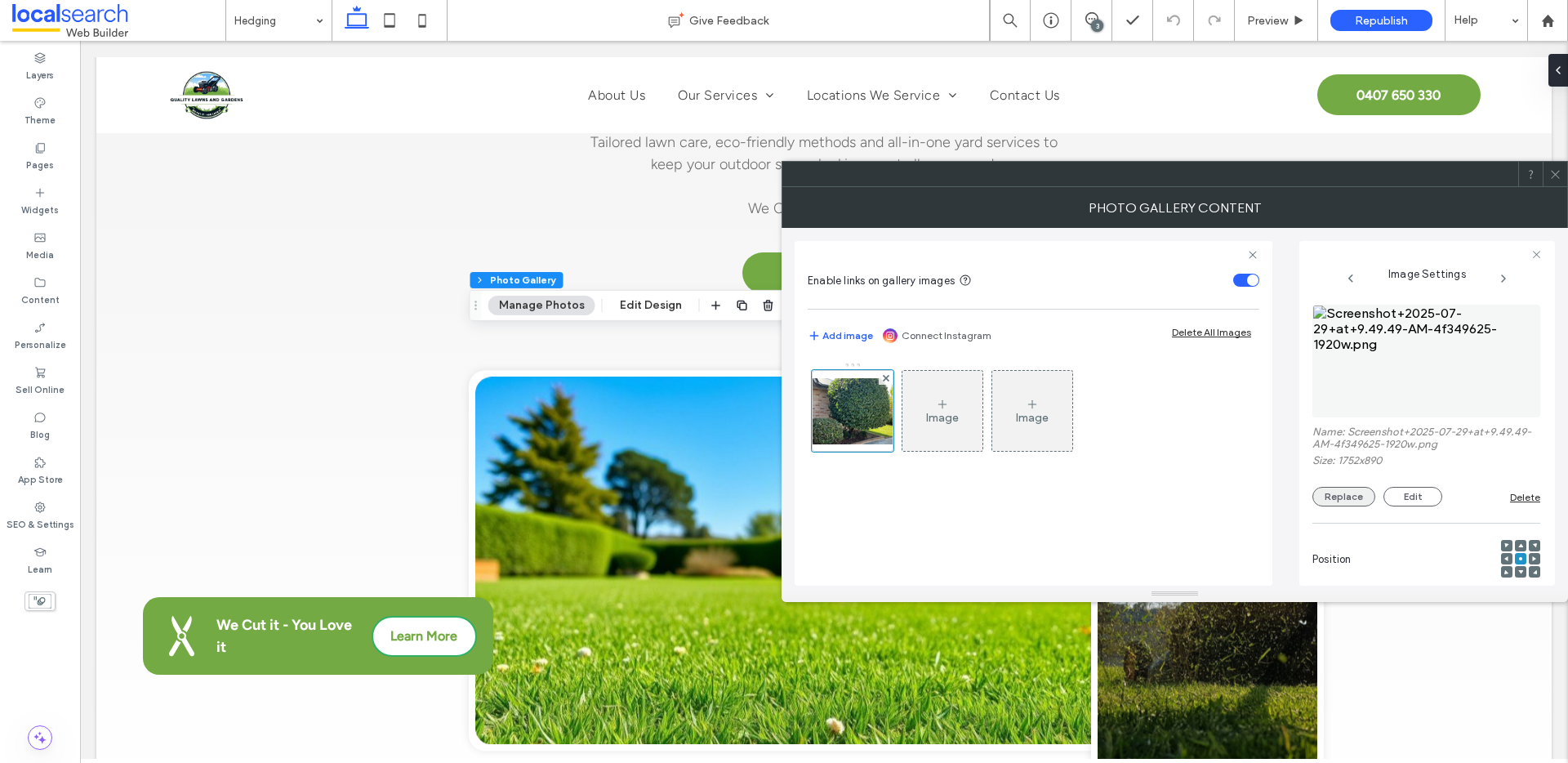
click at [1342, 503] on button "Replace" at bounding box center [1344, 497] width 63 height 20
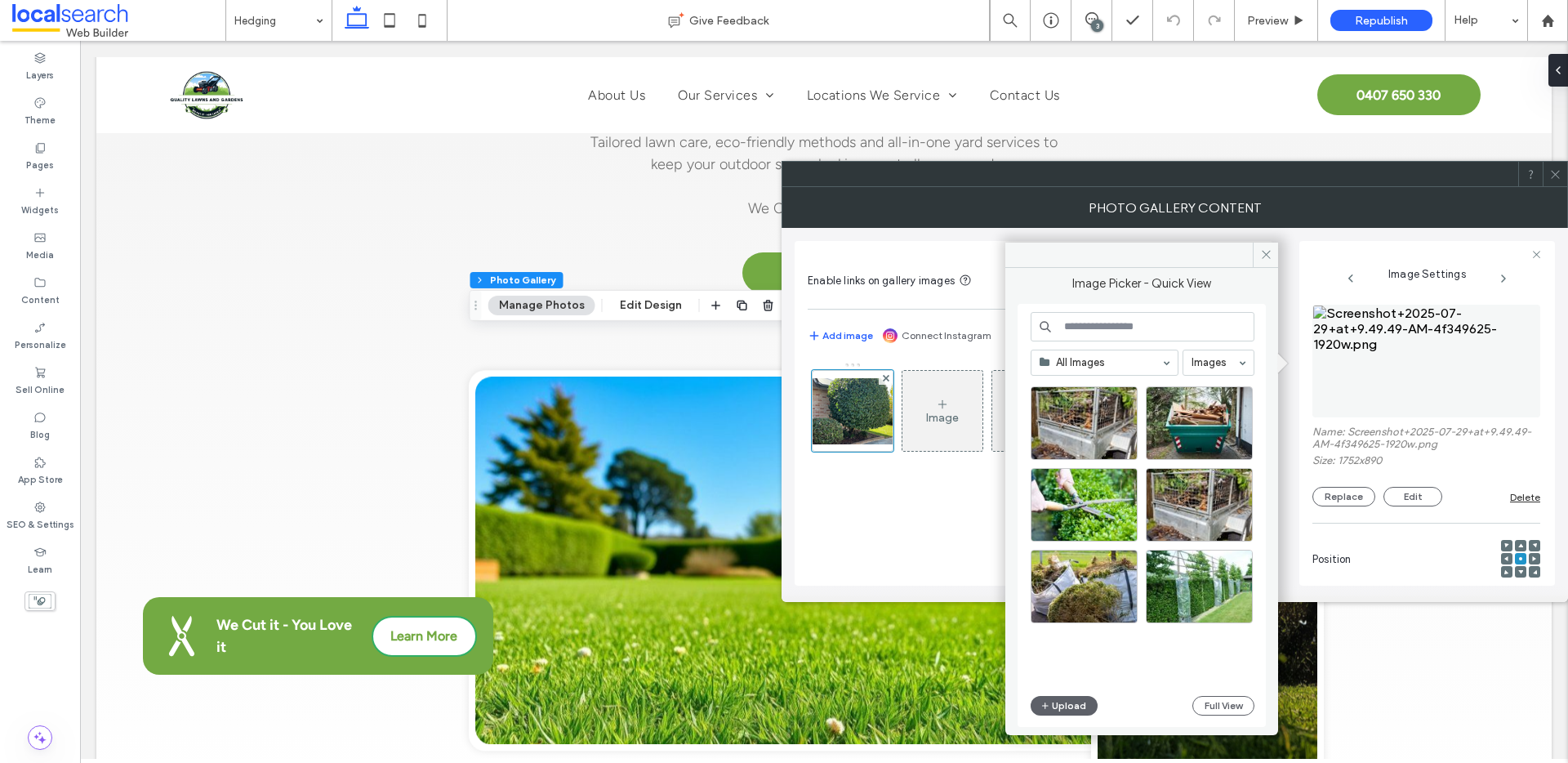
scroll to position [701, 0]
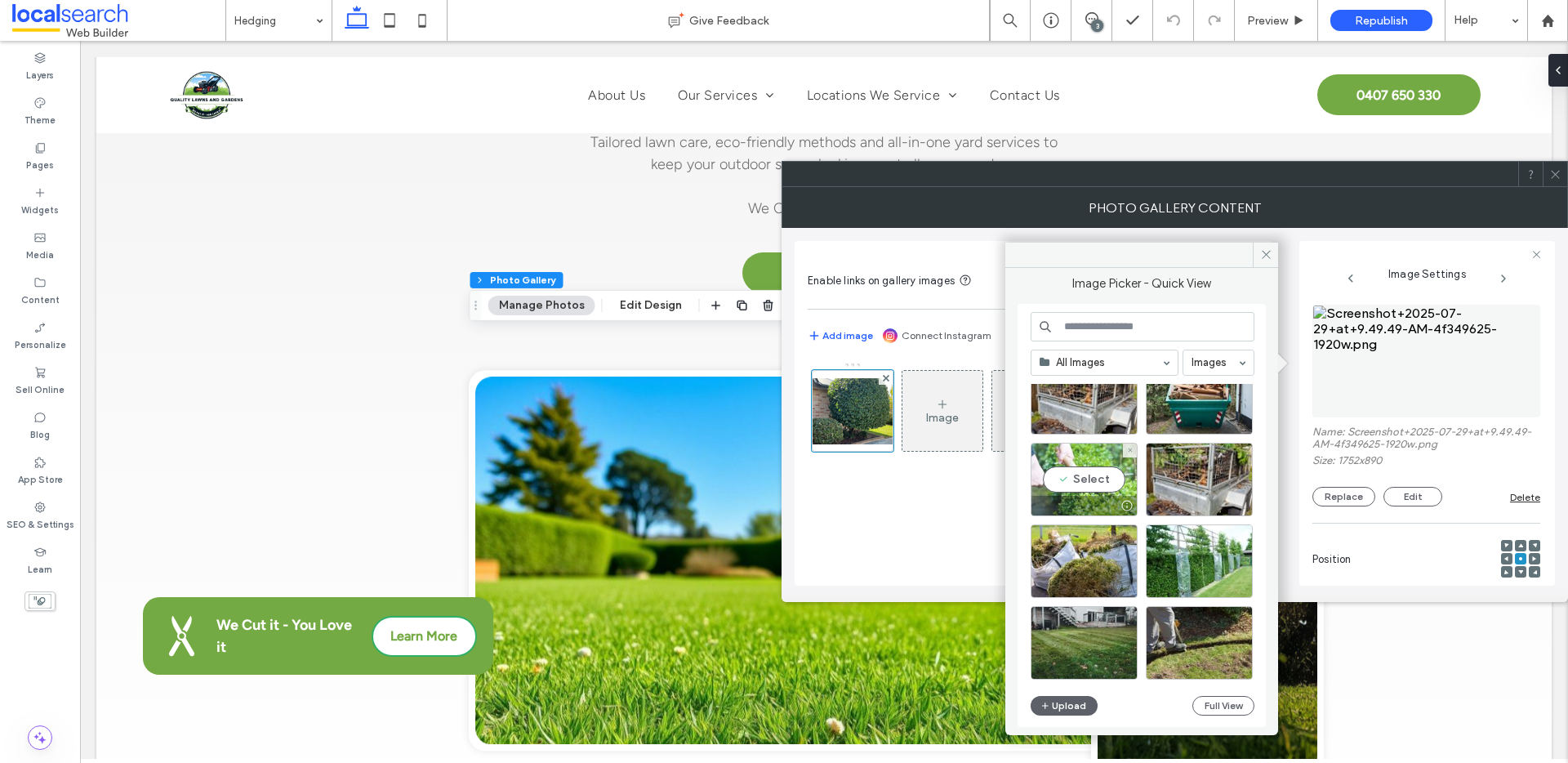
click at [1088, 458] on div "Select" at bounding box center [1084, 479] width 107 height 73
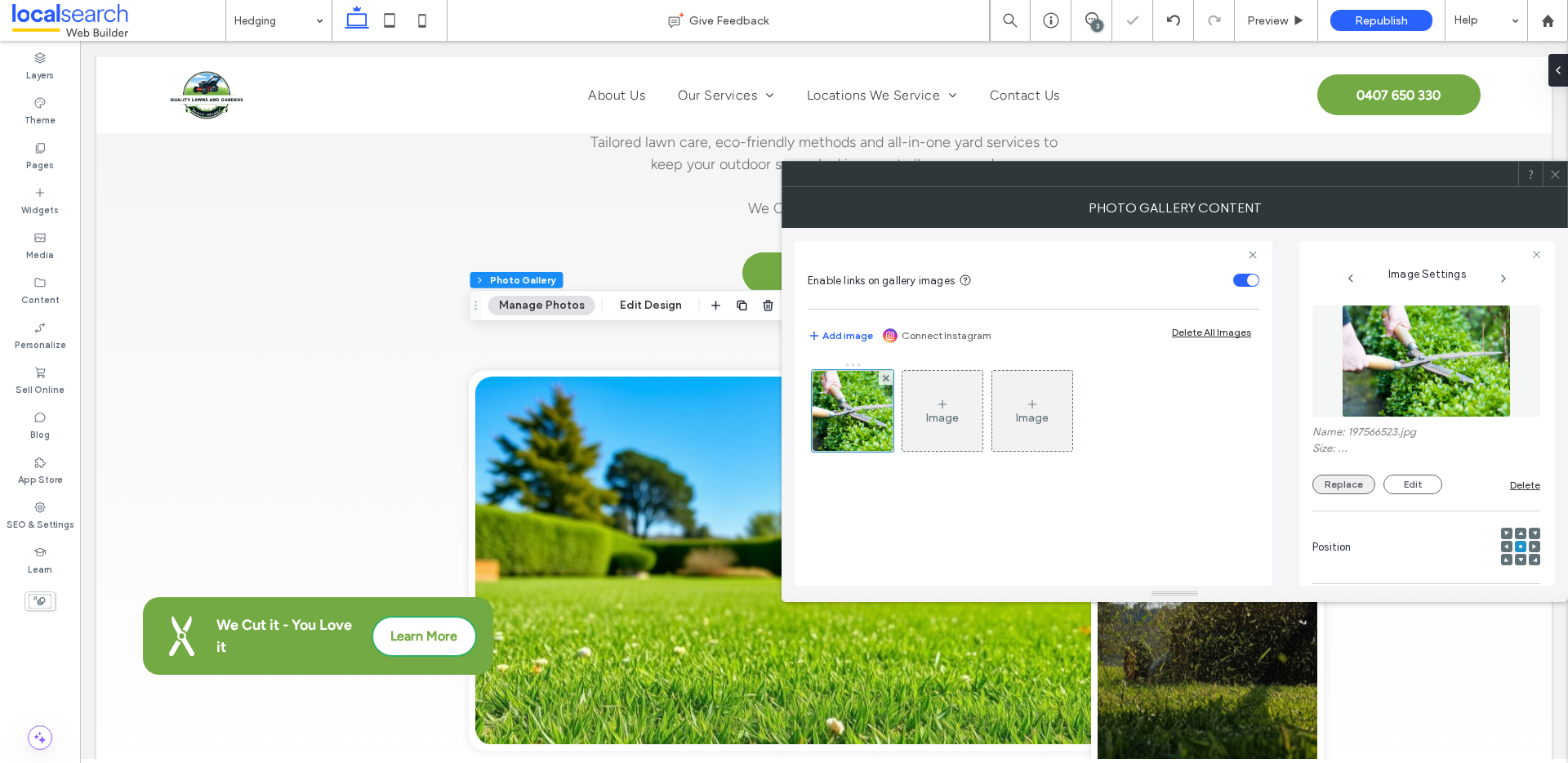
click at [1360, 491] on button "Replace" at bounding box center [1344, 484] width 63 height 20
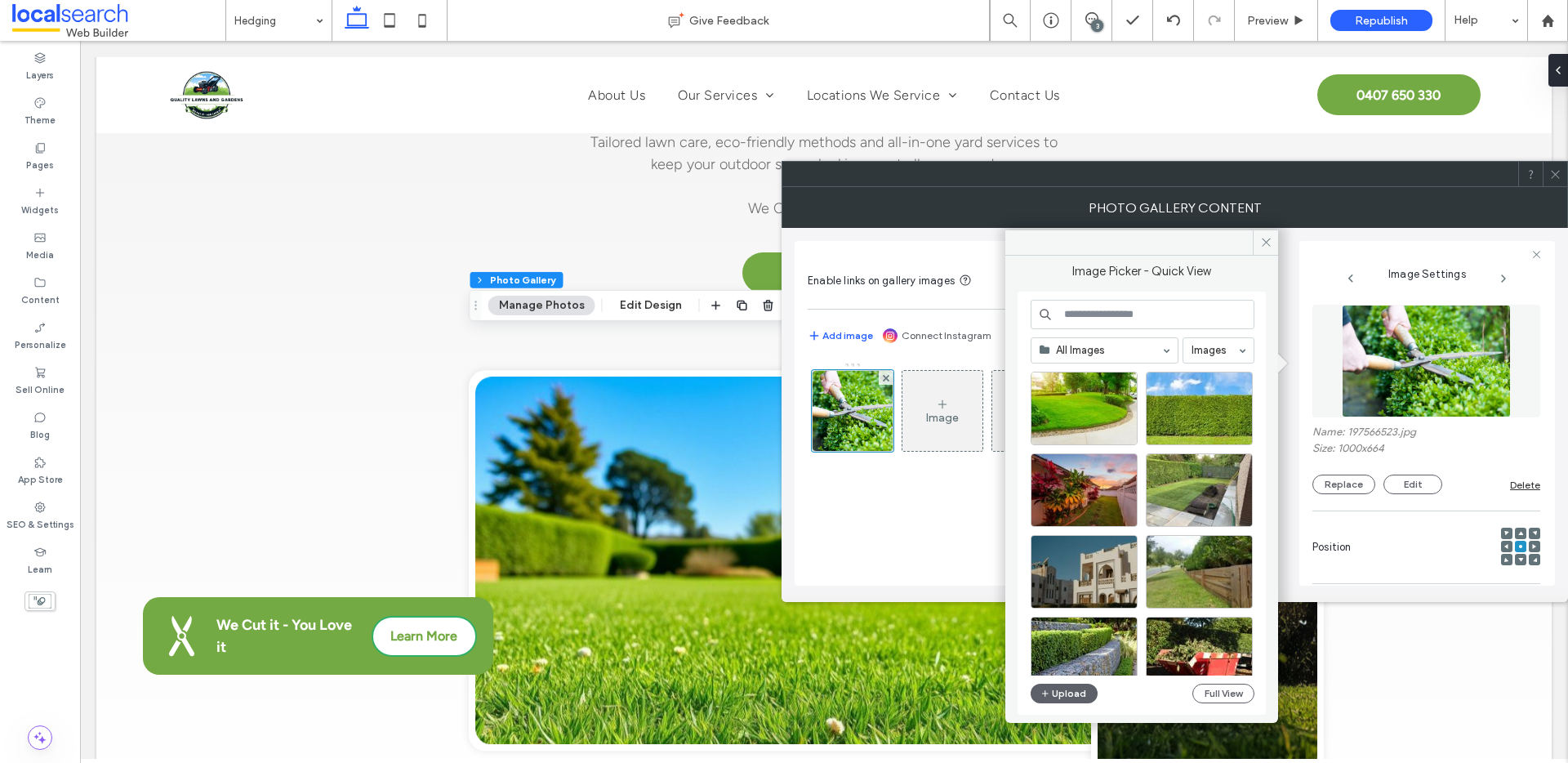
scroll to position [1404, 0]
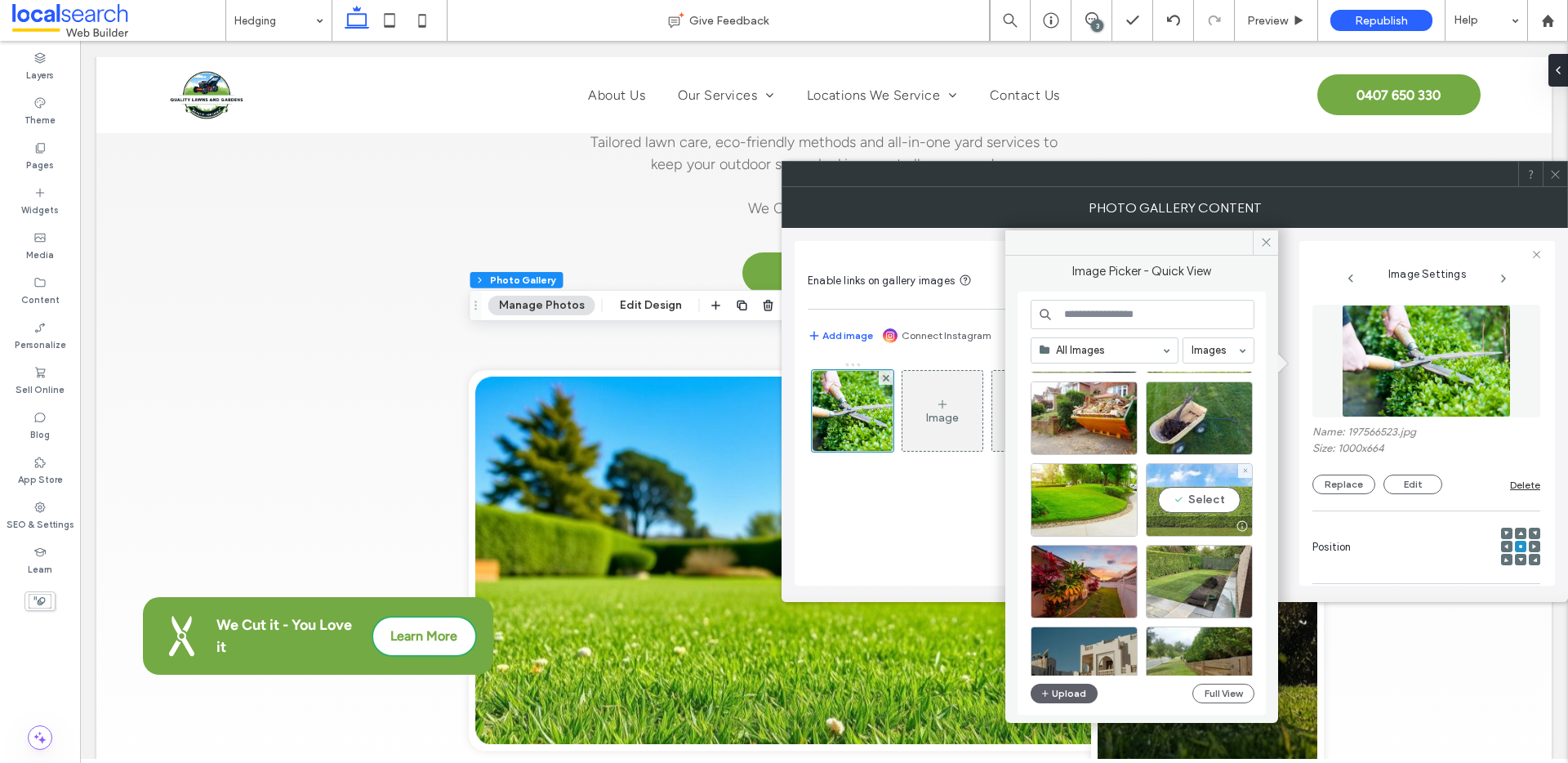
click at [1184, 476] on div "Select" at bounding box center [1199, 499] width 107 height 73
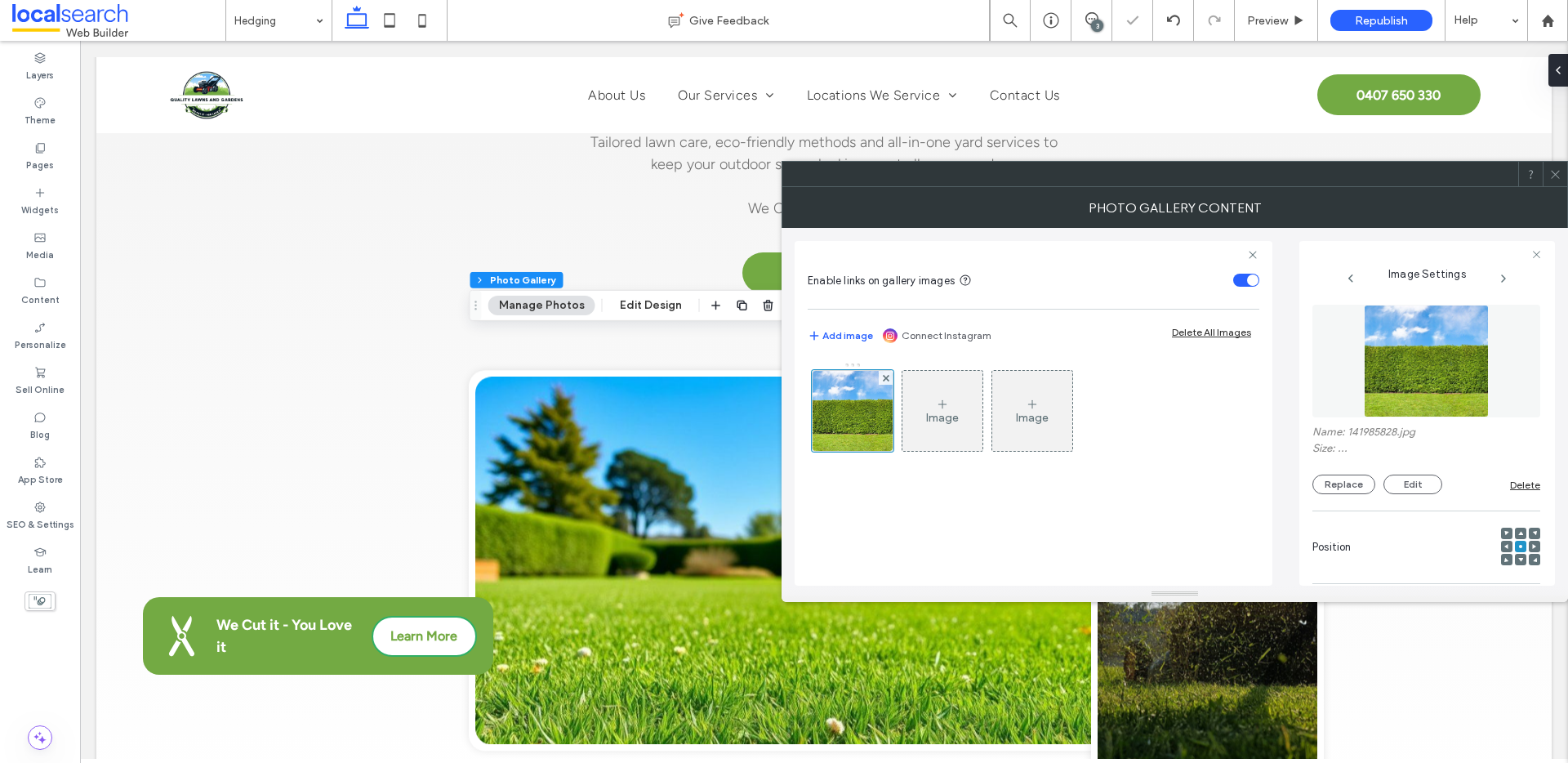
click at [1556, 169] on icon at bounding box center [1555, 174] width 12 height 12
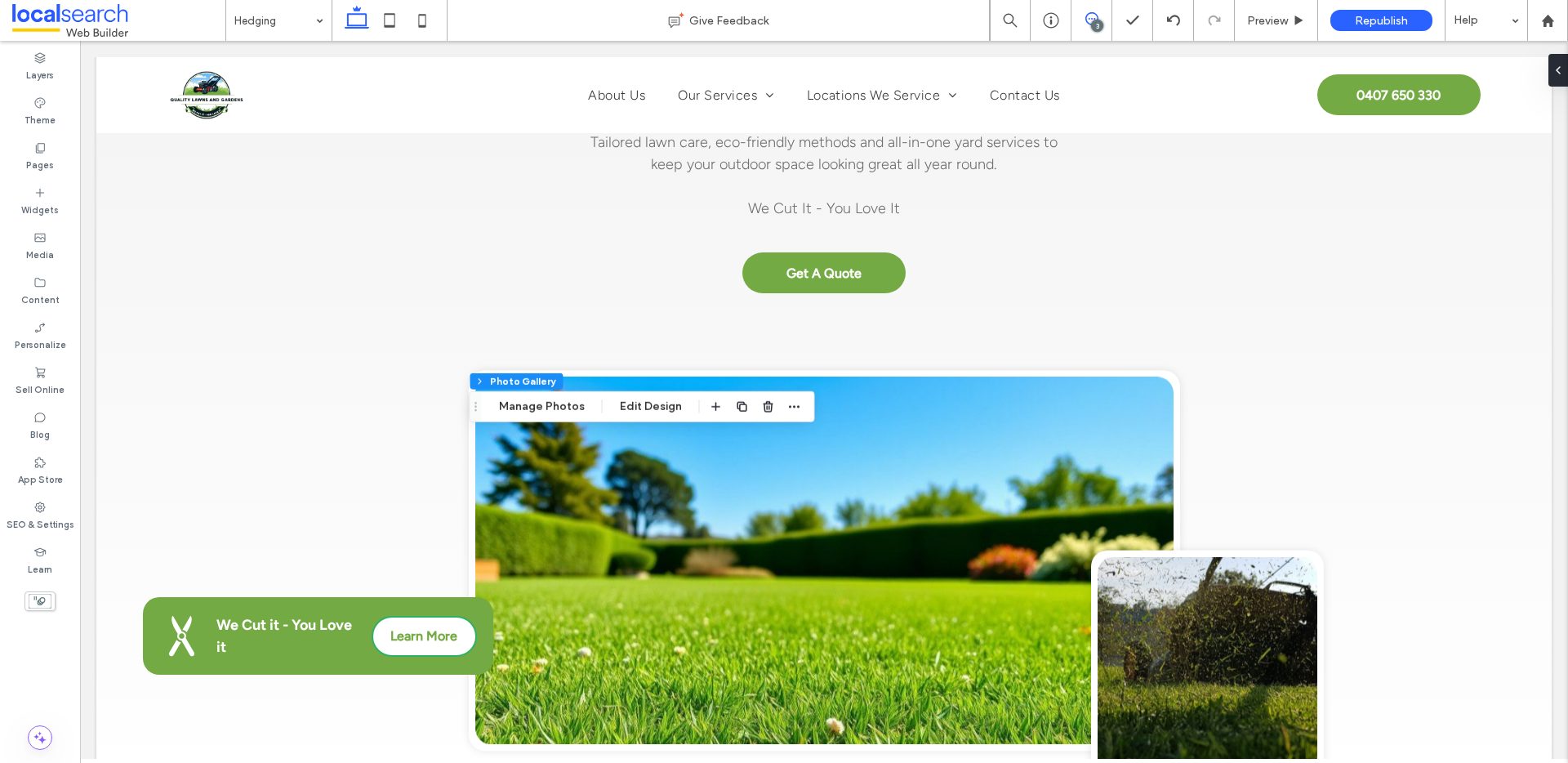
click at [1099, 15] on span at bounding box center [1092, 19] width 40 height 13
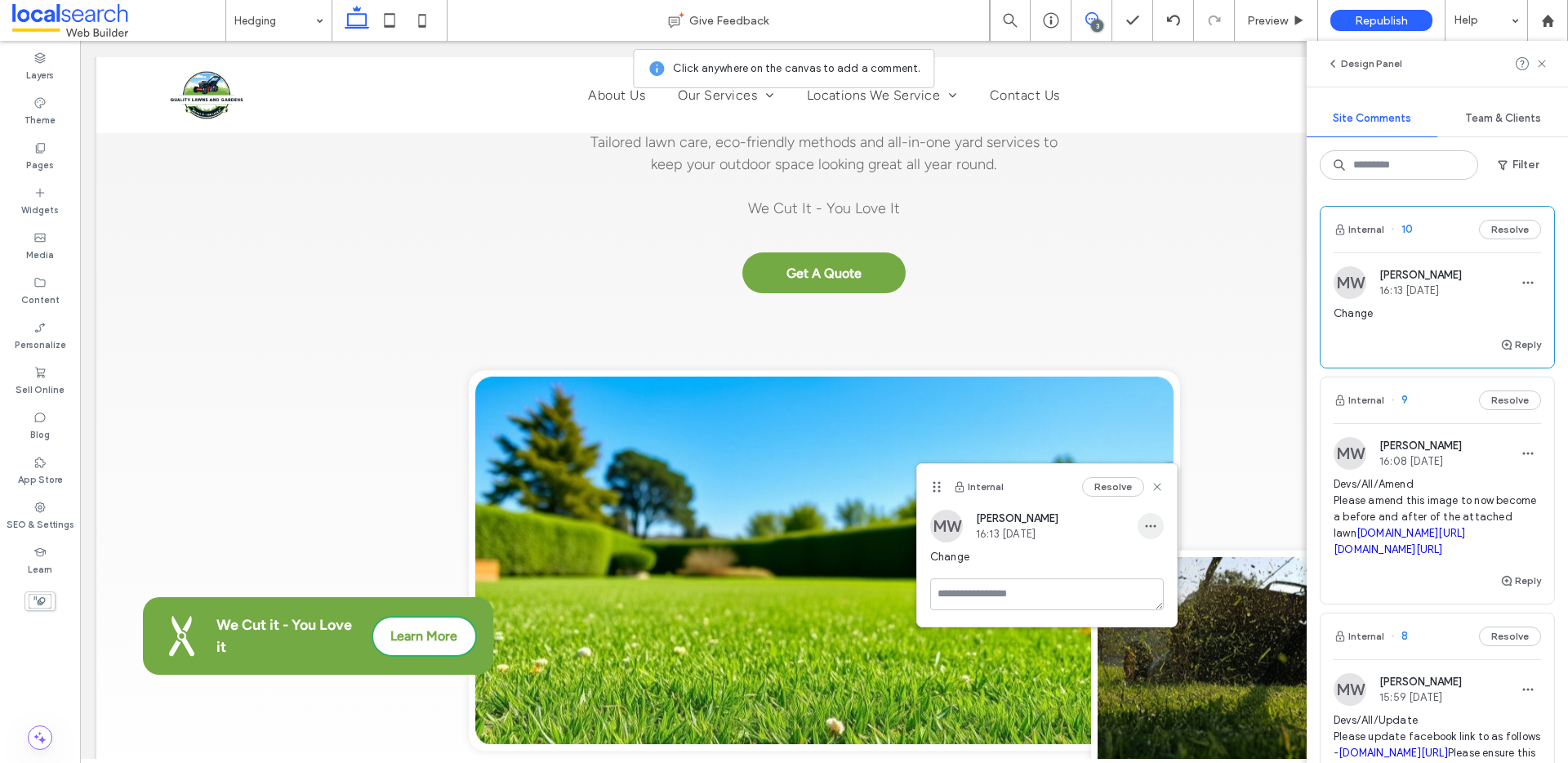
click at [1147, 520] on icon "button" at bounding box center [1151, 526] width 13 height 13
click at [1172, 594] on span "Delete" at bounding box center [1167, 599] width 31 height 16
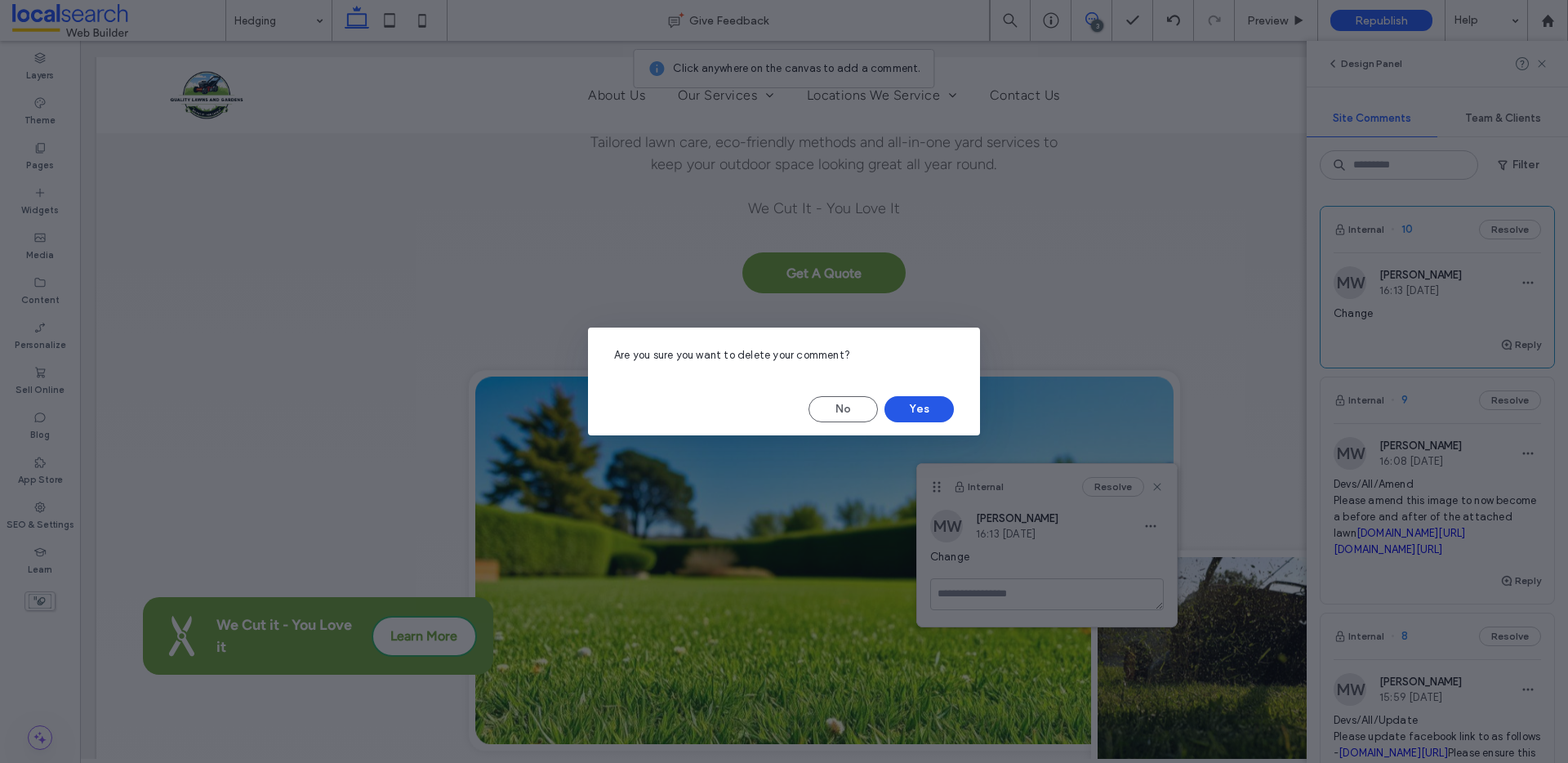
click at [919, 412] on button "Yes" at bounding box center [919, 409] width 69 height 26
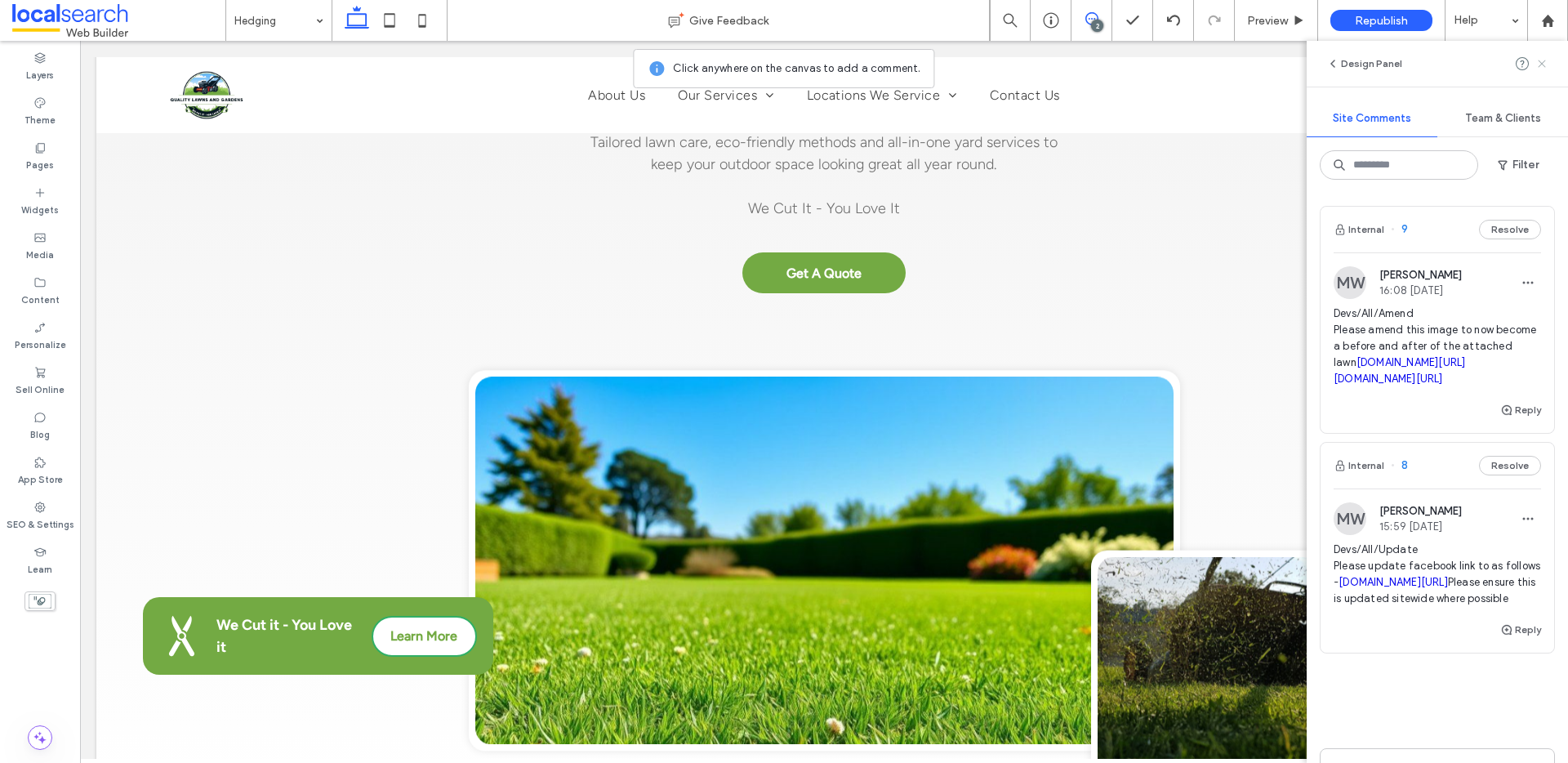
click at [1542, 64] on use at bounding box center [1541, 64] width 8 height 8
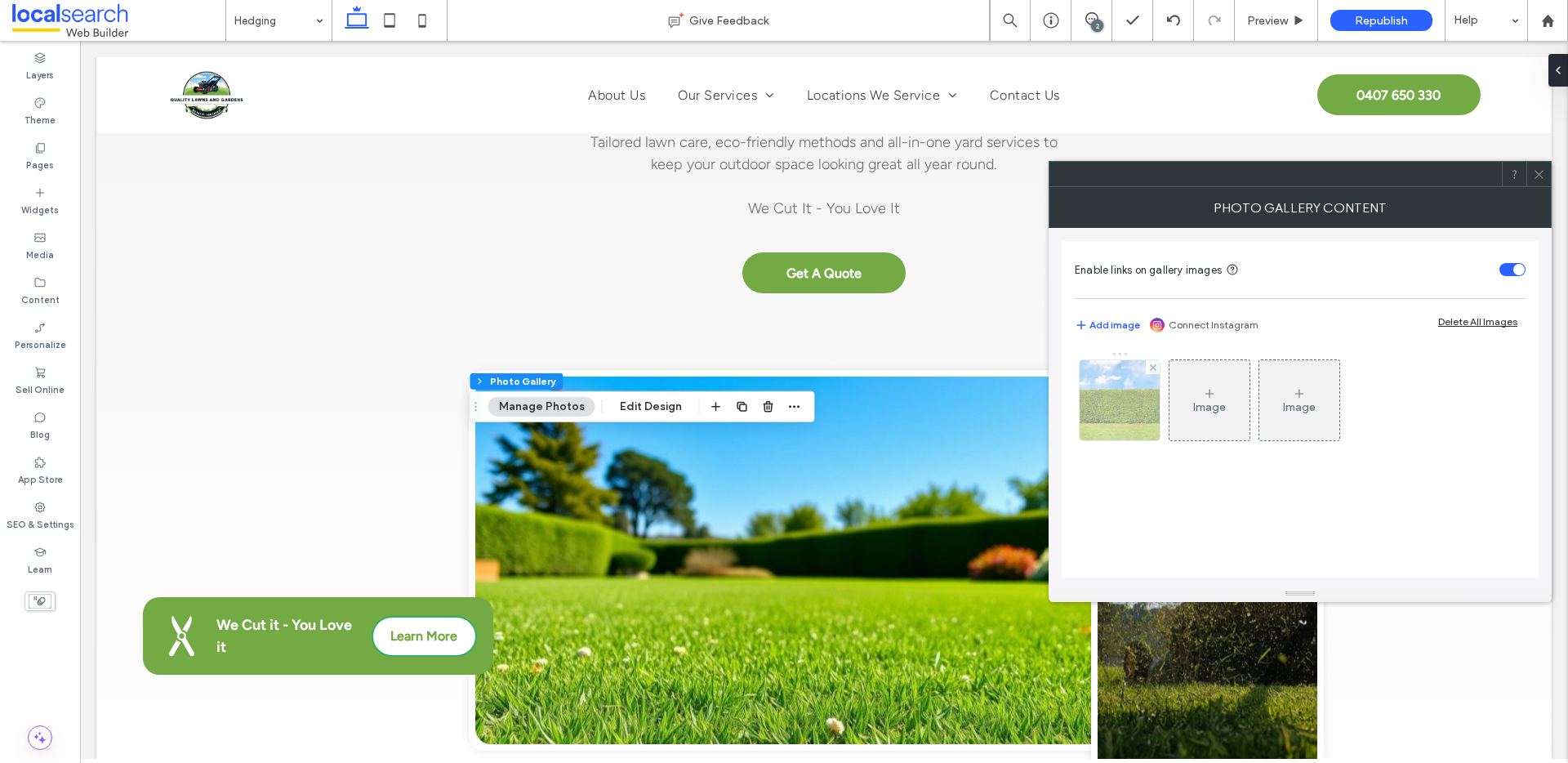
drag, startPoint x: 1118, startPoint y: 386, endPoint x: 1147, endPoint y: 407, distance: 35.8
click at [1118, 386] on img at bounding box center [1119, 401] width 88 height 80
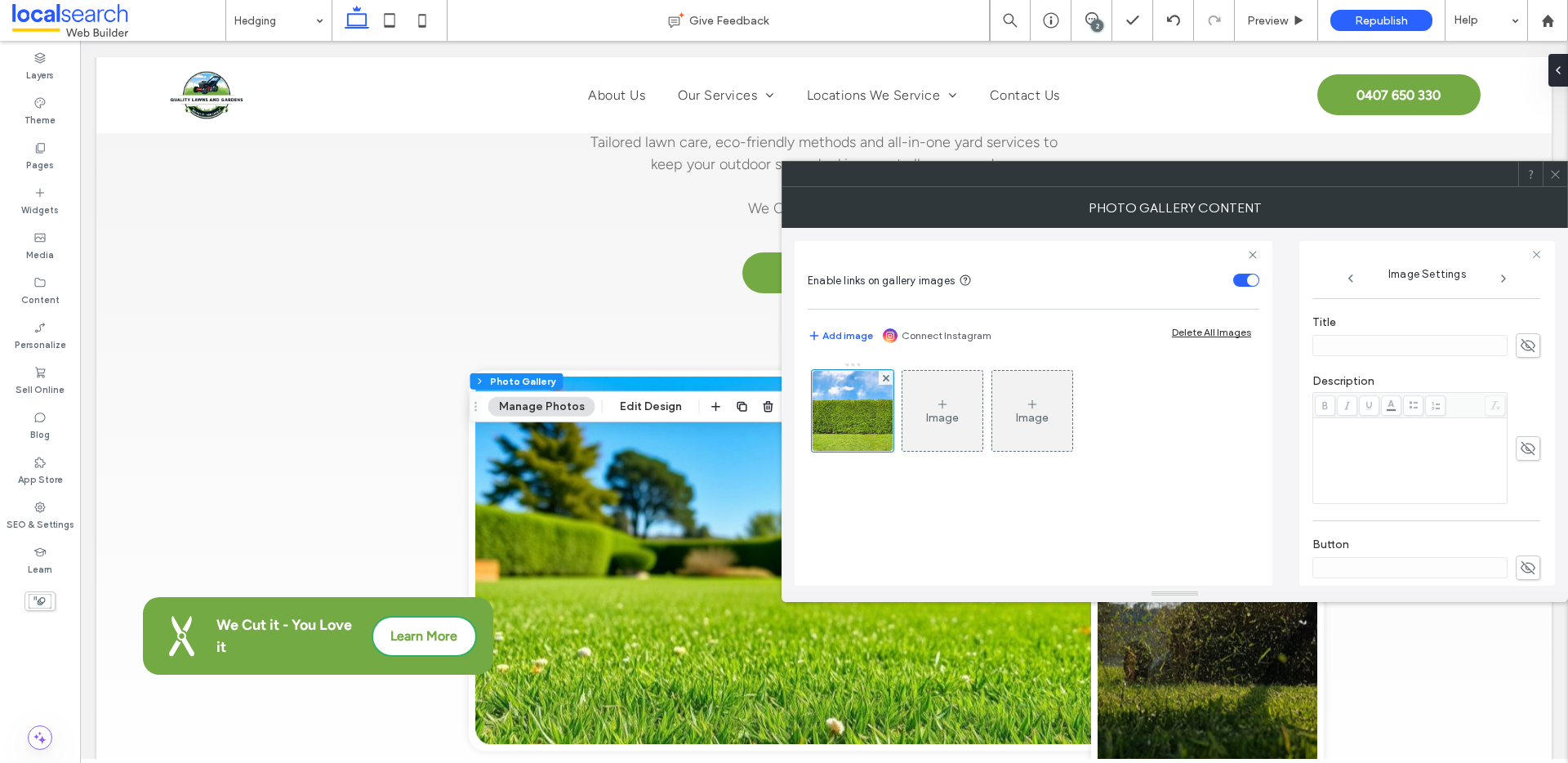
scroll to position [483, 0]
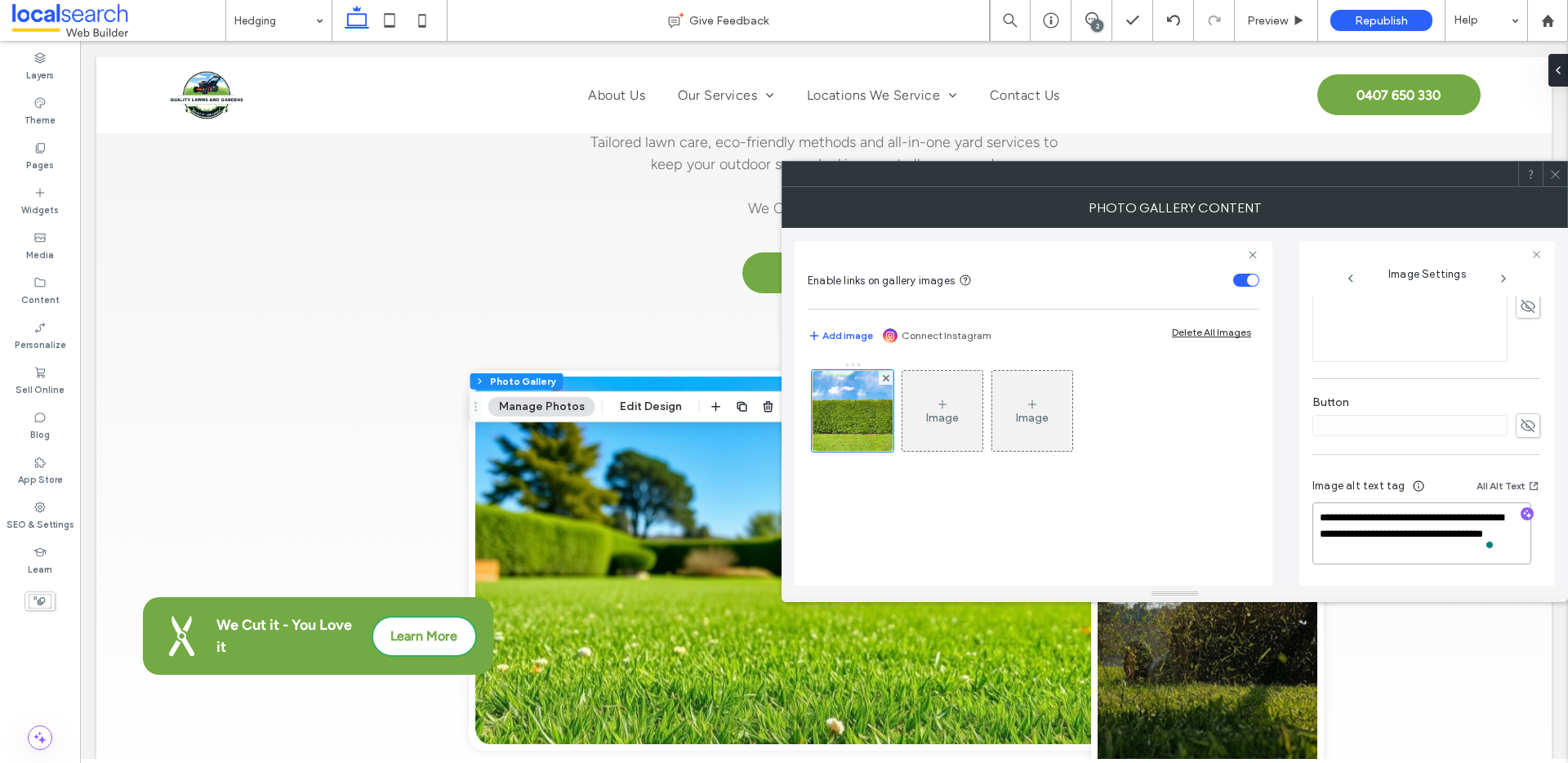
drag, startPoint x: 1351, startPoint y: 536, endPoint x: 1328, endPoint y: 517, distance: 29.8
click at [1328, 517] on textarea "**********" at bounding box center [1422, 533] width 219 height 62
type textarea "**********"
click at [1557, 174] on icon at bounding box center [1555, 174] width 12 height 12
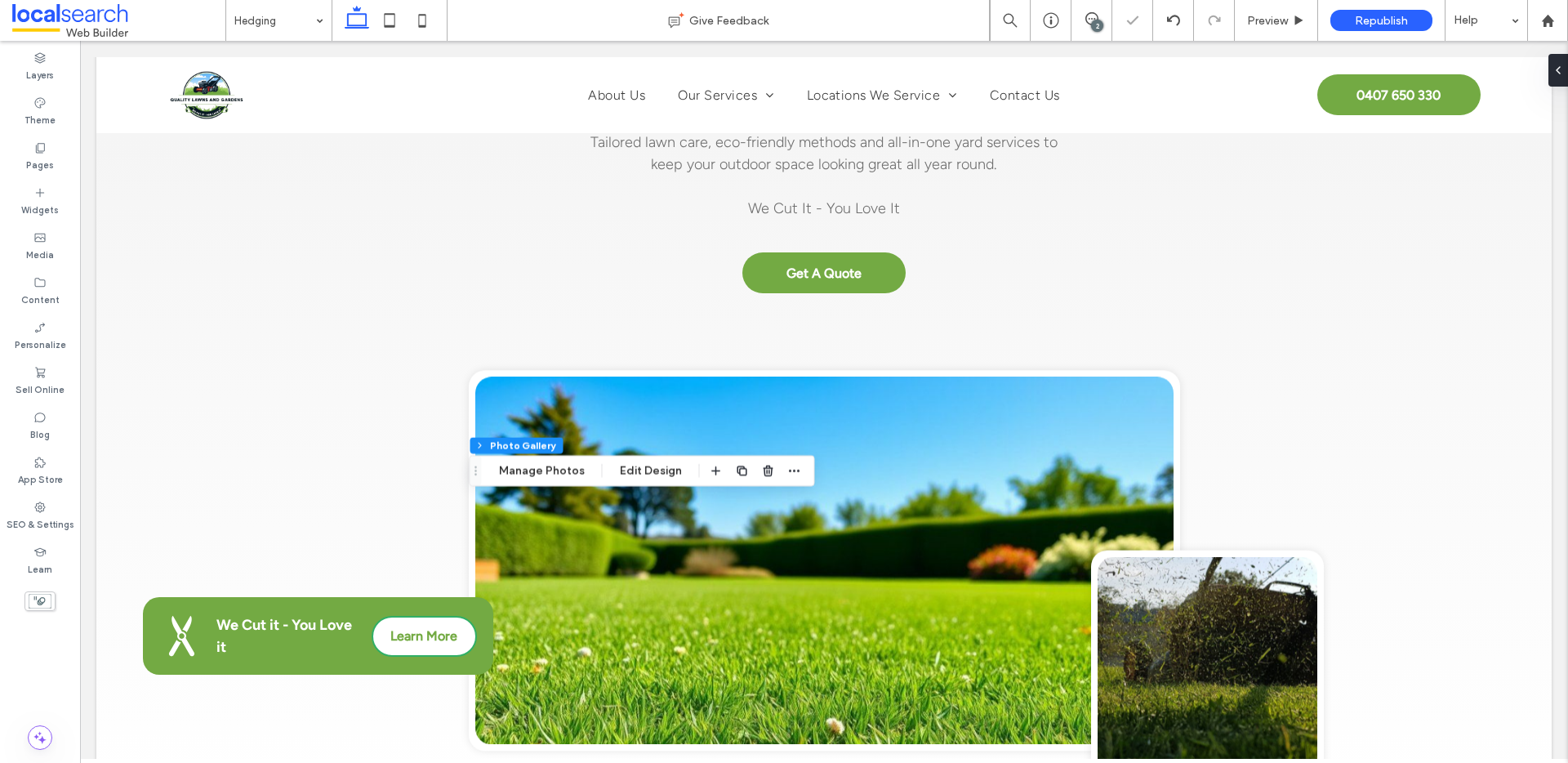
click at [1086, 15] on icon at bounding box center [1092, 19] width 13 height 13
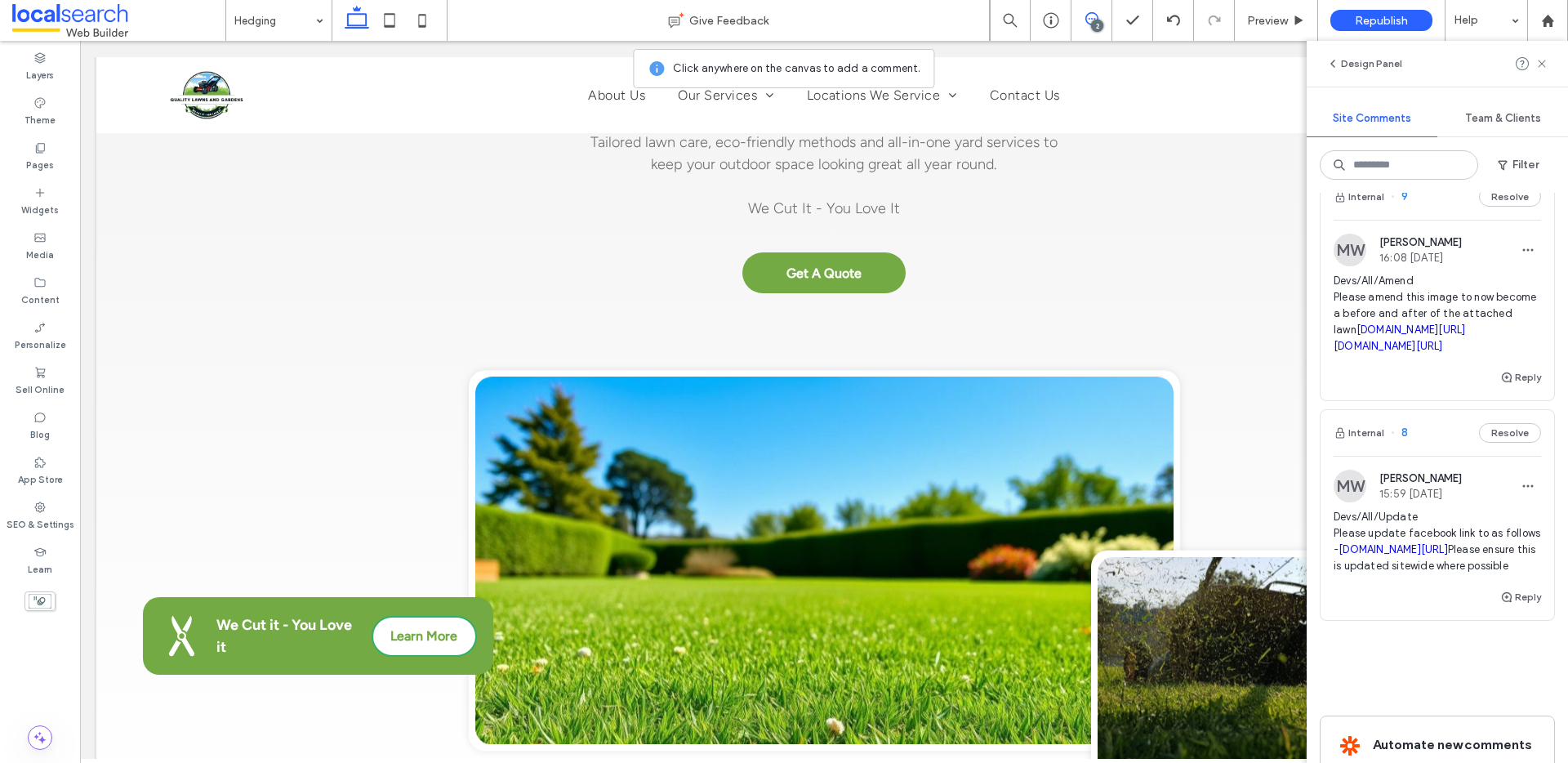
scroll to position [31, 0]
click at [1542, 65] on use at bounding box center [1541, 64] width 8 height 8
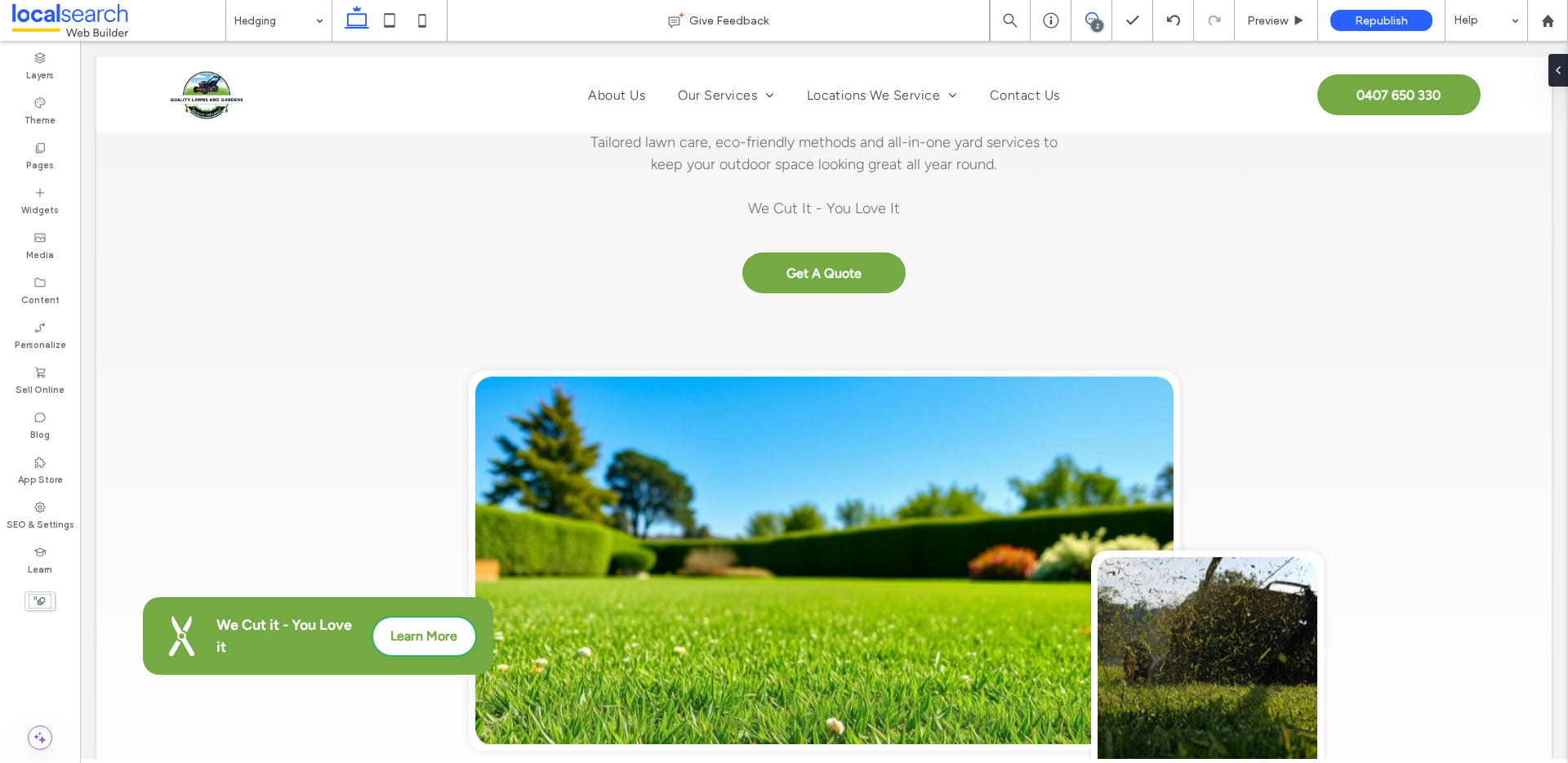
click at [1089, 22] on icon at bounding box center [1092, 19] width 13 height 13
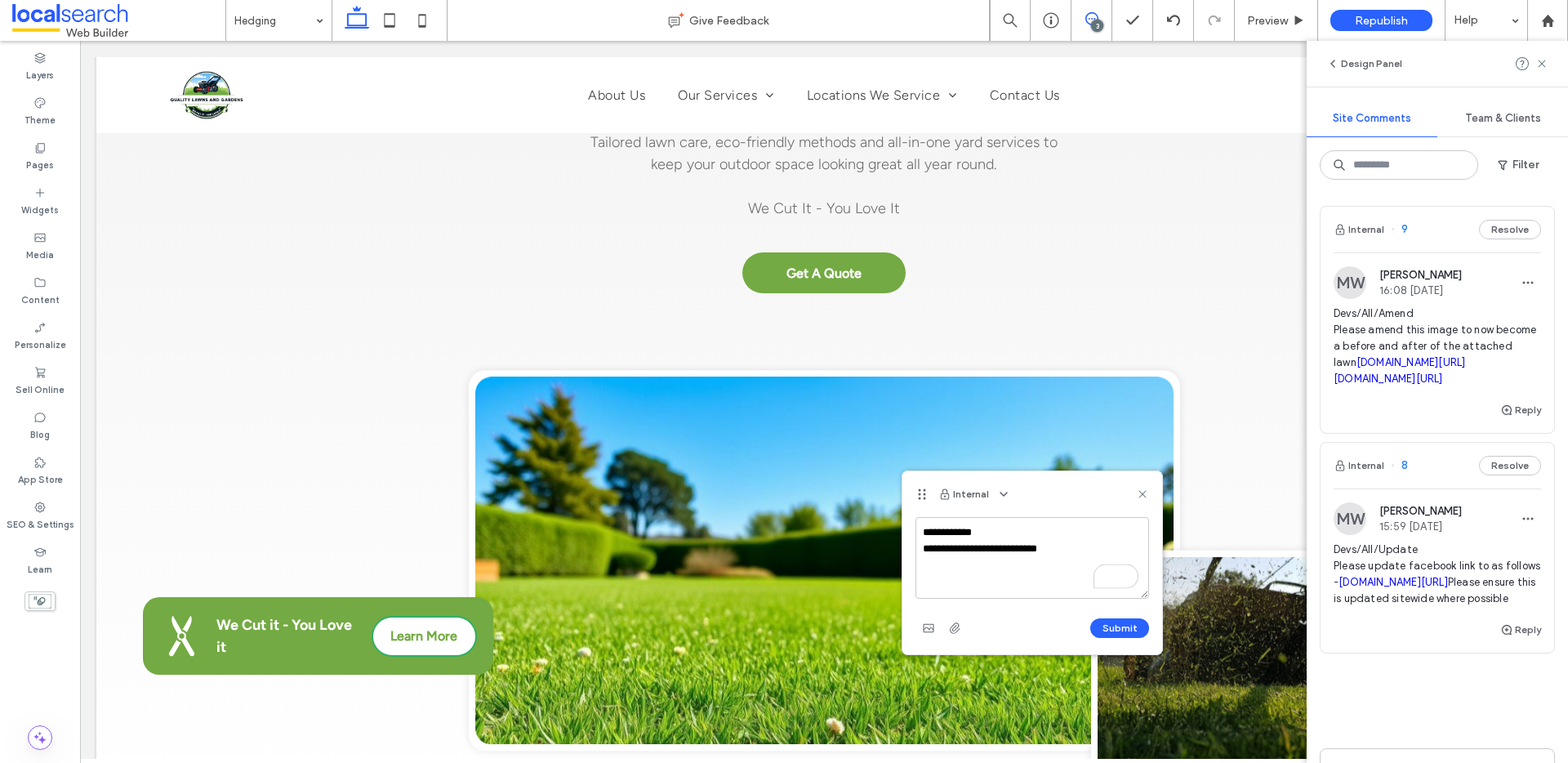
click at [1072, 550] on textarea "**********" at bounding box center [1033, 558] width 234 height 82
type textarea "**********"
click at [1109, 618] on button "Submit" at bounding box center [1120, 628] width 59 height 20
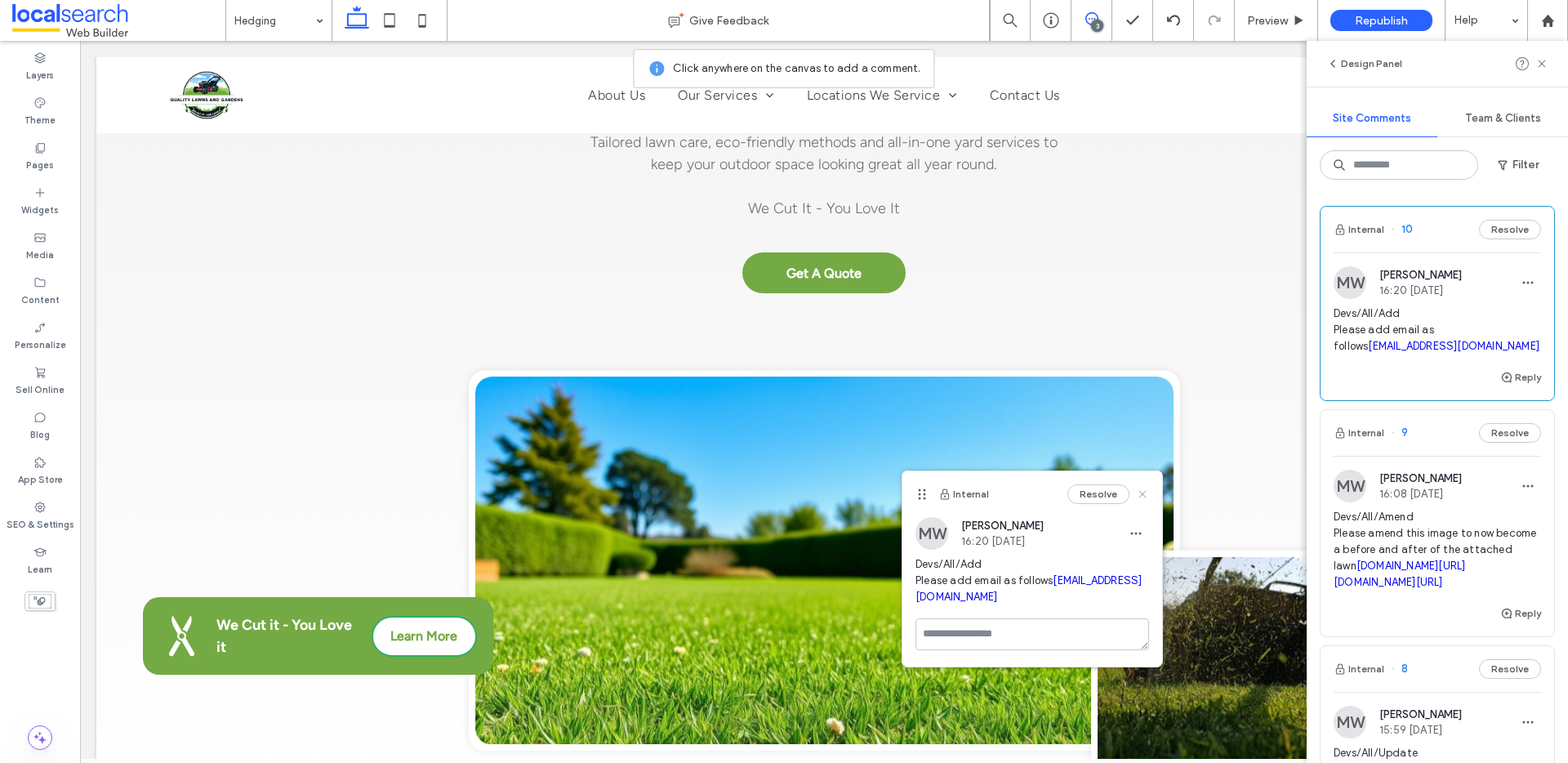
click at [1142, 497] on icon at bounding box center [1143, 495] width 13 height 13
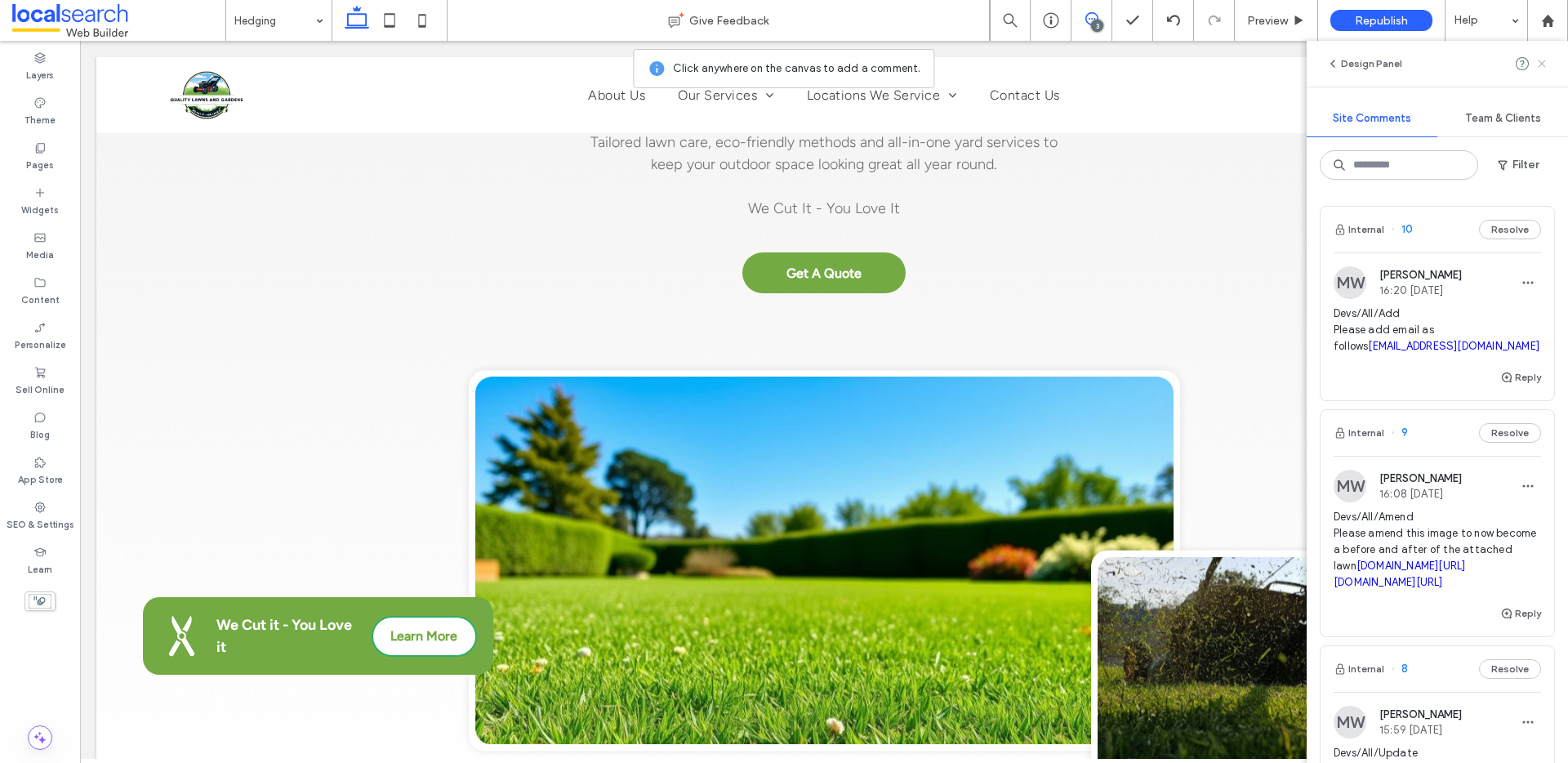
click at [1537, 67] on icon at bounding box center [1542, 64] width 13 height 13
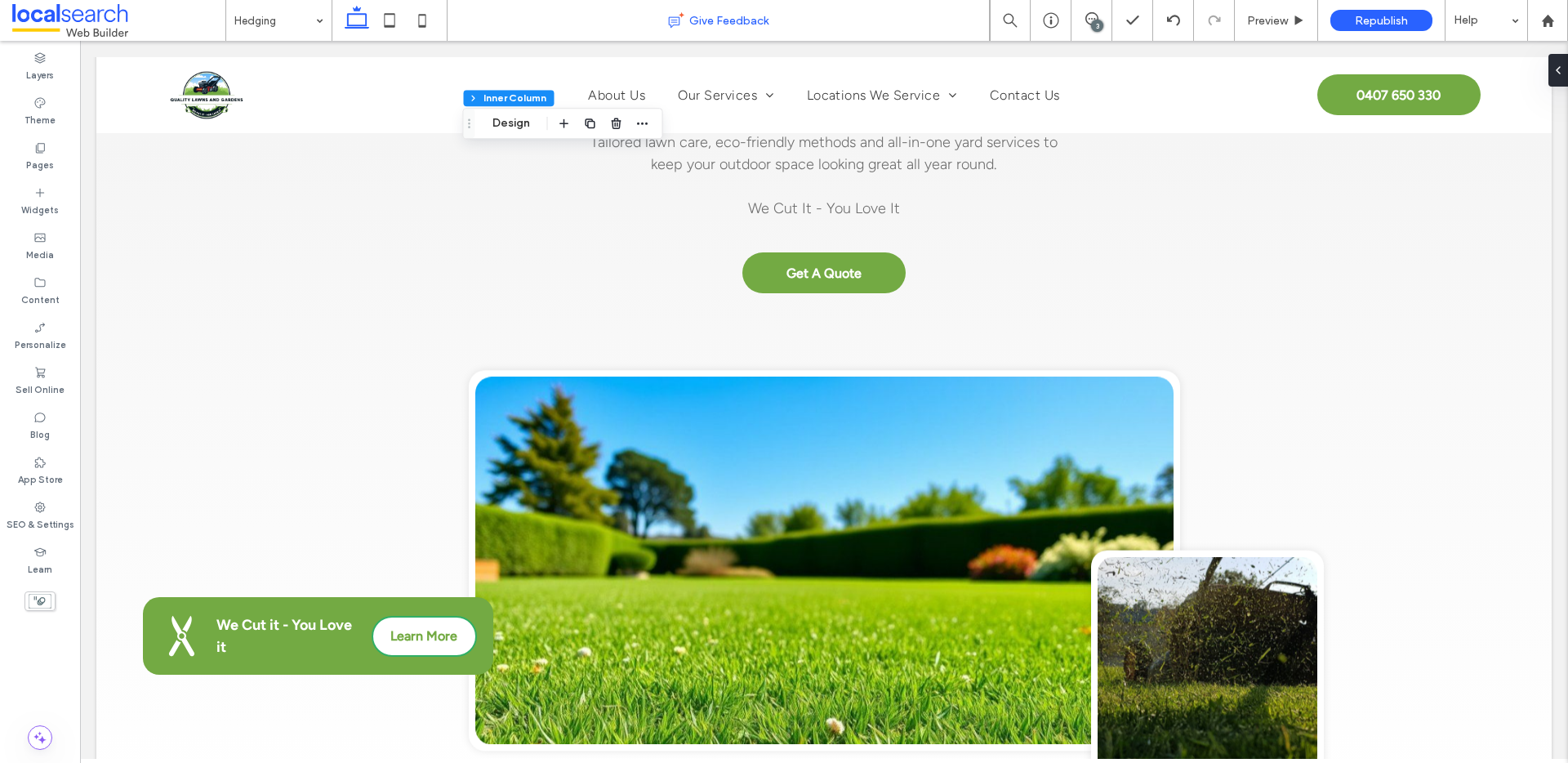
type input "**"
type input "****"
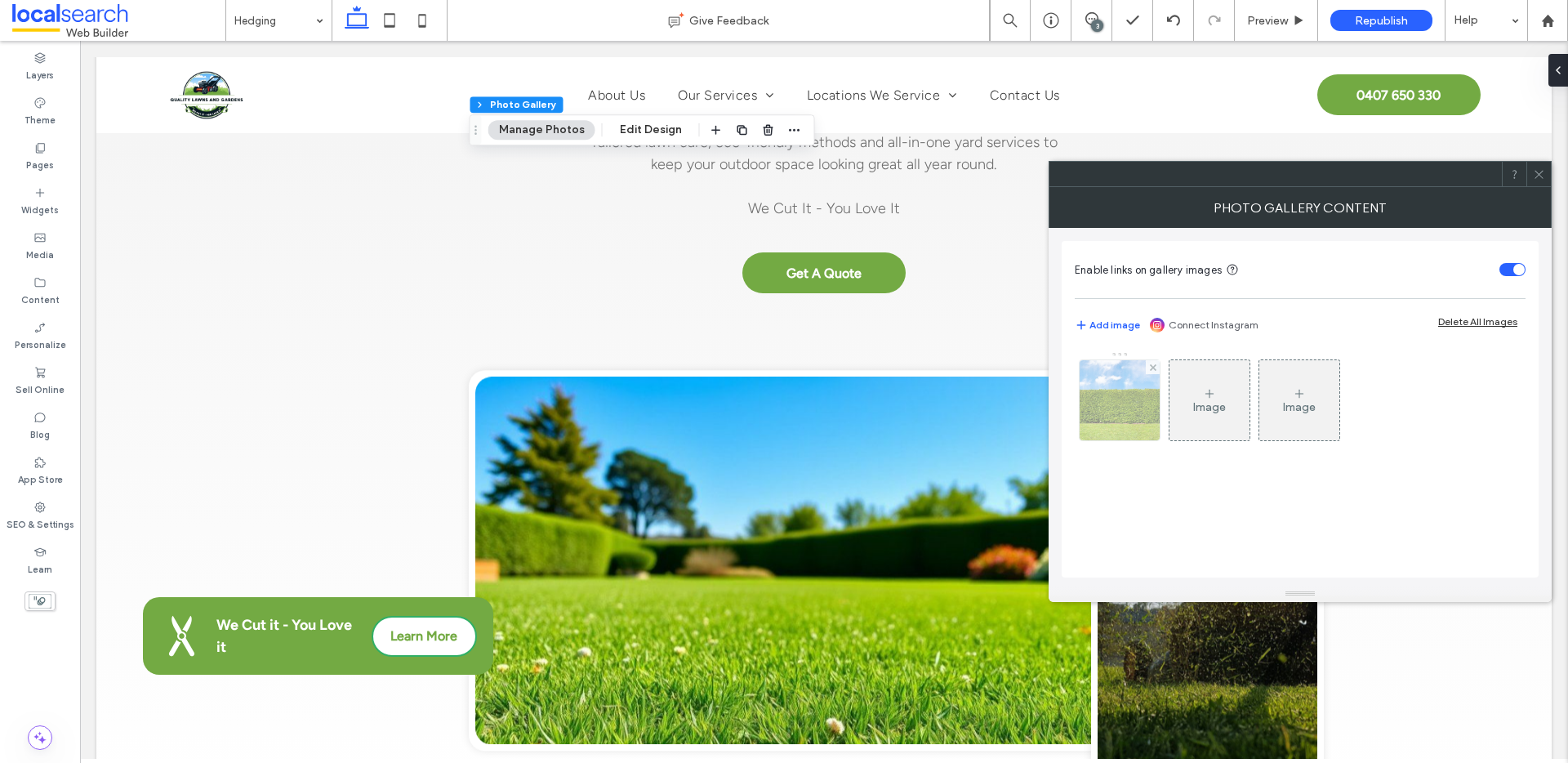
click at [1133, 405] on img at bounding box center [1119, 401] width 88 height 80
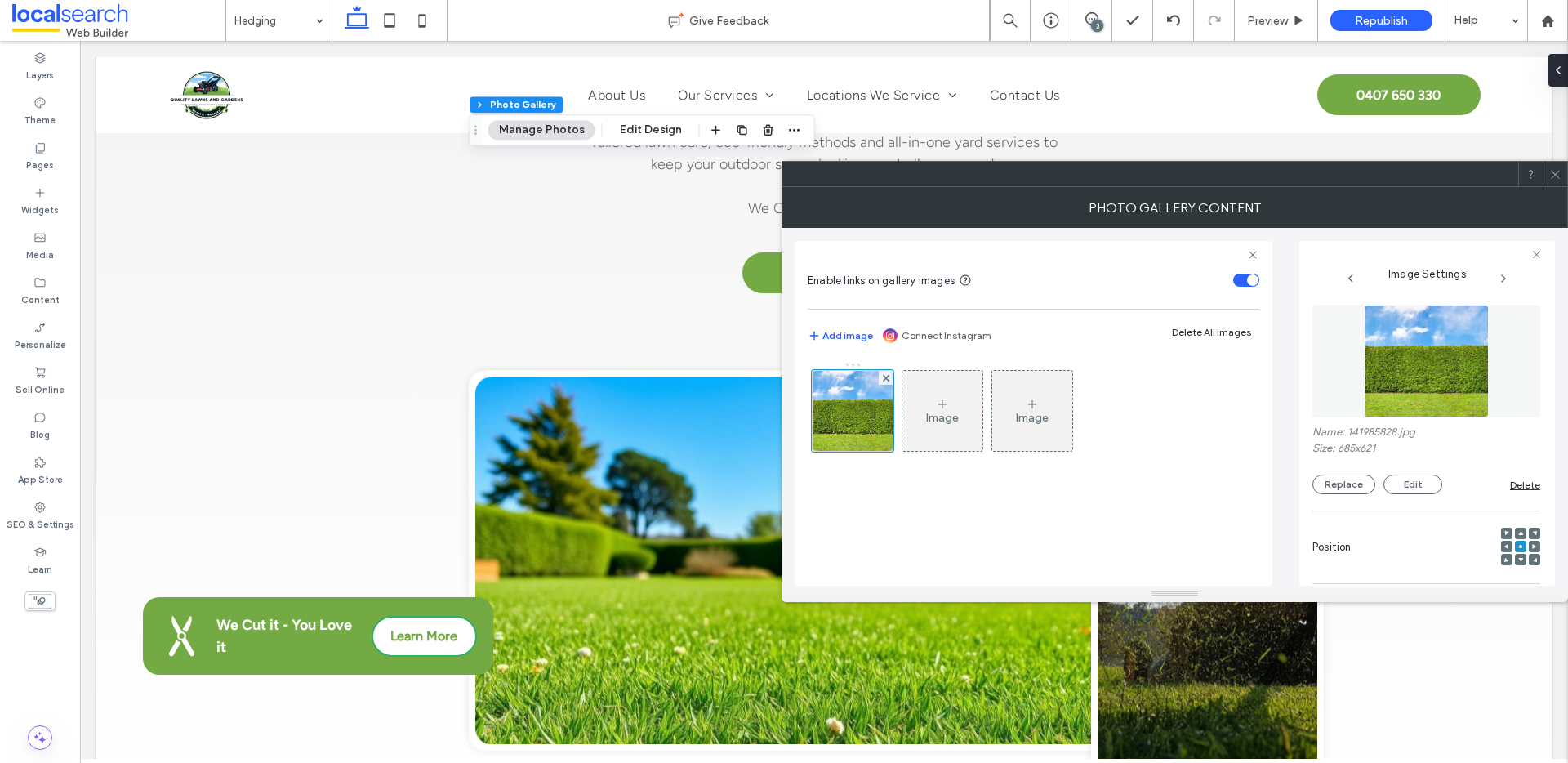
click at [1516, 558] on div at bounding box center [1520, 559] width 11 height 11
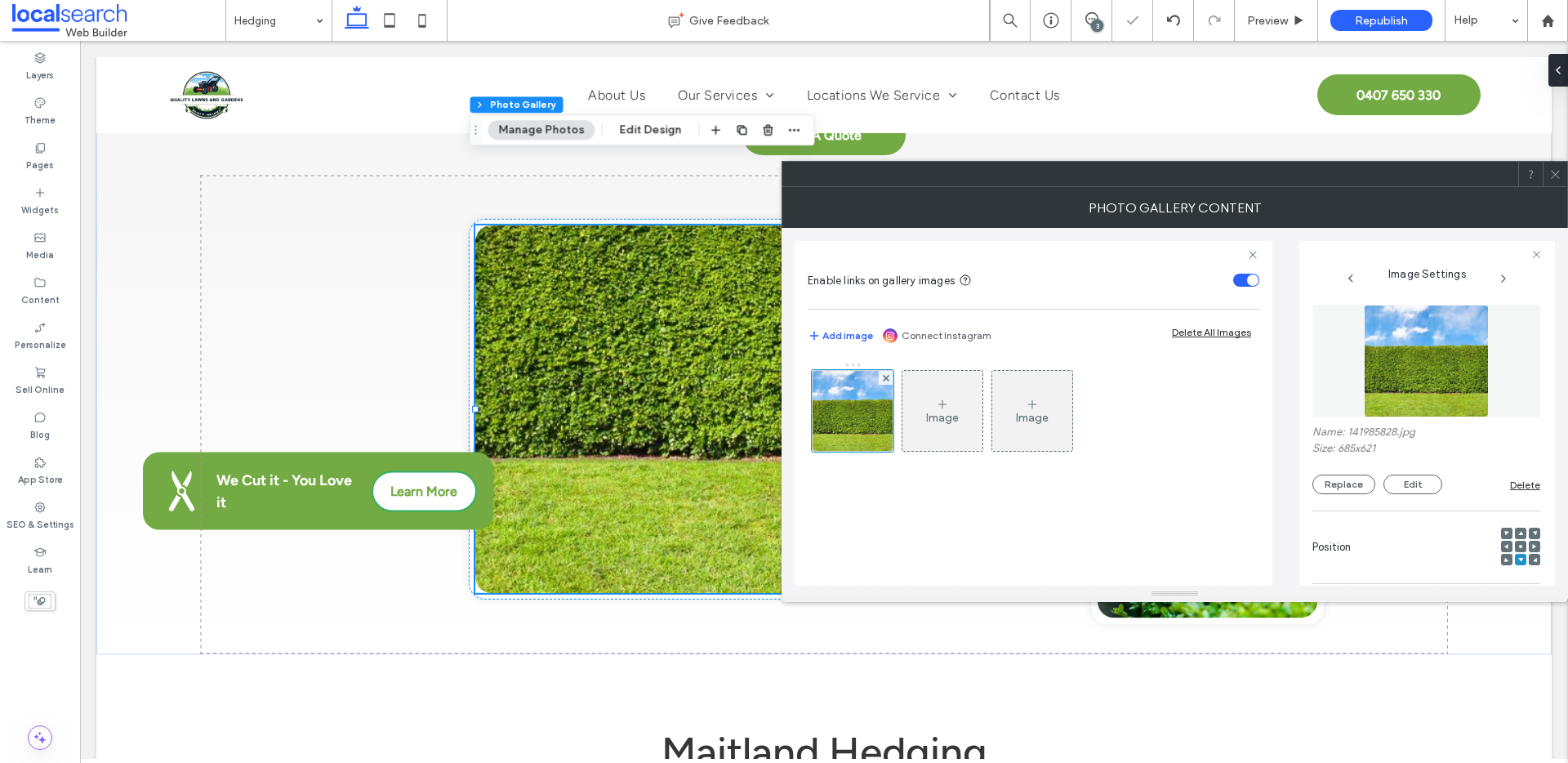
click at [1519, 543] on span at bounding box center [1520, 547] width 5 height 11
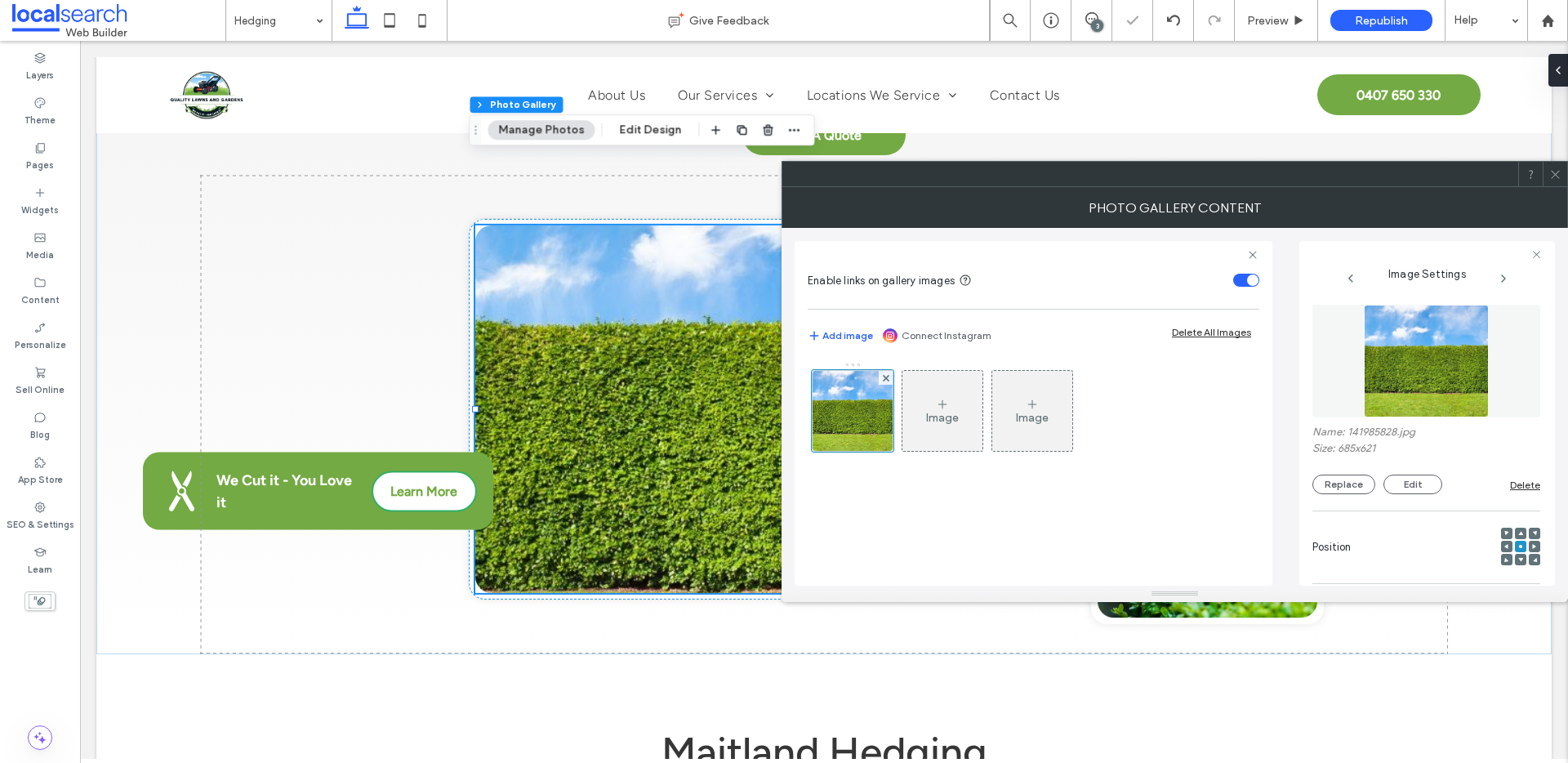
click at [1519, 537] on span at bounding box center [1520, 534] width 5 height 11
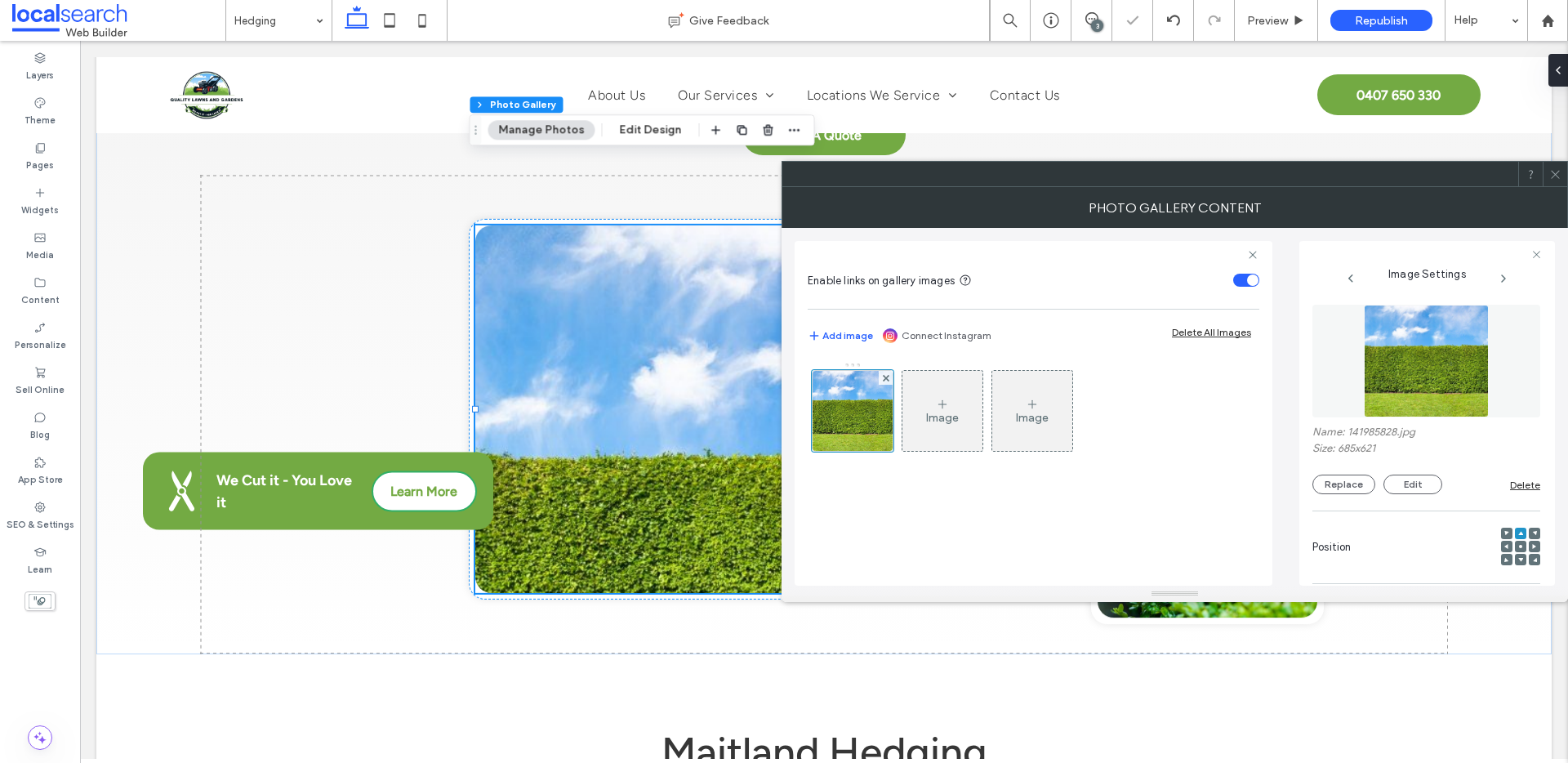
click at [1515, 545] on div at bounding box center [1520, 547] width 11 height 11
click at [1520, 547] on use at bounding box center [1520, 546] width 3 height 3
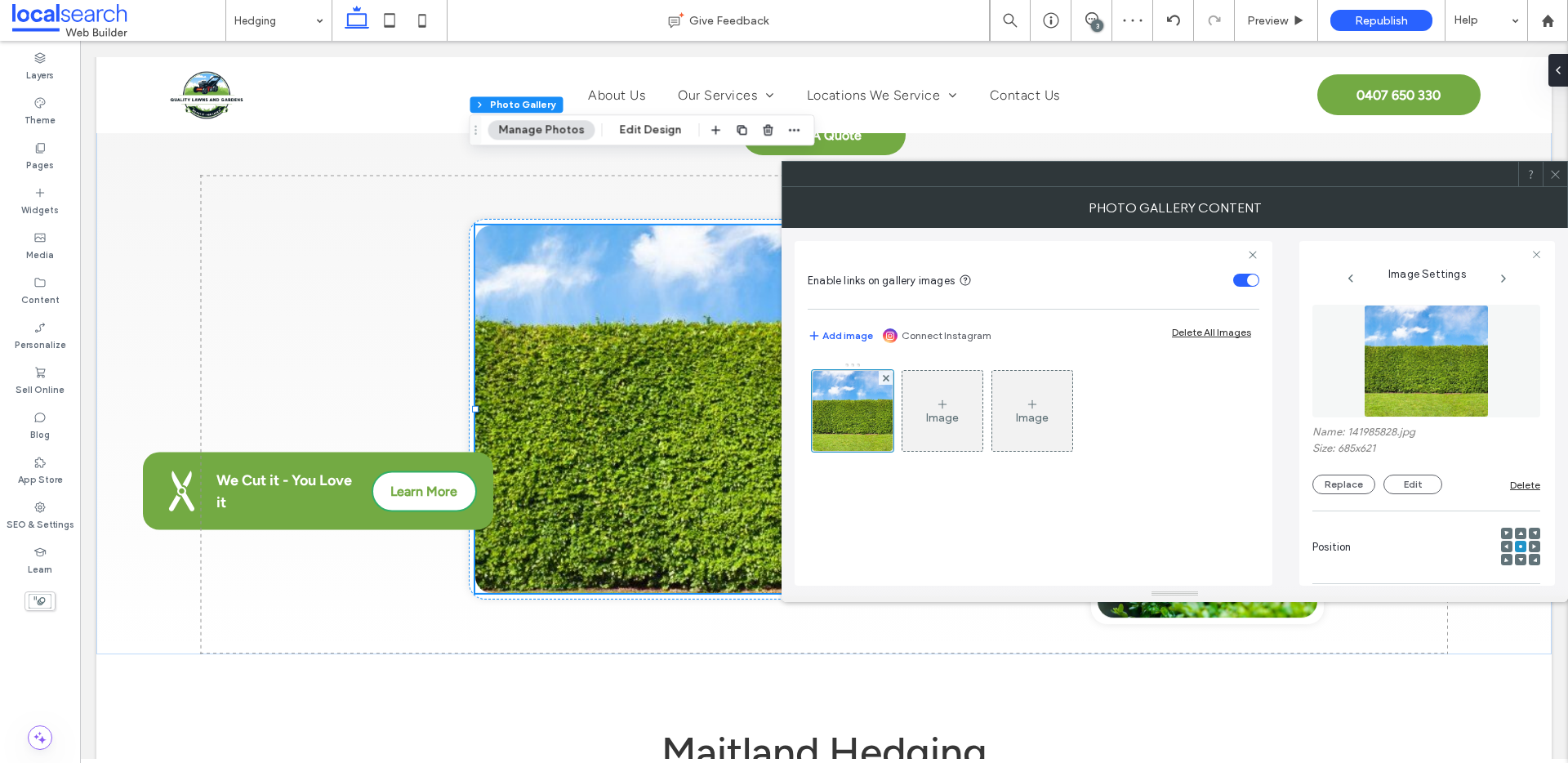
click at [1549, 176] on icon at bounding box center [1555, 174] width 12 height 12
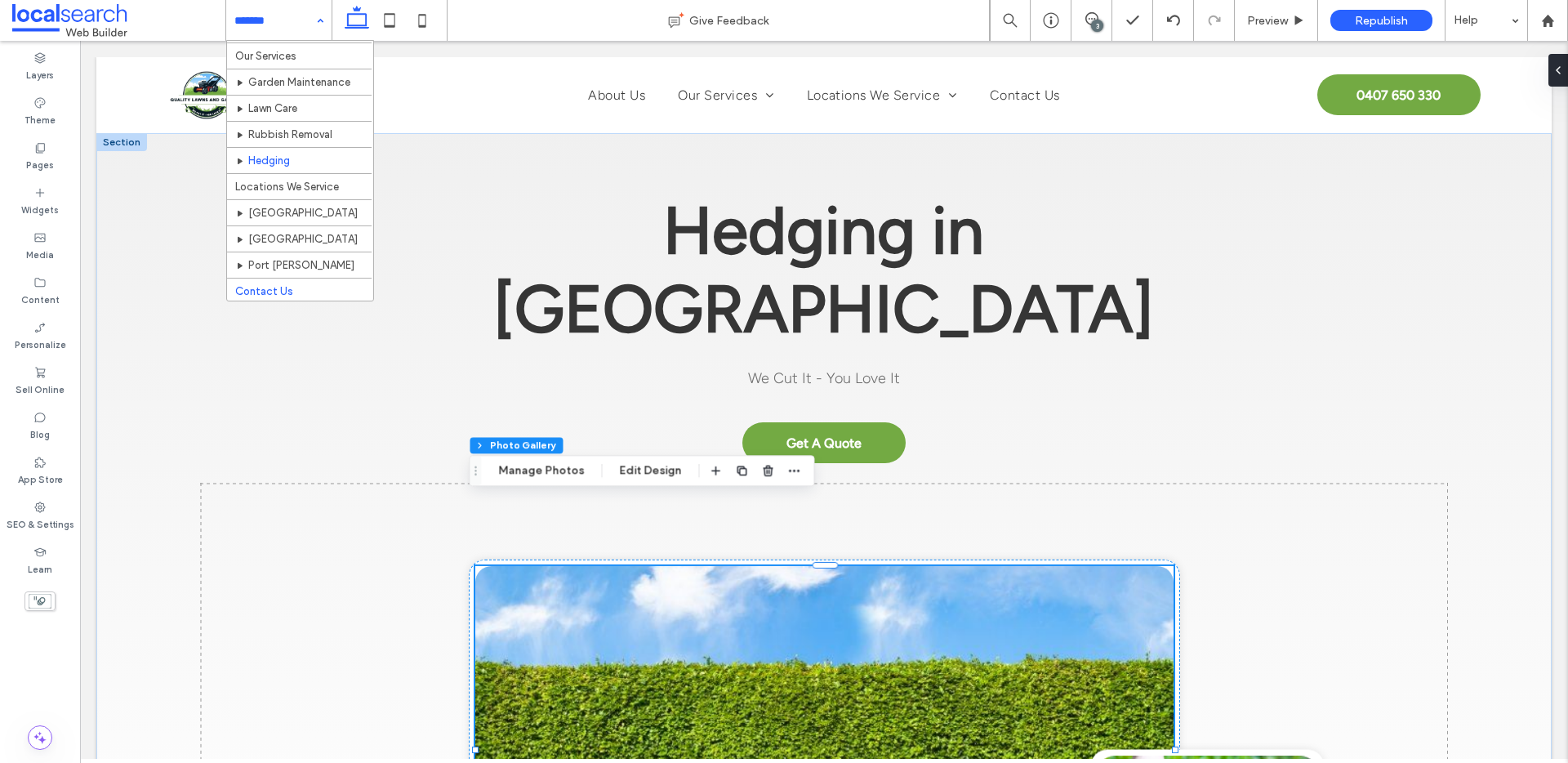
scroll to position [51, 0]
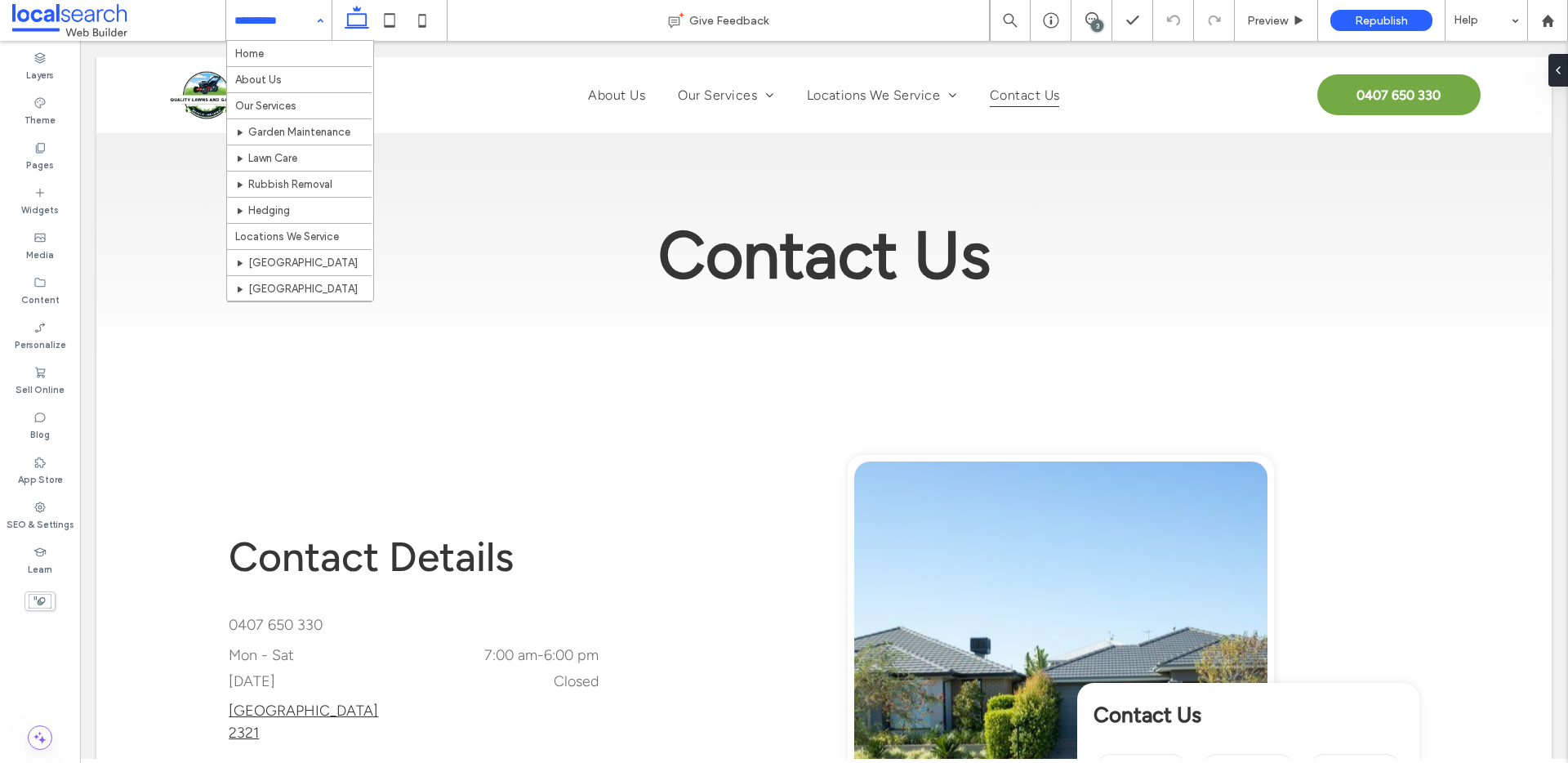
click at [306, 13] on input at bounding box center [275, 20] width 81 height 41
click at [316, 18] on div "Home About Us Our Services Garden Maintenance Lawn Care Rubbish Removal Hedging…" at bounding box center [279, 20] width 106 height 41
click at [1091, 24] on div "3" at bounding box center [1096, 26] width 12 height 12
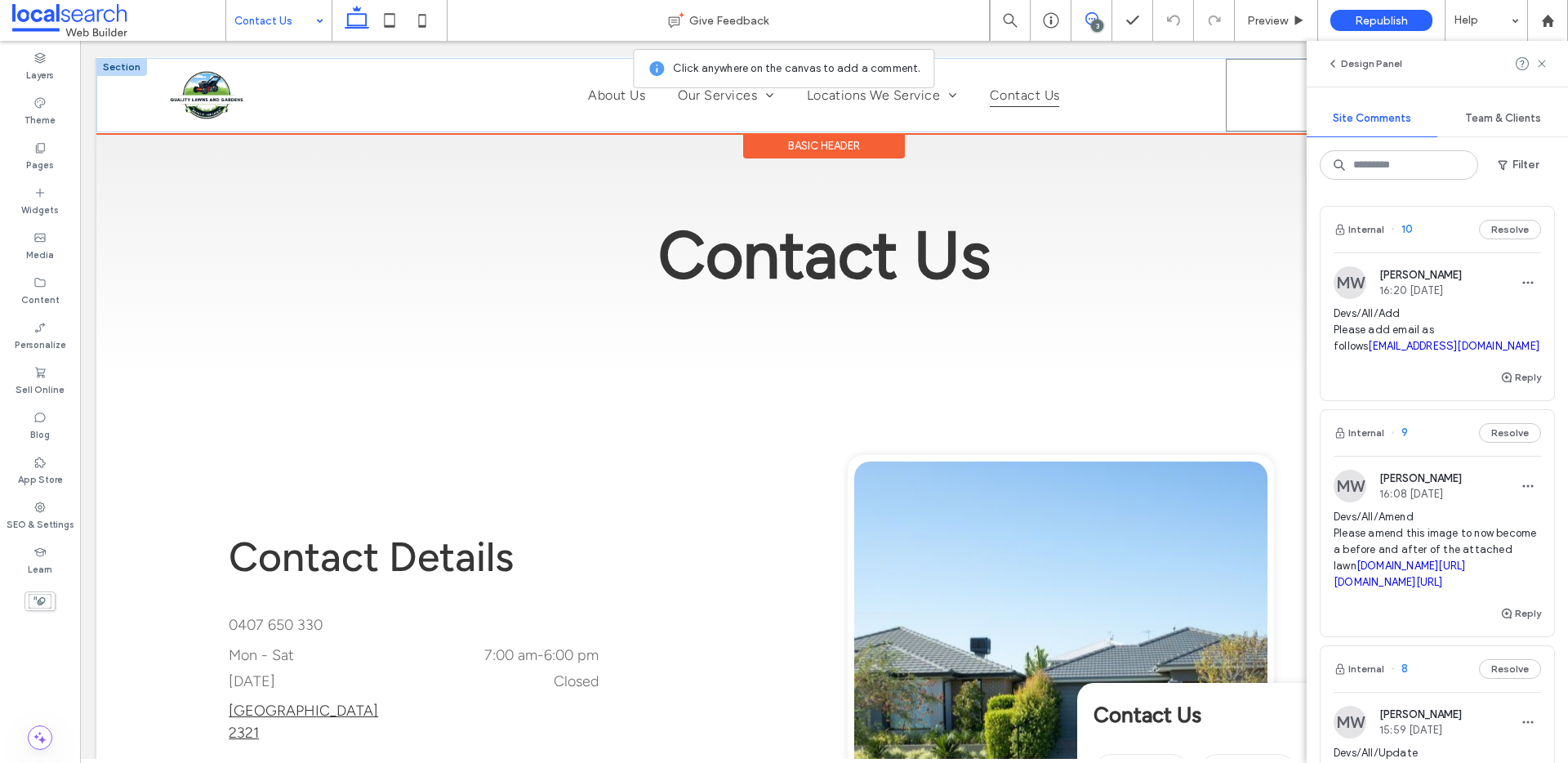
scroll to position [3, 0]
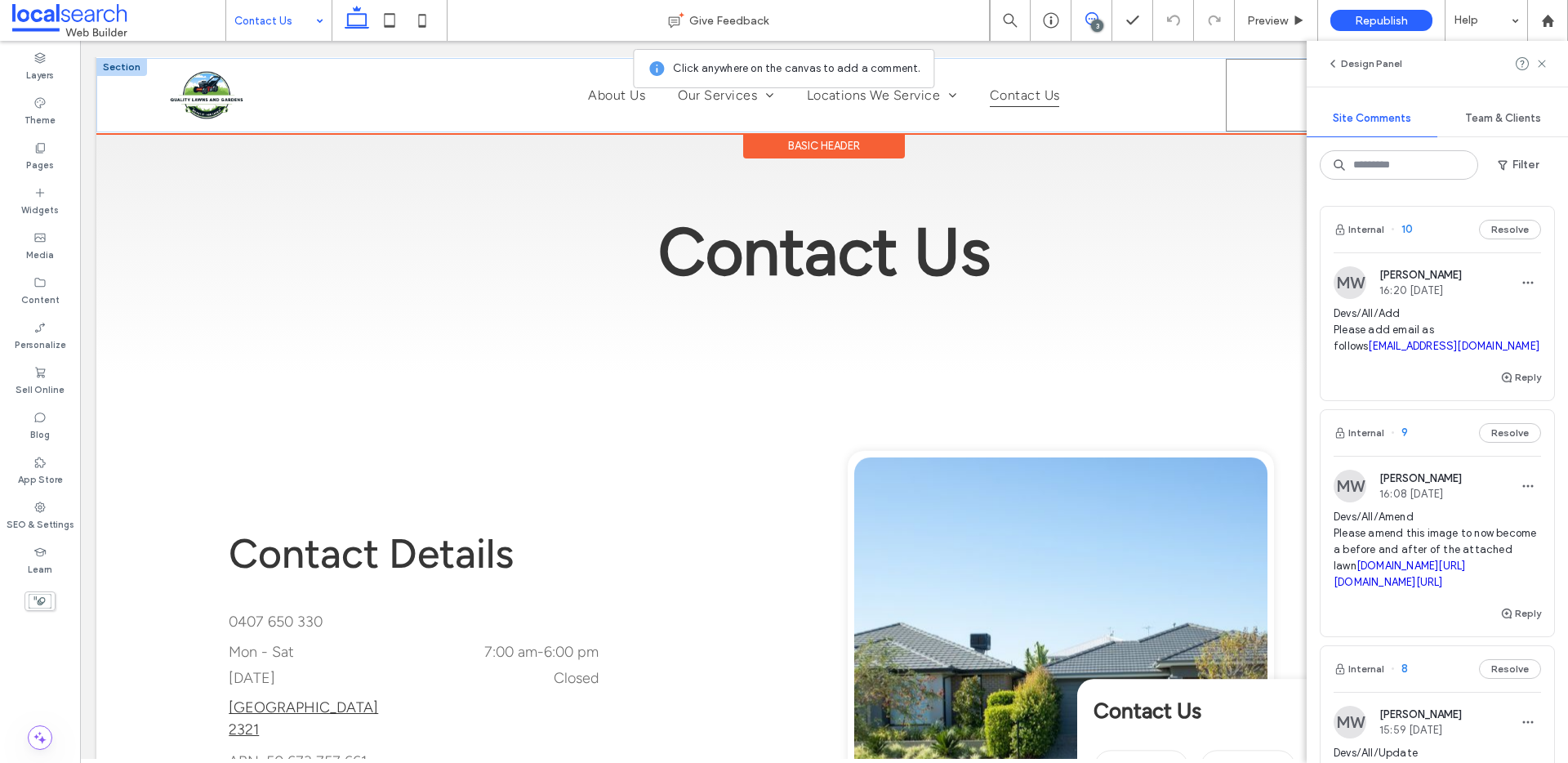
click at [1230, 108] on div "0407 650 330 Phone Icon" at bounding box center [1360, 95] width 268 height 72
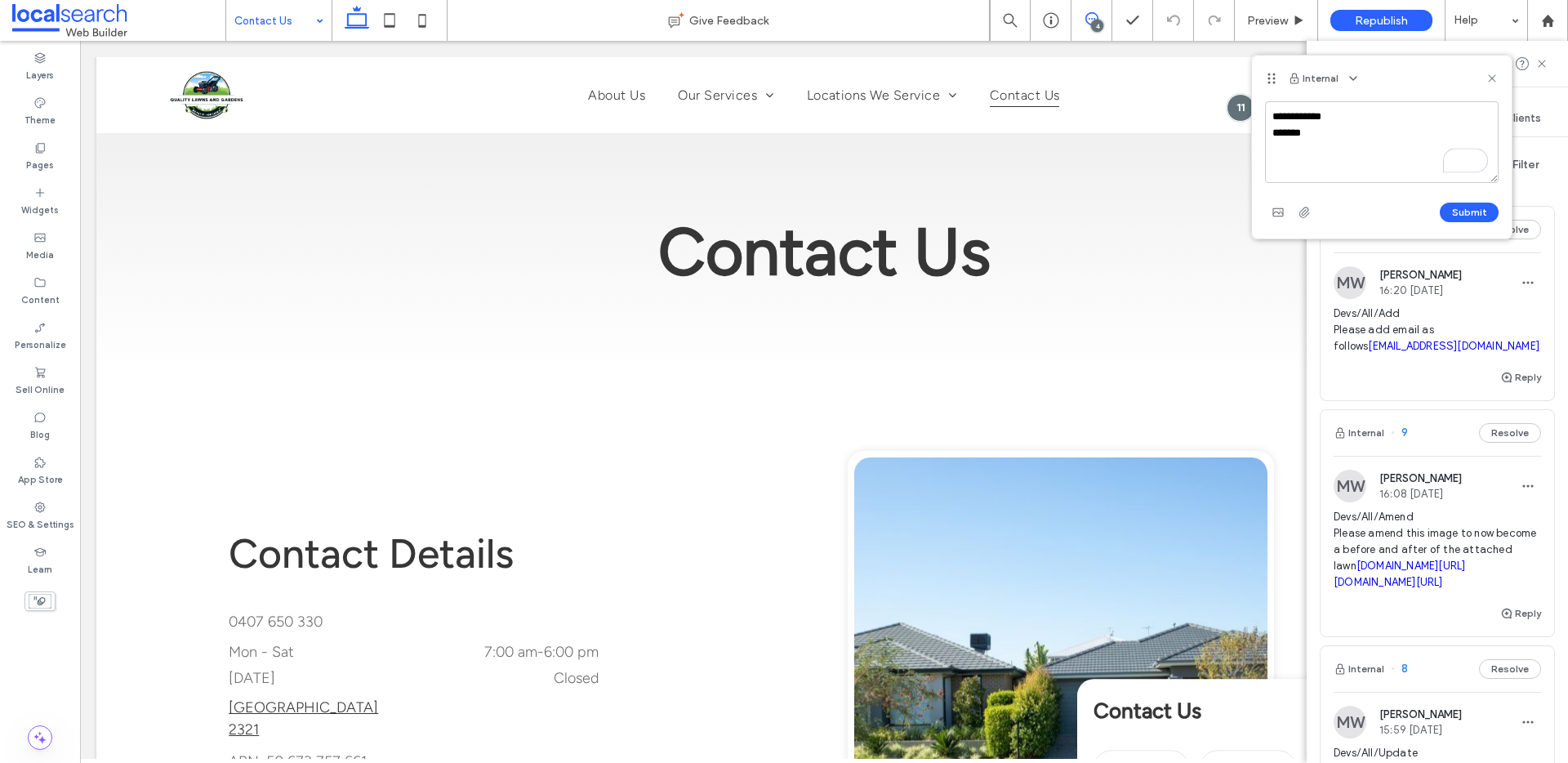
click at [1310, 116] on textarea "**********" at bounding box center [1382, 143] width 234 height 82
click at [1345, 138] on textarea "**********" at bounding box center [1382, 143] width 234 height 82
click at [1350, 136] on textarea "**********" at bounding box center [1382, 143] width 234 height 82
click at [1407, 135] on textarea "**********" at bounding box center [1382, 143] width 234 height 82
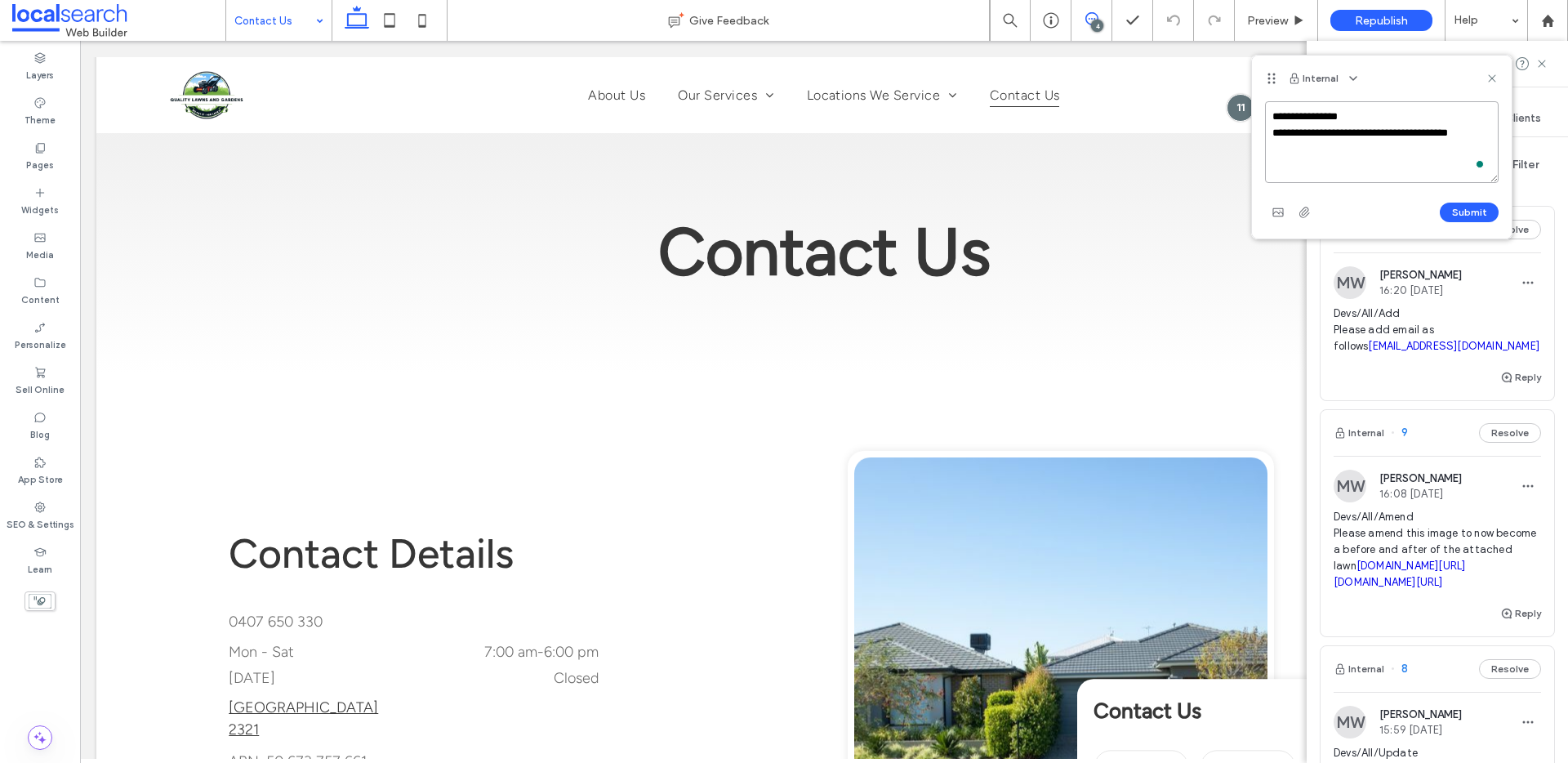
click at [1491, 136] on textarea "**********" at bounding box center [1382, 143] width 234 height 82
click at [1403, 133] on textarea "**********" at bounding box center [1382, 143] width 234 height 82
click at [1484, 129] on textarea "**********" at bounding box center [1382, 143] width 234 height 82
paste textarea "**********"
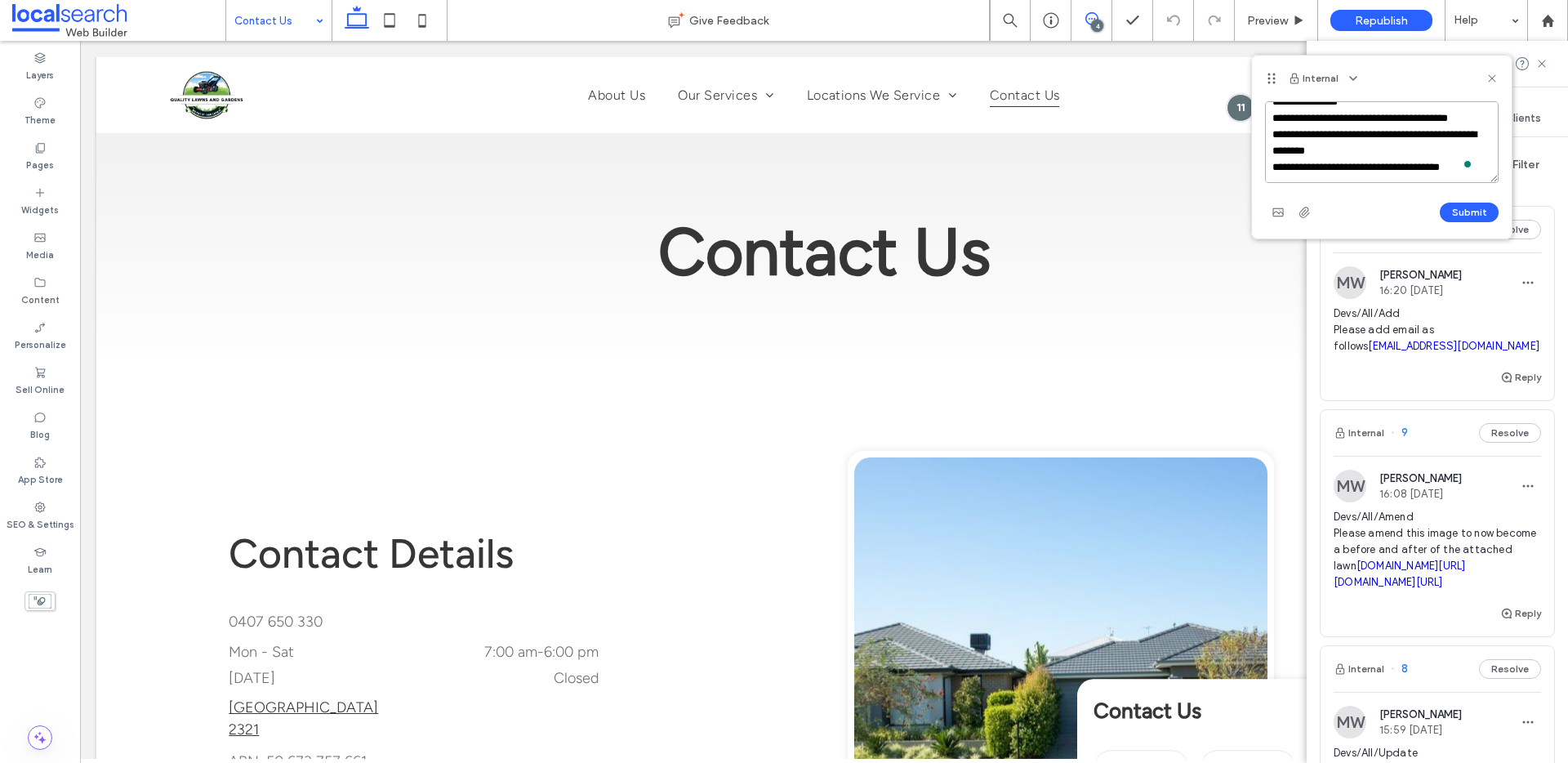
scroll to position [38, 0]
type textarea "**********"
click at [1466, 208] on button "Submit" at bounding box center [1469, 212] width 59 height 20
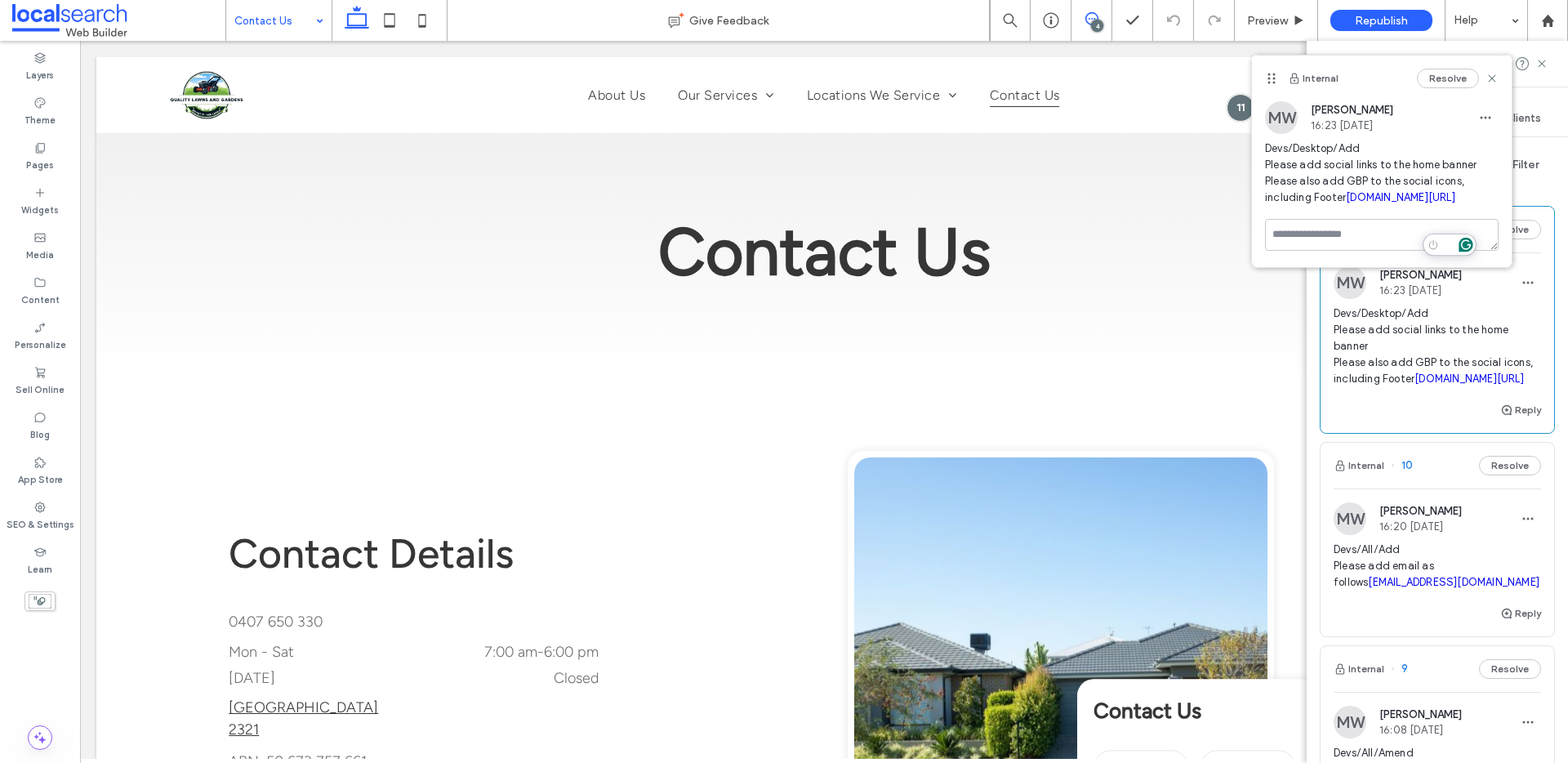
scroll to position [0, 0]
drag, startPoint x: 1490, startPoint y: 74, endPoint x: 1421, endPoint y: 106, distance: 76.1
click at [1491, 74] on icon at bounding box center [1492, 79] width 13 height 13
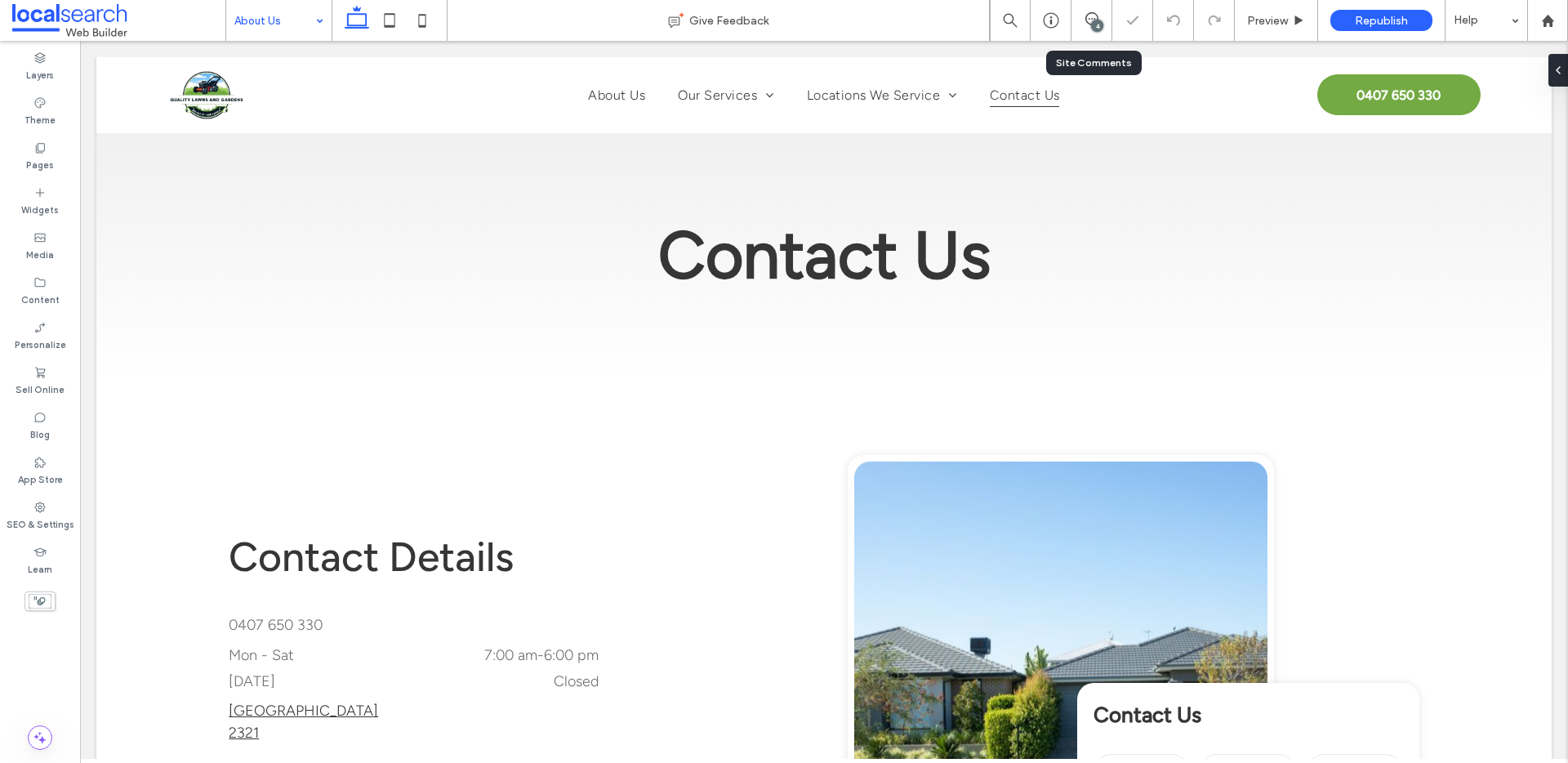
click at [1089, 26] on div "4" at bounding box center [1092, 20] width 40 height 16
click at [1091, 14] on icon at bounding box center [1092, 19] width 13 height 13
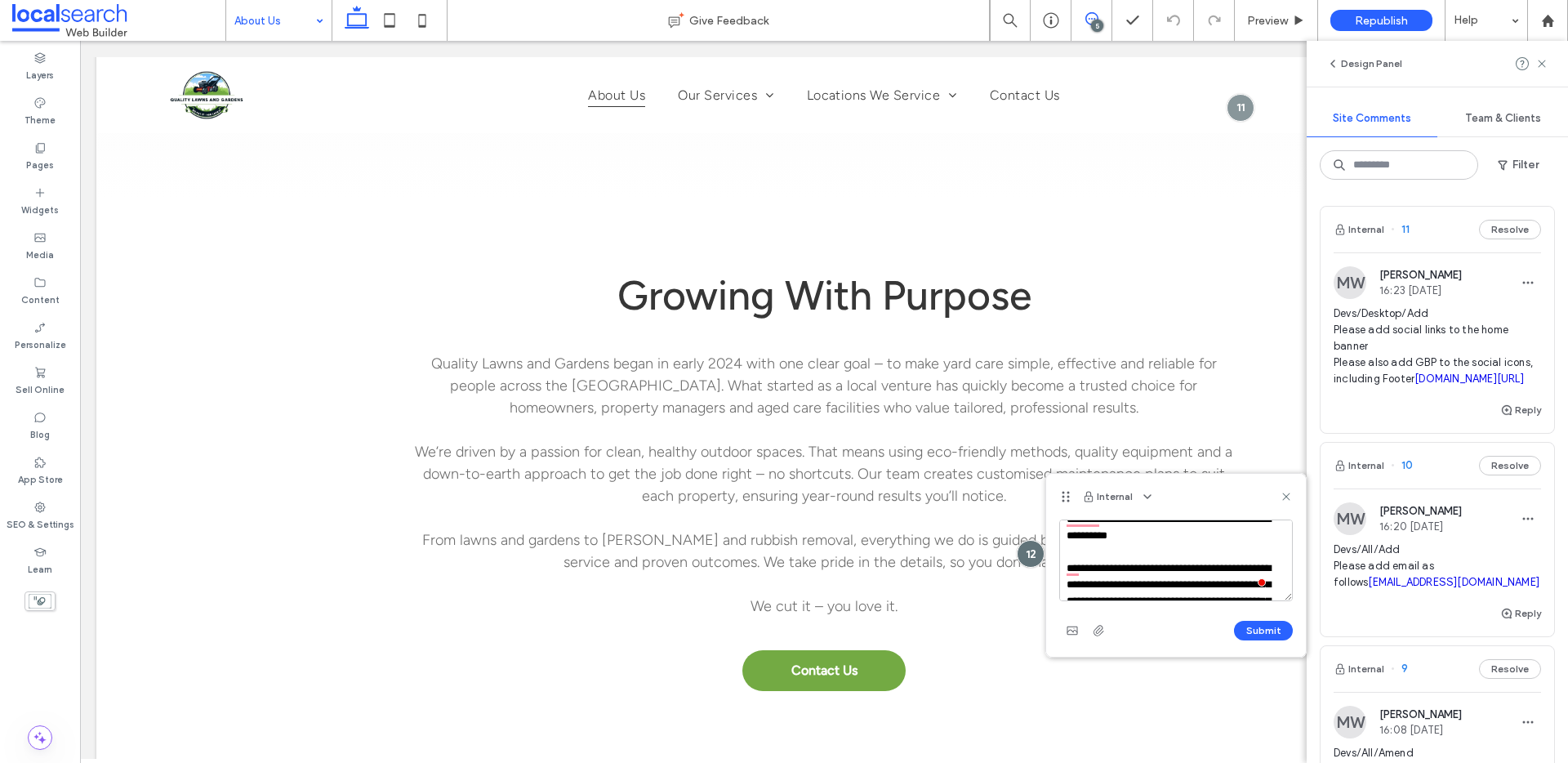
click at [1074, 564] on textarea "**********" at bounding box center [1176, 560] width 234 height 82
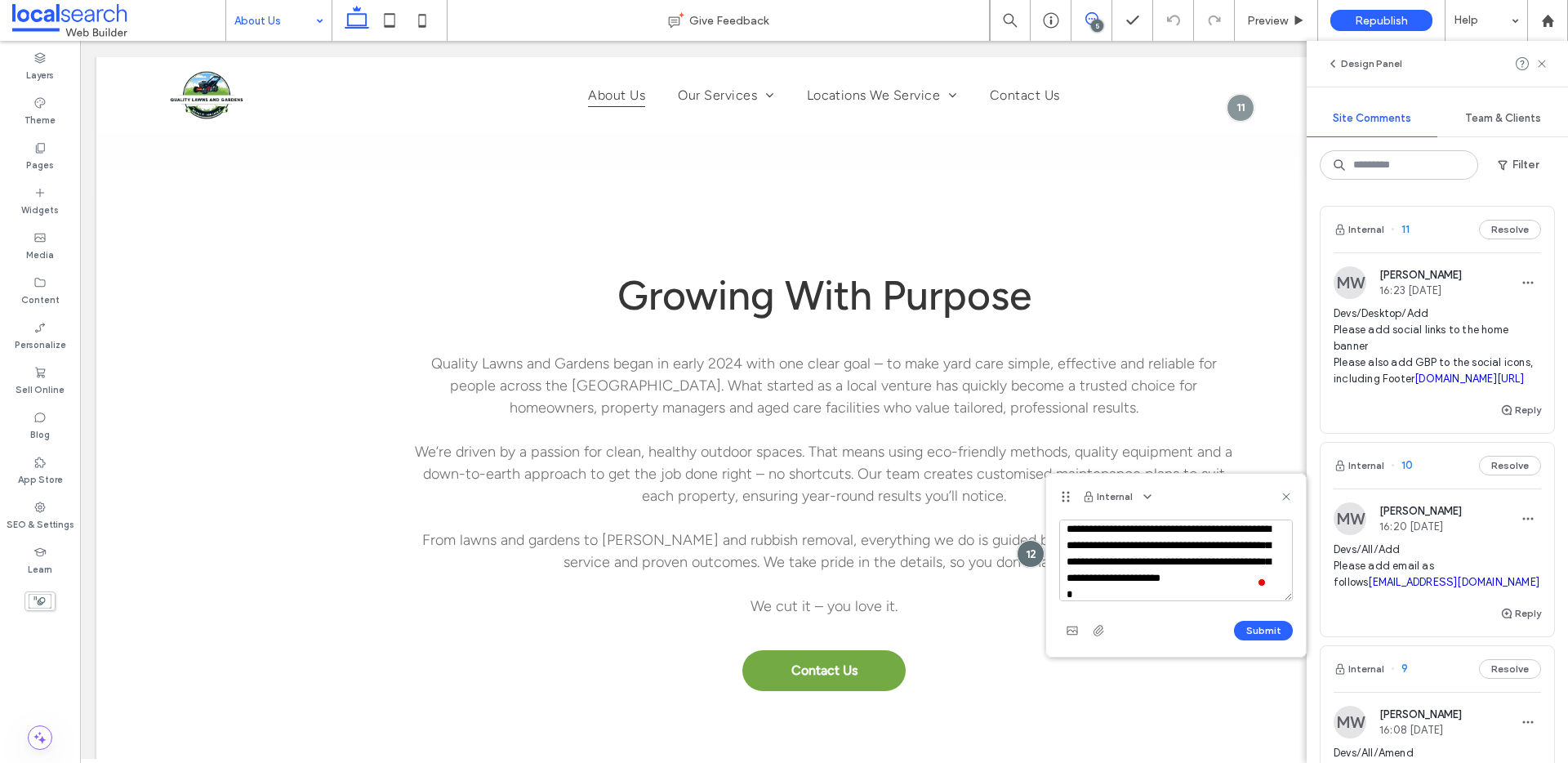
drag, startPoint x: 1147, startPoint y: 547, endPoint x: 1163, endPoint y: 565, distance: 24.1
click at [1163, 565] on textarea "**********" at bounding box center [1176, 560] width 234 height 82
click at [1132, 555] on textarea "**********" at bounding box center [1176, 560] width 234 height 82
click at [1219, 587] on textarea "**********" at bounding box center [1176, 560] width 234 height 82
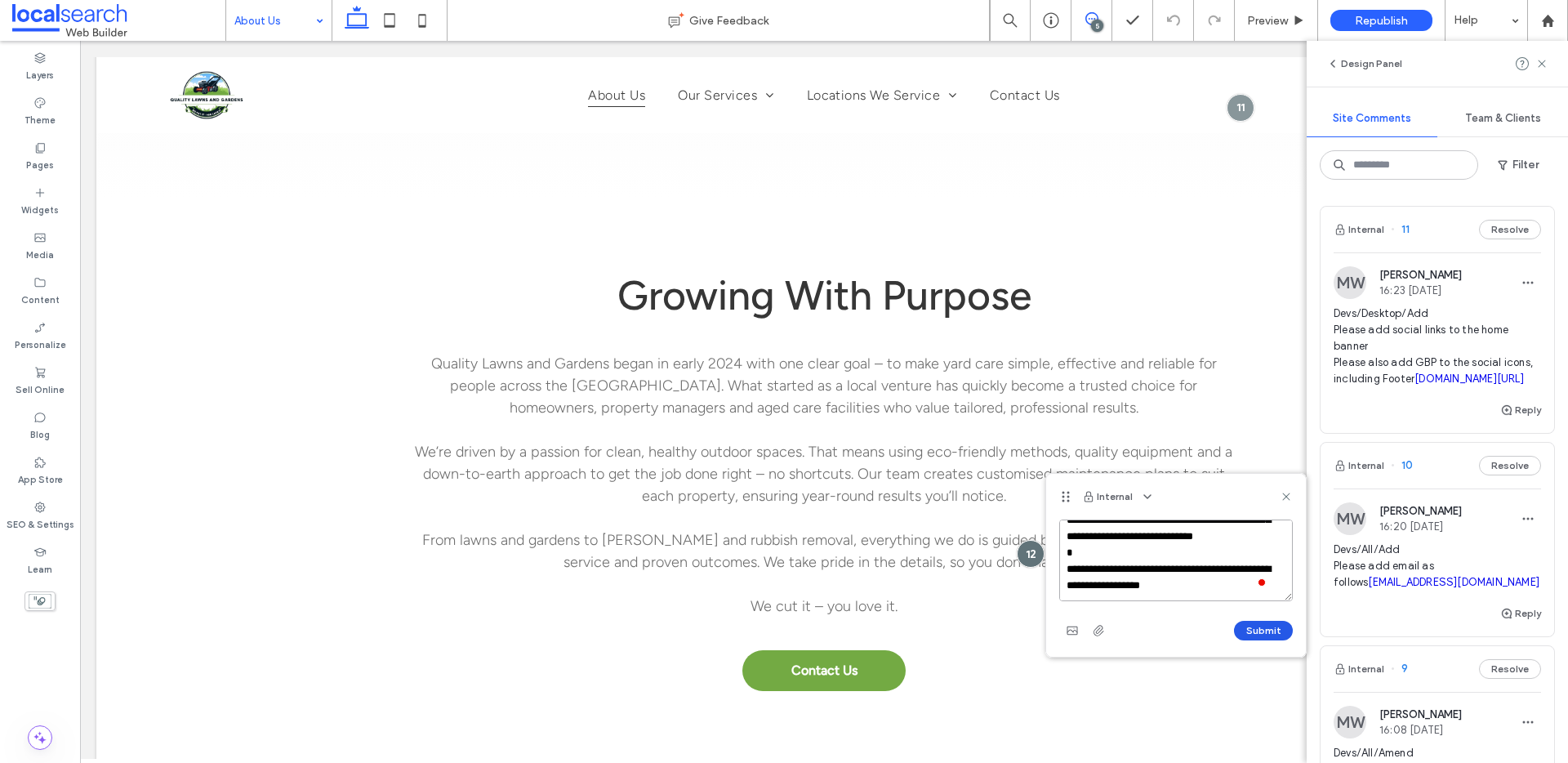
type textarea "**********"
click at [1254, 625] on button "Submit" at bounding box center [1264, 631] width 59 height 20
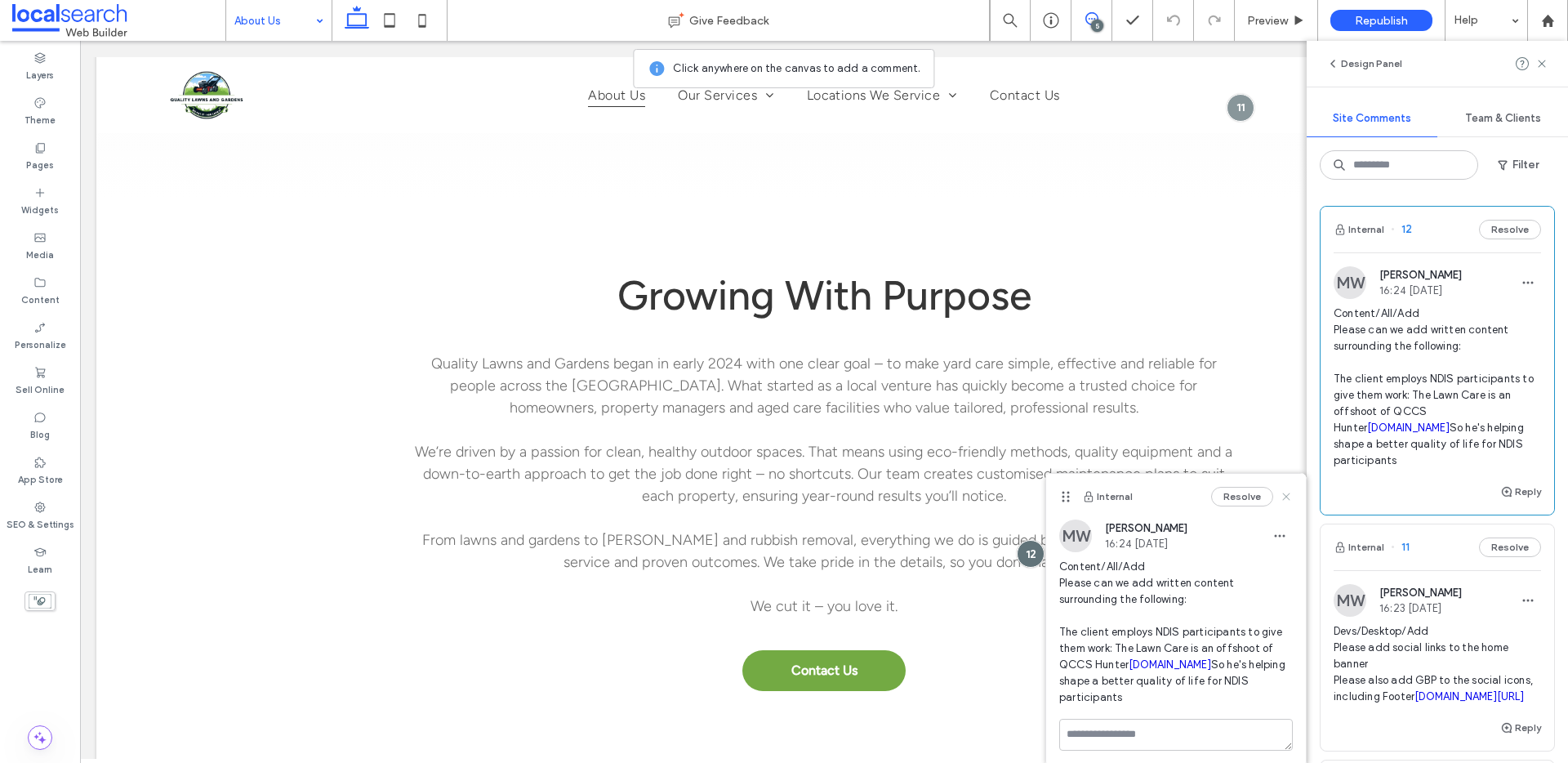
click at [1282, 500] on icon at bounding box center [1287, 497] width 13 height 13
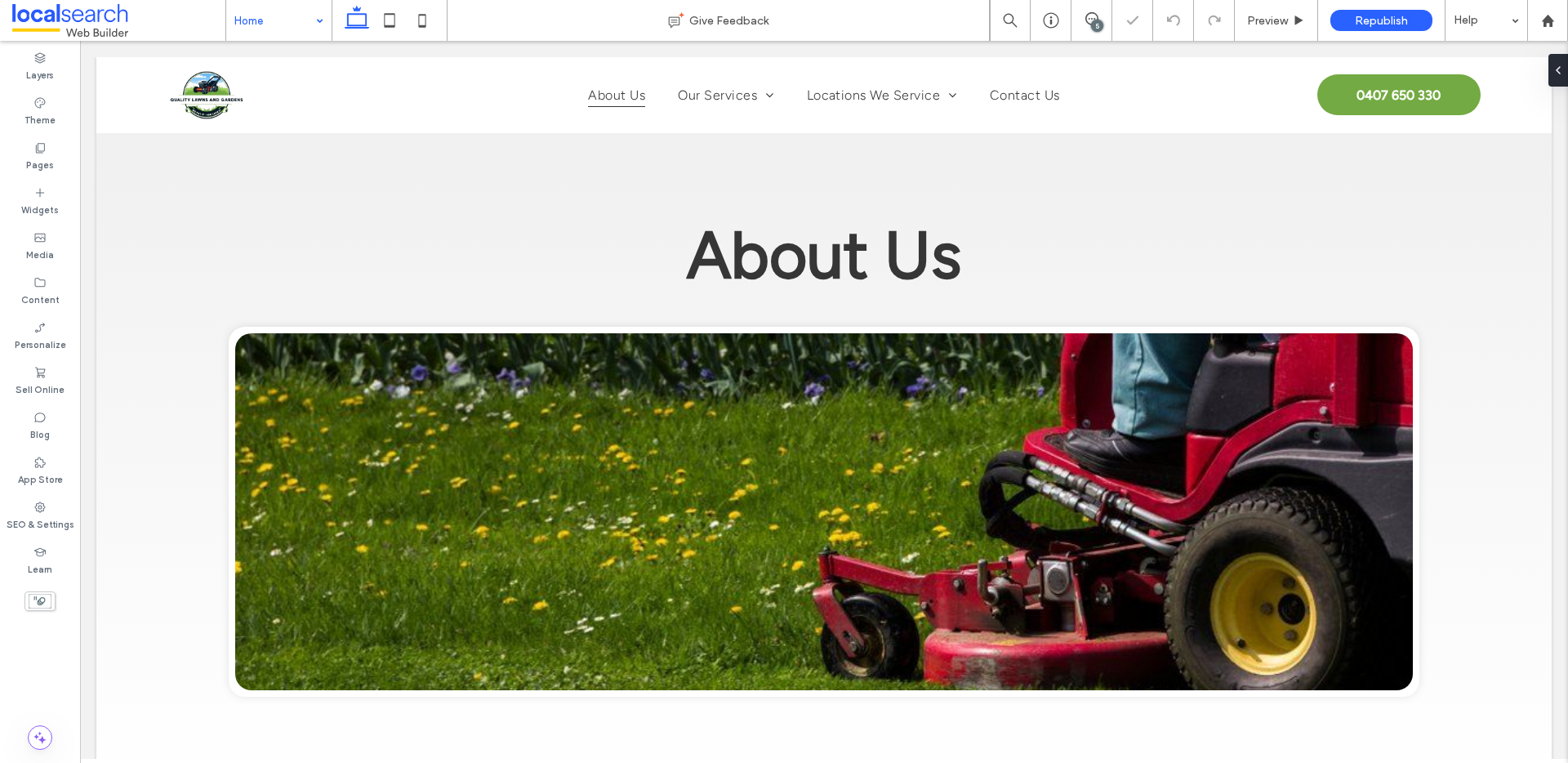
click at [1093, 23] on div "5" at bounding box center [1096, 26] width 12 height 12
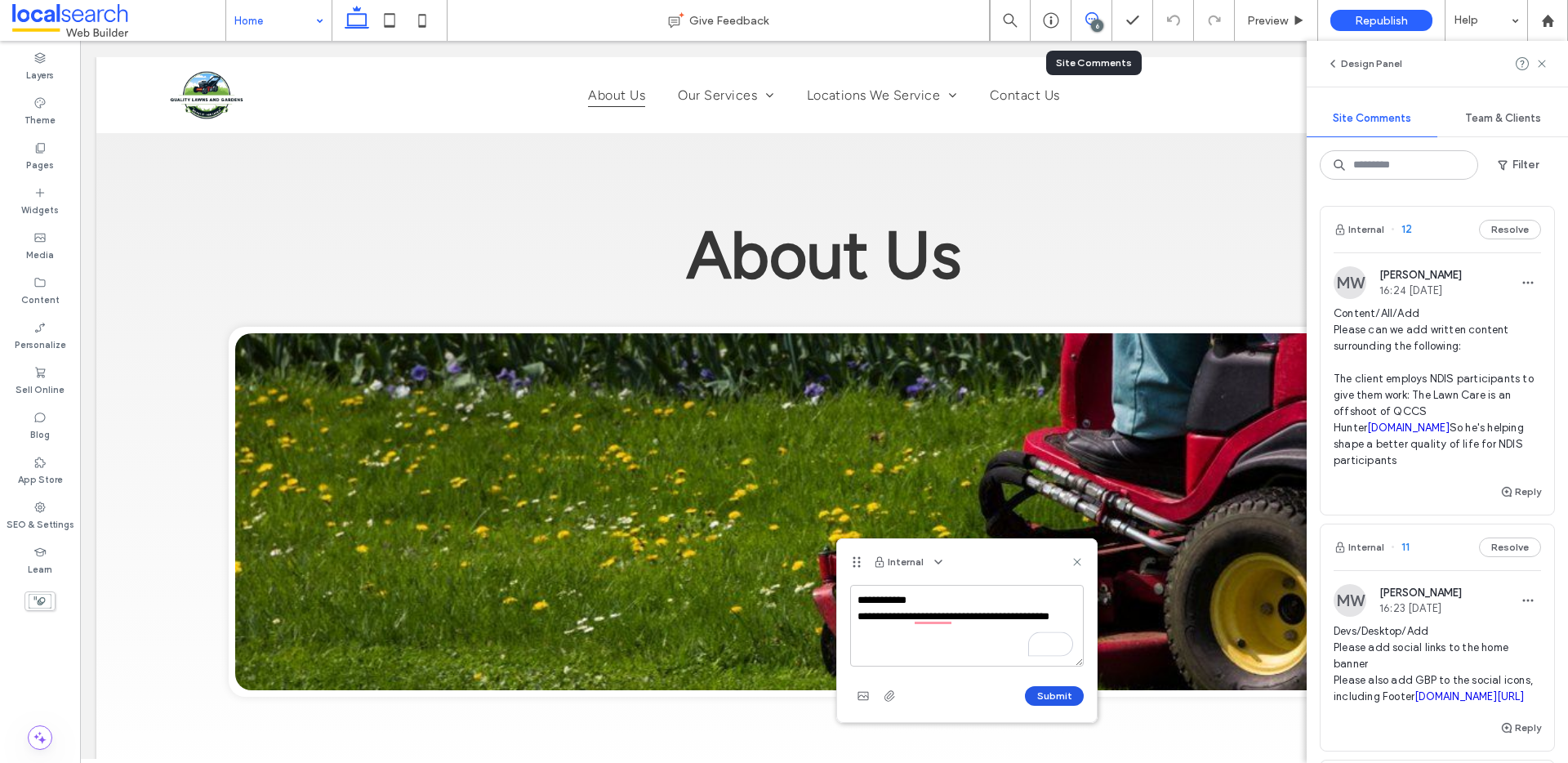
type textarea "**********"
click at [1073, 690] on button "Submit" at bounding box center [1055, 695] width 59 height 20
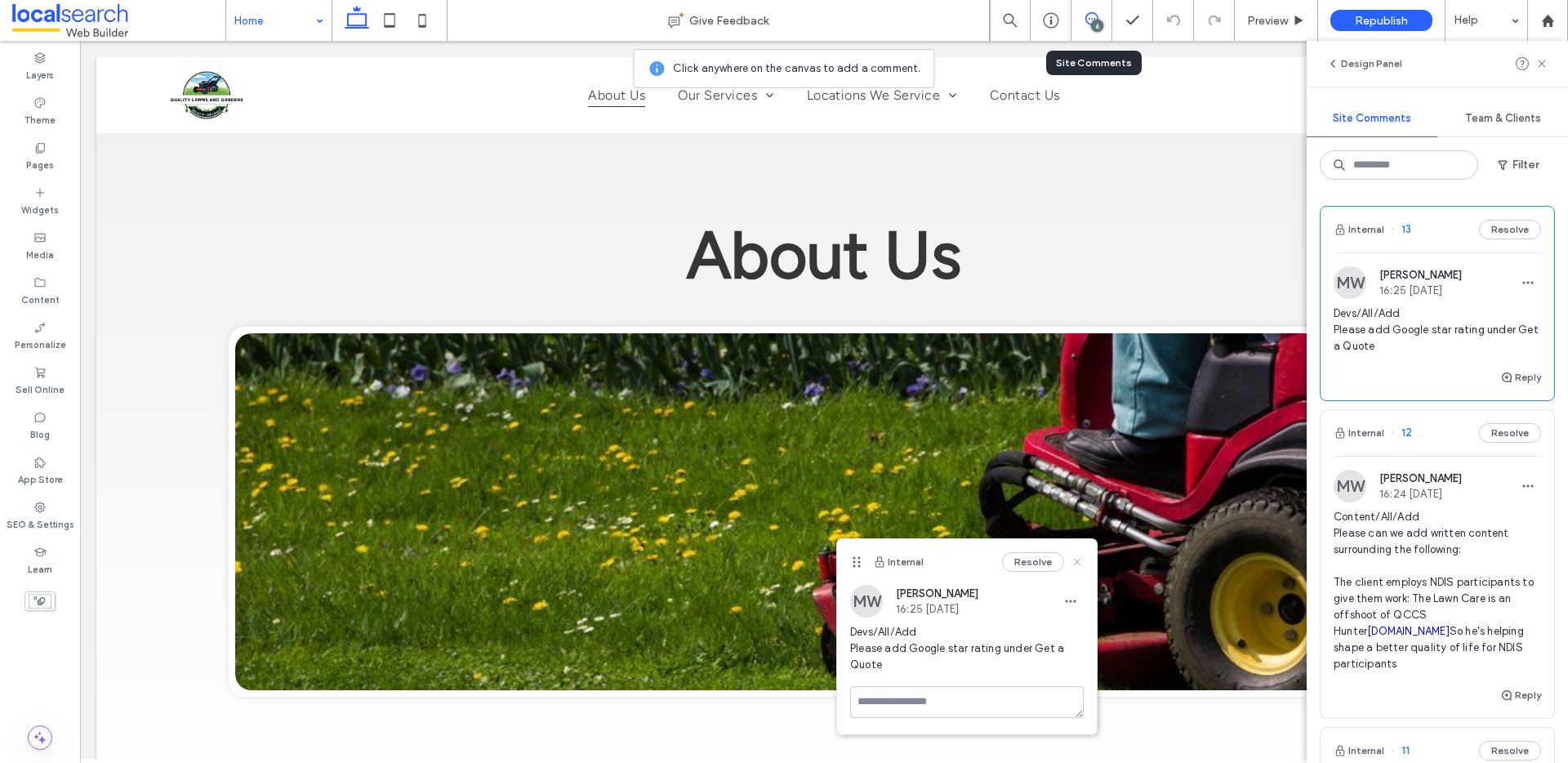
click at [1079, 559] on use at bounding box center [1077, 562] width 8 height 8
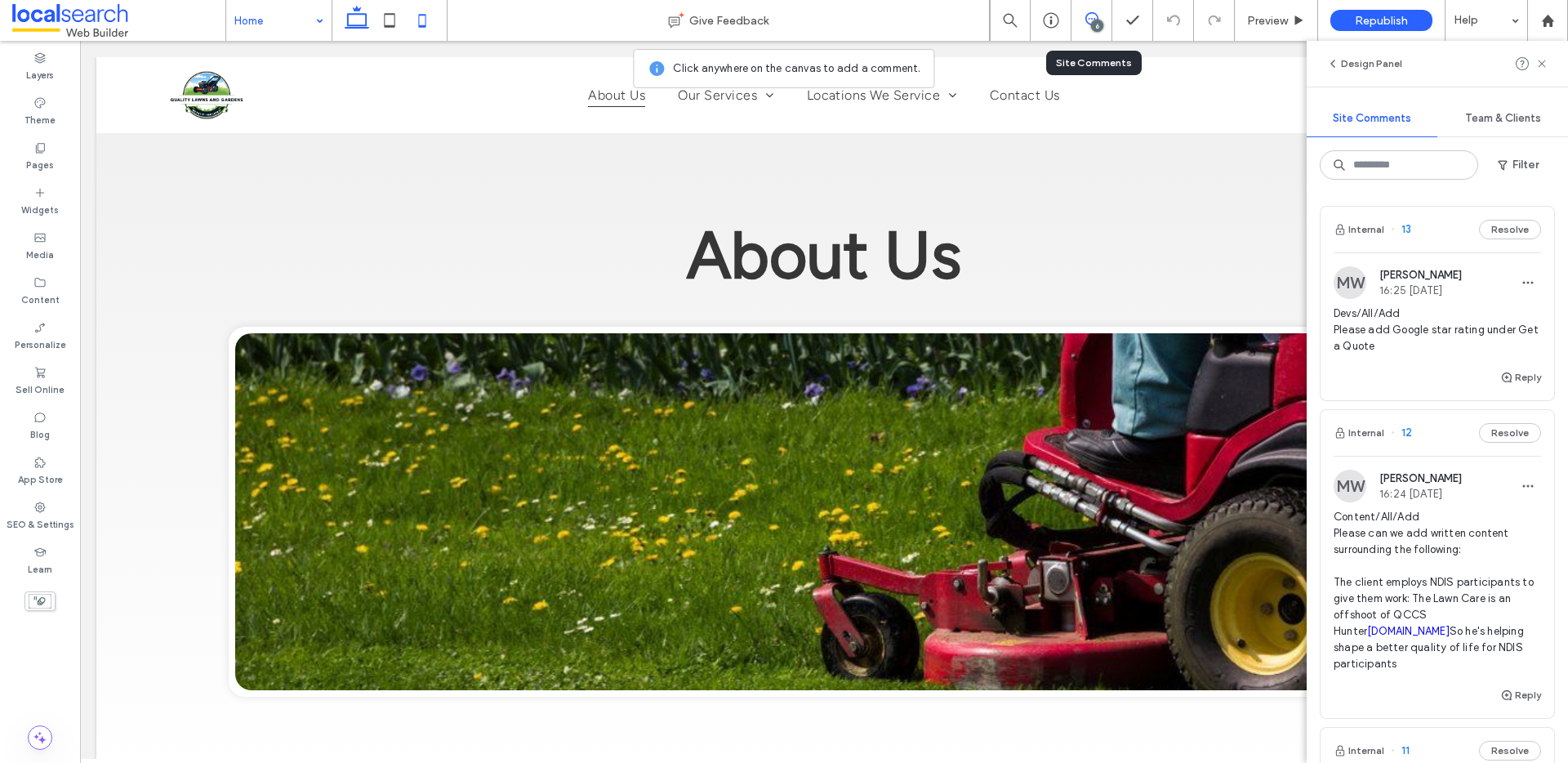
click at [418, 14] on icon at bounding box center [422, 20] width 32 height 32
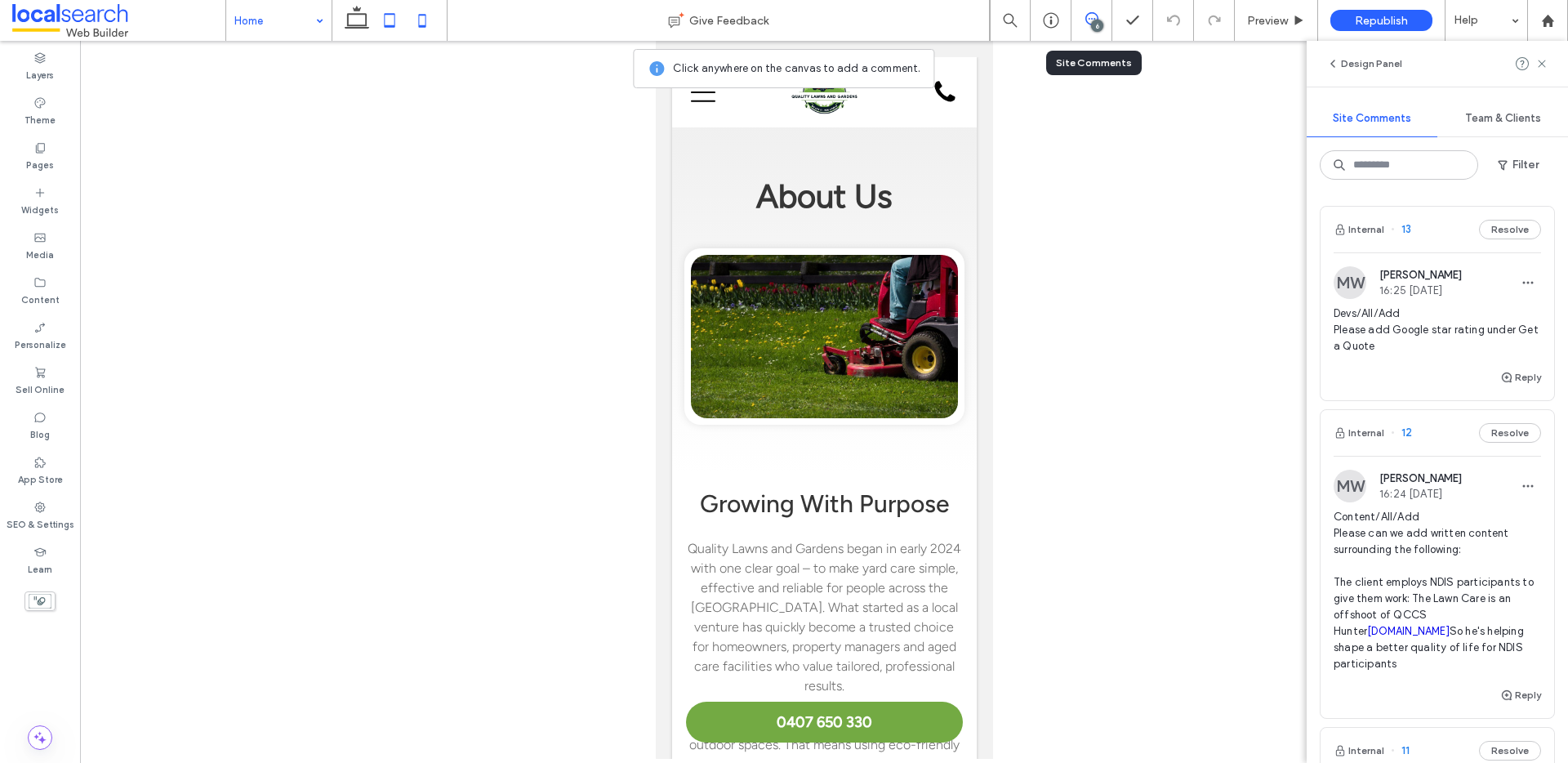
click at [380, 22] on icon at bounding box center [390, 20] width 32 height 32
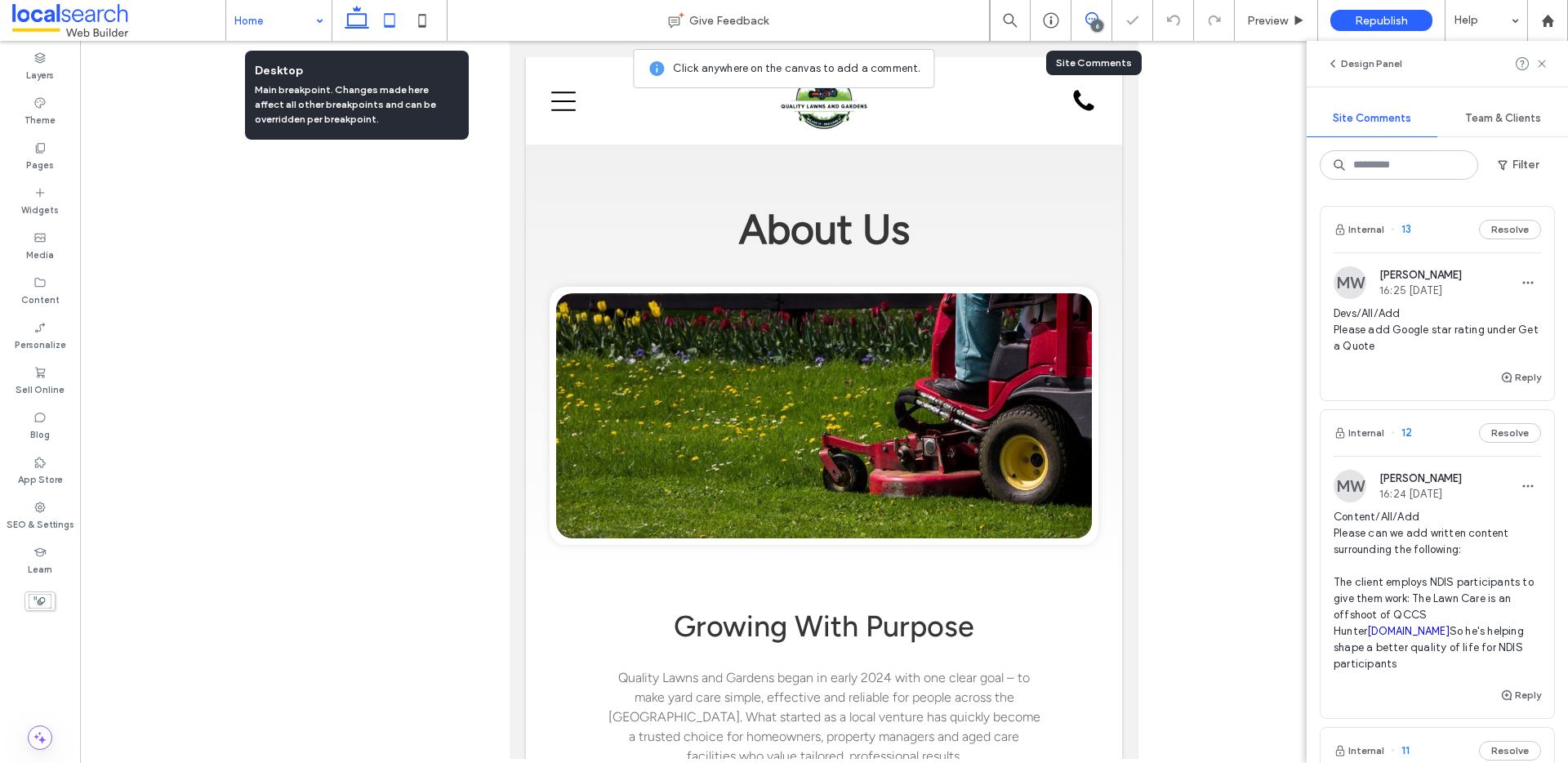
click at [360, 23] on icon at bounding box center [357, 20] width 32 height 32
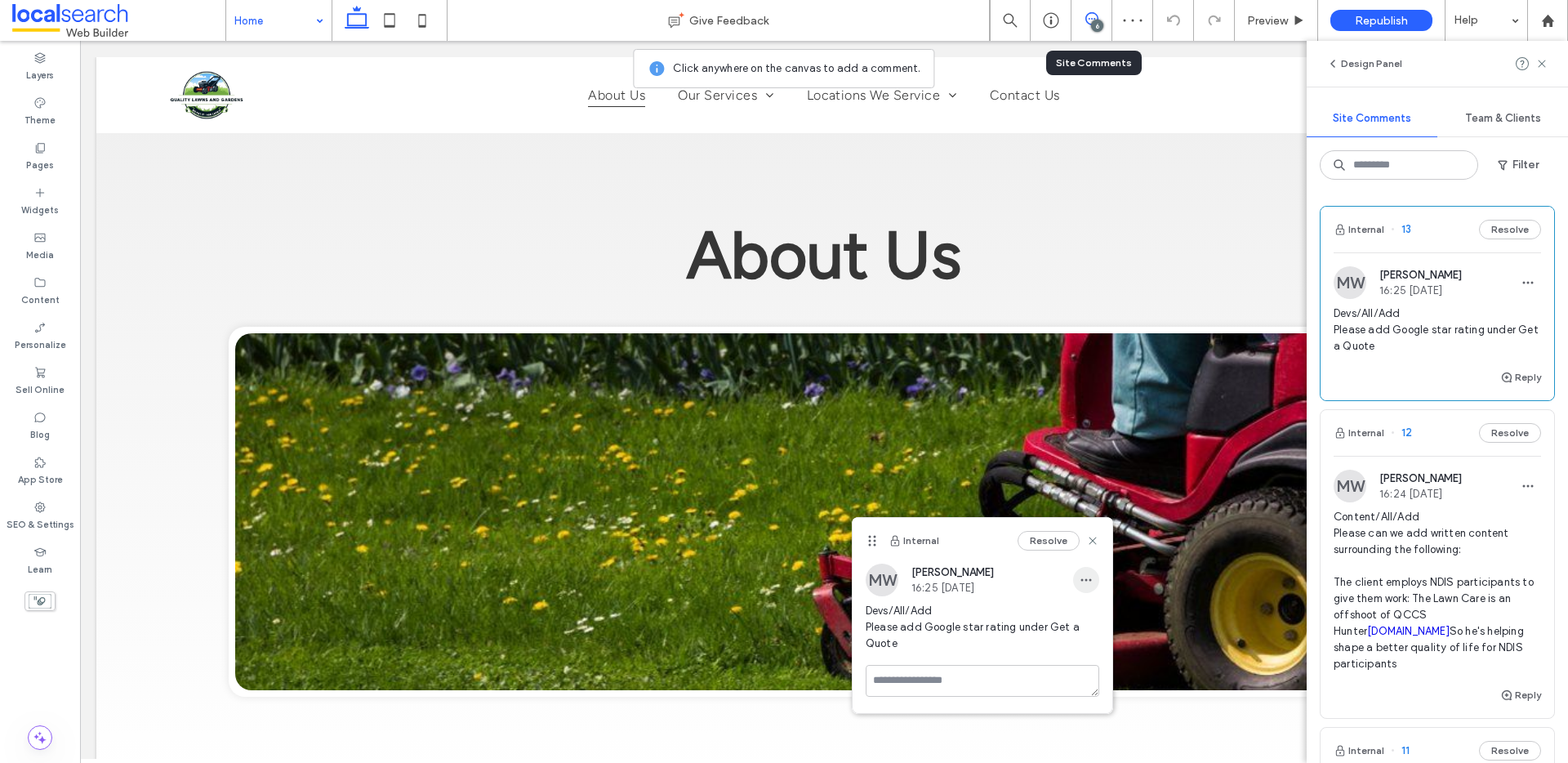
click at [1085, 570] on span "button" at bounding box center [1086, 579] width 26 height 26
click at [1094, 603] on div "Edit Delete" at bounding box center [1147, 637] width 147 height 77
click at [1101, 612] on div "Edit" at bounding box center [1146, 622] width 145 height 31
click at [910, 633] on textarea "**********" at bounding box center [982, 661] width 234 height 82
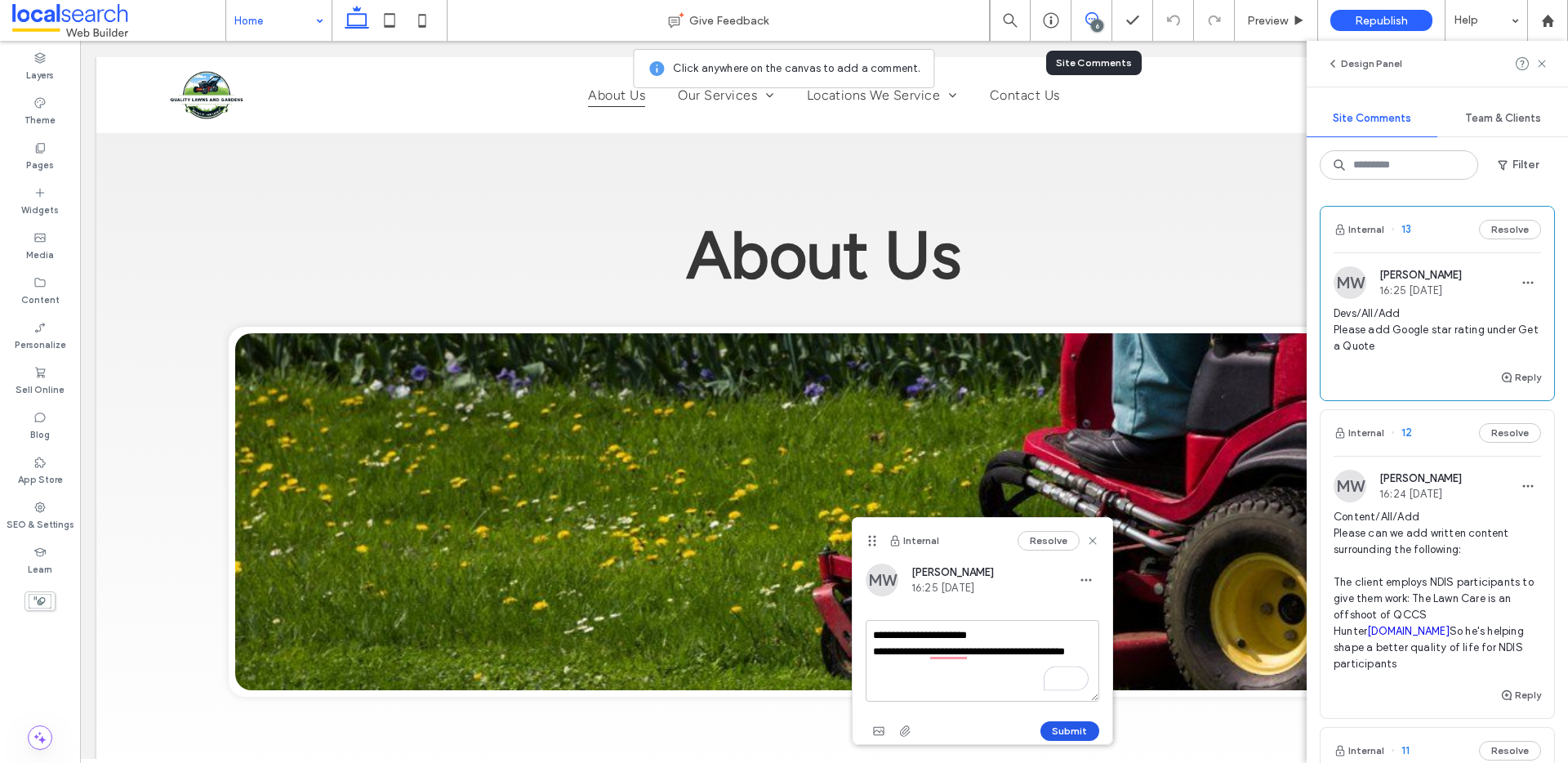
type textarea "**********"
click at [1055, 733] on button "Submit" at bounding box center [1070, 731] width 59 height 20
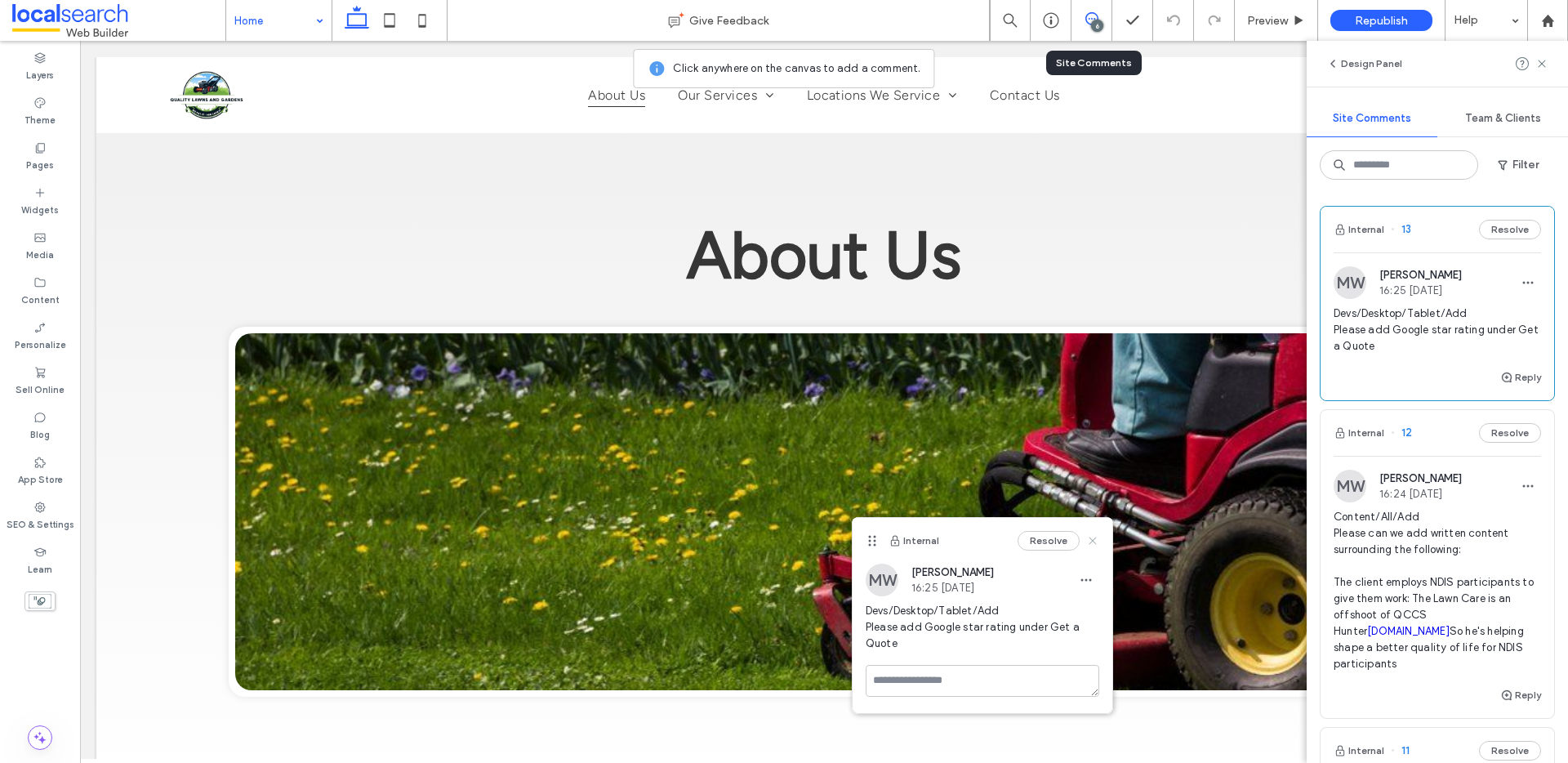
click at [1094, 537] on icon at bounding box center [1093, 541] width 13 height 13
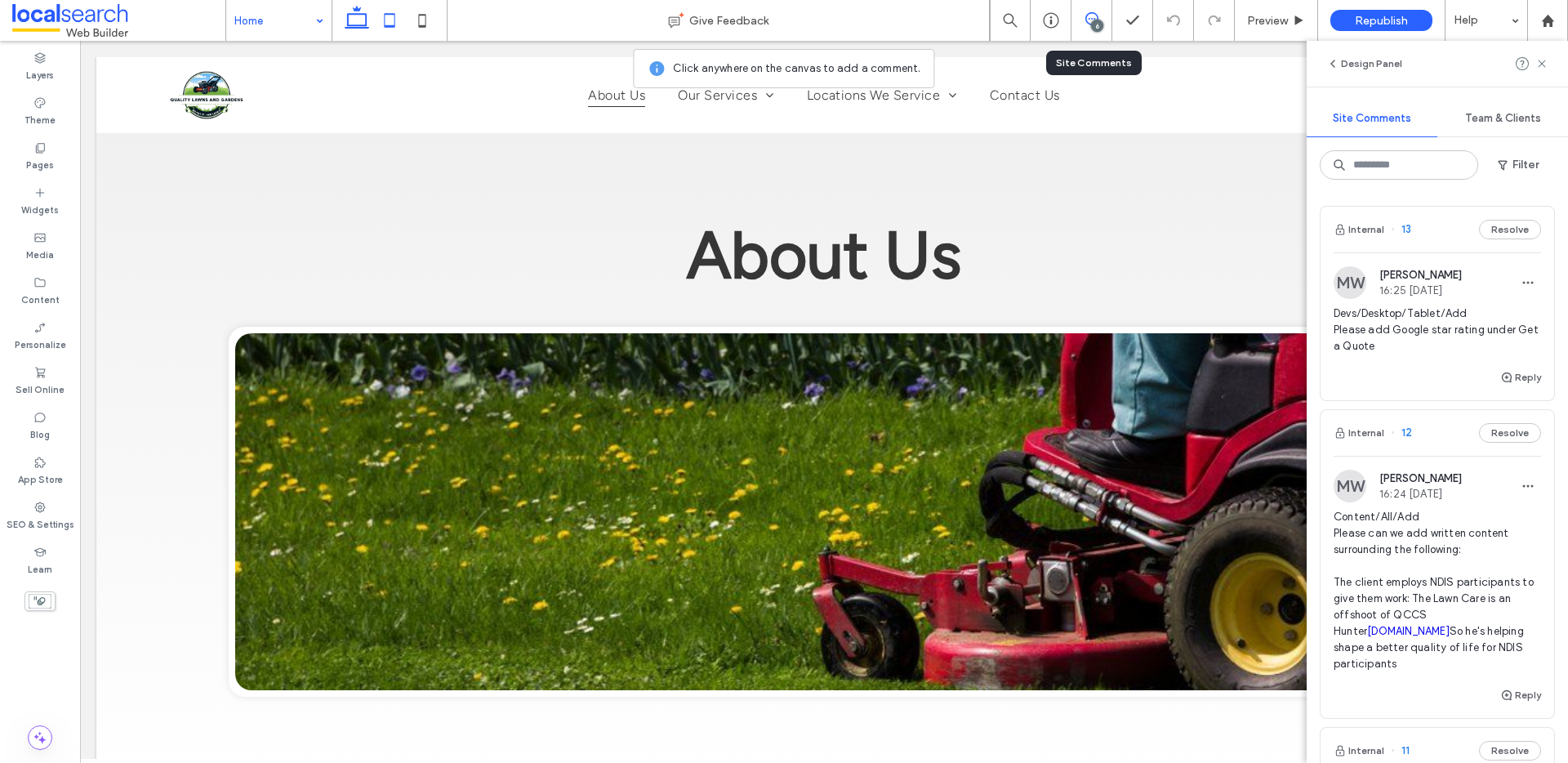
click at [383, 17] on icon at bounding box center [390, 20] width 32 height 32
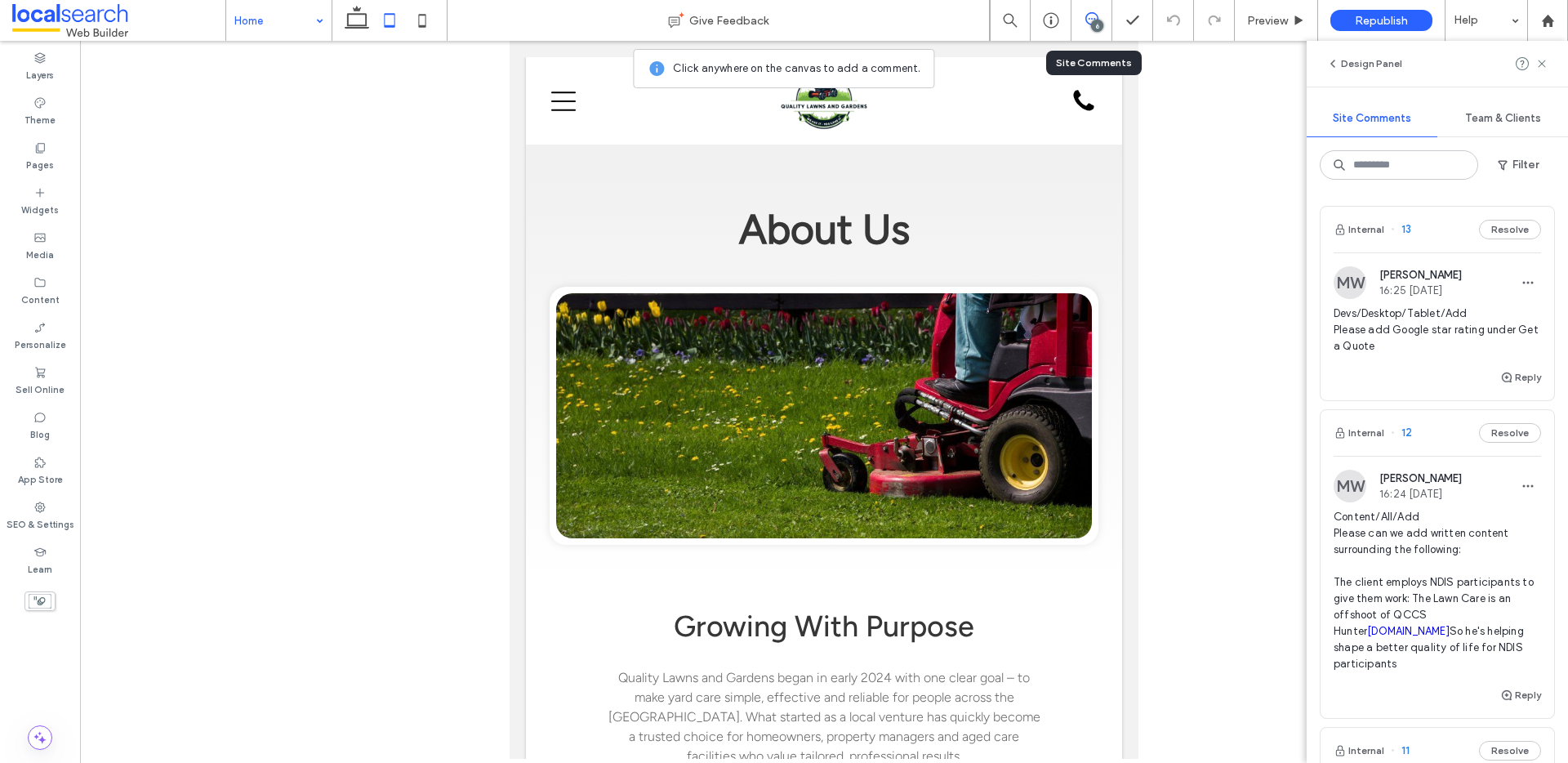
click at [334, 20] on div at bounding box center [390, 20] width 116 height 41
click at [350, 20] on icon at bounding box center [357, 20] width 32 height 32
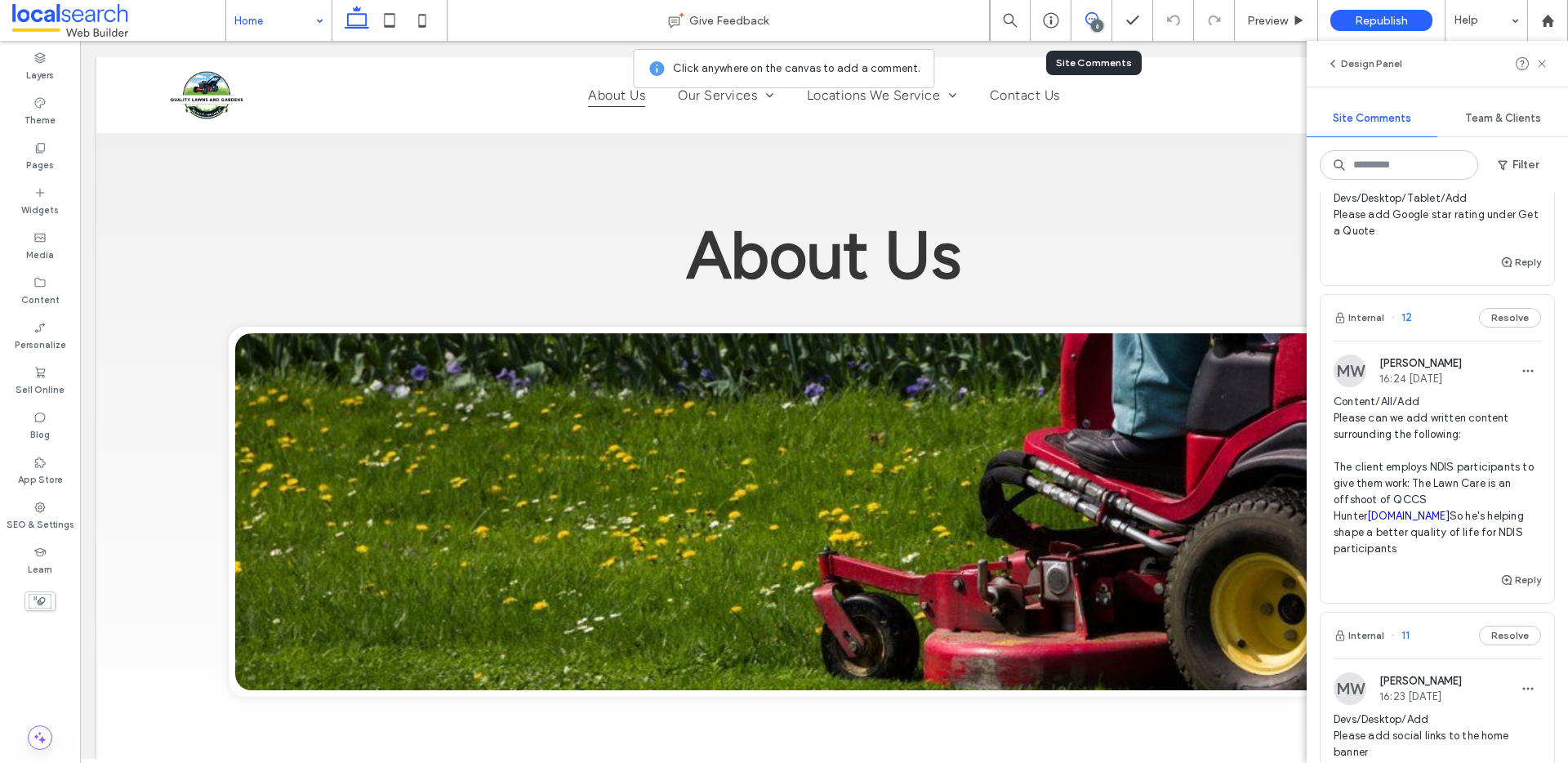
scroll to position [112, 0]
click at [1407, 322] on span "12" at bounding box center [1402, 321] width 21 height 16
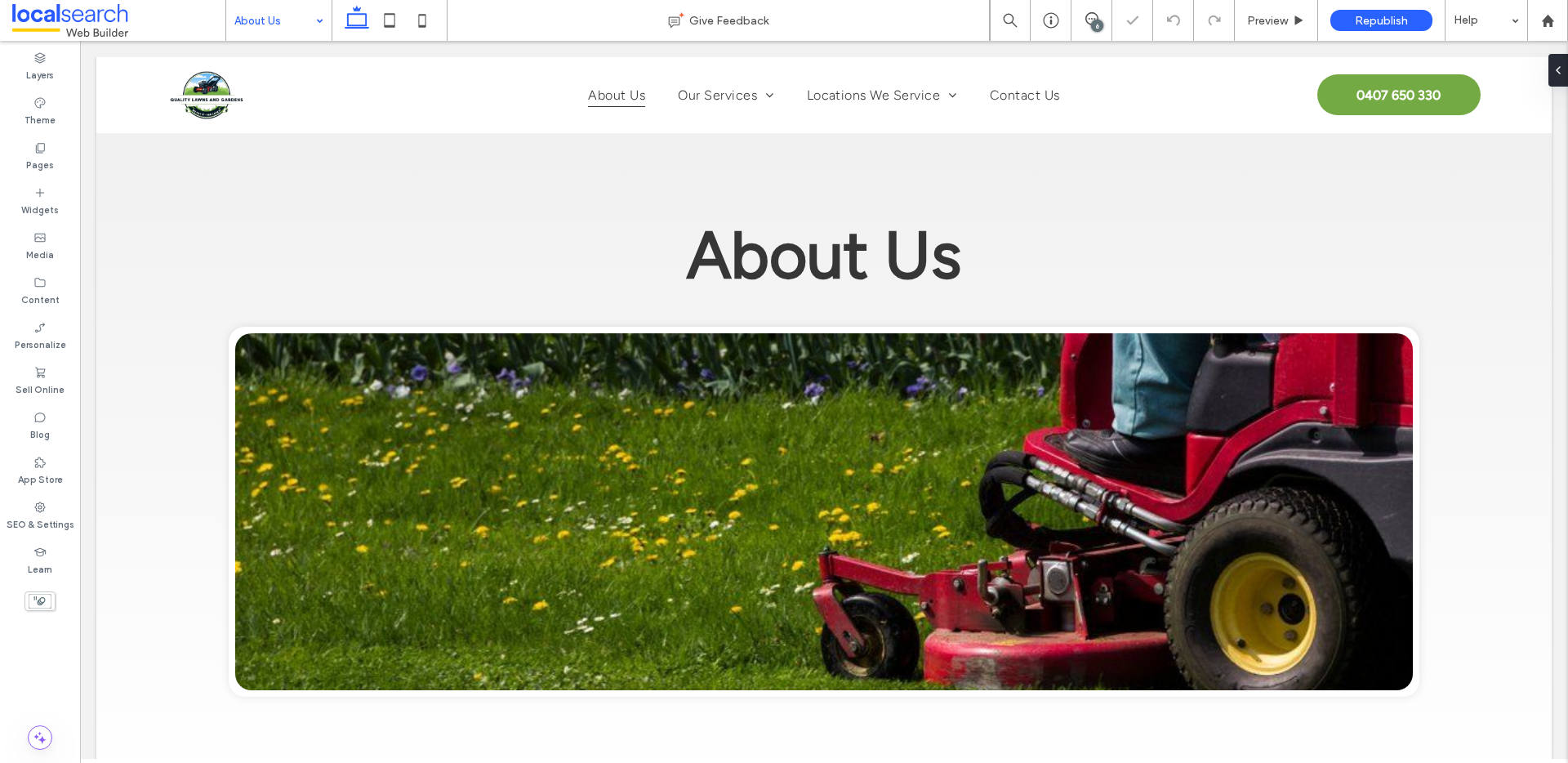
click at [1092, 23] on div "6" at bounding box center [1096, 26] width 12 height 12
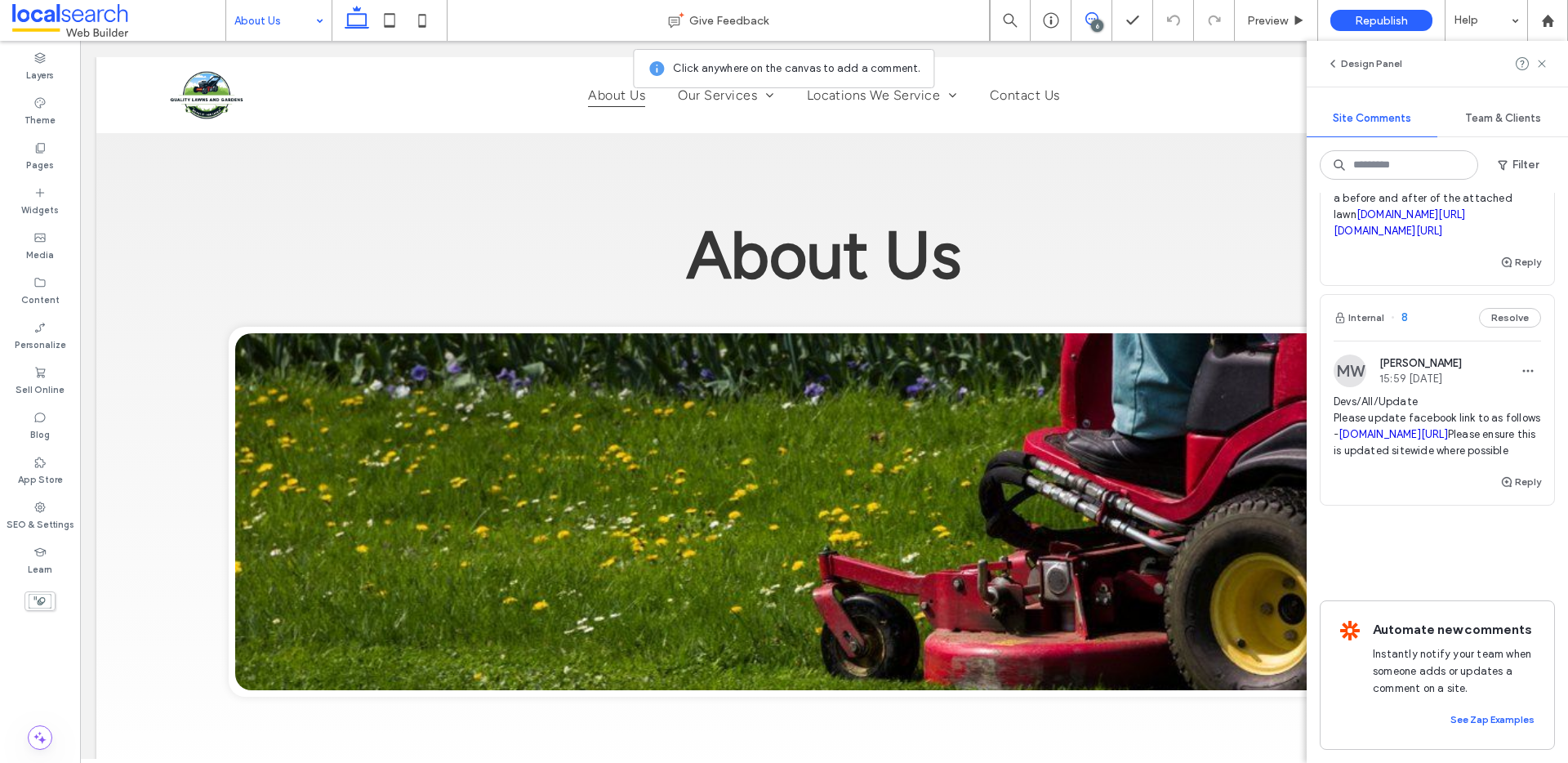
scroll to position [1184, 0]
click at [1406, 326] on span "8" at bounding box center [1400, 318] width 17 height 16
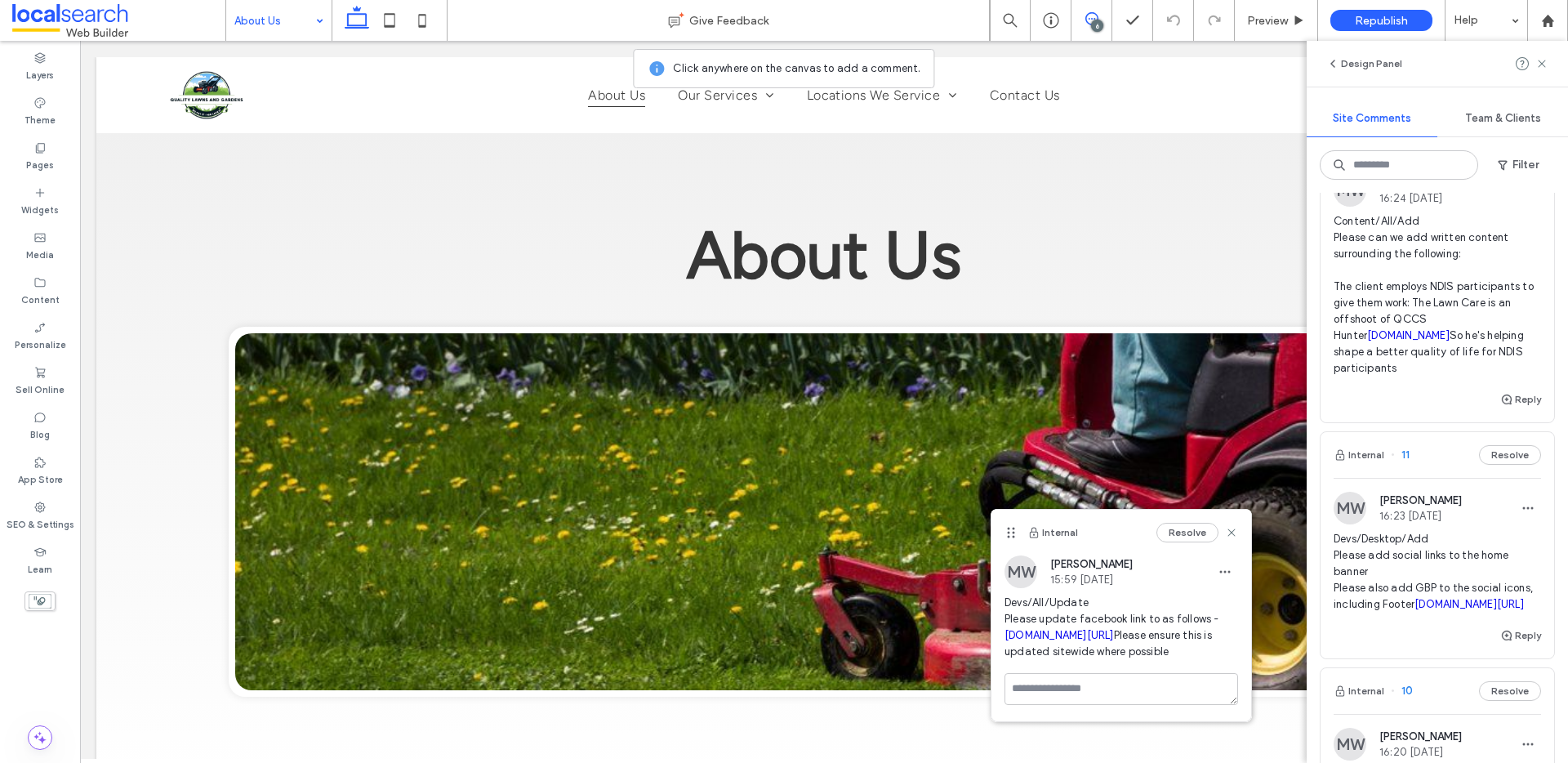
scroll to position [314, 0]
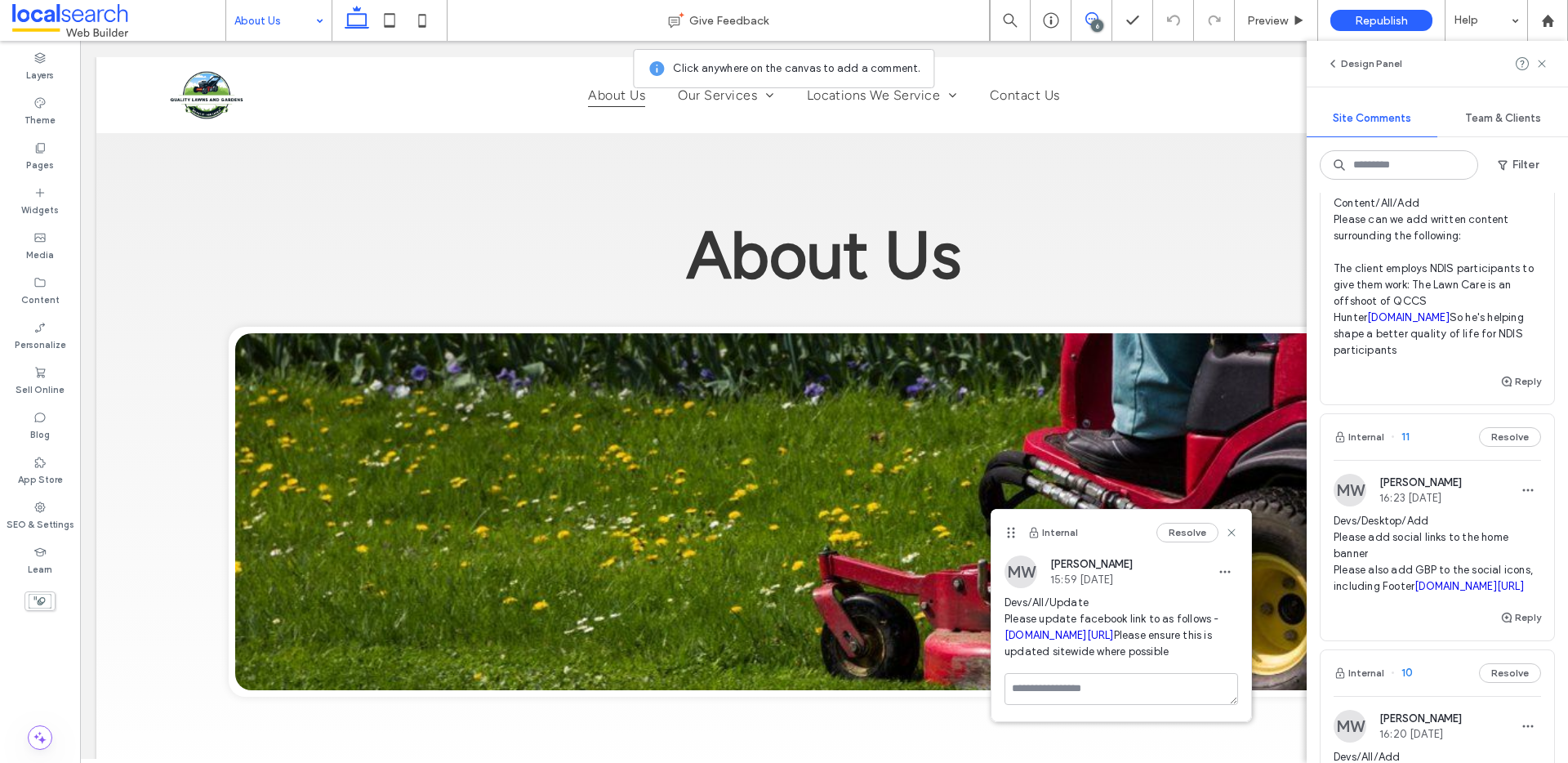
click at [1408, 445] on span "11" at bounding box center [1401, 437] width 19 height 16
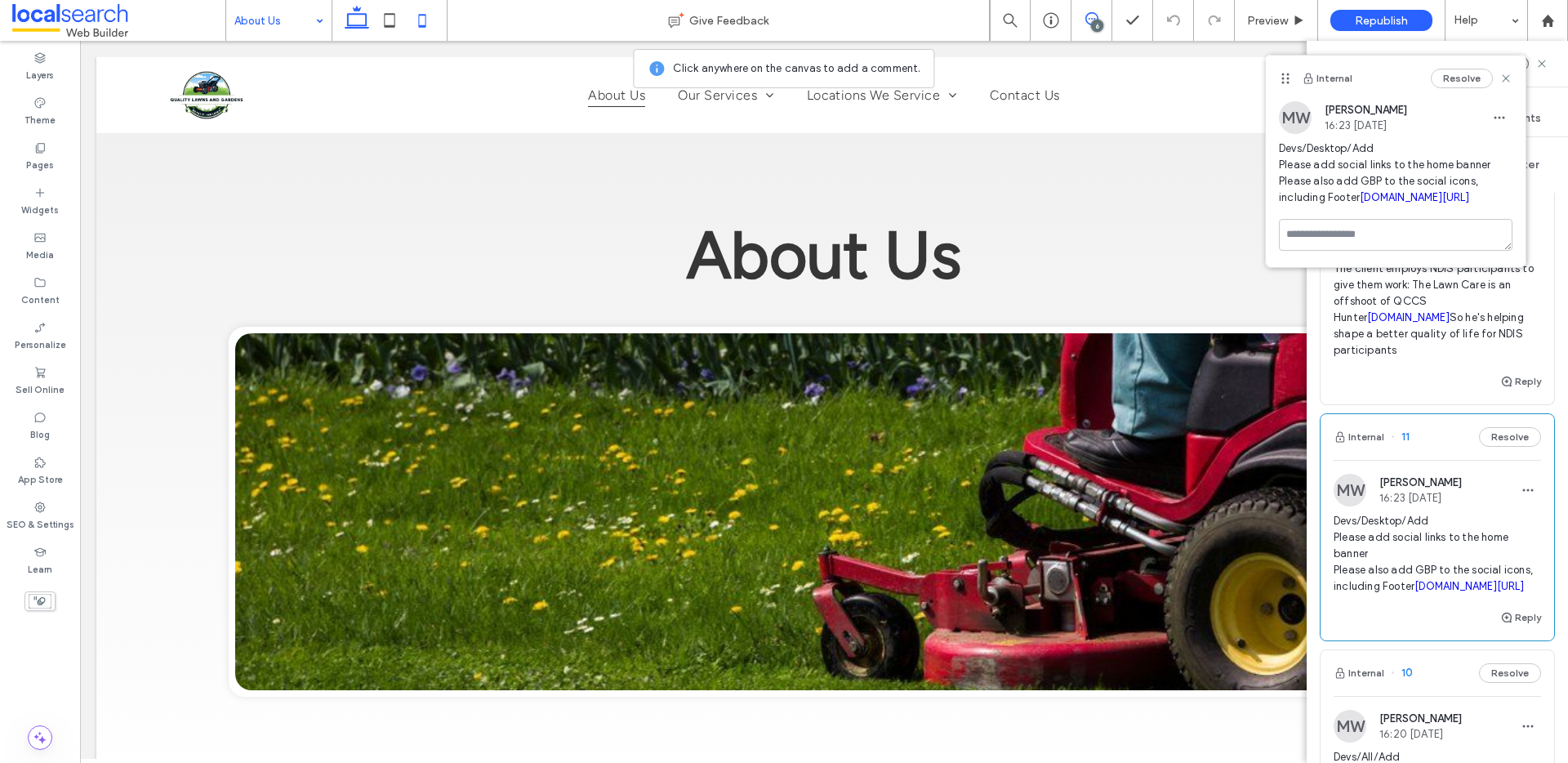
click at [419, 26] on use at bounding box center [423, 21] width 8 height 13
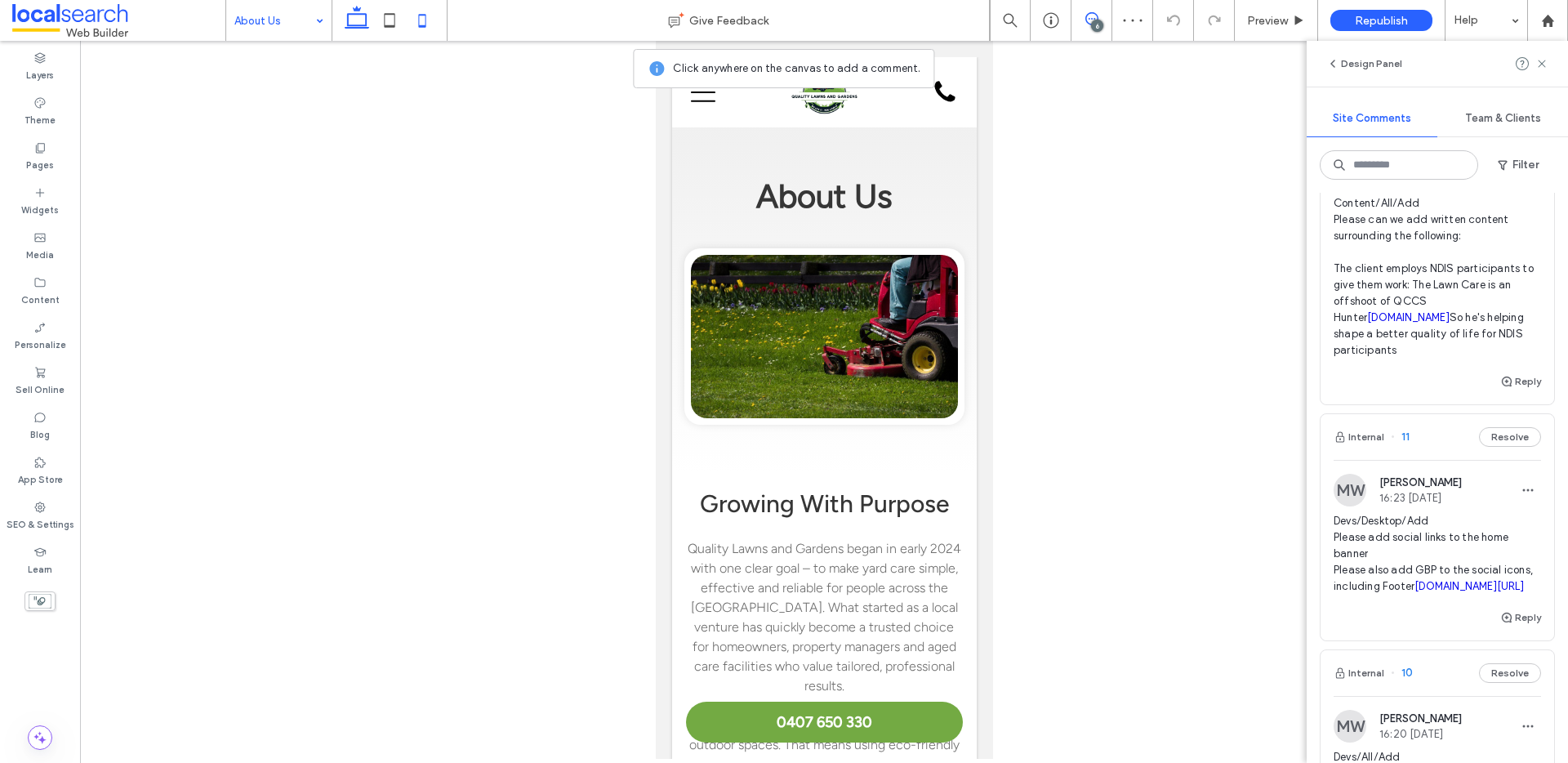
click at [367, 31] on icon at bounding box center [357, 20] width 32 height 32
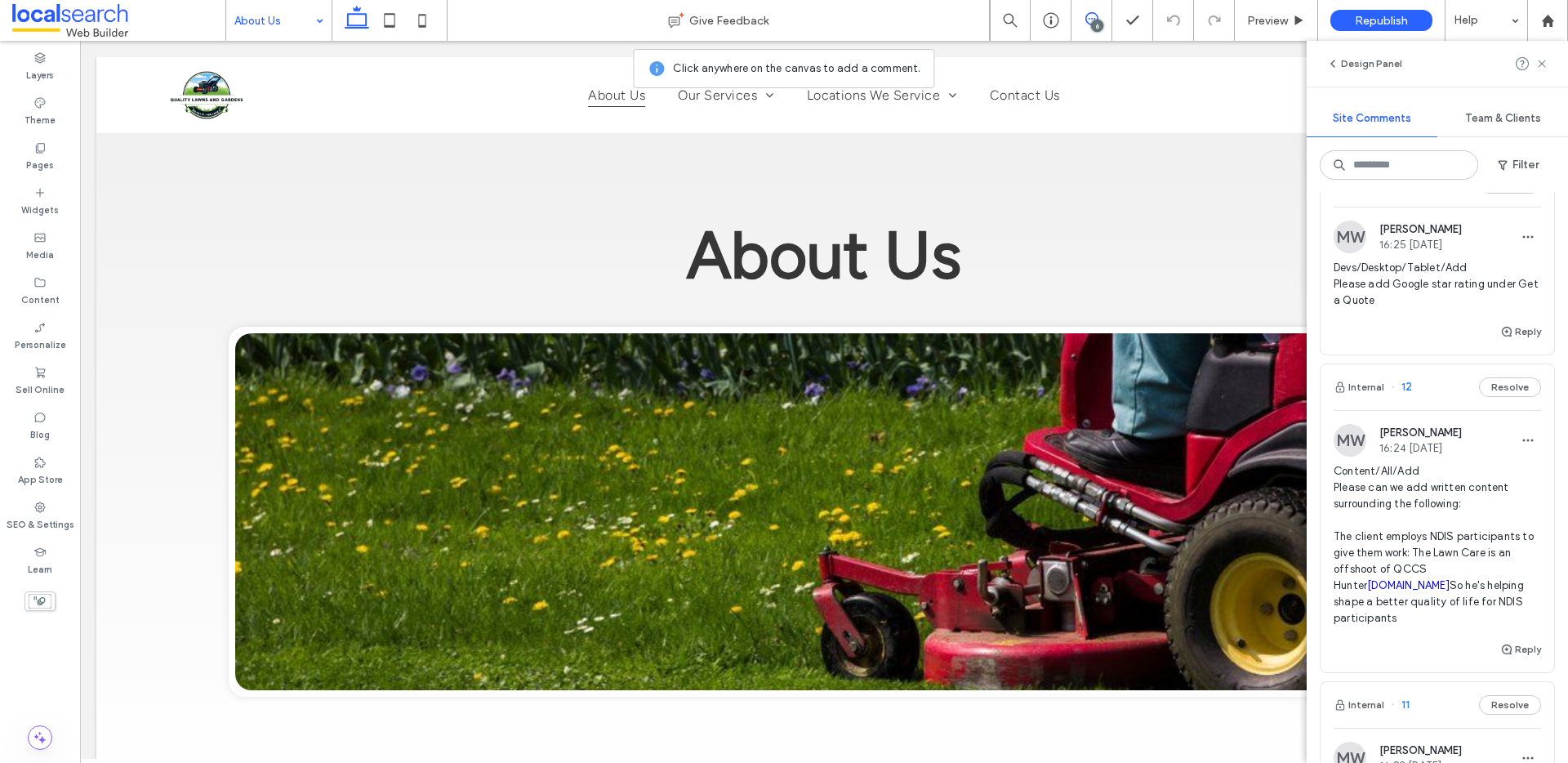
scroll to position [0, 0]
